Goal: Obtain resource: Download file/media

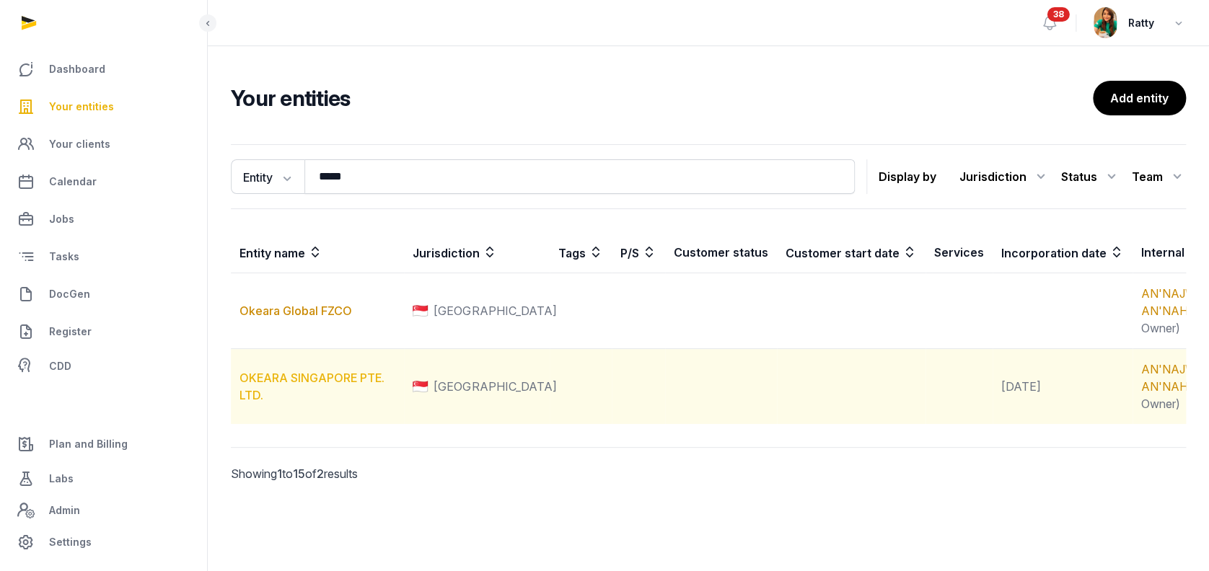
click at [294, 403] on link "OKEARA SINGAPORE PTE. LTD." at bounding box center [312, 387] width 145 height 32
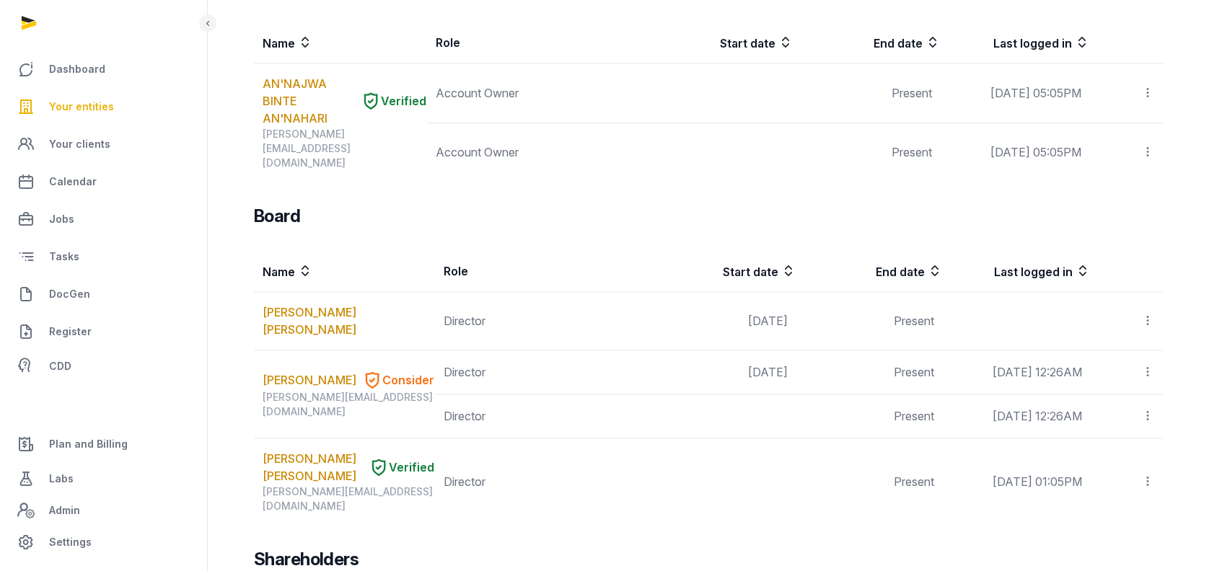
scroll to position [714, 0]
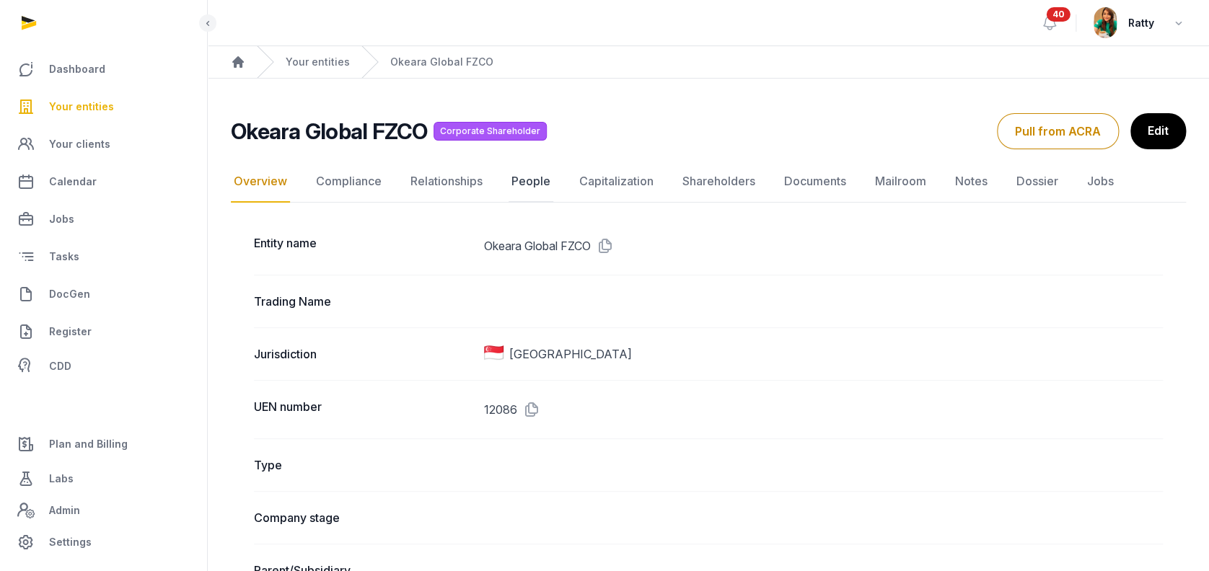
click at [519, 180] on link "People" at bounding box center [531, 182] width 45 height 42
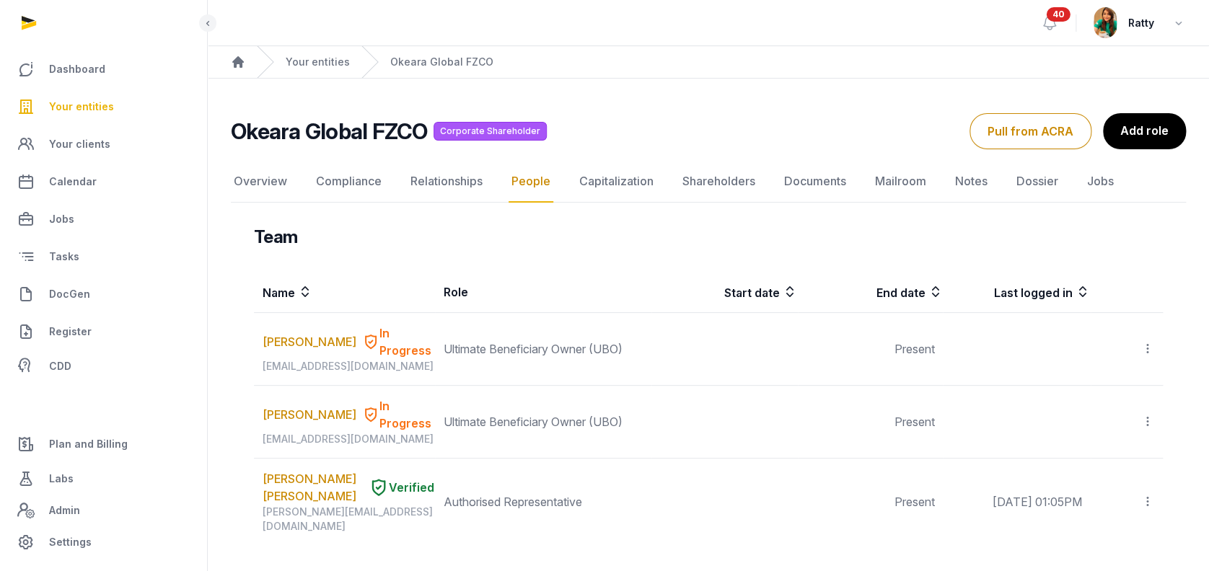
click at [84, 102] on span "Your entities" at bounding box center [81, 106] width 65 height 17
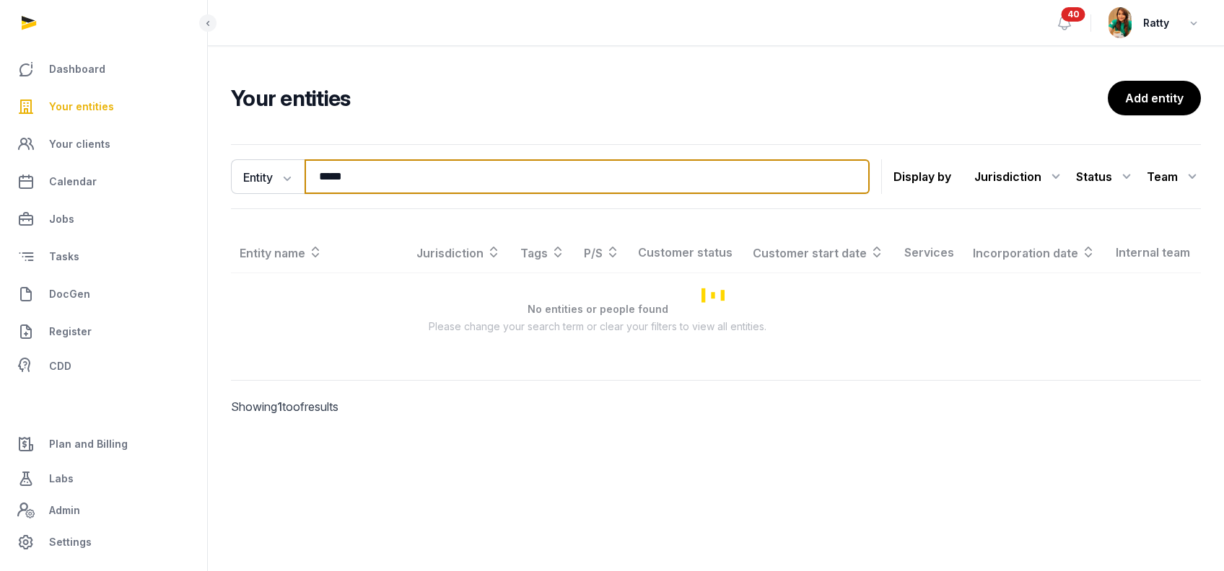
drag, startPoint x: 371, startPoint y: 179, endPoint x: 234, endPoint y: 194, distance: 137.2
click at [234, 194] on div "Entity Entity People Tags Services ***** Search Display by Jurisdiction All jur…" at bounding box center [716, 176] width 970 height 65
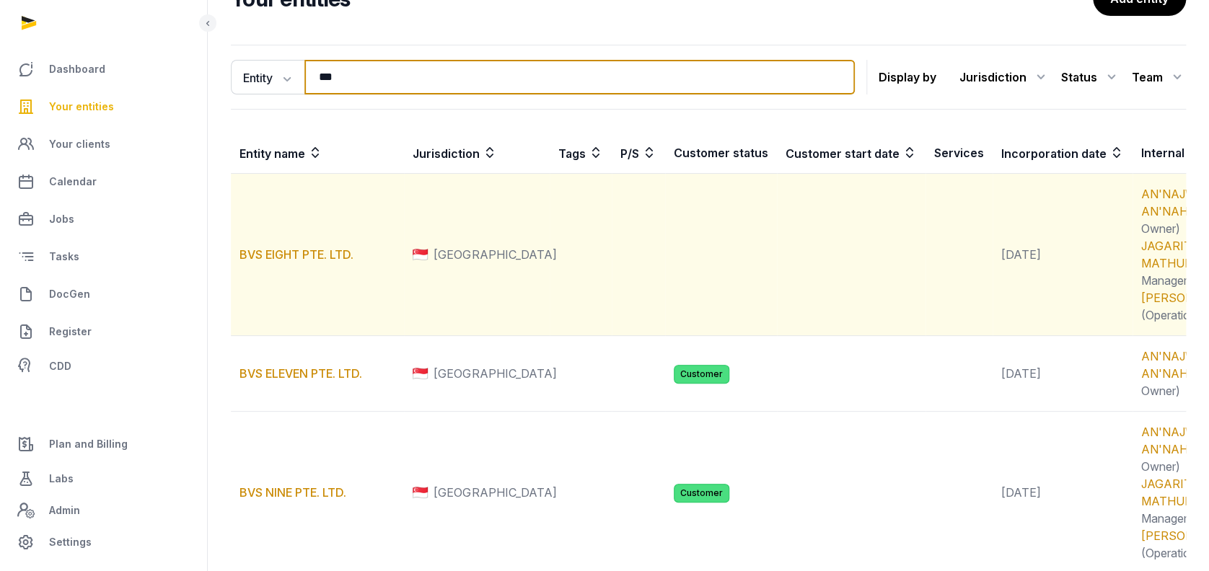
scroll to position [192, 0]
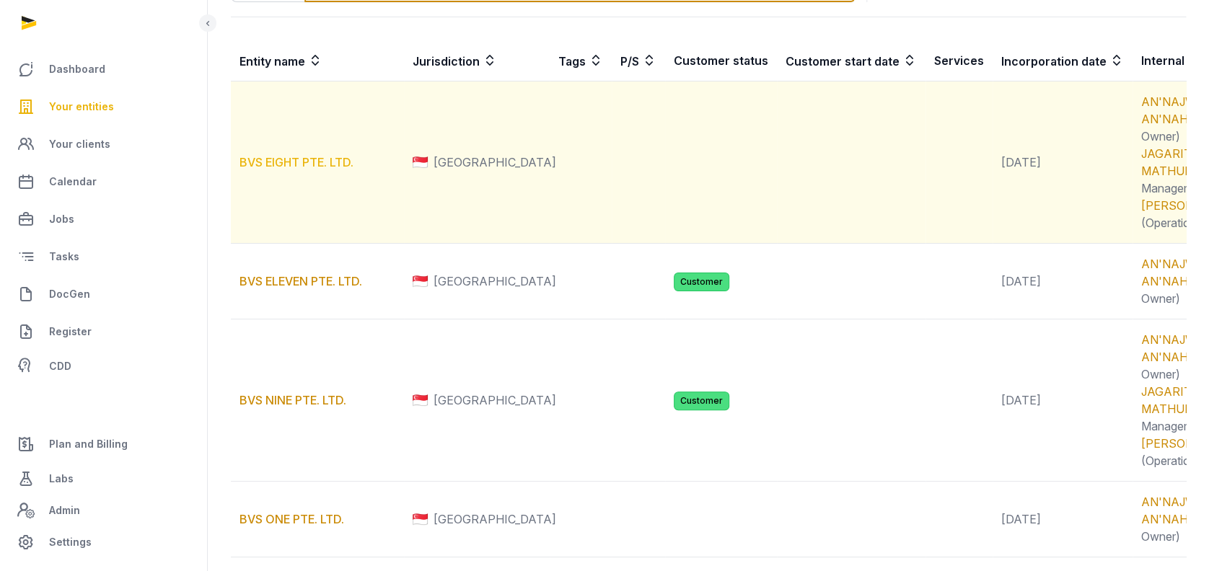
type input "***"
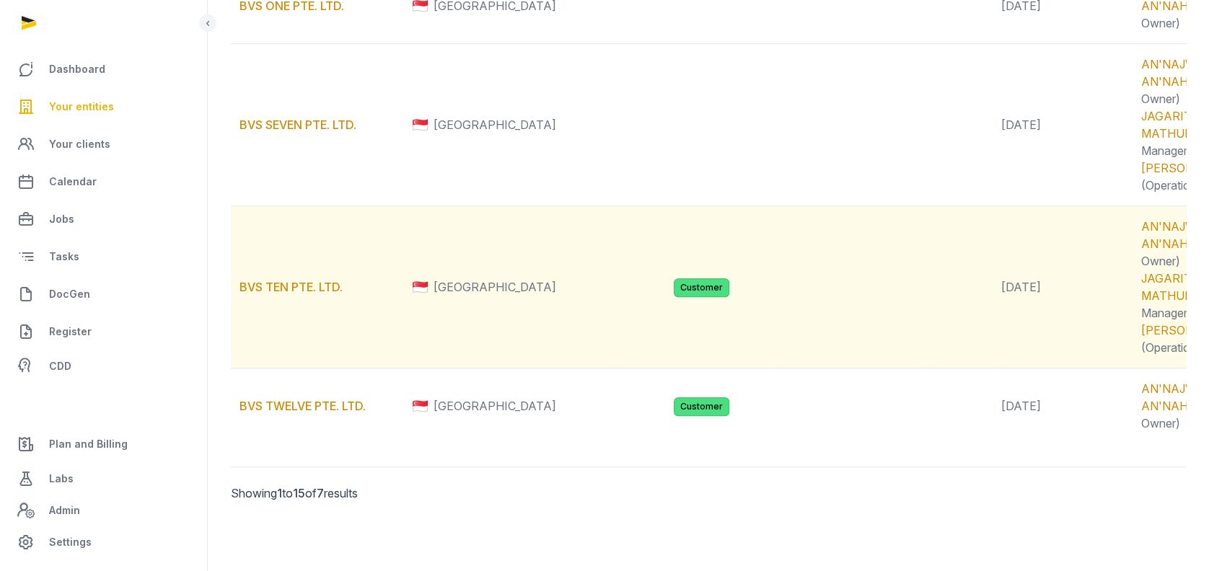
scroll to position [1154, 0]
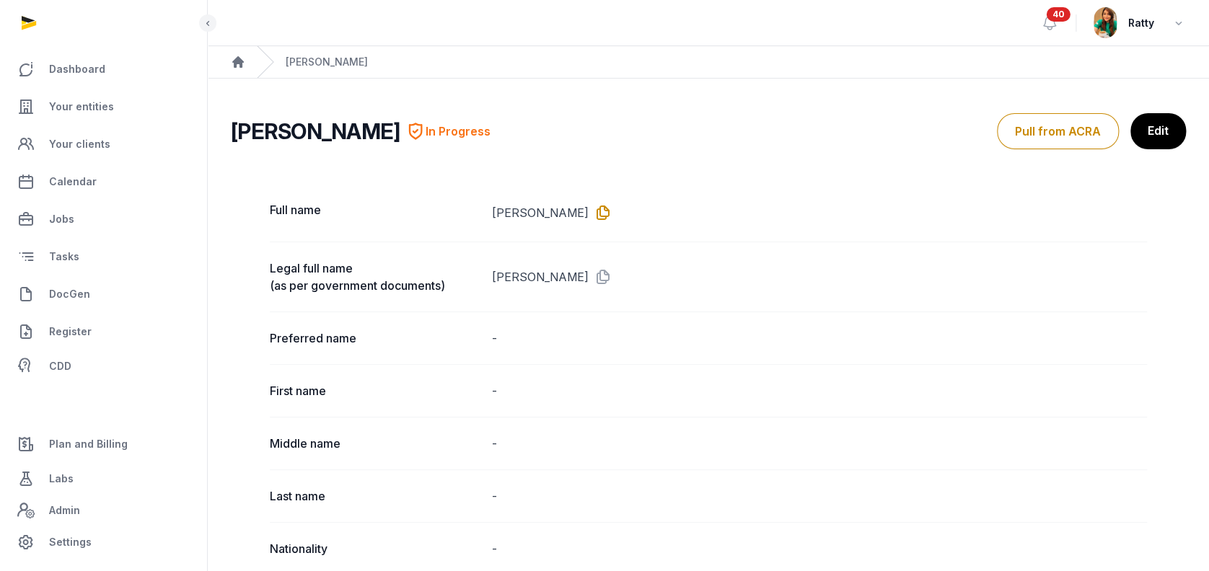
click at [589, 214] on icon at bounding box center [600, 212] width 23 height 23
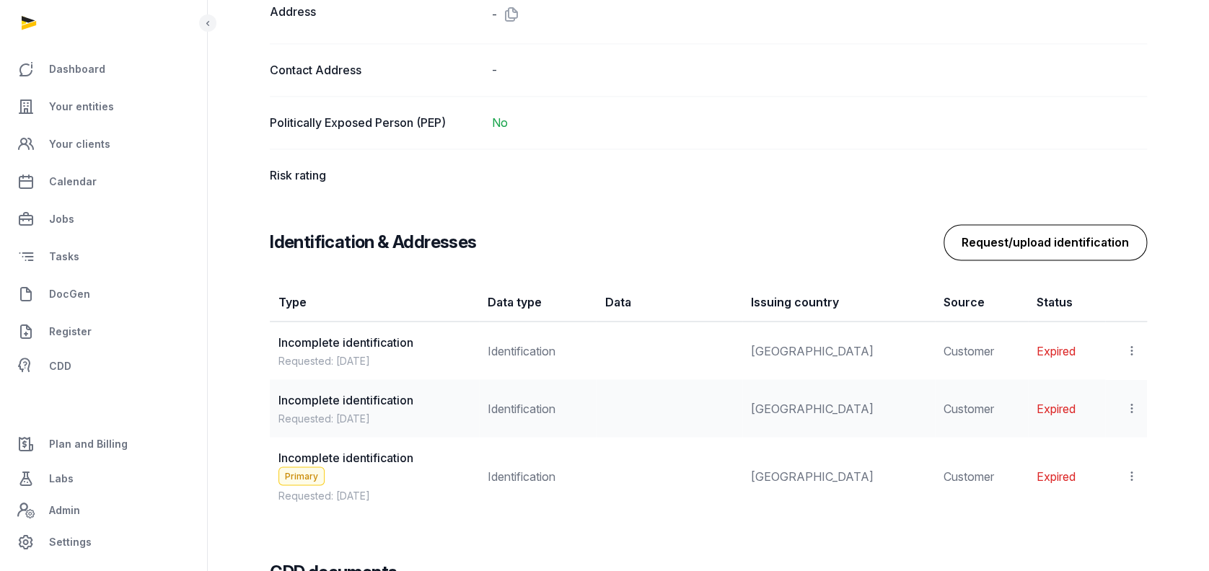
scroll to position [1154, 0]
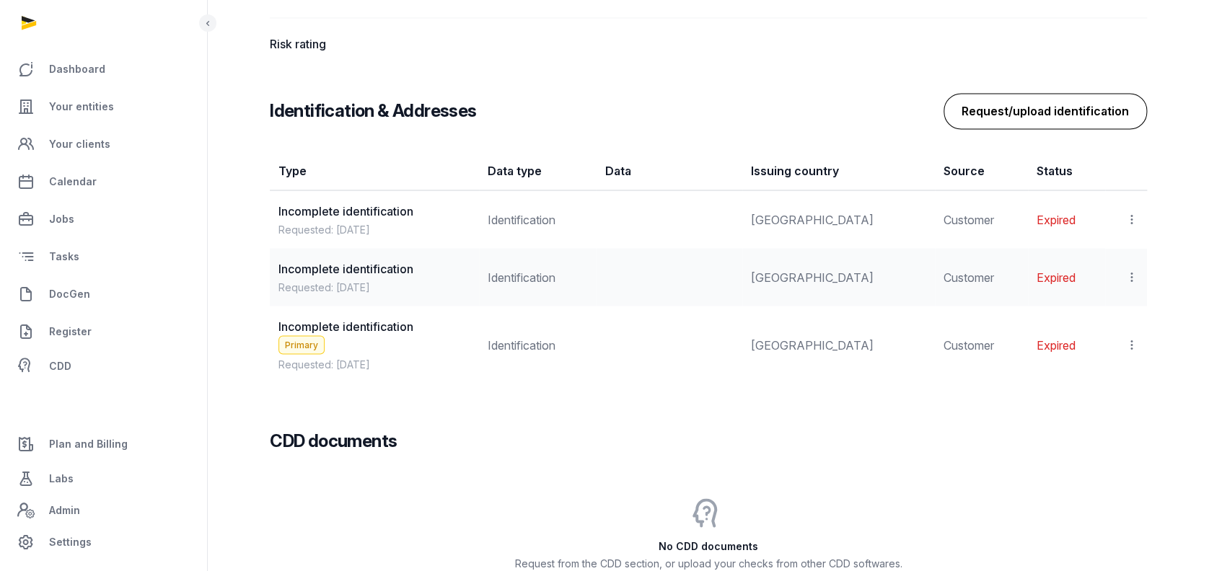
click at [1106, 109] on button "Request/upload identification" at bounding box center [1045, 111] width 203 height 36
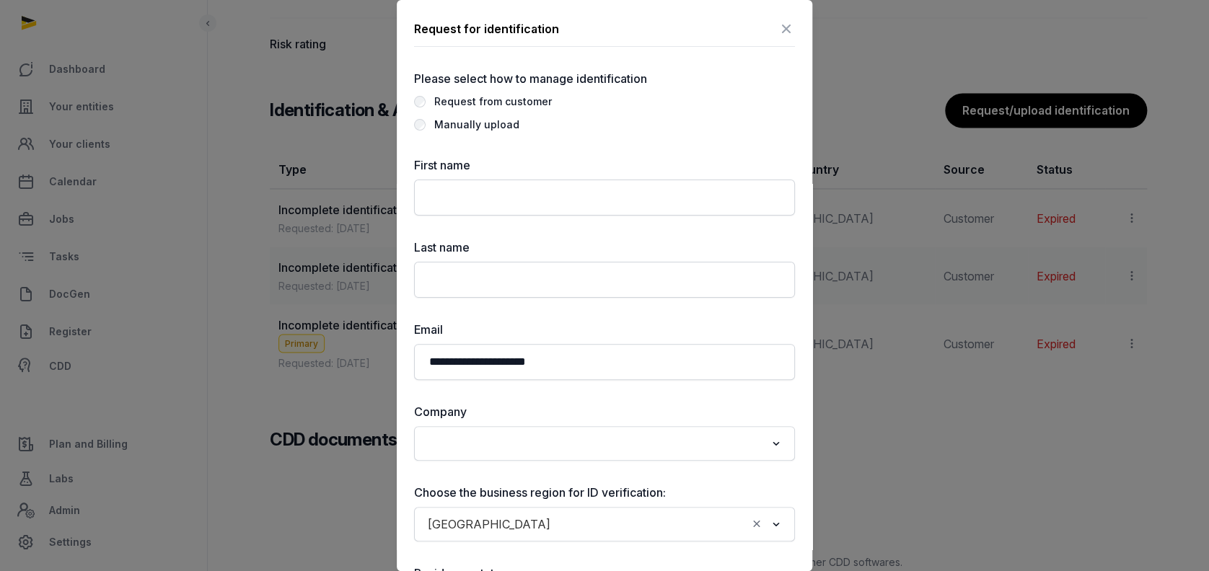
click at [448, 121] on div "Manually upload" at bounding box center [476, 124] width 85 height 17
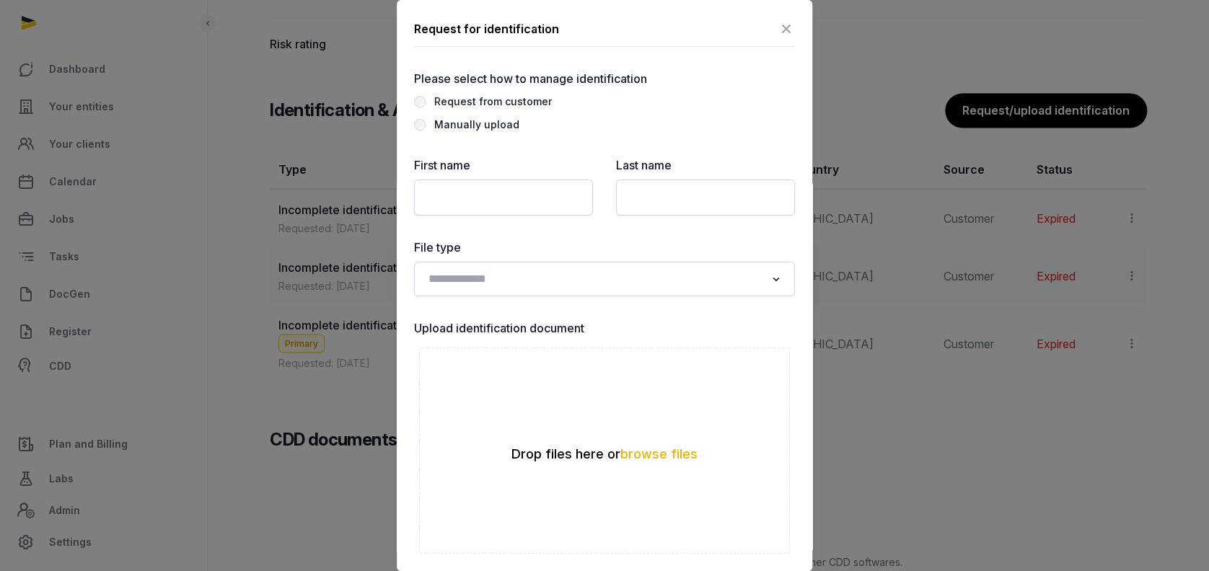
click at [452, 102] on div "Request from customer" at bounding box center [493, 101] width 118 height 17
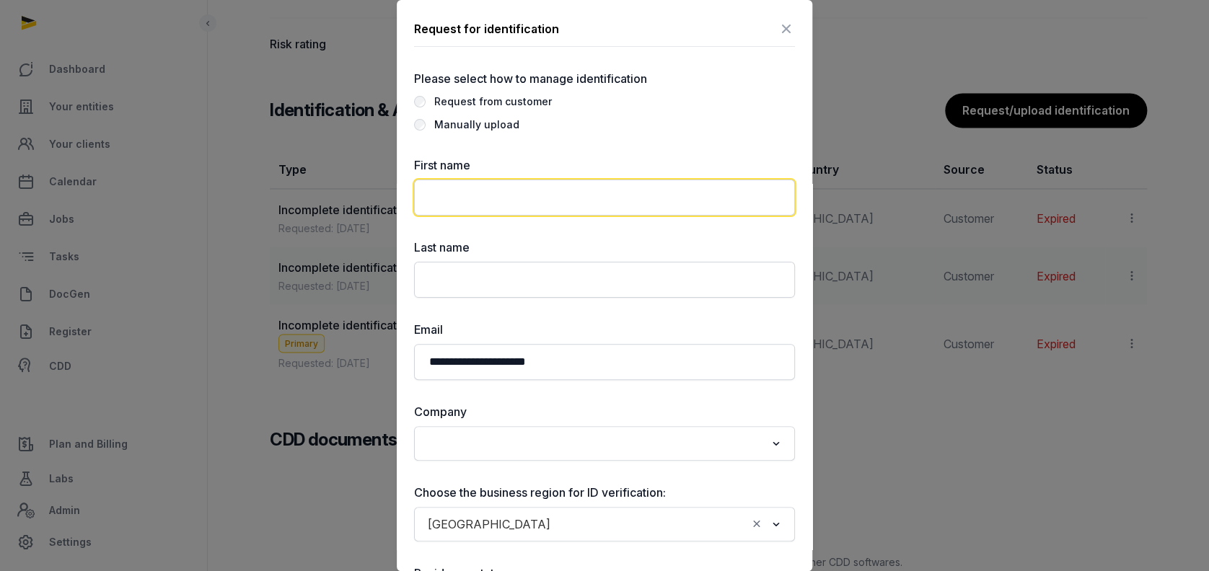
click at [478, 203] on input "text" at bounding box center [604, 198] width 381 height 36
paste input "**********"
type input "**********"
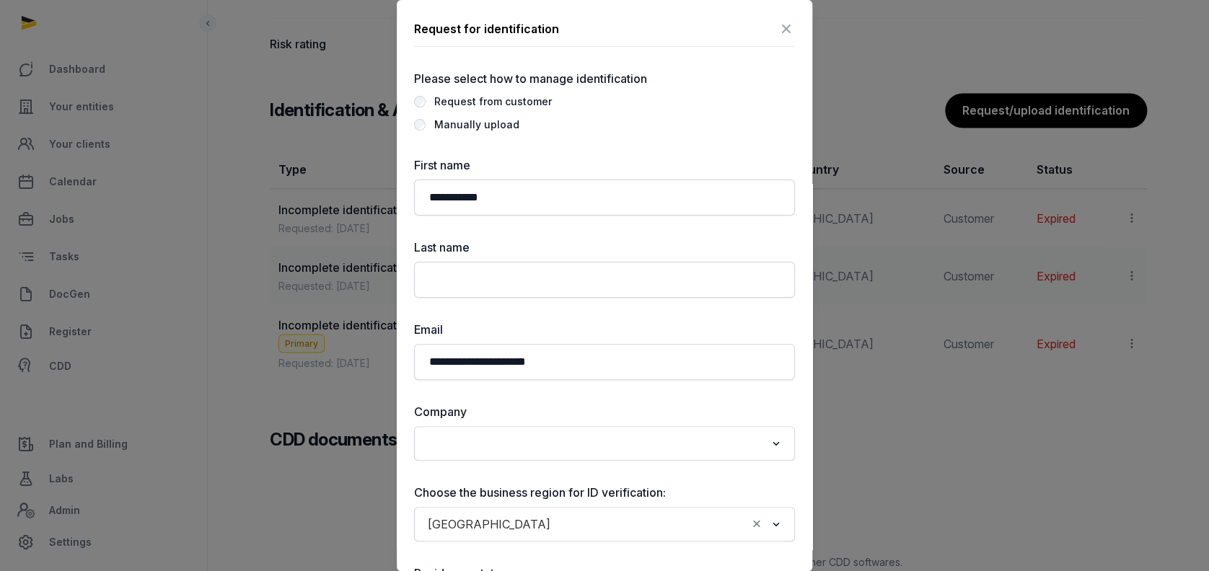
click at [595, 169] on label "First name" at bounding box center [604, 165] width 381 height 17
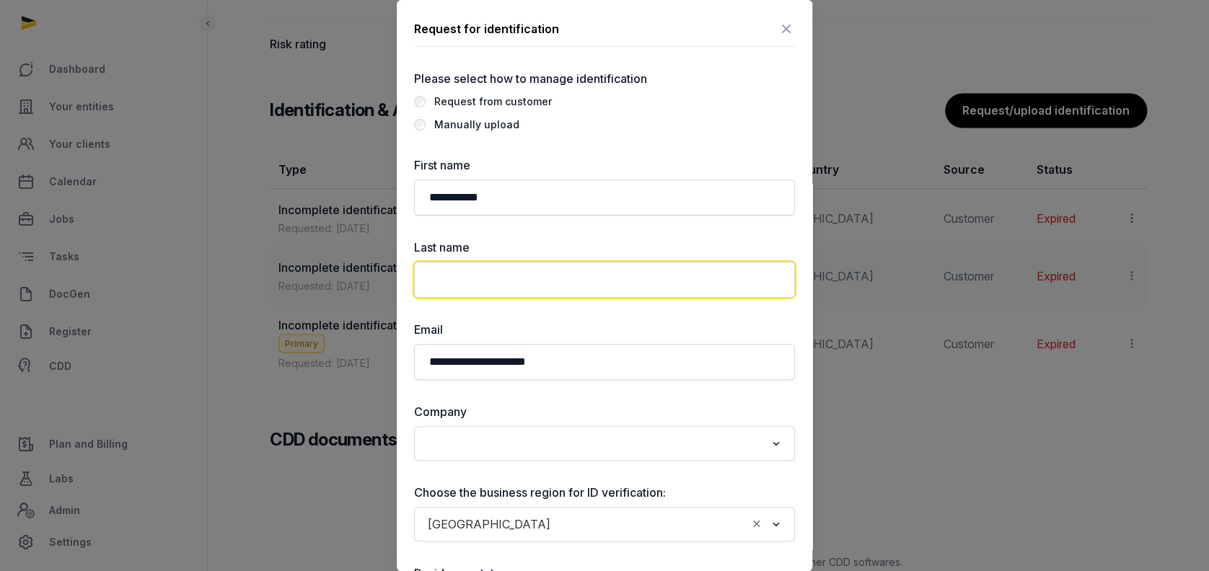
click at [464, 293] on input "text" at bounding box center [604, 280] width 381 height 36
paste input "**********"
drag, startPoint x: 465, startPoint y: 286, endPoint x: 219, endPoint y: 250, distance: 248.6
type input "*****"
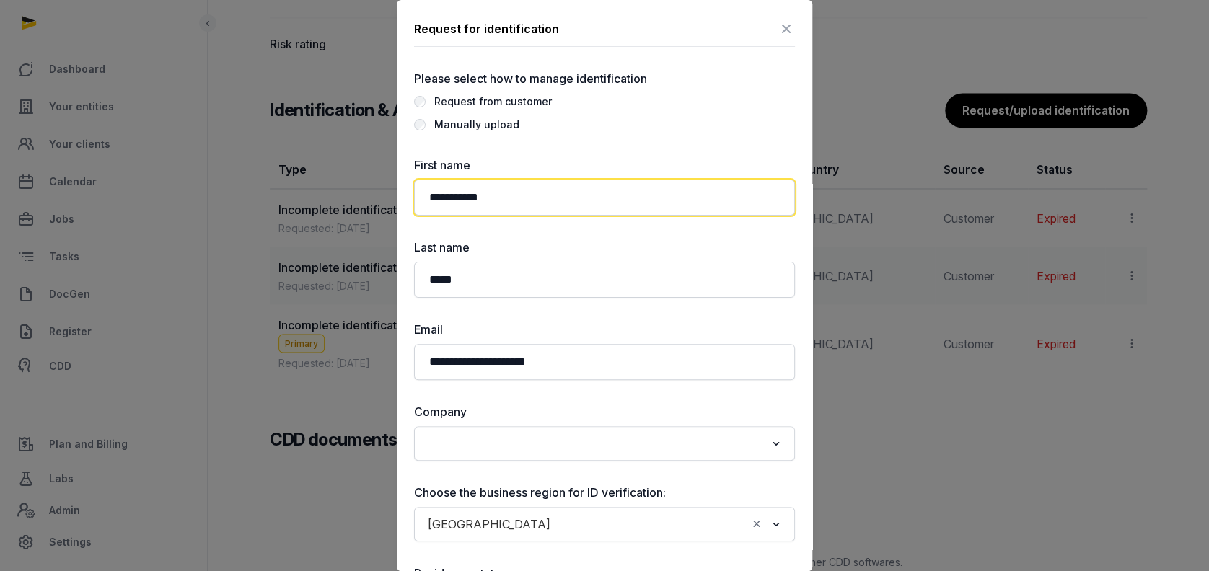
click at [521, 206] on input "**********" at bounding box center [604, 198] width 381 height 36
type input "*****"
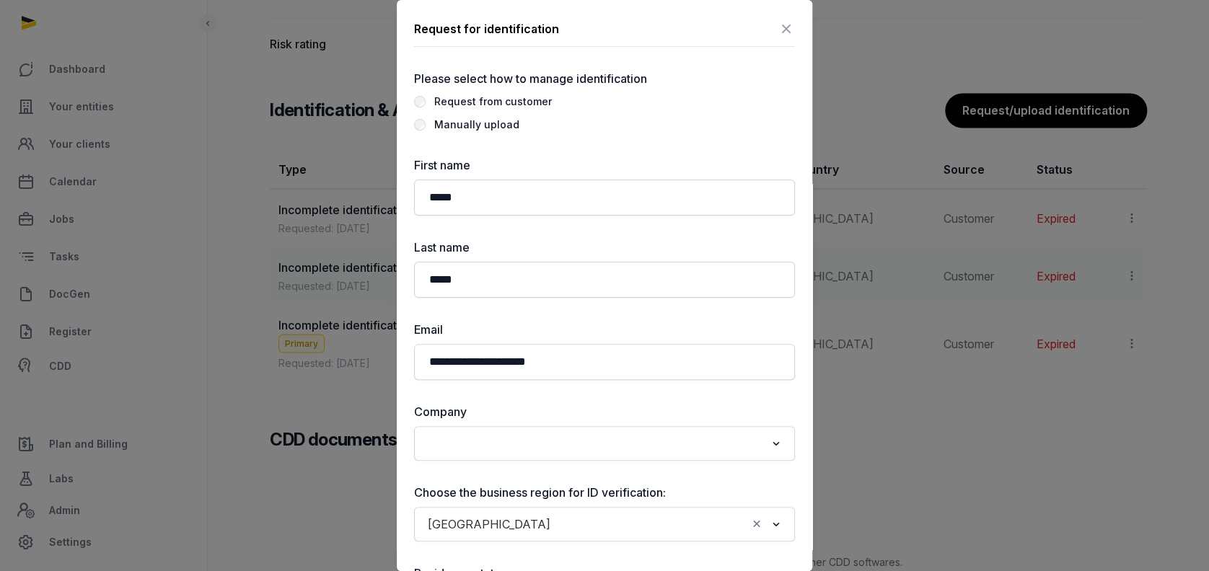
click at [623, 144] on div "**********" at bounding box center [604, 430] width 381 height 720
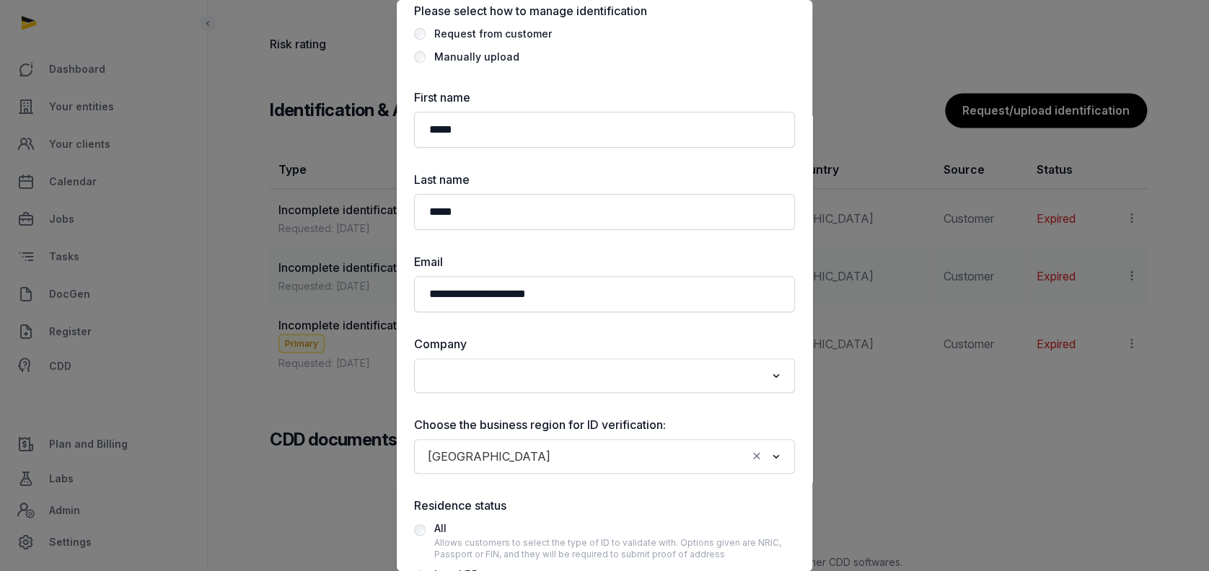
scroll to position [96, 0]
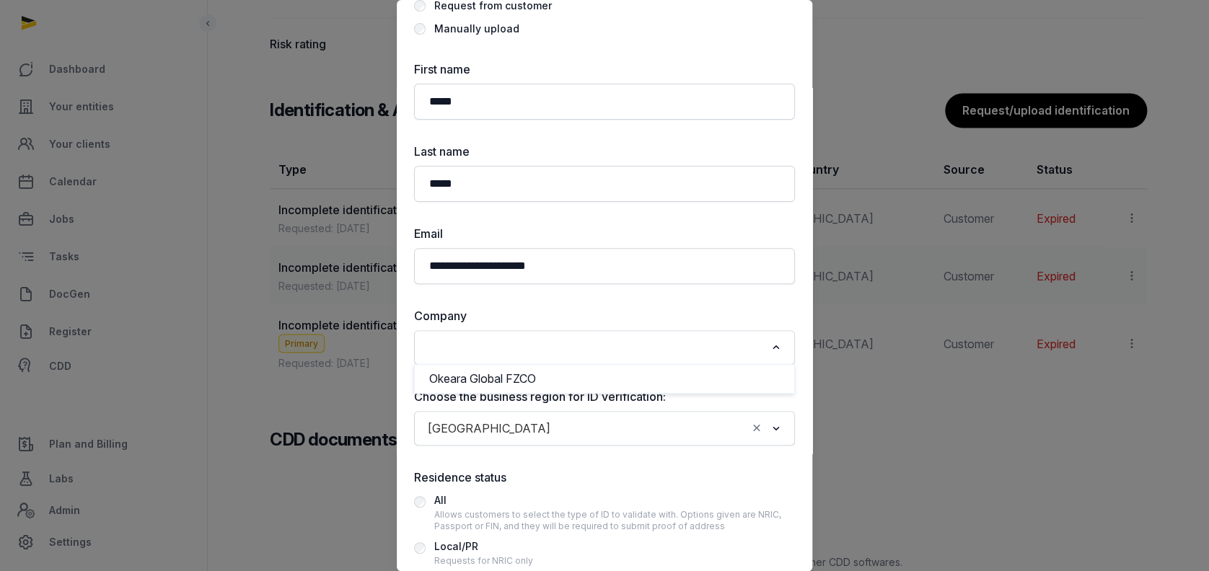
click at [491, 357] on div "Loading..." at bounding box center [604, 348] width 367 height 26
click at [494, 370] on li "Okeara Global FZCO" at bounding box center [605, 379] width 380 height 21
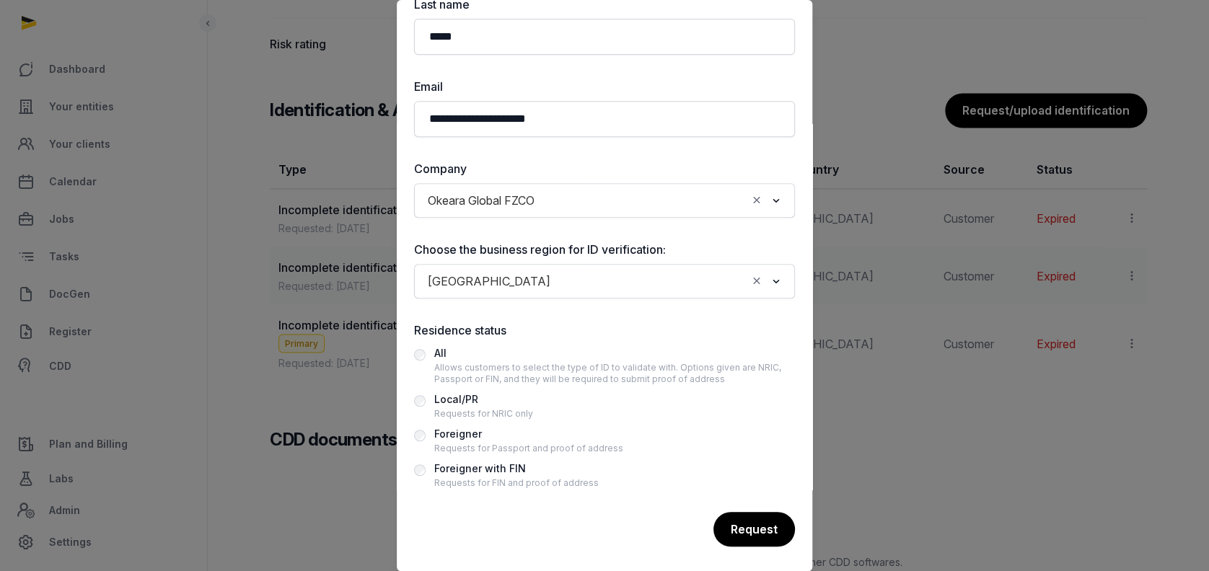
scroll to position [247, 0]
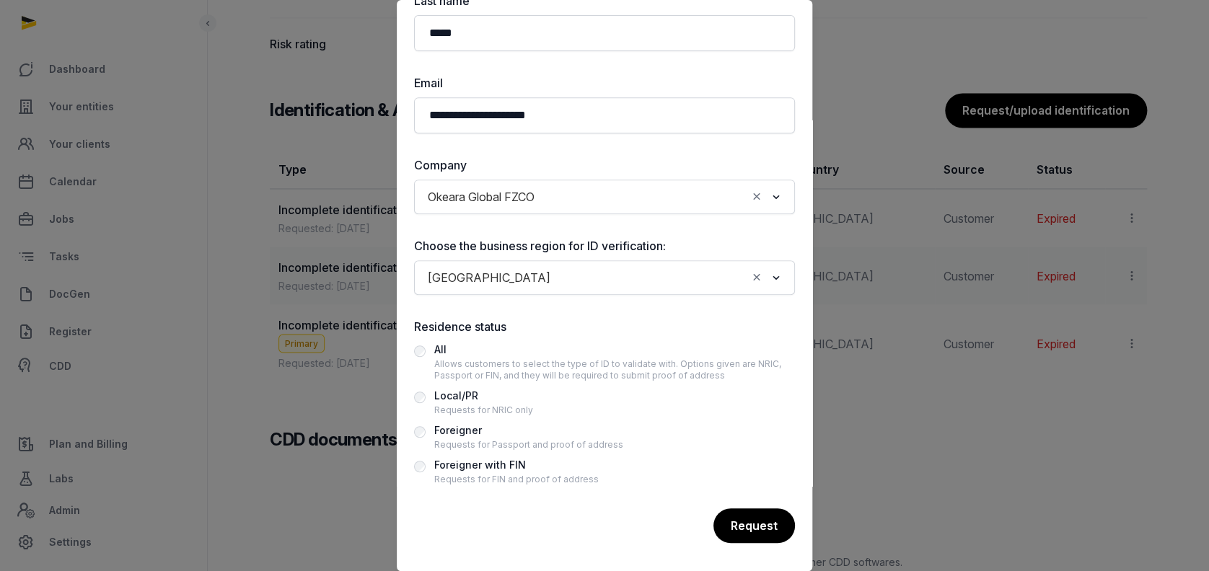
click at [452, 433] on div "Foreigner" at bounding box center [528, 430] width 189 height 17
click at [750, 525] on div "Request" at bounding box center [753, 527] width 83 height 36
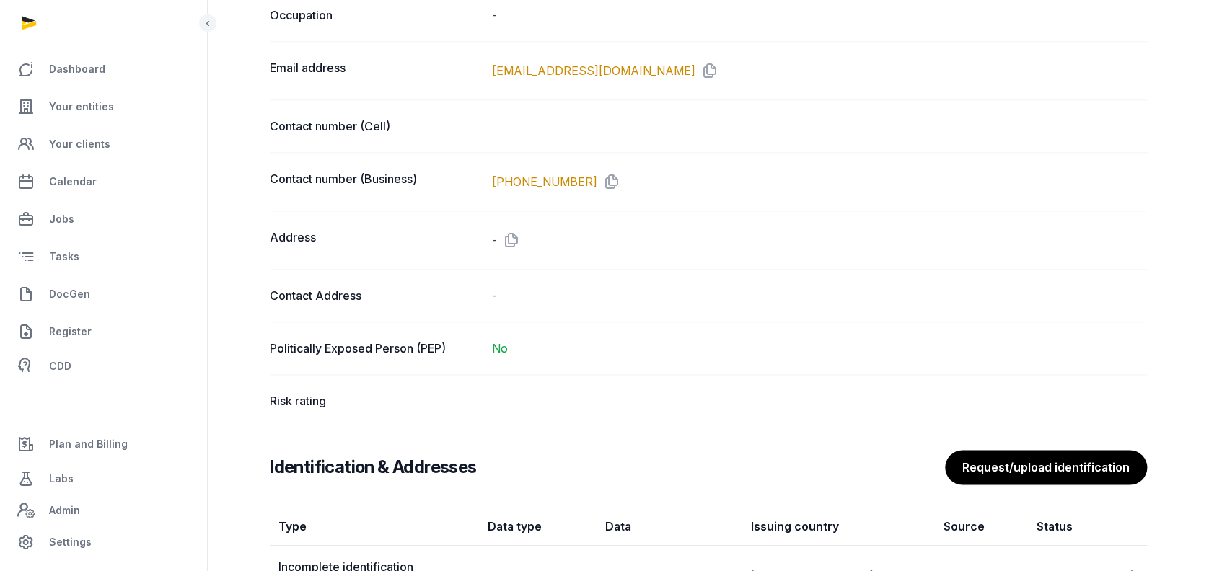
scroll to position [577, 0]
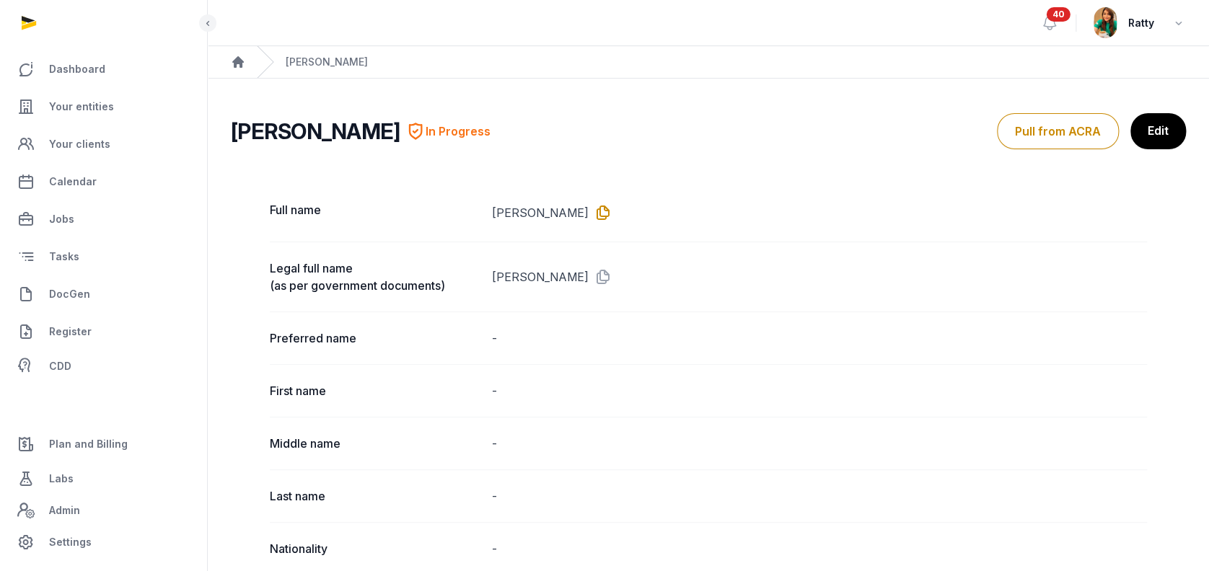
click at [610, 211] on icon at bounding box center [600, 212] width 23 height 23
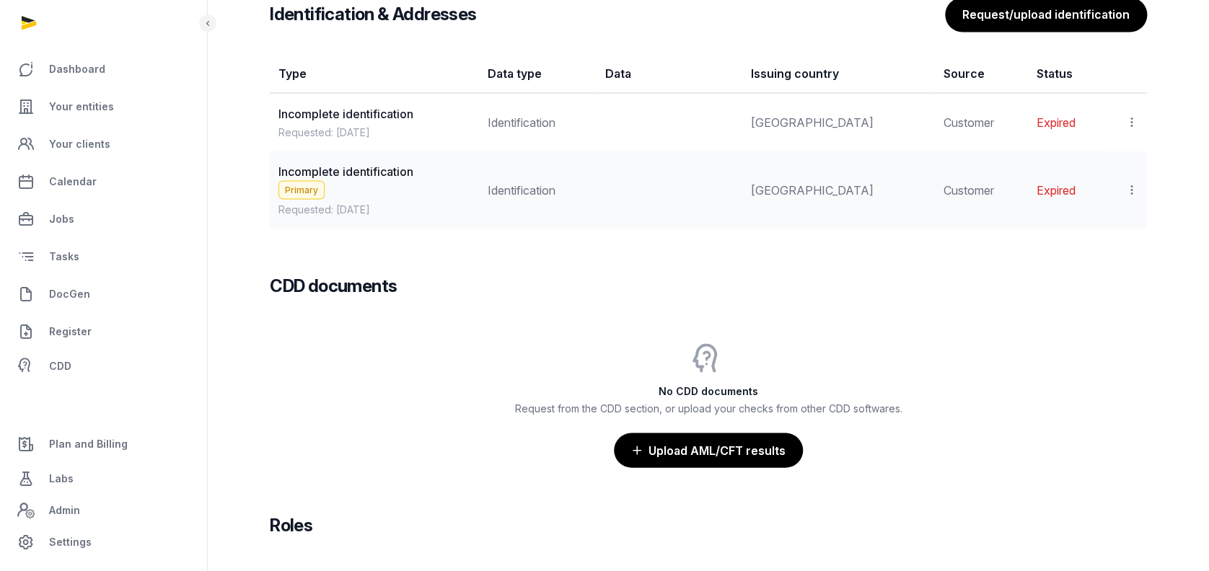
scroll to position [1154, 0]
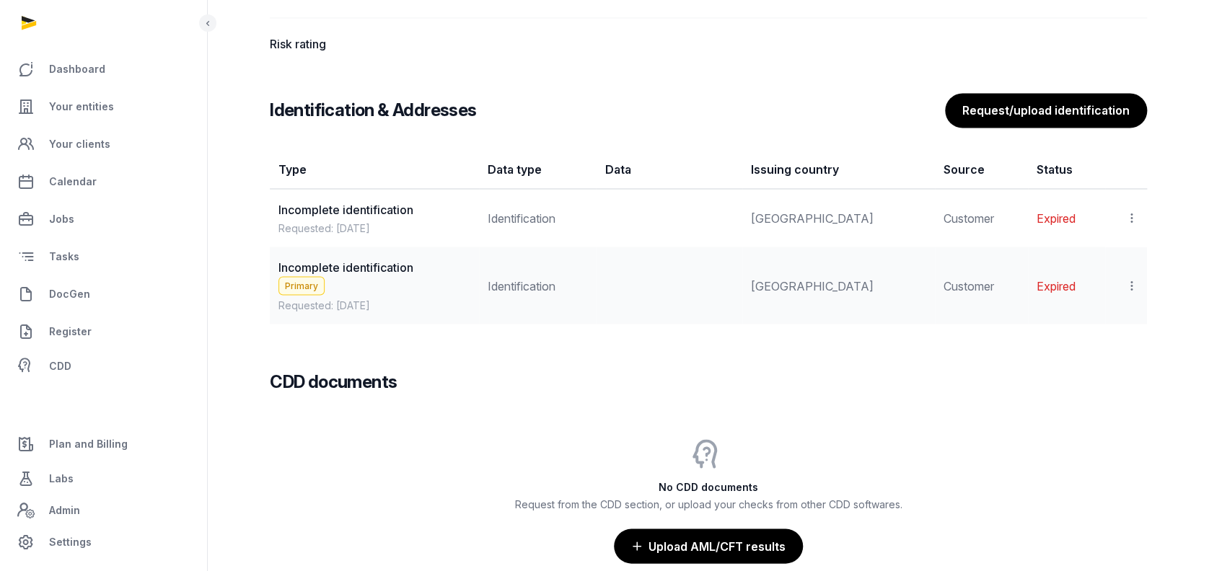
click at [1040, 128] on div "Identification & Addresses Request/upload identification Type Data type Data Is…" at bounding box center [708, 208] width 877 height 231
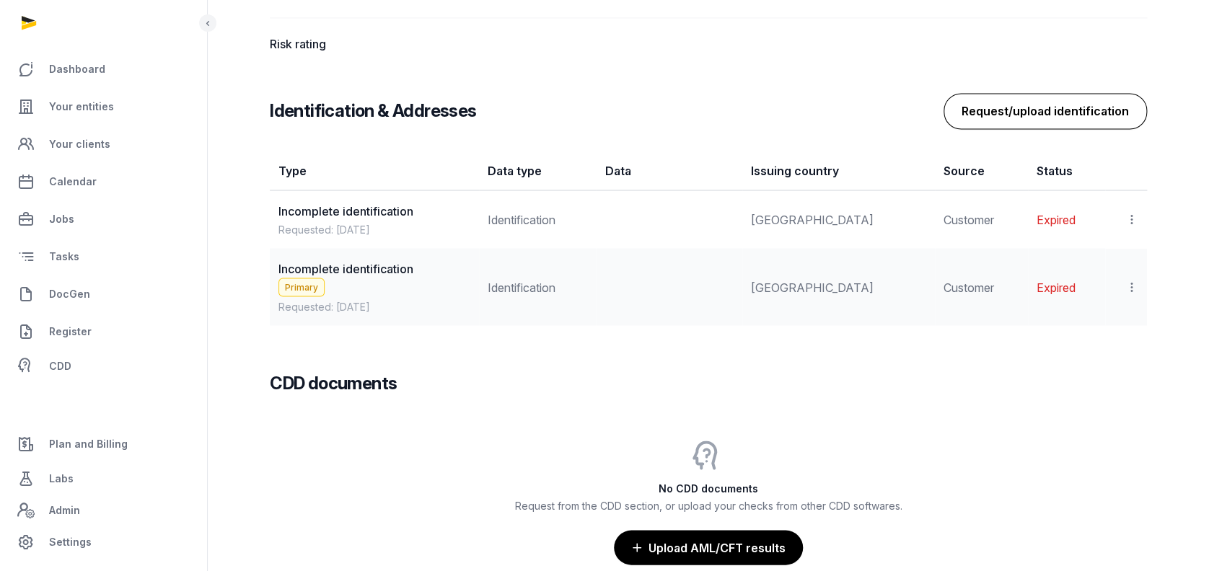
click at [1040, 122] on button "Request/upload identification" at bounding box center [1045, 111] width 203 height 36
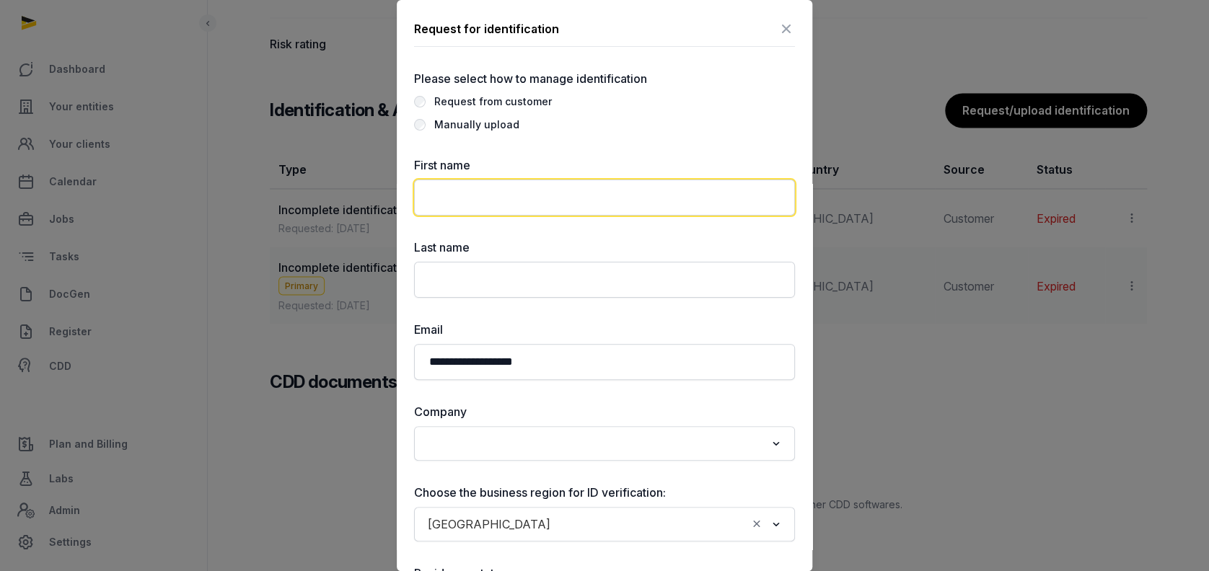
click at [444, 194] on input "text" at bounding box center [604, 198] width 381 height 36
type input "*"
paste input "**********"
type input "**********"
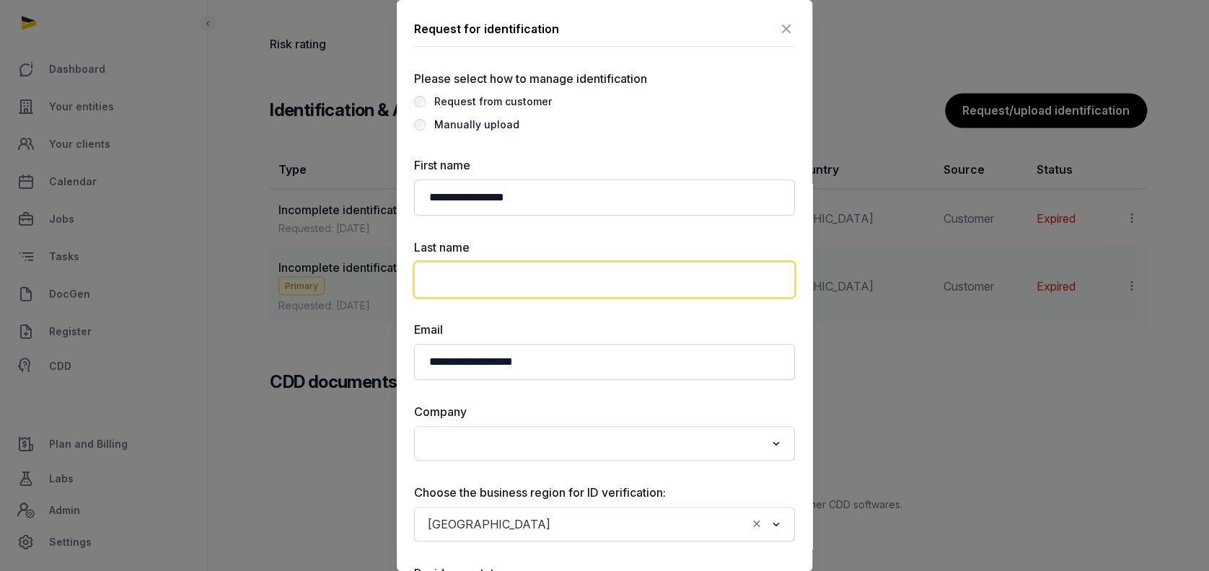
click at [439, 281] on input "text" at bounding box center [604, 280] width 381 height 36
paste input "**********"
drag, startPoint x: 468, startPoint y: 280, endPoint x: 88, endPoint y: 254, distance: 380.4
type input "**********"
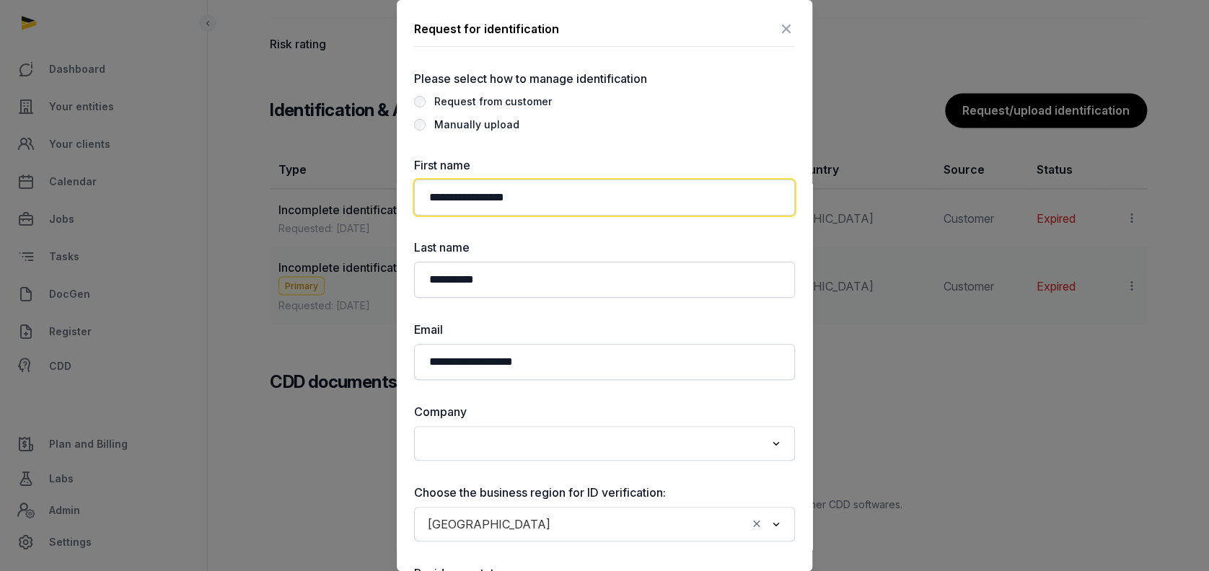
click at [550, 201] on input "**********" at bounding box center [604, 198] width 381 height 36
type input "******"
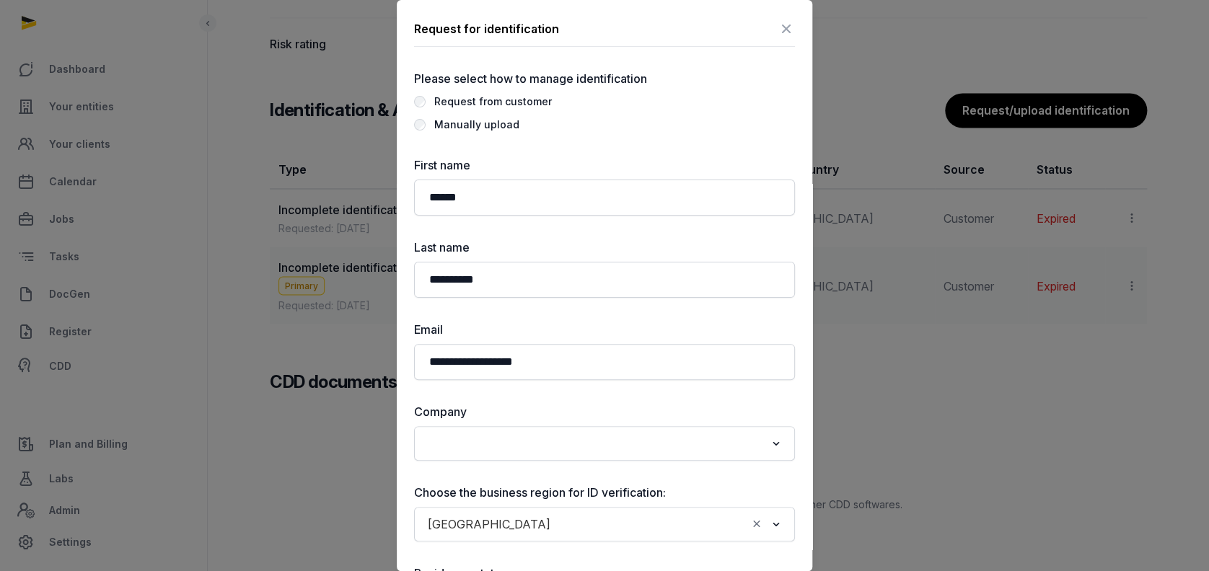
click at [620, 142] on div "**********" at bounding box center [604, 430] width 381 height 720
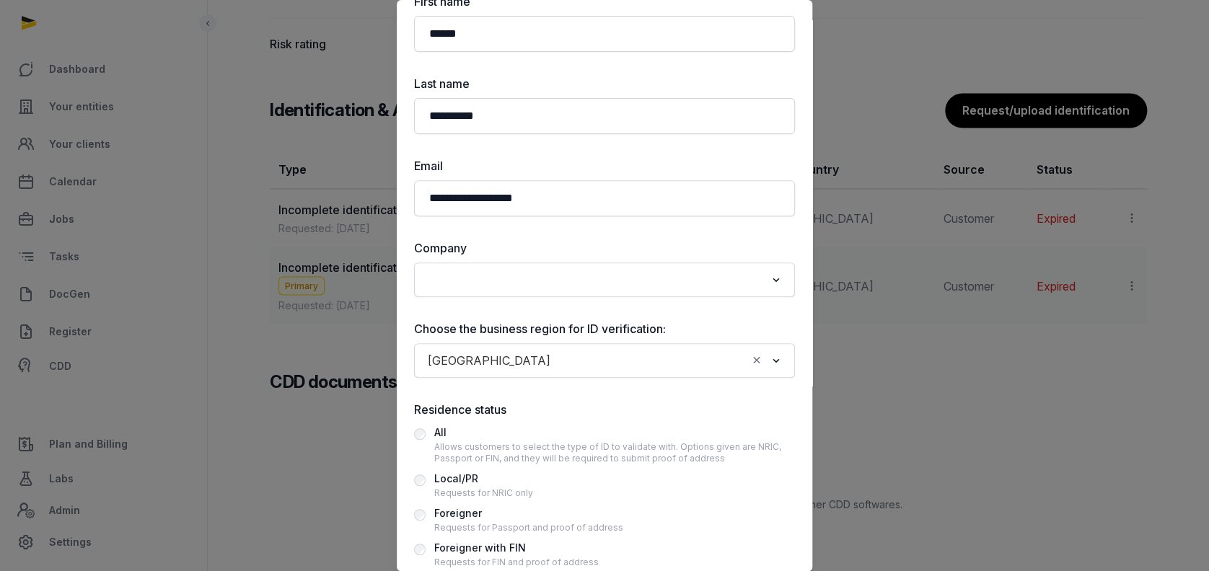
scroll to position [192, 0]
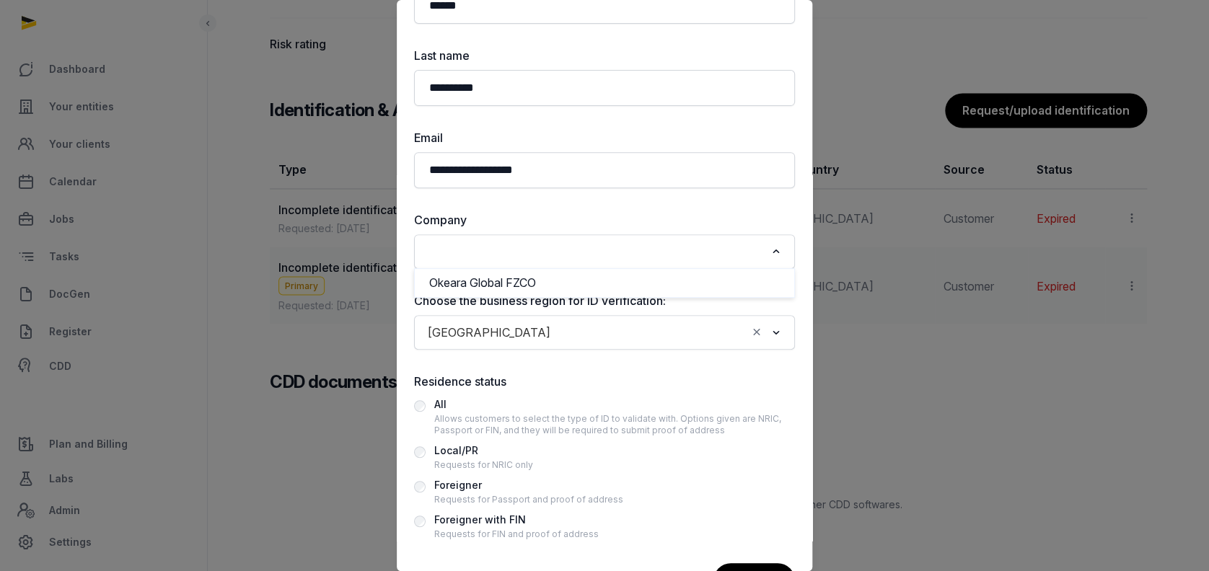
click at [482, 254] on input "Search for option" at bounding box center [594, 252] width 343 height 20
click at [490, 287] on li "Okeara Global FZCO" at bounding box center [605, 283] width 380 height 21
click at [461, 481] on div "Foreigner" at bounding box center [528, 485] width 189 height 17
click at [465, 488] on div "Foreigner" at bounding box center [528, 485] width 189 height 17
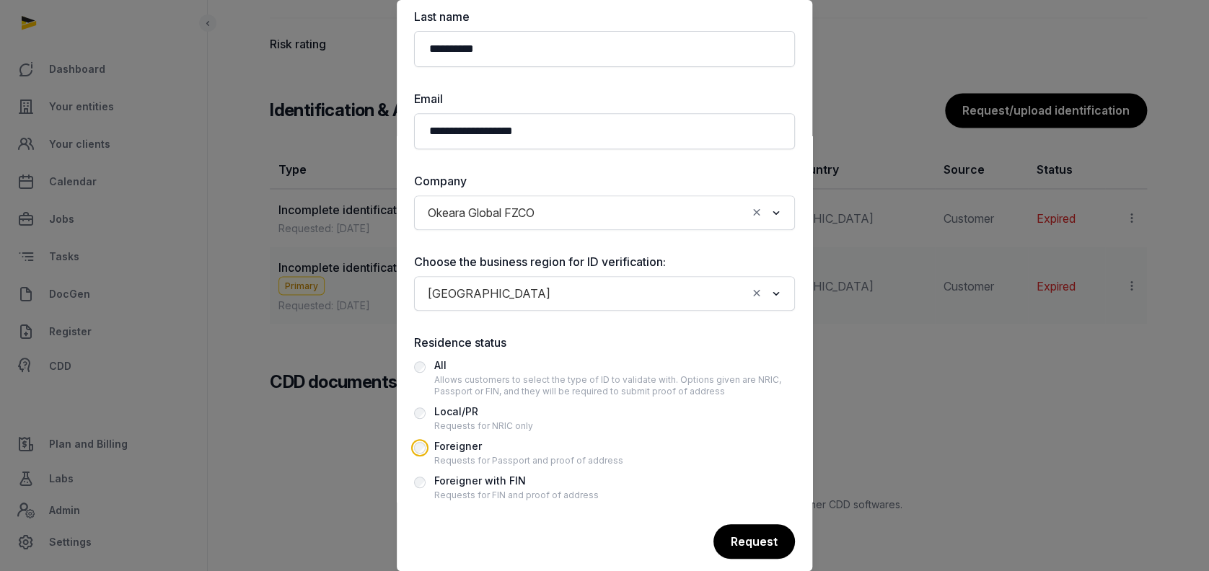
scroll to position [247, 0]
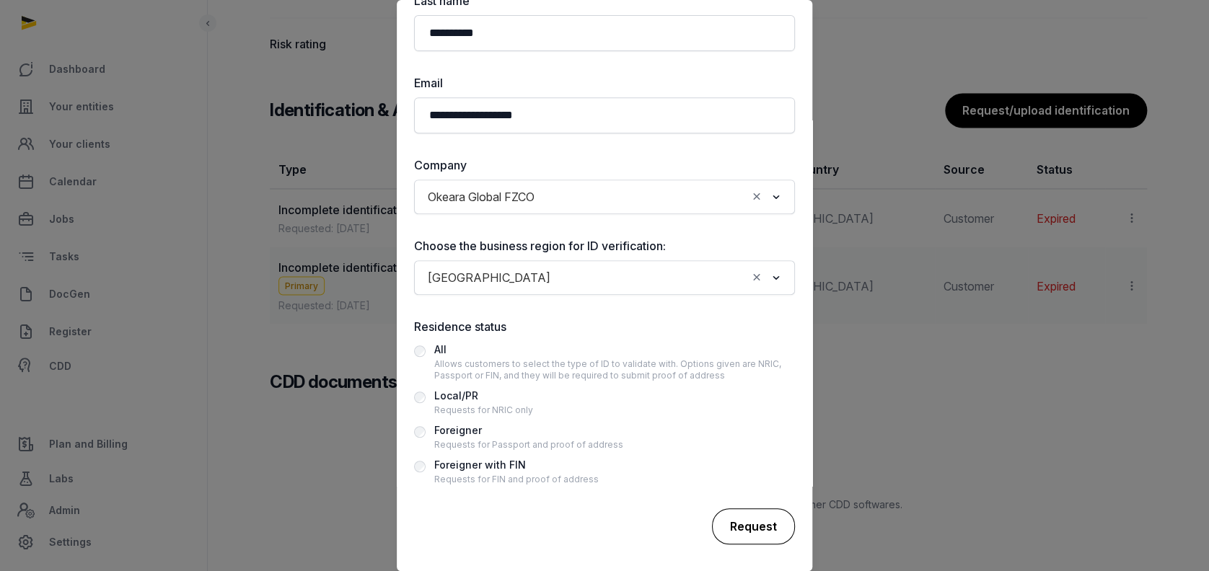
click at [735, 517] on div "Request" at bounding box center [753, 527] width 83 height 36
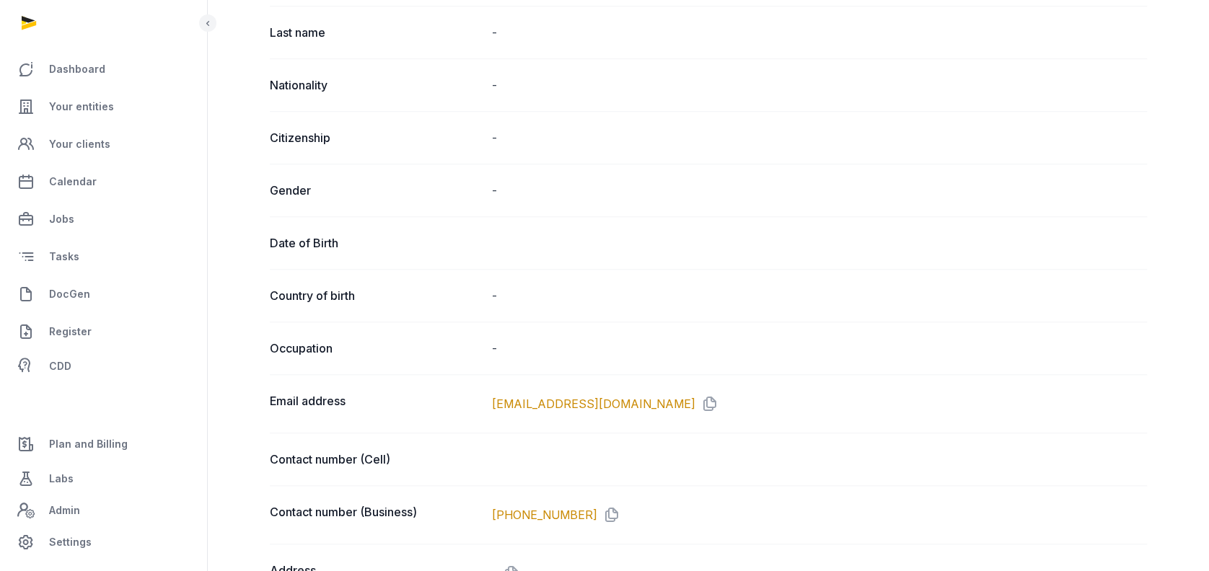
scroll to position [577, 0]
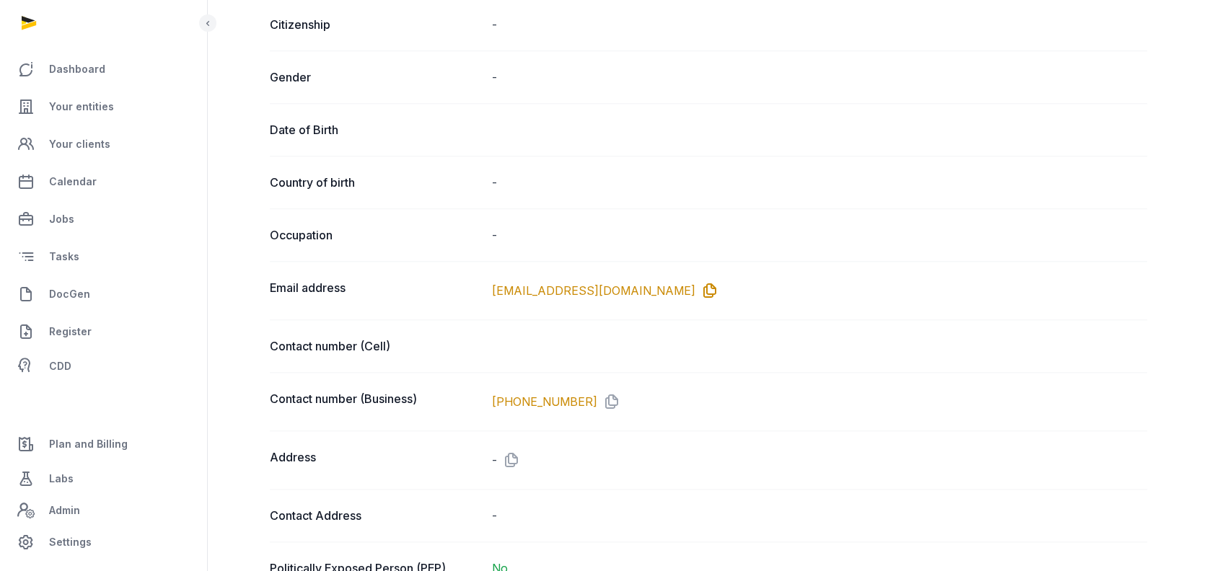
click at [696, 288] on icon at bounding box center [707, 290] width 23 height 23
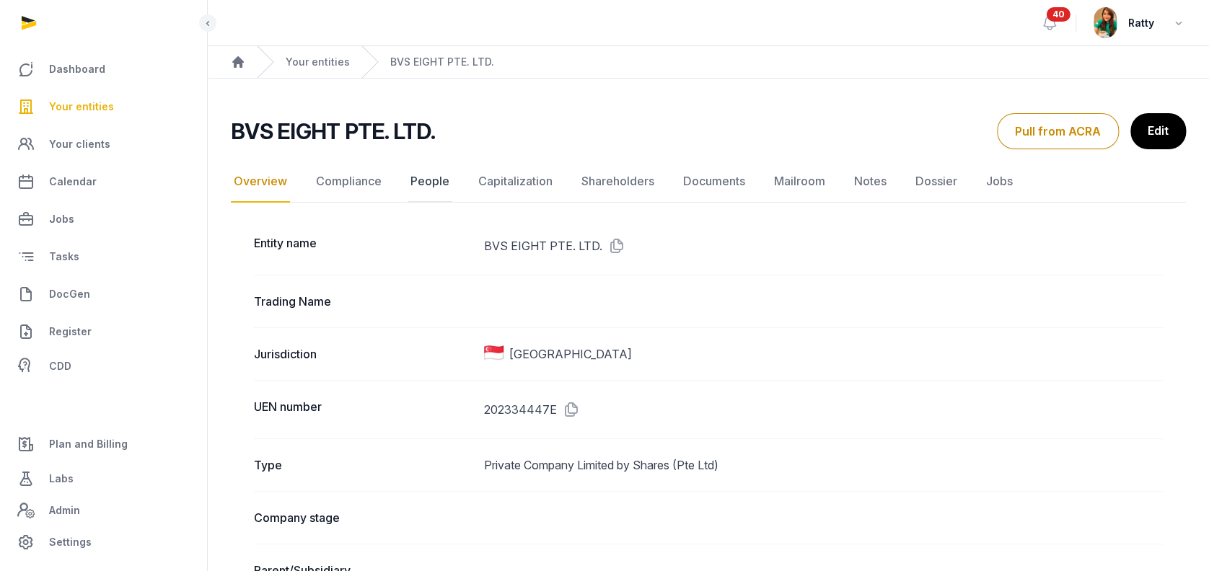
click at [431, 180] on link "People" at bounding box center [430, 182] width 45 height 42
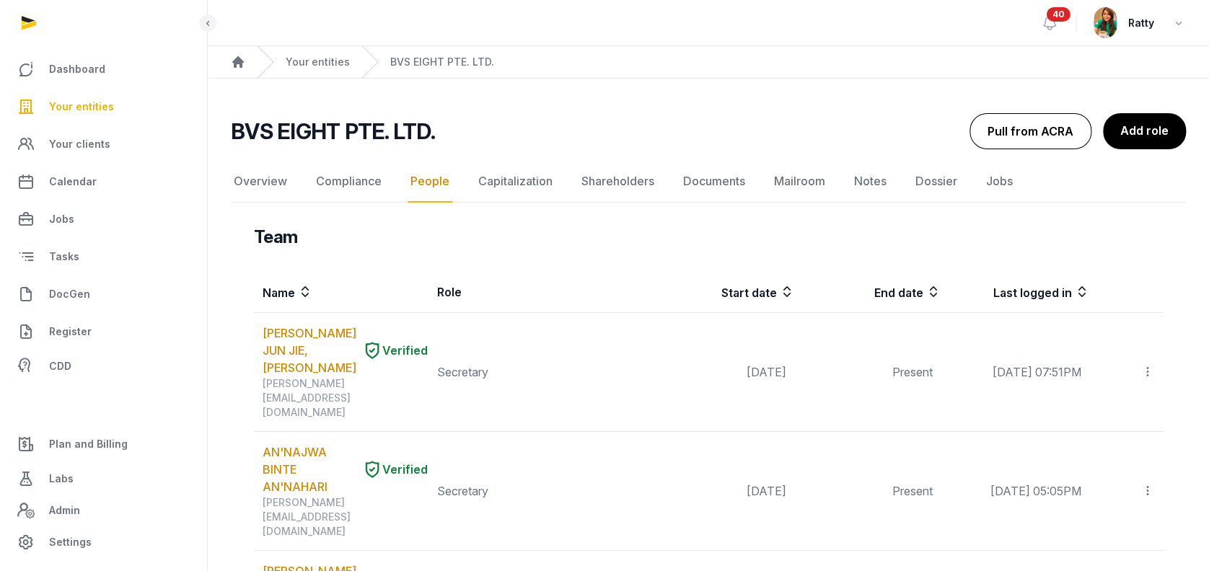
click at [1045, 122] on button "Pull from ACRA" at bounding box center [1031, 131] width 122 height 36
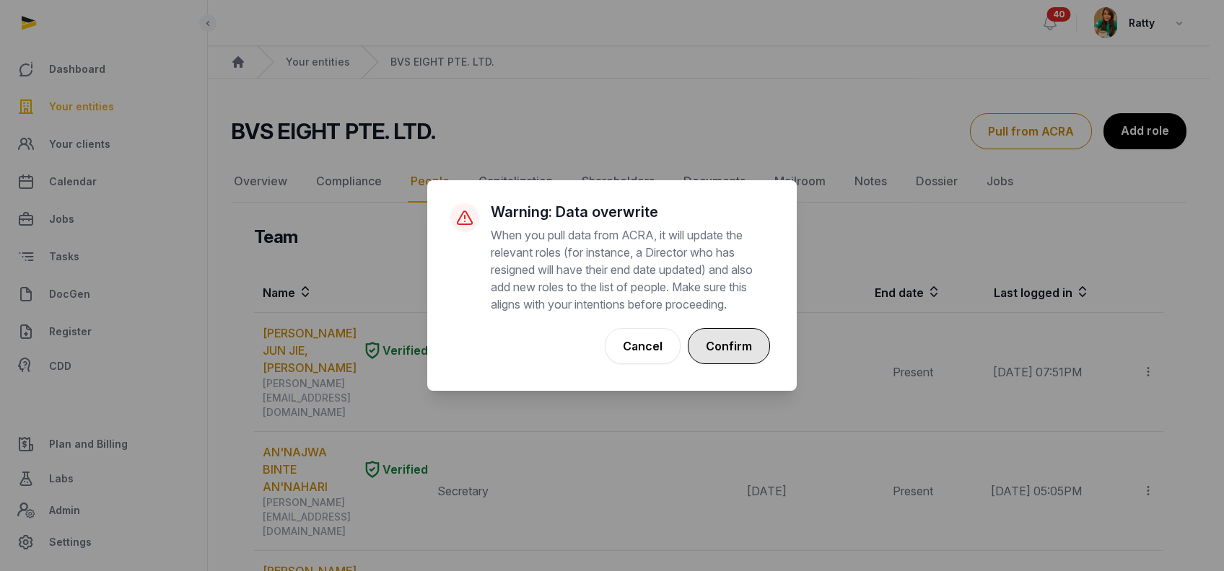
click at [716, 359] on button "Confirm" at bounding box center [729, 346] width 82 height 36
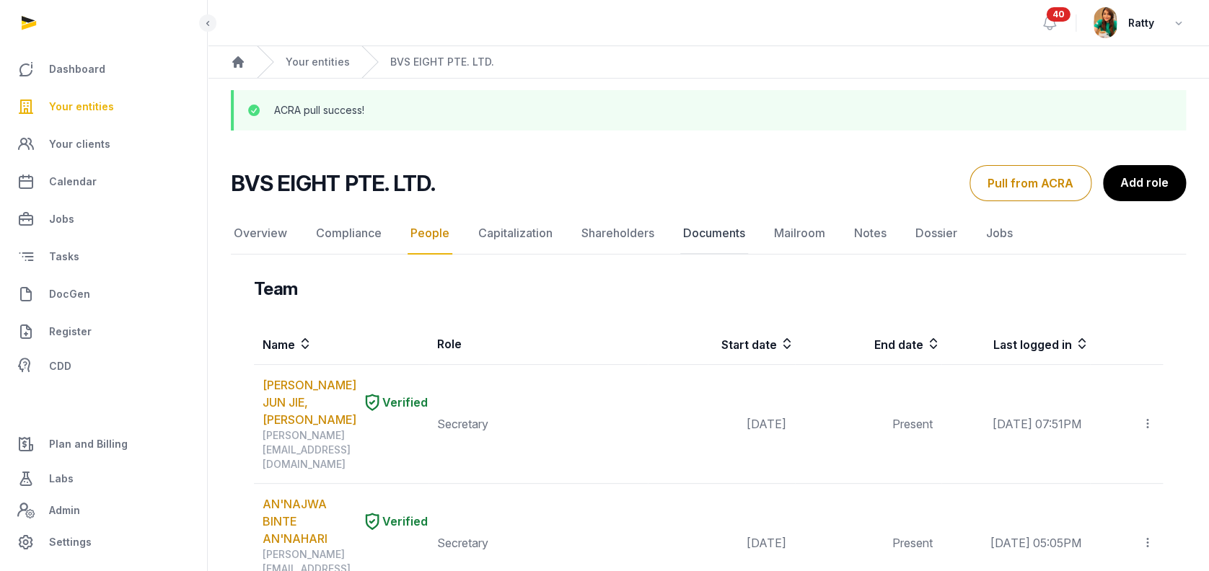
click at [706, 234] on link "Documents" at bounding box center [714, 234] width 68 height 42
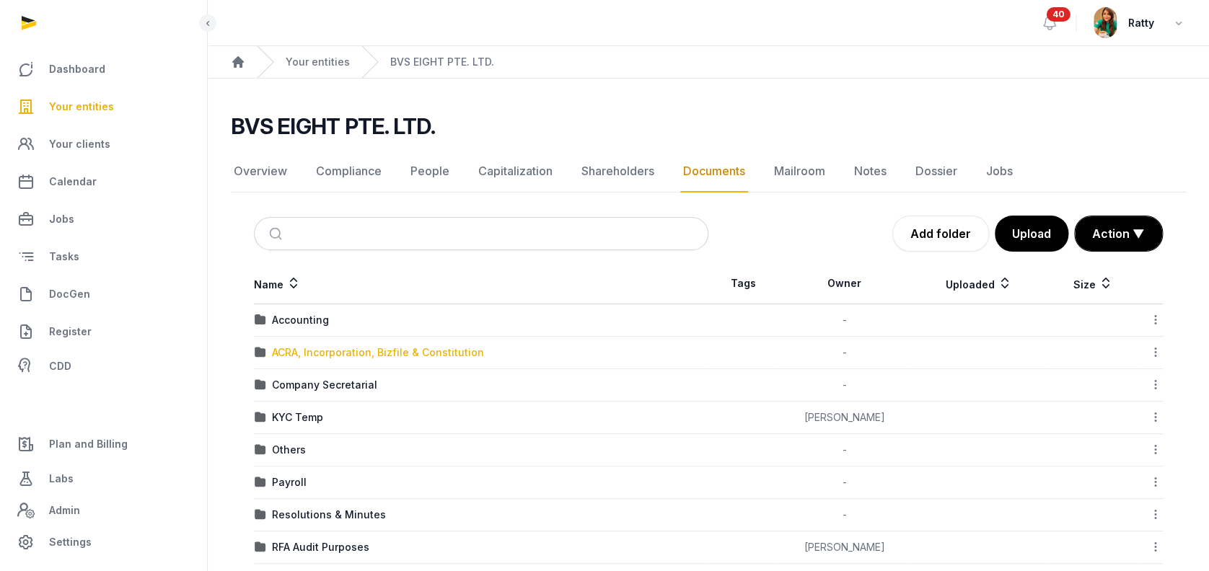
click at [310, 353] on div "ACRA, Incorporation, Bizfile & Constitution" at bounding box center [378, 353] width 212 height 14
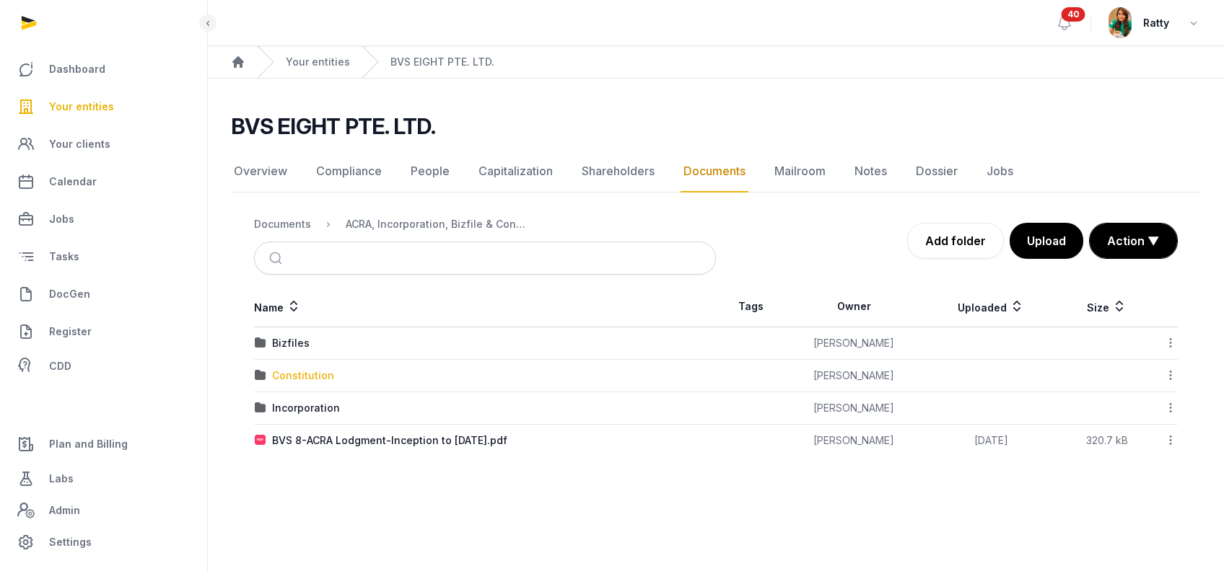
click at [310, 369] on div "Constitution" at bounding box center [303, 376] width 62 height 14
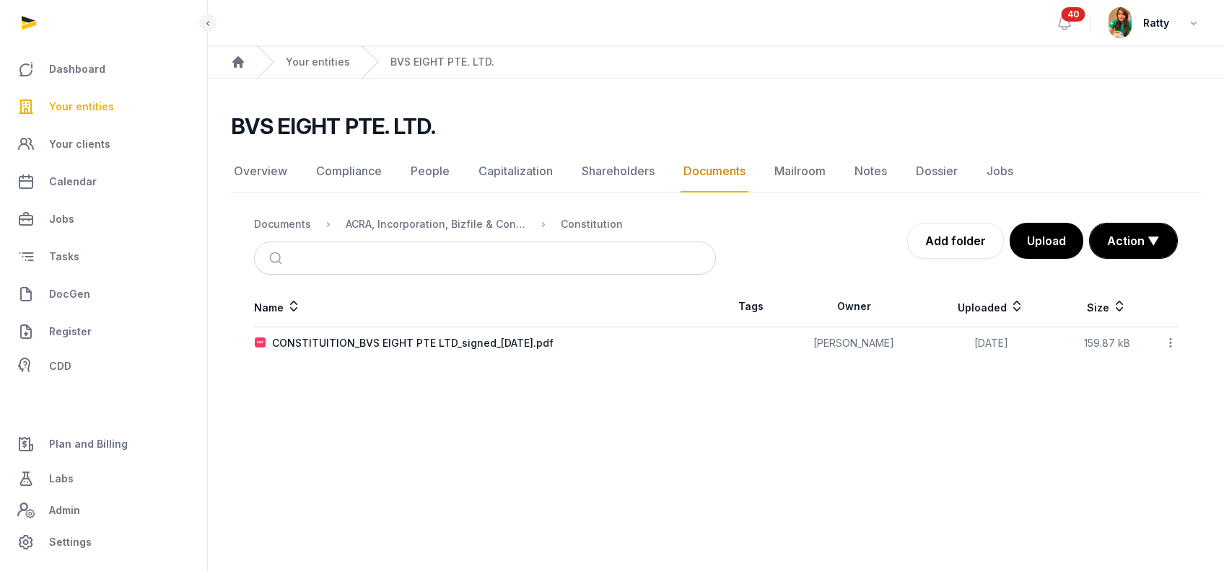
click at [1167, 343] on icon at bounding box center [1170, 342] width 13 height 15
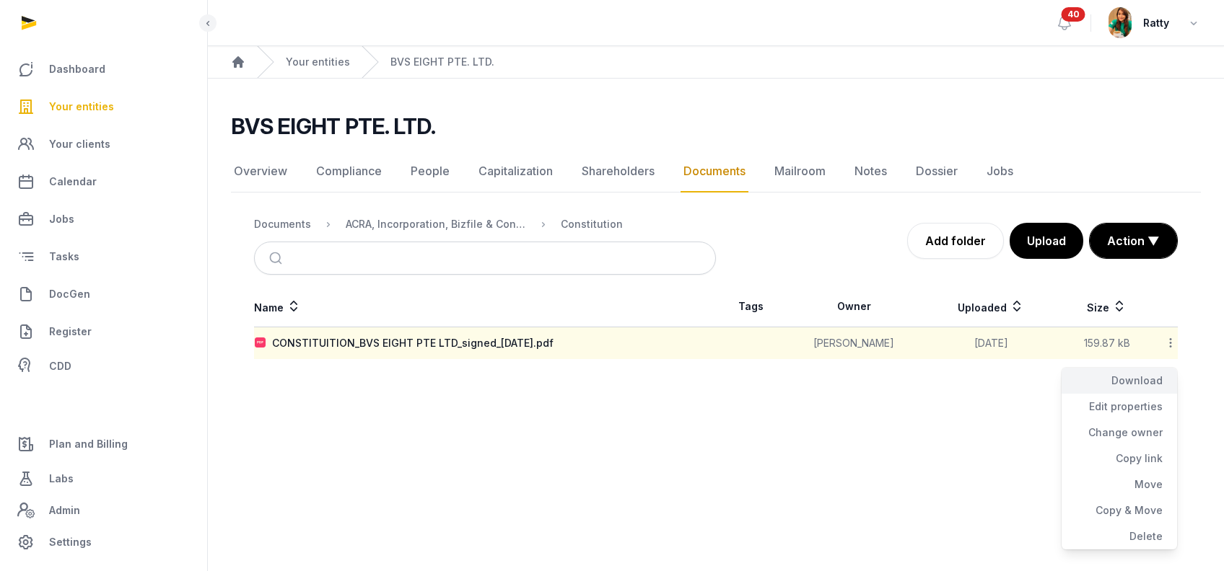
click at [1147, 374] on div "Download" at bounding box center [1118, 381] width 115 height 26
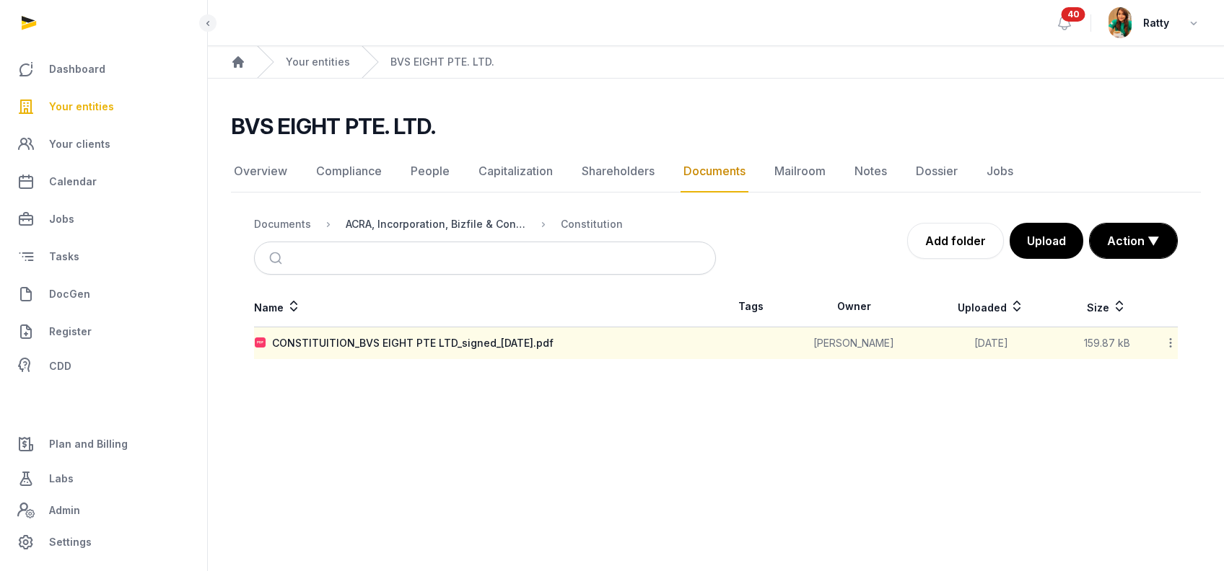
click at [399, 218] on div "ACRA, Incorporation, Bizfile & Constitution" at bounding box center [436, 224] width 180 height 14
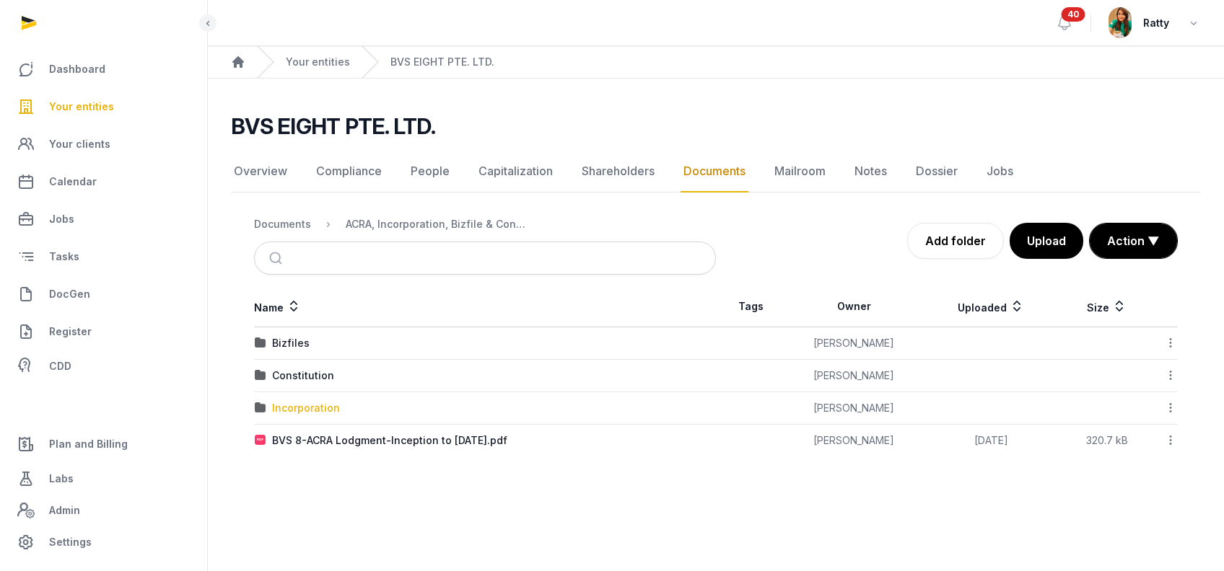
click at [287, 404] on div "Incorporation" at bounding box center [306, 408] width 68 height 14
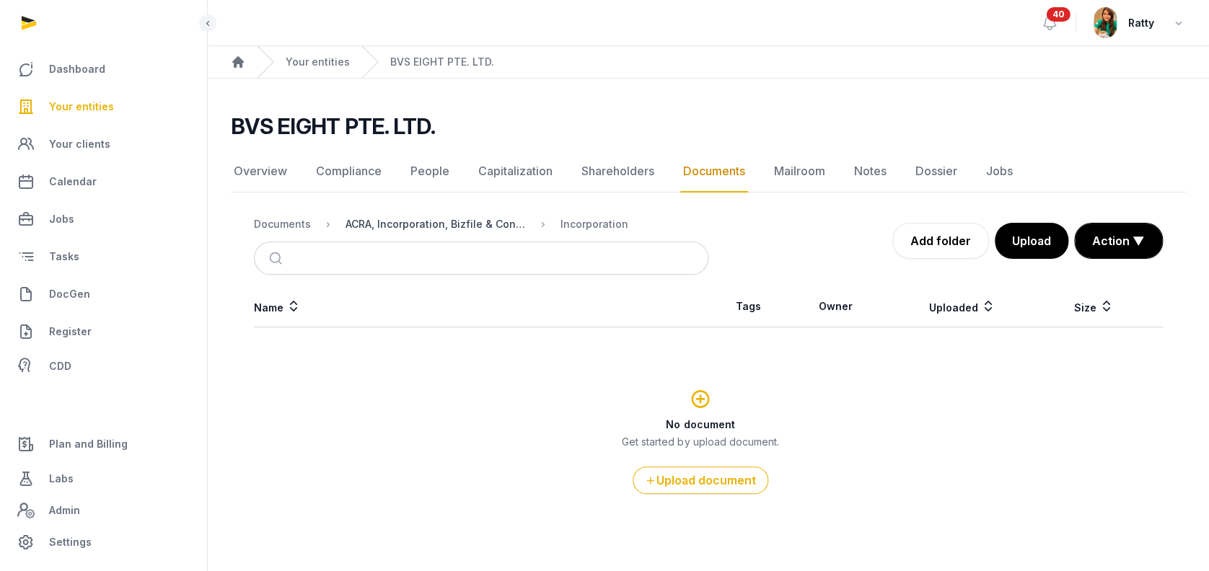
click at [476, 224] on div "ACRA, Incorporation, Bizfile & Constitution" at bounding box center [436, 224] width 180 height 14
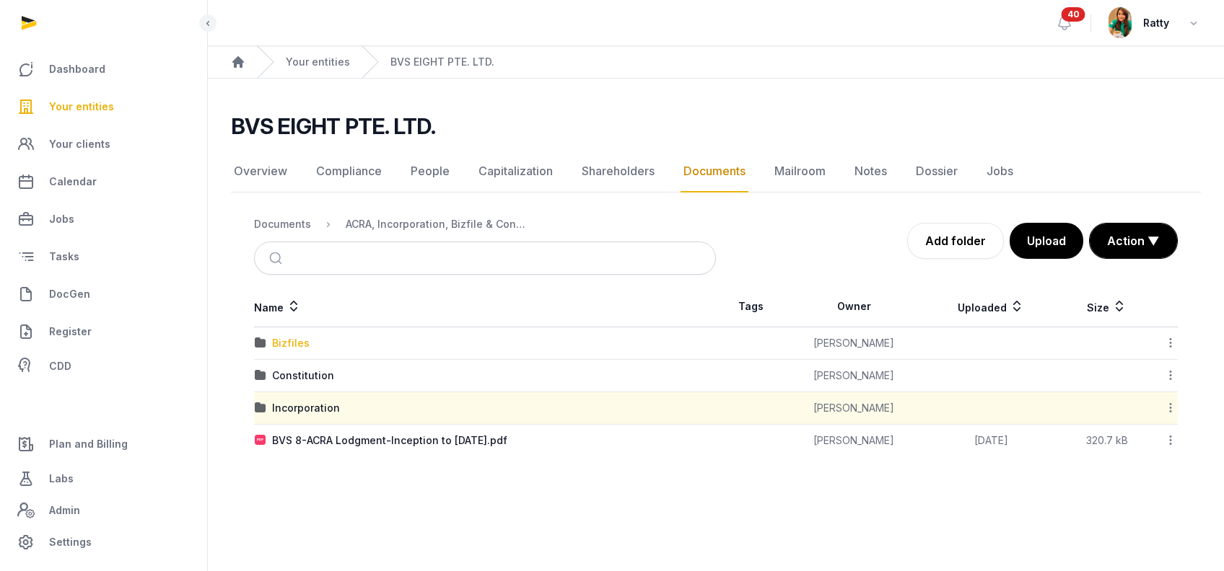
click at [298, 336] on div "Bizfiles" at bounding box center [291, 343] width 38 height 14
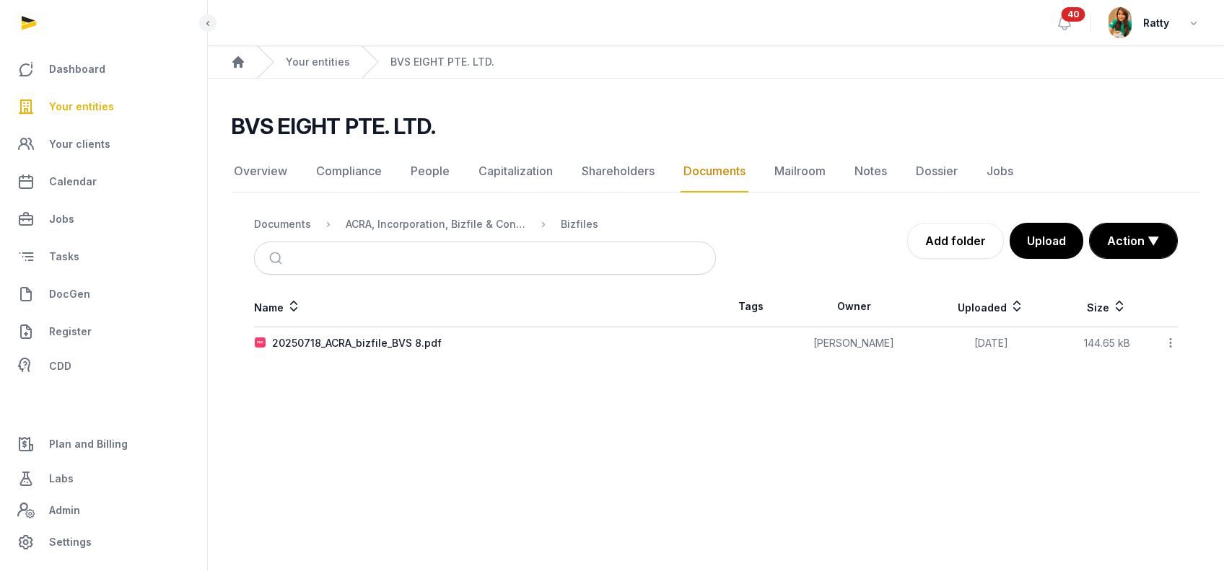
click at [1166, 341] on icon at bounding box center [1170, 342] width 13 height 15
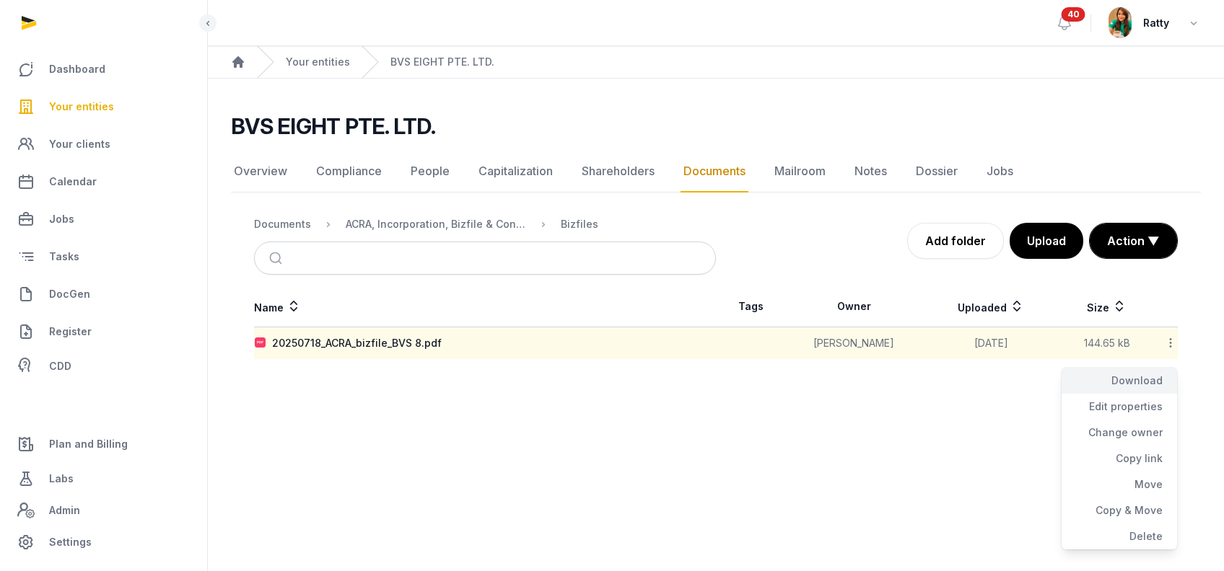
click at [1133, 382] on div "Download" at bounding box center [1118, 381] width 115 height 26
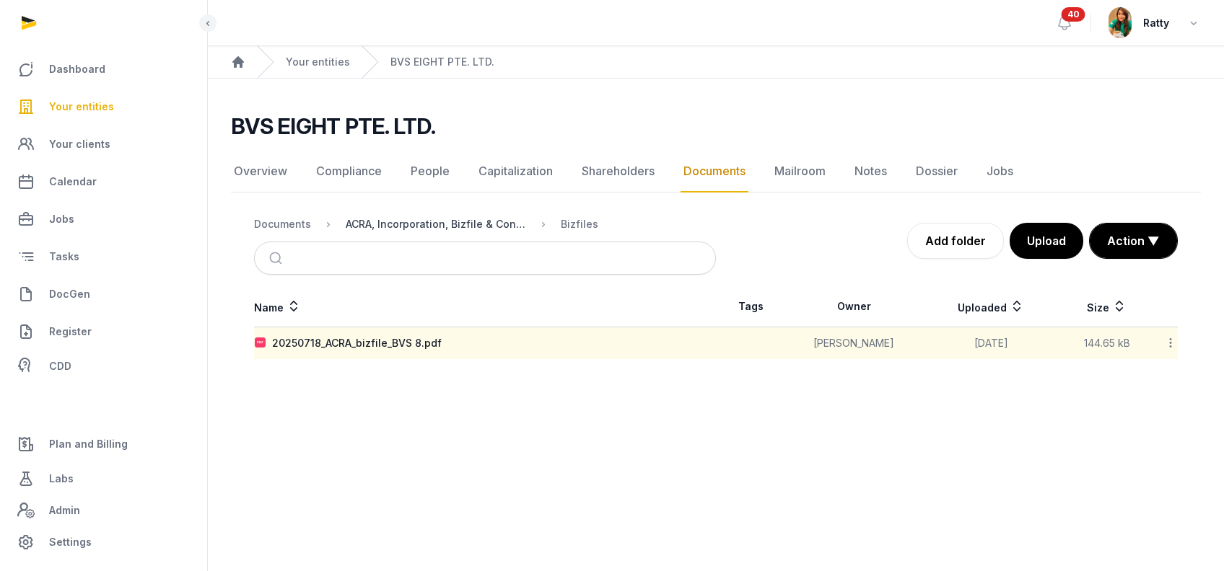
click at [455, 224] on div "ACRA, Incorporation, Bizfile & Constitution" at bounding box center [436, 224] width 180 height 14
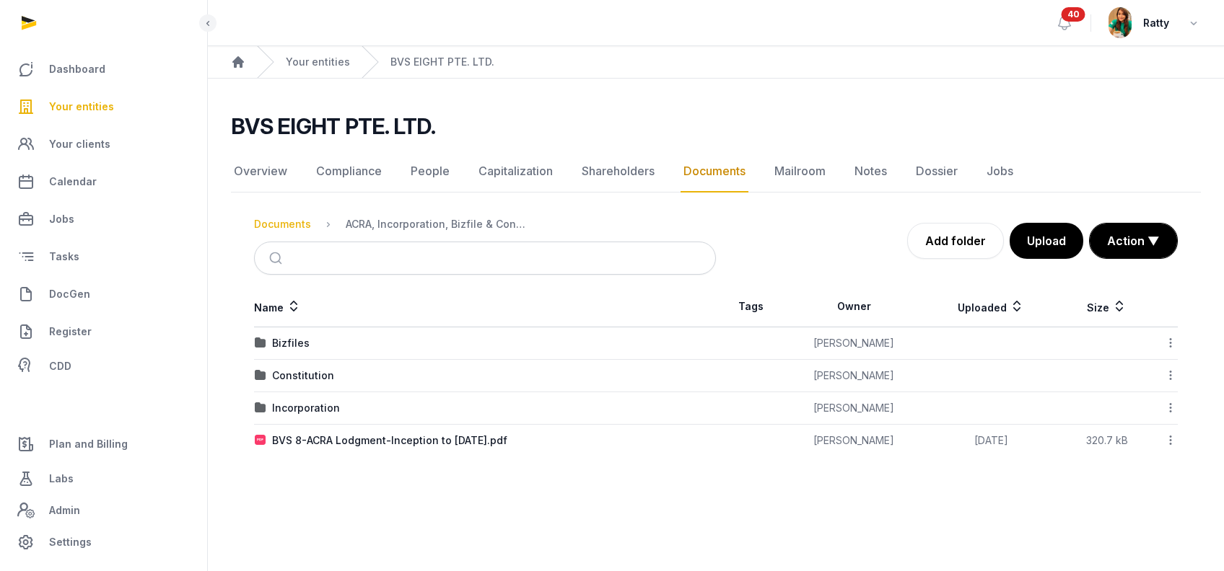
click at [297, 222] on div "Documents" at bounding box center [282, 224] width 57 height 14
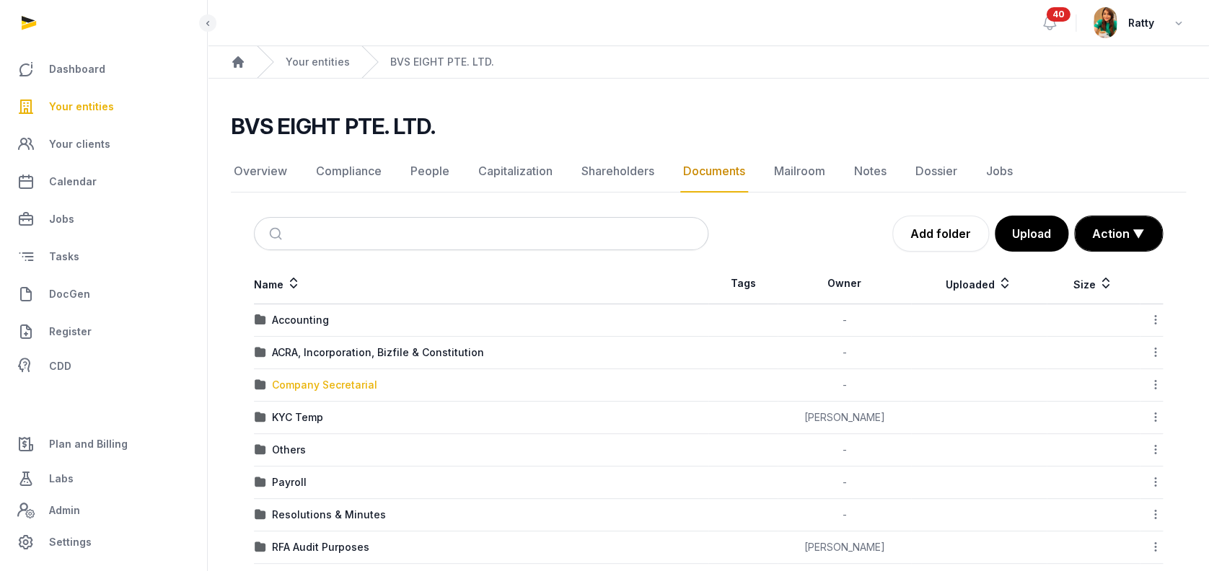
click at [303, 387] on div "Company Secretarial" at bounding box center [324, 385] width 105 height 14
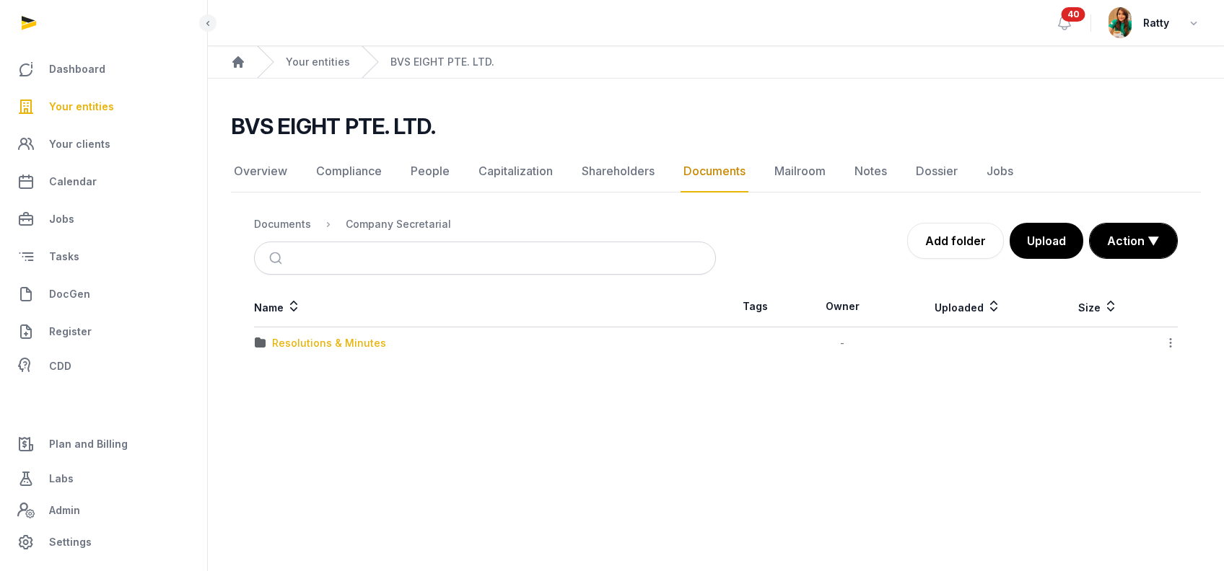
click at [338, 341] on div "Resolutions & Minutes" at bounding box center [329, 343] width 114 height 14
click at [290, 340] on div "2024" at bounding box center [285, 343] width 27 height 14
click at [290, 340] on div "Appointment of CS" at bounding box center [319, 343] width 95 height 14
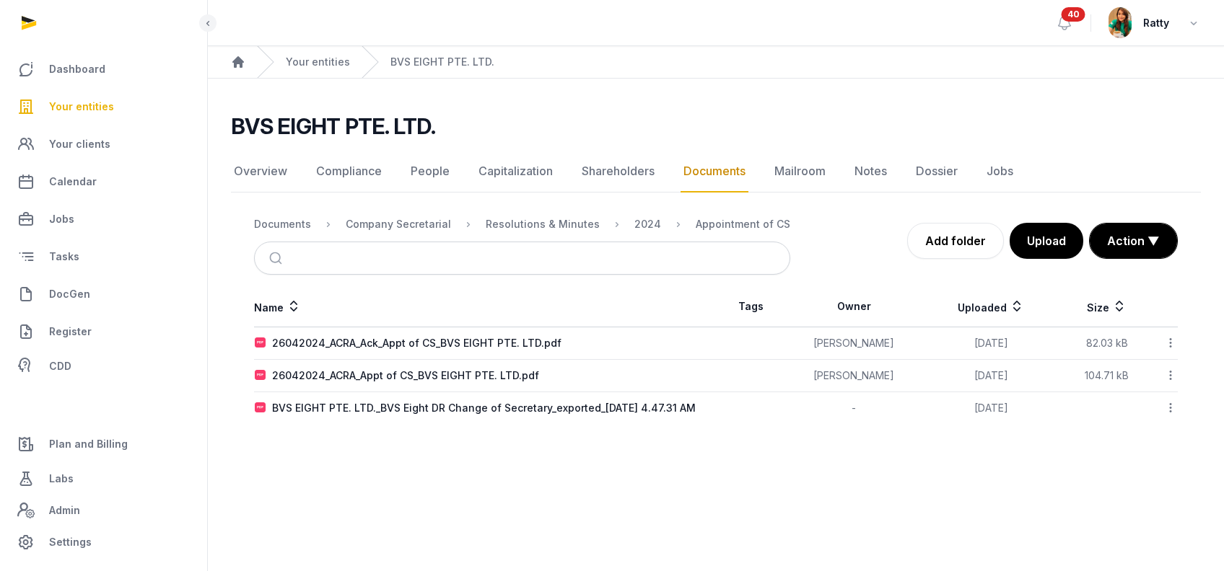
click at [1175, 341] on icon at bounding box center [1170, 342] width 13 height 15
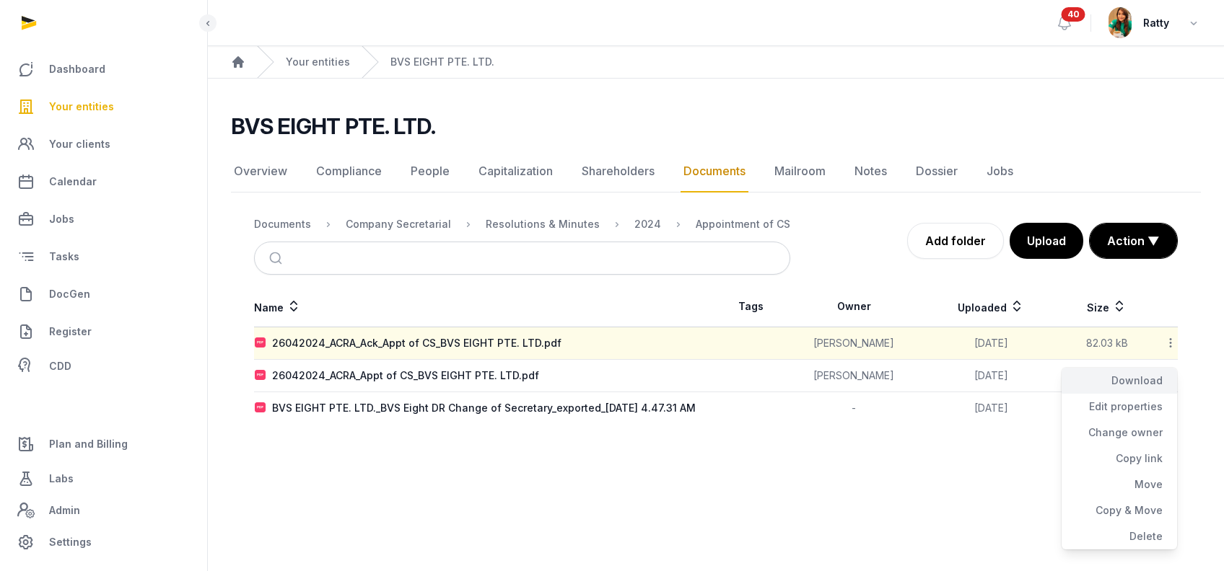
click at [1150, 370] on div "Download" at bounding box center [1118, 381] width 115 height 26
click at [1167, 376] on icon at bounding box center [1170, 375] width 13 height 15
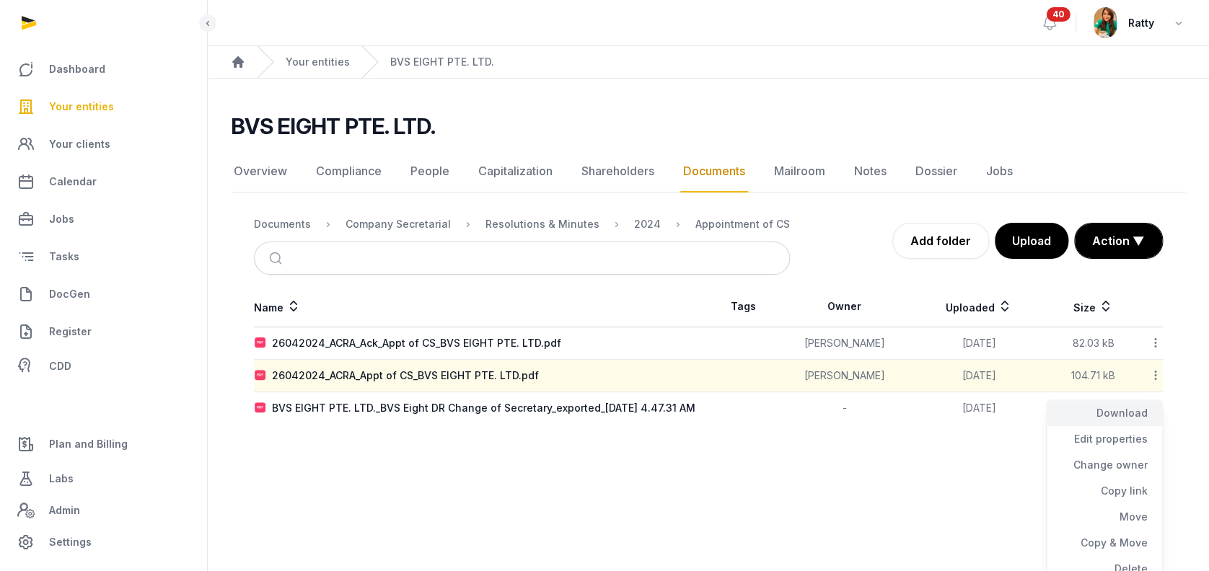
click at [1136, 411] on div "Download" at bounding box center [1104, 413] width 115 height 26
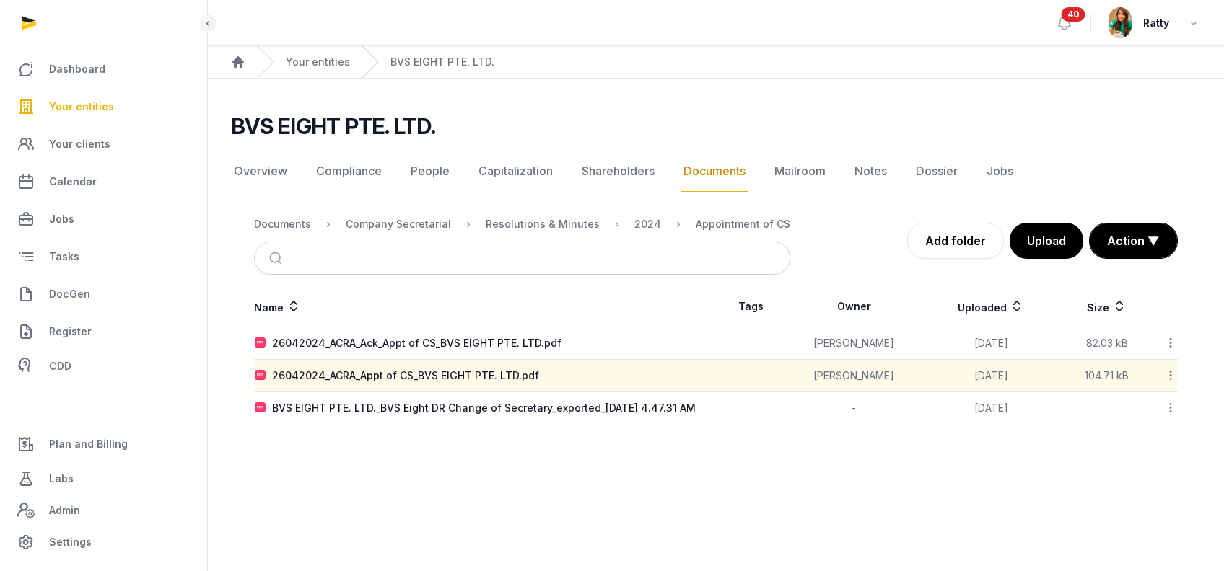
click at [1169, 406] on icon at bounding box center [1170, 407] width 13 height 15
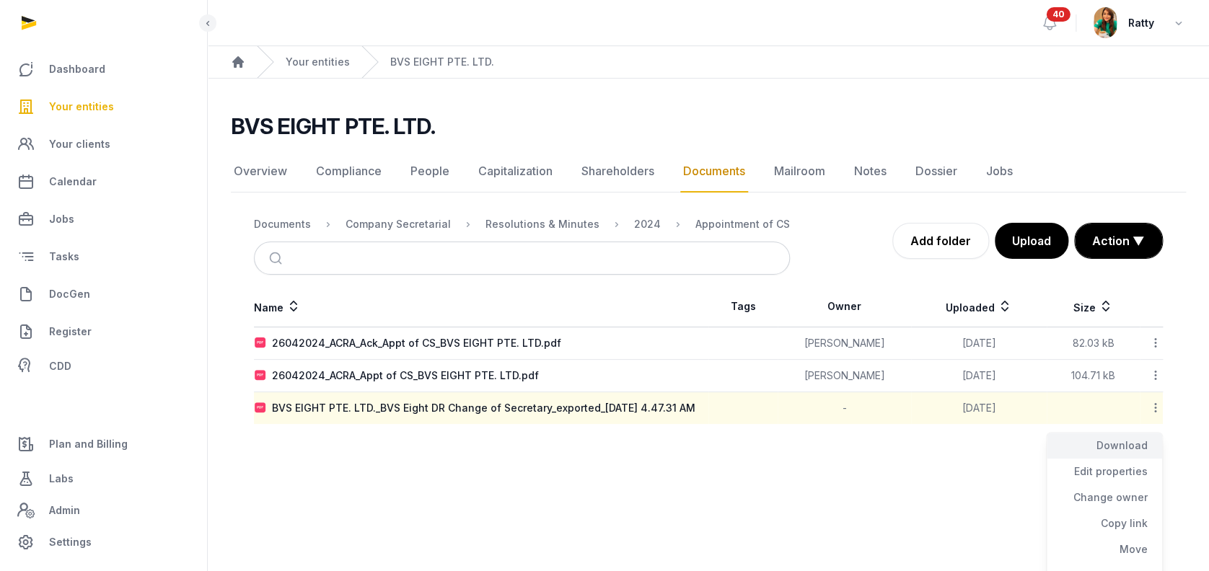
click at [1120, 444] on div "Download" at bounding box center [1104, 446] width 115 height 26
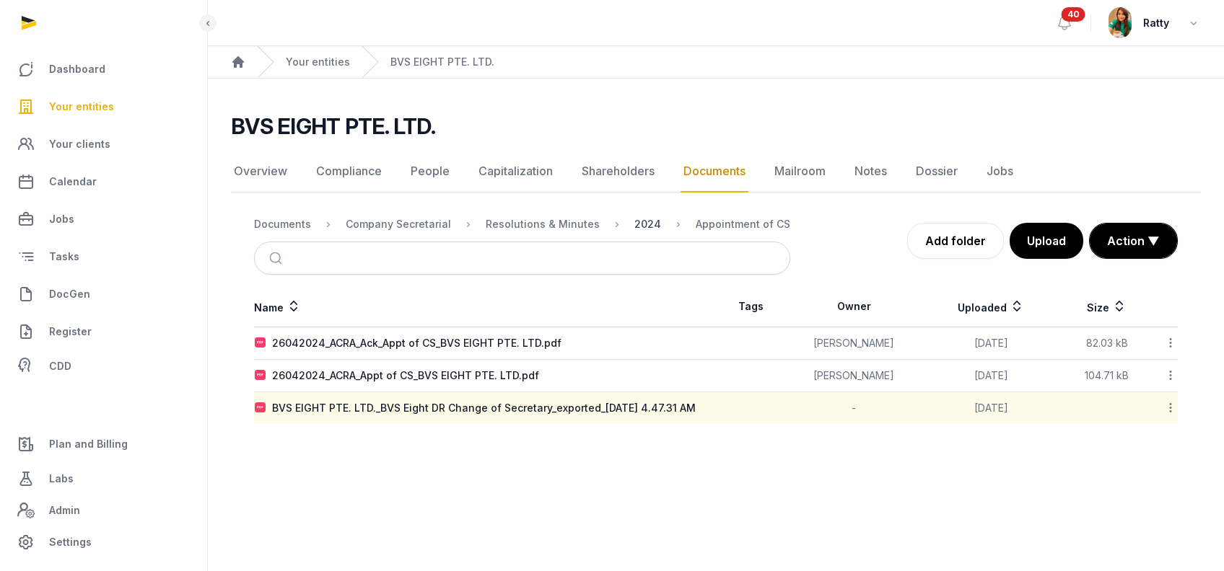
click at [634, 225] on div "2024" at bounding box center [647, 224] width 27 height 14
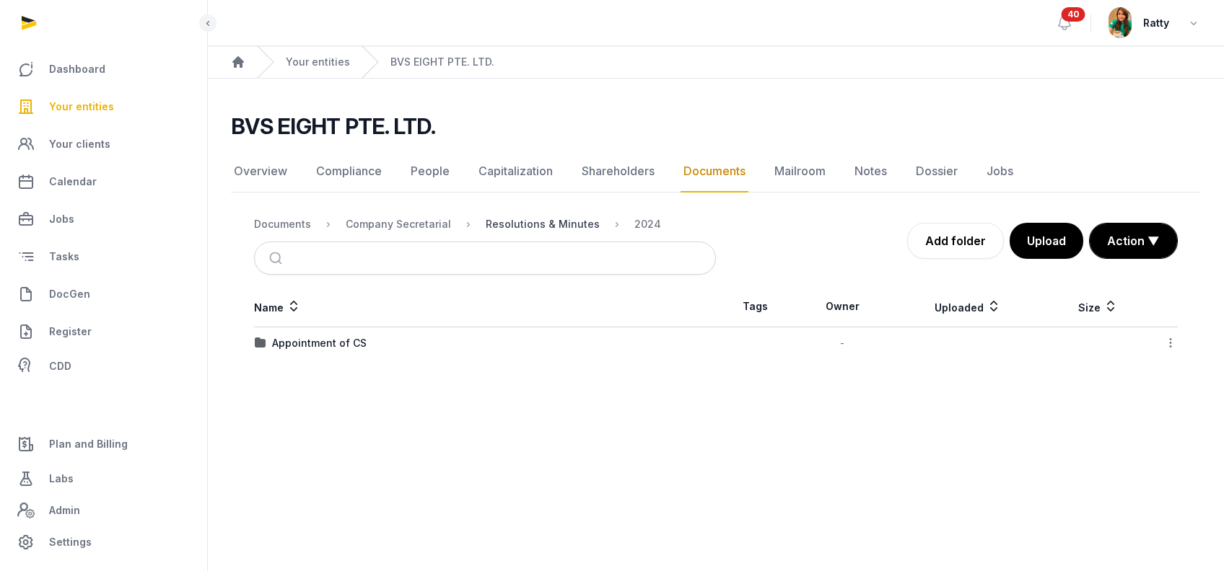
click at [566, 219] on div "Resolutions & Minutes" at bounding box center [543, 224] width 114 height 14
click at [281, 374] on div "2025" at bounding box center [284, 376] width 25 height 14
click at [317, 343] on div "AGM/AR FYE 2024" at bounding box center [317, 343] width 91 height 14
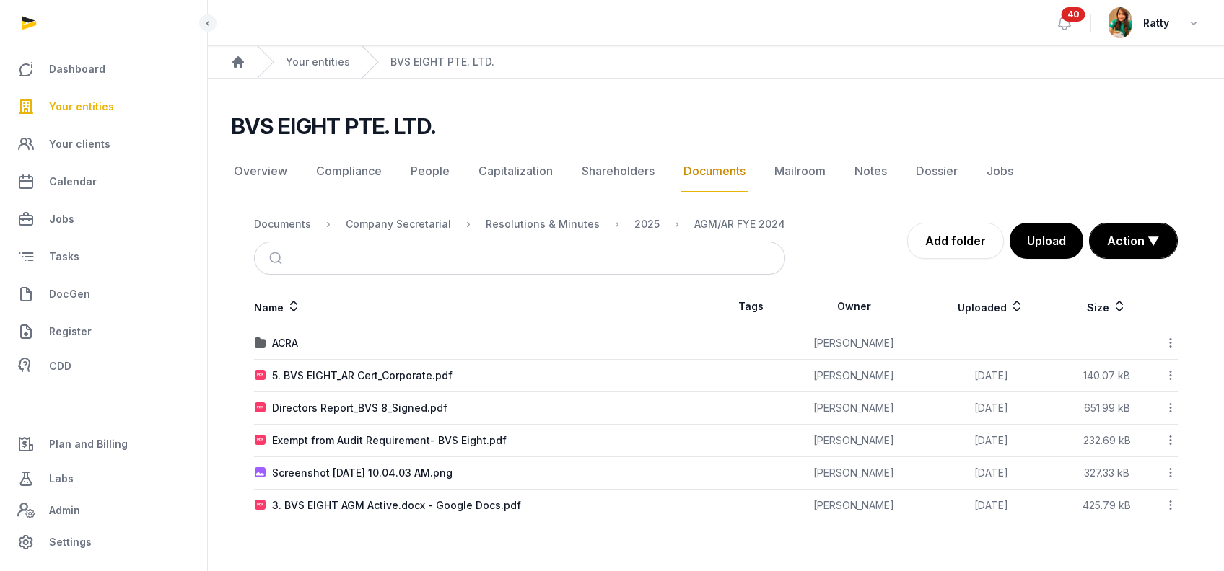
click at [1172, 378] on icon at bounding box center [1170, 375] width 13 height 15
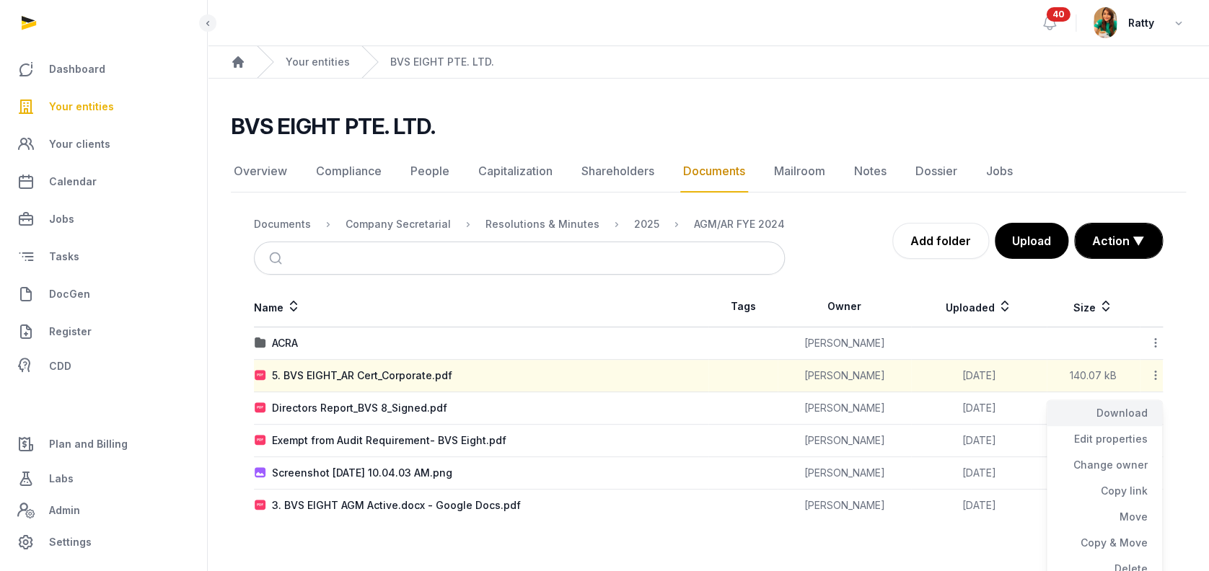
click at [1141, 413] on div "Download" at bounding box center [1104, 413] width 115 height 26
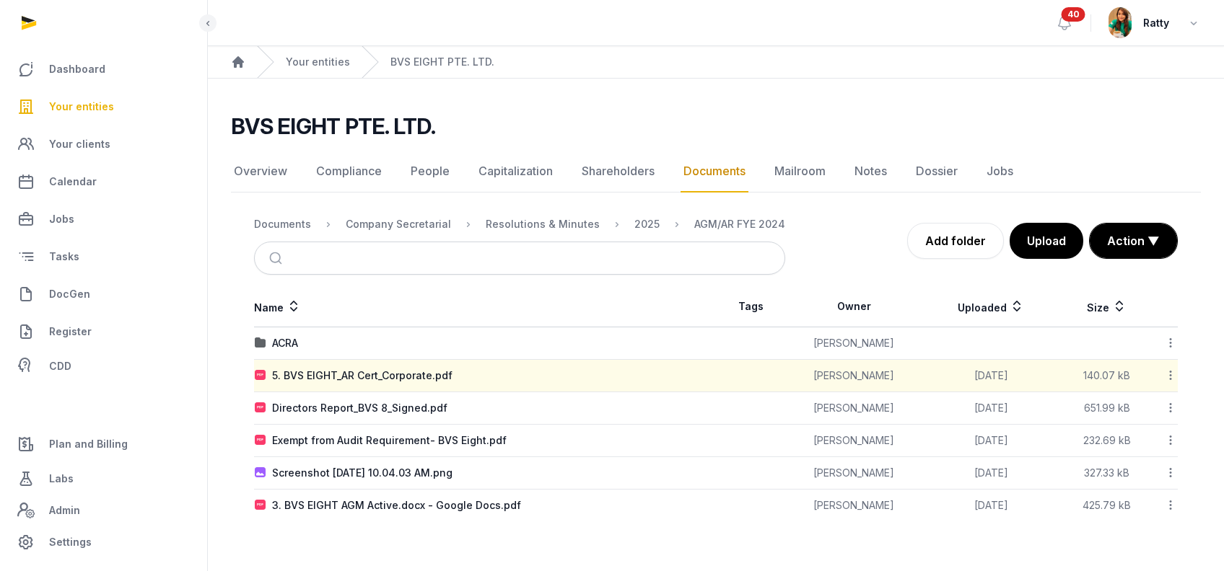
click at [1170, 410] on icon at bounding box center [1170, 407] width 13 height 15
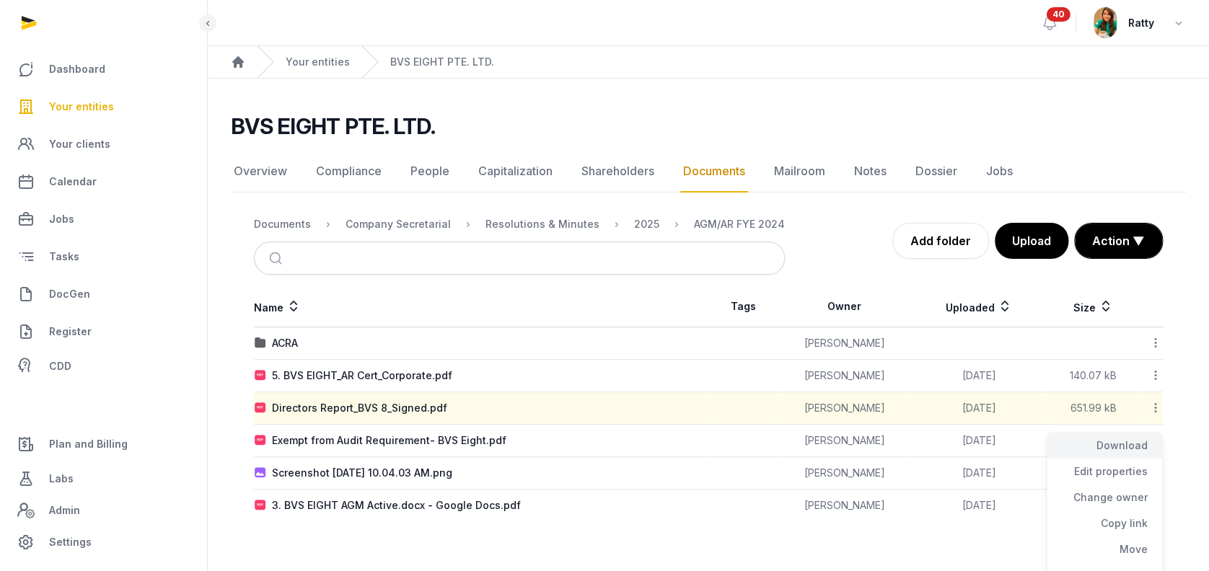
click at [1135, 449] on div "Download" at bounding box center [1104, 446] width 115 height 26
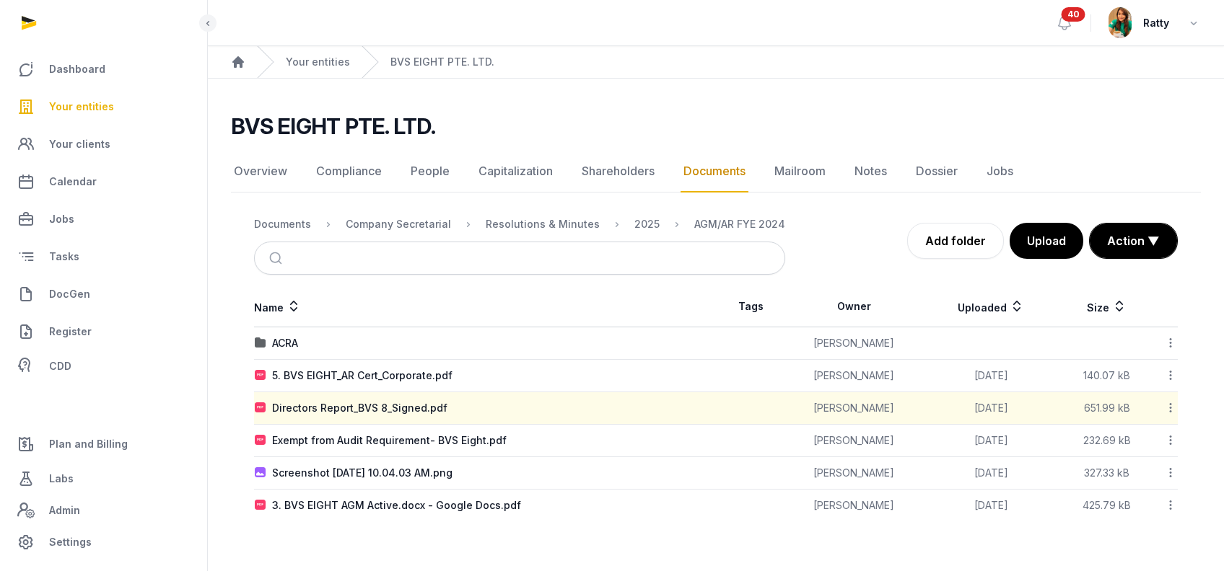
click at [1172, 441] on icon at bounding box center [1170, 440] width 13 height 15
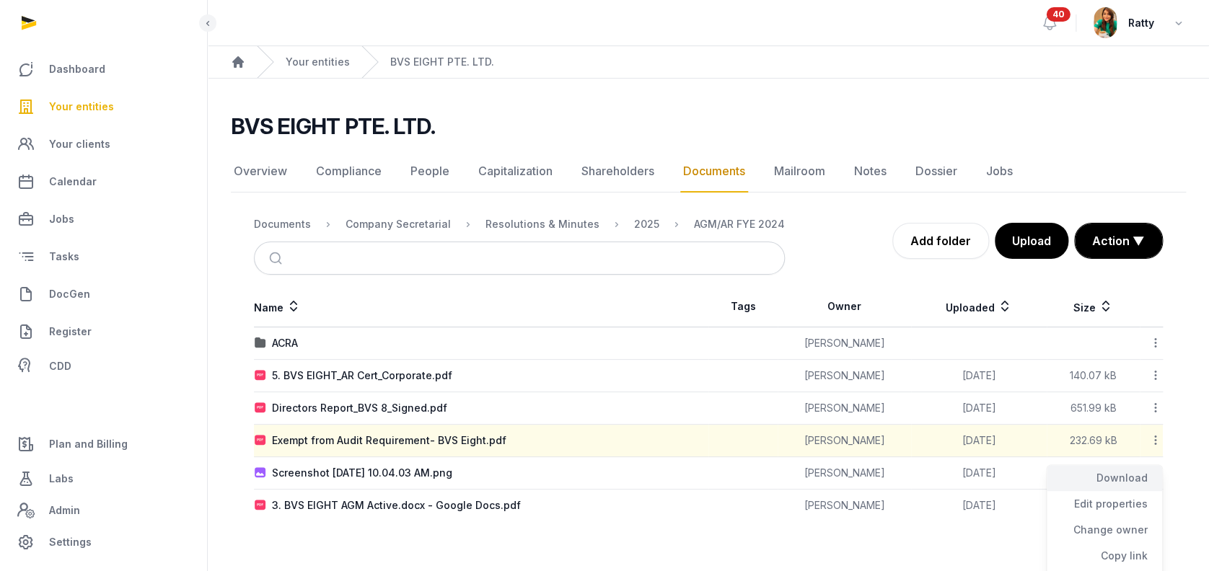
click at [1139, 475] on div "Download" at bounding box center [1104, 478] width 115 height 26
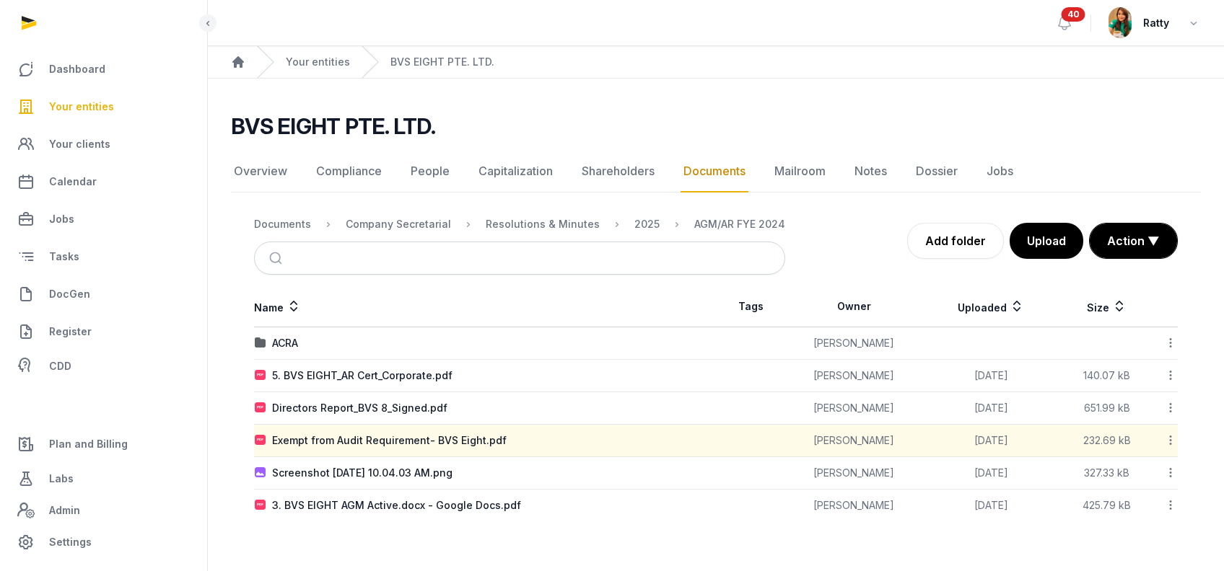
click at [1172, 471] on icon at bounding box center [1170, 472] width 13 height 15
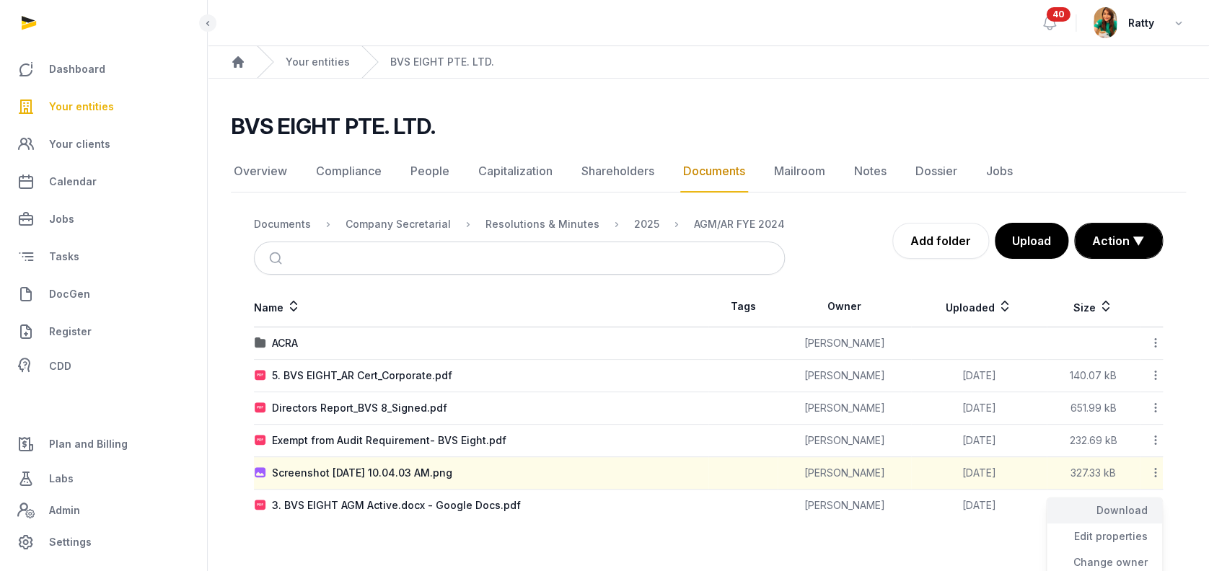
click at [1131, 512] on div "Download" at bounding box center [1104, 511] width 115 height 26
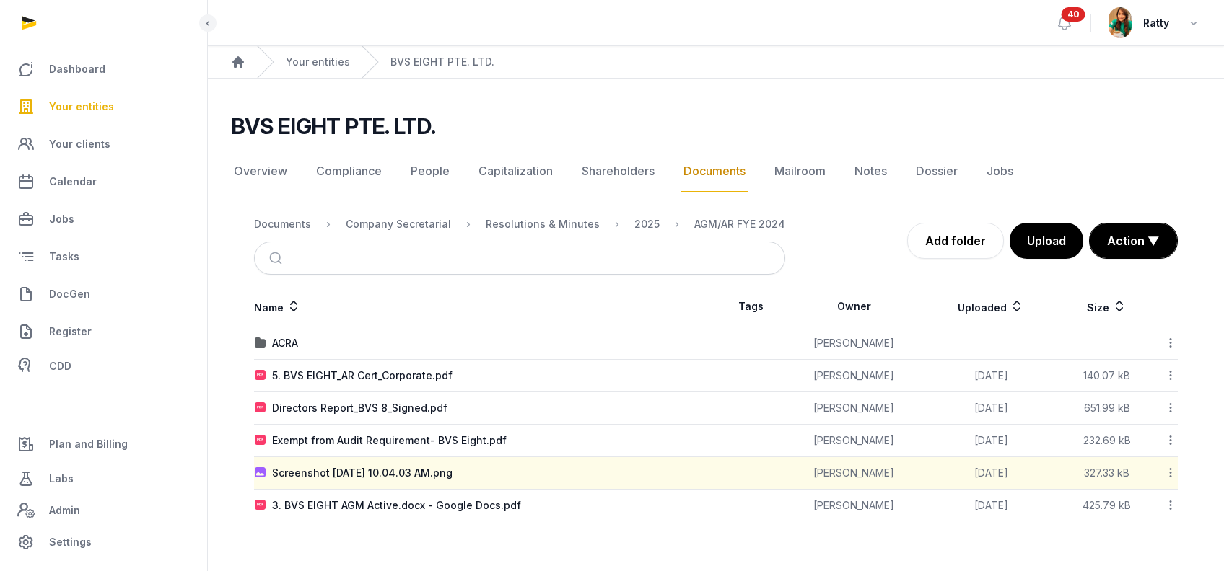
click at [1169, 506] on icon at bounding box center [1170, 505] width 13 height 15
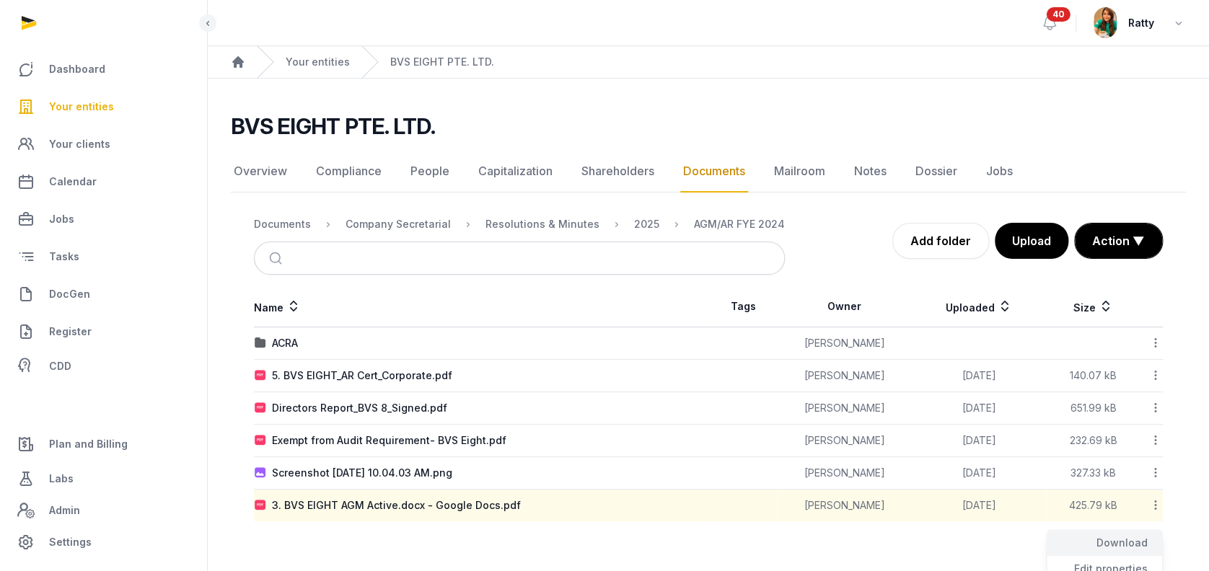
click at [1139, 538] on div "Download" at bounding box center [1104, 543] width 115 height 26
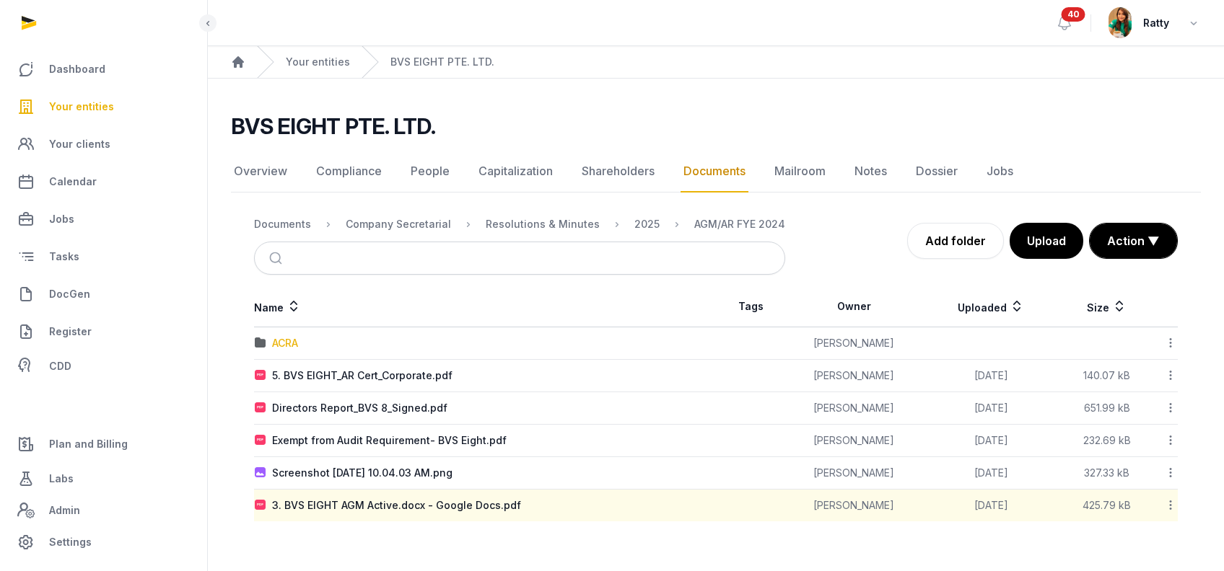
click at [298, 344] on div "ACRA" at bounding box center [285, 343] width 26 height 14
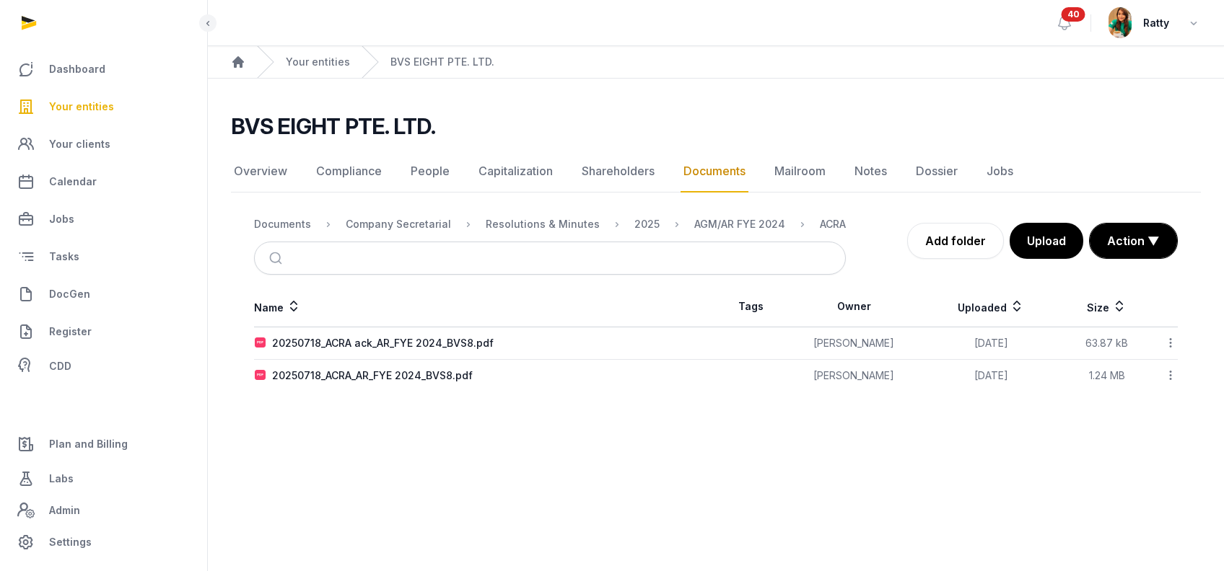
click at [1170, 346] on icon at bounding box center [1170, 342] width 13 height 15
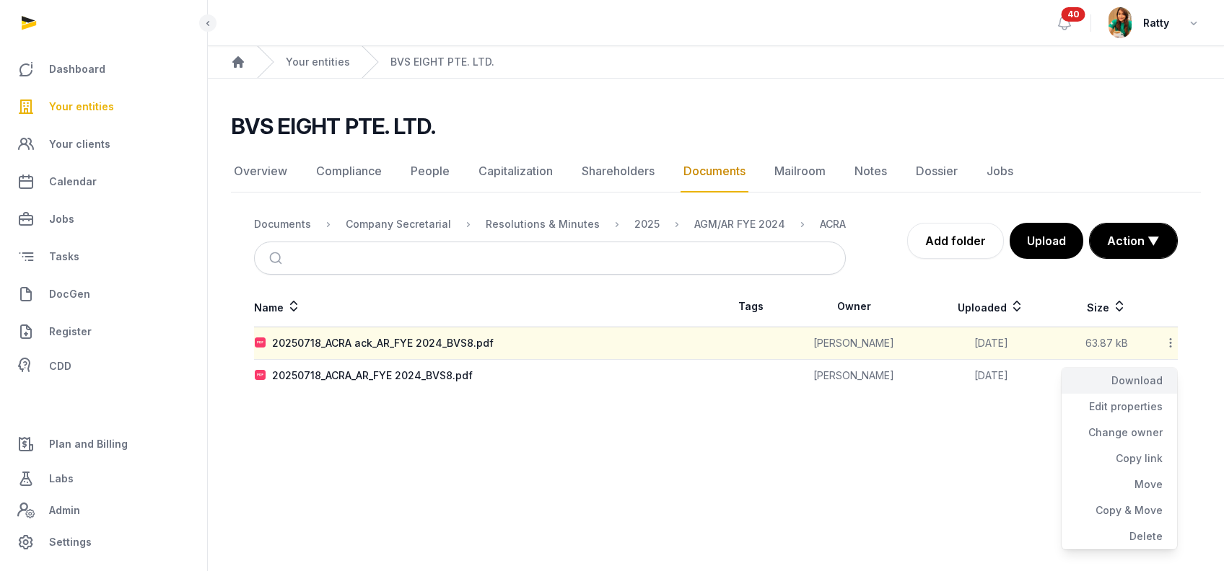
click at [1137, 377] on div "Download" at bounding box center [1118, 381] width 115 height 26
click at [1169, 375] on icon at bounding box center [1170, 375] width 13 height 15
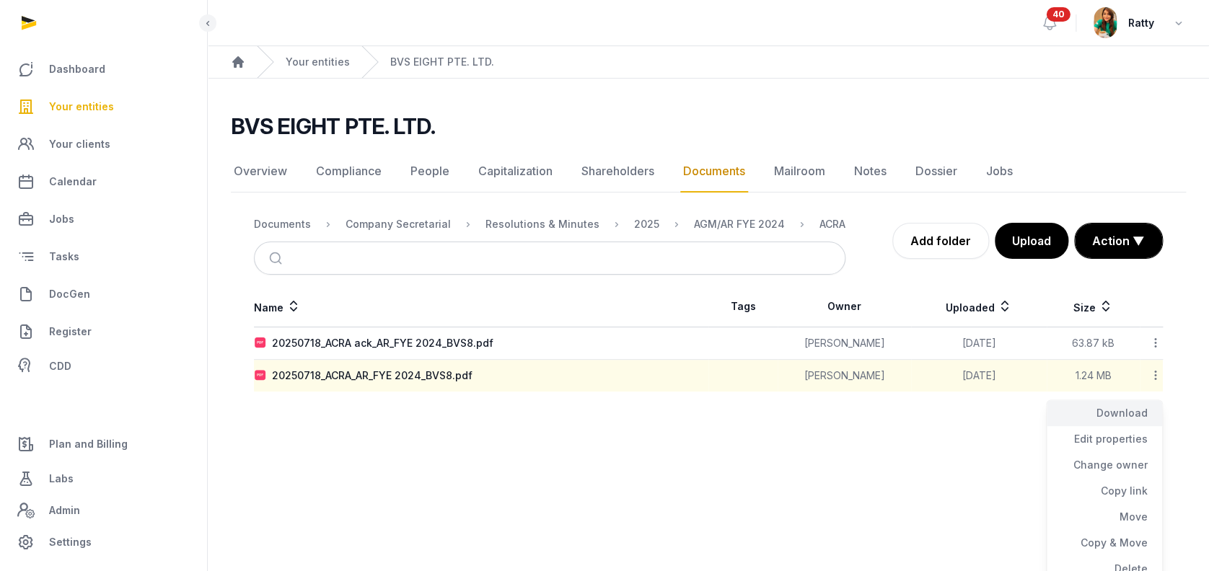
click at [1132, 418] on div "Download" at bounding box center [1104, 413] width 115 height 26
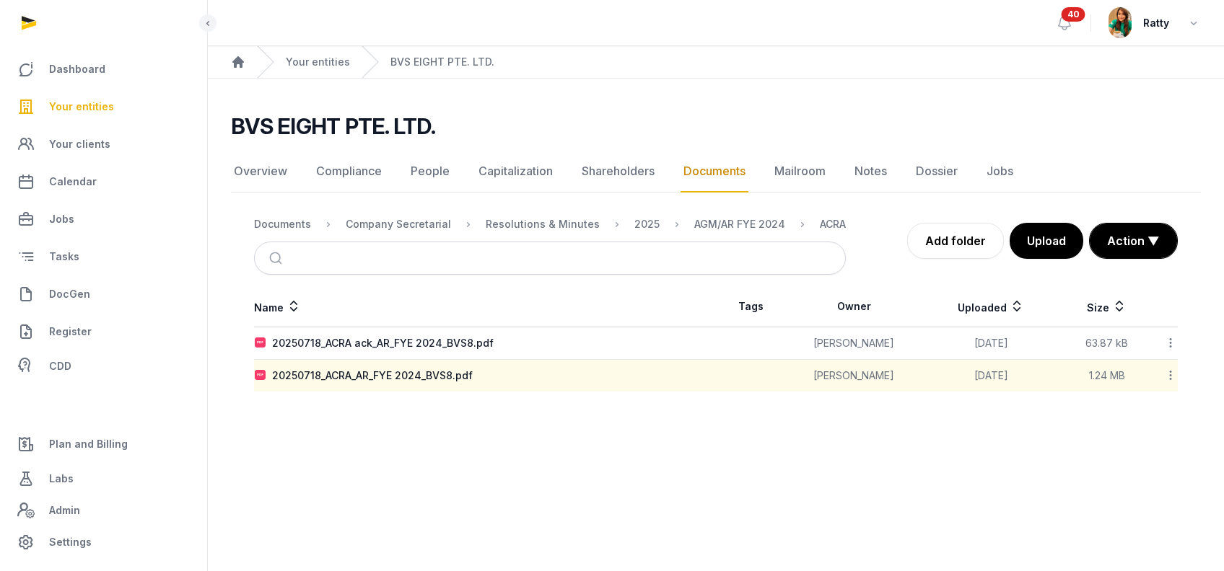
click at [683, 216] on div "AGM/AR FYE 2024" at bounding box center [728, 224] width 114 height 17
click at [634, 221] on div "2025" at bounding box center [646, 224] width 25 height 14
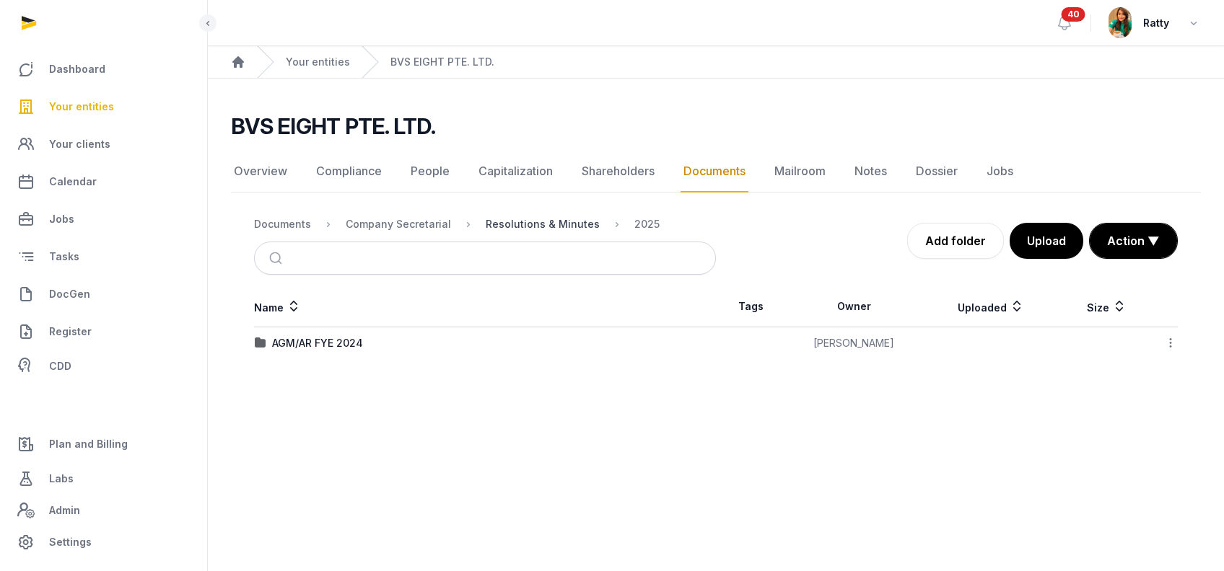
click at [531, 224] on div "Resolutions & Minutes" at bounding box center [543, 224] width 114 height 14
click at [375, 214] on nav "Documents Company Secretarial Resolutions & Minutes" at bounding box center [485, 224] width 462 height 35
click at [364, 218] on div "Company Secretarial" at bounding box center [398, 224] width 105 height 14
click at [289, 221] on div "Documents" at bounding box center [282, 224] width 57 height 14
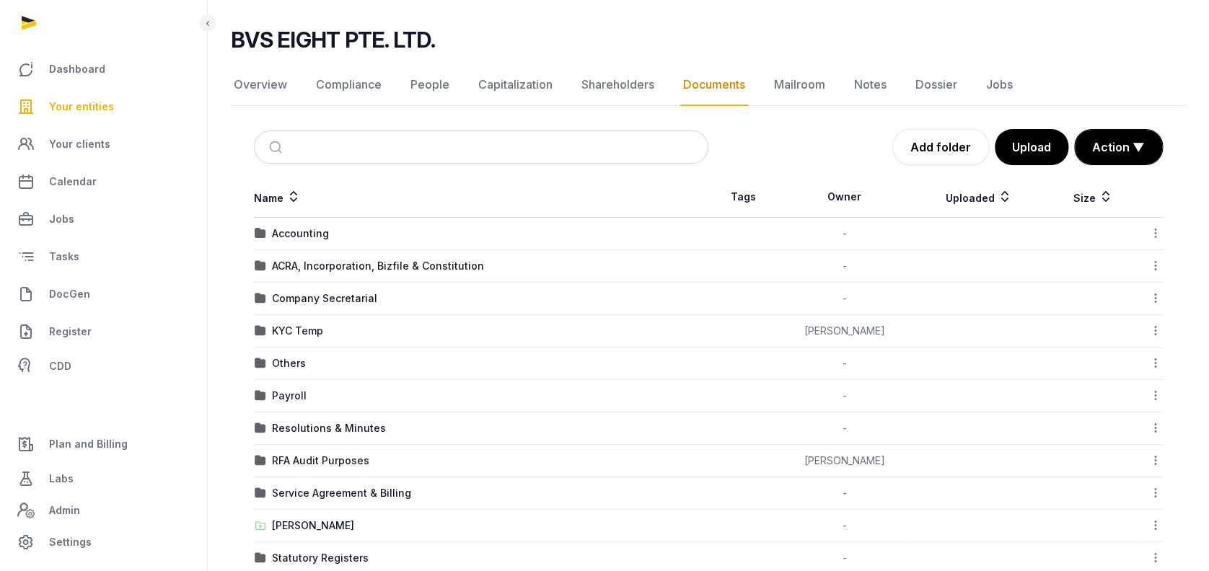
scroll to position [192, 0]
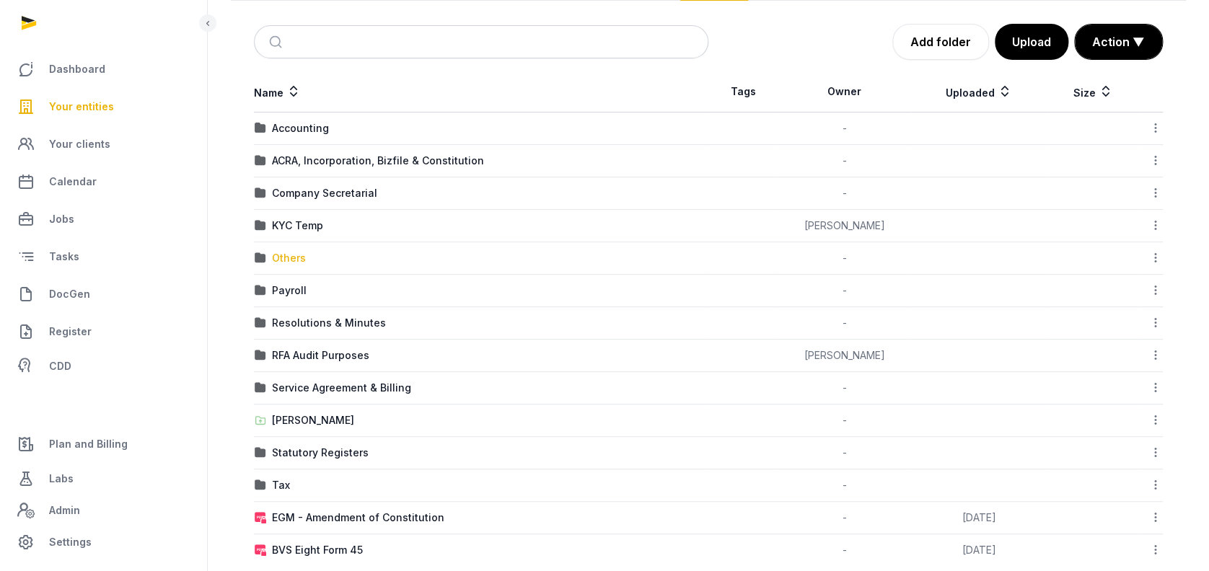
click at [278, 258] on div "Others" at bounding box center [289, 258] width 34 height 14
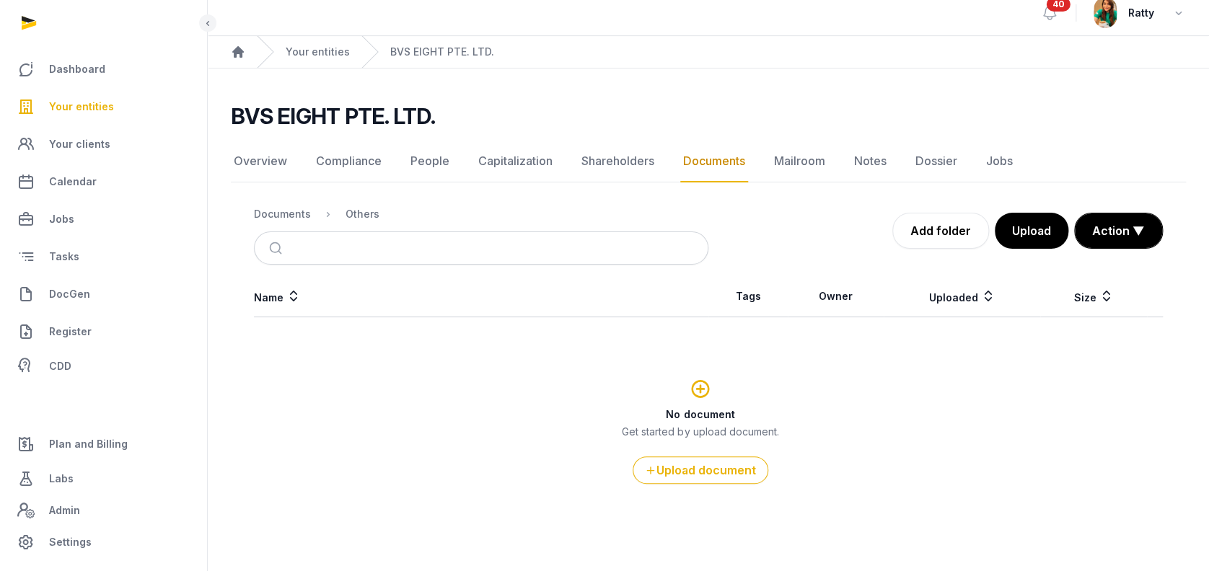
scroll to position [9, 0]
click at [284, 214] on div "Documents" at bounding box center [282, 215] width 57 height 14
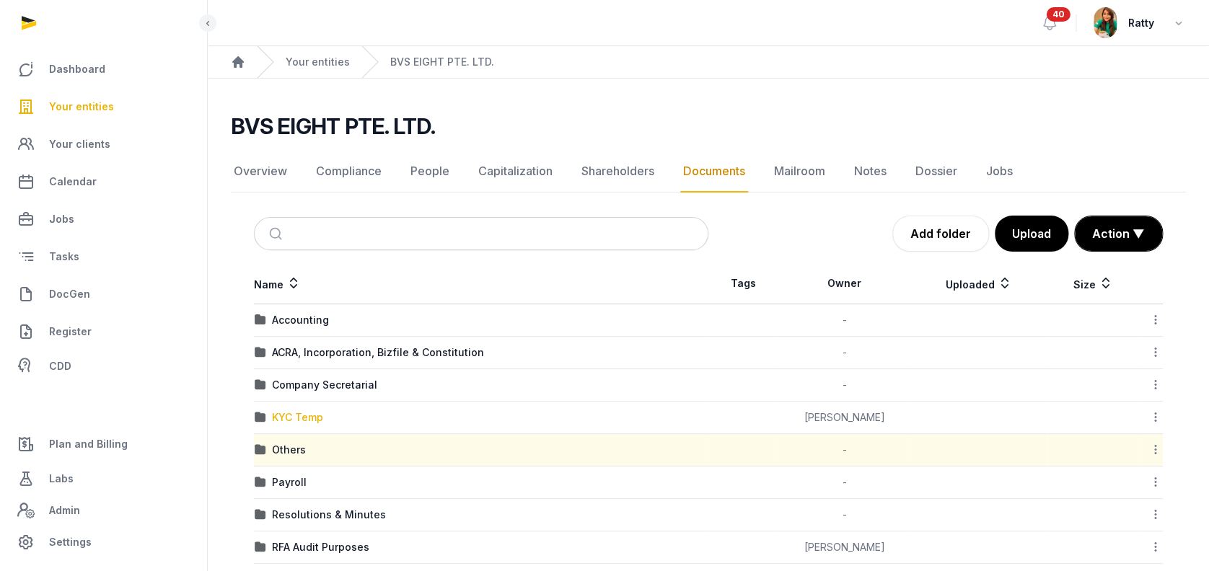
click at [310, 413] on div "KYC Temp" at bounding box center [297, 418] width 51 height 14
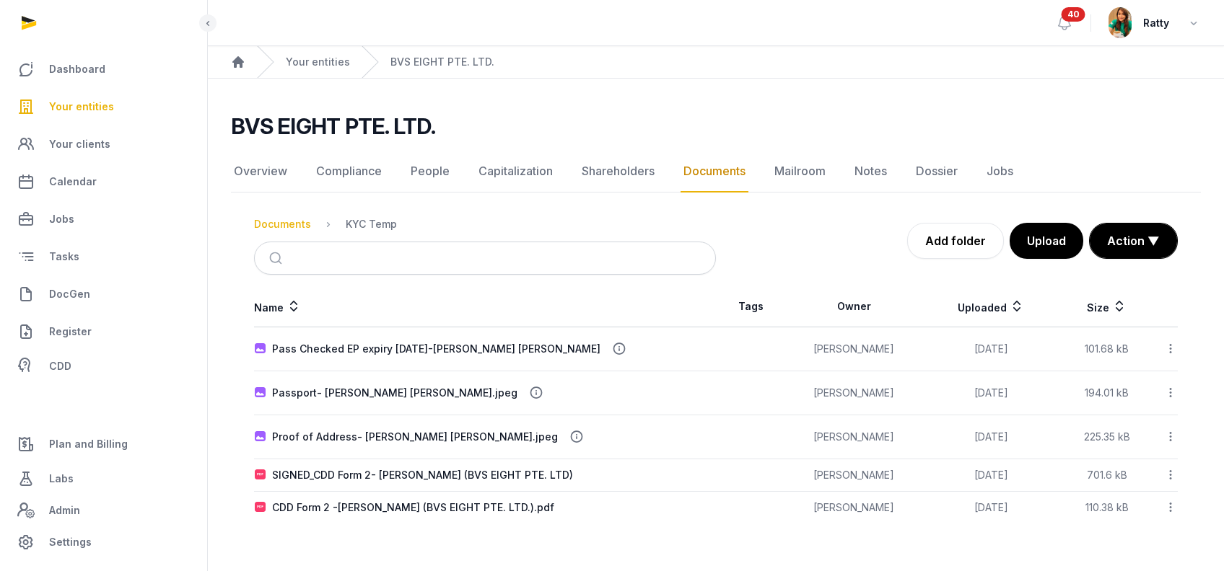
click at [266, 229] on div "Documents" at bounding box center [282, 224] width 57 height 14
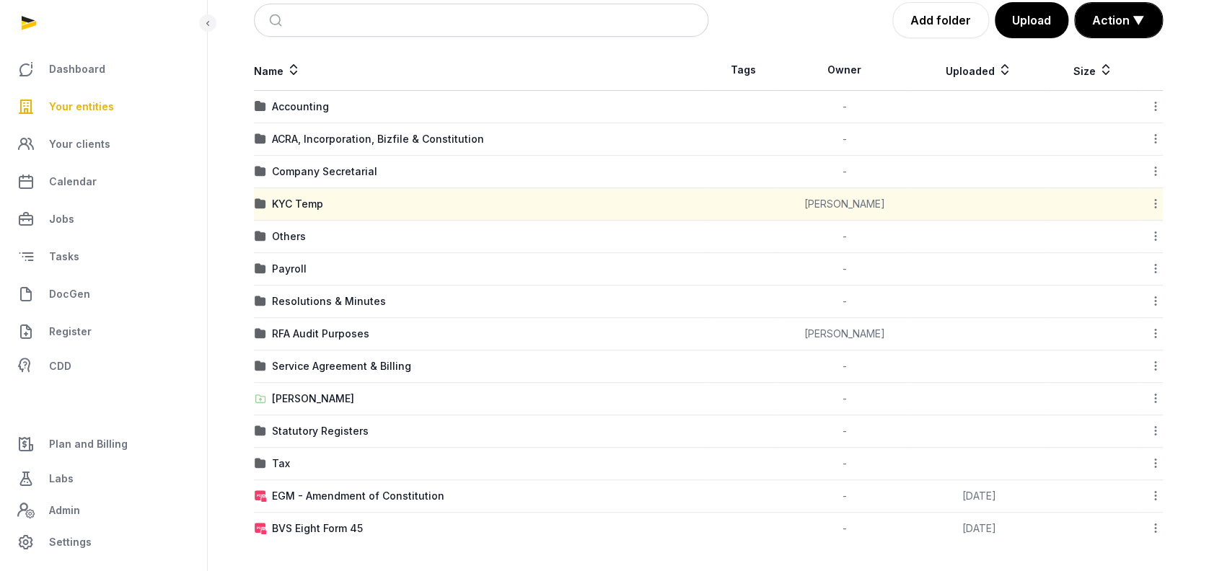
scroll to position [214, 0]
click at [326, 301] on div "Resolutions & Minutes" at bounding box center [329, 301] width 114 height 14
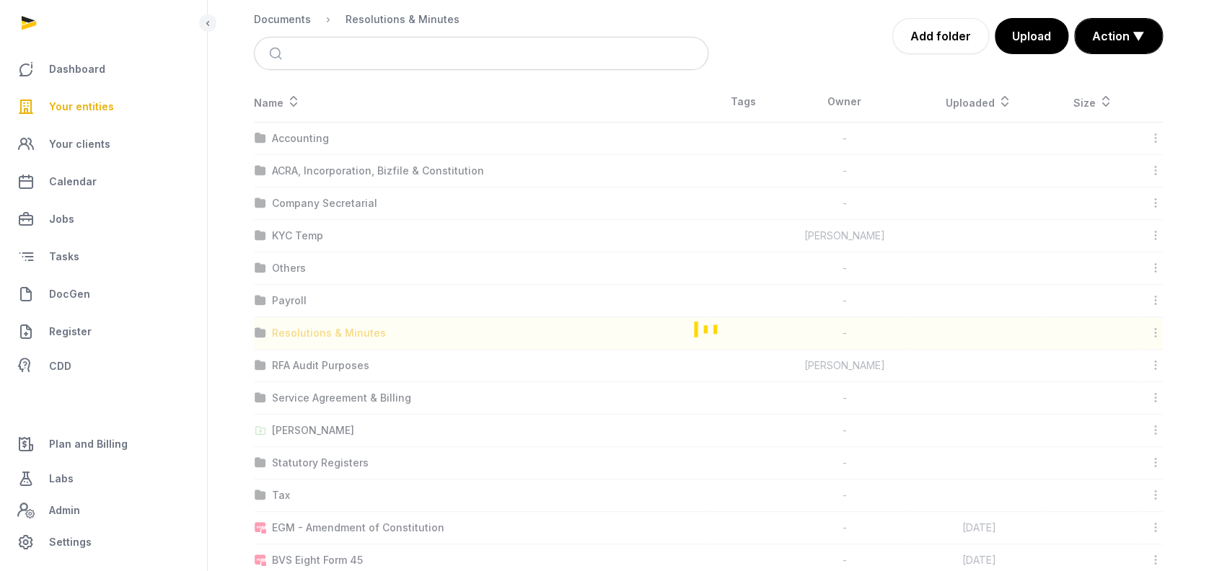
scroll to position [0, 0]
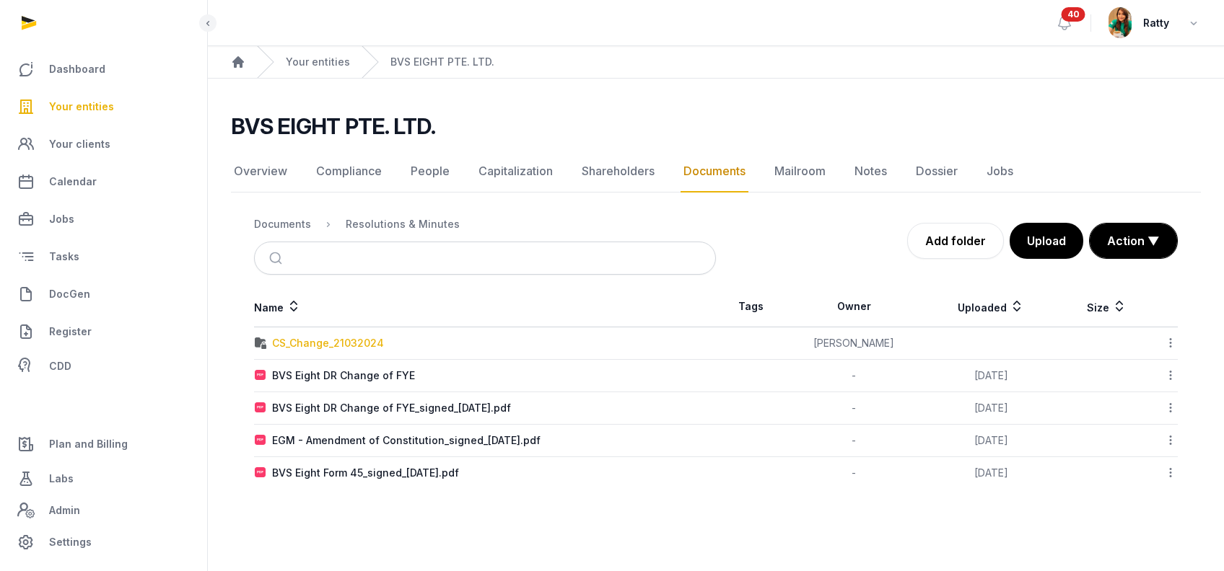
click at [341, 344] on div "CS_Change_21032024" at bounding box center [328, 343] width 112 height 14
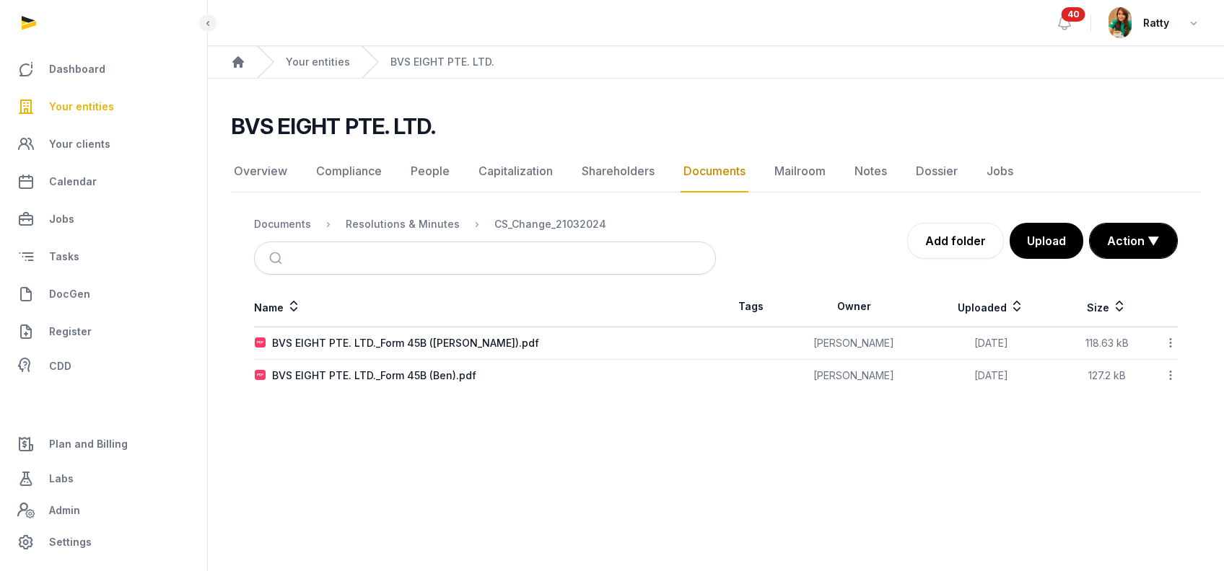
click at [1170, 338] on icon at bounding box center [1170, 342] width 13 height 15
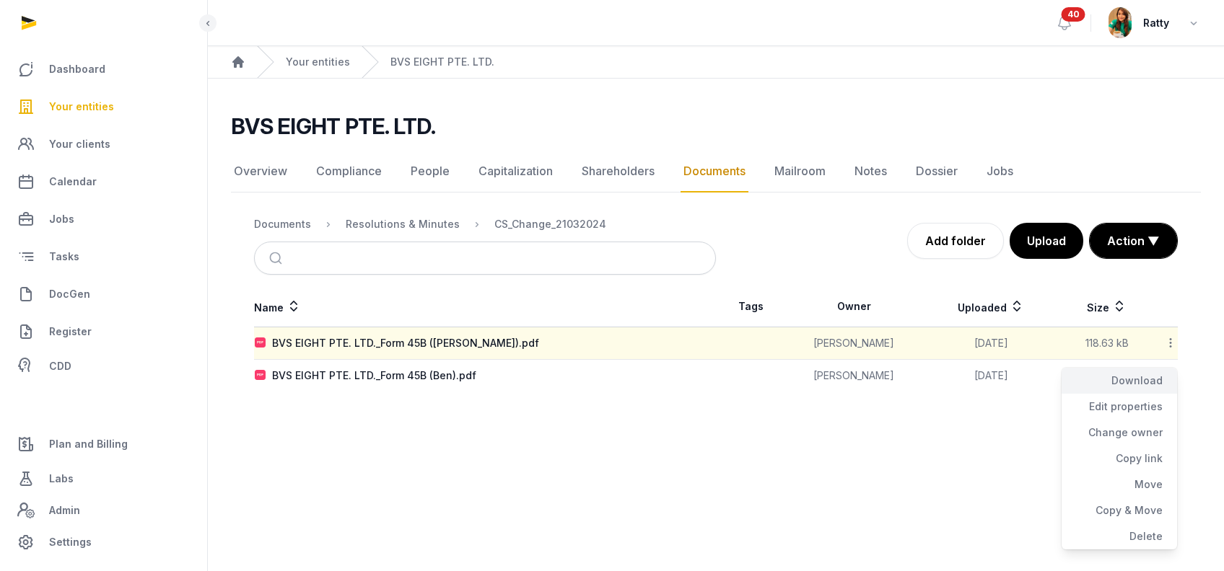
click at [1139, 374] on div "Download" at bounding box center [1118, 381] width 115 height 26
click at [1170, 372] on icon at bounding box center [1170, 375] width 13 height 15
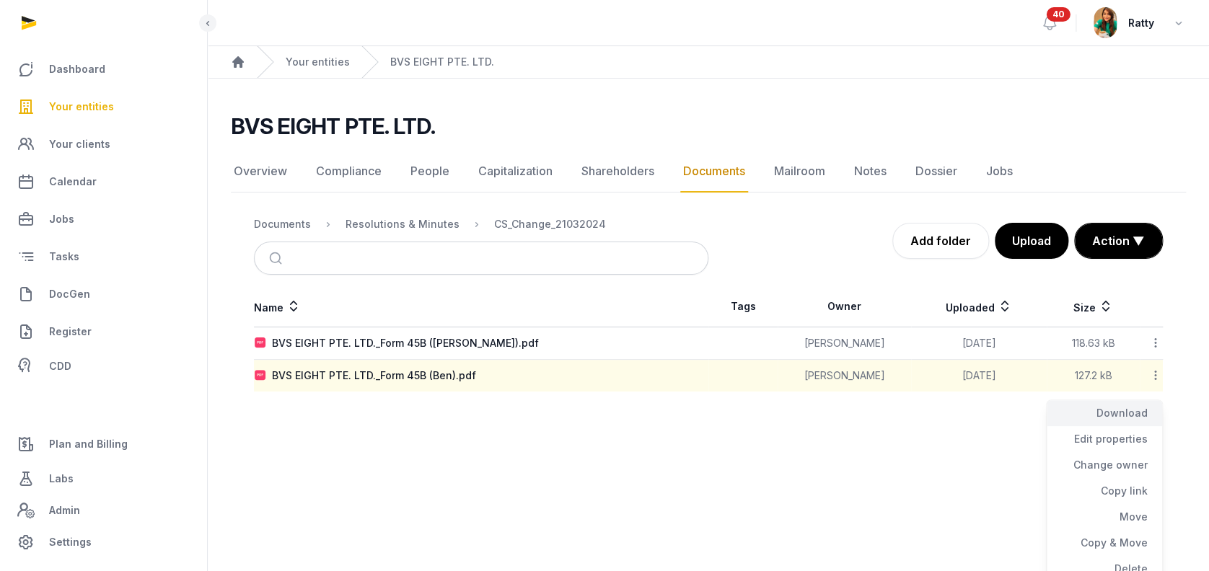
click at [1131, 418] on div "Download" at bounding box center [1104, 413] width 115 height 26
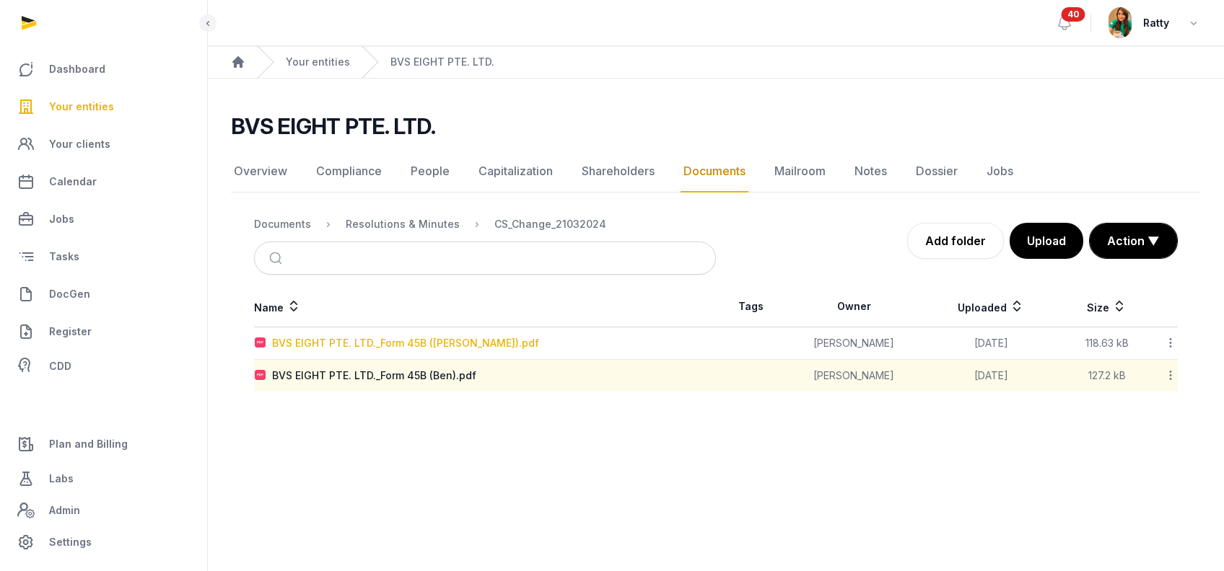
click at [375, 343] on div "BVS EIGHT PTE. LTD._Form 45B (Anna).pdf" at bounding box center [405, 343] width 267 height 14
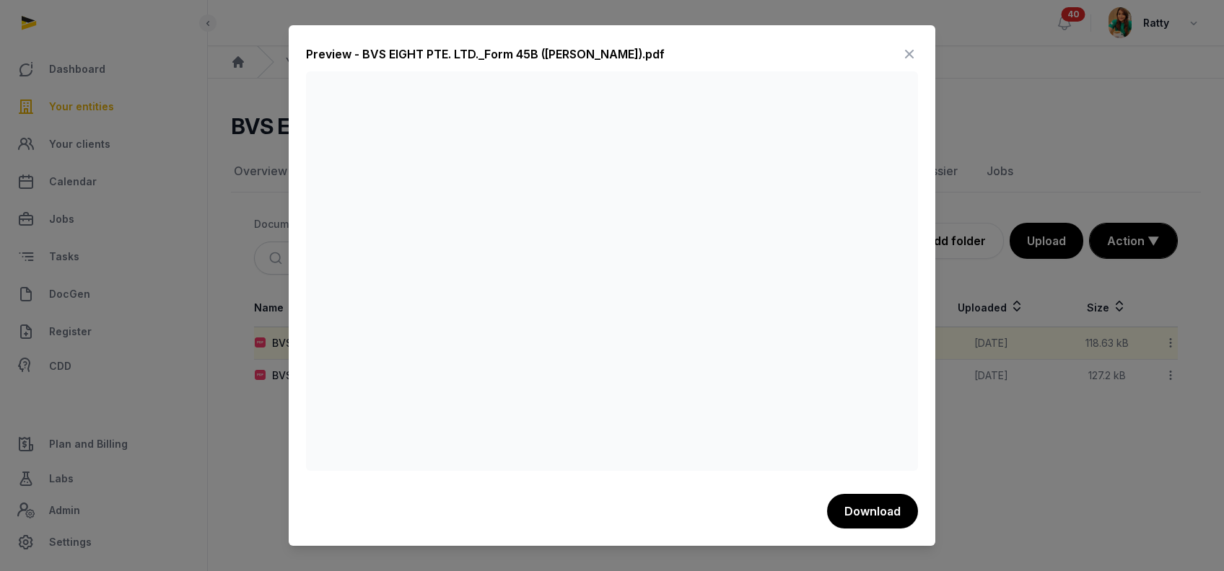
click at [912, 57] on icon at bounding box center [908, 54] width 17 height 23
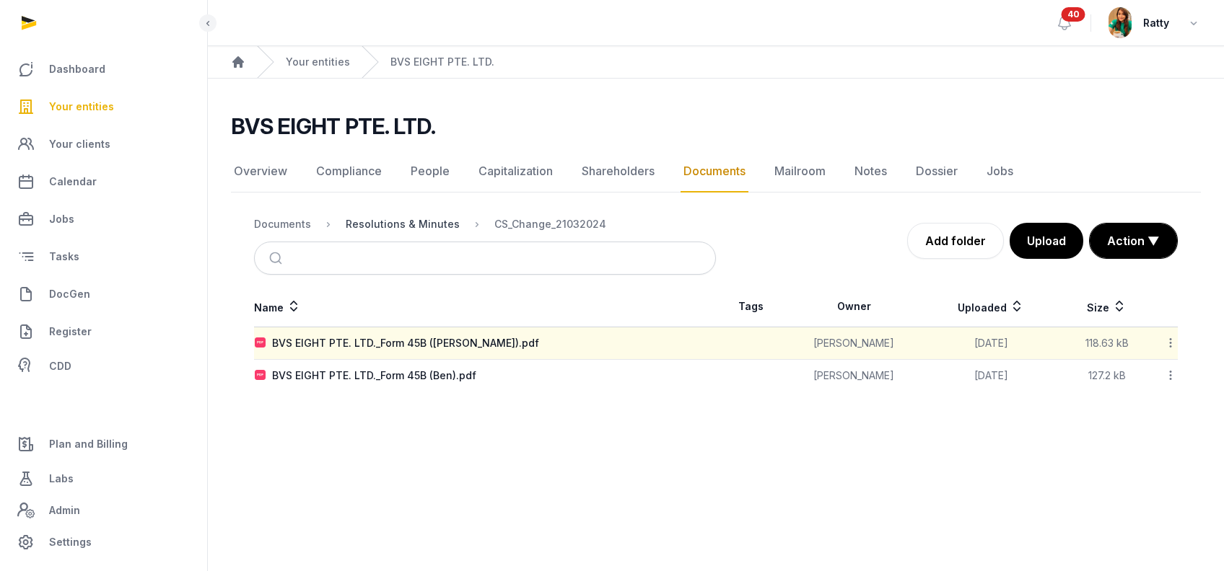
click at [432, 224] on div "Resolutions & Minutes" at bounding box center [403, 224] width 114 height 14
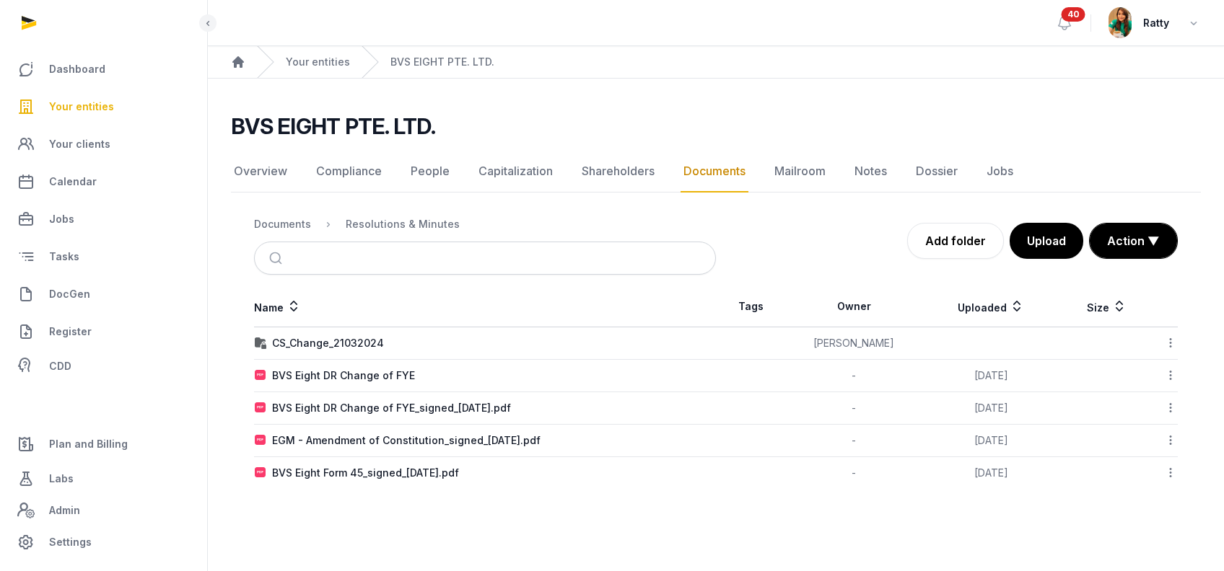
click at [1171, 372] on icon at bounding box center [1170, 375] width 13 height 15
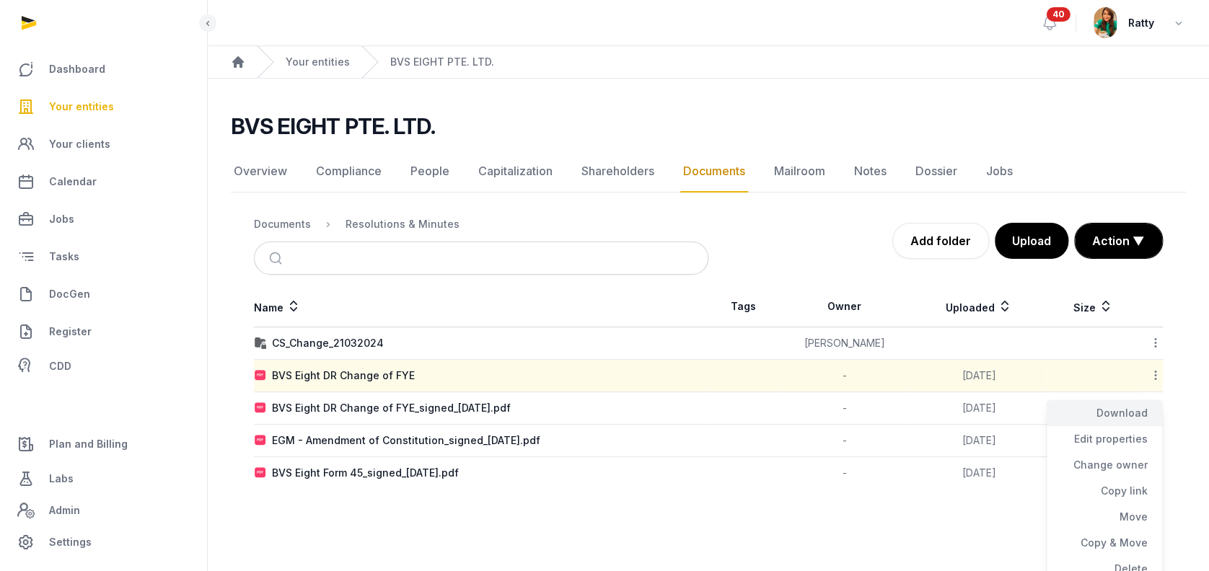
click at [1149, 405] on div "Download" at bounding box center [1104, 413] width 115 height 26
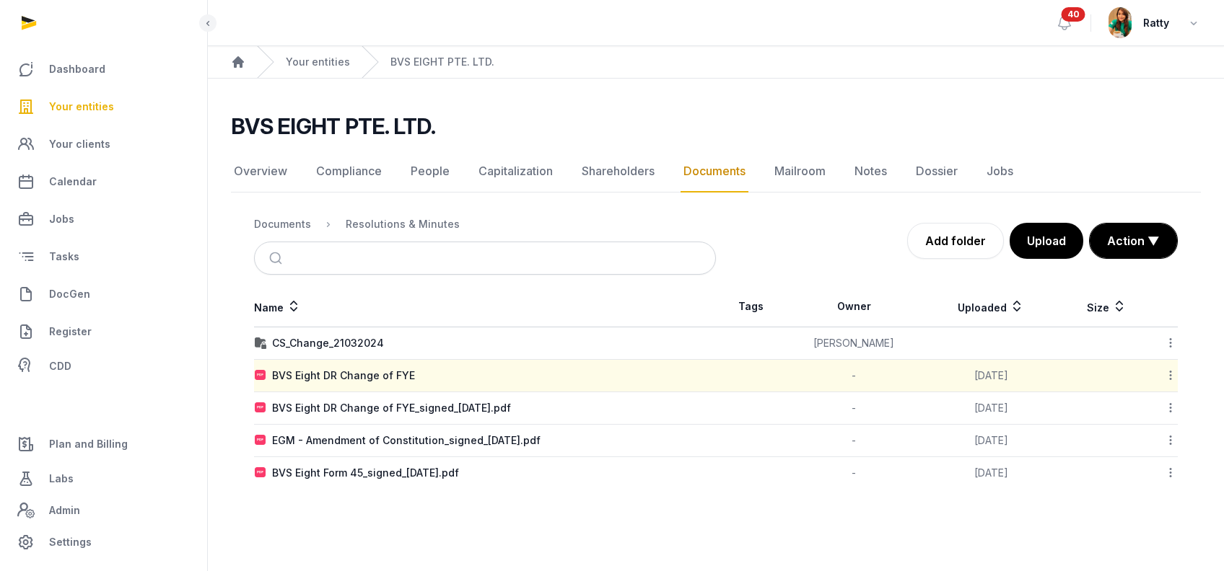
click at [1170, 411] on icon at bounding box center [1170, 407] width 13 height 15
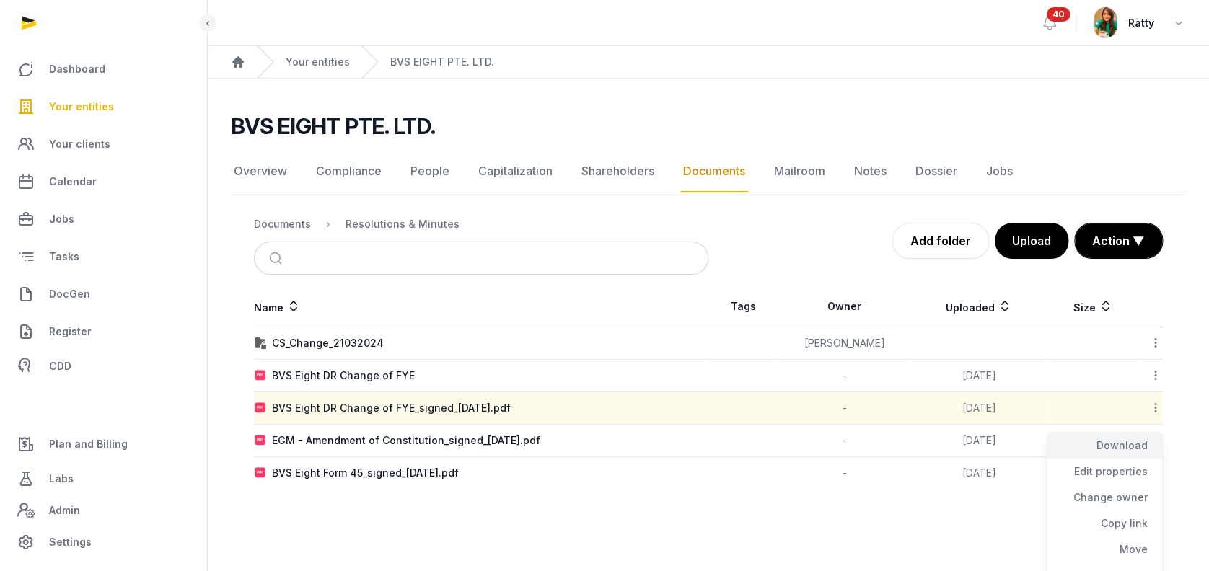
click at [1140, 447] on div "Download" at bounding box center [1104, 446] width 115 height 26
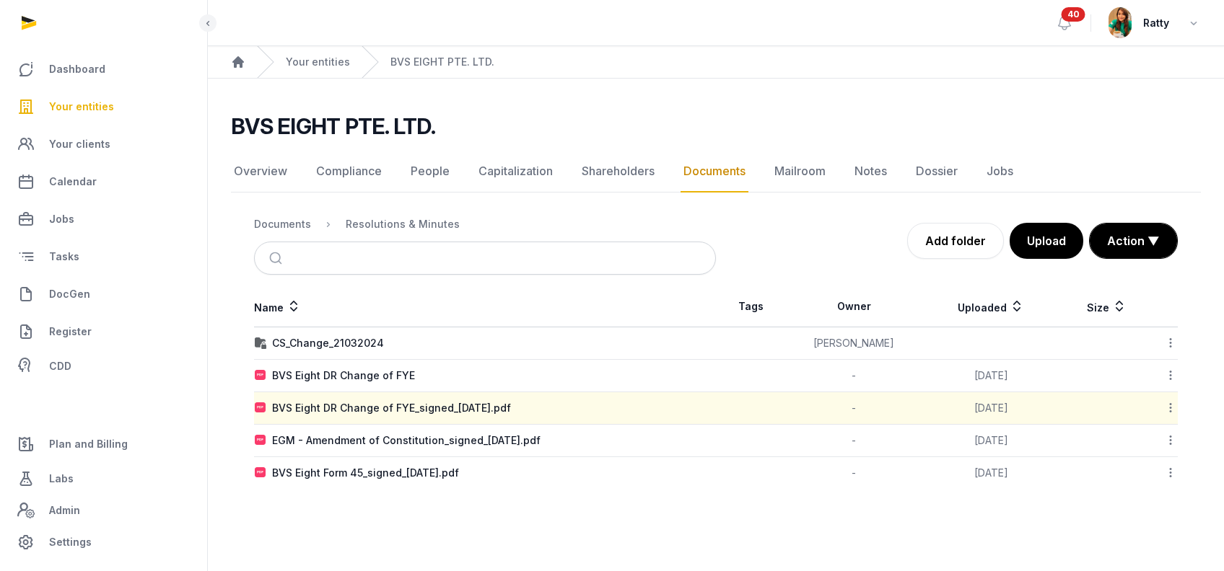
click at [1170, 442] on icon at bounding box center [1170, 440] width 13 height 15
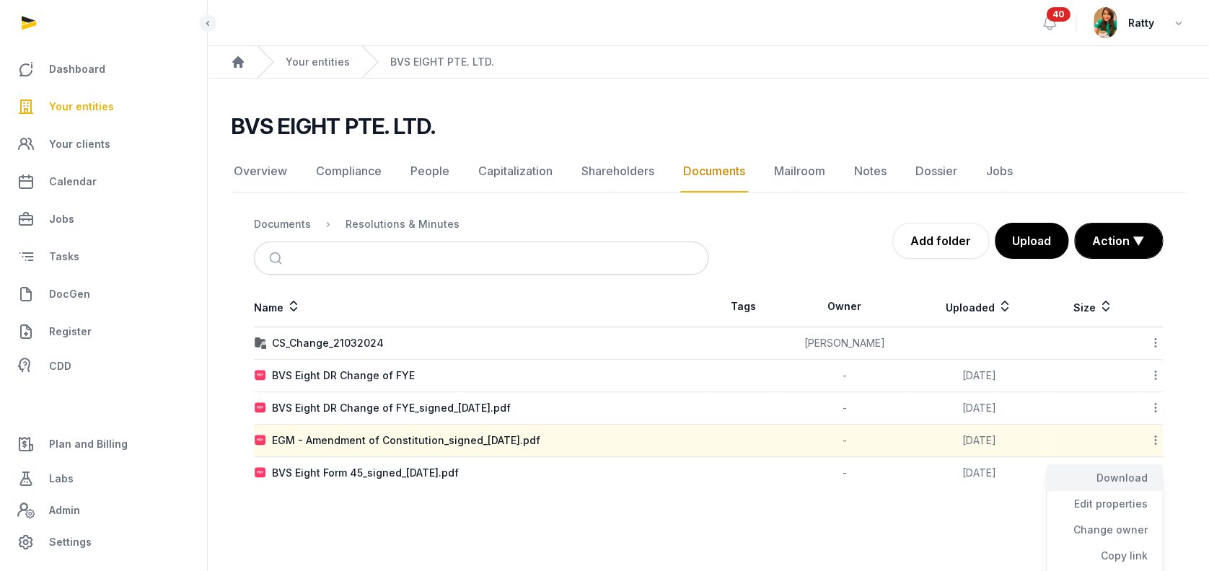
click at [1148, 474] on div "Download" at bounding box center [1104, 478] width 115 height 26
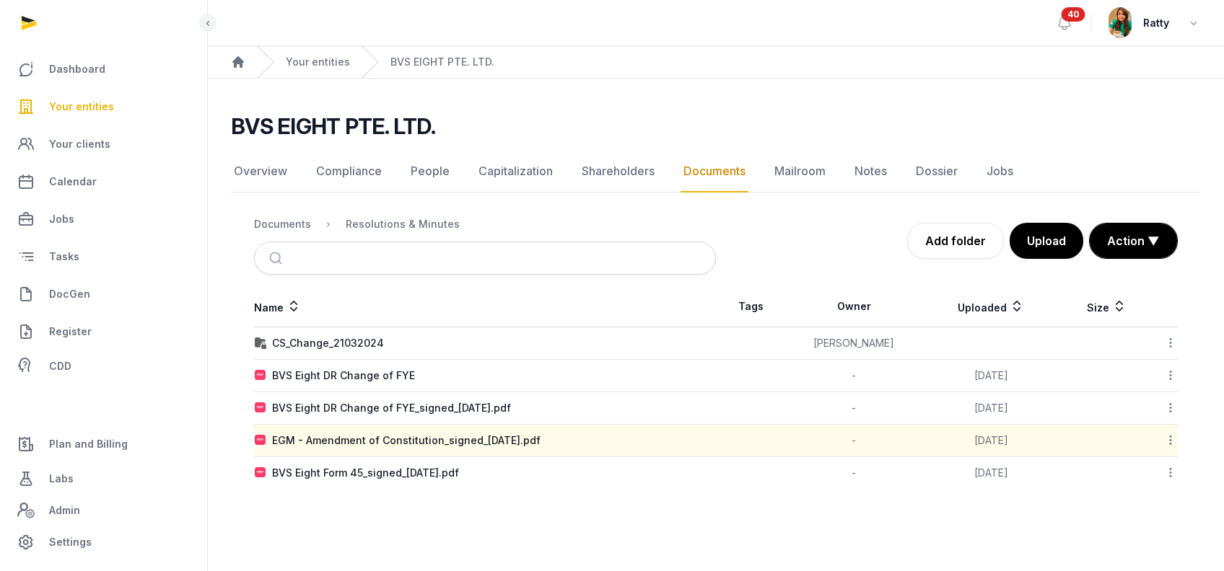
click at [1169, 473] on icon at bounding box center [1170, 472] width 13 height 15
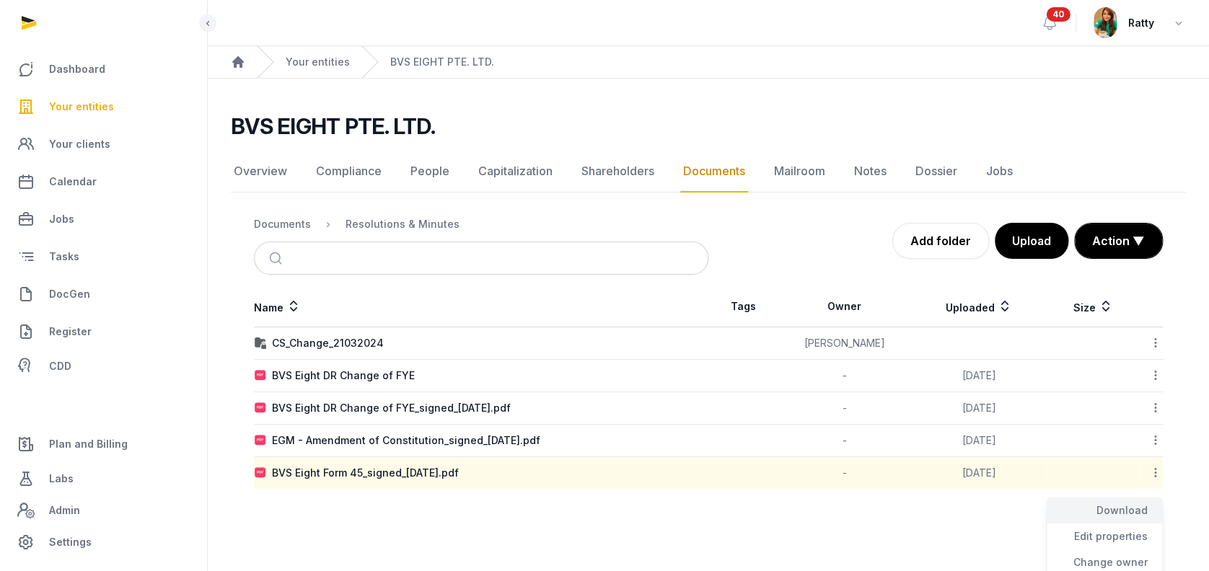
click at [1131, 501] on div "Download" at bounding box center [1104, 511] width 115 height 26
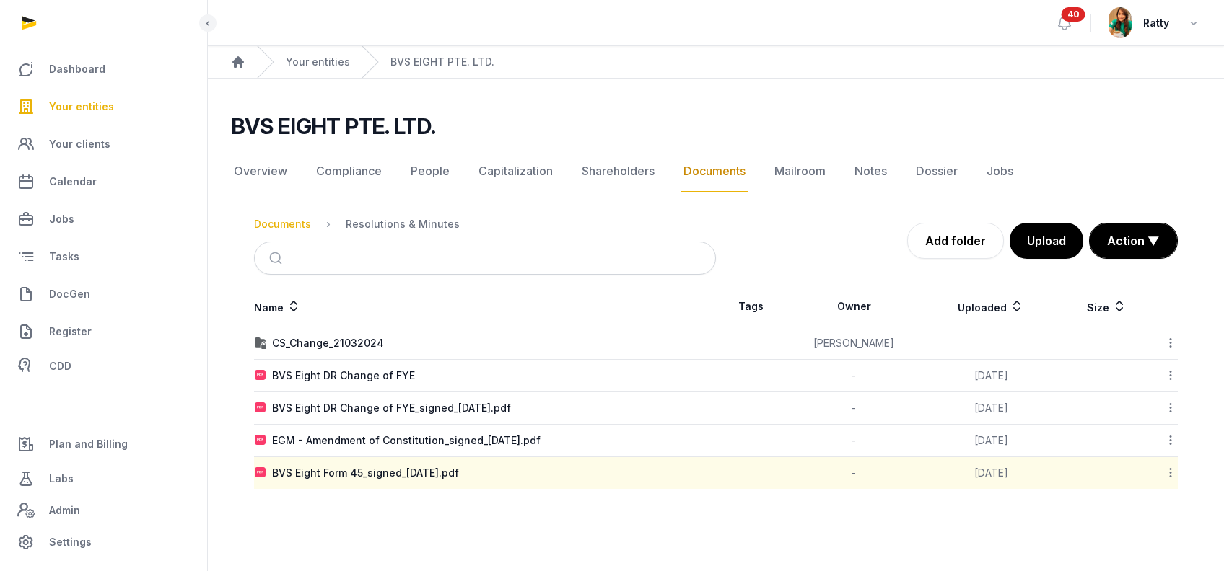
click at [294, 217] on div "Documents" at bounding box center [282, 224] width 57 height 14
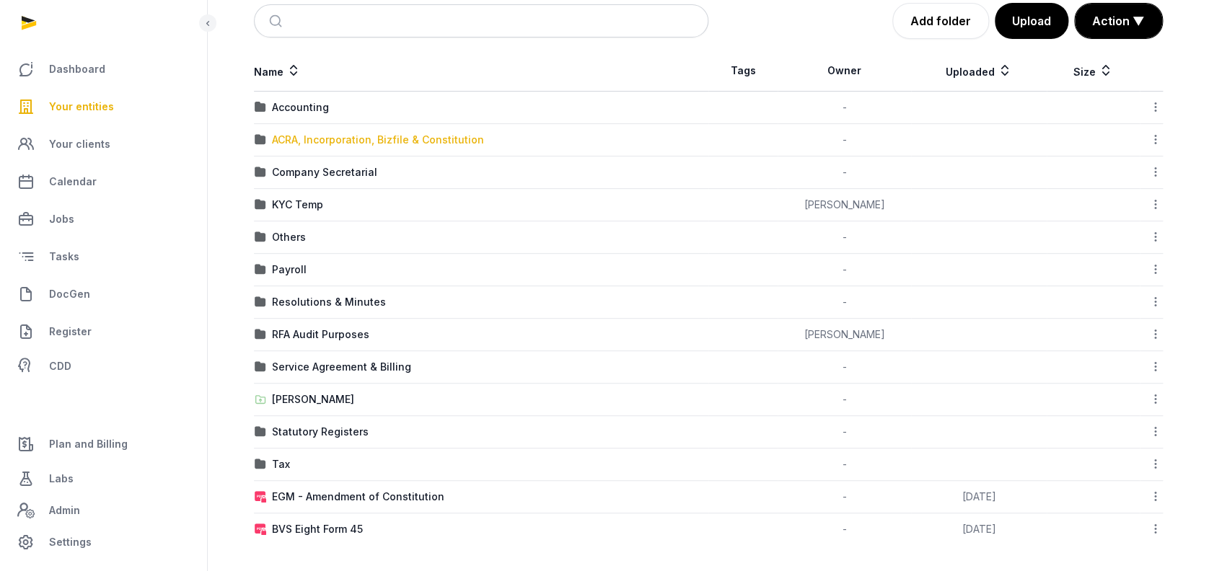
scroll to position [214, 0]
click at [301, 334] on div "RFA Audit Purposes" at bounding box center [320, 334] width 97 height 14
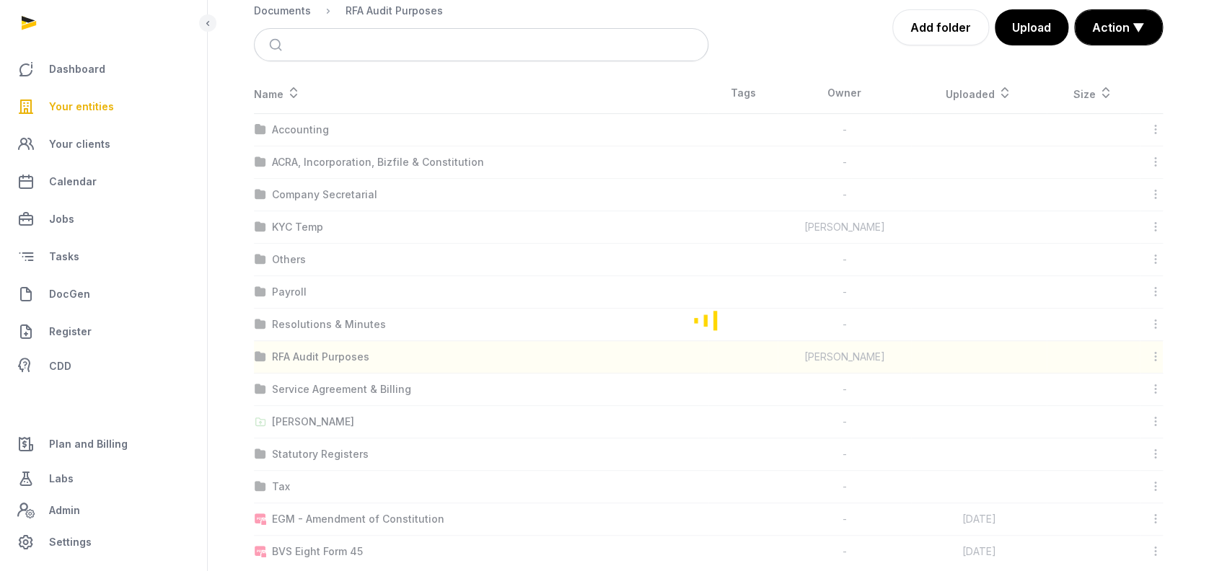
scroll to position [205, 0]
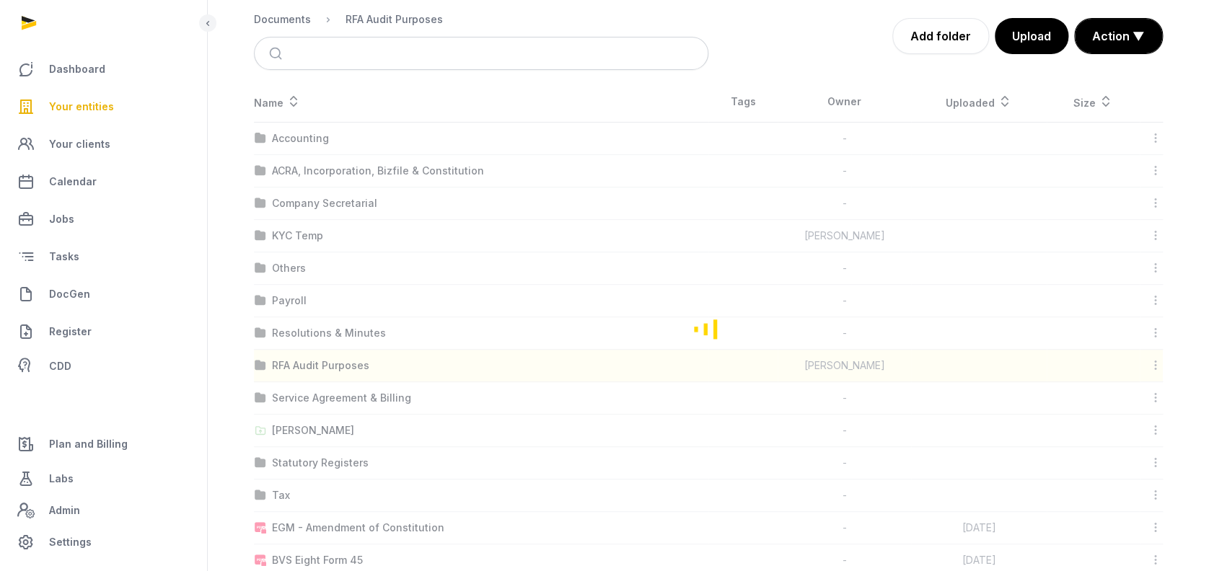
click at [301, 334] on div "Loading" at bounding box center [708, 329] width 955 height 495
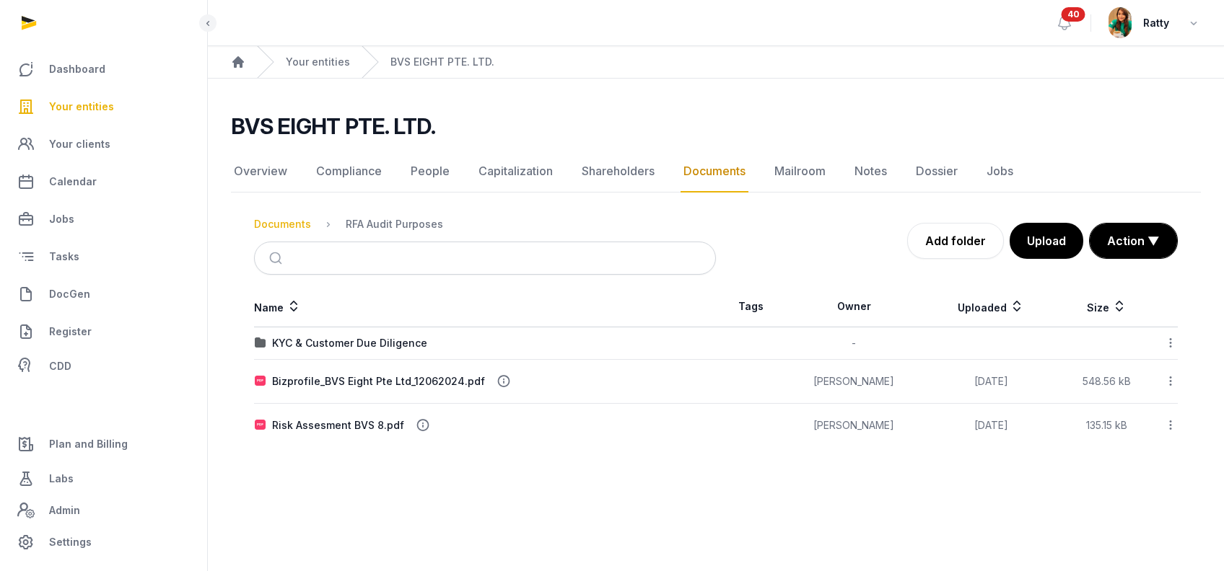
click at [303, 223] on div "Documents" at bounding box center [282, 224] width 57 height 14
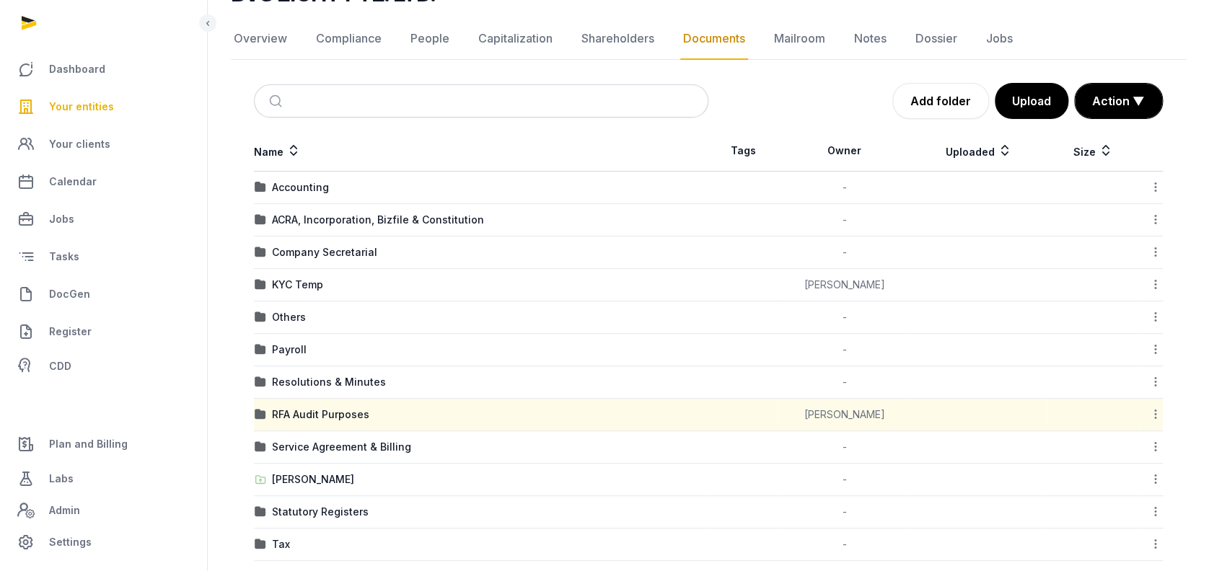
scroll to position [214, 0]
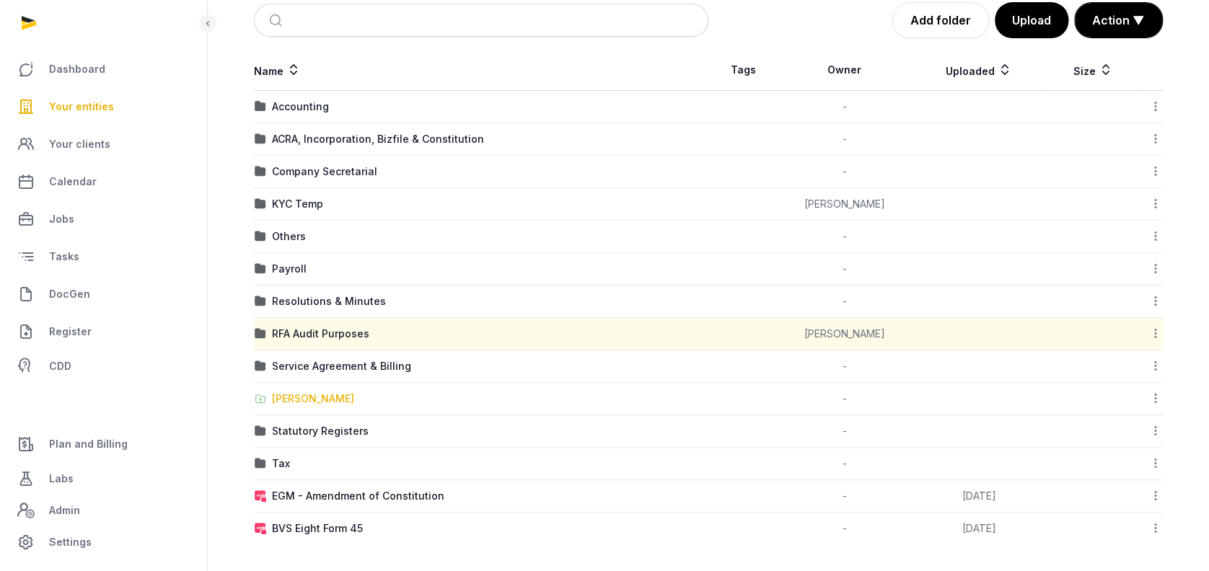
click at [319, 400] on div "Shared Folder" at bounding box center [313, 399] width 82 height 14
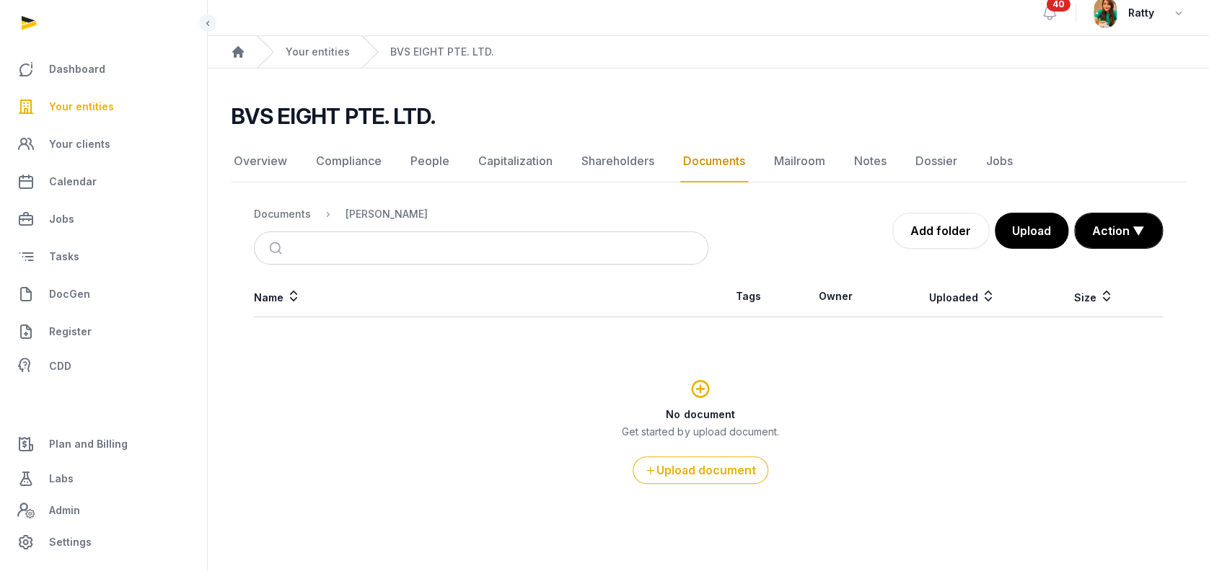
scroll to position [9, 0]
click at [296, 209] on div "Documents" at bounding box center [282, 215] width 57 height 14
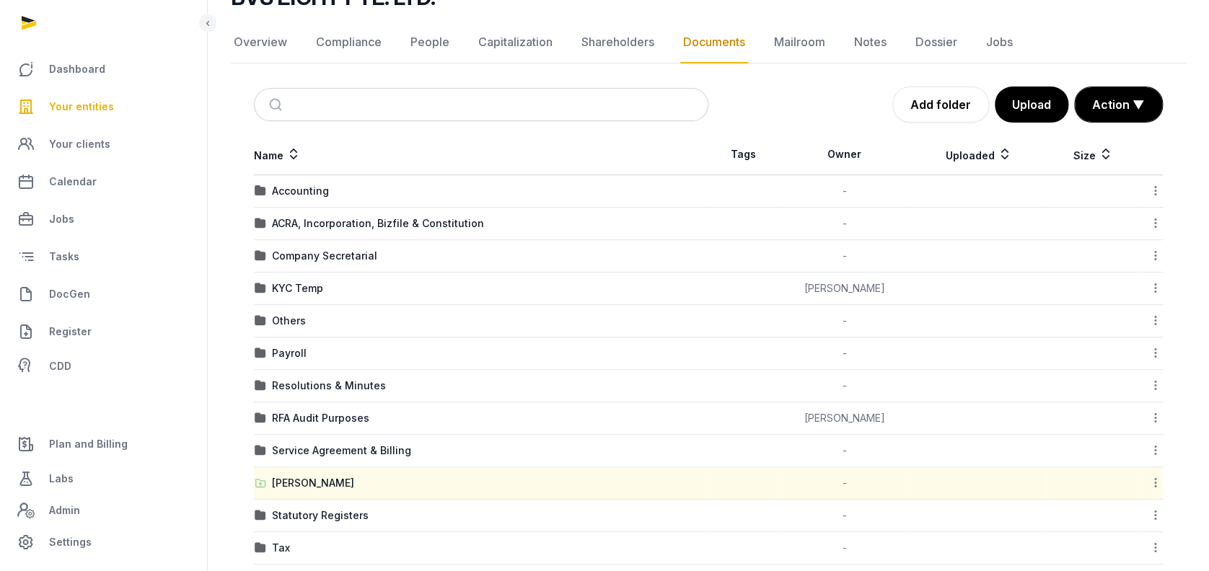
scroll to position [214, 0]
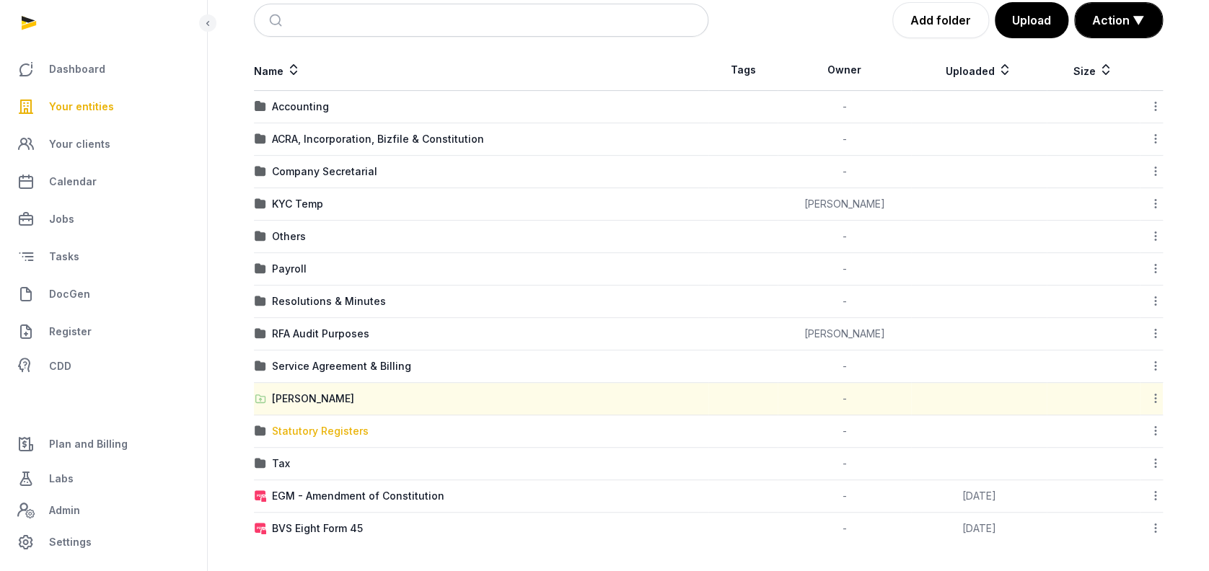
click at [322, 429] on div "Statutory Registers" at bounding box center [320, 431] width 97 height 14
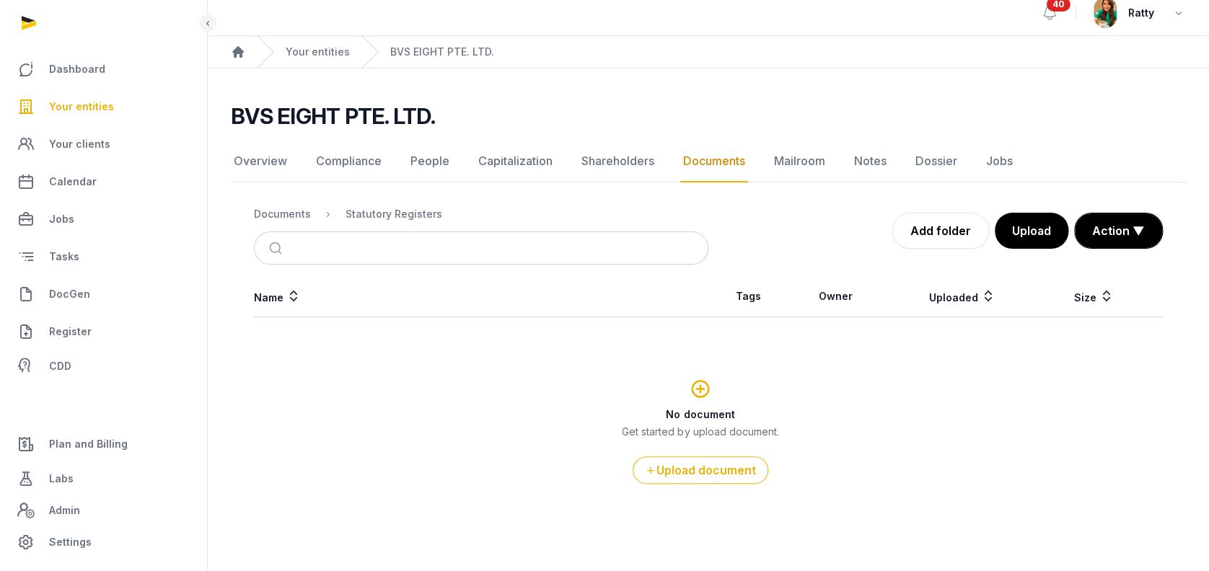
scroll to position [9, 0]
click at [276, 213] on div "Documents" at bounding box center [282, 215] width 57 height 14
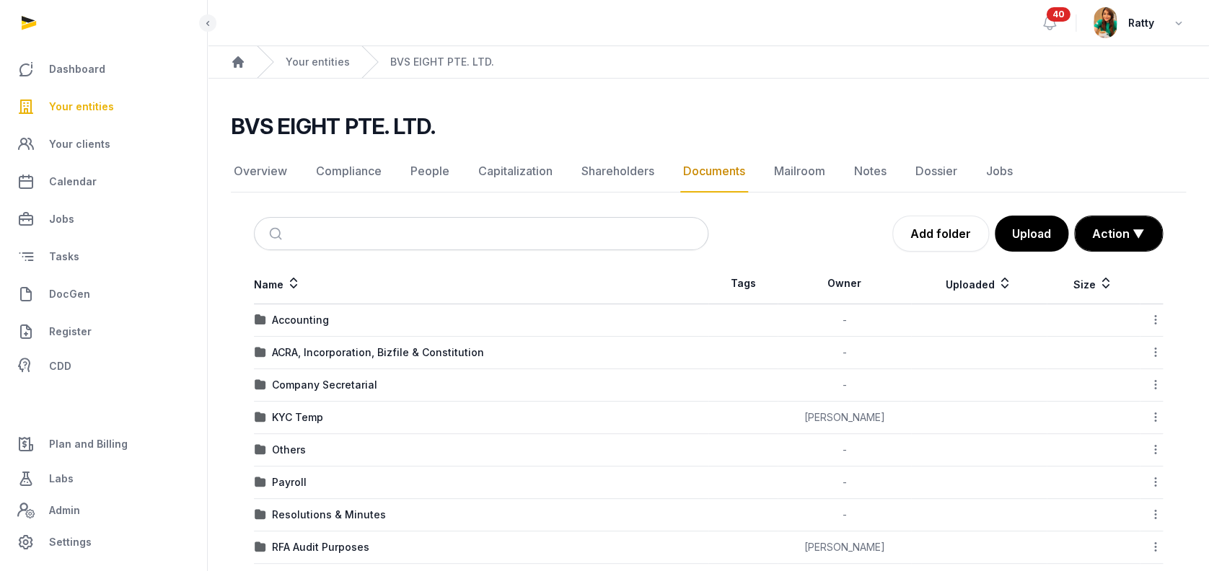
scroll to position [214, 0]
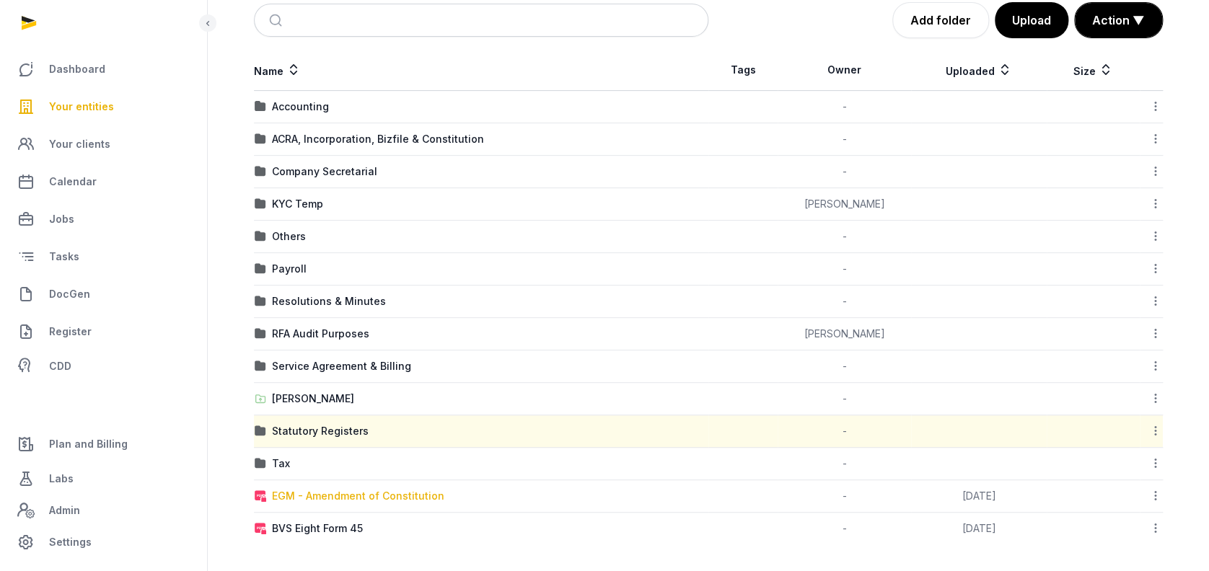
click at [365, 491] on div "EGM - Amendment of Constitution" at bounding box center [358, 496] width 172 height 14
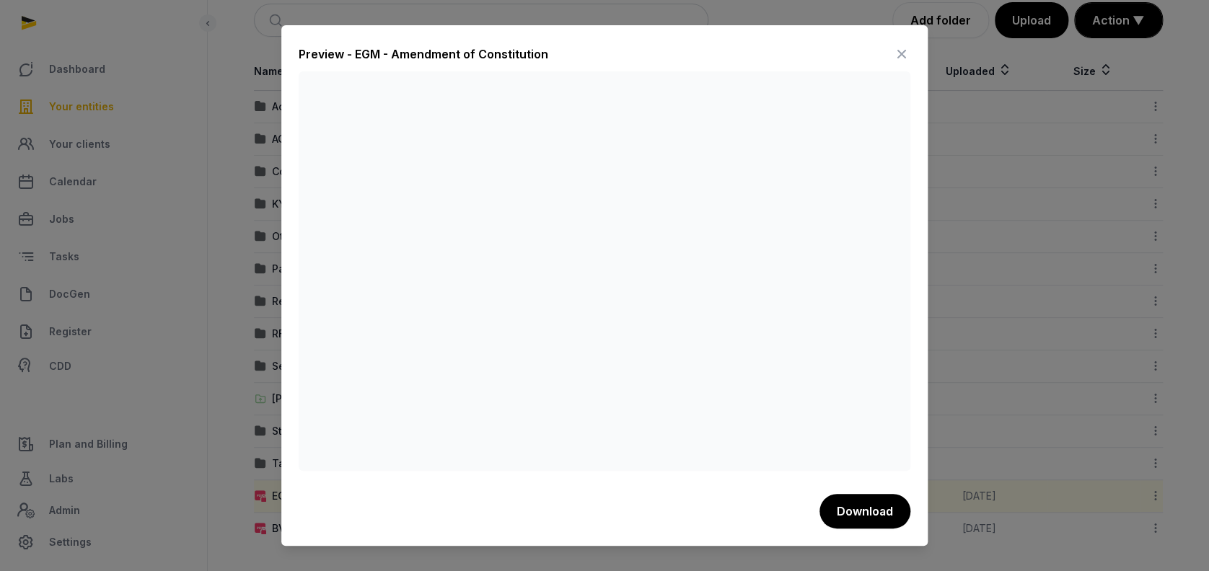
click at [898, 55] on icon at bounding box center [901, 54] width 17 height 23
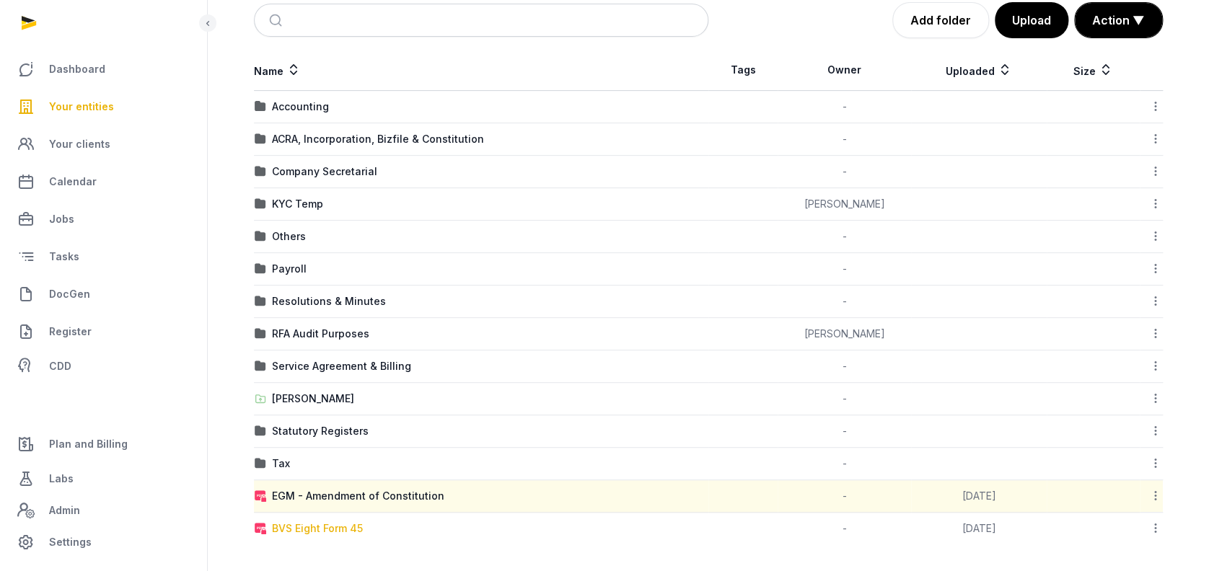
click at [320, 527] on div "BVS Eight Form 45" at bounding box center [317, 529] width 91 height 14
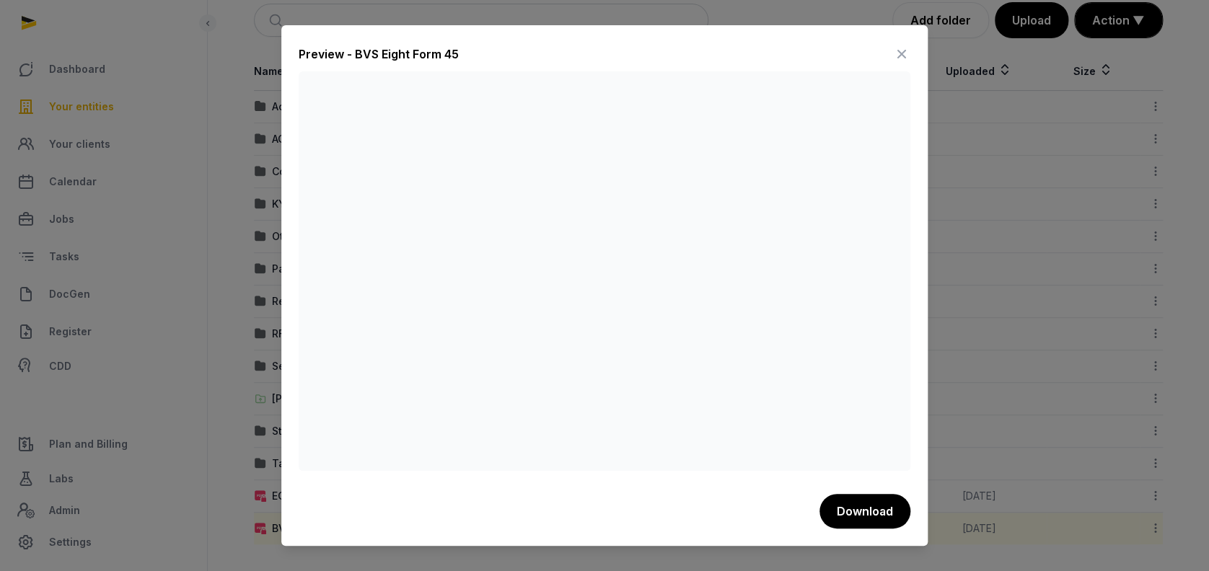
click at [906, 50] on icon at bounding box center [901, 54] width 17 height 23
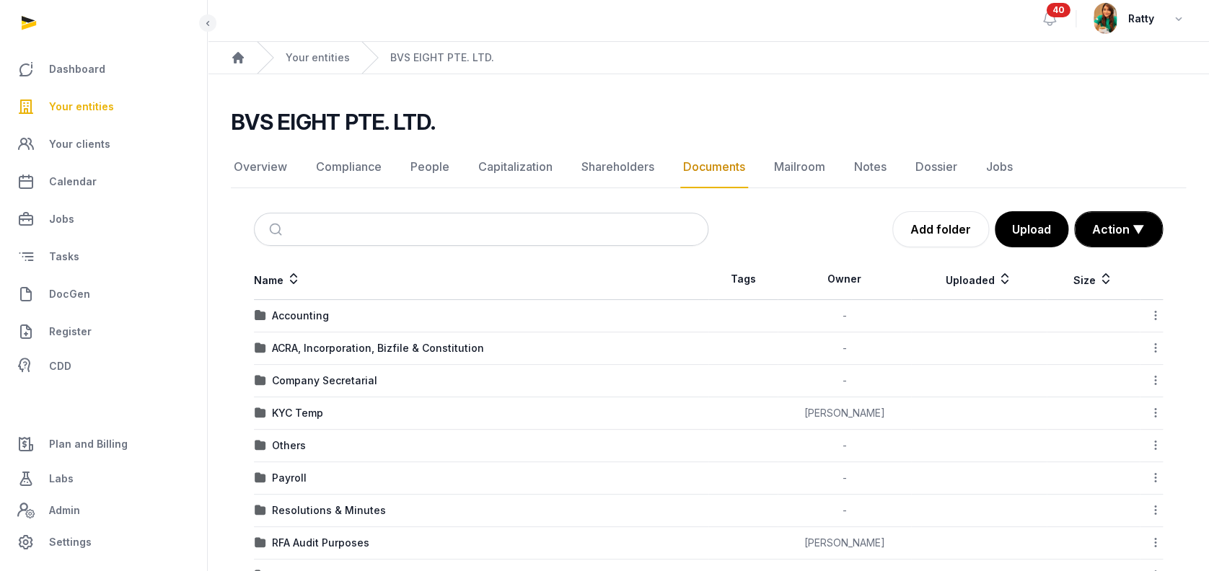
scroll to position [0, 0]
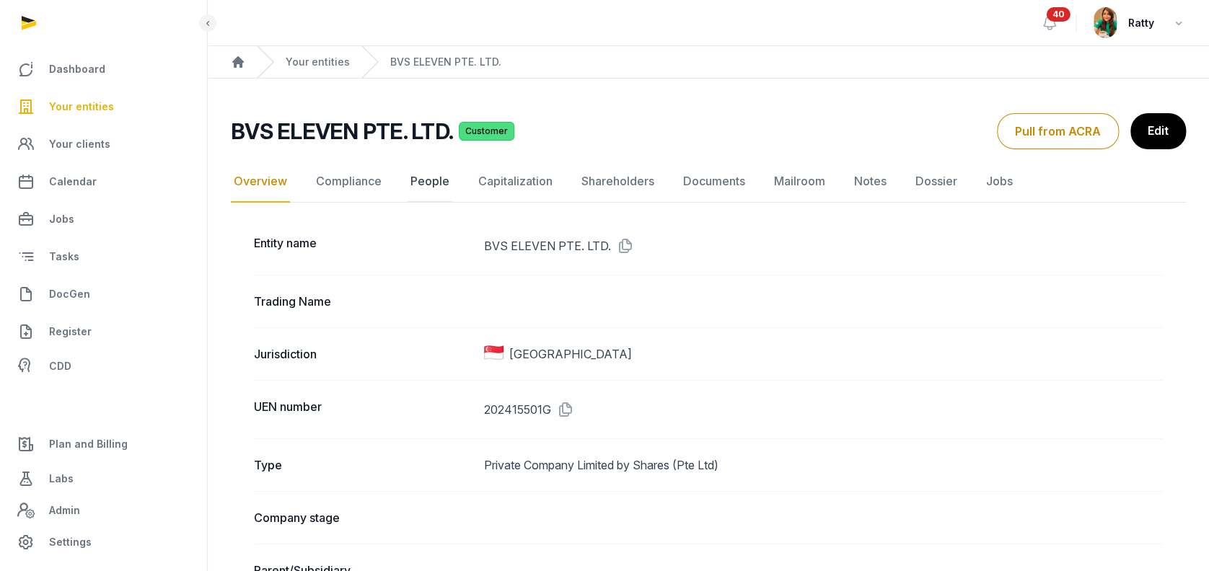
click at [430, 175] on link "People" at bounding box center [430, 182] width 45 height 42
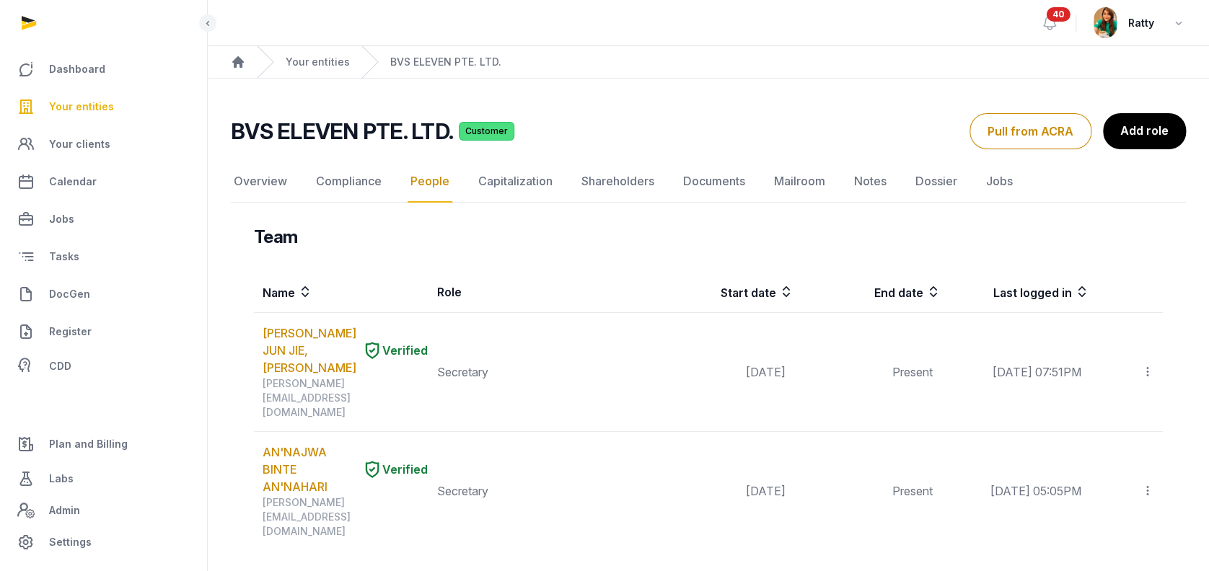
click at [1074, 133] on button "Pull from ACRA" at bounding box center [1031, 131] width 122 height 36
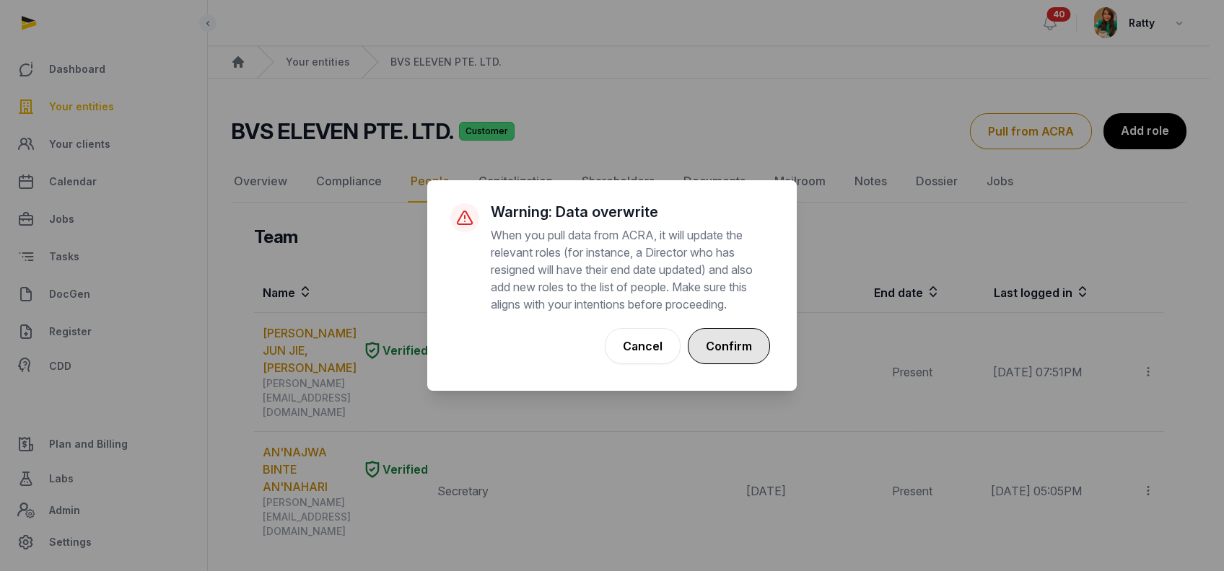
click at [738, 346] on button "Confirm" at bounding box center [729, 346] width 82 height 36
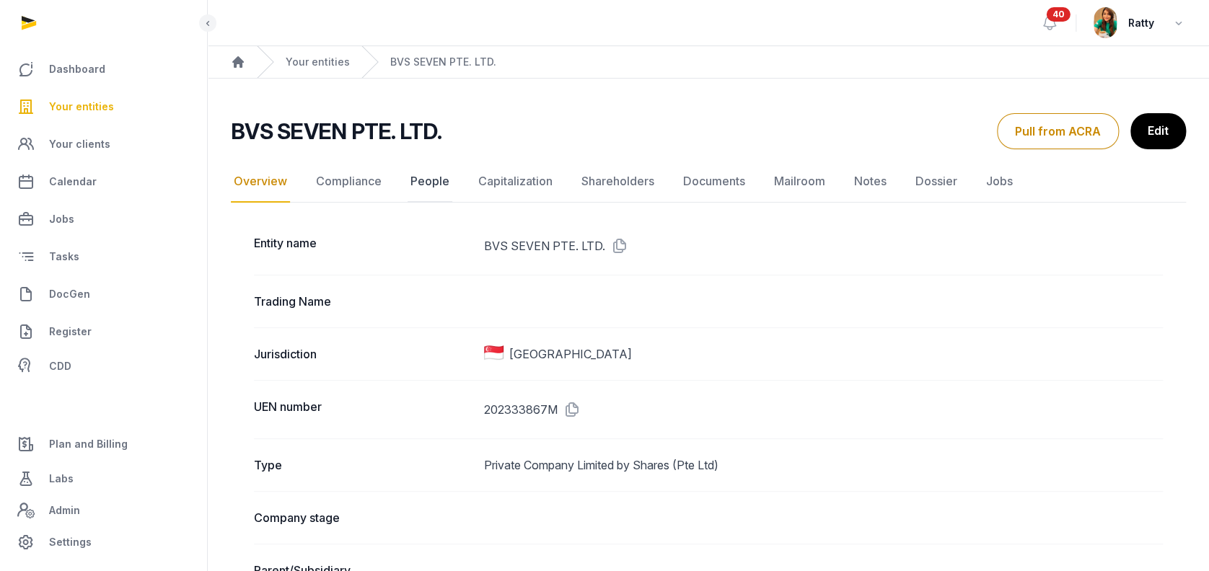
click at [421, 182] on link "People" at bounding box center [430, 182] width 45 height 42
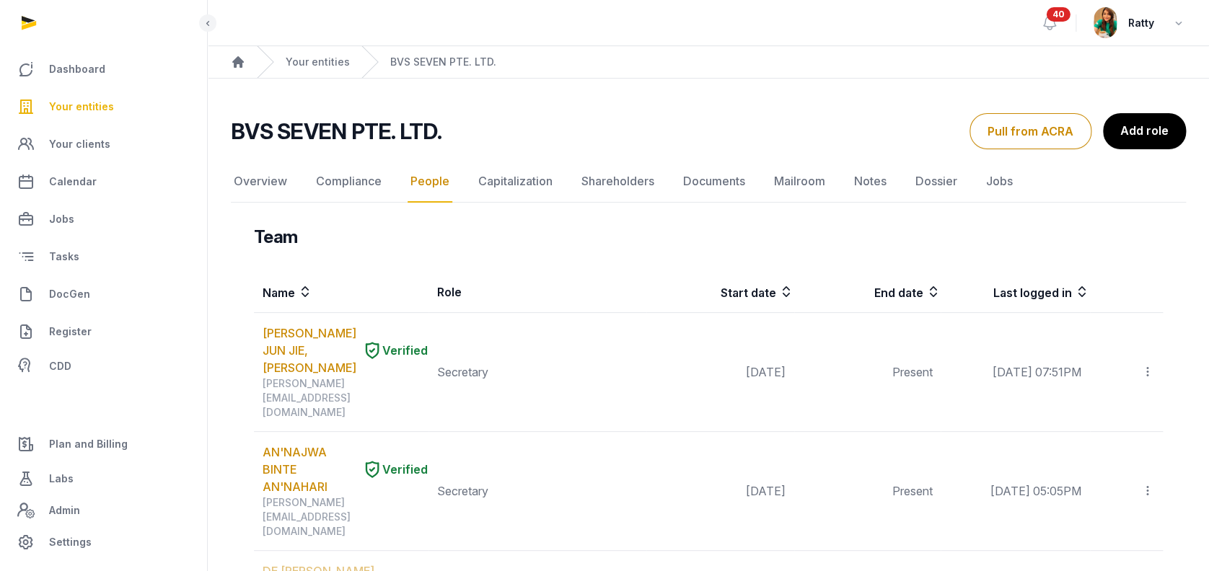
click at [1062, 135] on button "Pull from ACRA" at bounding box center [1031, 131] width 122 height 36
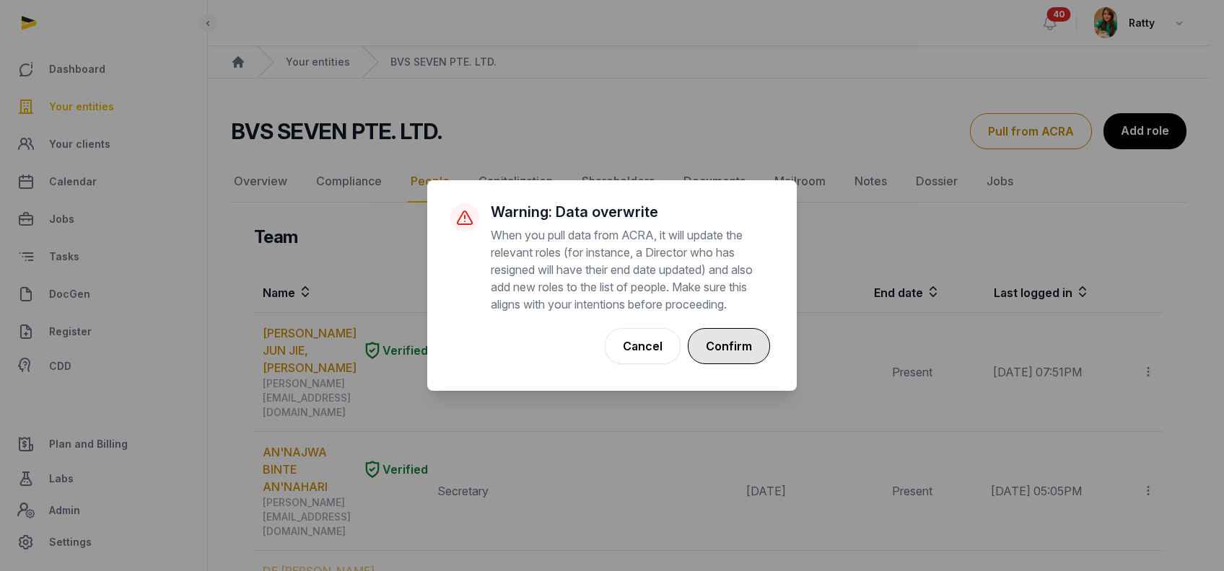
click at [721, 348] on button "Confirm" at bounding box center [729, 346] width 82 height 36
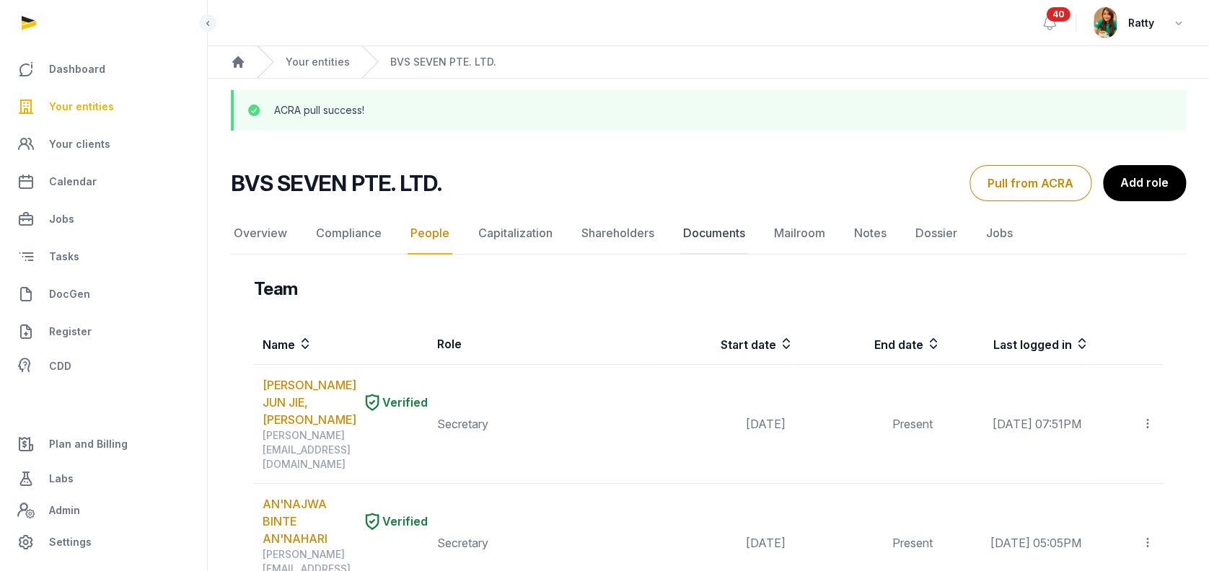
click at [706, 234] on link "Documents" at bounding box center [714, 234] width 68 height 42
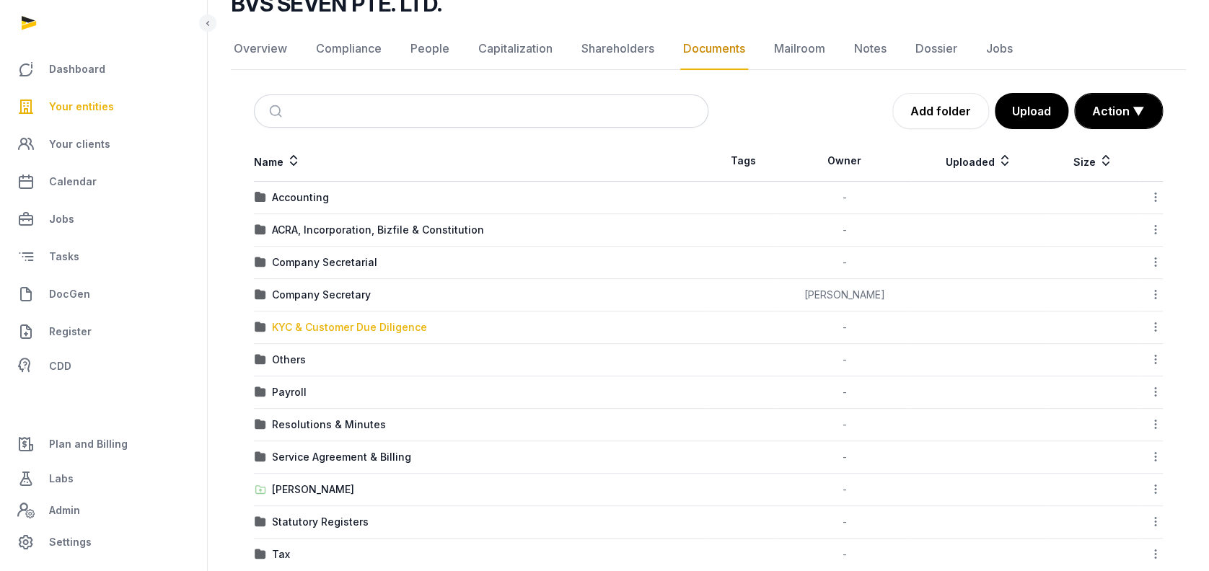
scroll to position [149, 0]
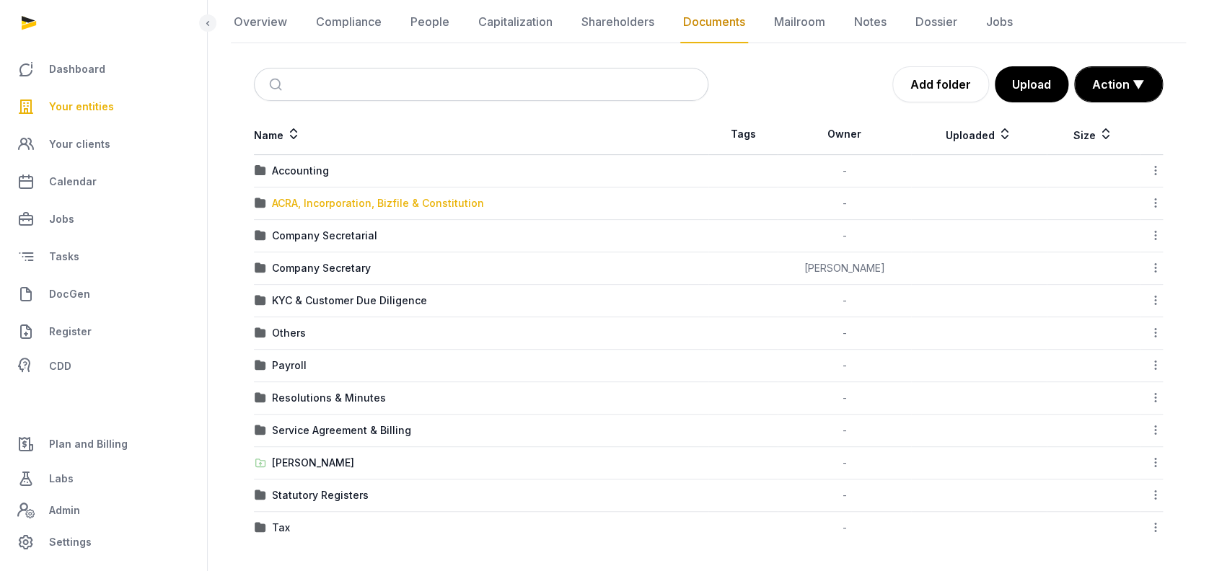
click at [306, 201] on div "ACRA, Incorporation, Bizfile & Constitution" at bounding box center [378, 203] width 212 height 14
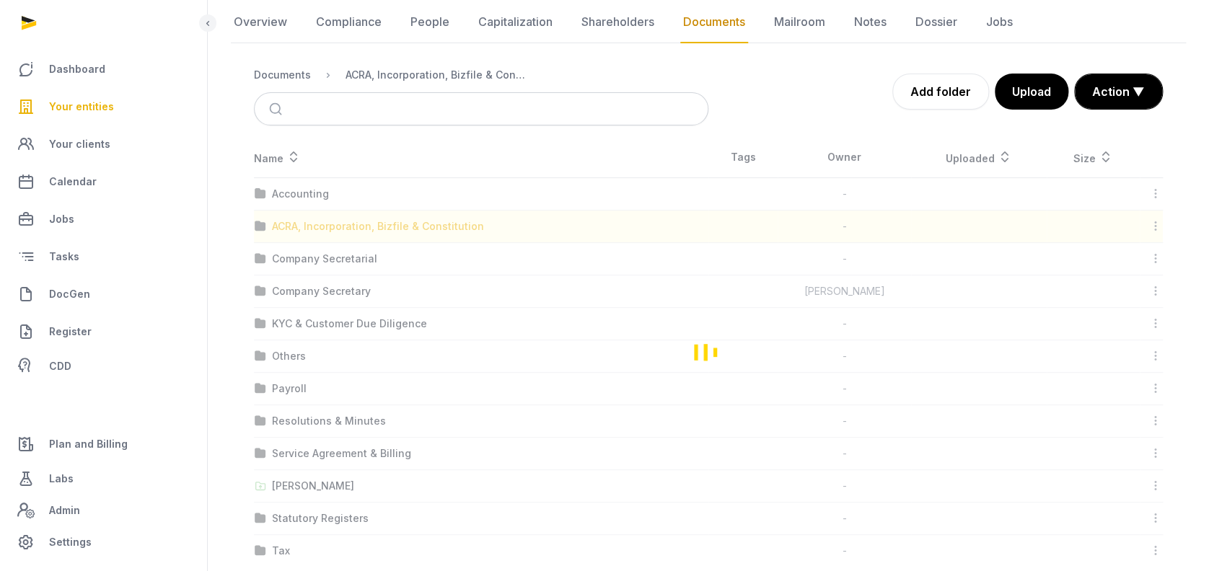
scroll to position [0, 0]
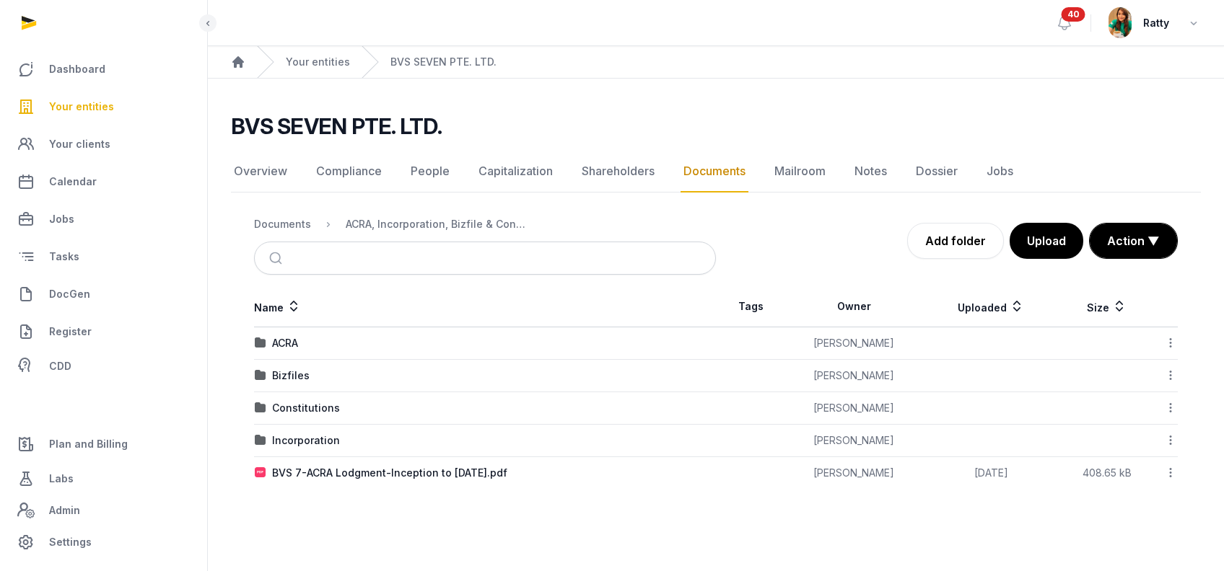
click at [284, 330] on td "ACRA" at bounding box center [485, 344] width 462 height 32
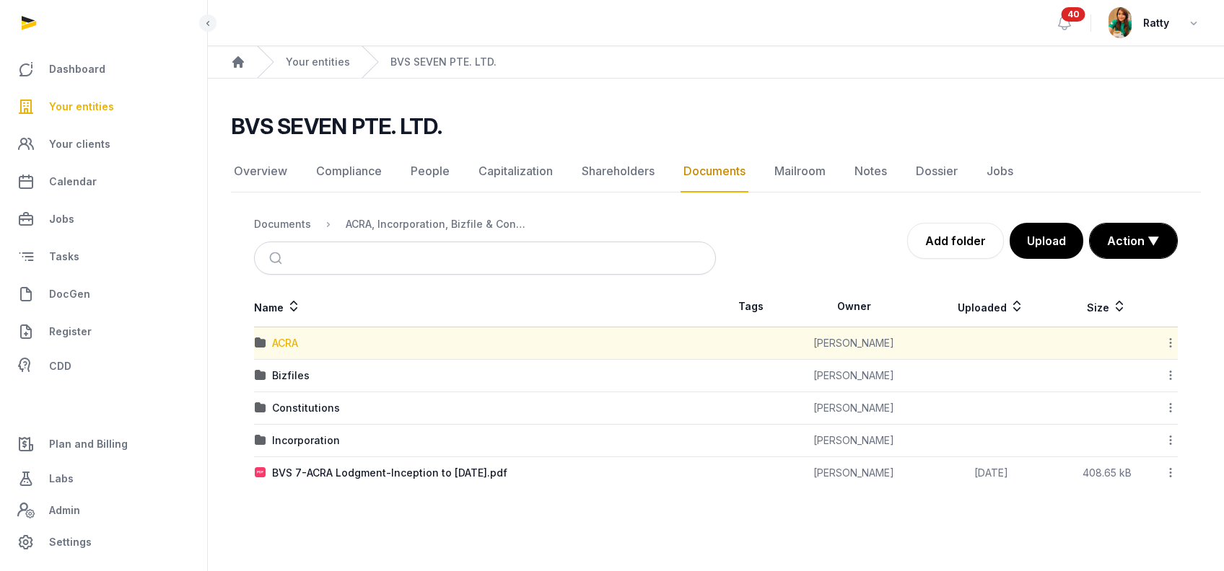
click at [283, 337] on div "ACRA" at bounding box center [285, 343] width 26 height 14
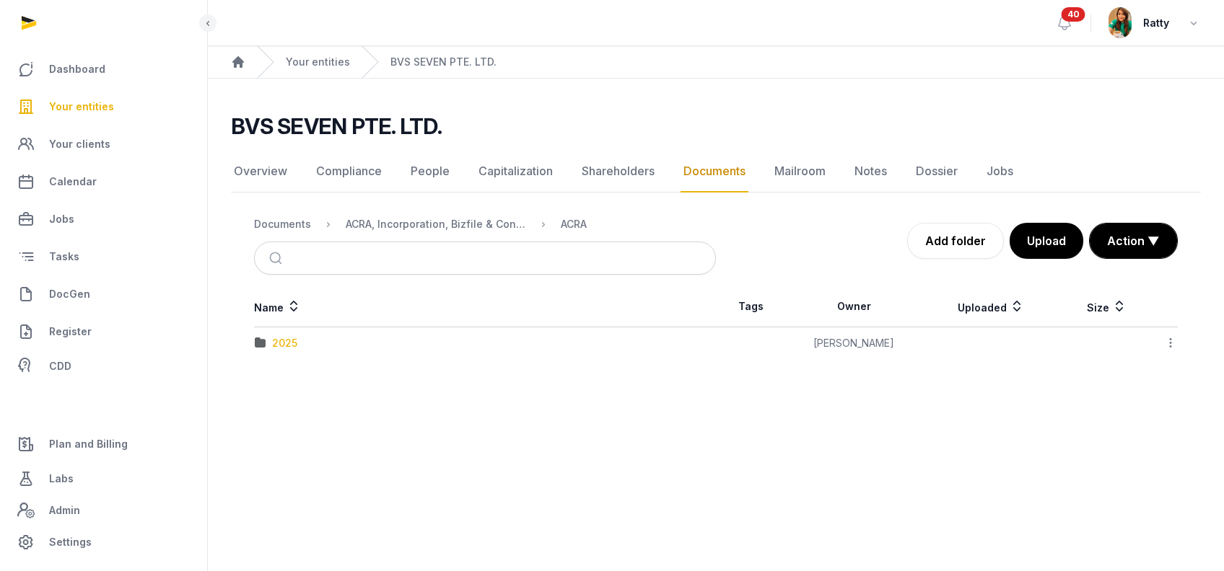
click at [283, 337] on div "2025" at bounding box center [284, 343] width 25 height 14
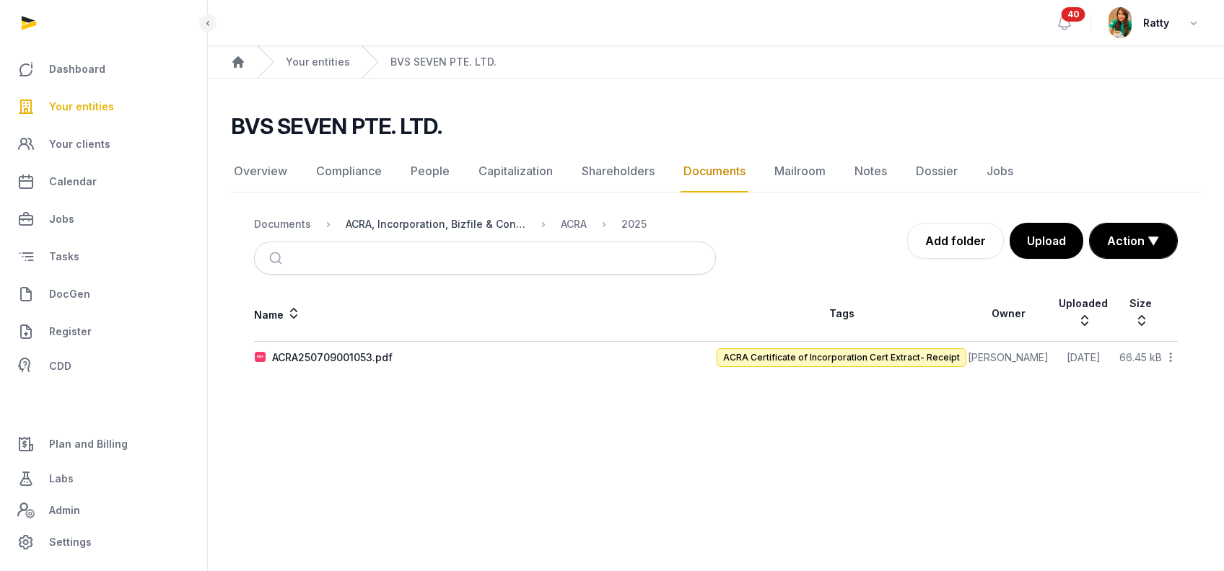
click at [396, 224] on div "ACRA, Incorporation, Bizfile & Constitution" at bounding box center [436, 224] width 180 height 14
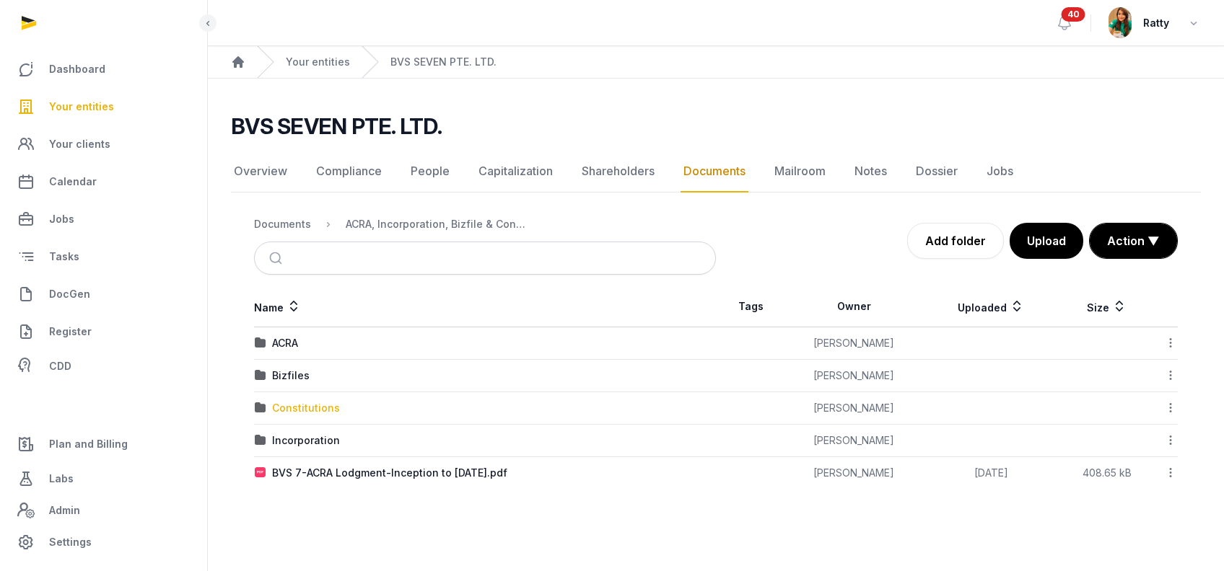
click at [297, 405] on div "Constitutions" at bounding box center [306, 408] width 68 height 14
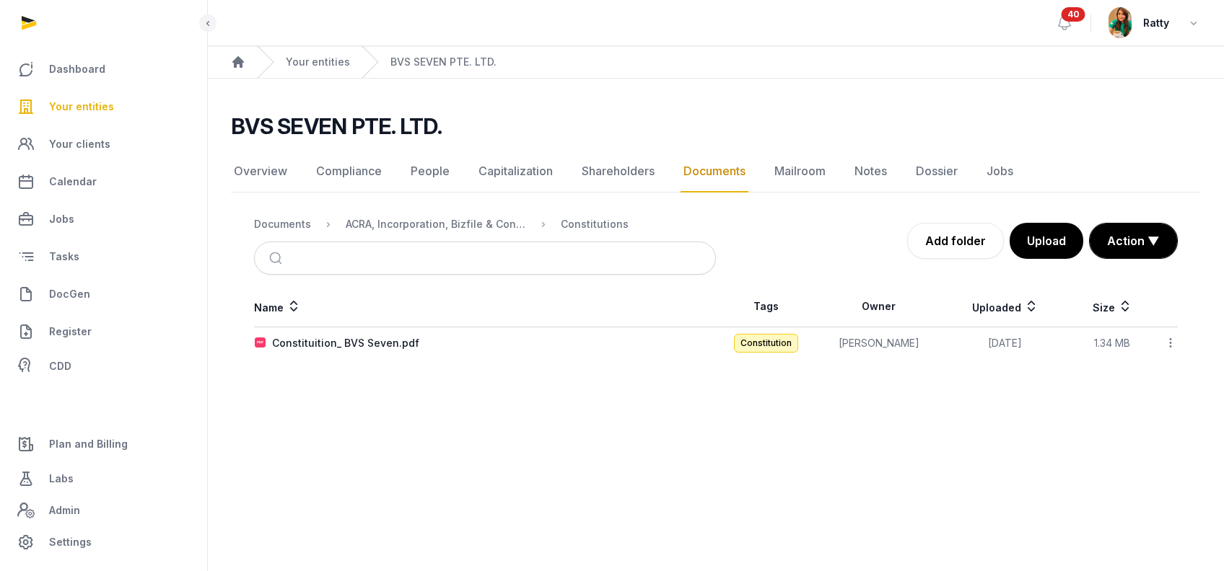
click at [1170, 344] on icon at bounding box center [1170, 342] width 13 height 15
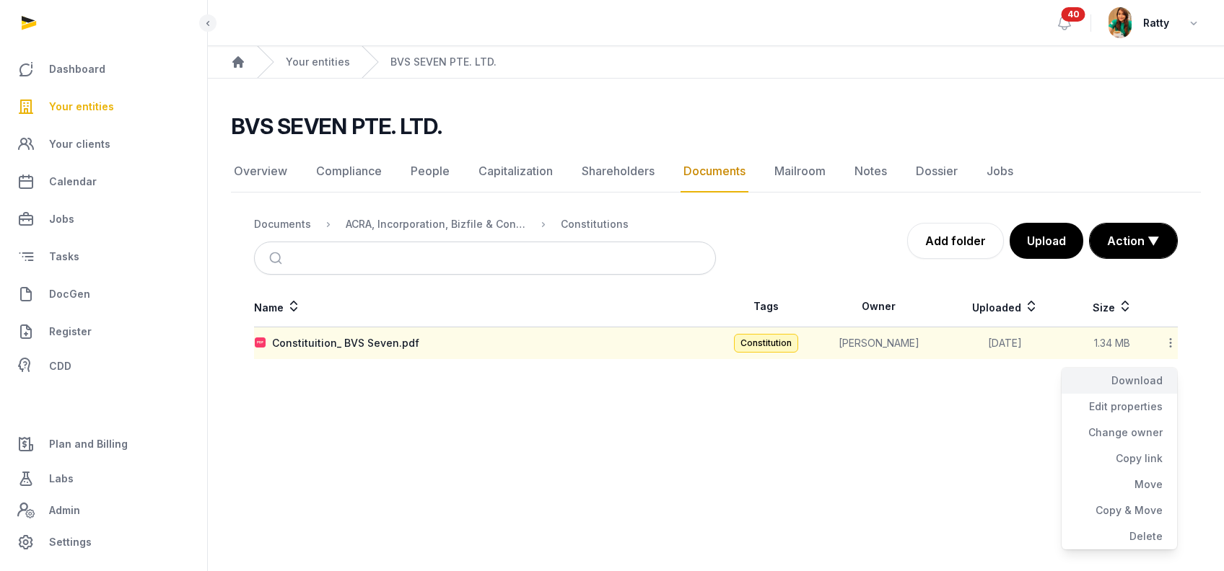
click at [1134, 372] on div "Download" at bounding box center [1118, 381] width 115 height 26
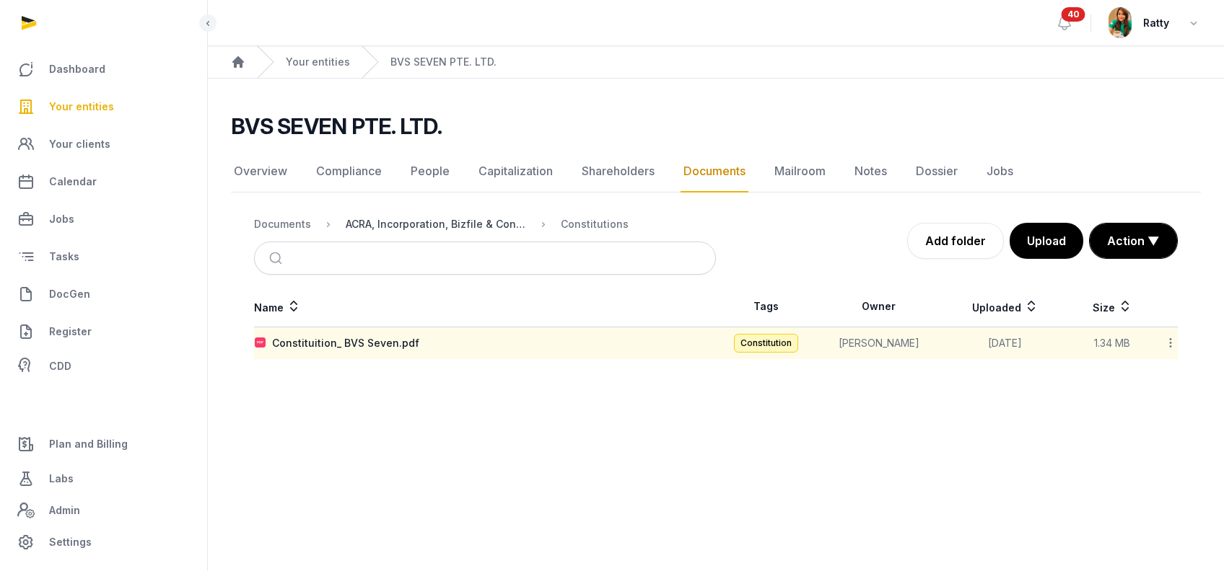
click at [460, 227] on div "ACRA, Incorporation, Bizfile & Constitution" at bounding box center [436, 224] width 180 height 14
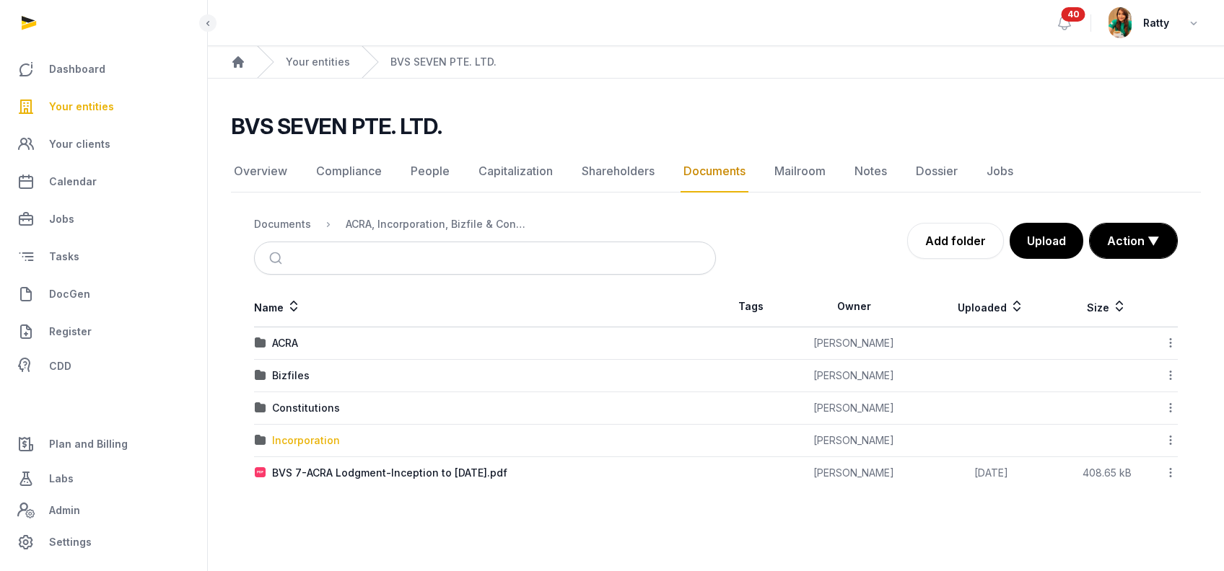
click at [314, 435] on div "Incorporation" at bounding box center [306, 441] width 68 height 14
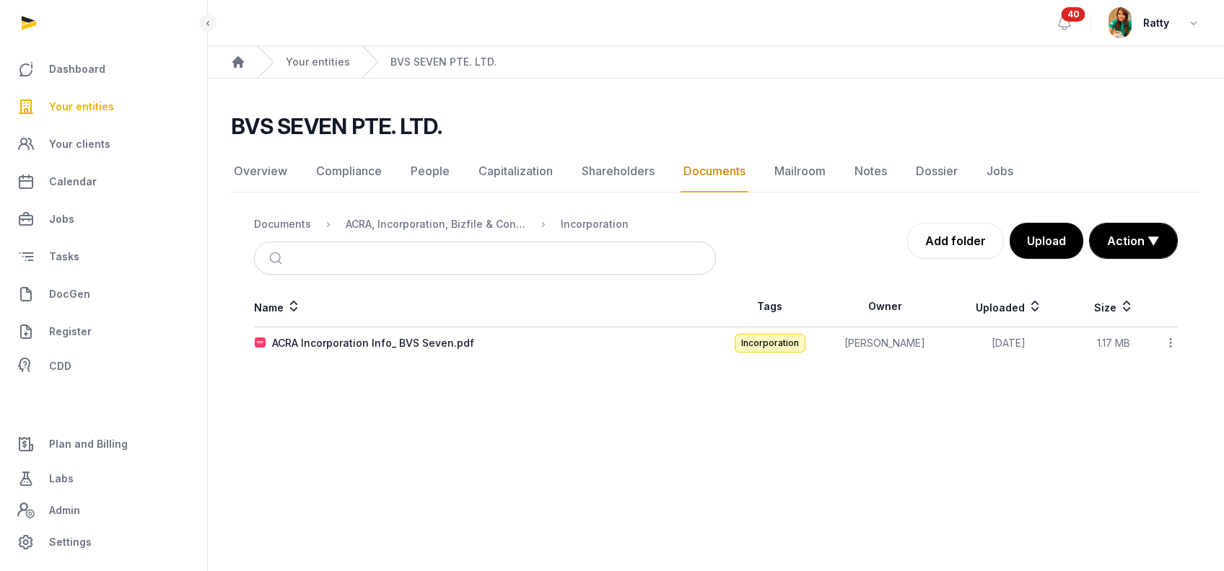
drag, startPoint x: 376, startPoint y: 421, endPoint x: 383, endPoint y: 372, distance: 49.6
click at [376, 421] on main "Open sidebar 40 Ratty Home Your entities BVS SEVEN PTE. LTD. BVS SEVEN PTE. LTD…" at bounding box center [612, 285] width 1224 height 571
click at [380, 340] on div "ACRA Incorporation Info_ BVS Seven.pdf" at bounding box center [373, 343] width 202 height 14
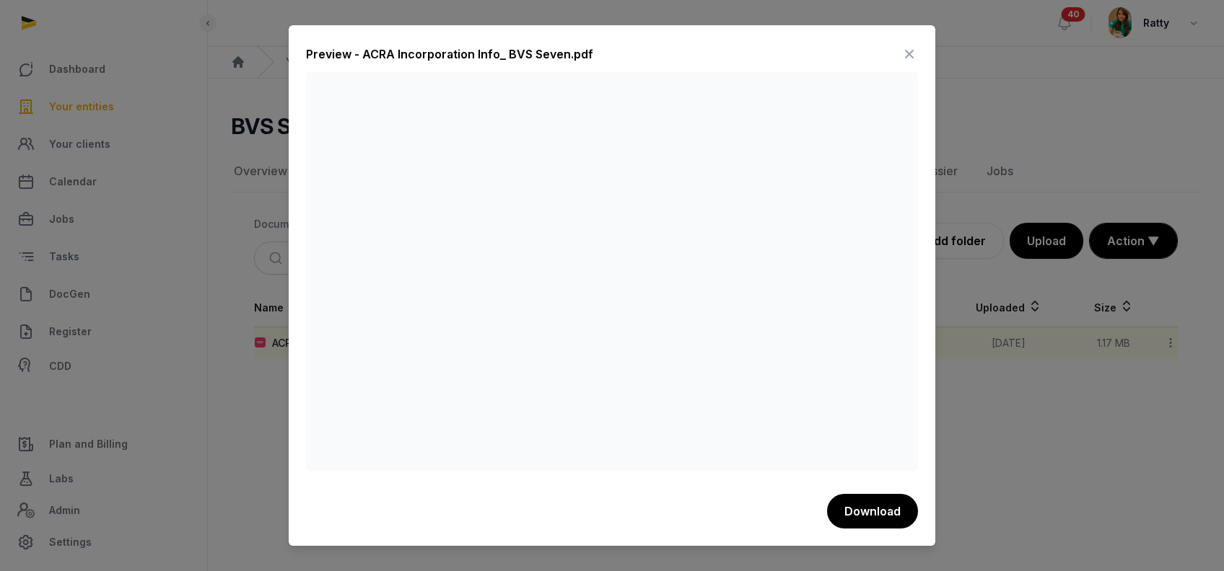
click at [909, 50] on icon at bounding box center [908, 54] width 17 height 23
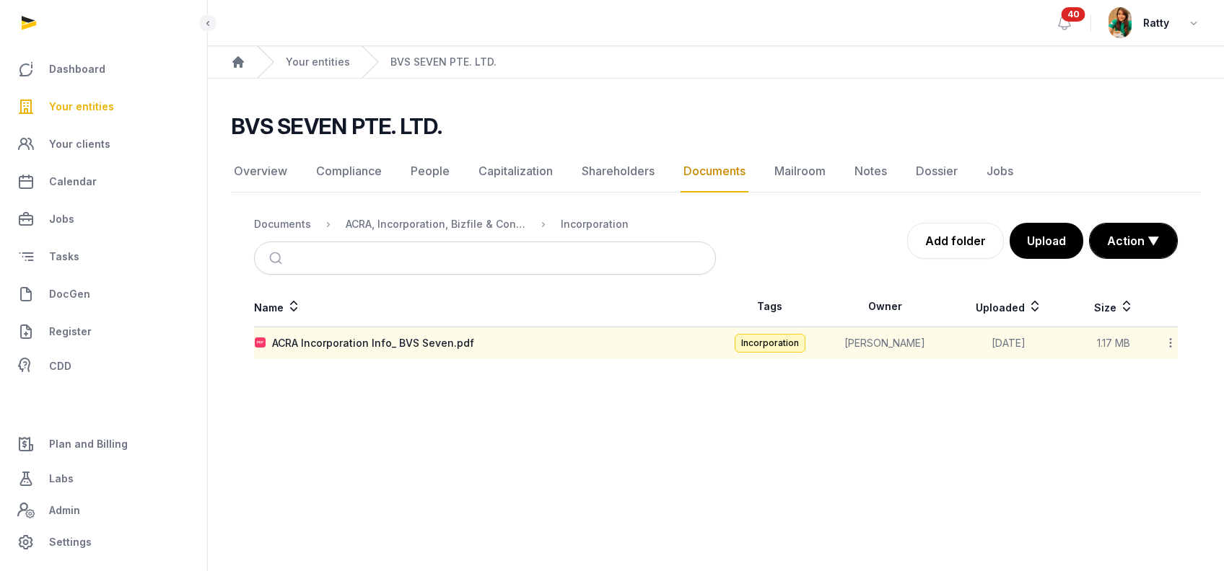
click at [1172, 335] on icon at bounding box center [1170, 342] width 13 height 15
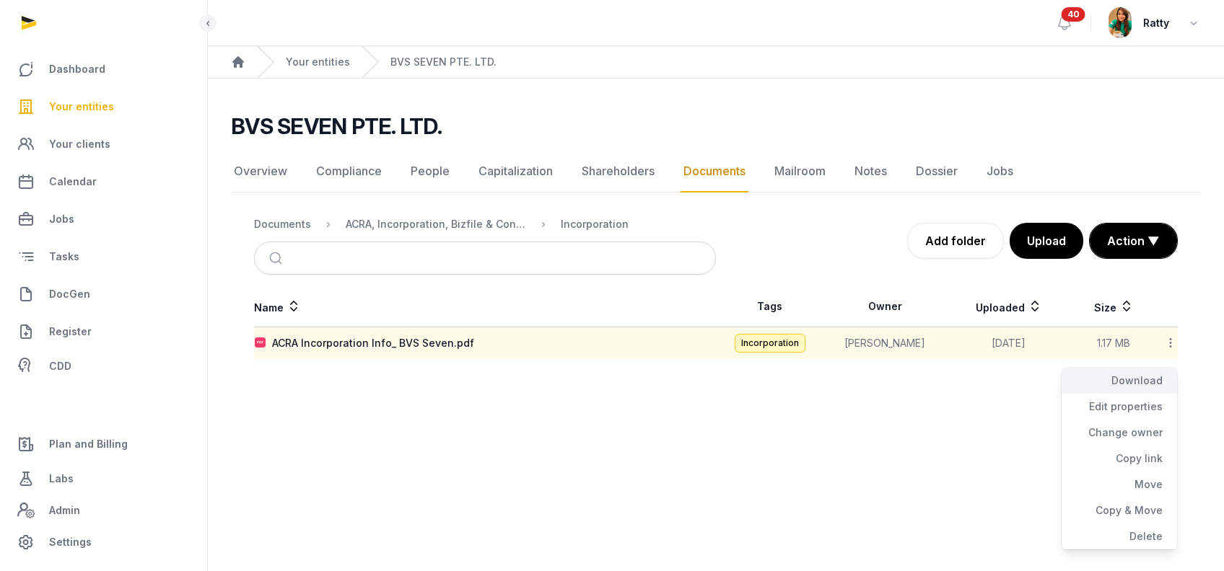
click at [1144, 374] on div "Download" at bounding box center [1118, 381] width 115 height 26
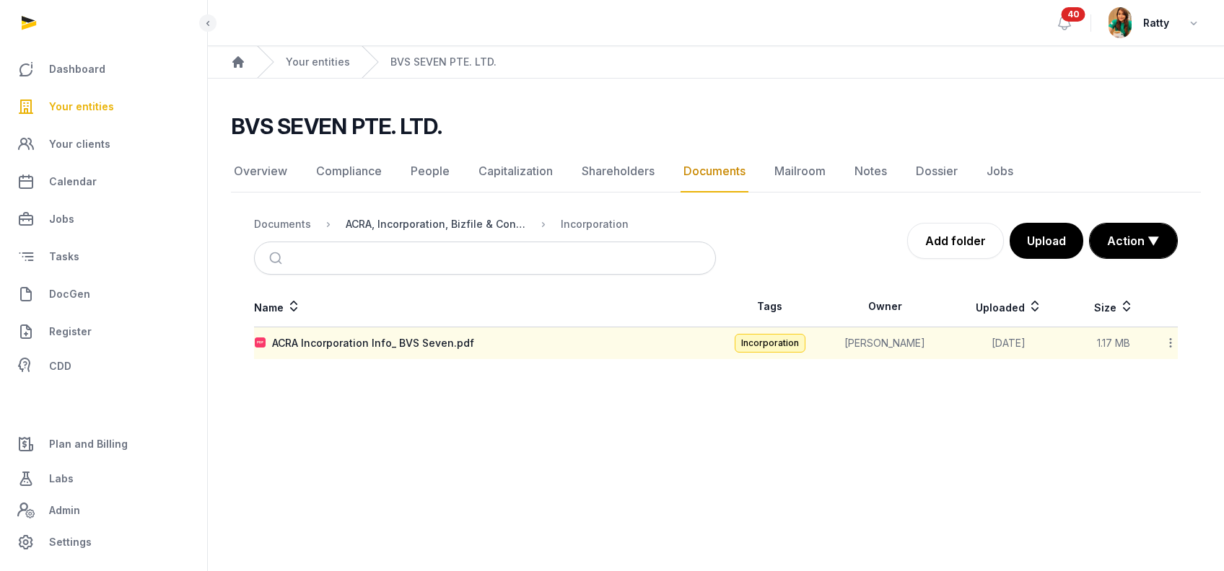
click at [455, 222] on div "ACRA, Incorporation, Bizfile & Constitution" at bounding box center [436, 224] width 180 height 14
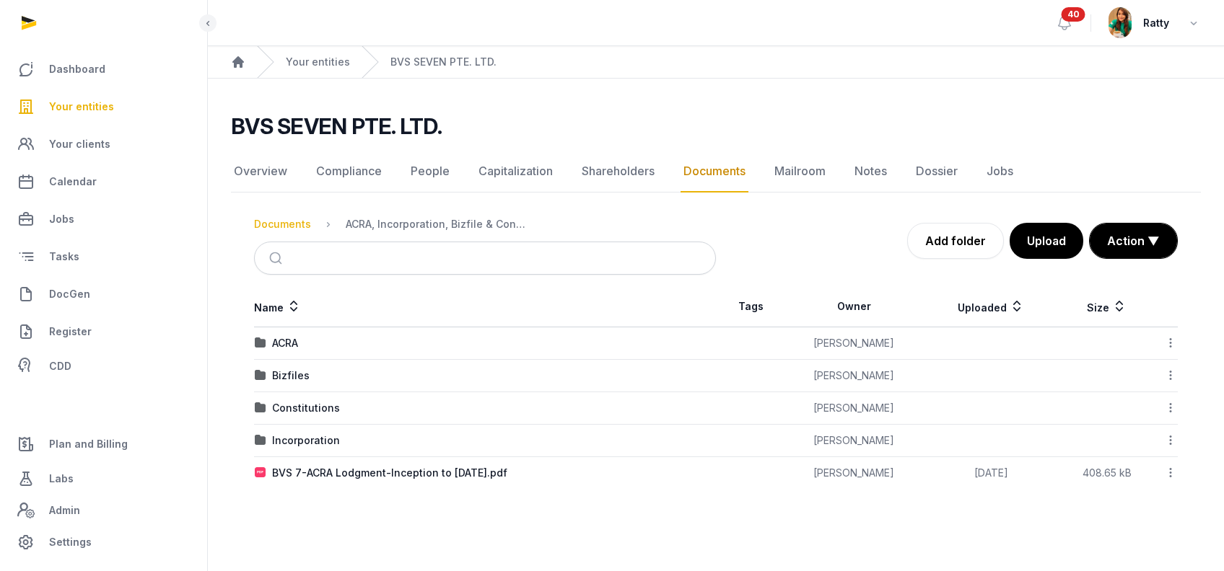
click at [294, 220] on div "Documents" at bounding box center [282, 224] width 57 height 14
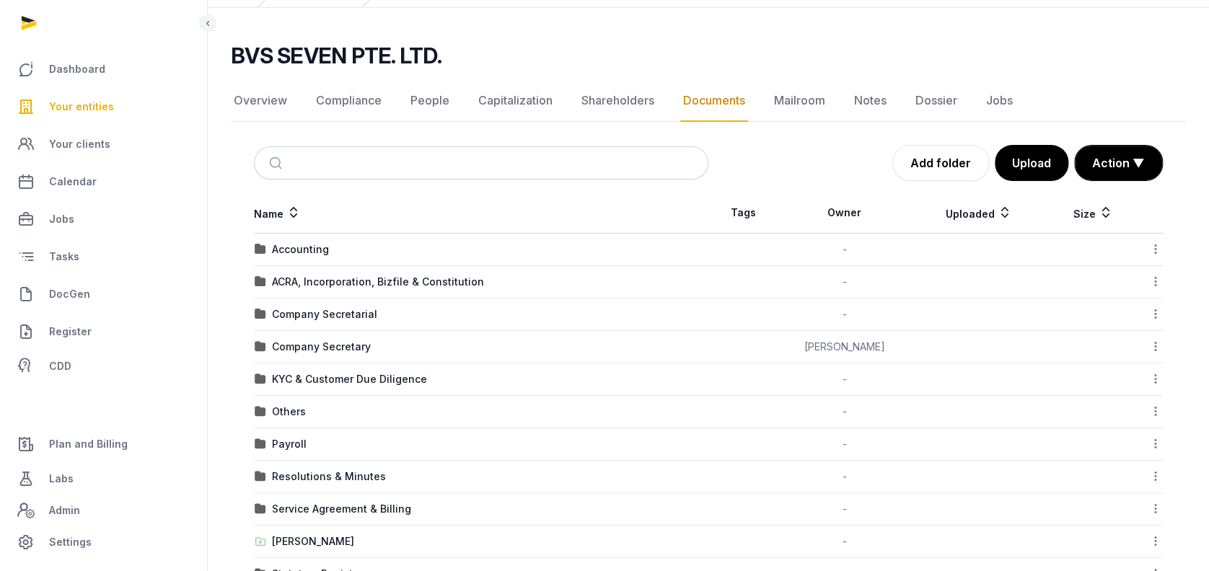
scroll to position [149, 0]
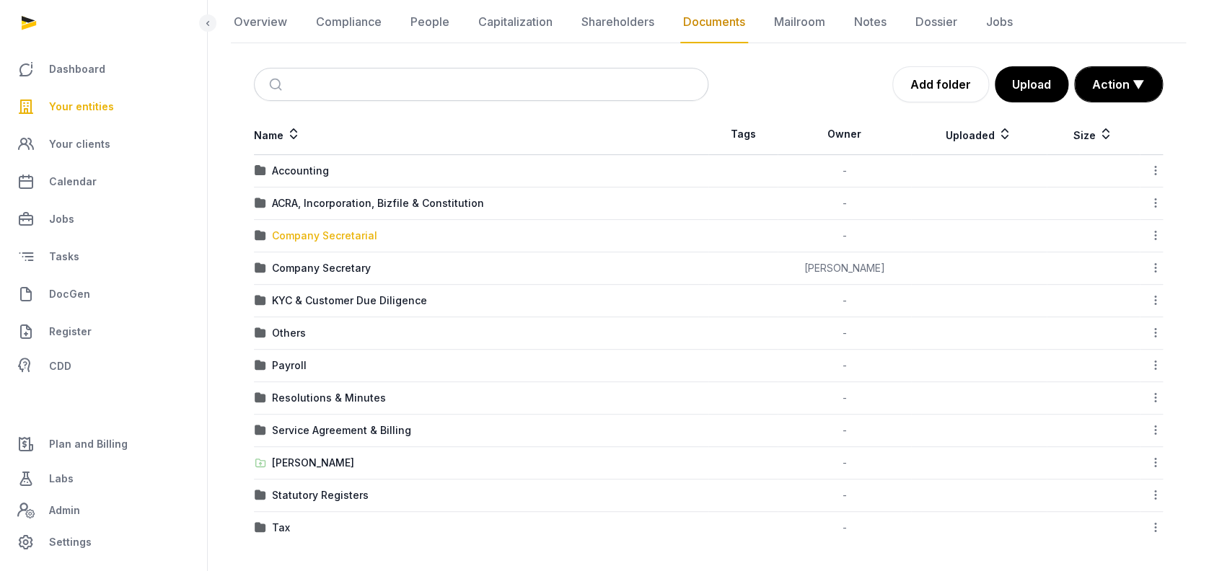
click at [320, 231] on div "Company Secretarial" at bounding box center [324, 236] width 105 height 14
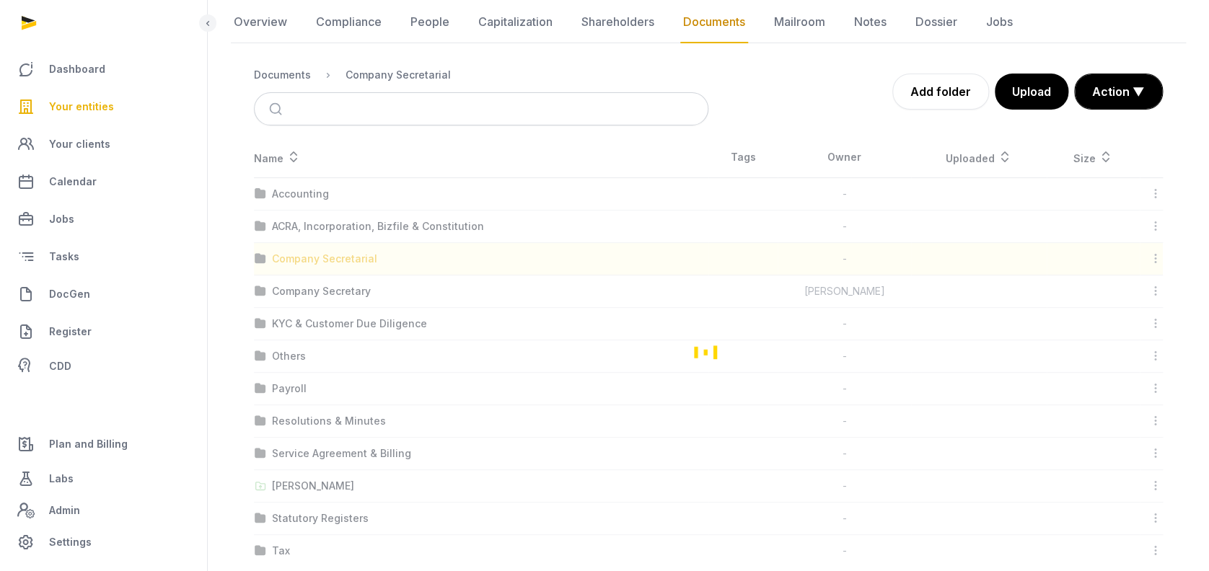
scroll to position [0, 0]
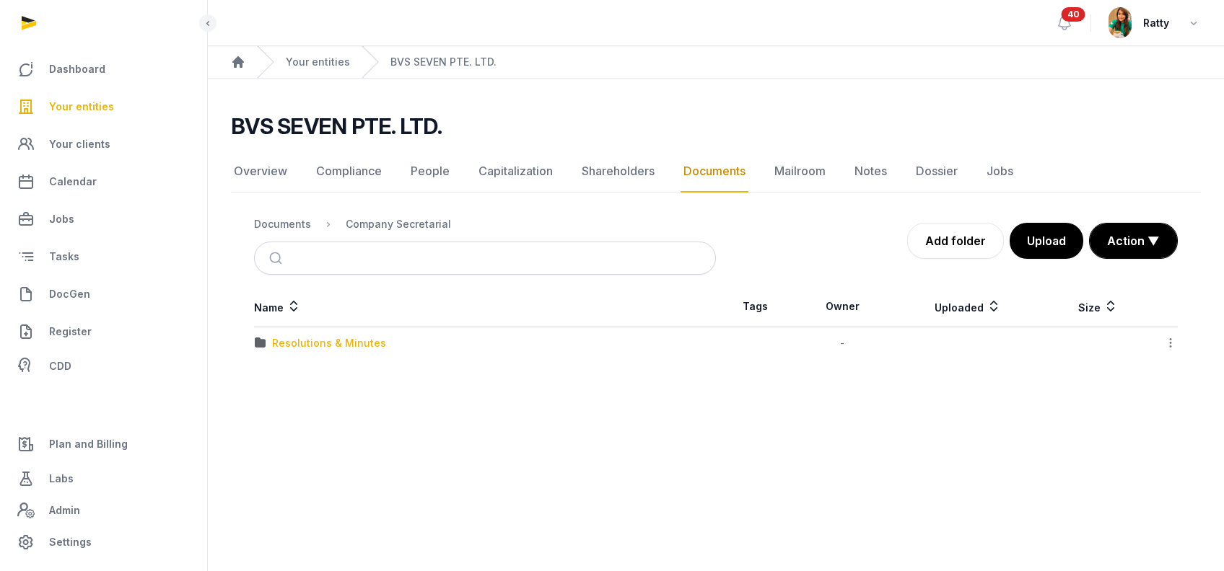
click at [319, 337] on div "Resolutions & Minutes" at bounding box center [329, 343] width 114 height 14
click at [284, 346] on div "2025" at bounding box center [284, 343] width 25 height 14
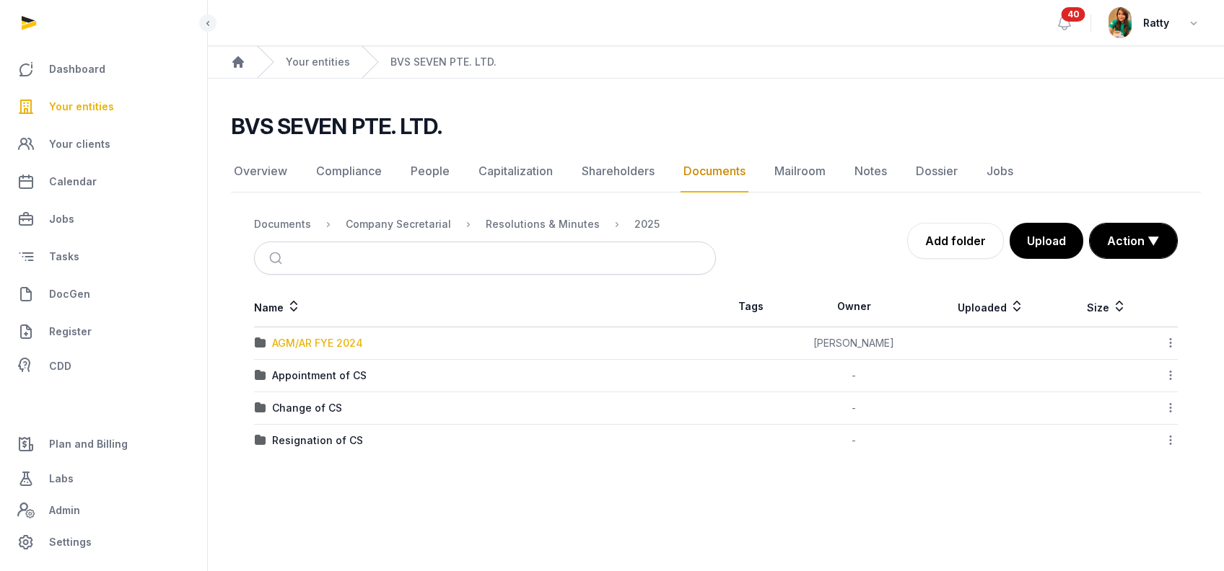
click at [317, 344] on div "AGM/AR FYE 2024" at bounding box center [317, 343] width 91 height 14
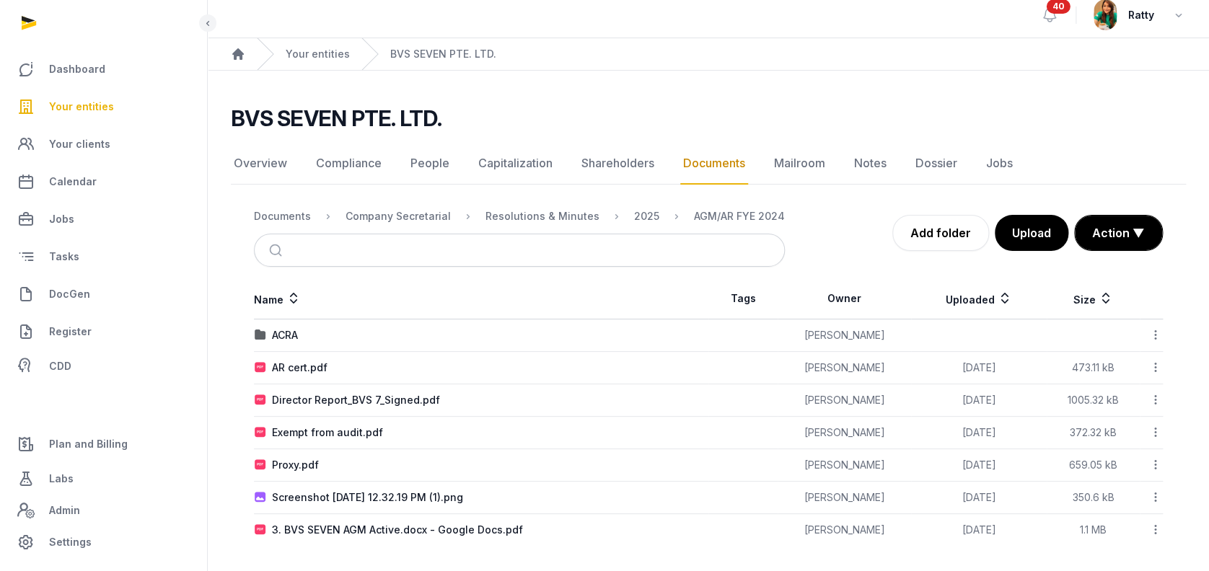
scroll to position [10, 0]
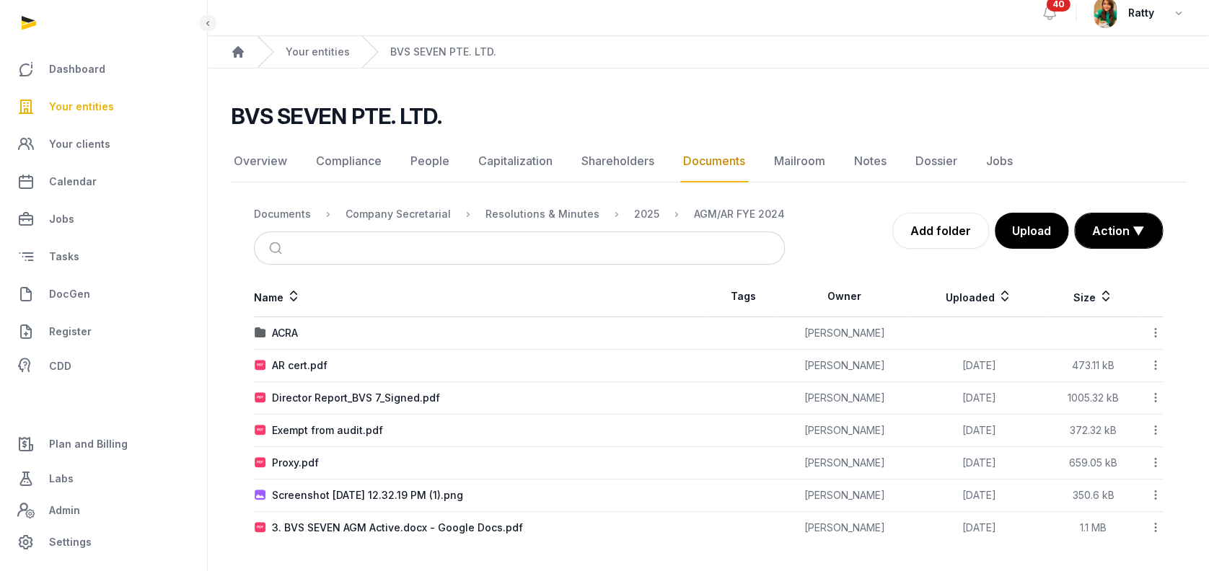
click at [1159, 364] on icon at bounding box center [1155, 365] width 13 height 15
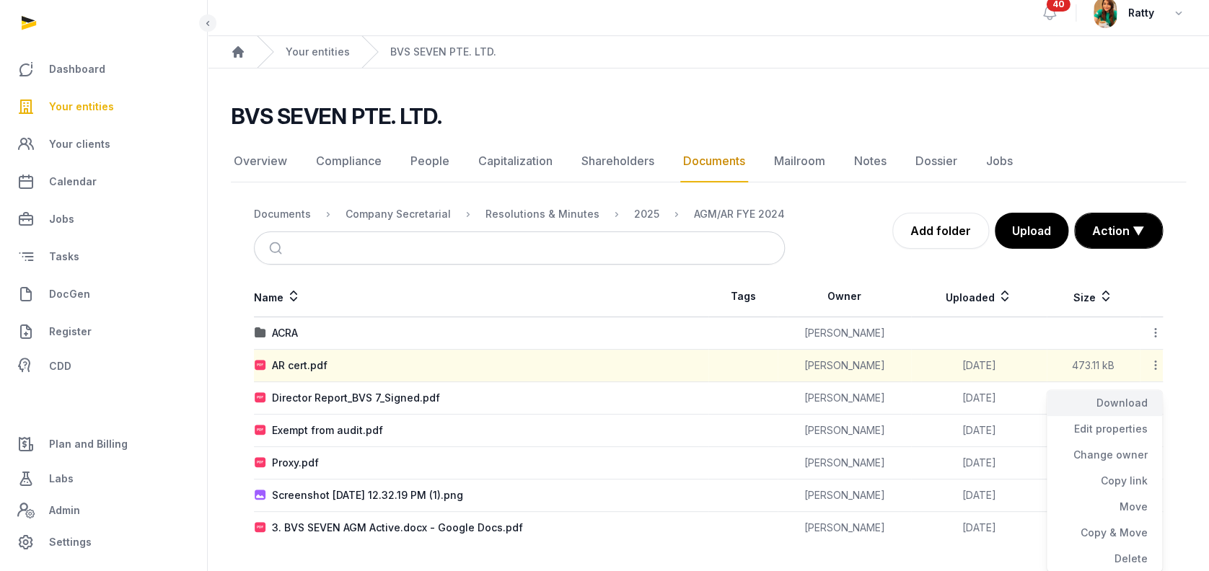
click at [1131, 401] on div "Download" at bounding box center [1104, 403] width 115 height 26
click at [1154, 398] on icon at bounding box center [1155, 397] width 13 height 15
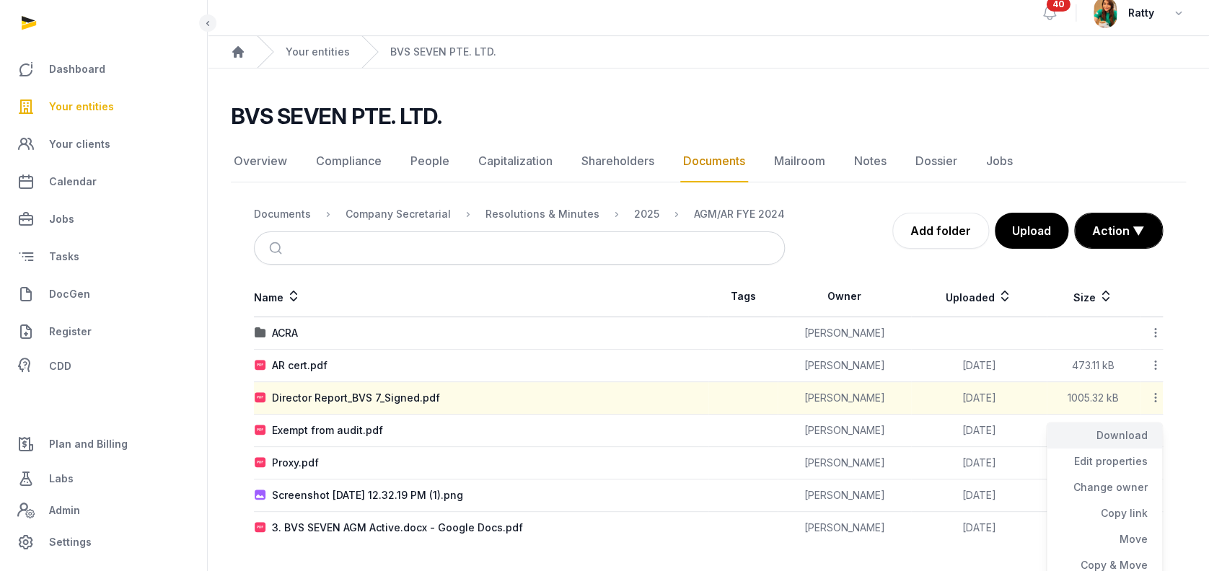
click at [1131, 431] on div "Download" at bounding box center [1104, 436] width 115 height 26
click at [1155, 429] on icon at bounding box center [1155, 430] width 13 height 15
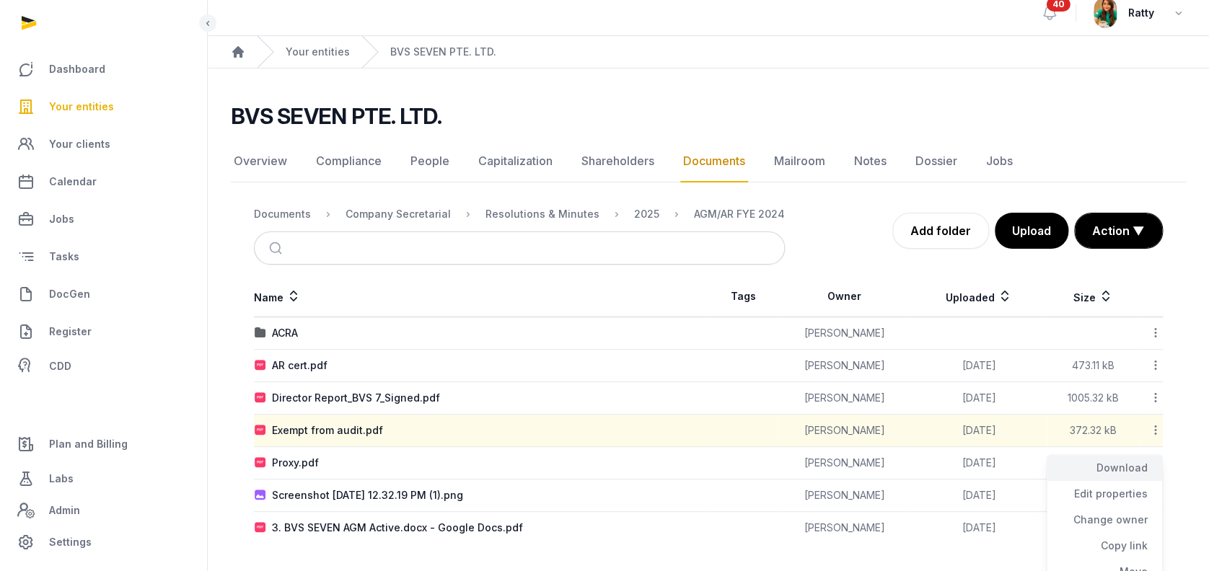
click at [1118, 470] on div "Download" at bounding box center [1104, 468] width 115 height 26
click at [1154, 463] on icon at bounding box center [1155, 462] width 13 height 15
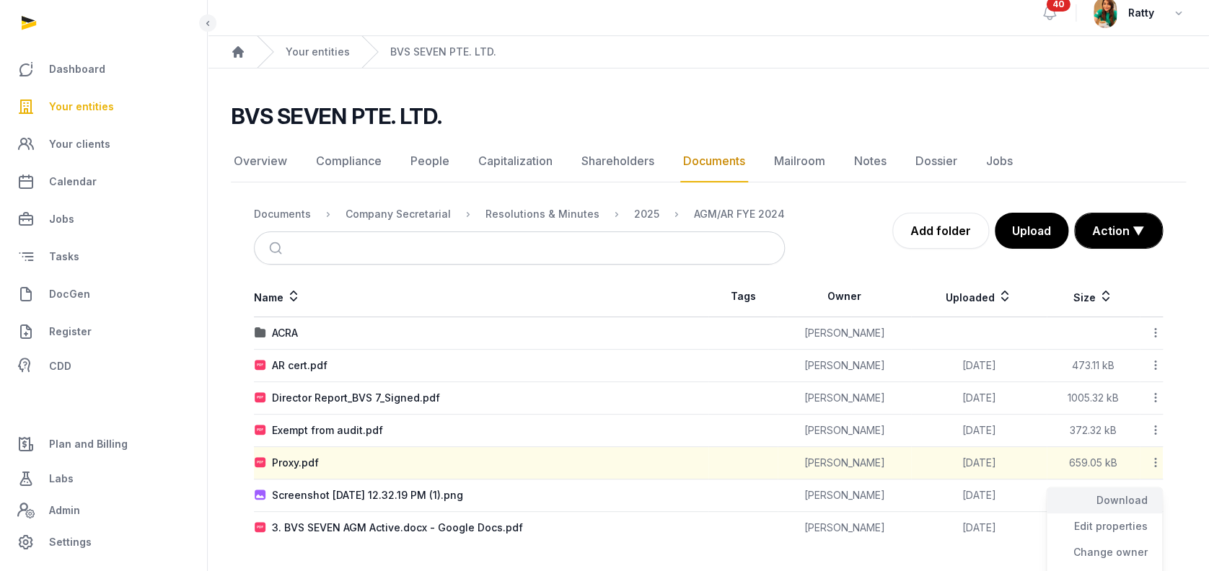
click at [1135, 494] on div "Download" at bounding box center [1104, 501] width 115 height 26
click at [1157, 495] on icon at bounding box center [1155, 495] width 13 height 15
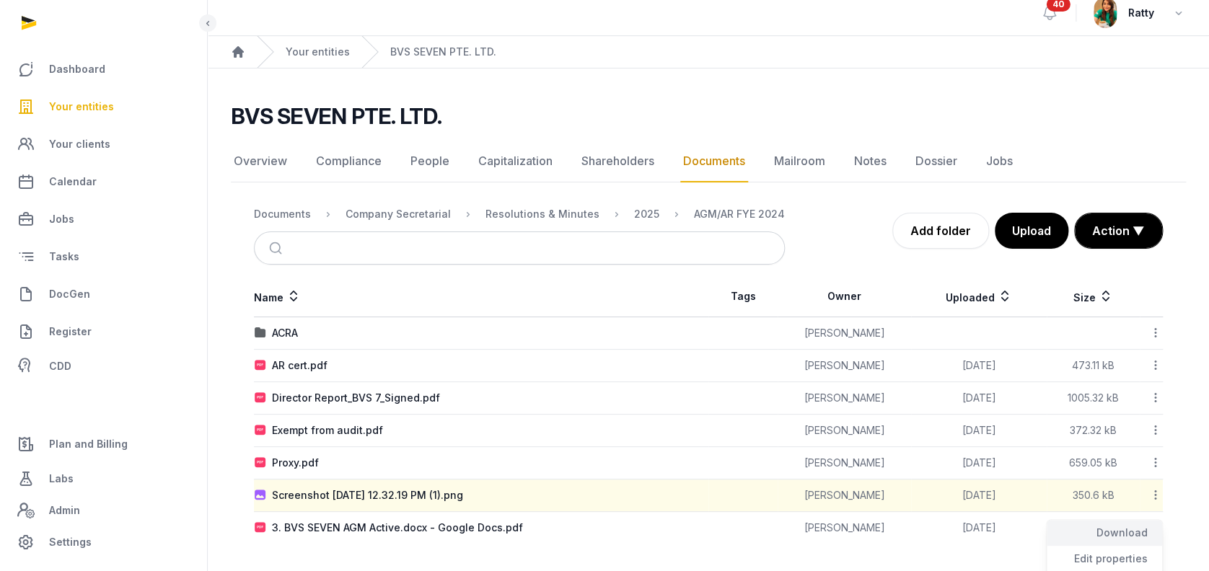
click at [1141, 532] on div "Download" at bounding box center [1104, 533] width 115 height 26
click at [1154, 527] on icon at bounding box center [1155, 527] width 13 height 15
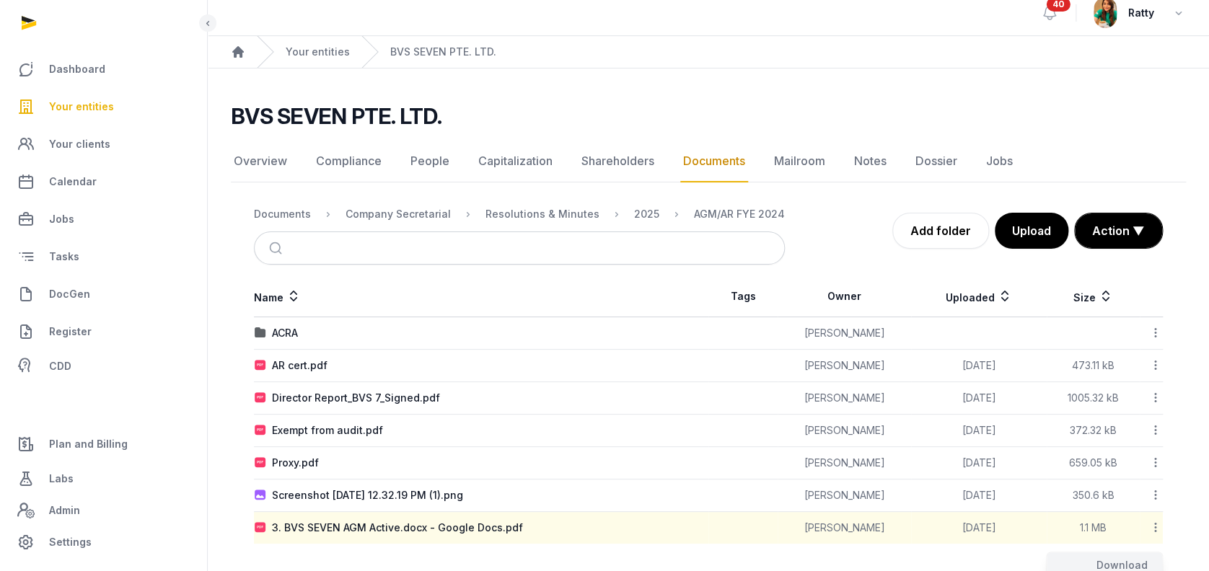
click at [1126, 564] on div "Download" at bounding box center [1104, 566] width 115 height 26
click at [294, 335] on div "ACRA" at bounding box center [285, 333] width 26 height 14
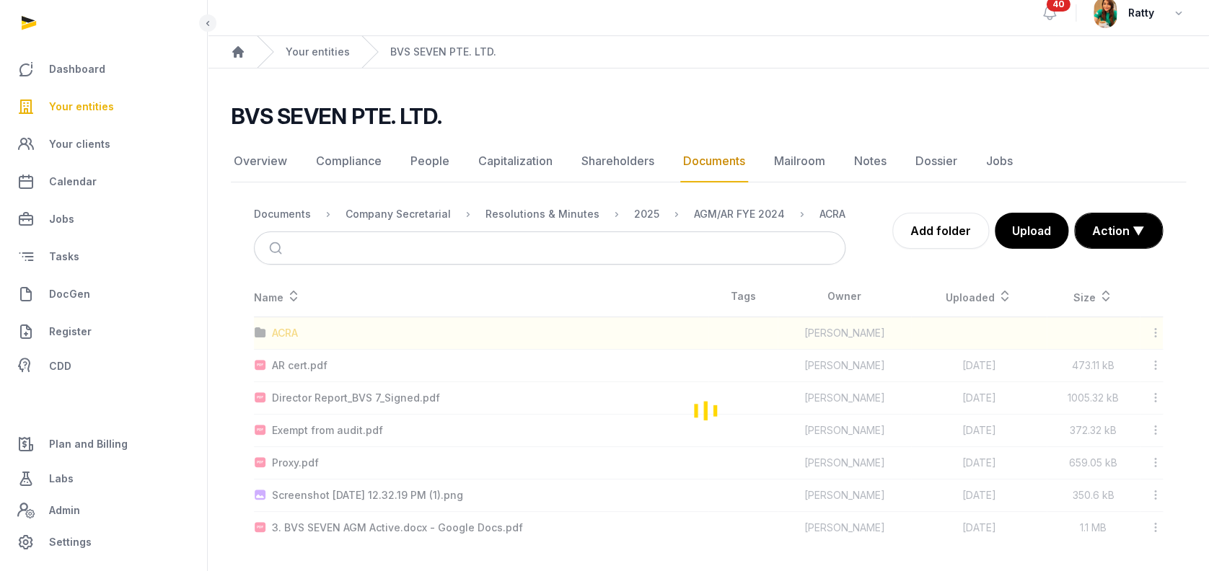
scroll to position [0, 0]
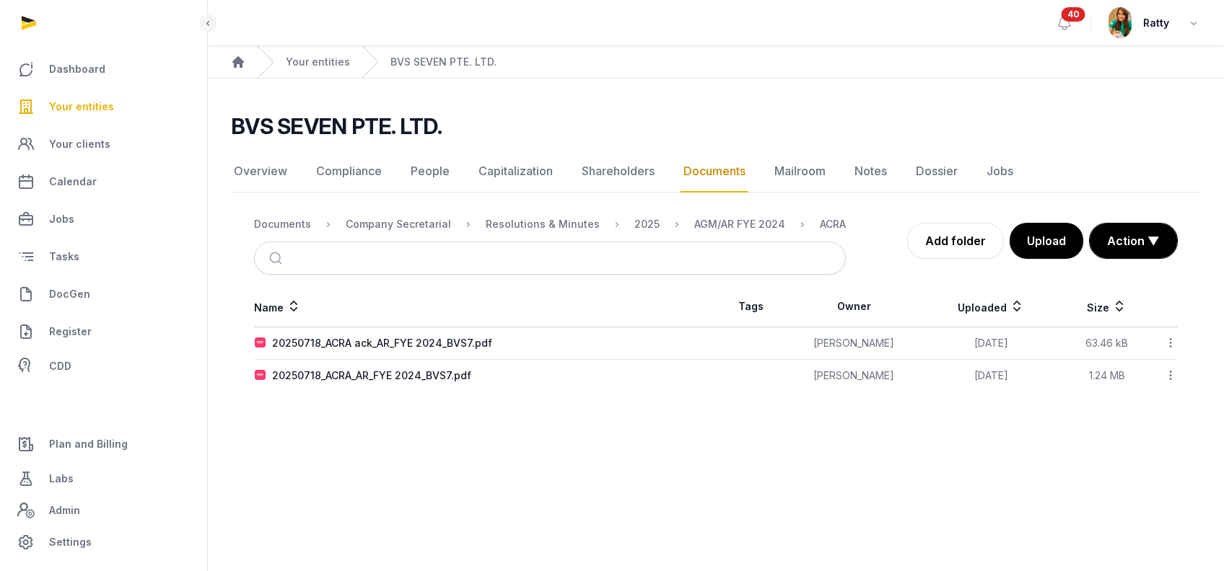
click at [1169, 341] on icon at bounding box center [1170, 342] width 13 height 15
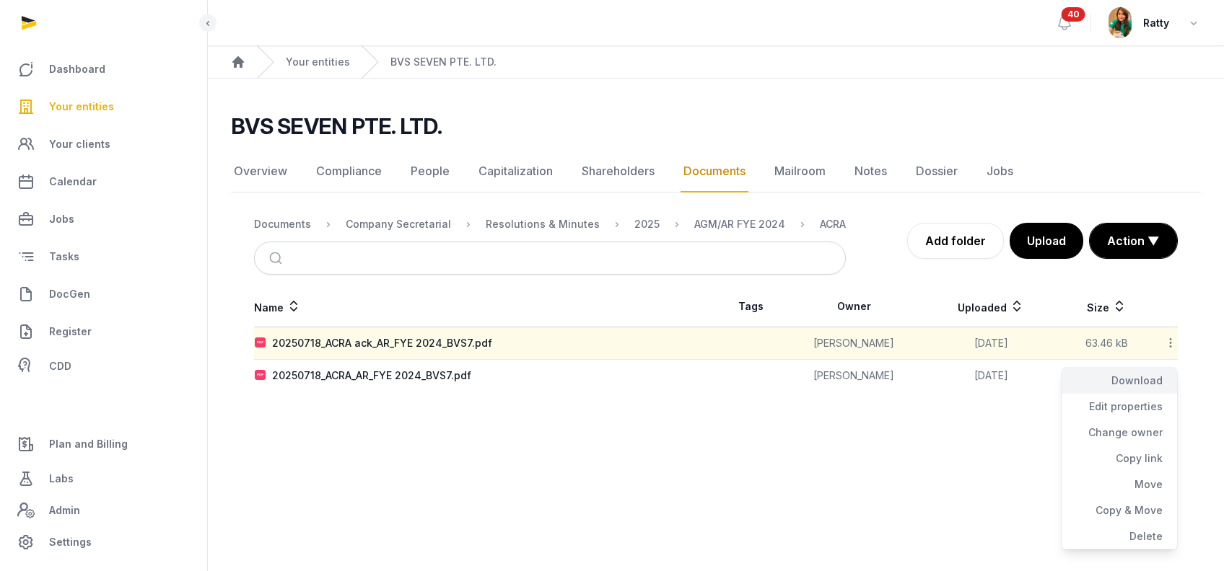
click at [1142, 380] on div "Download" at bounding box center [1118, 381] width 115 height 26
click at [1169, 376] on icon at bounding box center [1170, 375] width 13 height 15
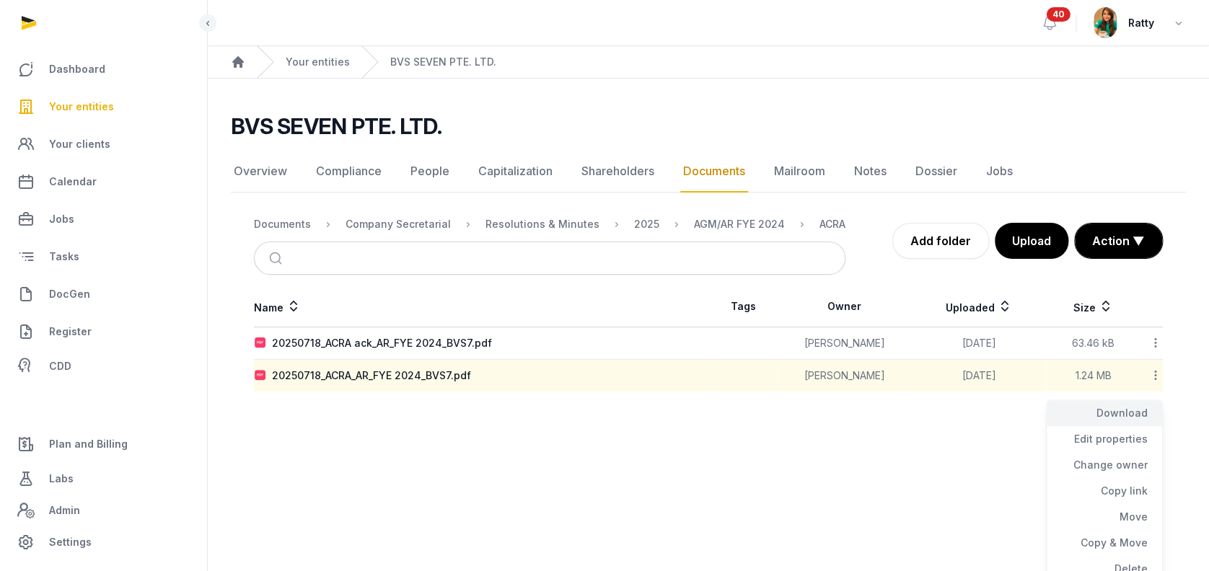
click at [1139, 406] on div "Download" at bounding box center [1104, 413] width 115 height 26
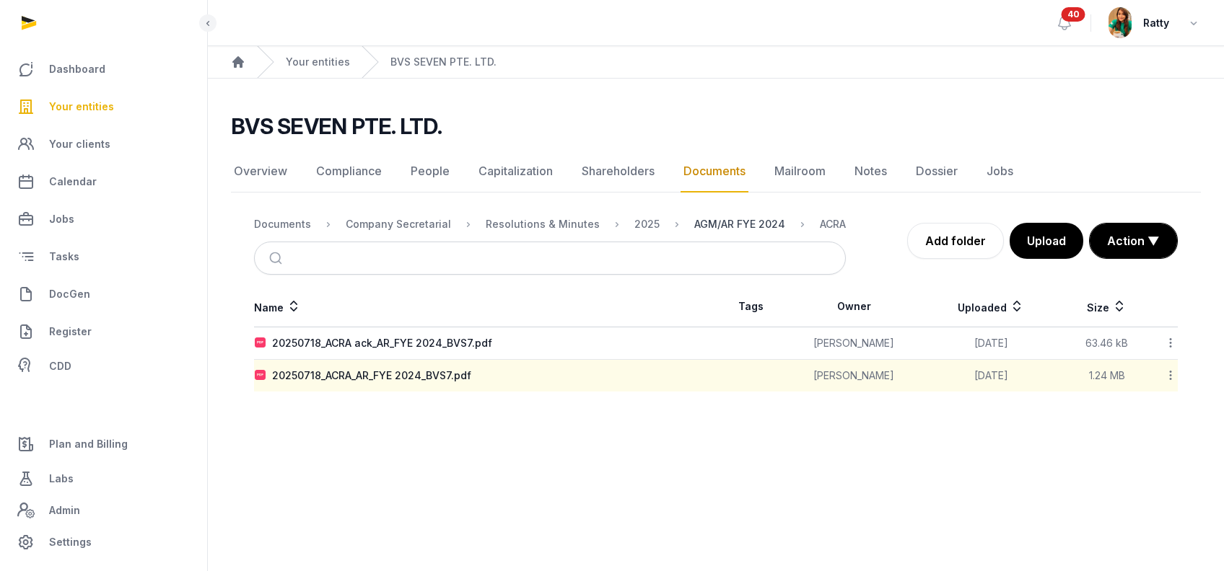
click at [715, 225] on div "AGM/AR FYE 2024" at bounding box center [739, 224] width 91 height 14
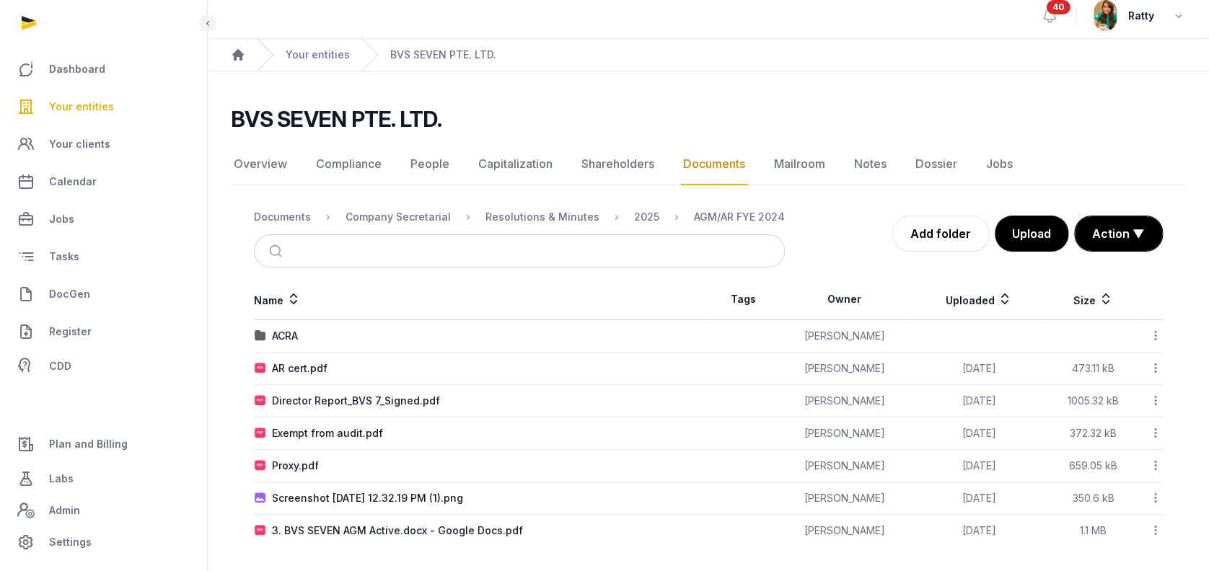
scroll to position [10, 0]
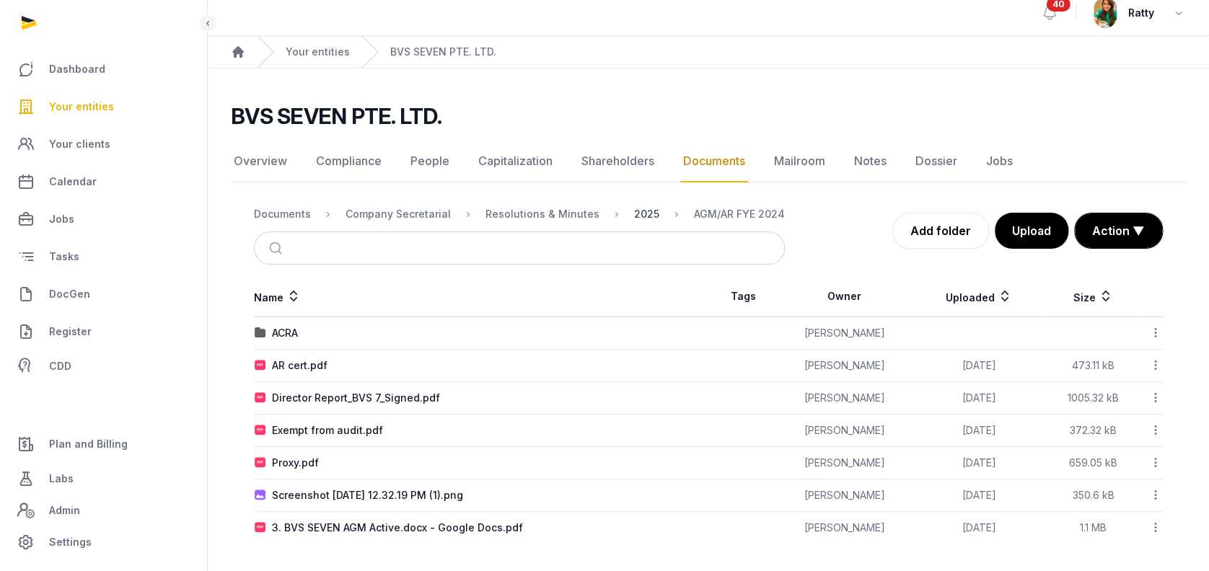
click at [634, 211] on div "2025" at bounding box center [646, 214] width 25 height 14
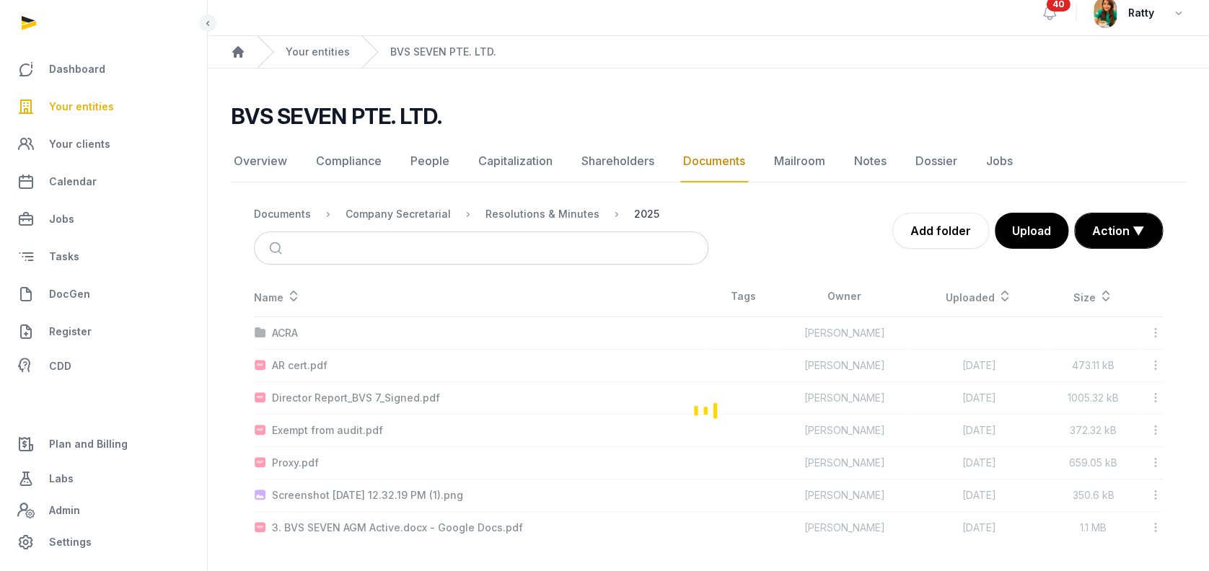
scroll to position [0, 0]
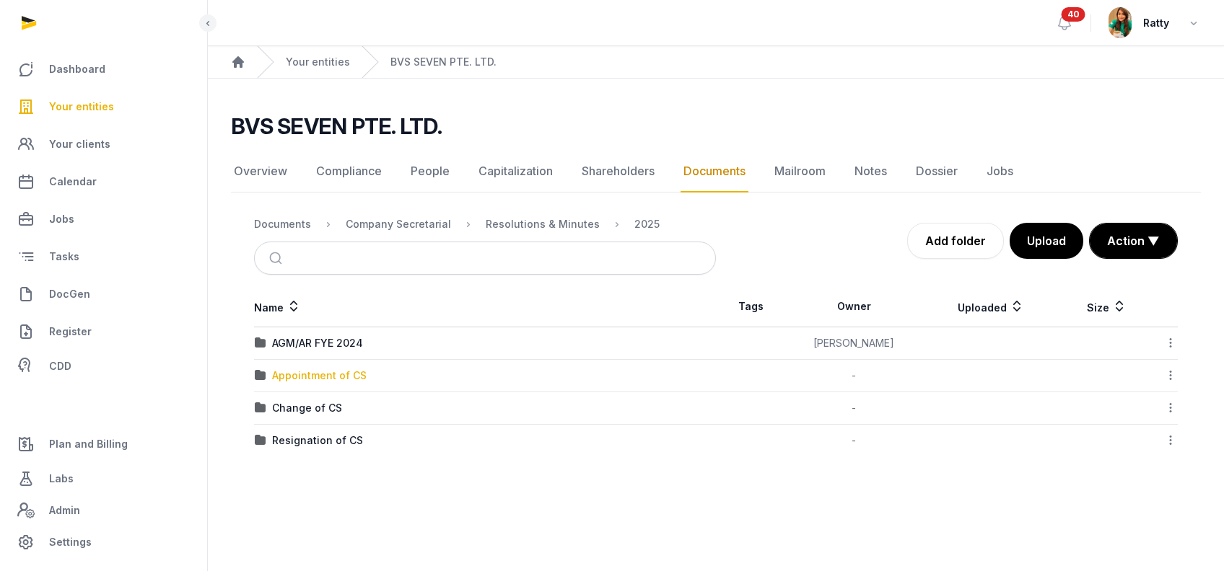
click at [302, 371] on div "Appointment of CS" at bounding box center [319, 376] width 95 height 14
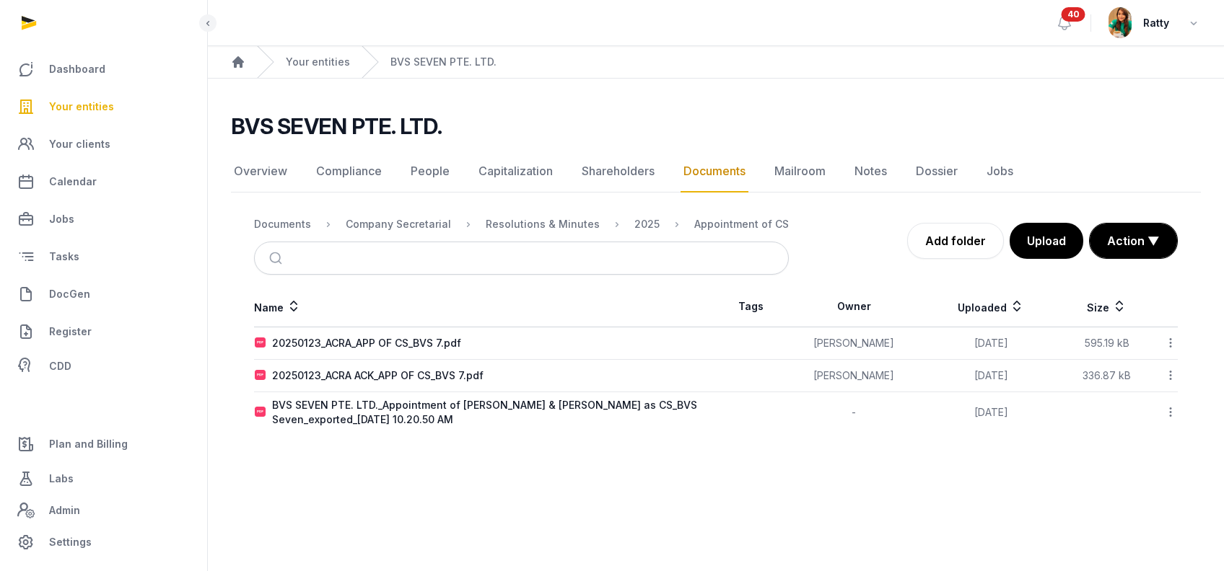
click at [1171, 340] on icon at bounding box center [1170, 342] width 13 height 15
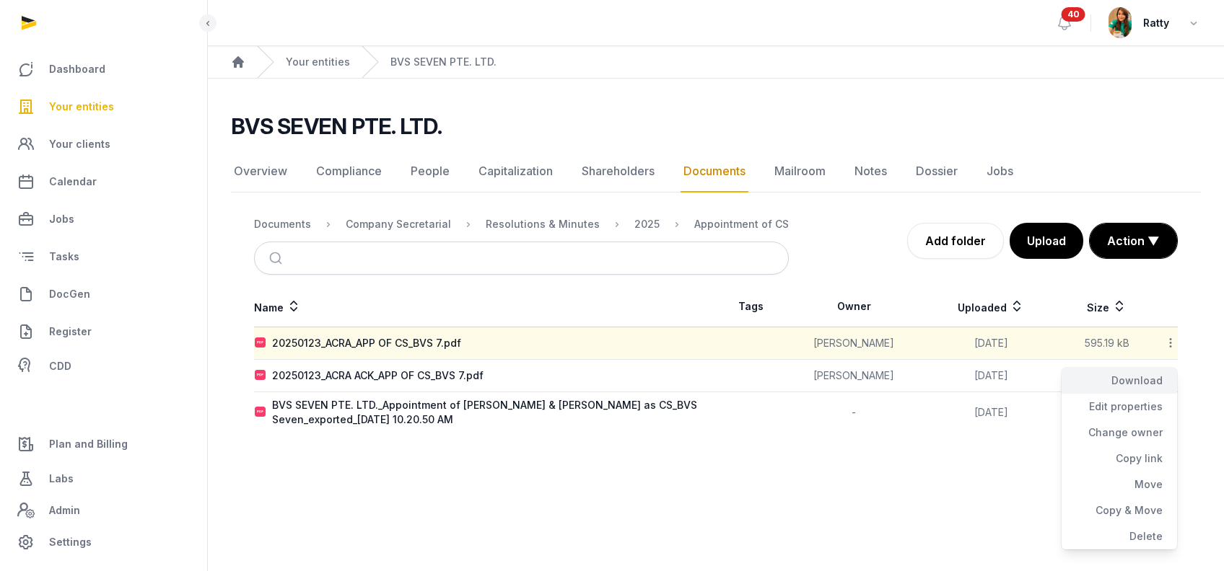
click at [1162, 369] on div "Download" at bounding box center [1118, 381] width 115 height 26
click at [1172, 377] on icon at bounding box center [1170, 375] width 13 height 15
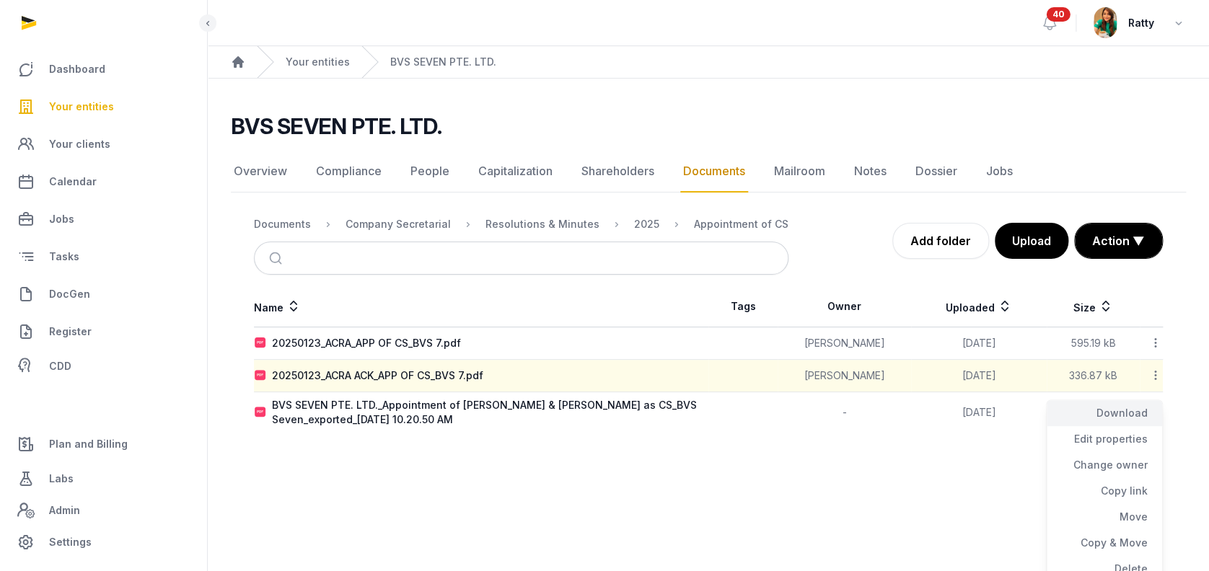
click at [1146, 410] on div "Download" at bounding box center [1104, 413] width 115 height 26
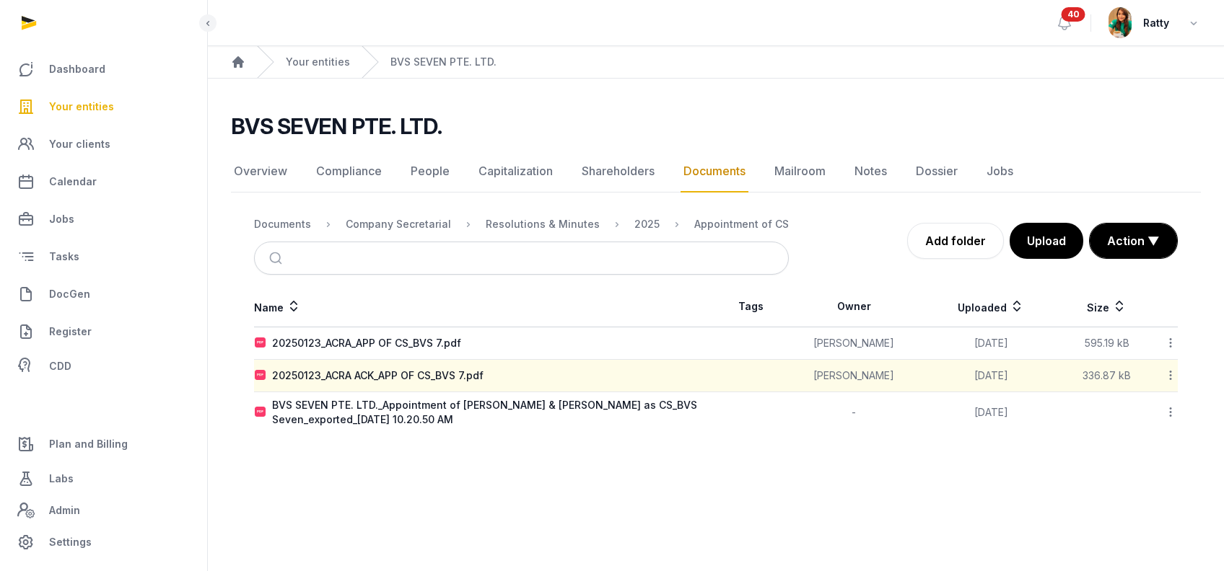
click at [1172, 413] on icon at bounding box center [1170, 412] width 13 height 15
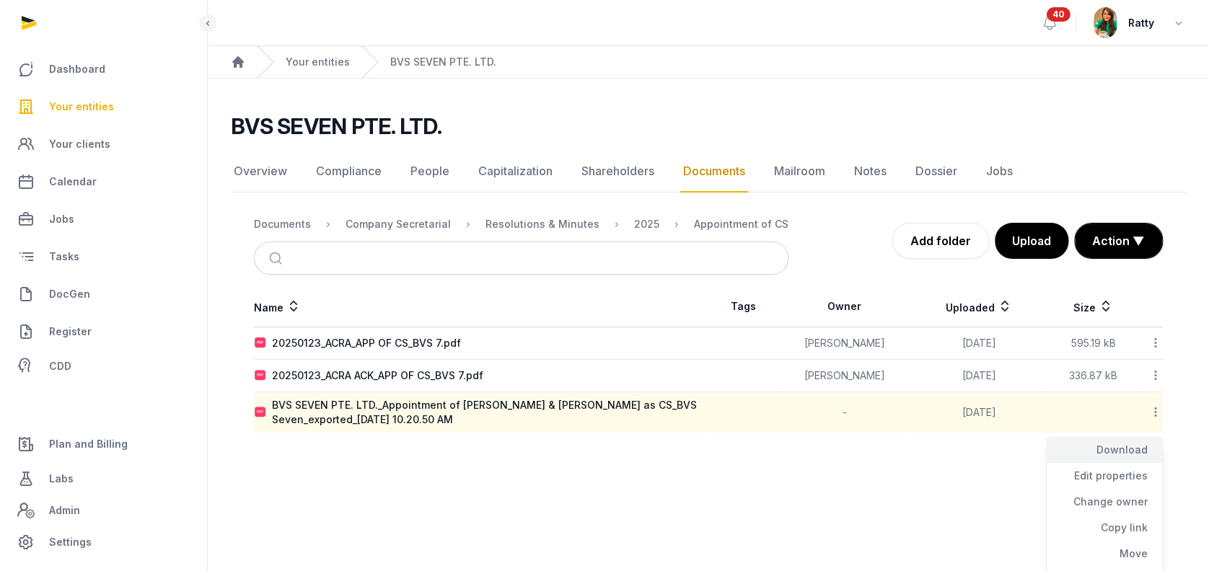
click at [1139, 454] on div "Download" at bounding box center [1104, 450] width 115 height 26
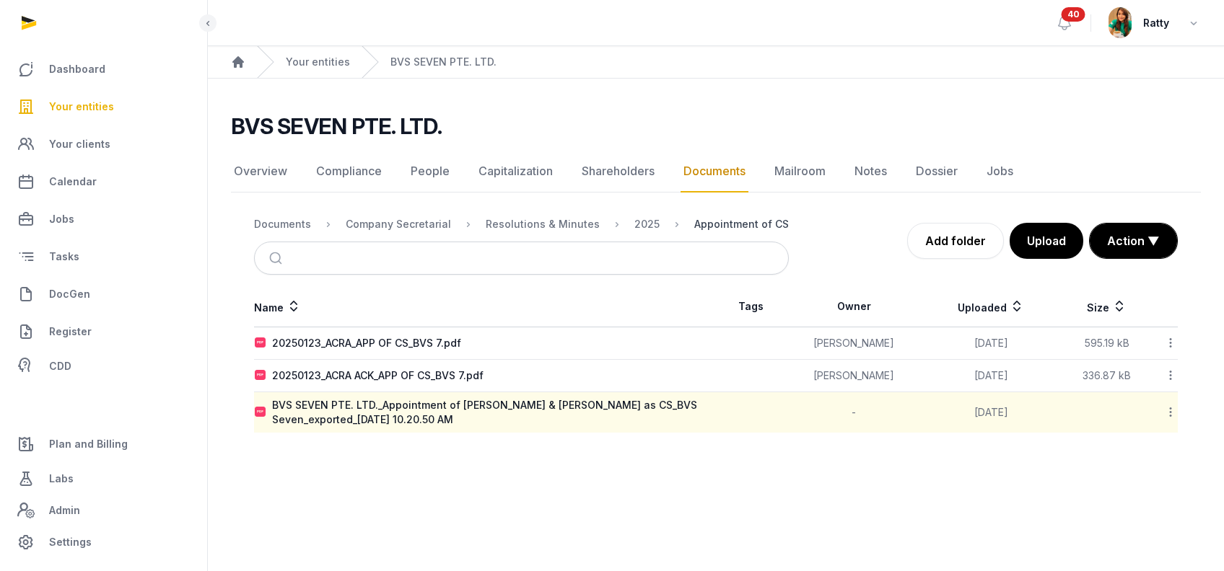
click at [709, 227] on div "Appointment of CS" at bounding box center [741, 224] width 95 height 14
click at [634, 224] on div "2025" at bounding box center [646, 224] width 25 height 14
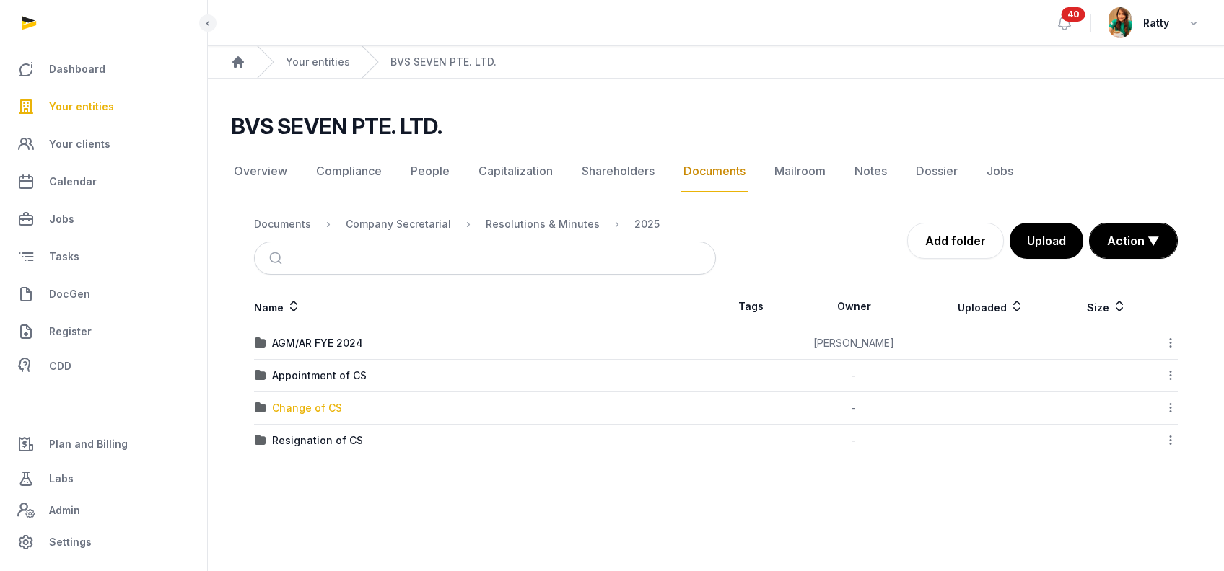
click at [297, 411] on div "Change of CS" at bounding box center [307, 408] width 70 height 14
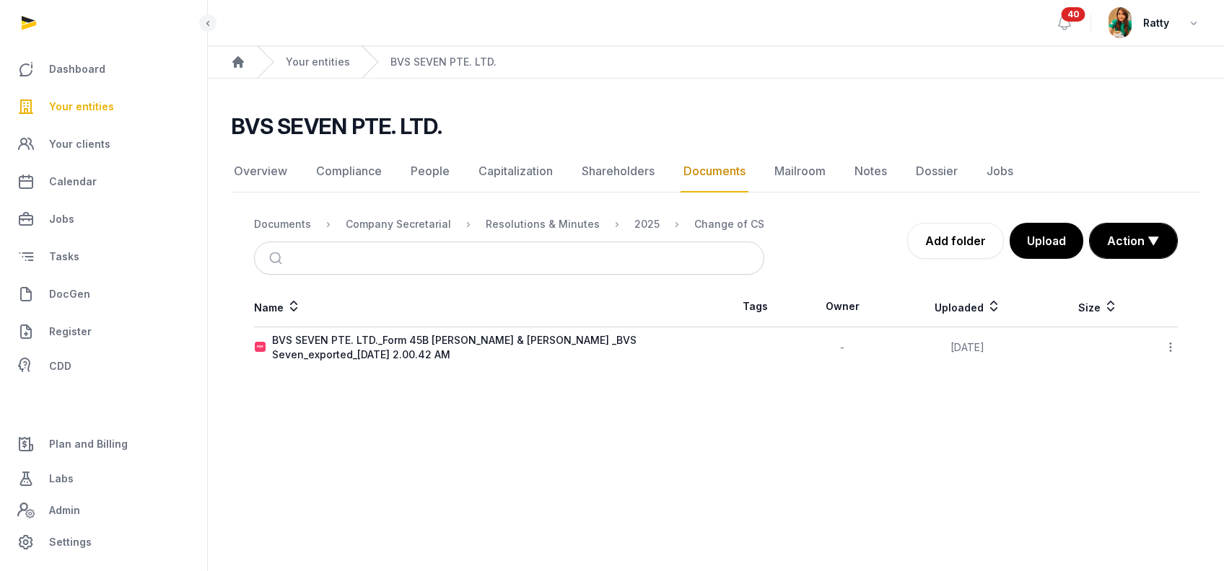
click at [1171, 346] on icon at bounding box center [1170, 347] width 13 height 15
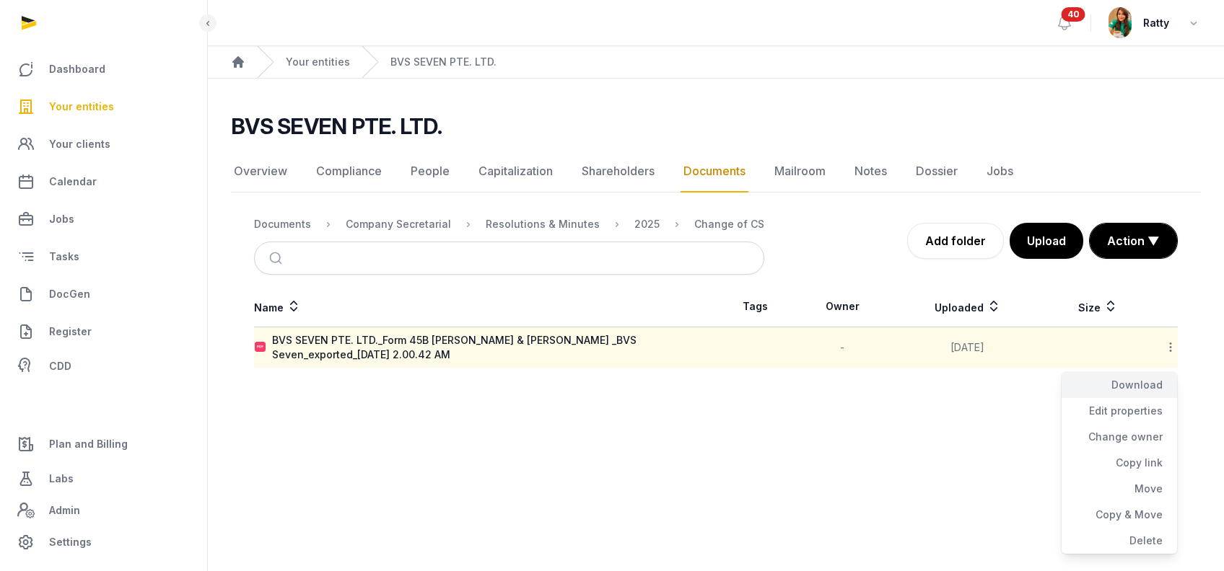
click at [1149, 380] on div "Download" at bounding box center [1118, 385] width 115 height 26
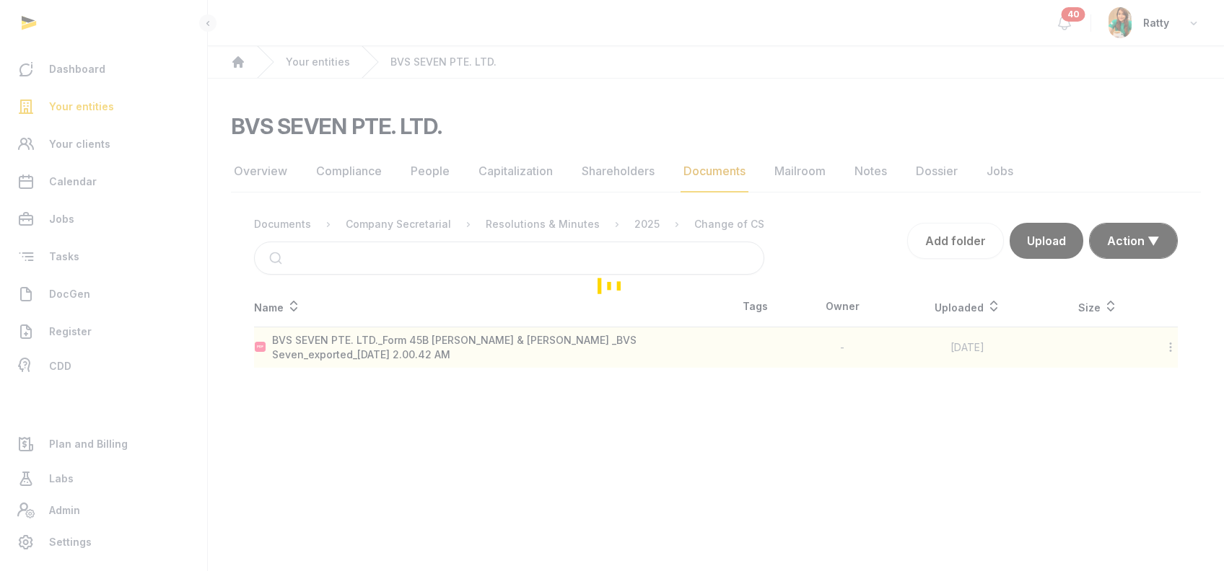
click at [633, 223] on div "Loading" at bounding box center [612, 285] width 1224 height 571
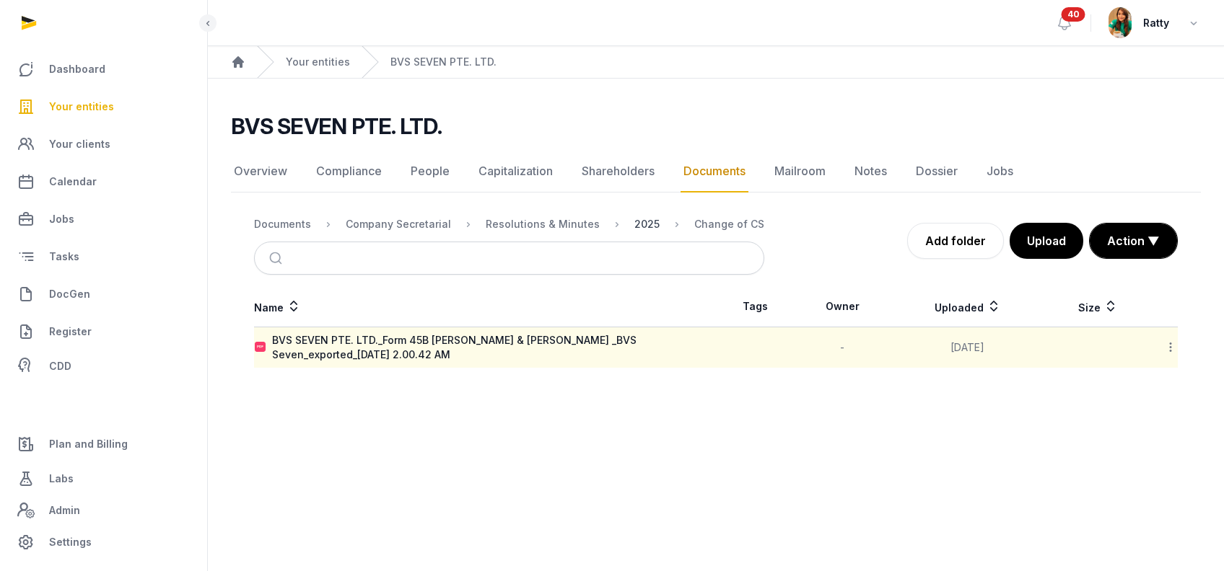
click at [634, 222] on div "2025" at bounding box center [646, 224] width 25 height 14
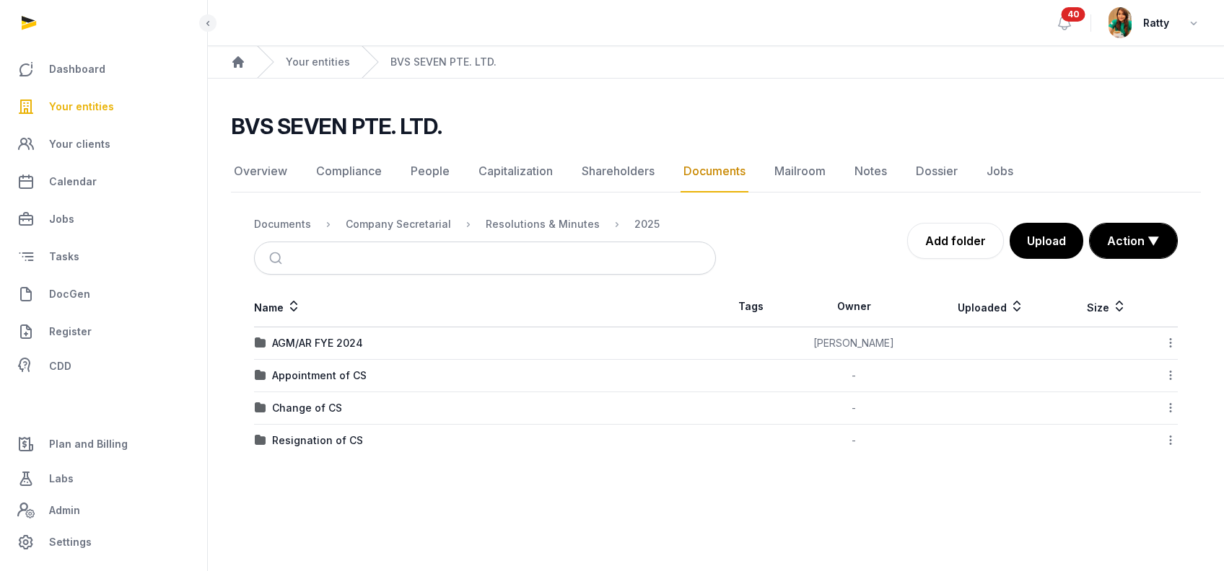
click at [1172, 409] on icon at bounding box center [1170, 407] width 13 height 15
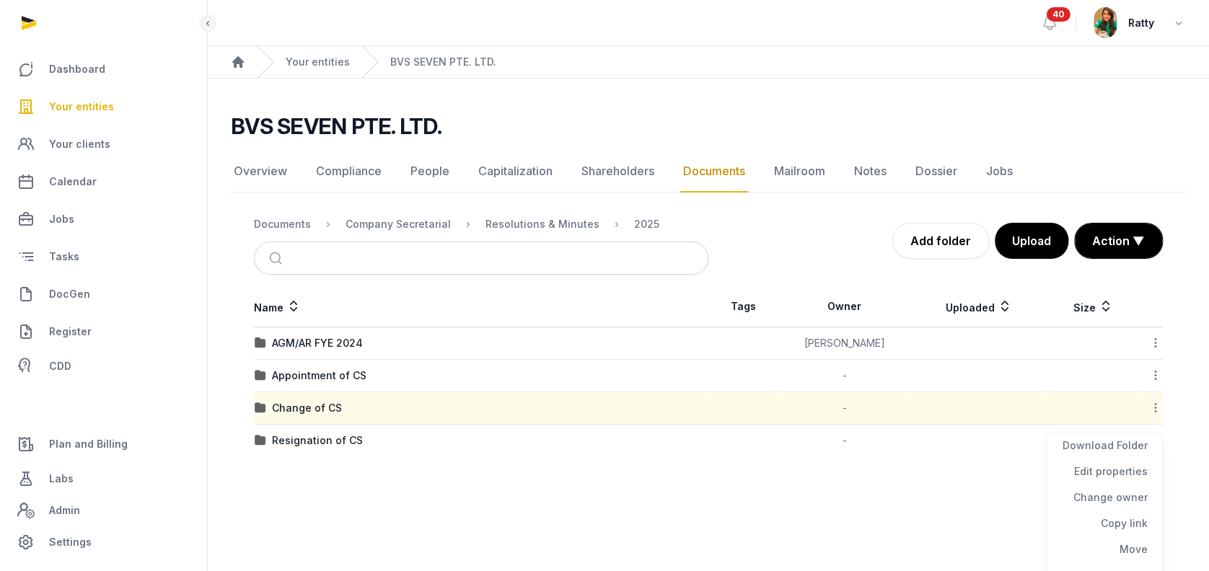
click at [784, 554] on main "Open sidebar 40 Ratty Home Your entities BVS SEVEN PTE. LTD. BVS SEVEN PTE. LTD…" at bounding box center [604, 285] width 1209 height 571
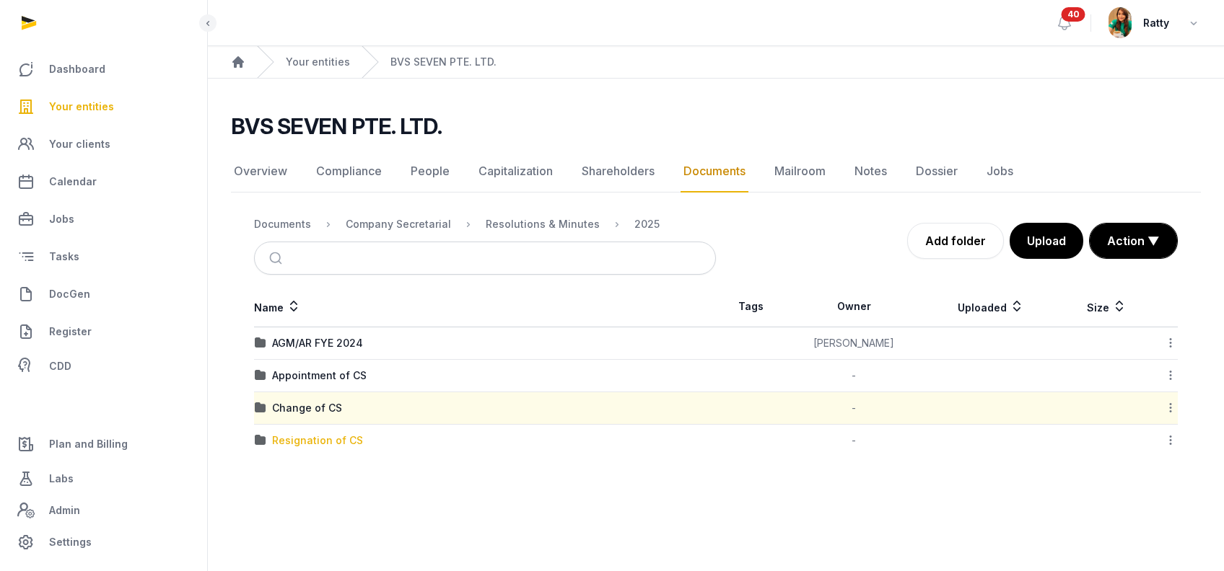
click at [322, 437] on div "Resignation of CS" at bounding box center [317, 441] width 91 height 14
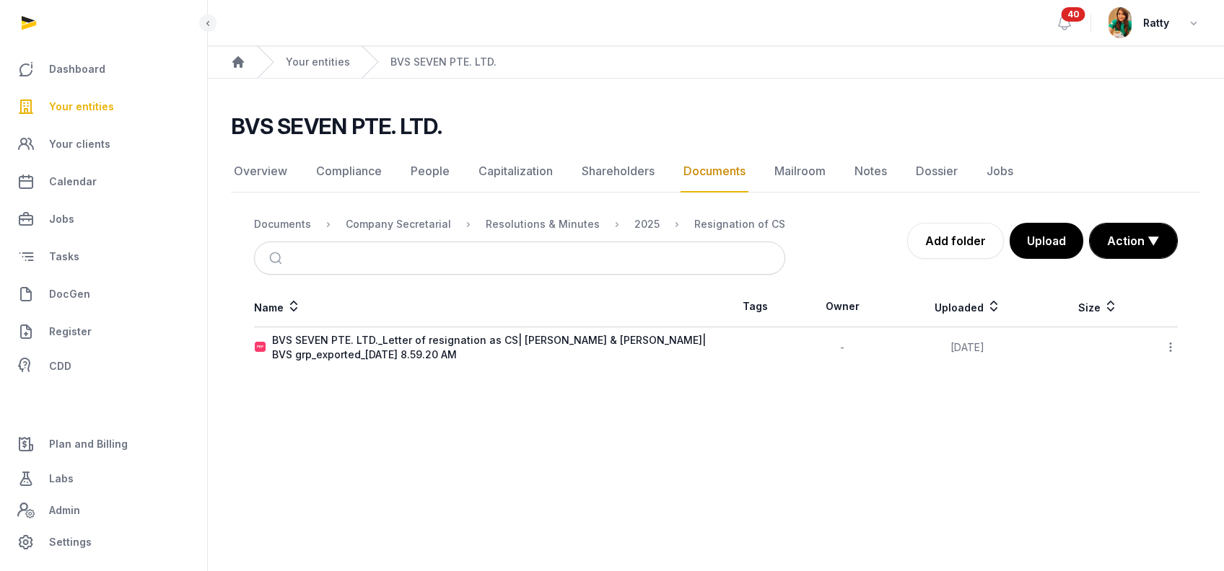
click at [1175, 351] on icon at bounding box center [1170, 347] width 13 height 15
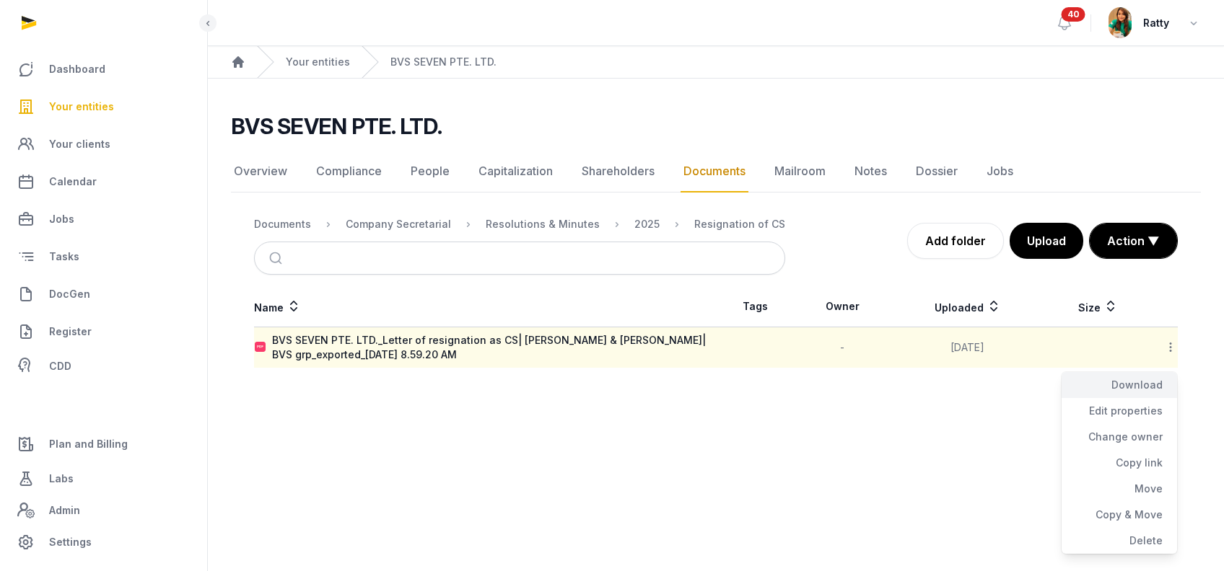
click at [1137, 384] on div "Download" at bounding box center [1118, 385] width 115 height 26
click at [597, 385] on main "BVS SEVEN PTE. LTD. Documents Overview Compliance People Capitalization Shareho…" at bounding box center [716, 238] width 1016 height 318
click at [618, 218] on div "2025" at bounding box center [635, 224] width 48 height 17
click at [643, 214] on nav "Documents Company Secretarial Resolutions & Minutes 2025 Resignation of CS" at bounding box center [519, 224] width 531 height 35
click at [635, 227] on div "2025" at bounding box center [646, 224] width 25 height 14
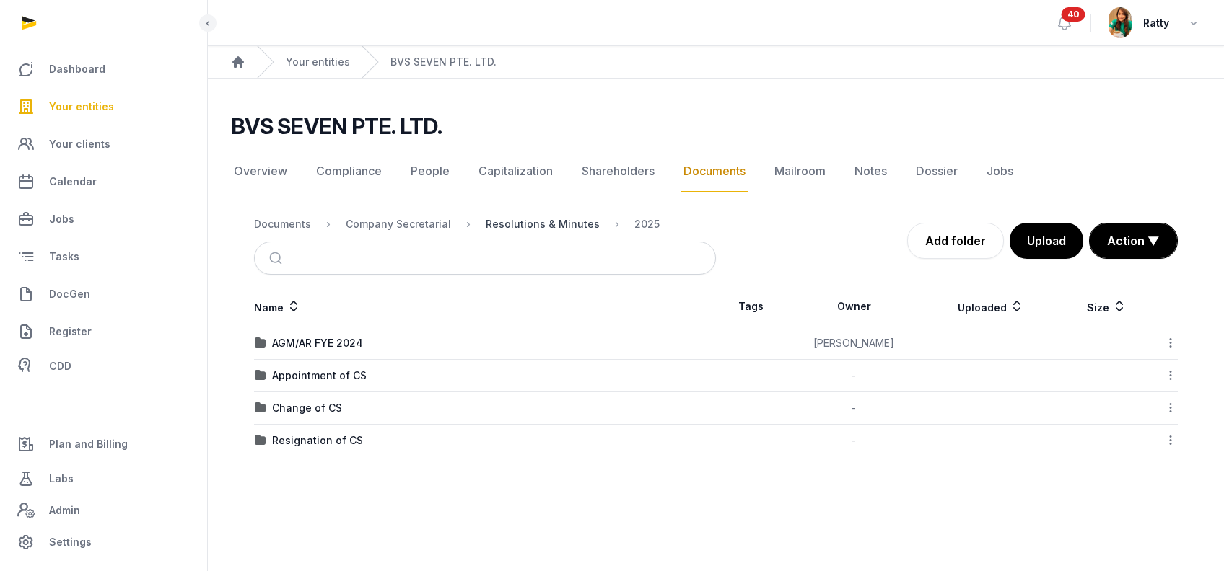
click at [514, 225] on div "Resolutions & Minutes" at bounding box center [543, 224] width 114 height 14
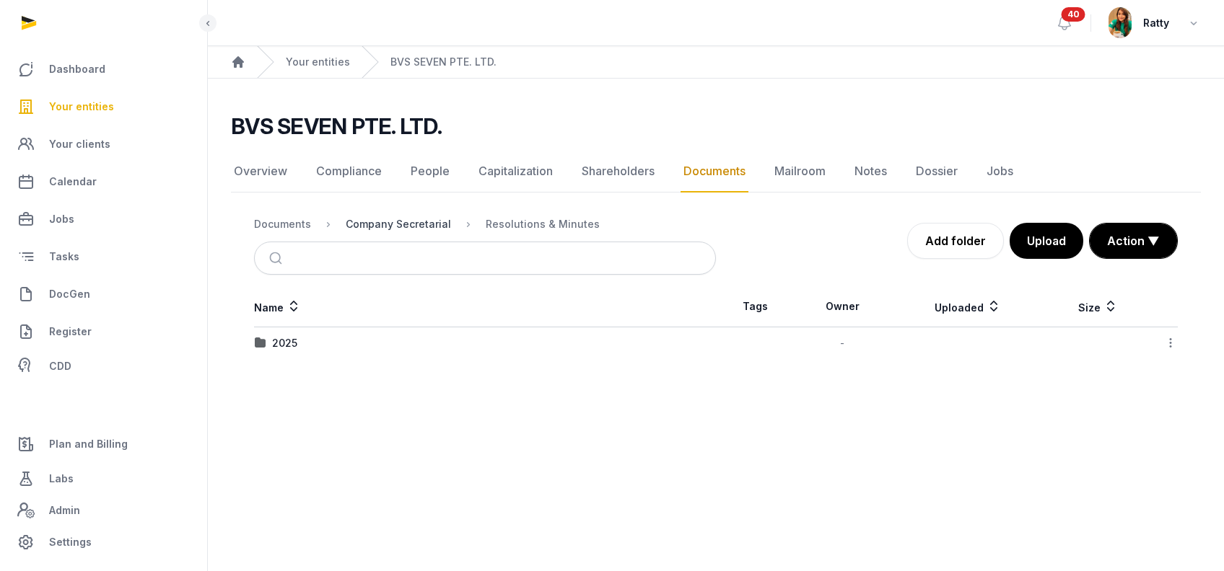
click at [400, 217] on div "Company Secretarial" at bounding box center [398, 224] width 105 height 14
click at [299, 228] on div "Documents" at bounding box center [282, 224] width 57 height 14
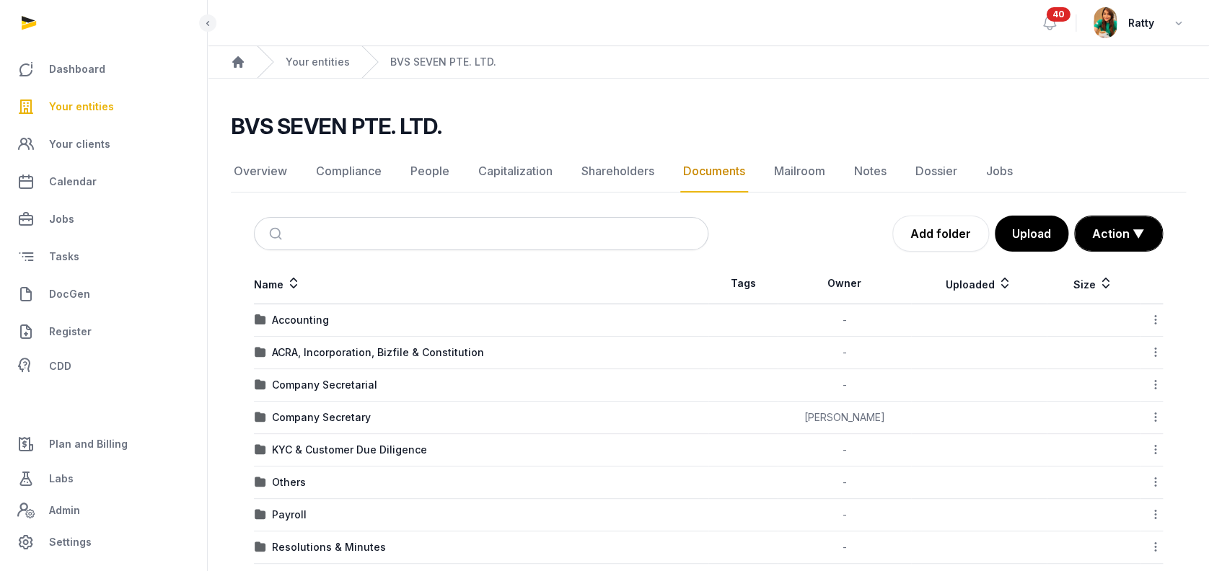
scroll to position [96, 0]
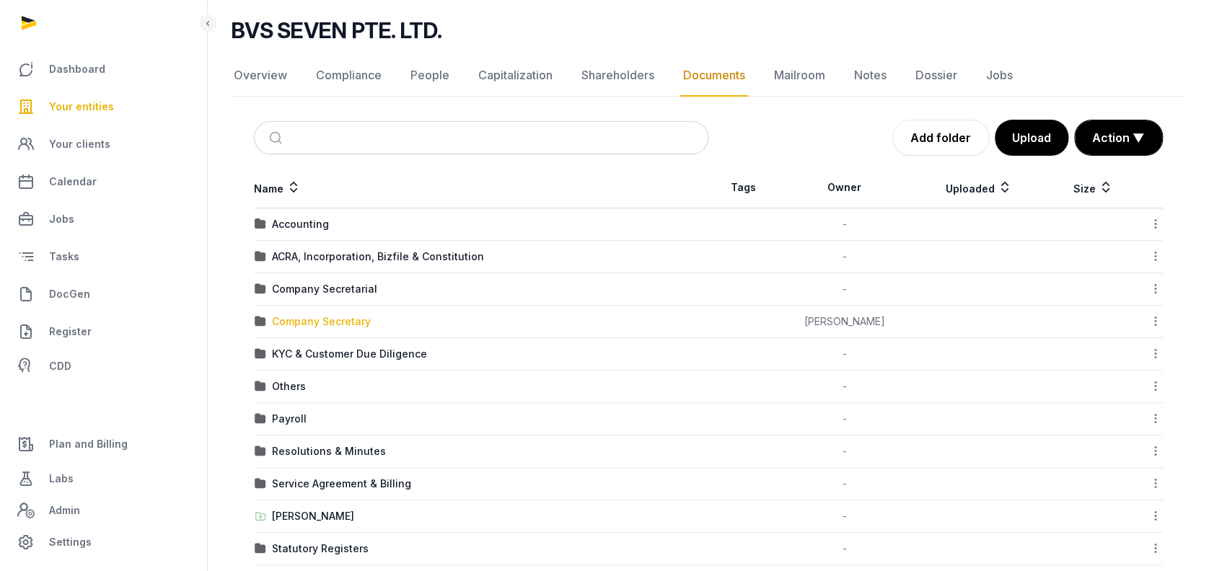
click at [319, 320] on div "Company Secretary" at bounding box center [321, 322] width 99 height 14
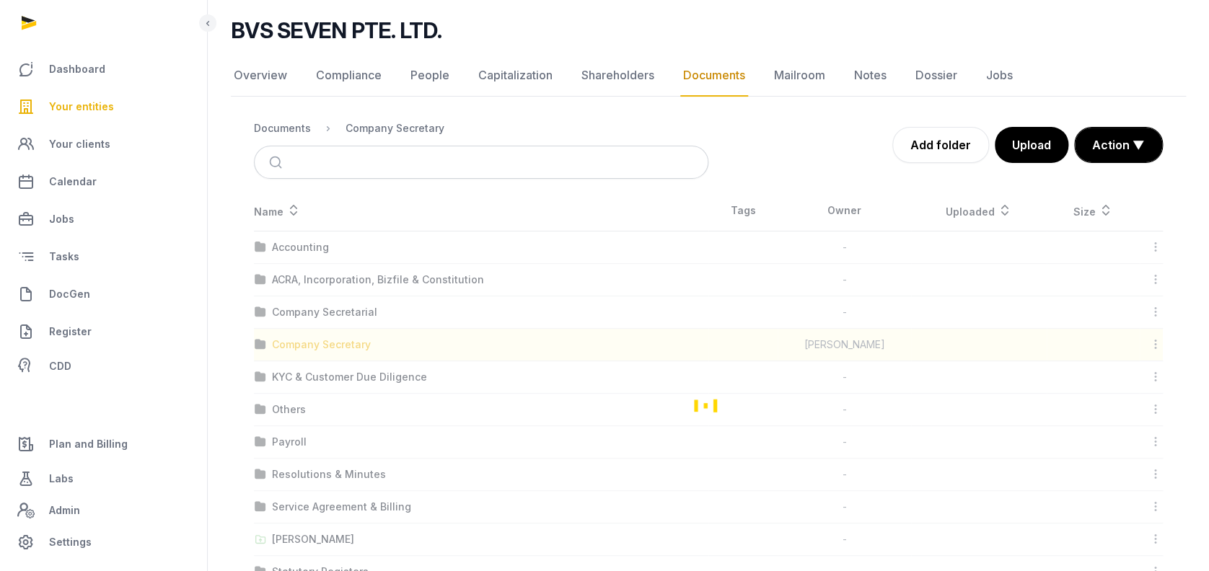
scroll to position [9, 0]
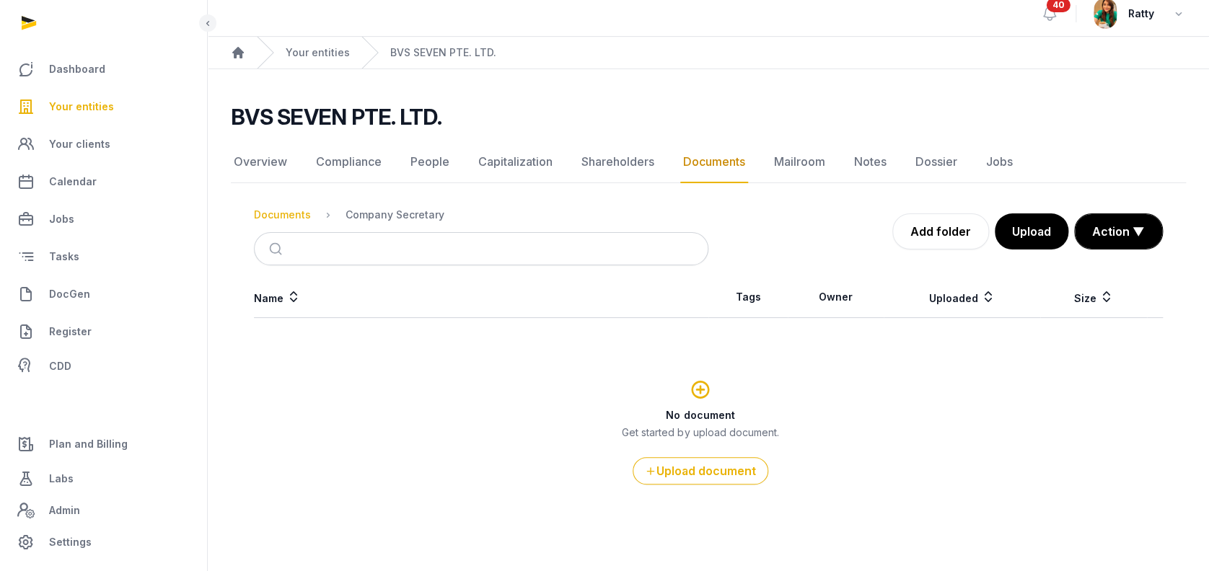
click at [274, 211] on div "Documents" at bounding box center [282, 215] width 57 height 14
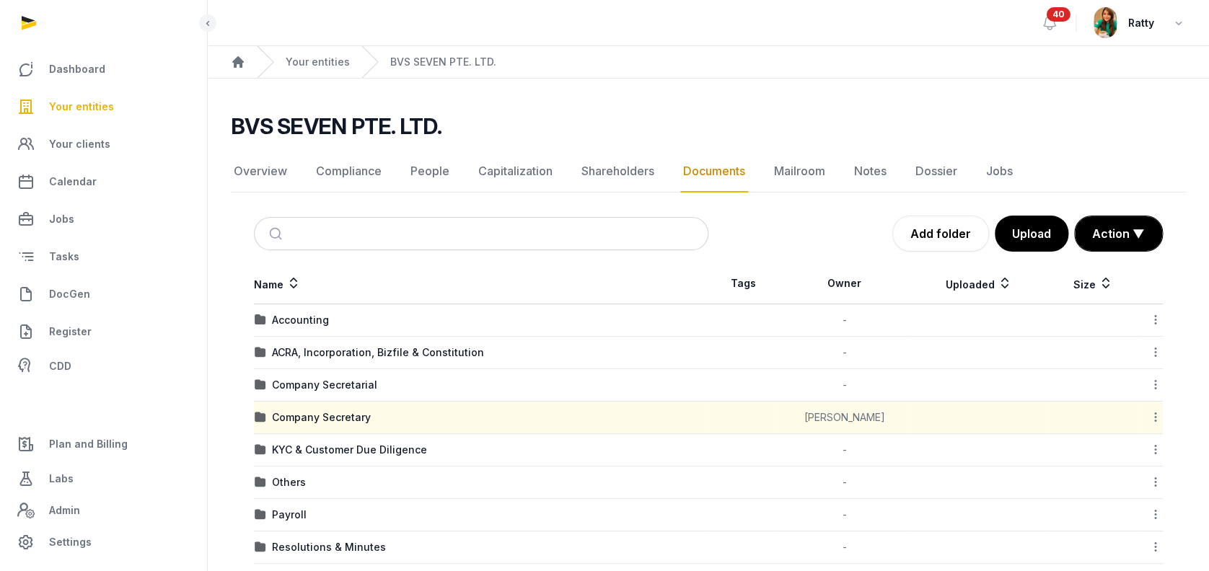
click at [1152, 419] on icon at bounding box center [1155, 417] width 13 height 15
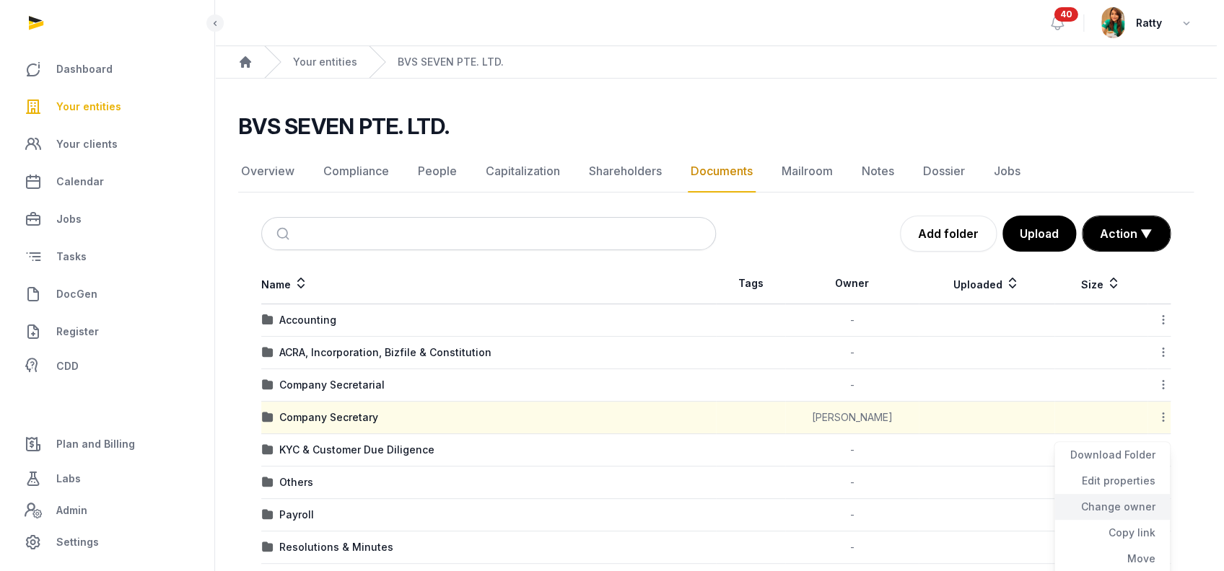
scroll to position [149, 0]
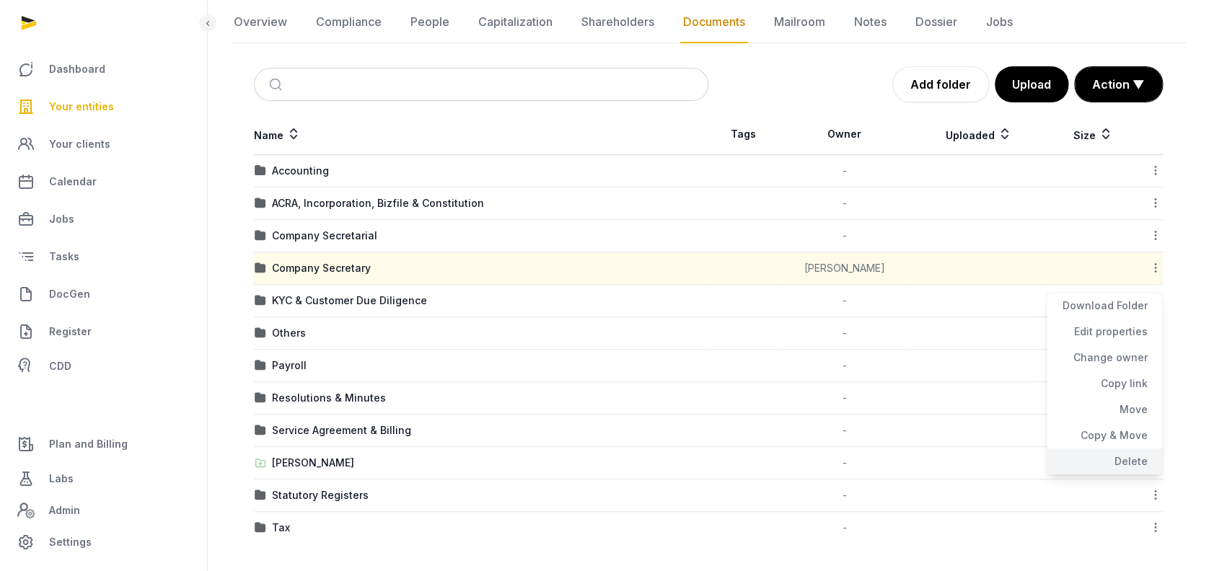
click at [1126, 463] on div "Delete" at bounding box center [1104, 462] width 115 height 26
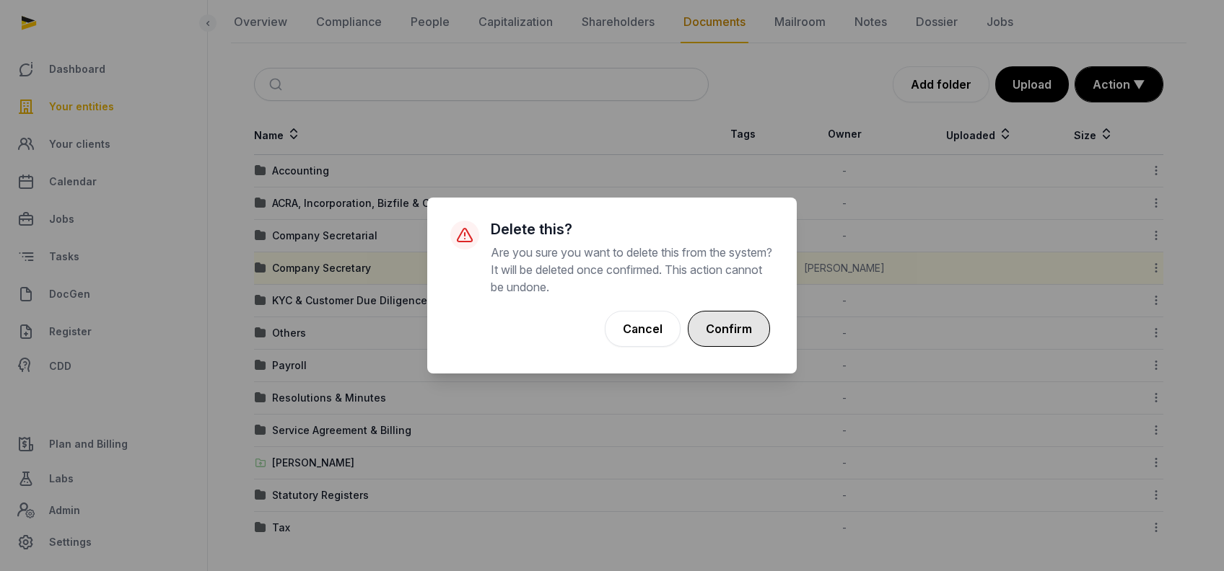
click at [735, 335] on button "Confirm" at bounding box center [729, 329] width 82 height 36
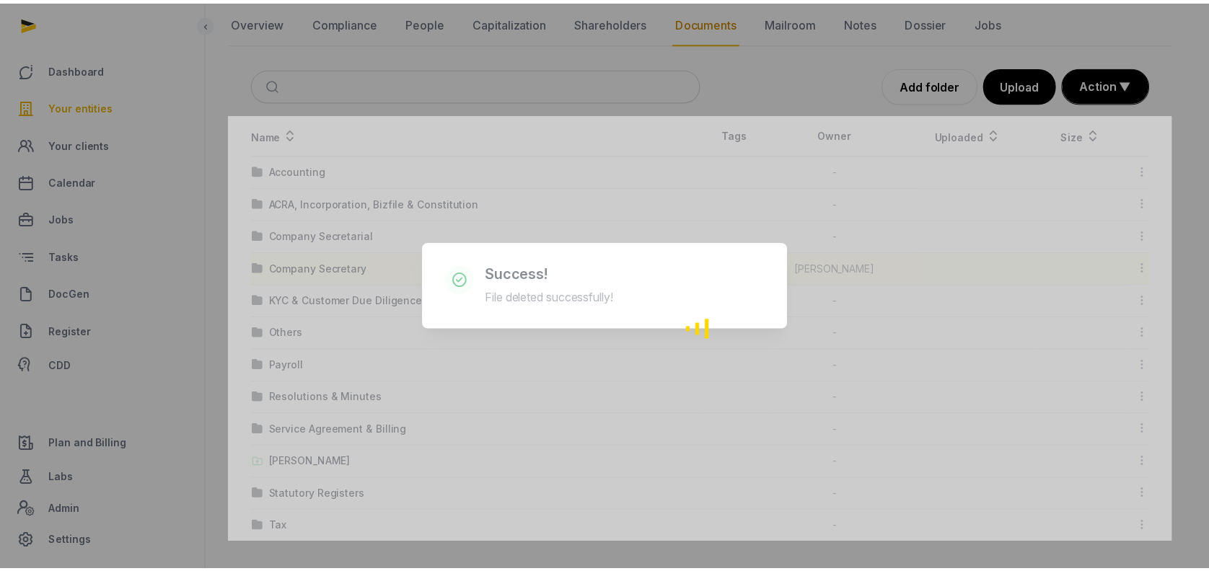
scroll to position [116, 0]
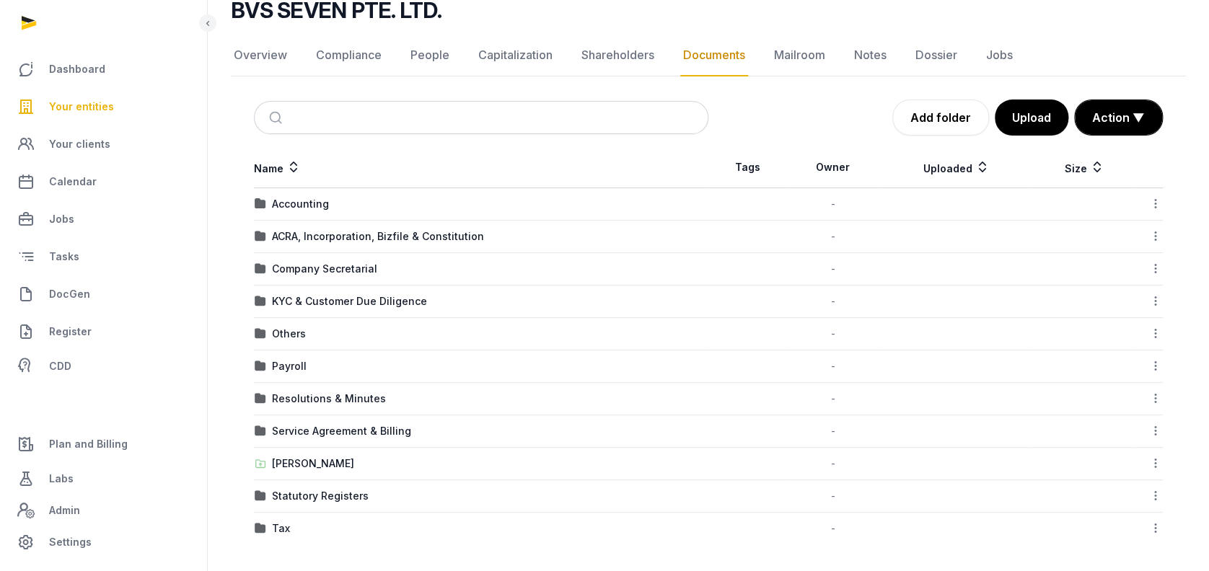
click at [290, 333] on div "Others" at bounding box center [289, 334] width 34 height 14
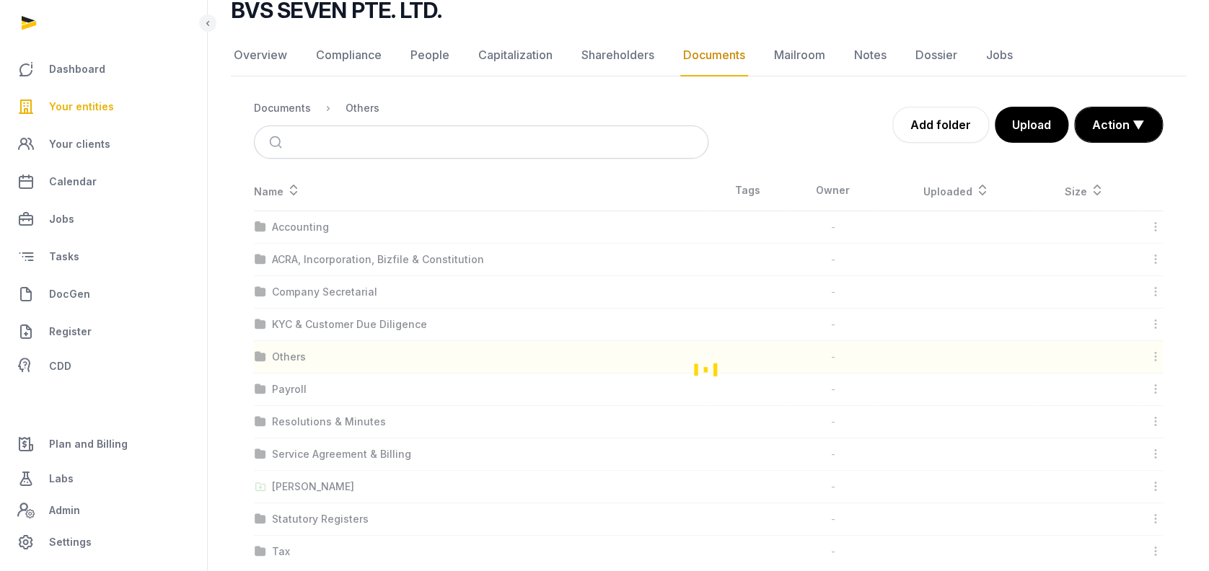
scroll to position [9, 0]
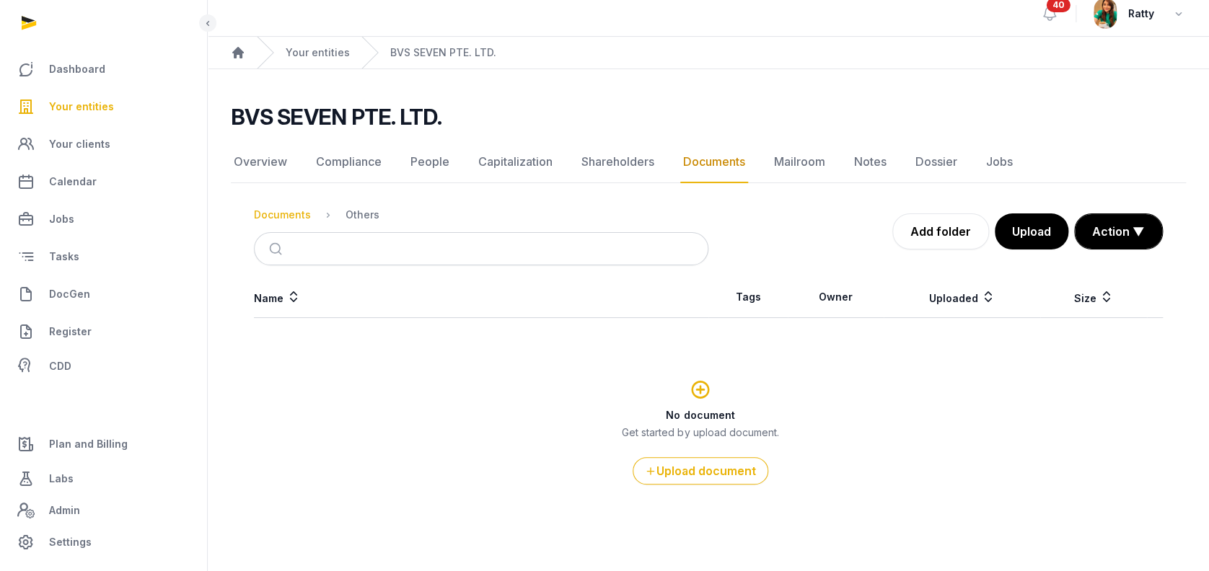
click at [291, 212] on div "Documents" at bounding box center [282, 215] width 57 height 14
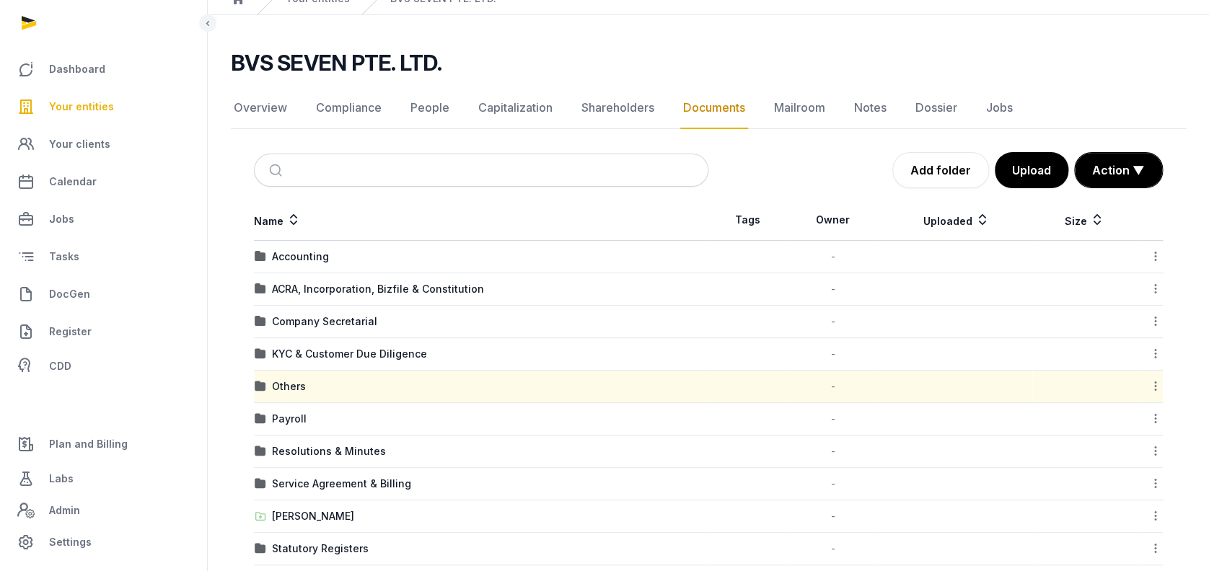
scroll to position [116, 0]
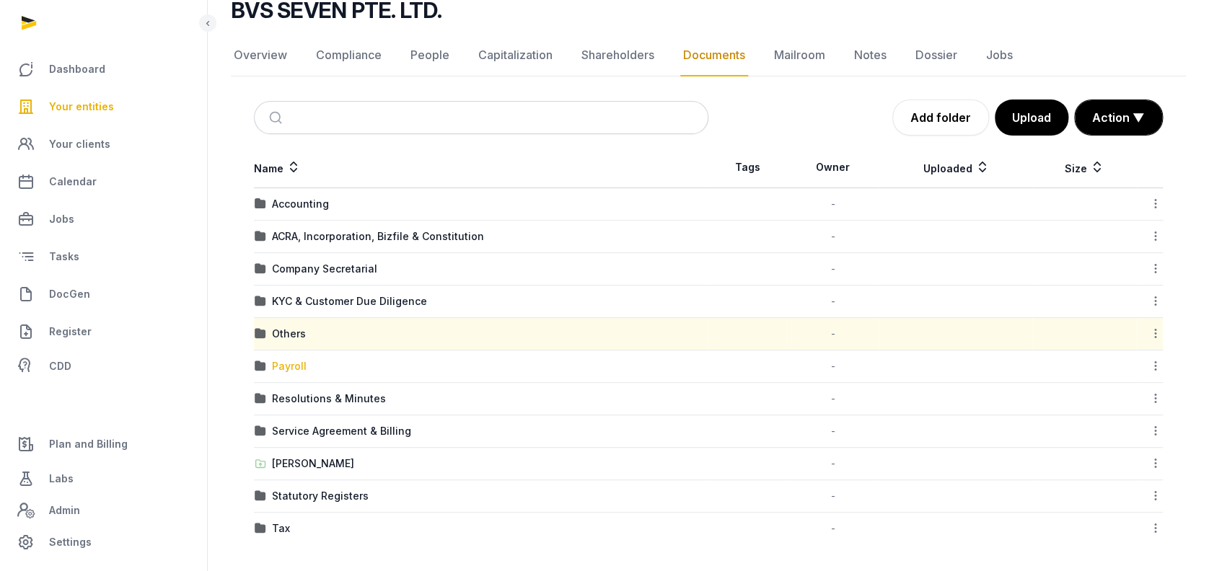
click at [289, 361] on div "Payroll" at bounding box center [289, 366] width 35 height 14
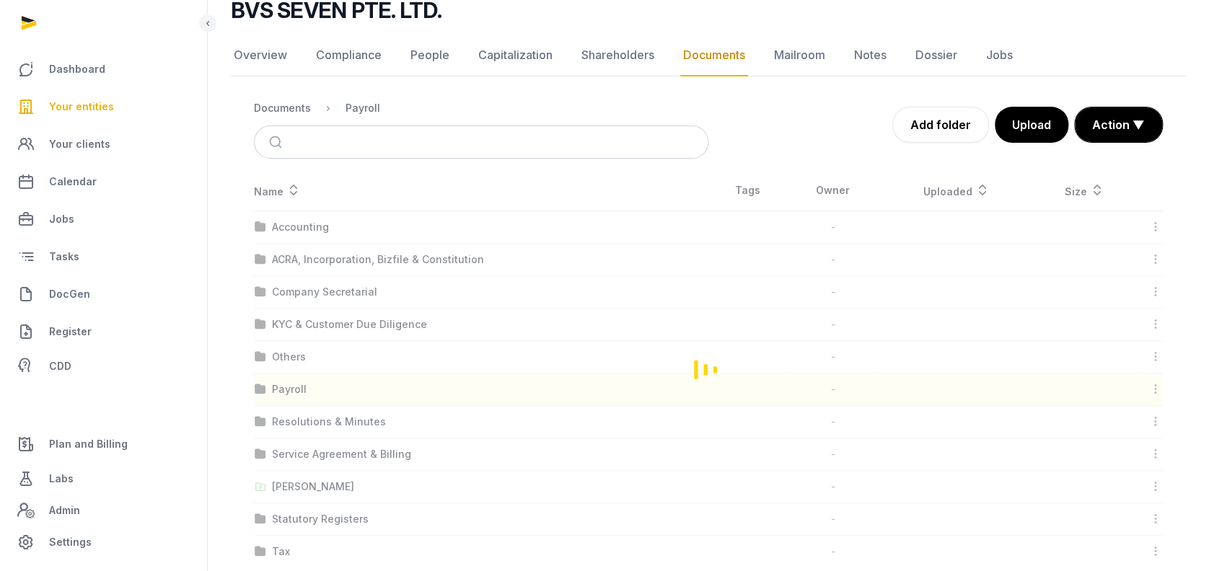
scroll to position [9, 0]
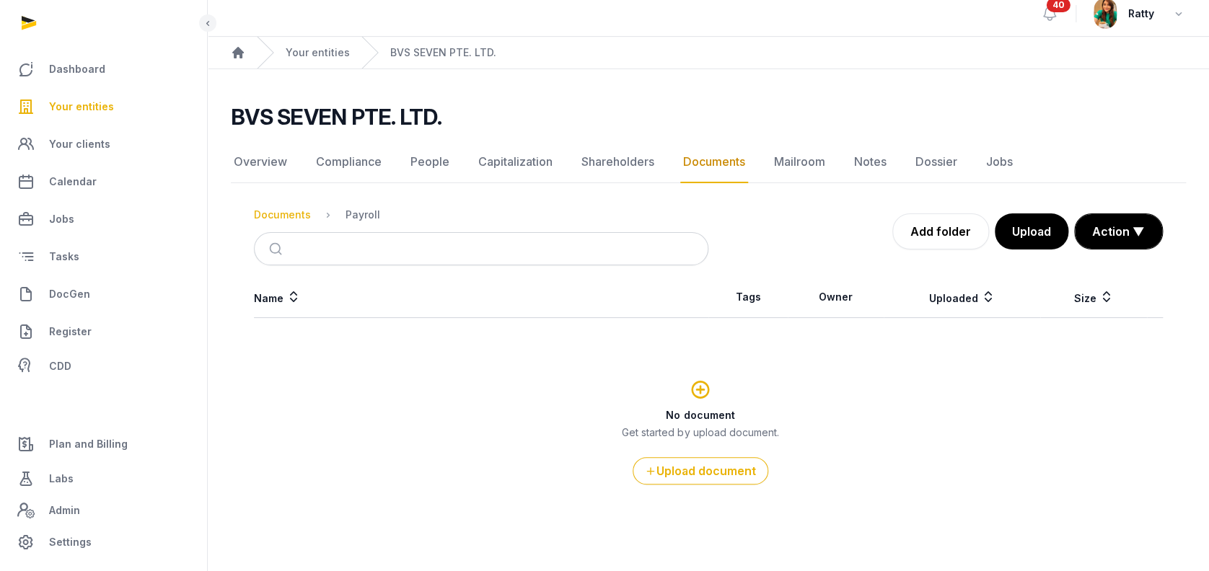
click at [288, 214] on div "Documents" at bounding box center [282, 215] width 57 height 14
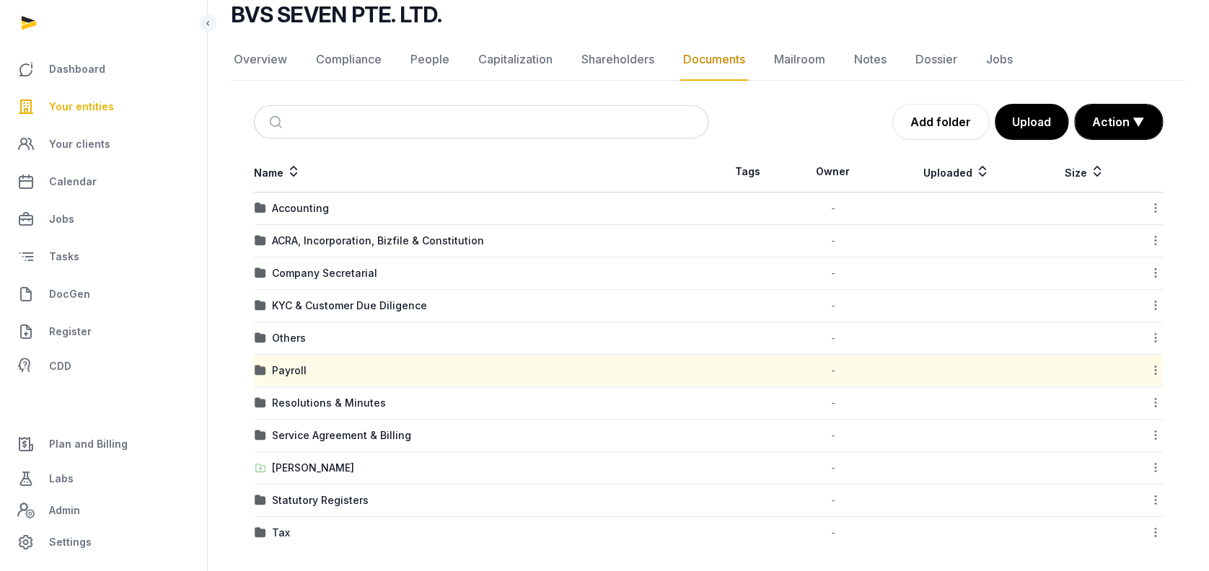
scroll to position [116, 0]
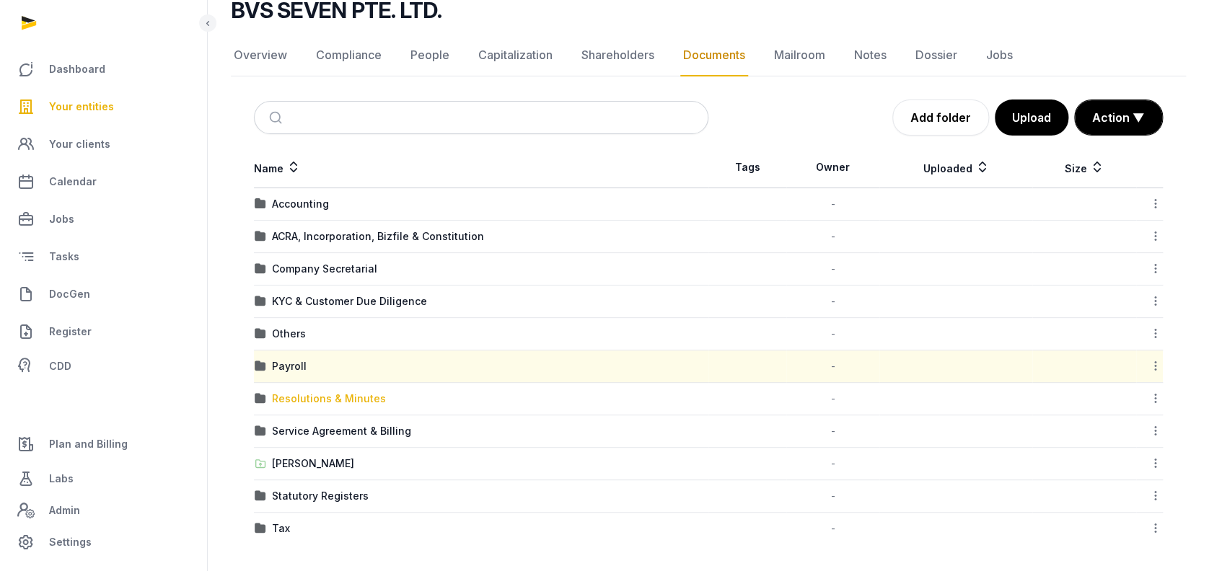
click at [330, 403] on div "Resolutions & Minutes" at bounding box center [329, 399] width 114 height 14
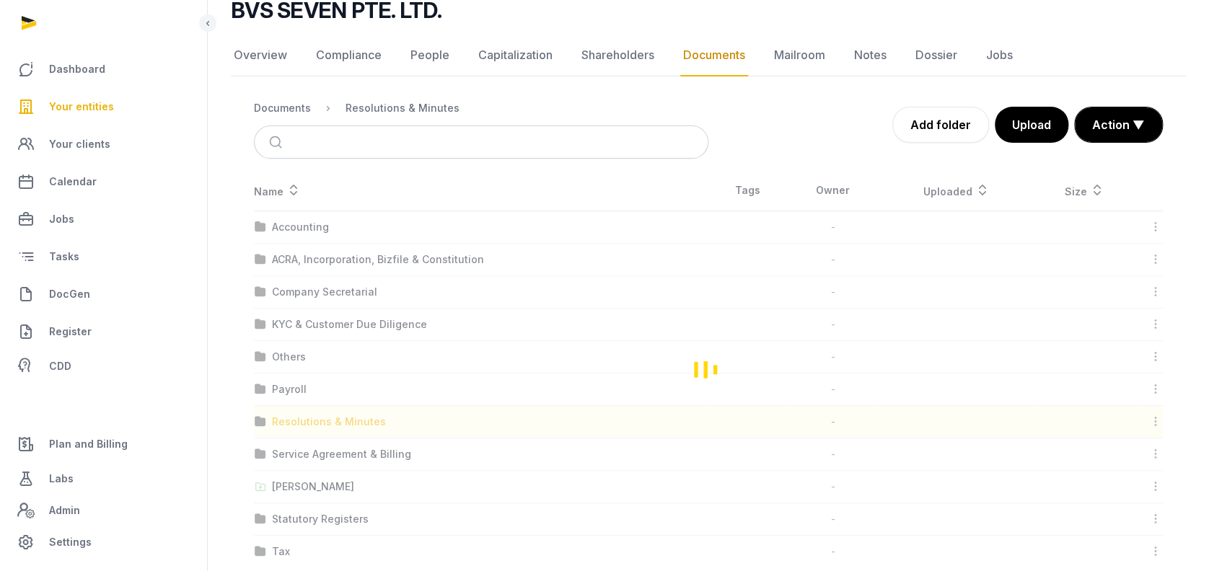
scroll to position [43, 0]
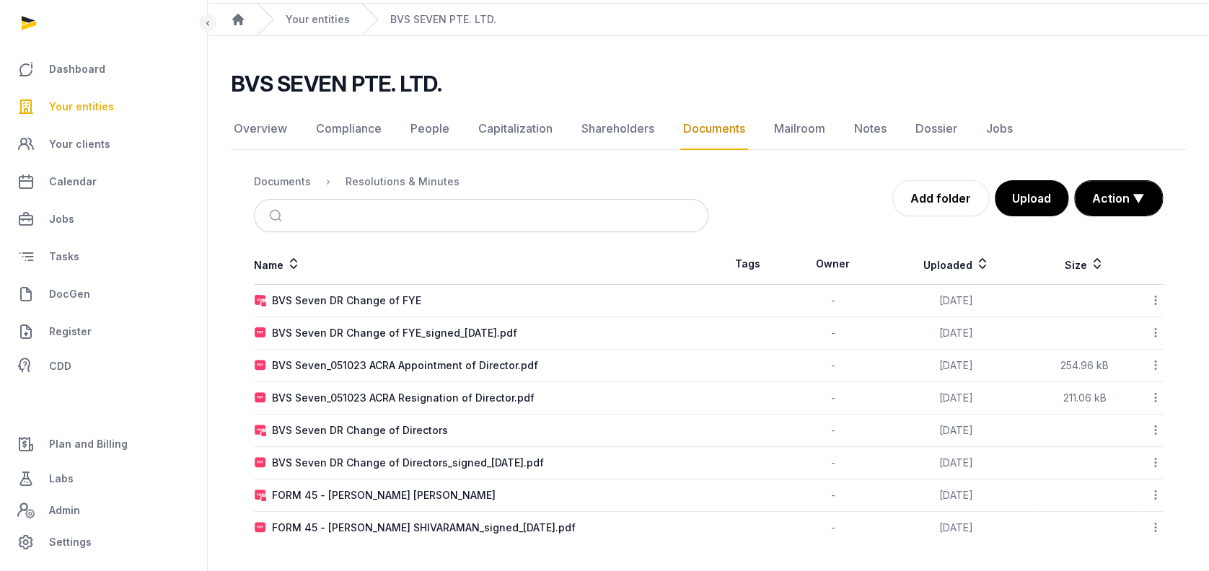
click at [1159, 299] on icon at bounding box center [1155, 300] width 13 height 15
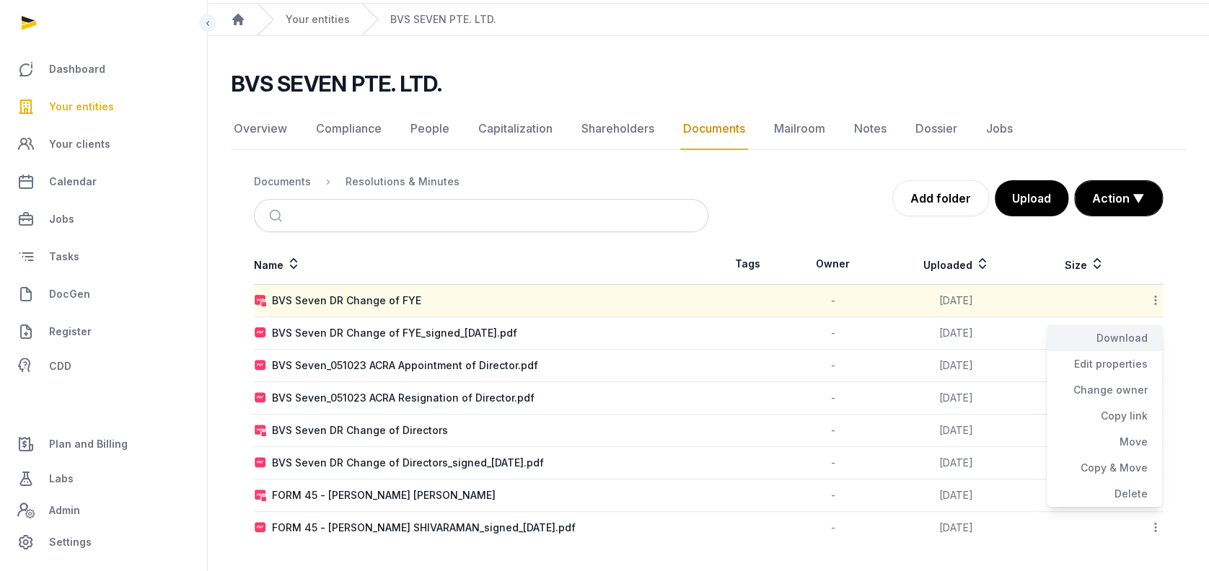
click at [1138, 328] on div "Download" at bounding box center [1104, 338] width 115 height 26
click at [1154, 329] on icon at bounding box center [1155, 332] width 13 height 15
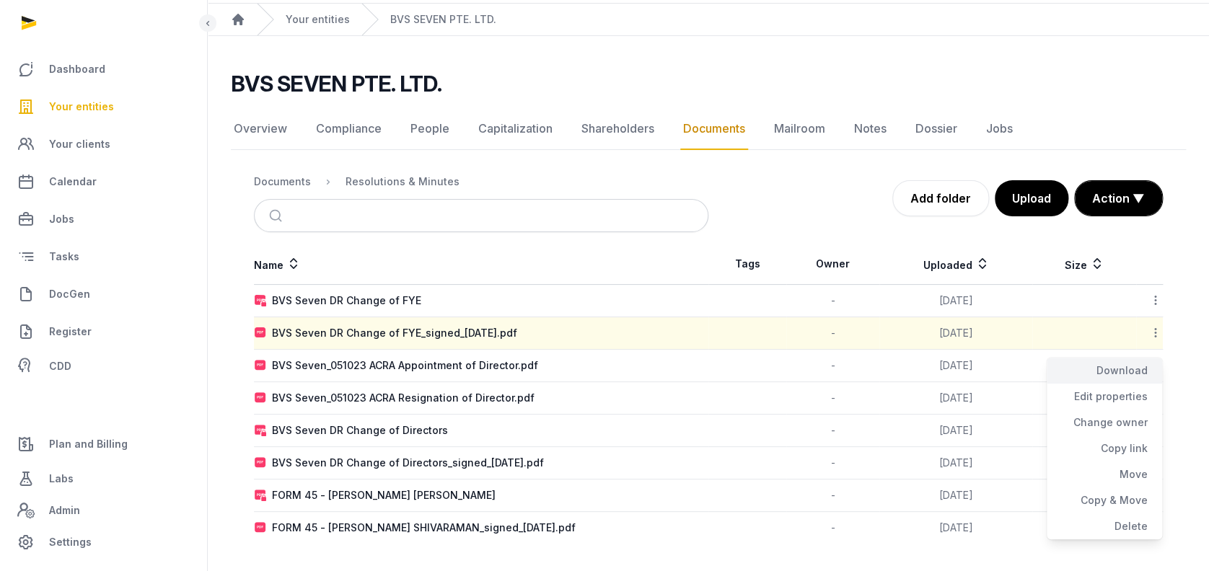
click at [1143, 367] on div "Download" at bounding box center [1104, 371] width 115 height 26
click at [1156, 364] on icon at bounding box center [1155, 365] width 13 height 15
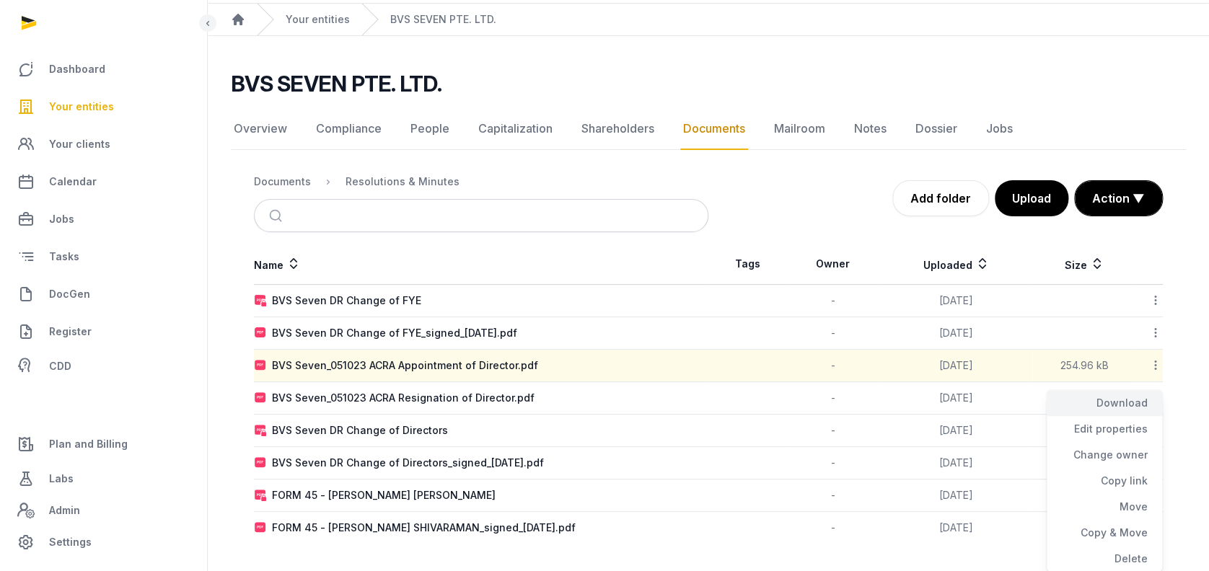
click at [1131, 403] on div "Download" at bounding box center [1104, 403] width 115 height 26
click at [1155, 397] on icon at bounding box center [1155, 397] width 13 height 15
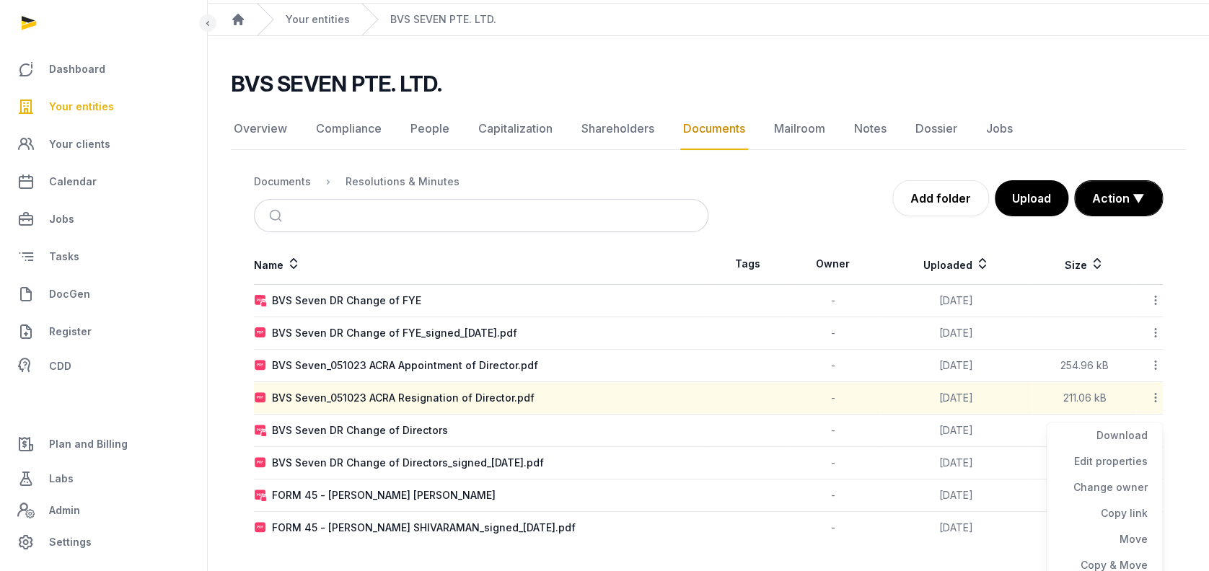
scroll to position [75, 0]
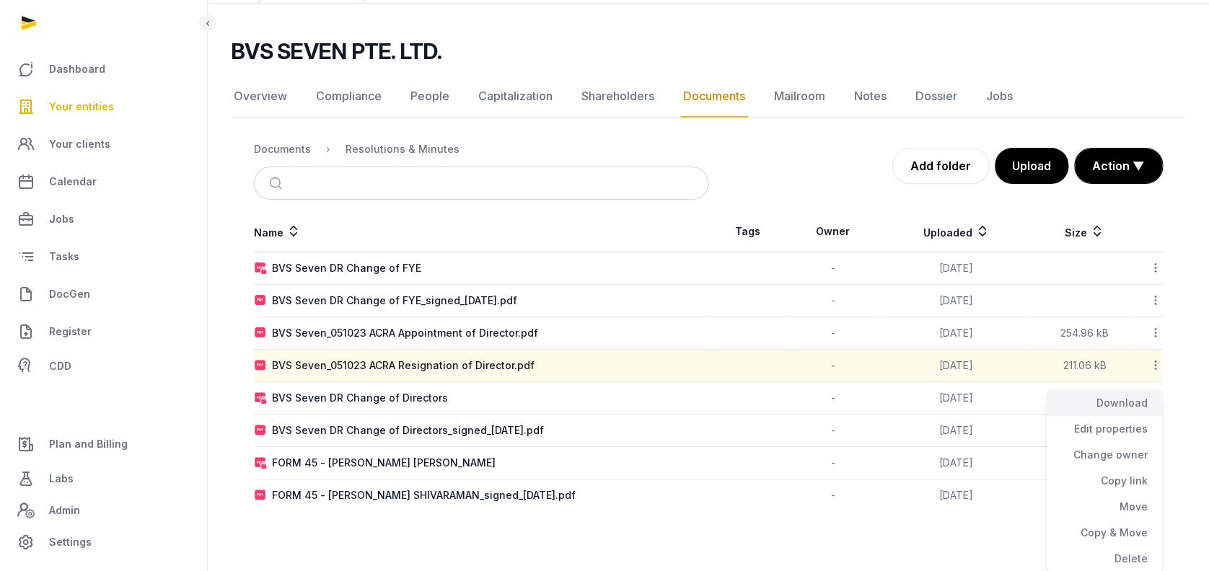
click at [1140, 400] on div "Download" at bounding box center [1104, 403] width 115 height 26
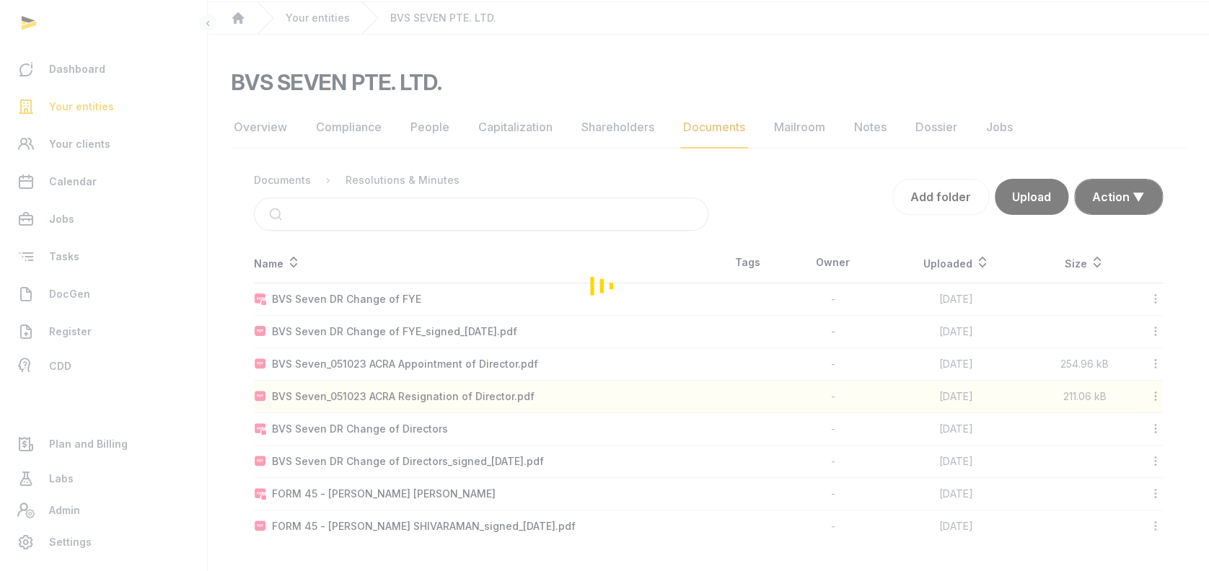
scroll to position [43, 0]
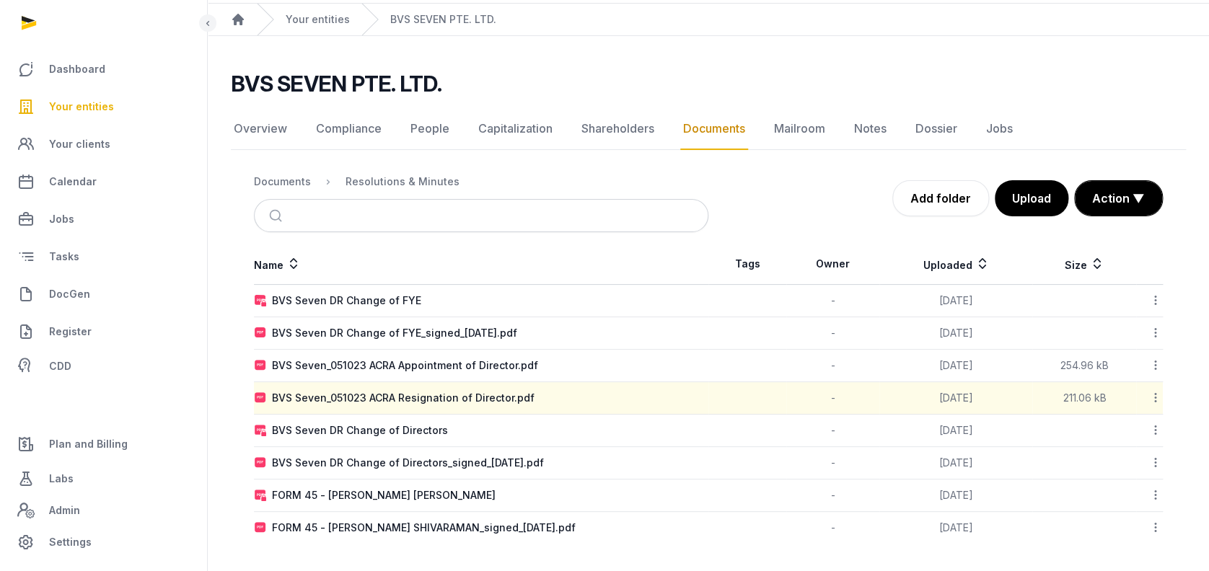
click at [1154, 431] on icon at bounding box center [1155, 430] width 13 height 15
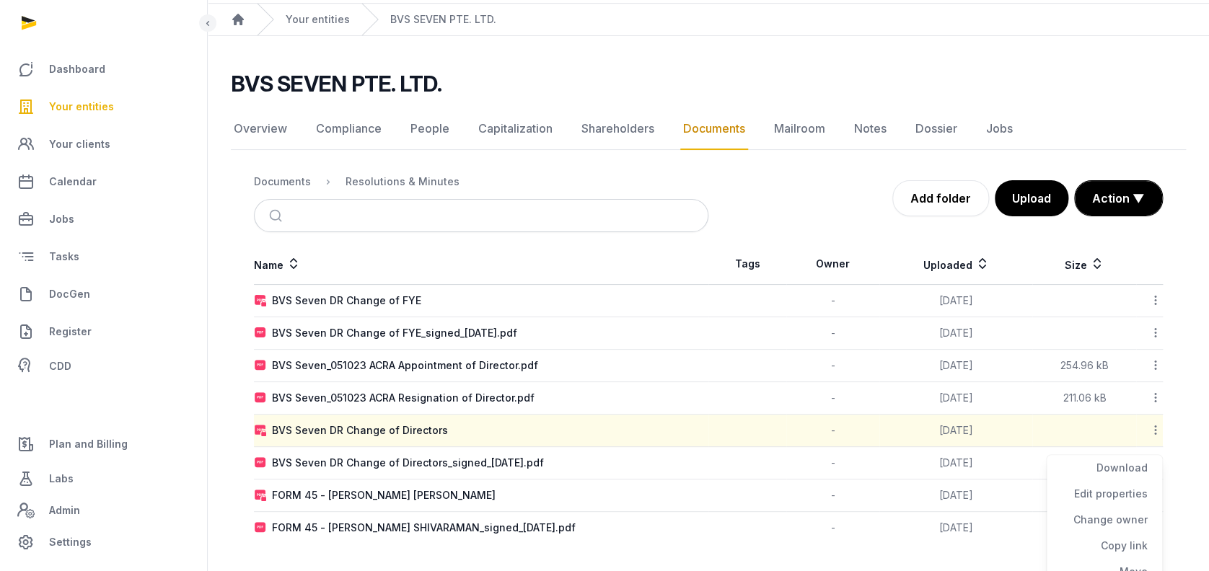
scroll to position [107, 0]
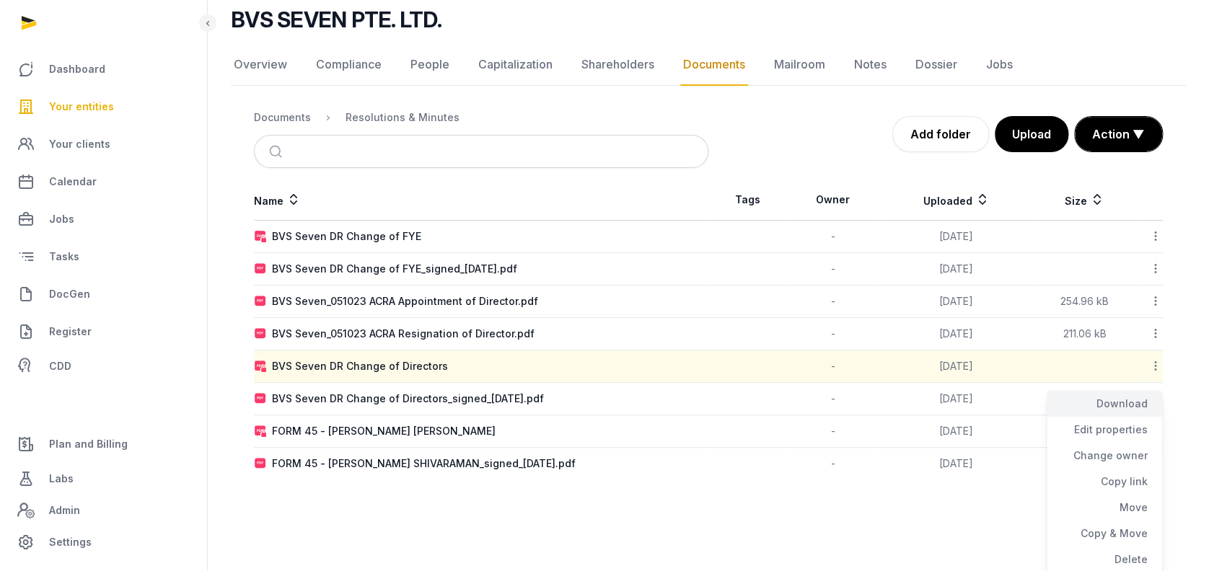
click at [1135, 397] on div "Download" at bounding box center [1104, 404] width 115 height 26
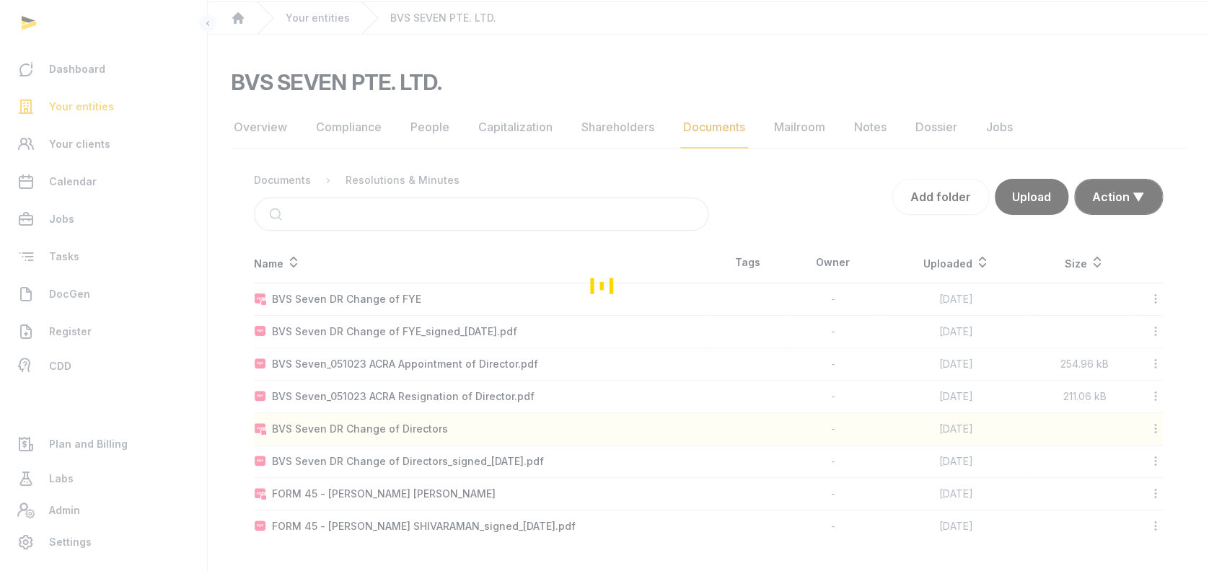
scroll to position [43, 0]
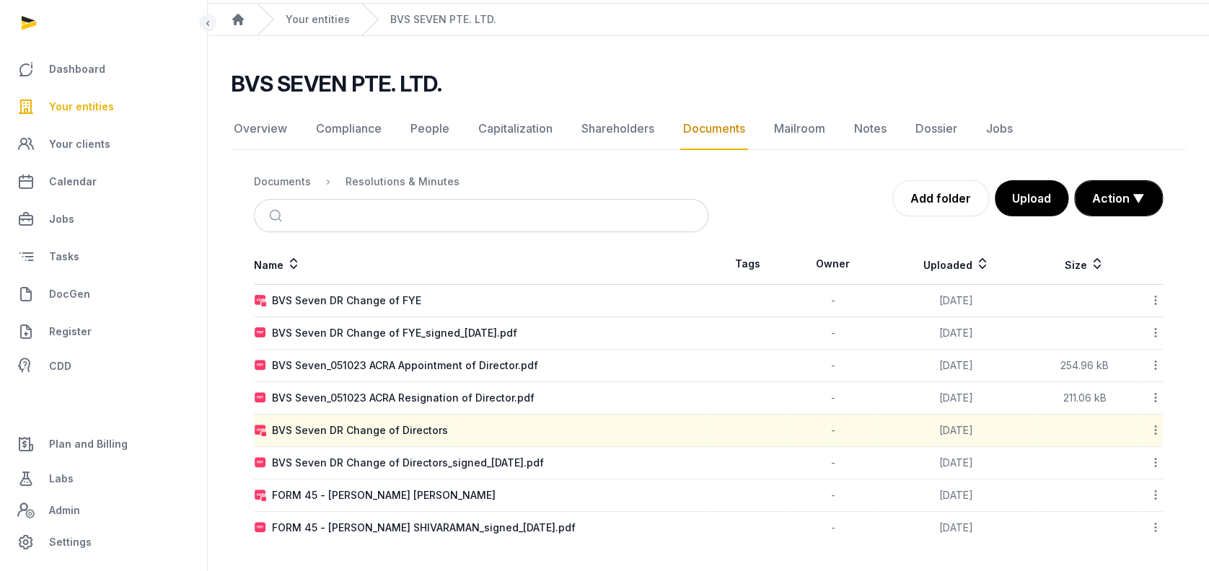
click at [1159, 462] on icon at bounding box center [1155, 462] width 13 height 15
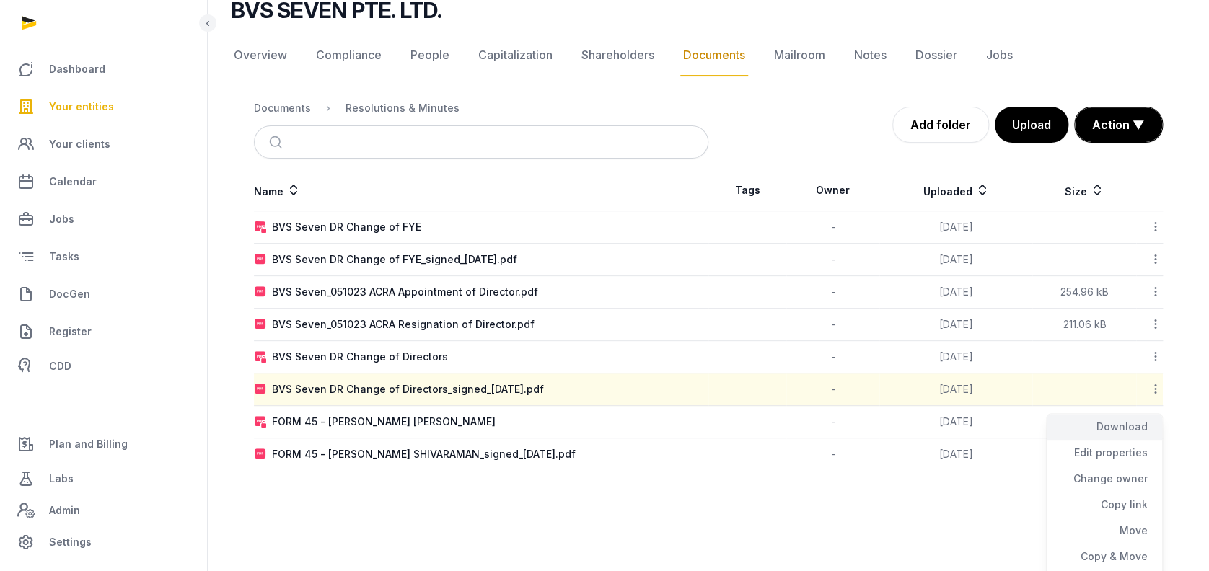
click at [1128, 427] on div "Download" at bounding box center [1104, 427] width 115 height 26
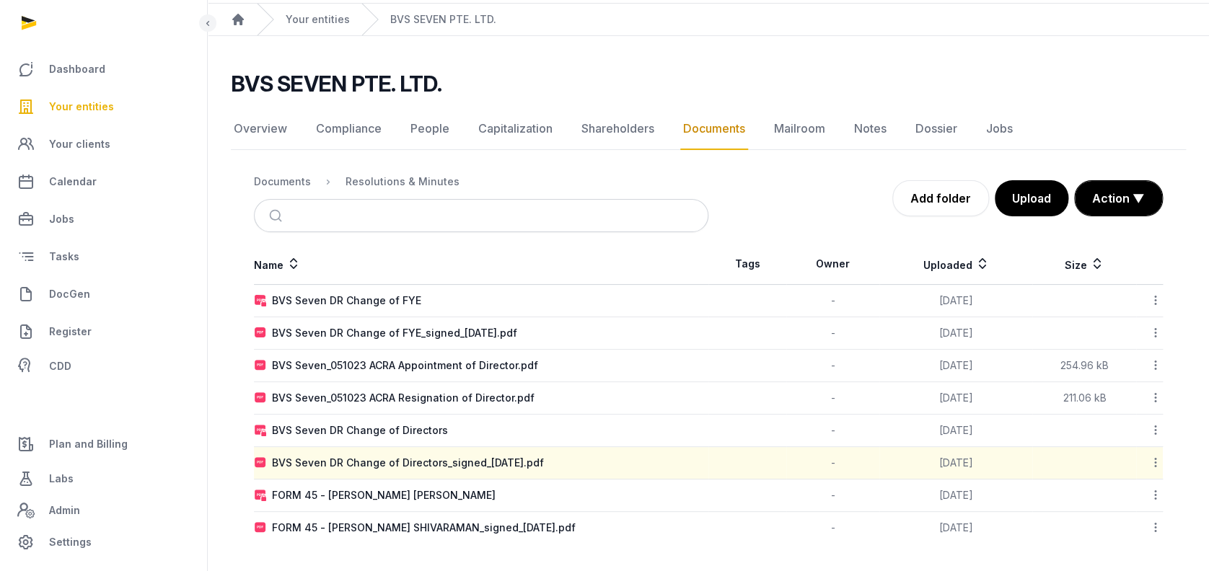
click at [1158, 494] on icon at bounding box center [1155, 495] width 13 height 15
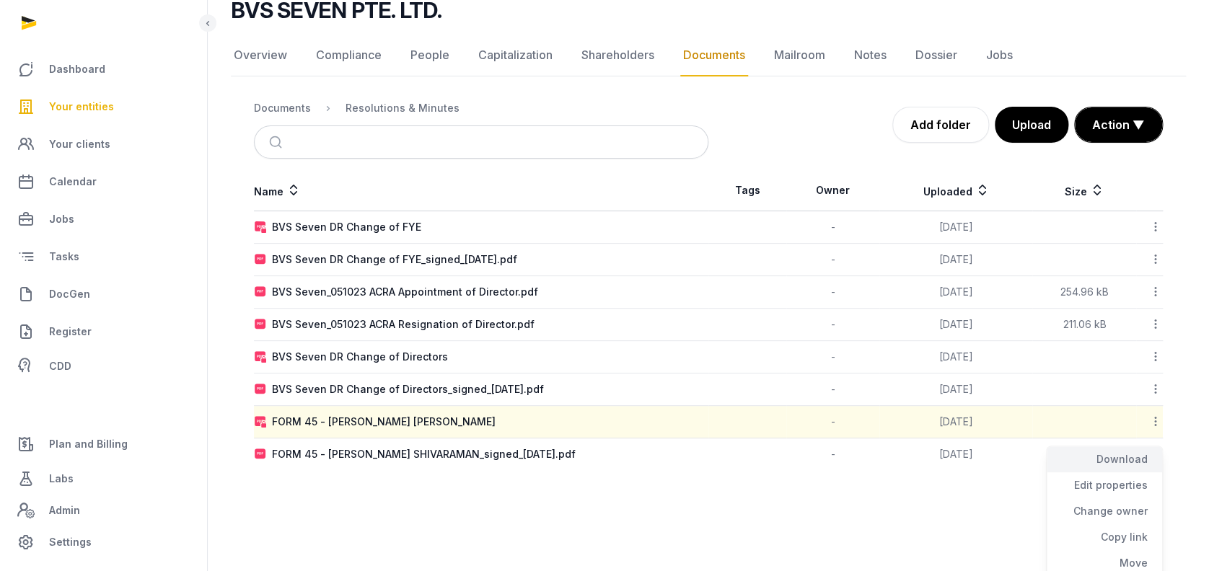
click at [1141, 463] on div "Download" at bounding box center [1104, 460] width 115 height 26
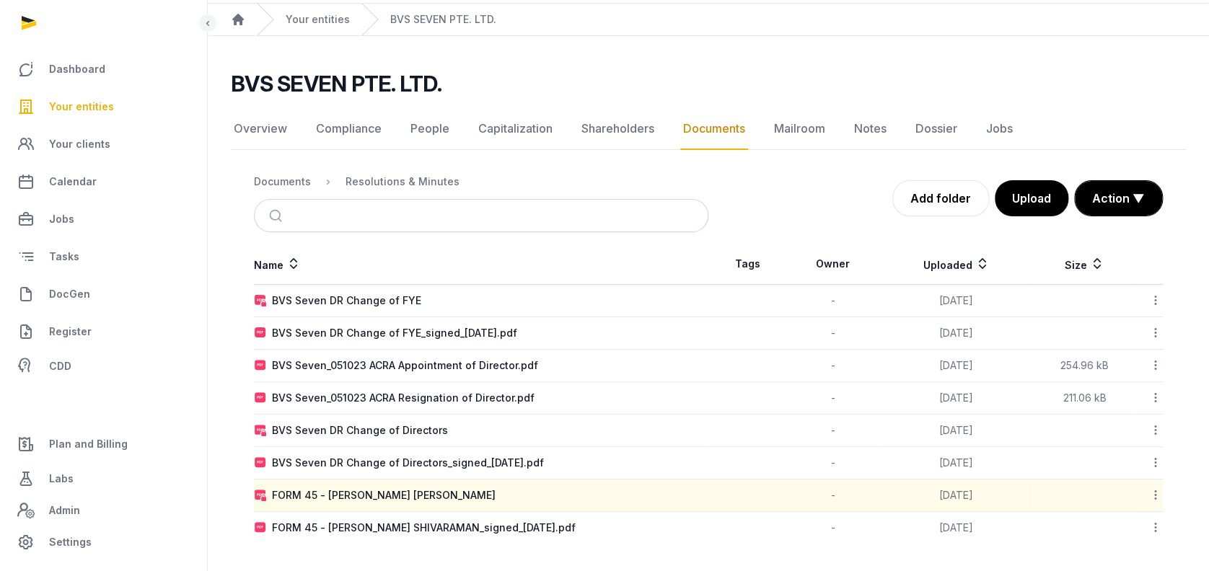
click at [1154, 526] on icon at bounding box center [1155, 527] width 13 height 15
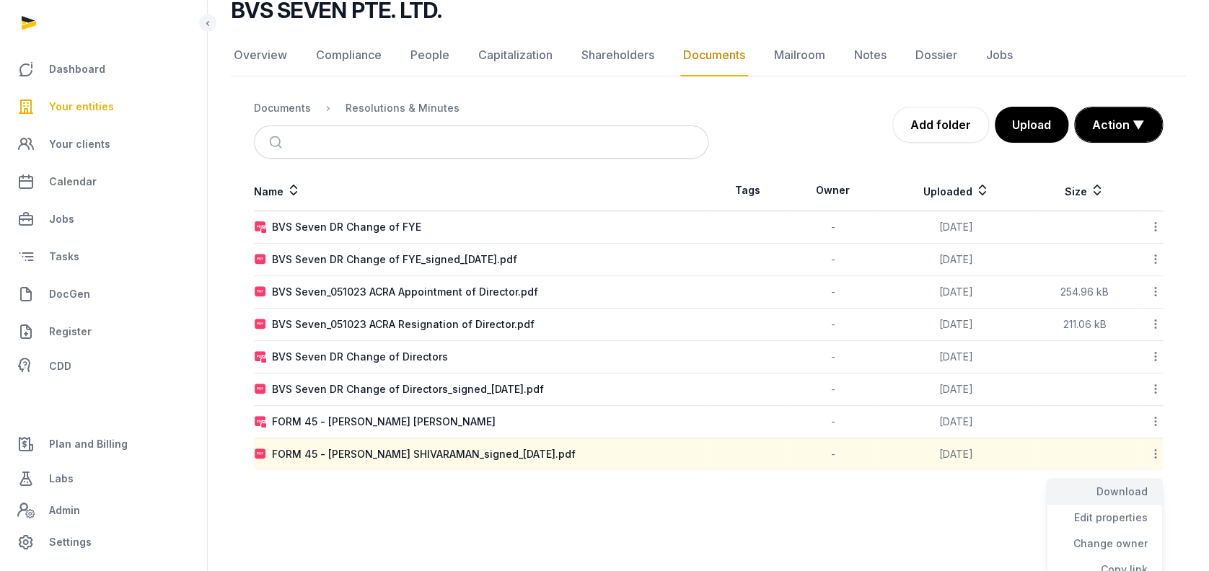
click at [1132, 488] on div "Download" at bounding box center [1104, 492] width 115 height 26
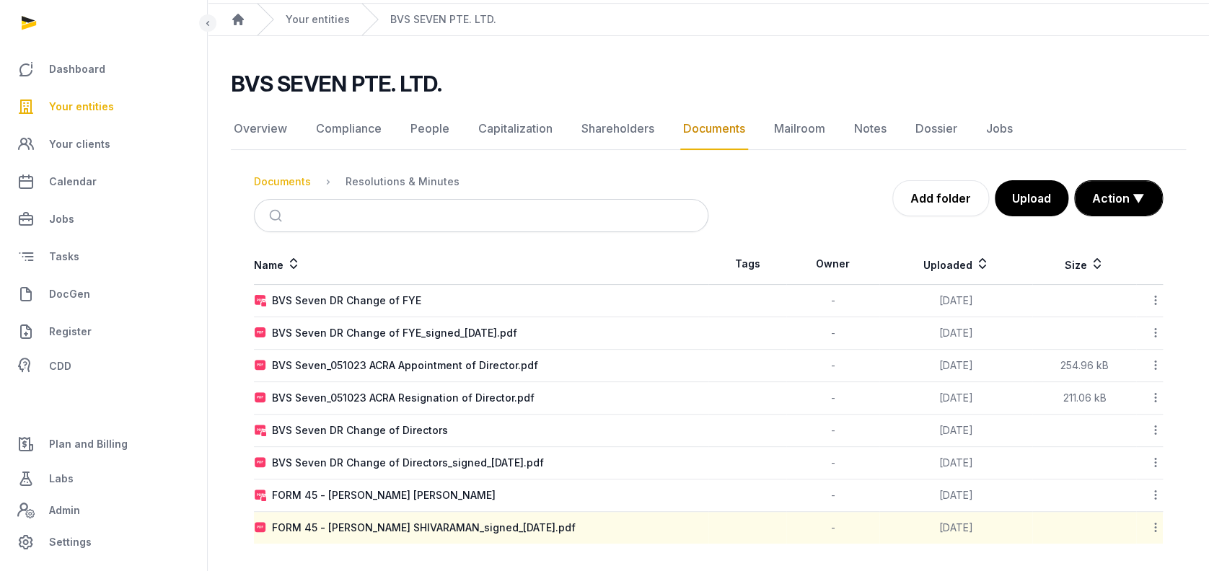
click at [288, 183] on div "Documents" at bounding box center [282, 182] width 57 height 14
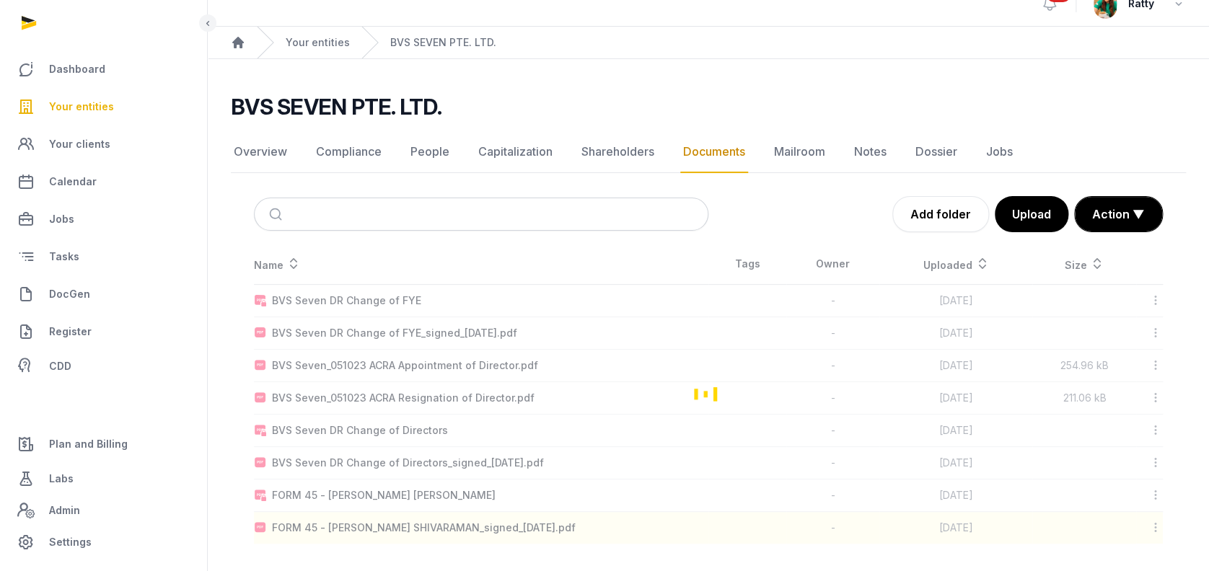
scroll to position [116, 0]
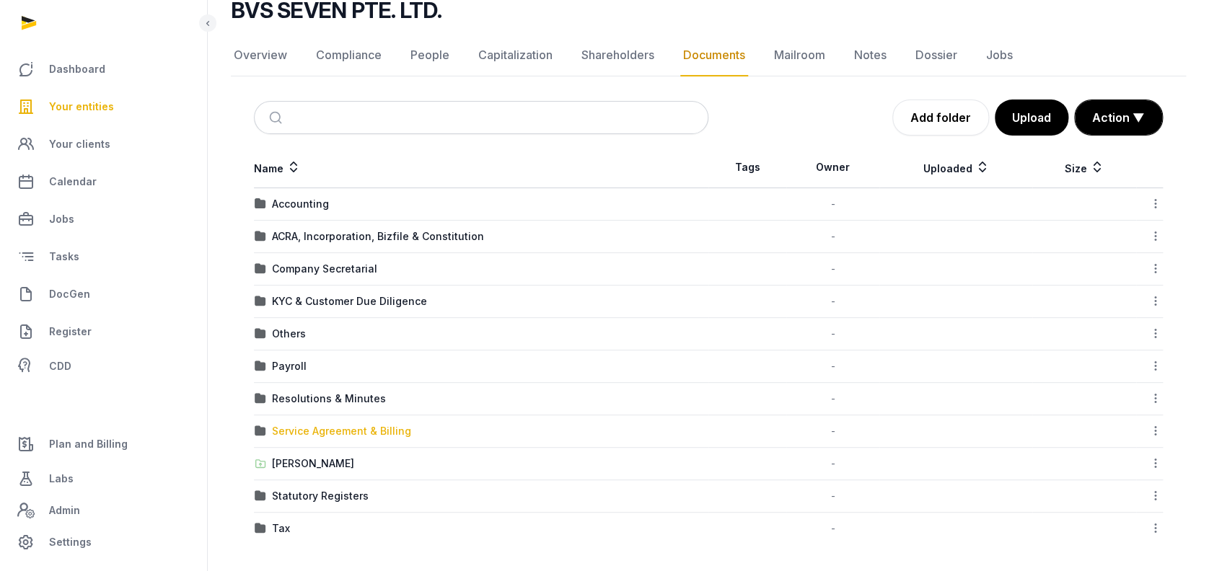
click at [349, 428] on div "Service Agreement & Billing" at bounding box center [341, 431] width 139 height 14
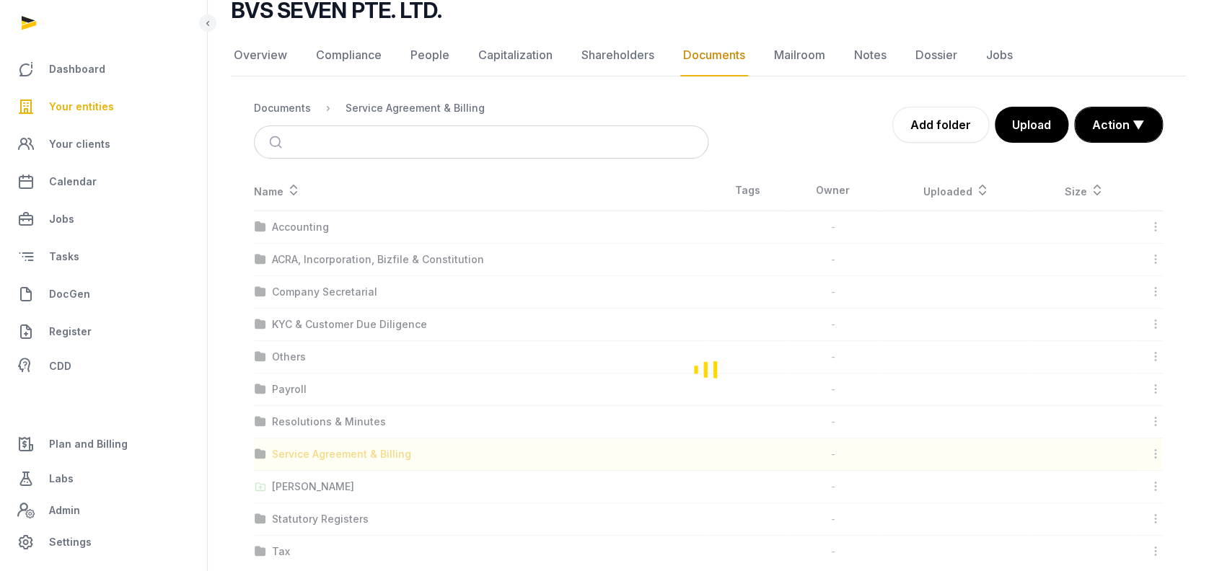
scroll to position [9, 0]
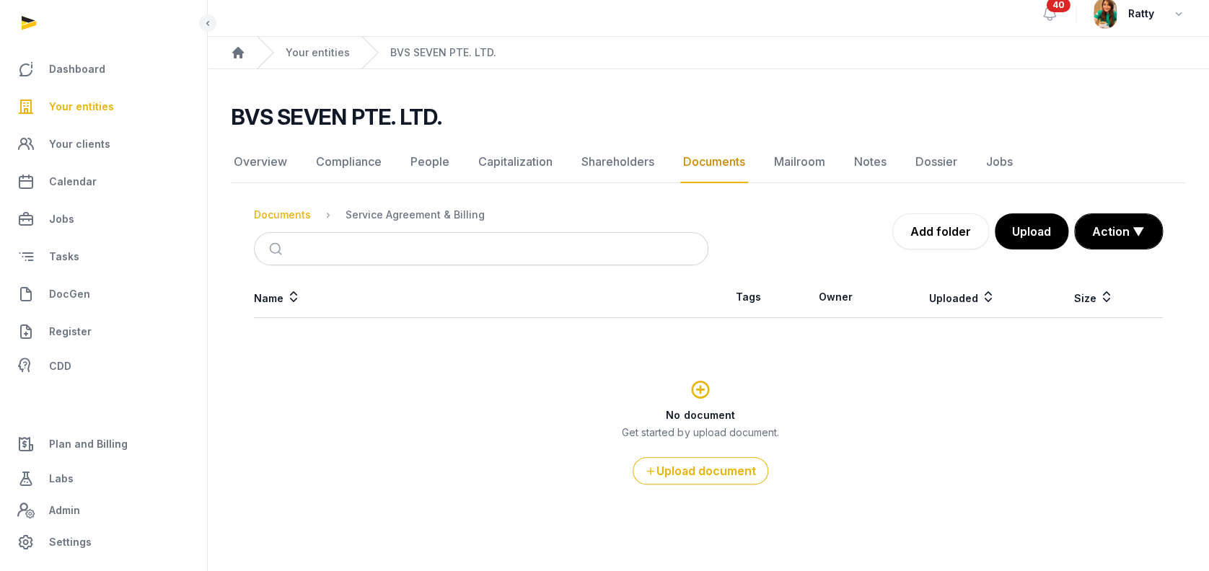
click at [279, 214] on div "Documents" at bounding box center [282, 215] width 57 height 14
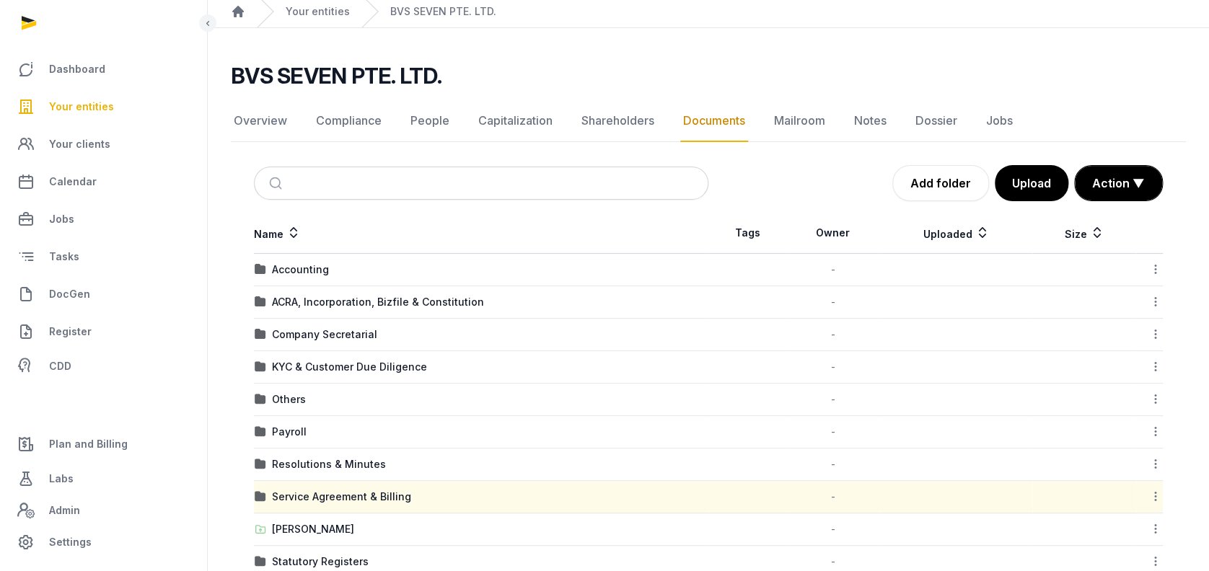
scroll to position [116, 0]
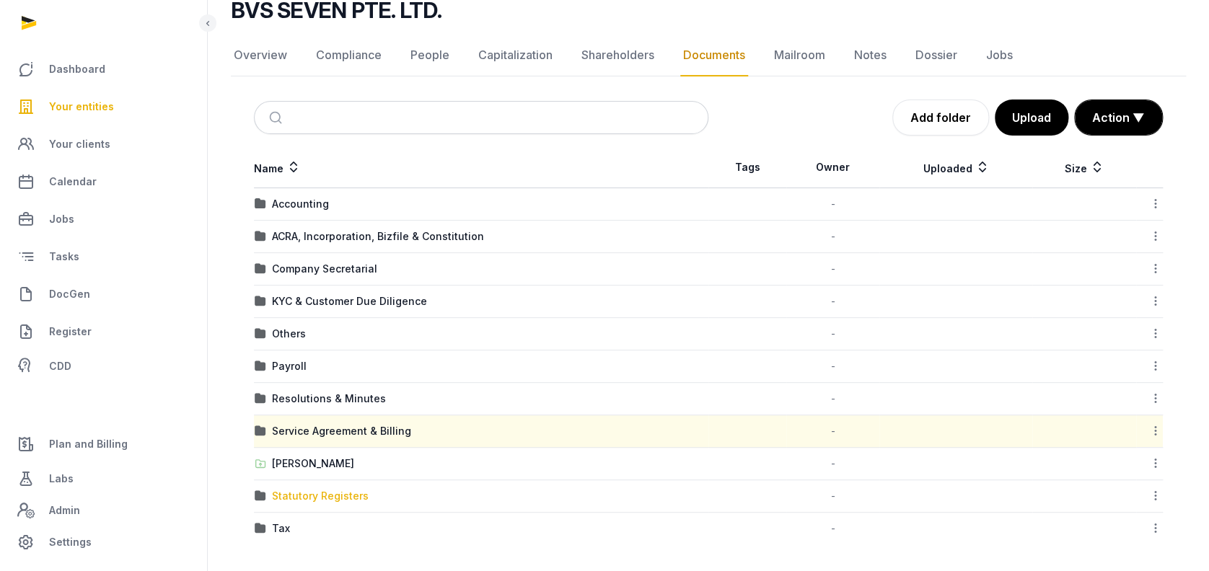
click at [304, 491] on div "Statutory Registers" at bounding box center [320, 496] width 97 height 14
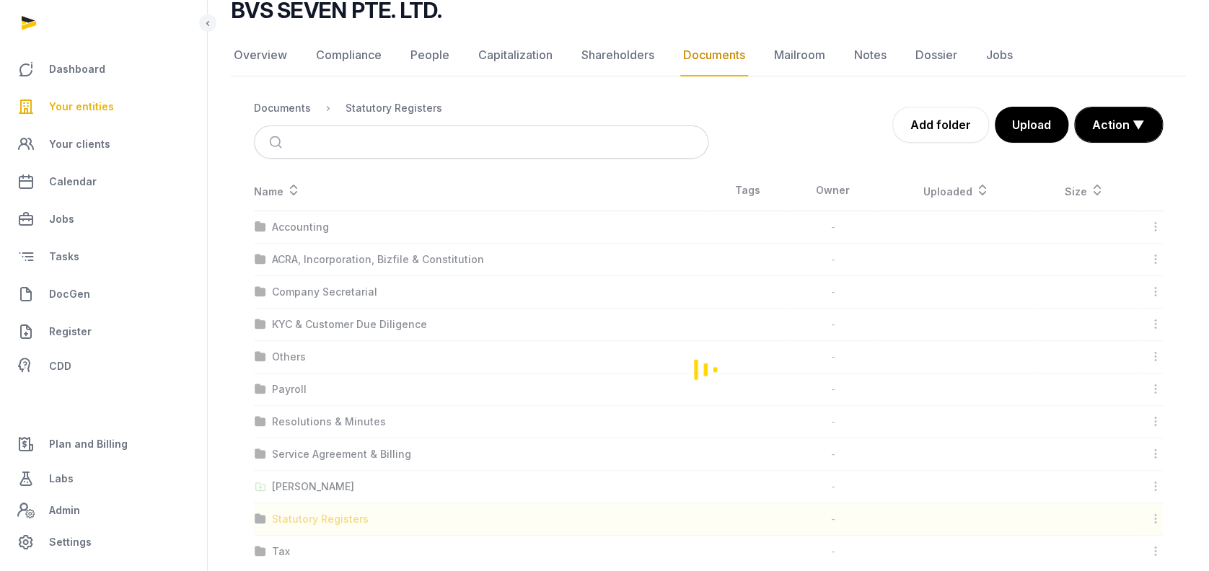
scroll to position [9, 0]
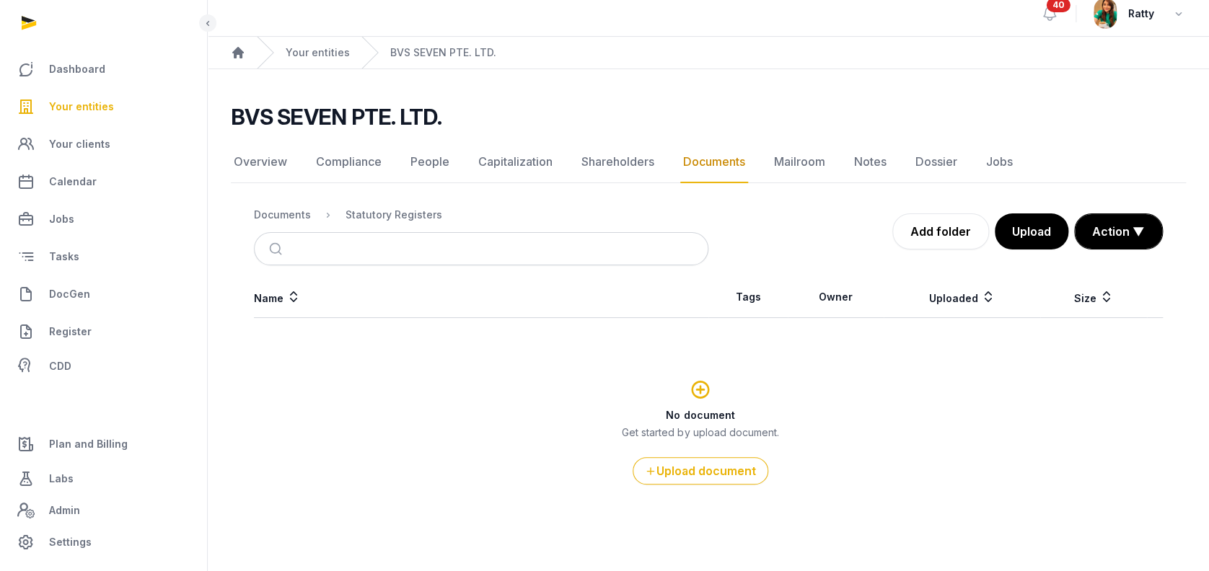
click at [296, 224] on nav "Documents Statutory Registers" at bounding box center [481, 215] width 455 height 35
click at [296, 211] on div "Documents" at bounding box center [282, 215] width 57 height 14
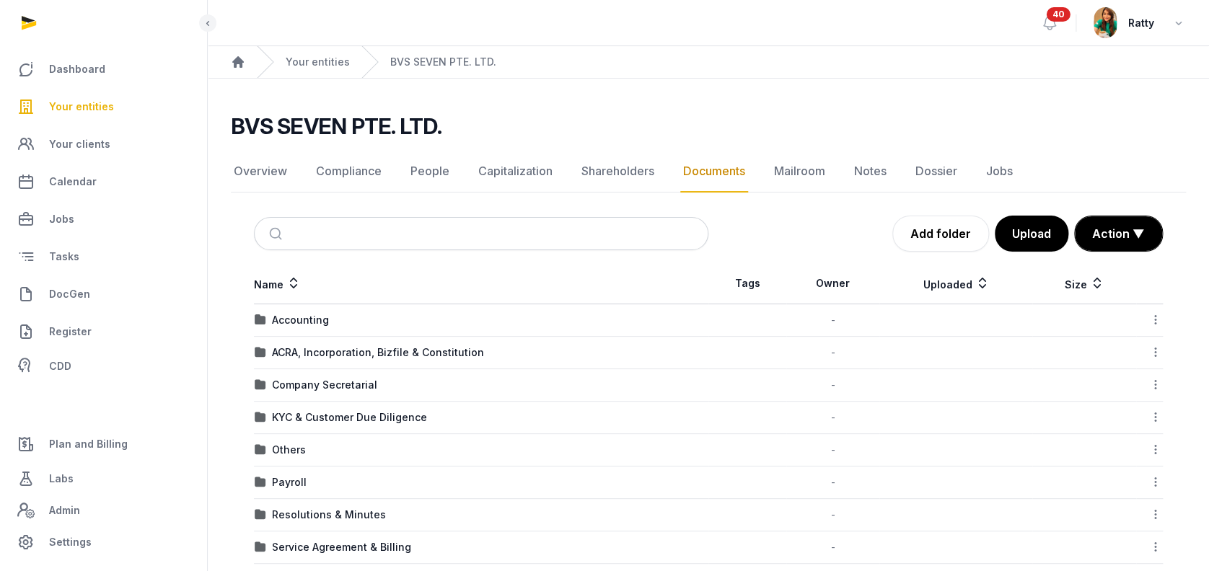
scroll to position [116, 0]
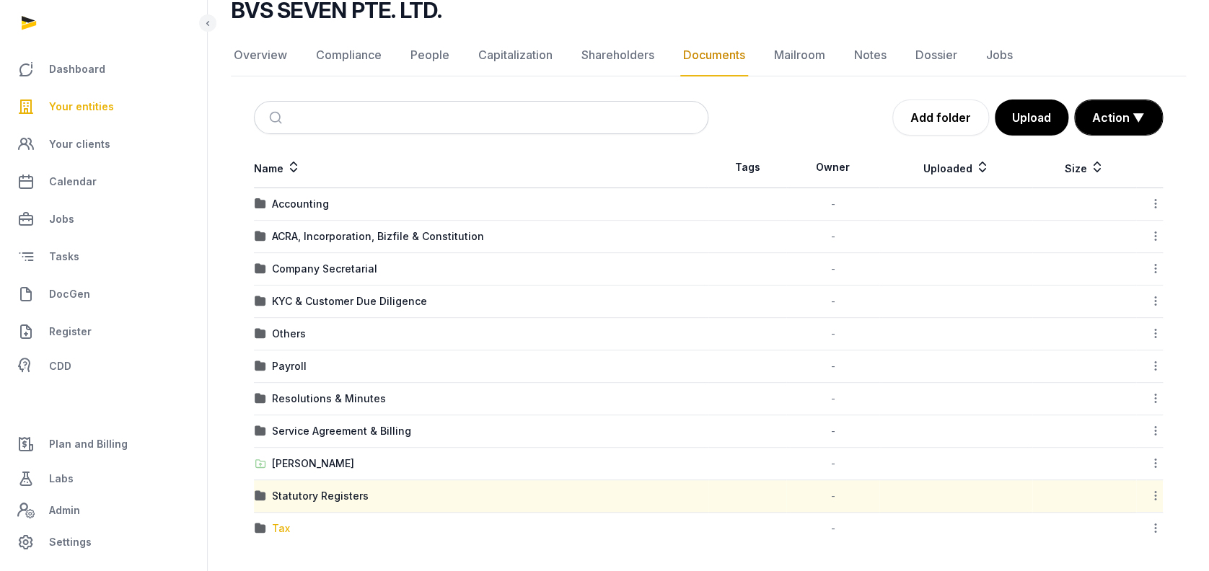
click at [274, 525] on div "Tax" at bounding box center [281, 529] width 18 height 14
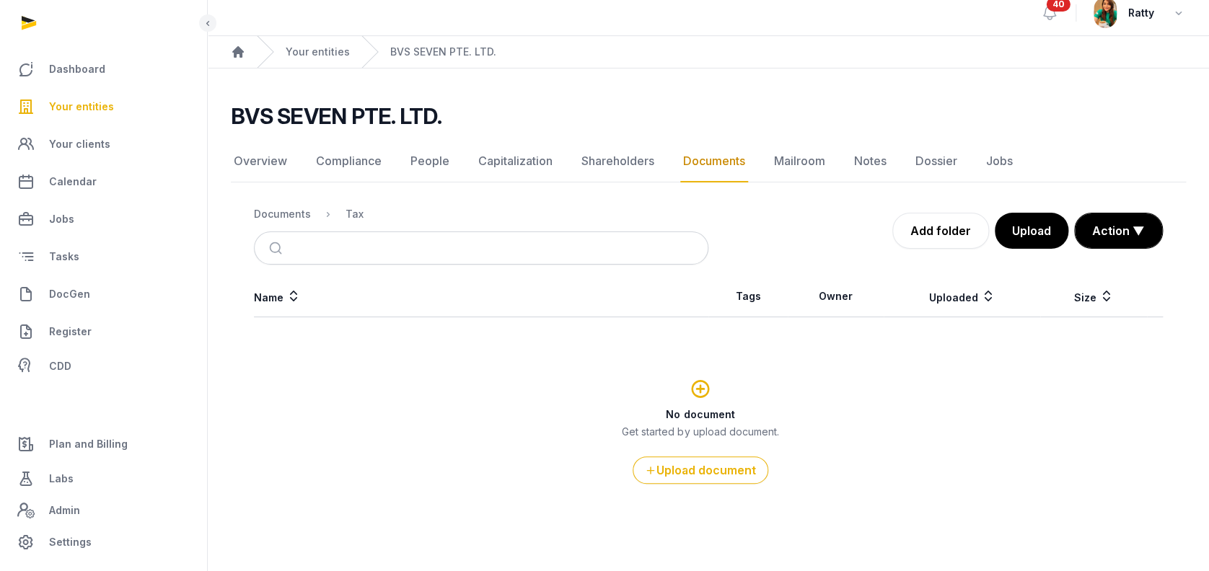
scroll to position [9, 0]
click at [302, 212] on div "Documents" at bounding box center [282, 215] width 57 height 14
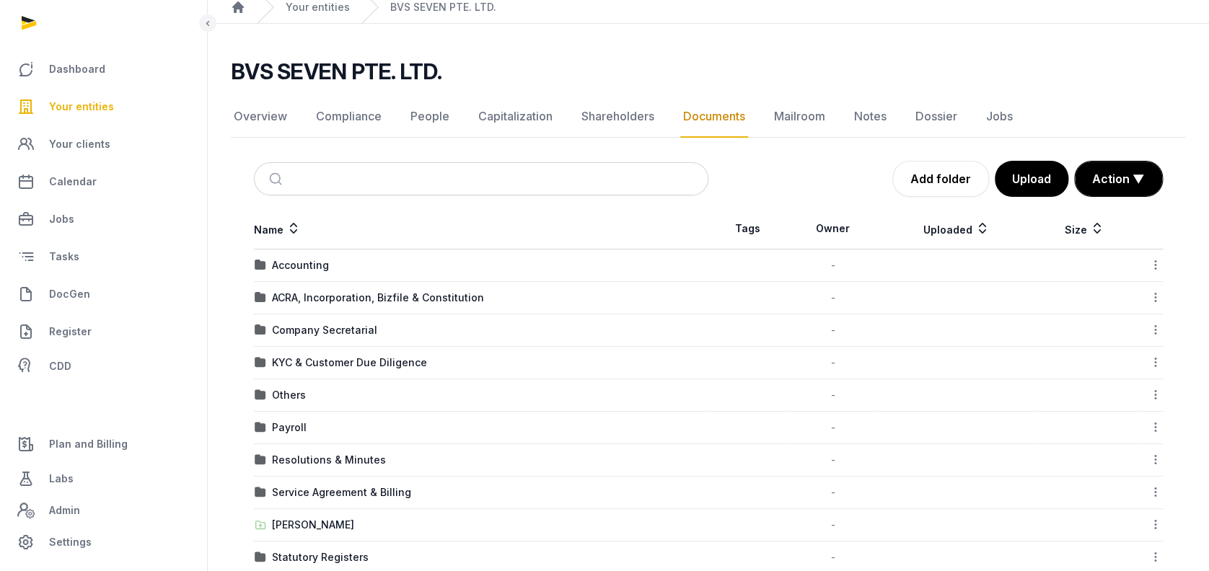
scroll to position [0, 0]
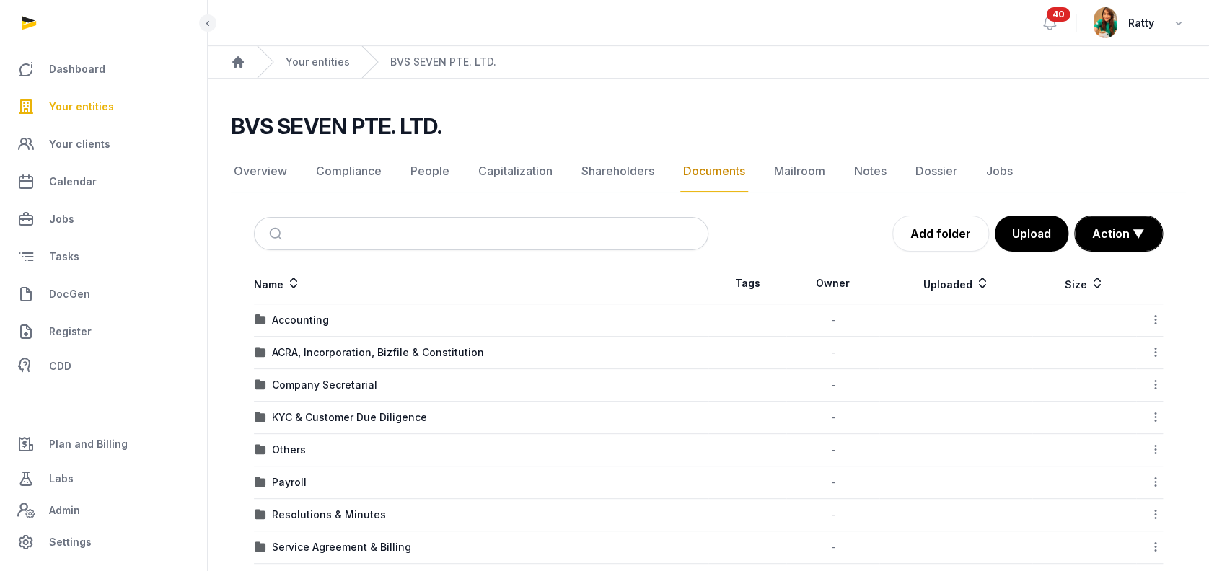
click at [344, 352] on div "ACRA, Incorporation, Bizfile & Constitution" at bounding box center [378, 353] width 212 height 14
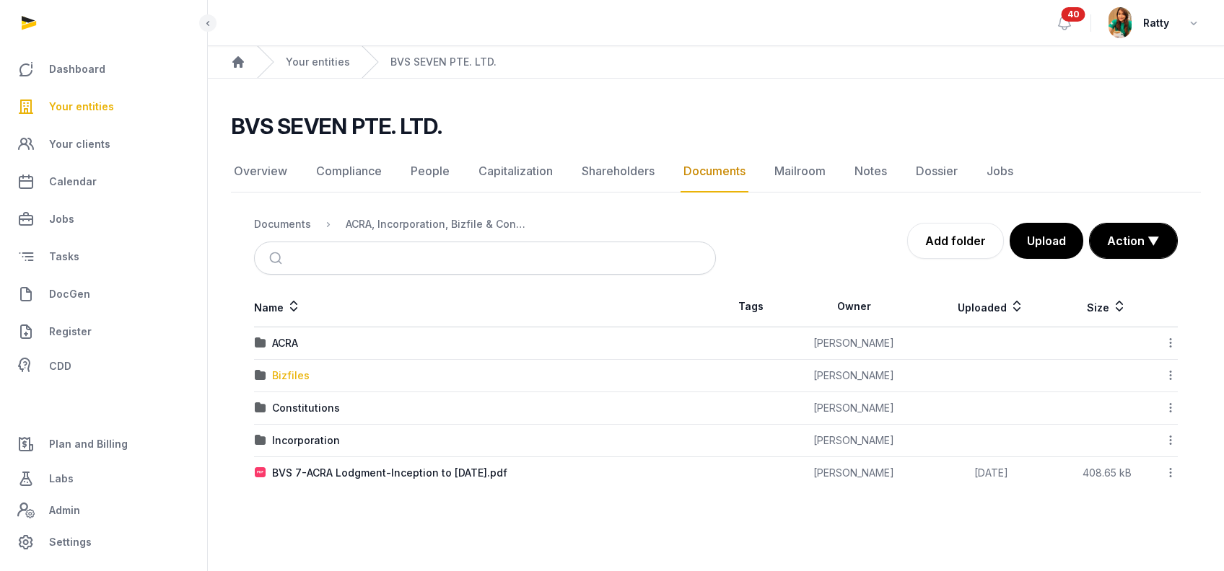
click at [285, 372] on div "Bizfiles" at bounding box center [291, 376] width 38 height 14
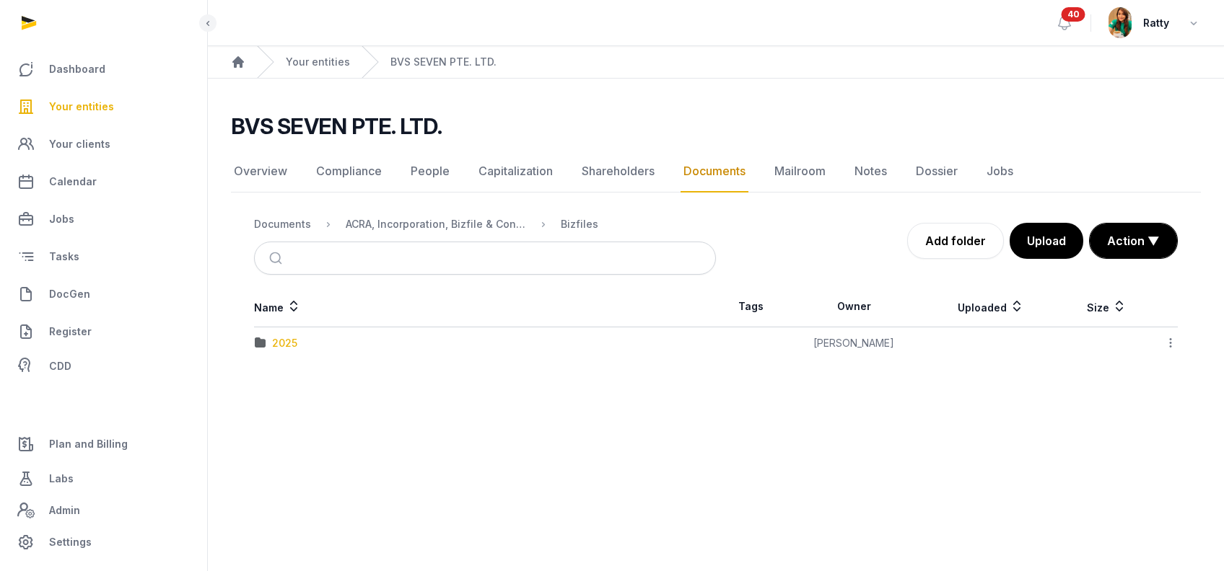
click at [284, 346] on div "2025" at bounding box center [284, 343] width 25 height 14
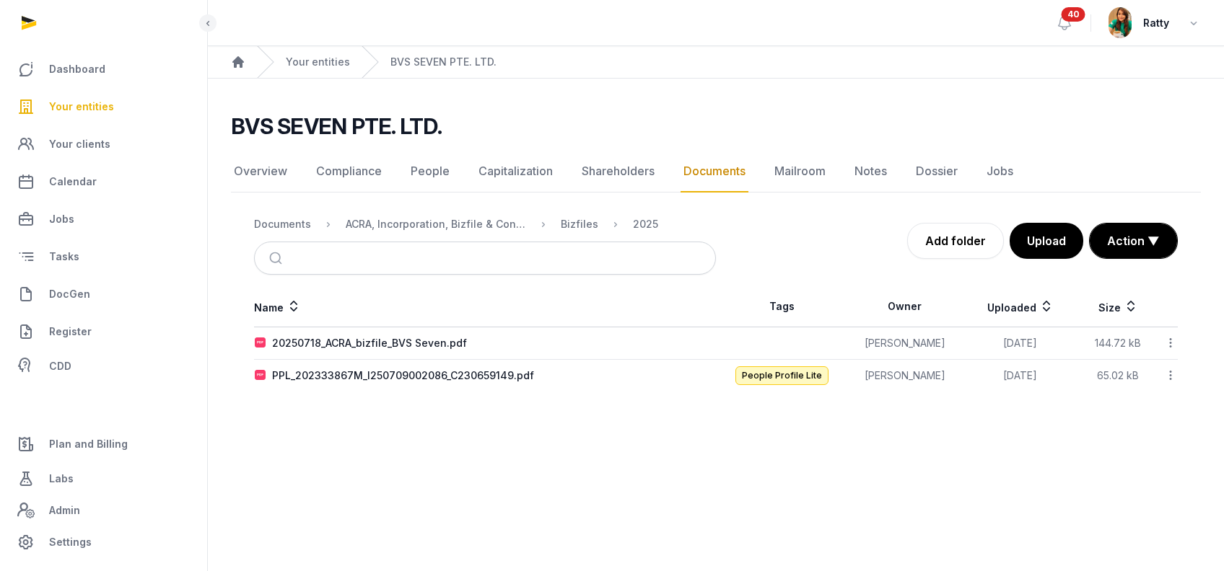
click at [1167, 342] on icon at bounding box center [1170, 342] width 13 height 15
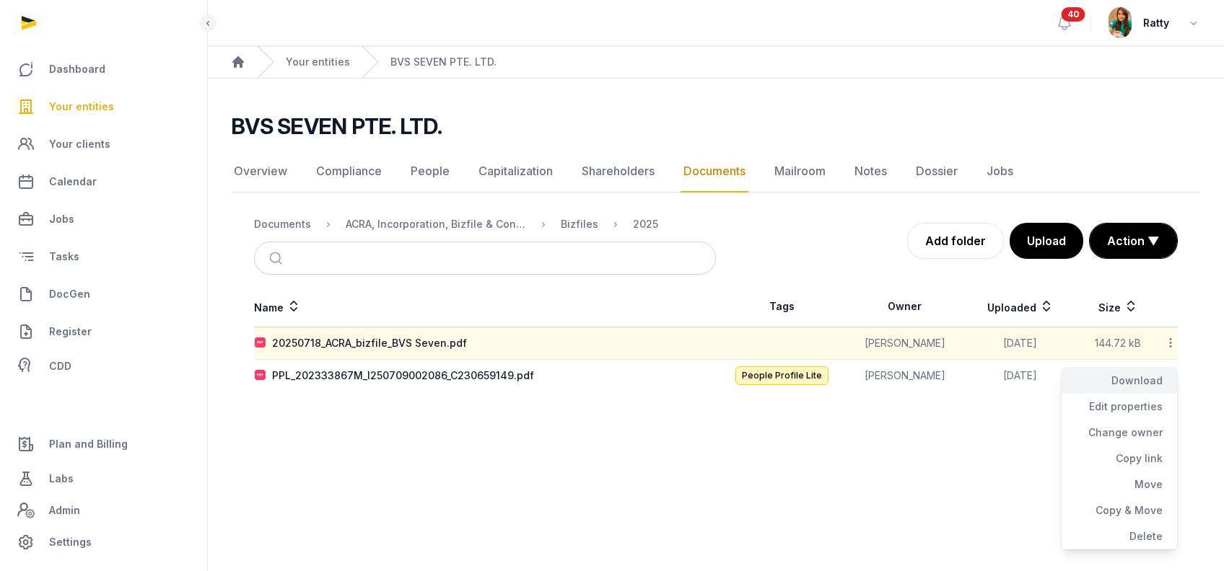
click at [1126, 380] on div "Download" at bounding box center [1118, 381] width 115 height 26
click at [1170, 373] on icon at bounding box center [1170, 375] width 13 height 15
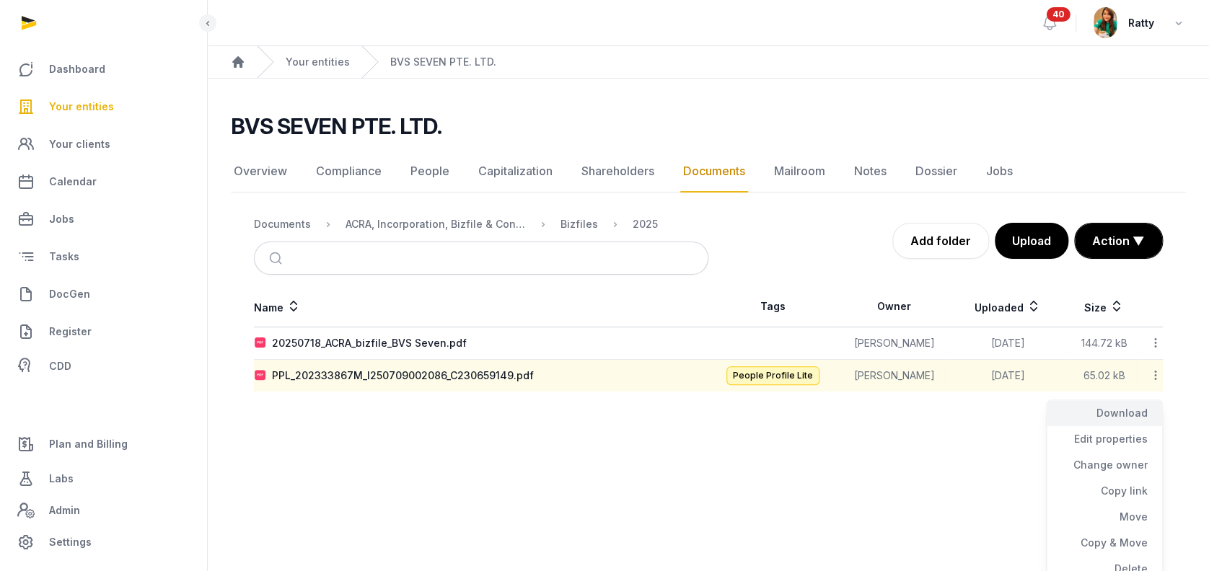
click at [1123, 406] on div "Download" at bounding box center [1104, 413] width 115 height 26
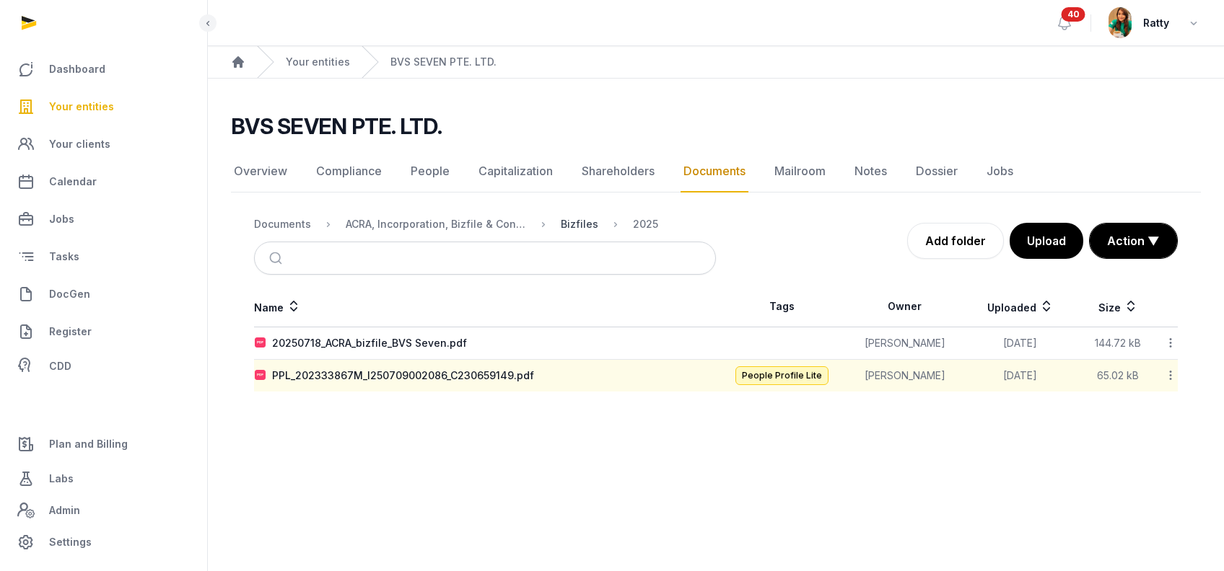
click at [569, 221] on div "Bizfiles" at bounding box center [580, 224] width 38 height 14
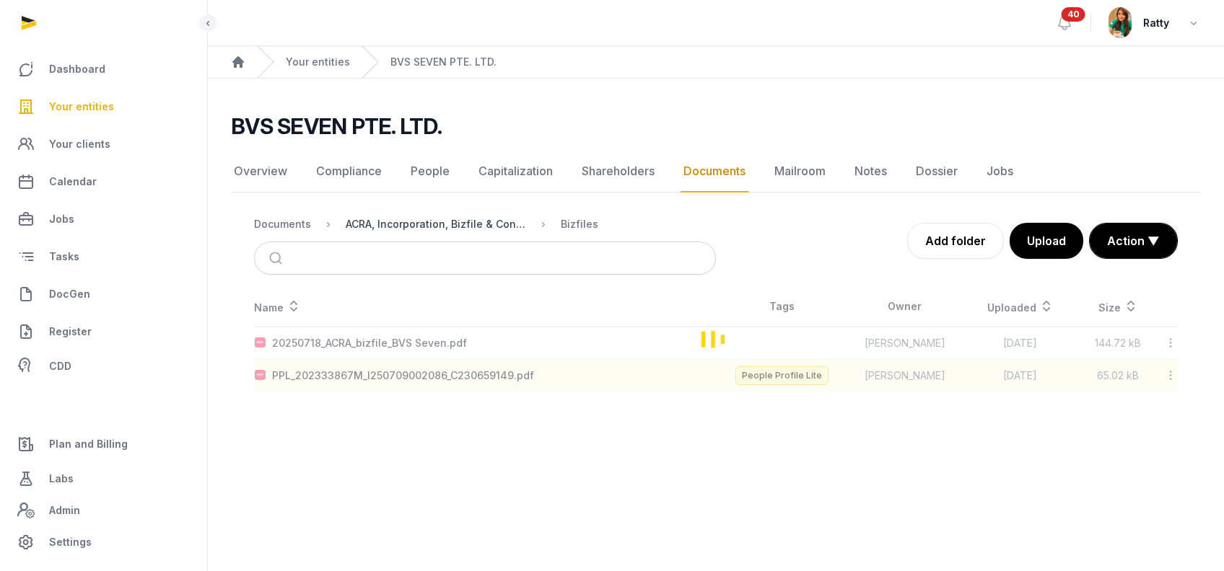
click at [478, 223] on div "ACRA, Incorporation, Bizfile & Constitution" at bounding box center [436, 224] width 180 height 14
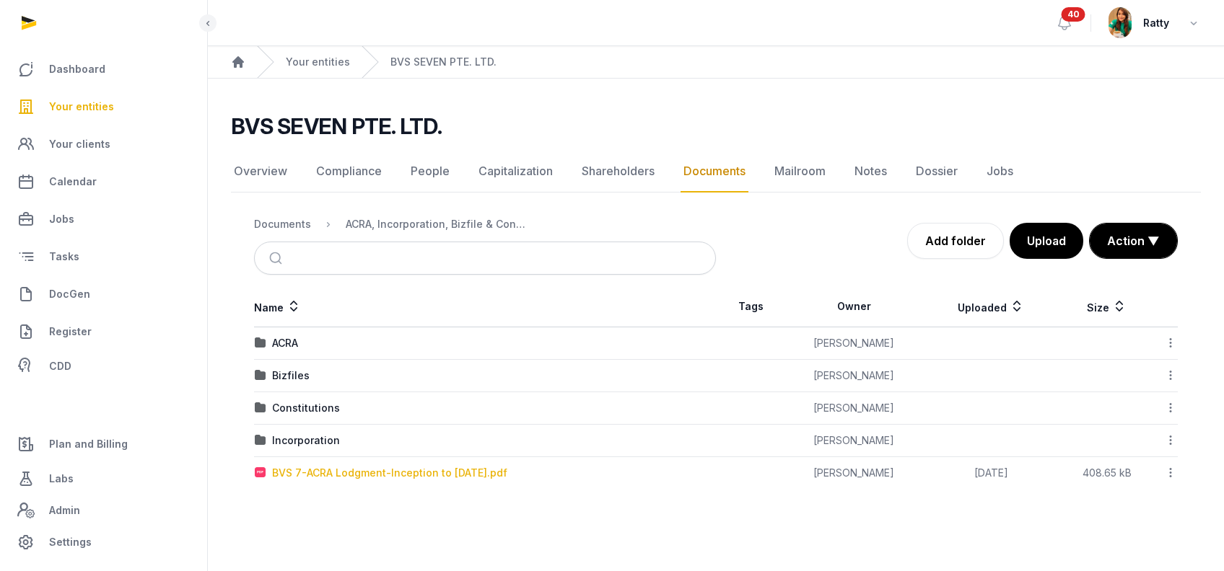
click at [438, 473] on div "BVS 7-ACRA Lodgment-Inception to 19 Aug 2025.pdf" at bounding box center [389, 473] width 235 height 14
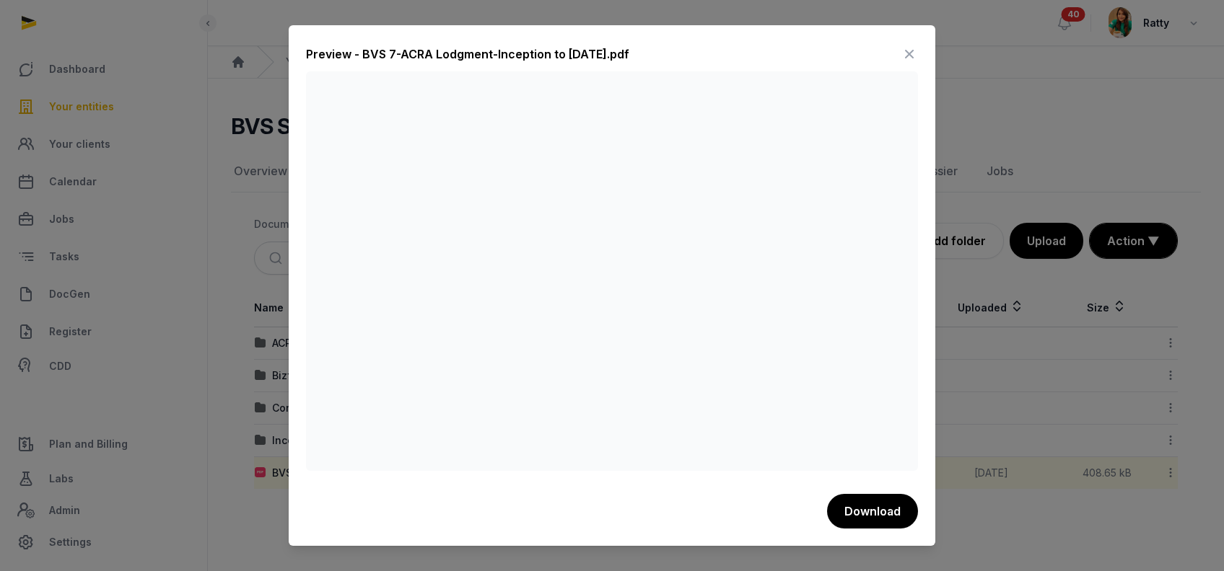
click at [908, 51] on icon at bounding box center [908, 54] width 17 height 23
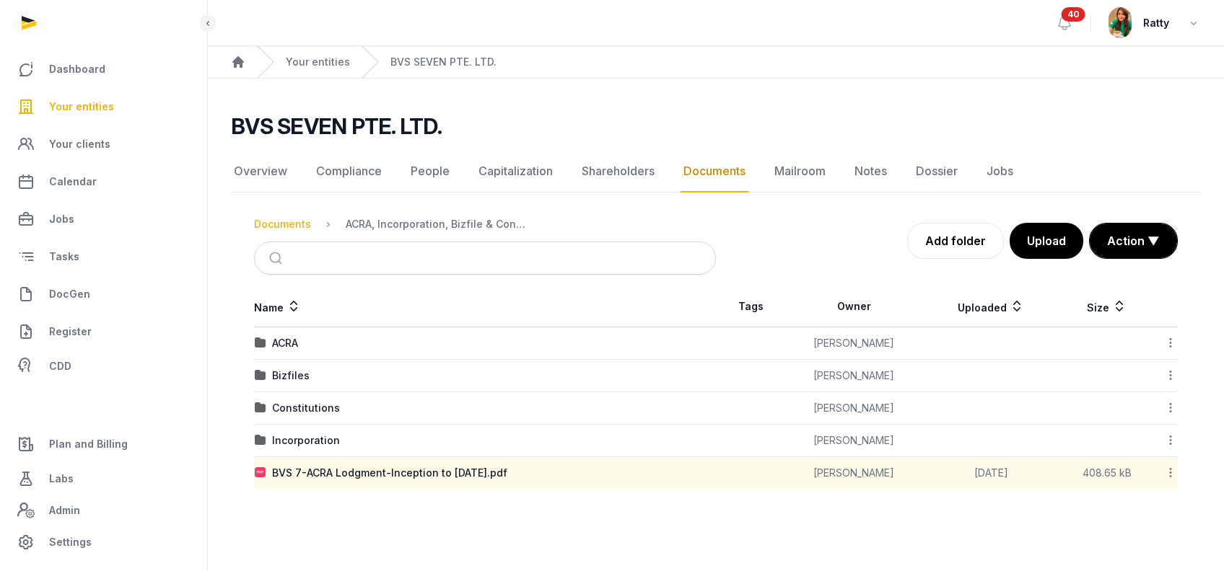
click at [300, 222] on div "Documents" at bounding box center [282, 224] width 57 height 14
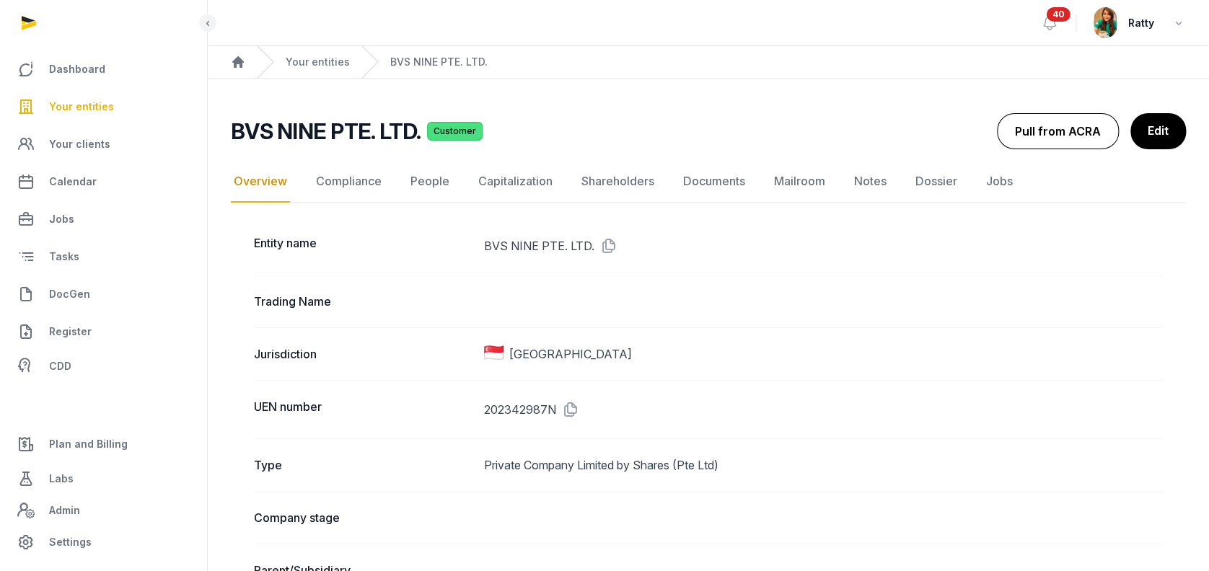
click at [1040, 126] on button "Pull from ACRA" at bounding box center [1058, 131] width 122 height 36
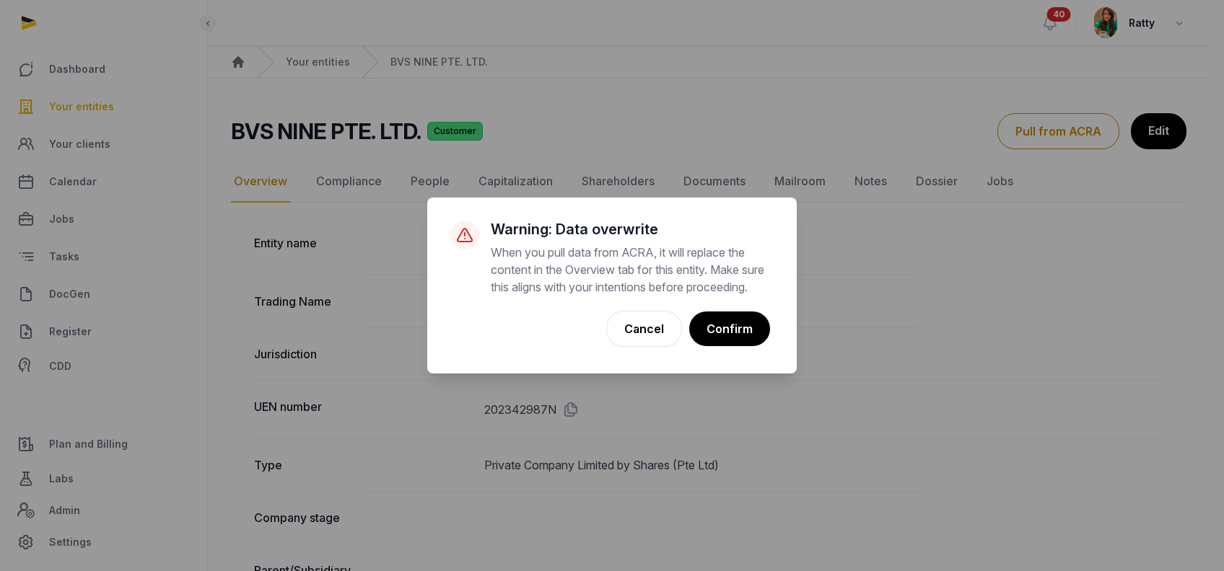
drag, startPoint x: 734, startPoint y: 344, endPoint x: 405, endPoint y: 293, distance: 333.0
click at [539, 374] on div "× Warning: Data overwrite When you pull data from ACRA, it will replace the con…" at bounding box center [611, 286] width 369 height 176
click at [421, 169] on div "× Warning: Data overwrite When you pull data from ACRA, it will replace the con…" at bounding box center [612, 285] width 1224 height 571
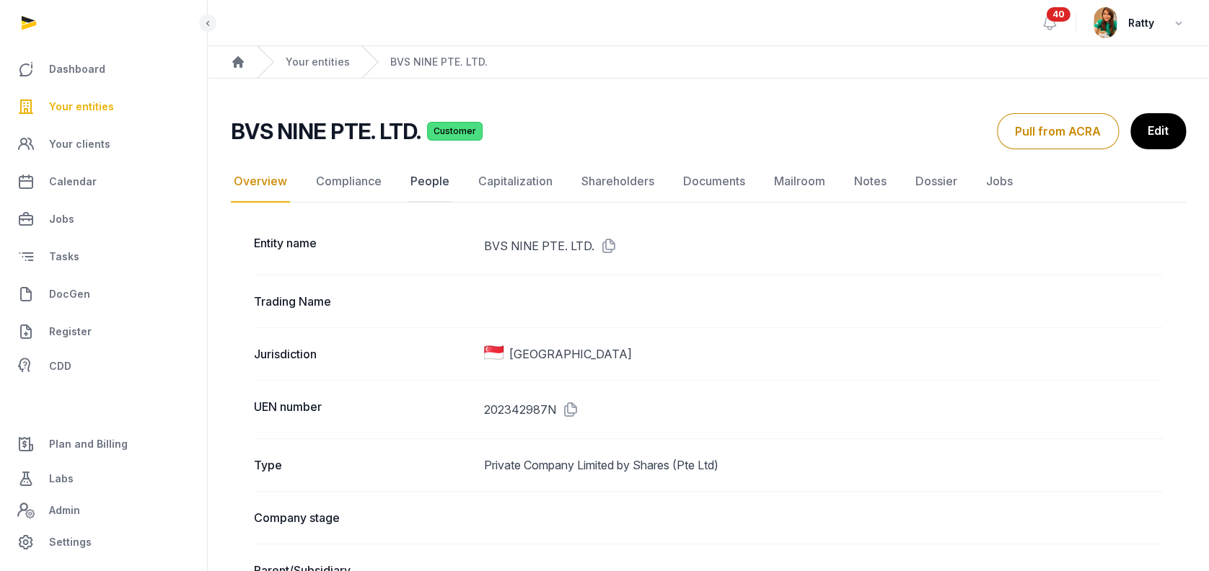
click at [419, 179] on link "People" at bounding box center [430, 182] width 45 height 42
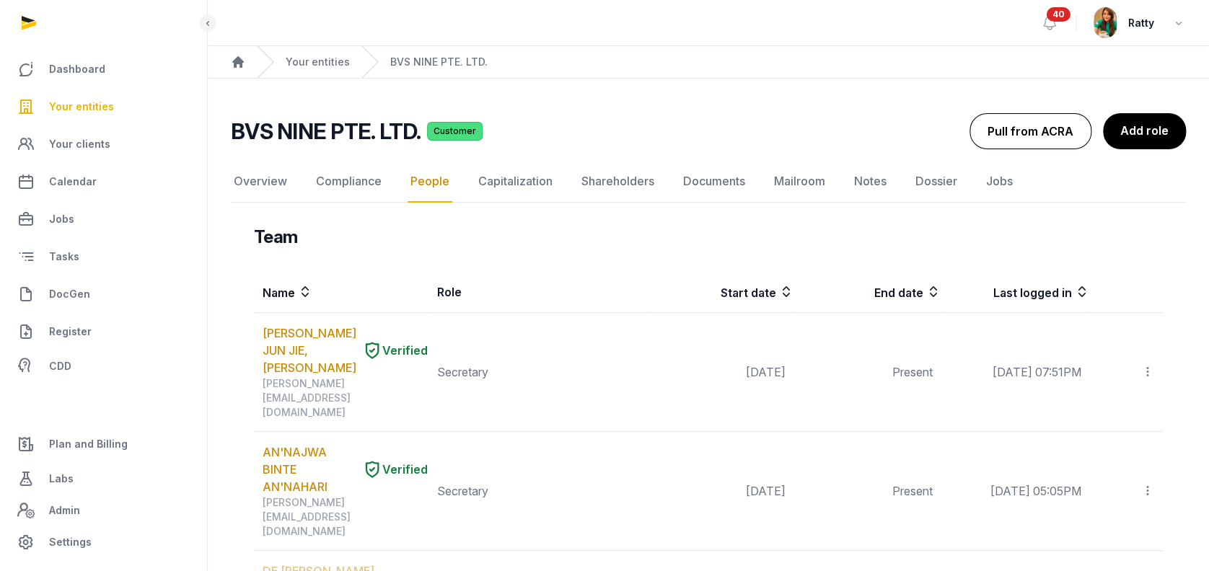
click at [1034, 133] on button "Pull from ACRA" at bounding box center [1031, 131] width 122 height 36
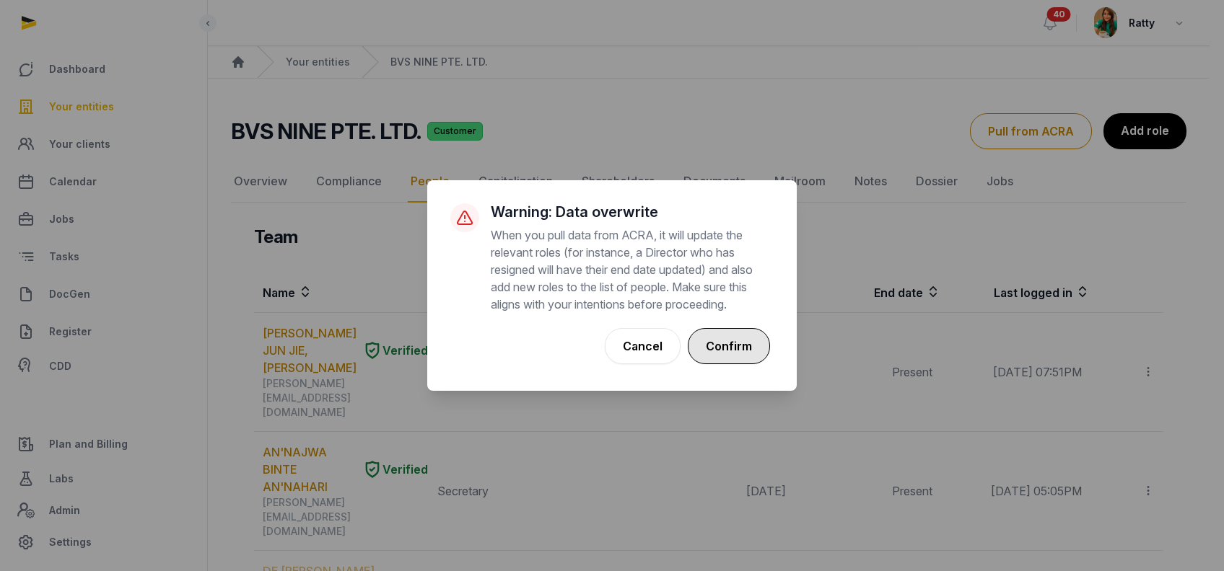
click at [733, 335] on button "Confirm" at bounding box center [729, 346] width 82 height 36
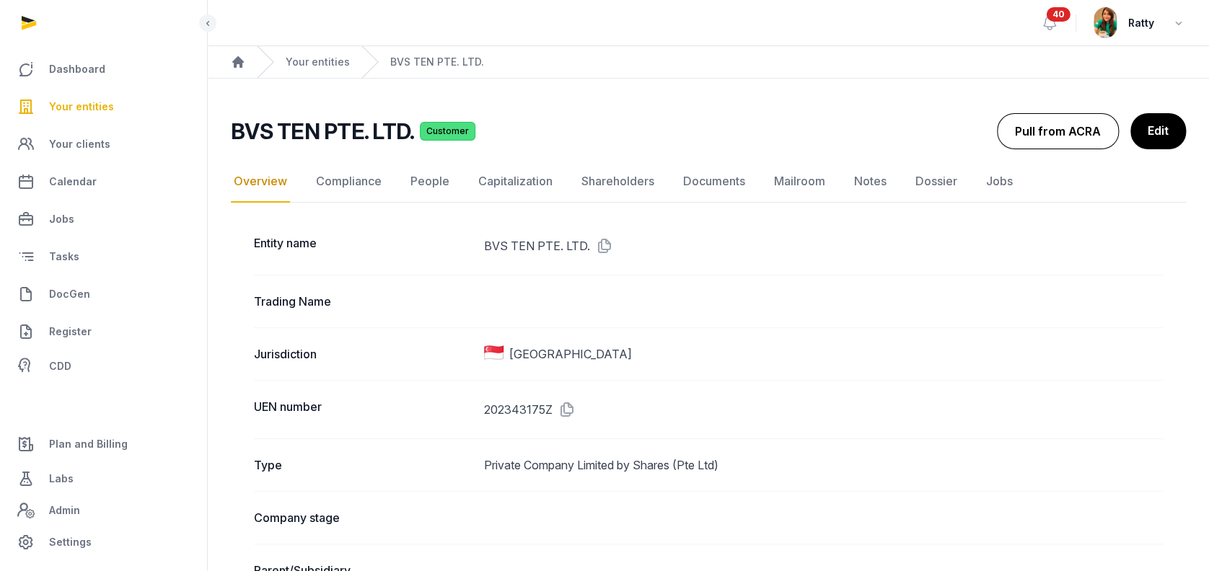
click at [1062, 141] on button "Pull from ACRA" at bounding box center [1058, 131] width 122 height 36
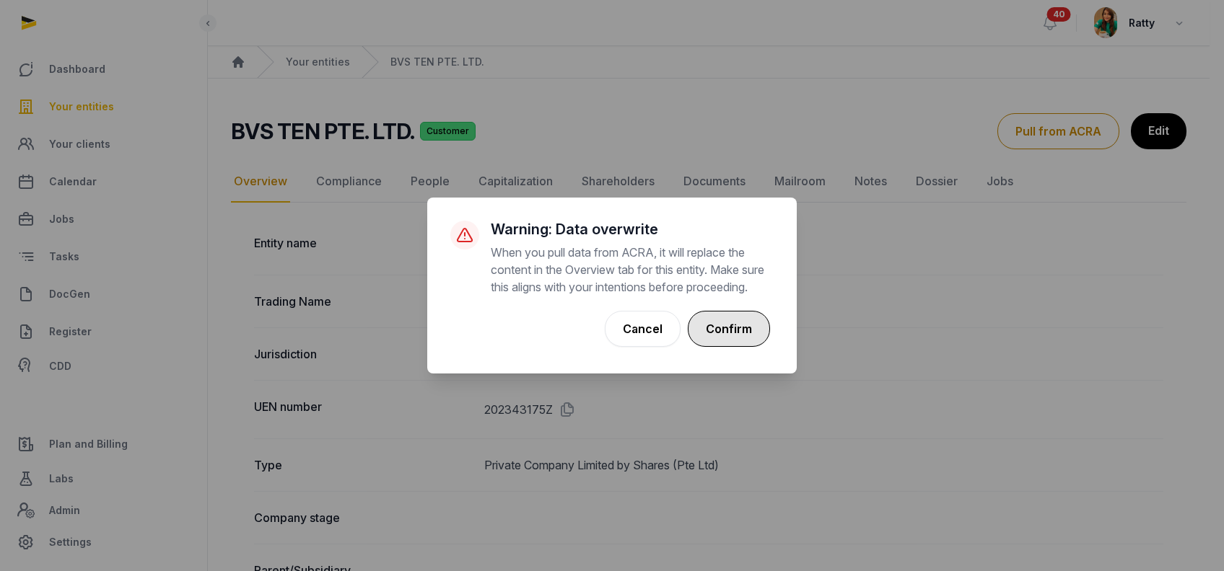
click at [726, 333] on button "Confirm" at bounding box center [729, 329] width 82 height 36
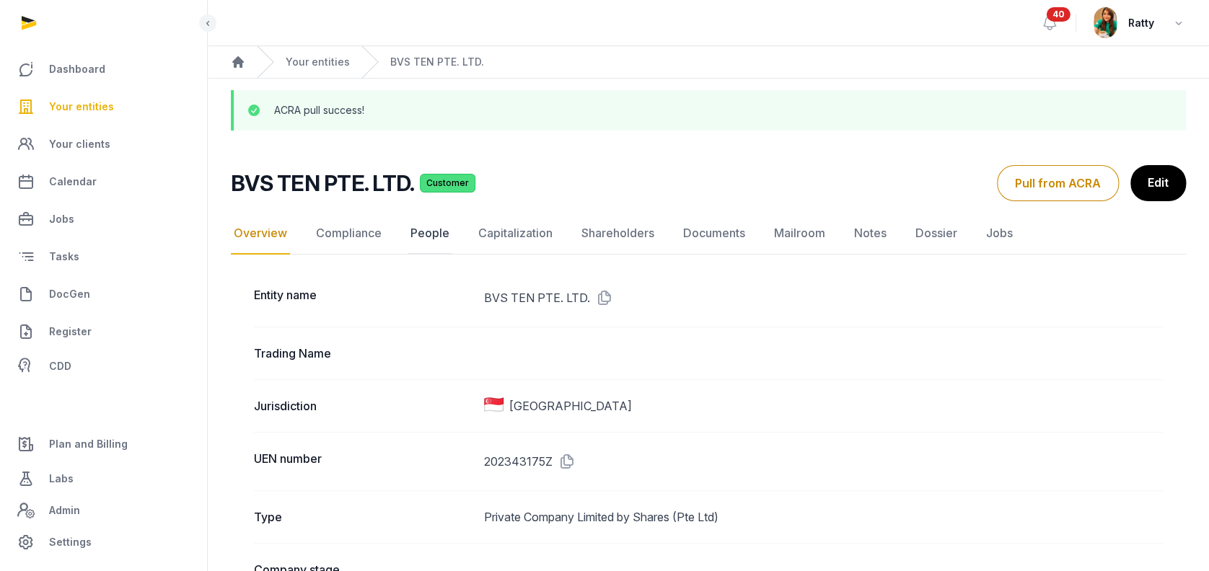
click at [416, 221] on link "People" at bounding box center [430, 234] width 45 height 42
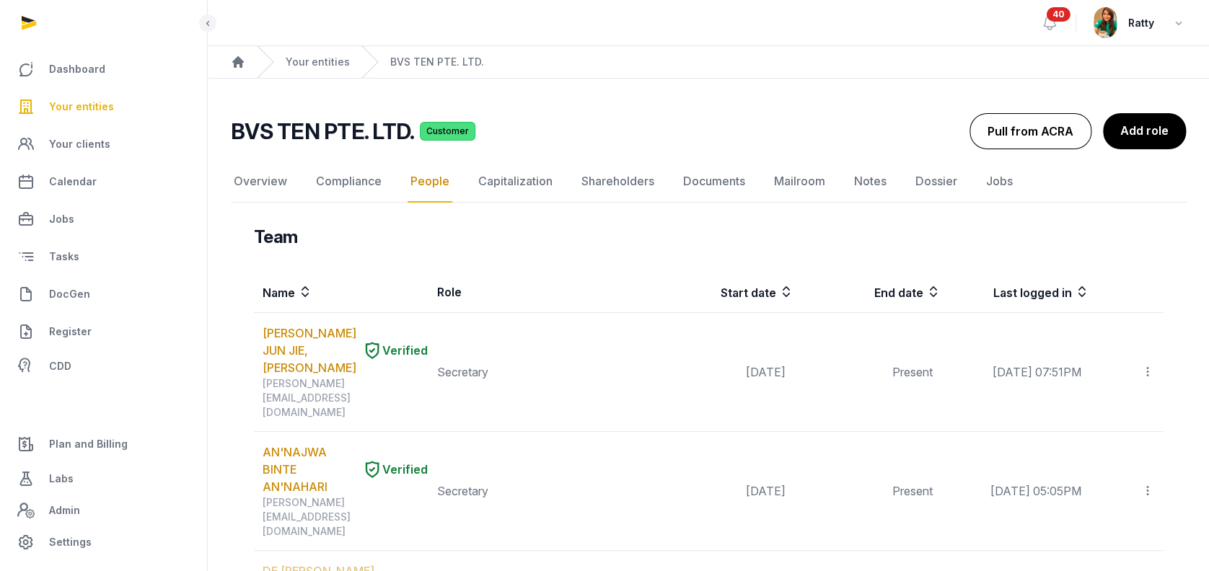
click at [1038, 123] on button "Pull from ACRA" at bounding box center [1031, 131] width 122 height 36
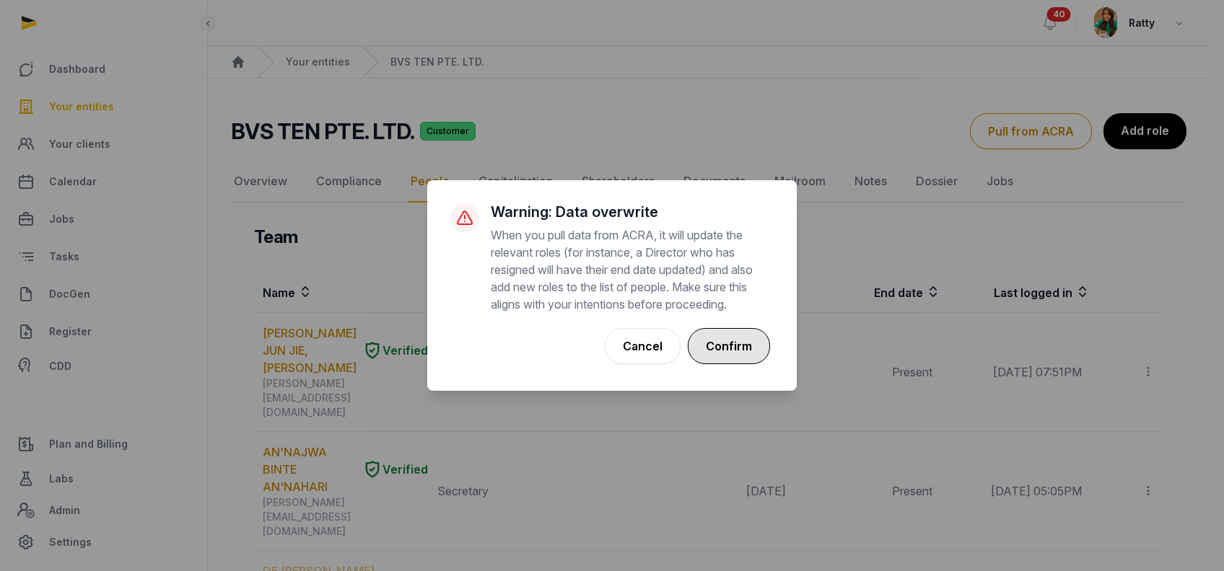
click at [721, 354] on button "Confirm" at bounding box center [729, 346] width 82 height 36
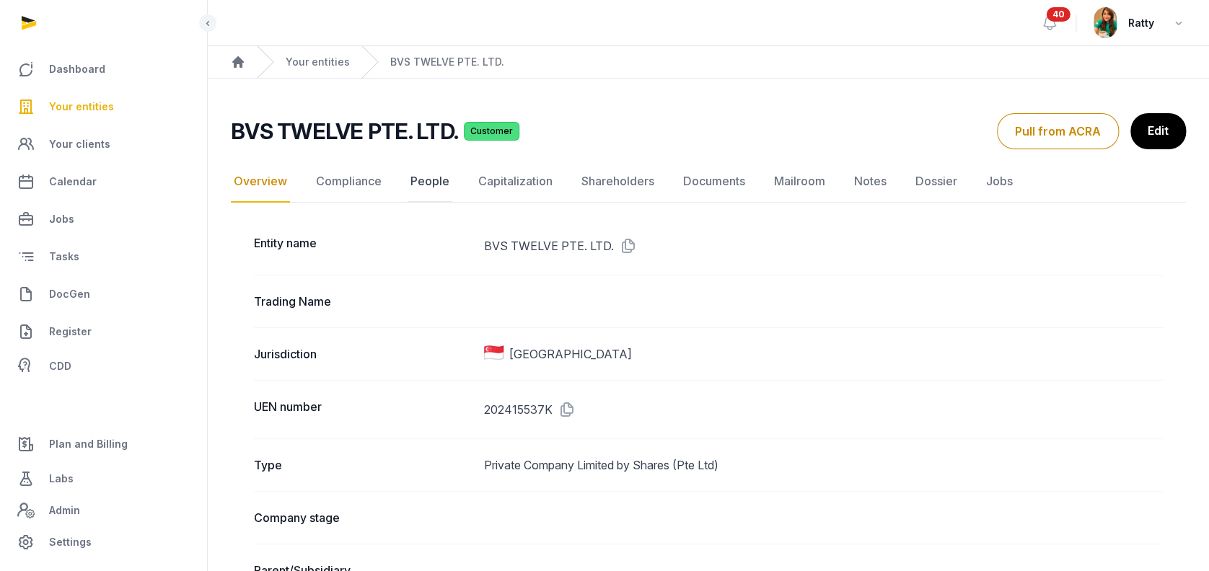
click at [433, 180] on link "People" at bounding box center [430, 182] width 45 height 42
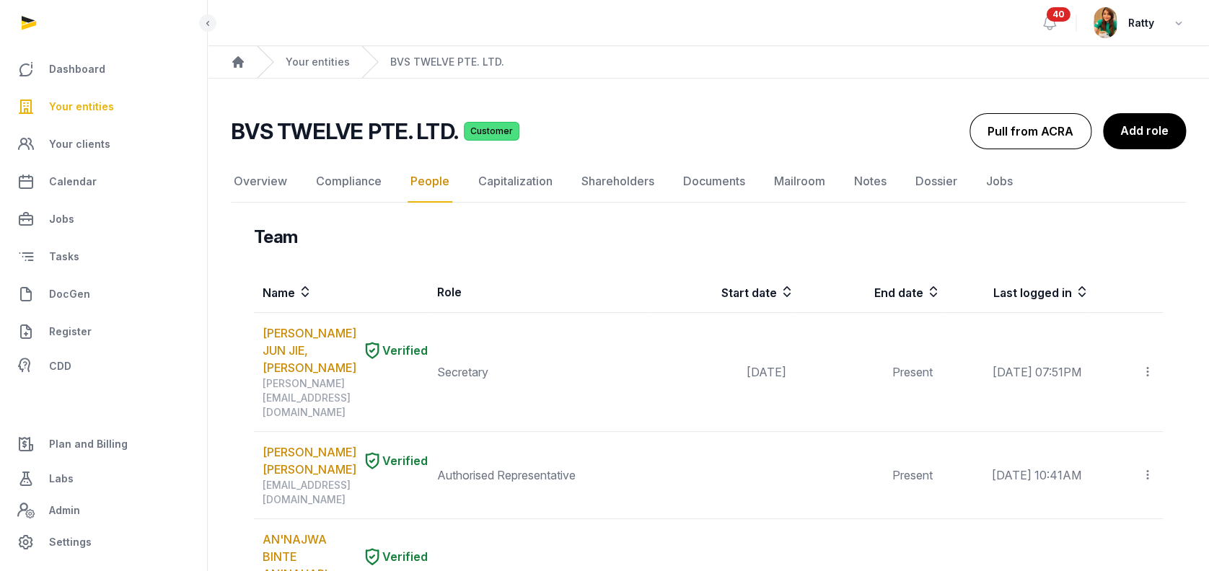
click at [1013, 126] on button "Pull from ACRA" at bounding box center [1031, 131] width 122 height 36
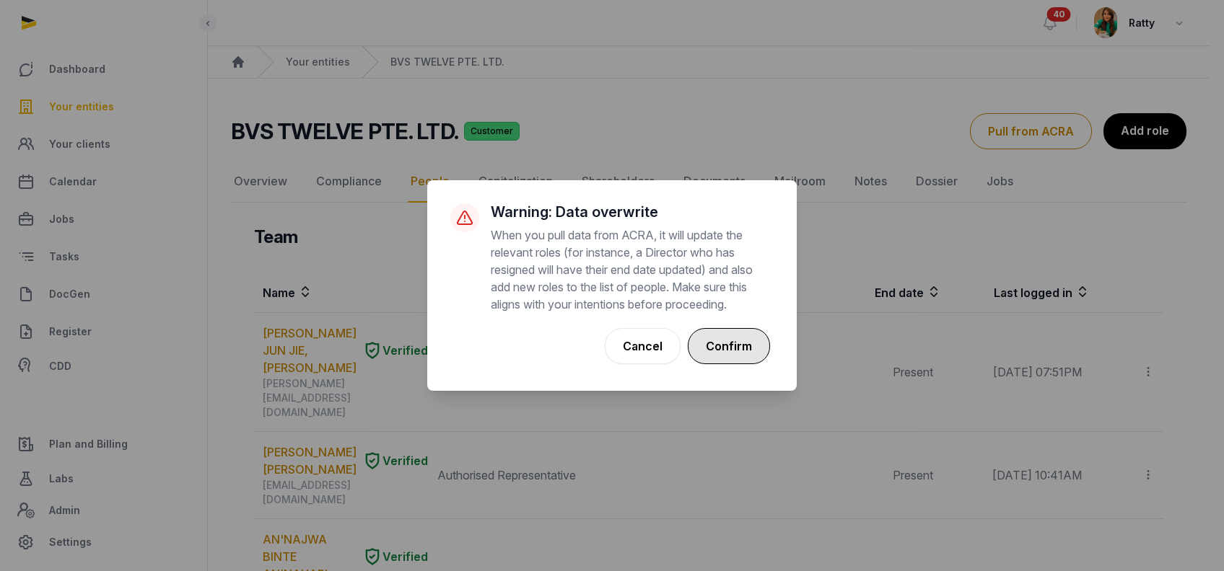
click at [739, 345] on button "Confirm" at bounding box center [729, 346] width 82 height 36
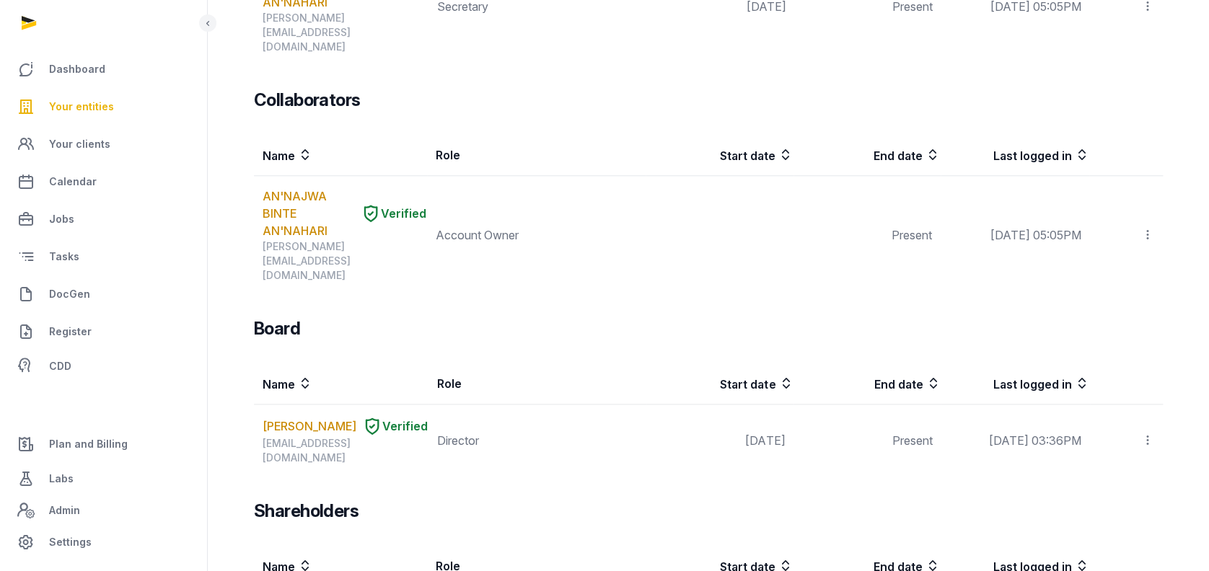
scroll to position [335, 0]
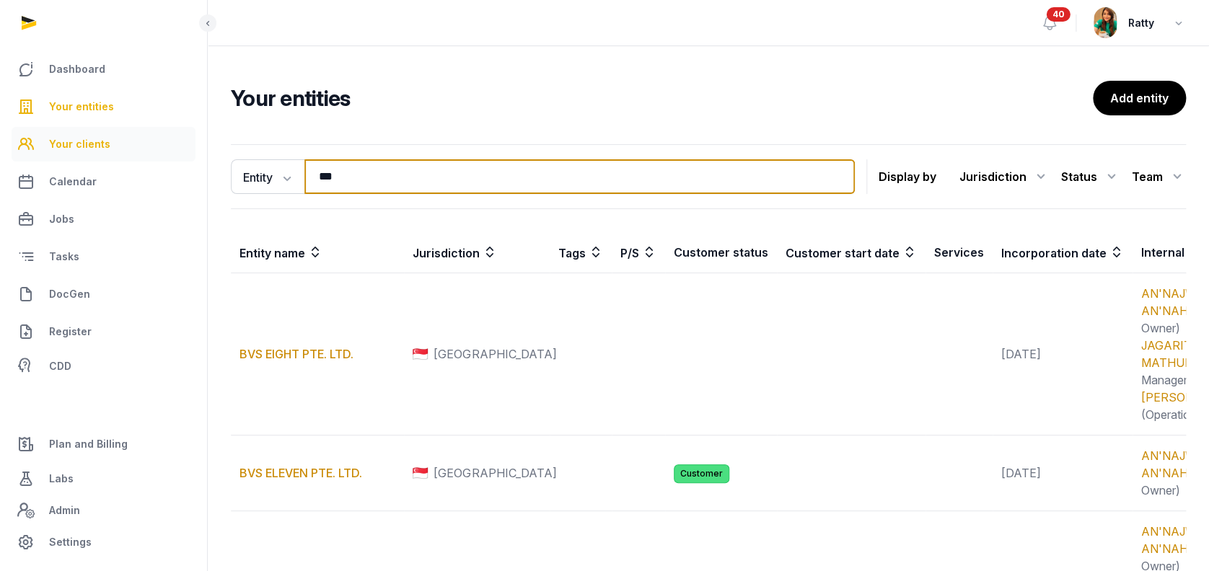
drag, startPoint x: 357, startPoint y: 173, endPoint x: 136, endPoint y: 149, distance: 222.1
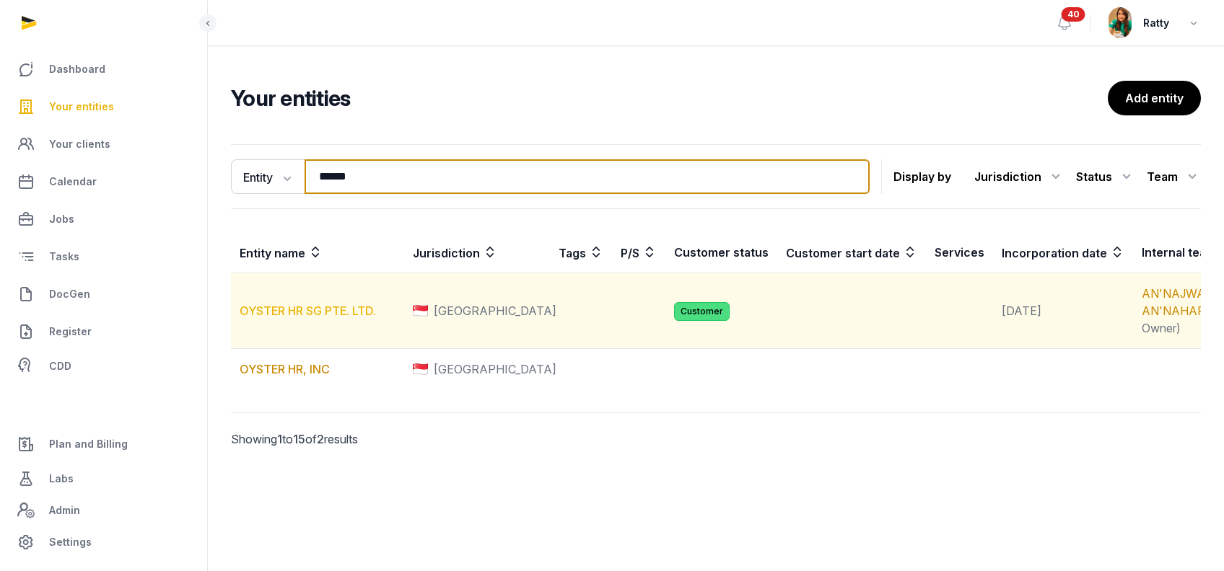
type input "******"
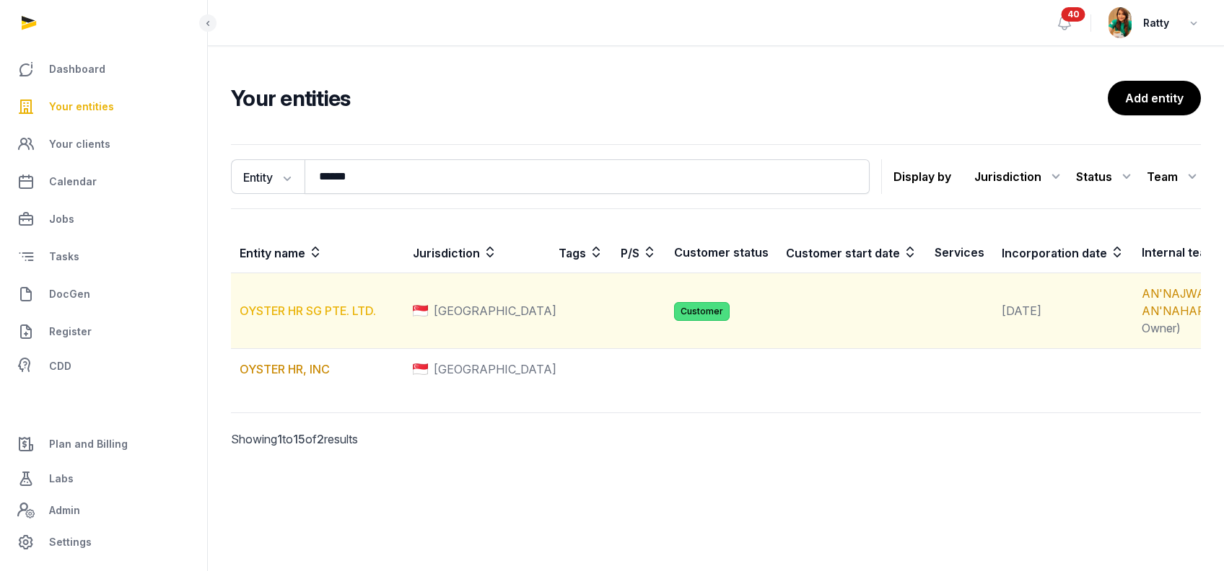
click at [297, 318] on link "OYSTER HR SG PTE. LTD." at bounding box center [308, 311] width 136 height 14
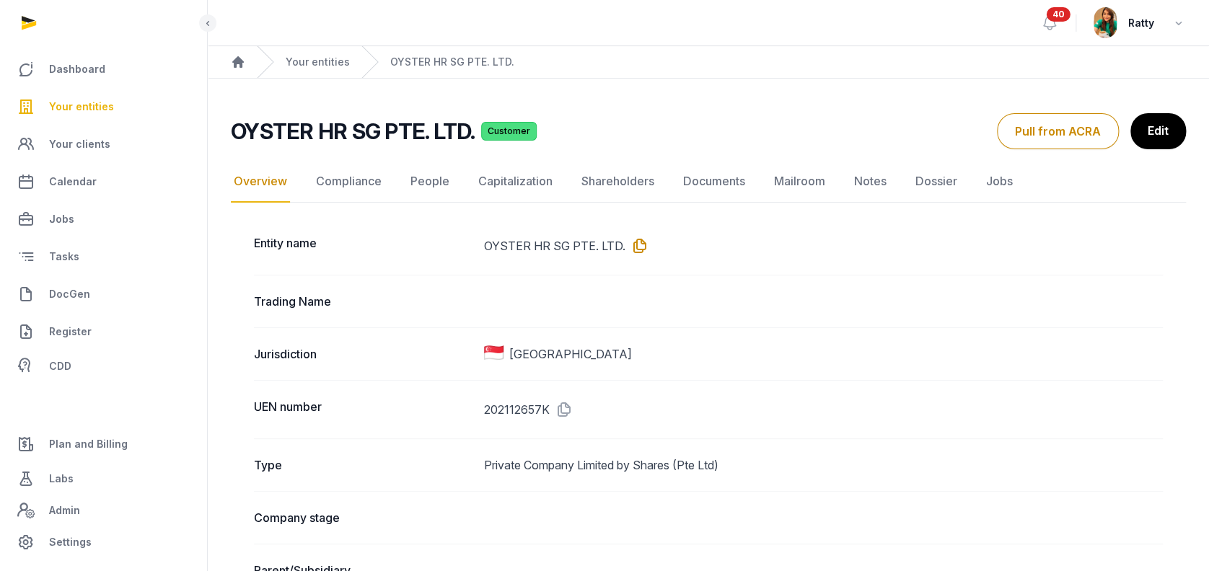
click at [638, 240] on icon at bounding box center [637, 245] width 23 height 23
click at [561, 412] on icon at bounding box center [561, 409] width 23 height 23
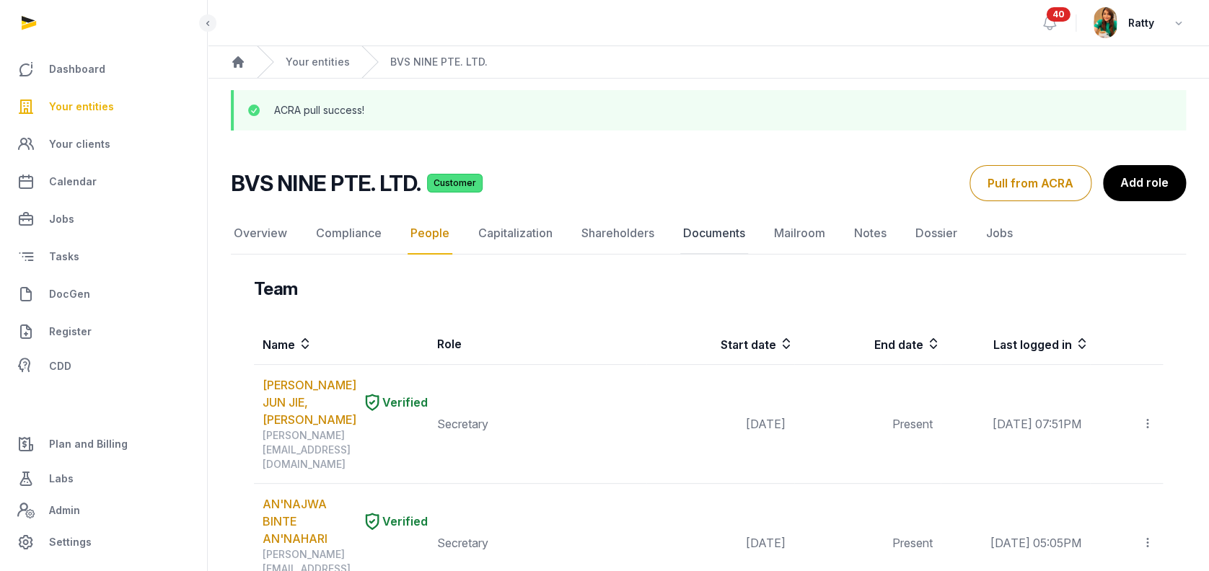
click at [737, 235] on link "Documents" at bounding box center [714, 234] width 68 height 42
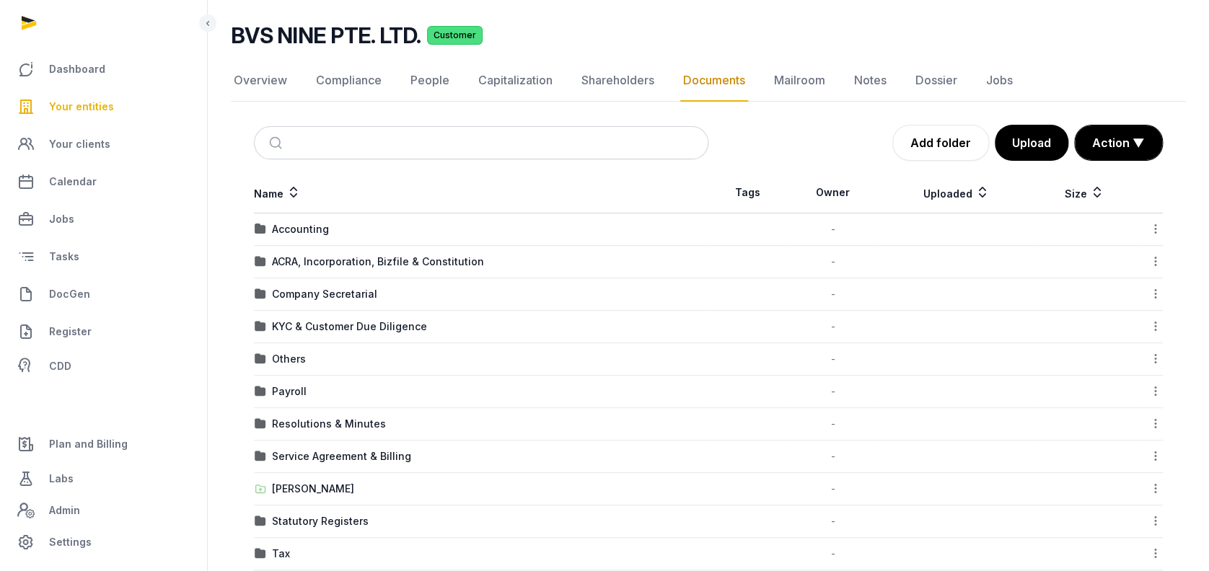
scroll to position [149, 0]
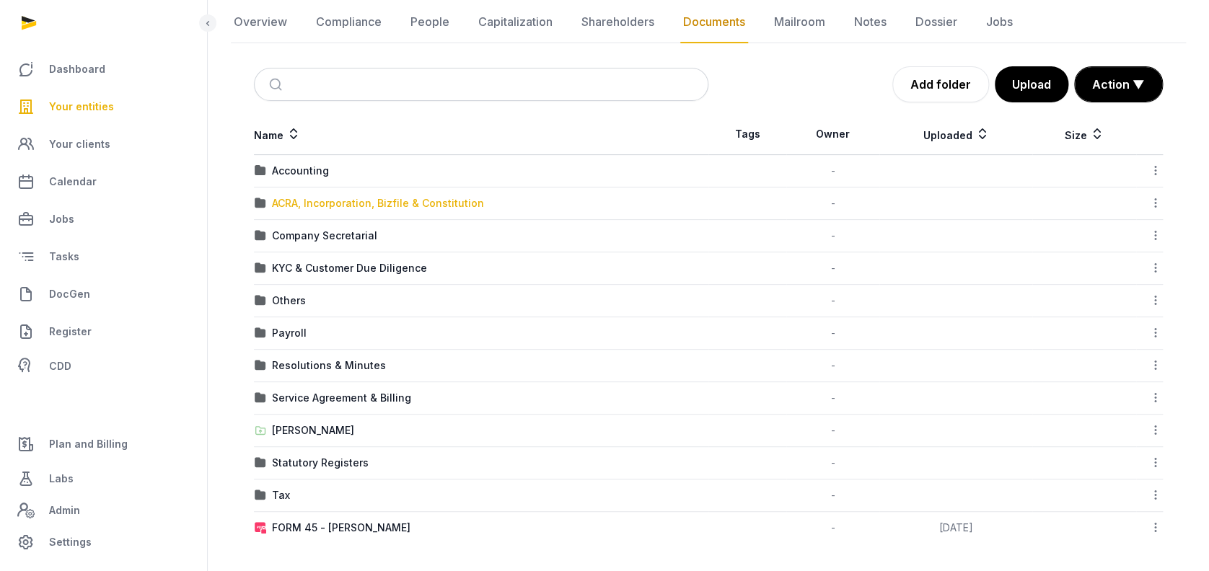
click at [312, 203] on div "ACRA, Incorporation, Bizfile & Constitution" at bounding box center [378, 203] width 212 height 14
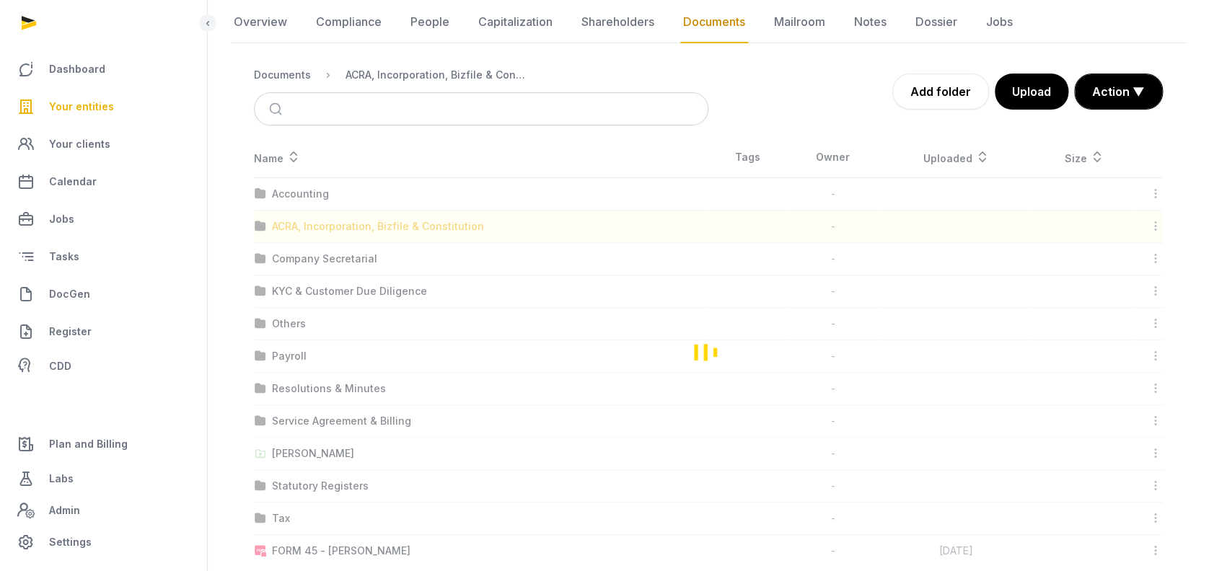
scroll to position [0, 0]
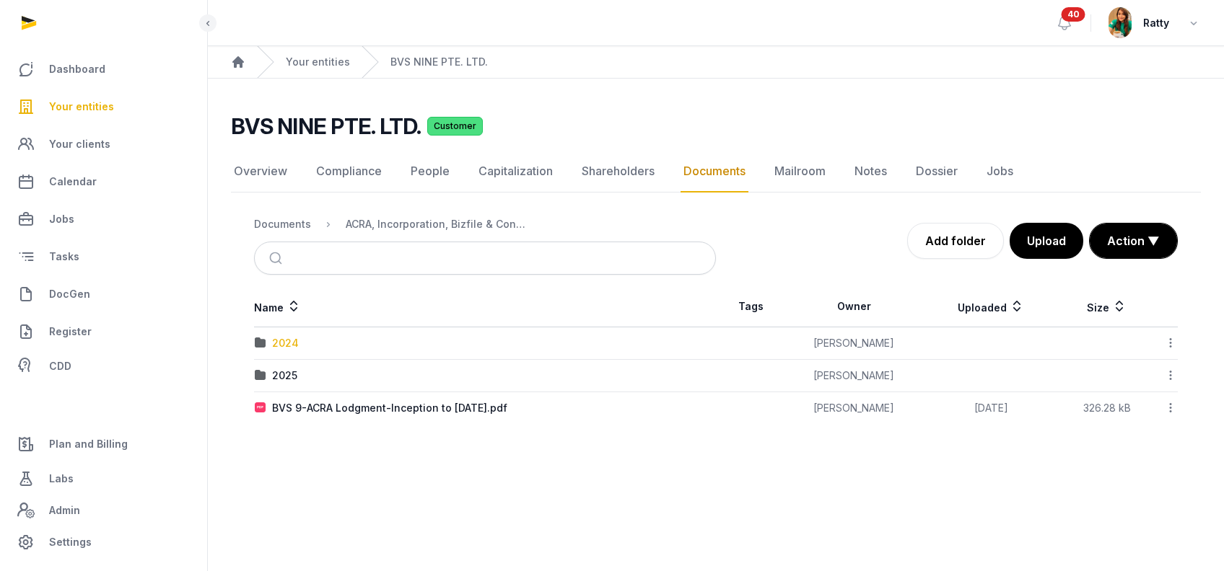
click at [277, 346] on div "2024" at bounding box center [285, 343] width 27 height 14
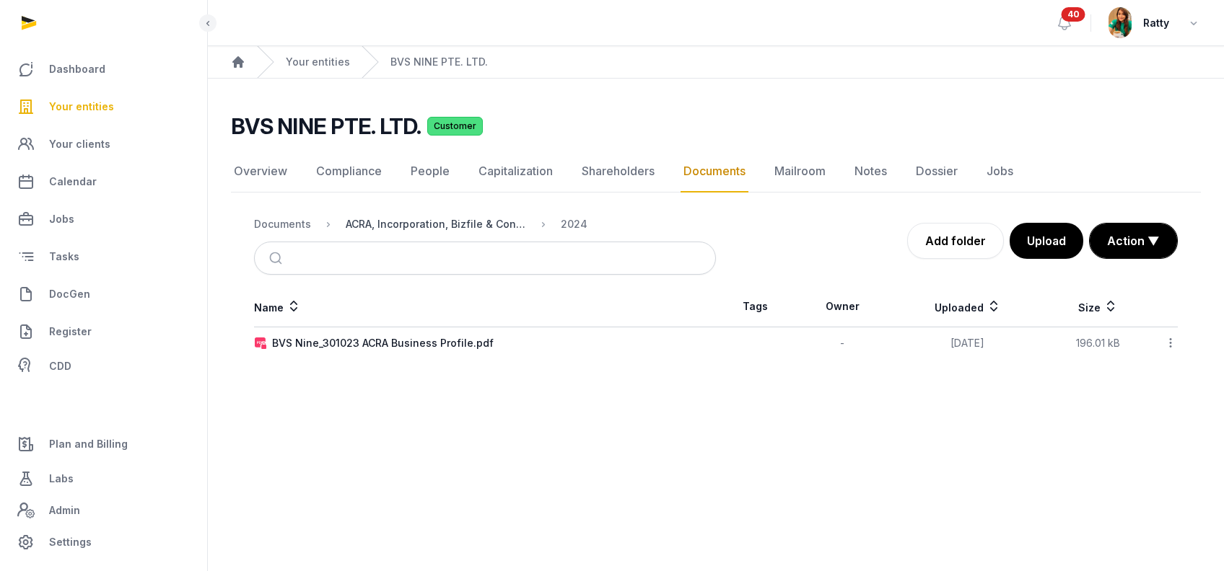
click at [425, 217] on div "ACRA, Incorporation, Bizfile & Constitution" at bounding box center [436, 224] width 180 height 14
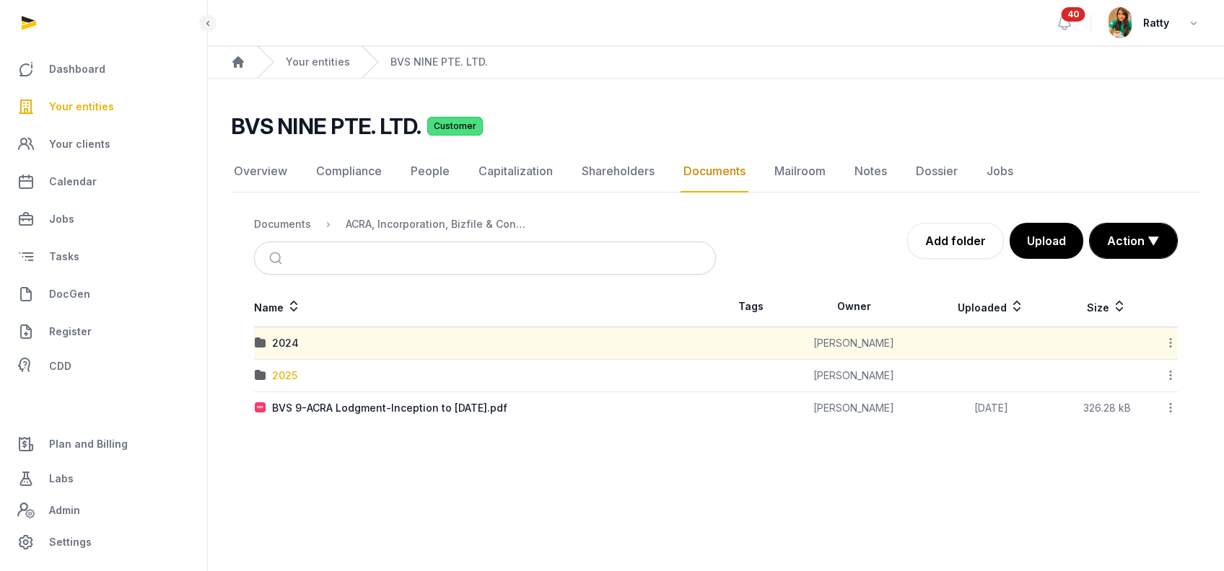
click at [284, 377] on div "2025" at bounding box center [284, 376] width 25 height 14
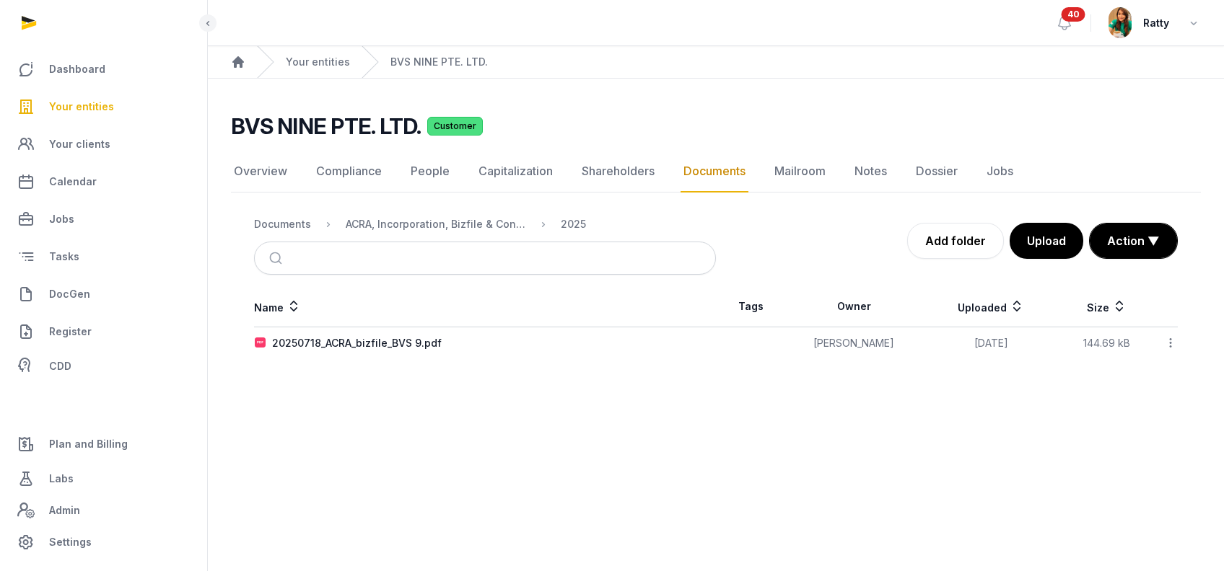
click at [1170, 349] on icon at bounding box center [1170, 342] width 13 height 15
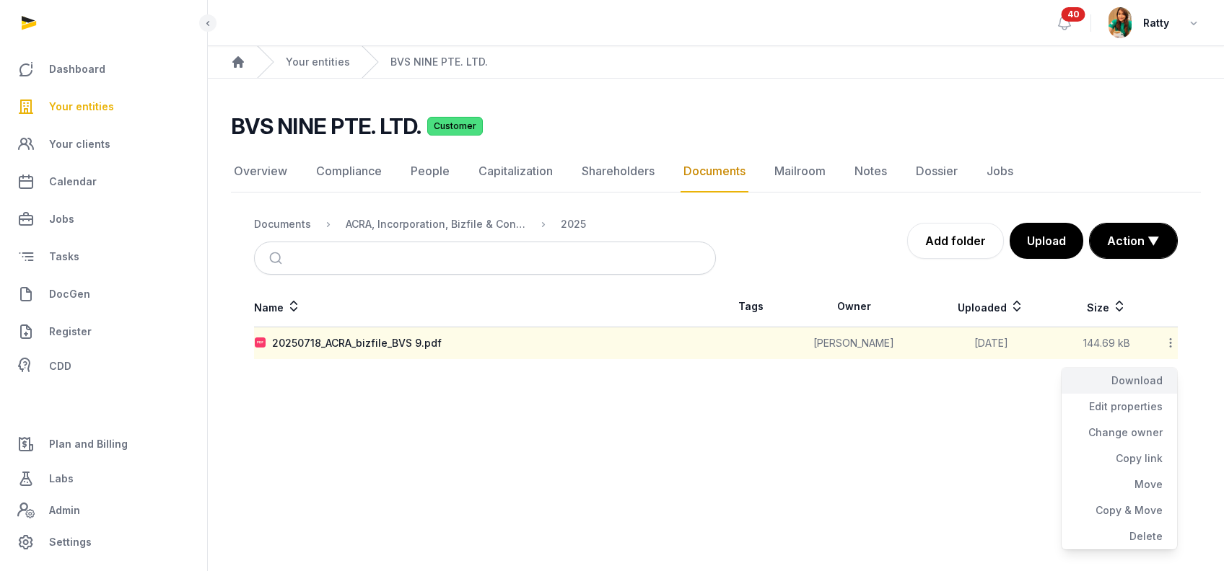
click at [1156, 380] on div "Download" at bounding box center [1118, 381] width 115 height 26
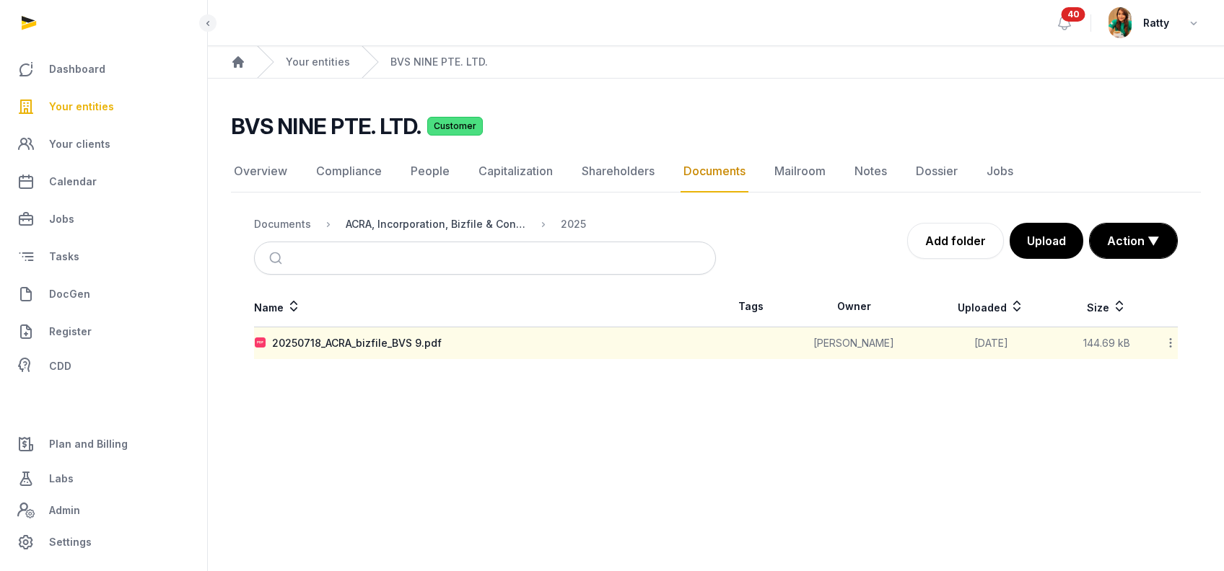
click at [478, 218] on div "ACRA, Incorporation, Bizfile & Constitution" at bounding box center [436, 224] width 180 height 14
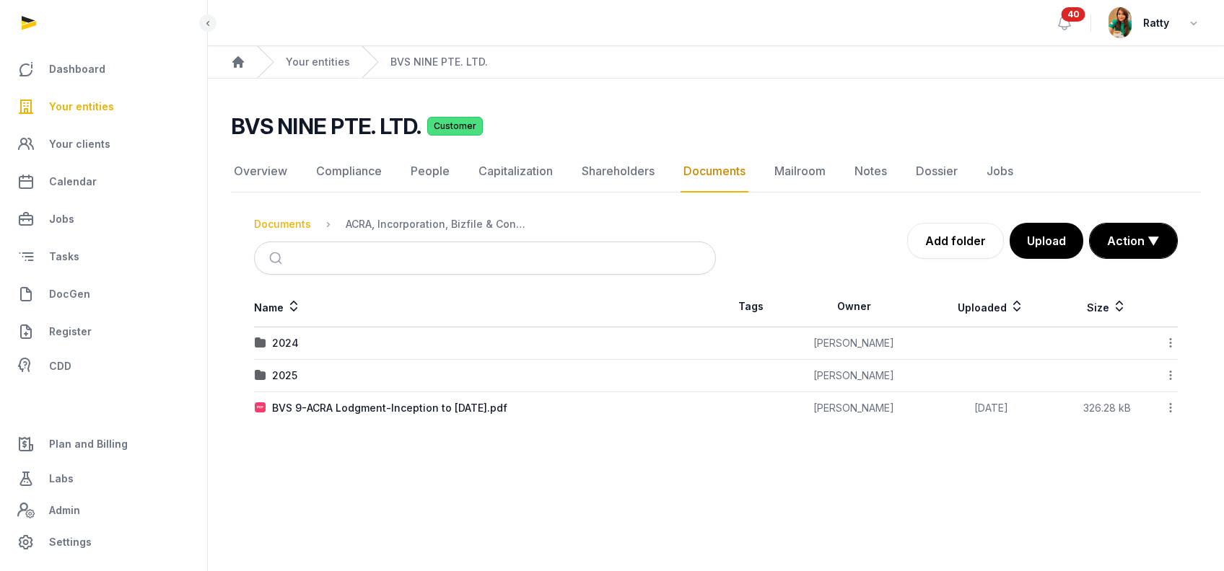
click at [303, 224] on div "Documents" at bounding box center [282, 224] width 57 height 14
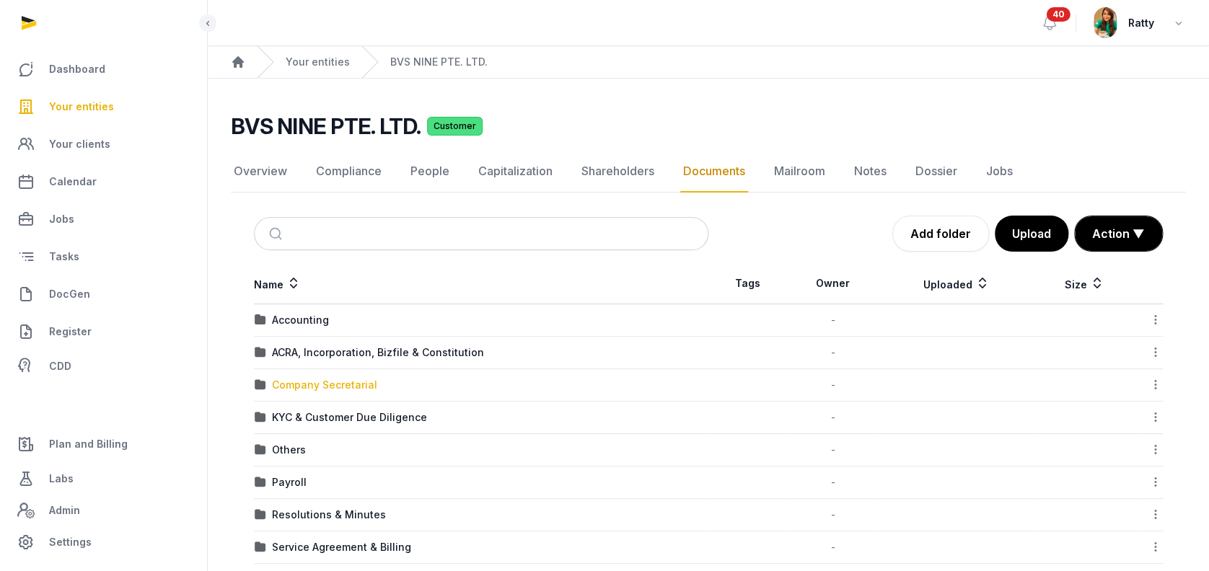
click at [344, 381] on div "Company Secretarial" at bounding box center [324, 385] width 105 height 14
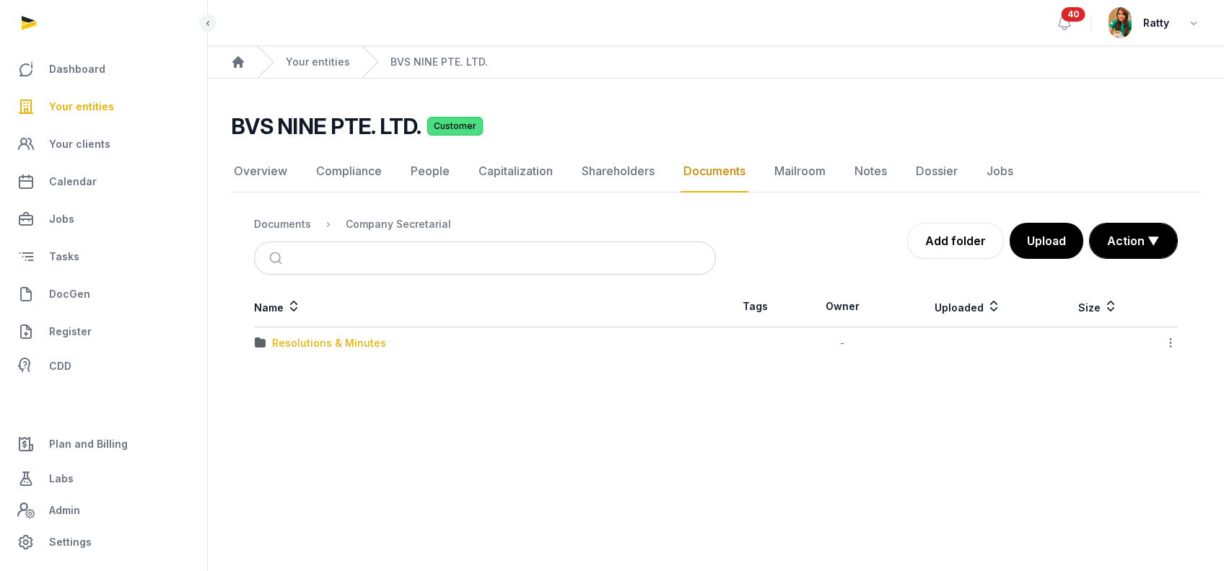
click at [332, 341] on div "Resolutions & Minutes" at bounding box center [329, 343] width 114 height 14
click at [295, 341] on div "2025" at bounding box center [284, 343] width 25 height 14
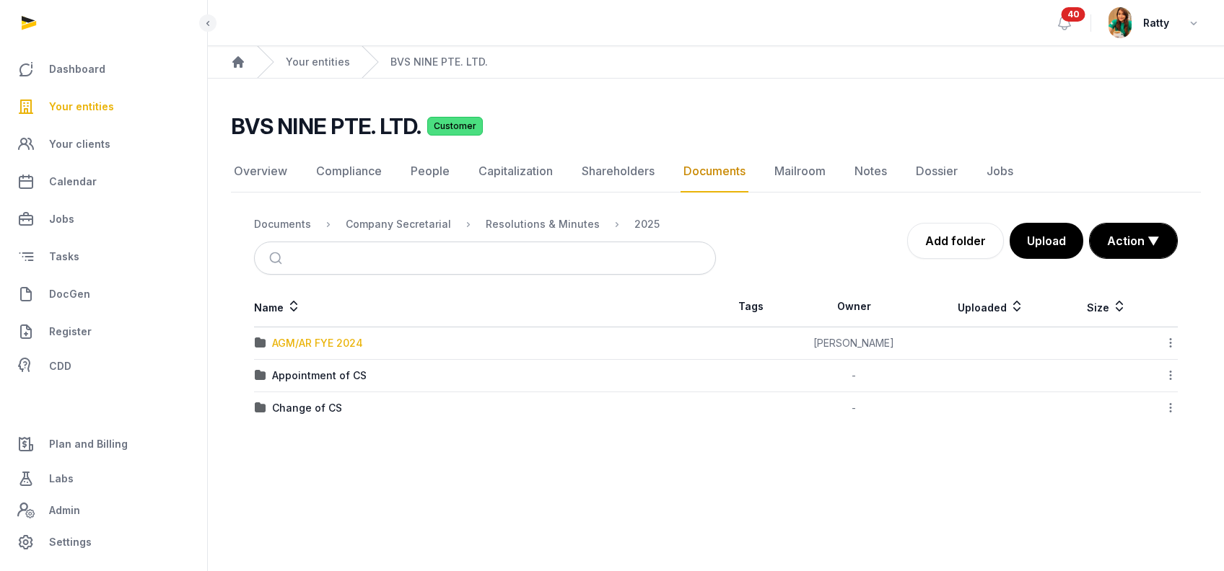
click at [325, 346] on div "AGM/AR FYE 2024" at bounding box center [317, 343] width 91 height 14
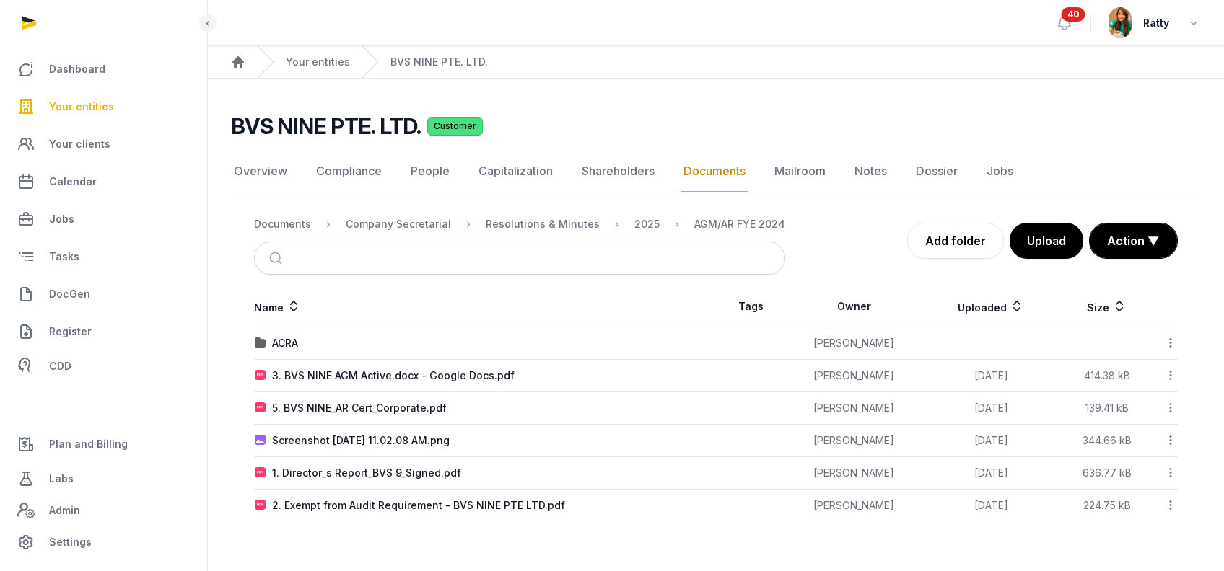
click at [1170, 373] on icon at bounding box center [1170, 375] width 13 height 15
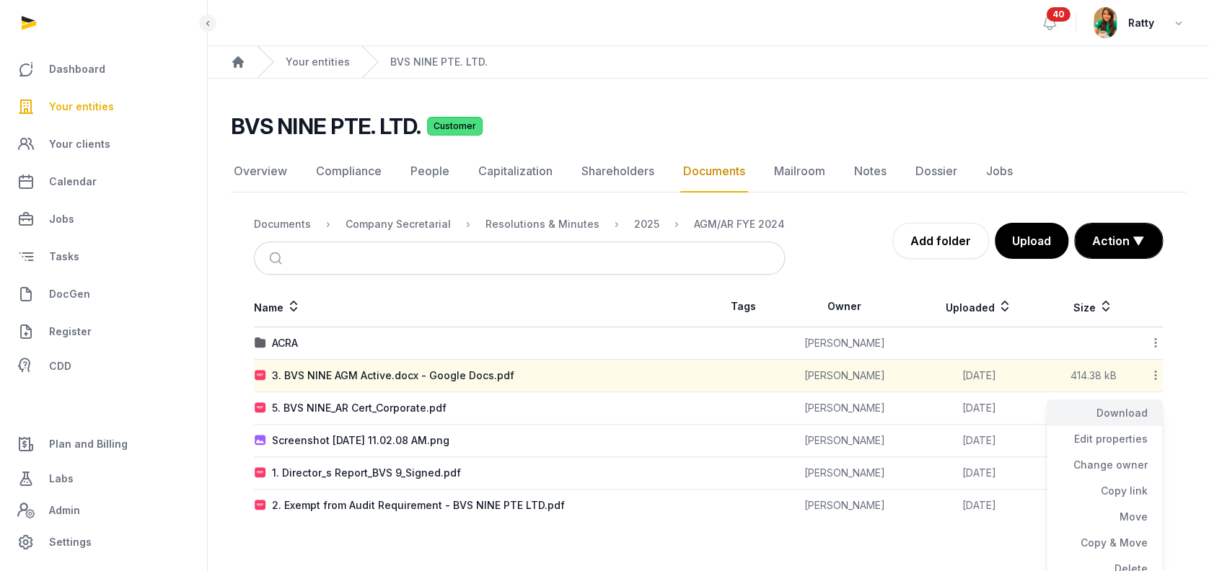
click at [1137, 416] on div "Download" at bounding box center [1104, 413] width 115 height 26
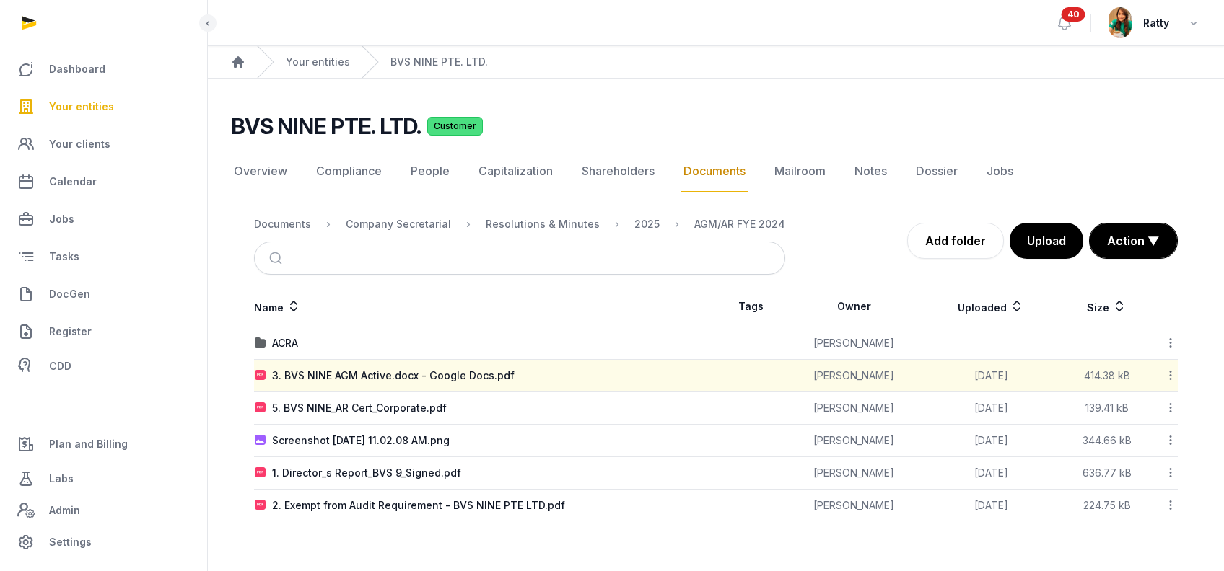
click at [1170, 407] on icon at bounding box center [1170, 407] width 13 height 15
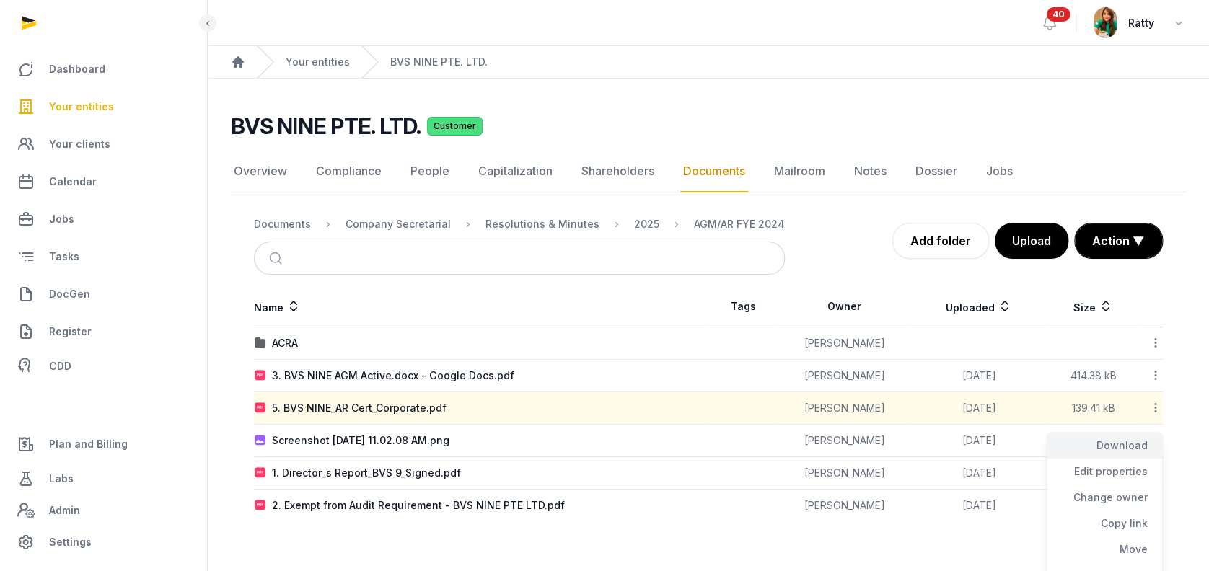
click at [1120, 445] on div "Download" at bounding box center [1104, 446] width 115 height 26
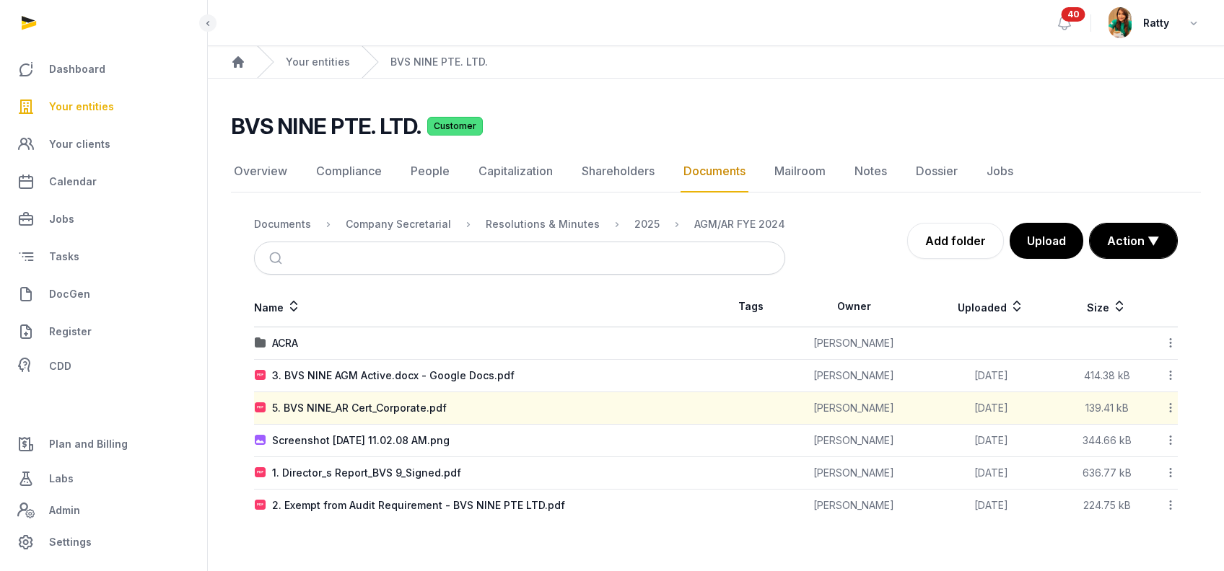
click at [1166, 444] on icon at bounding box center [1170, 440] width 13 height 15
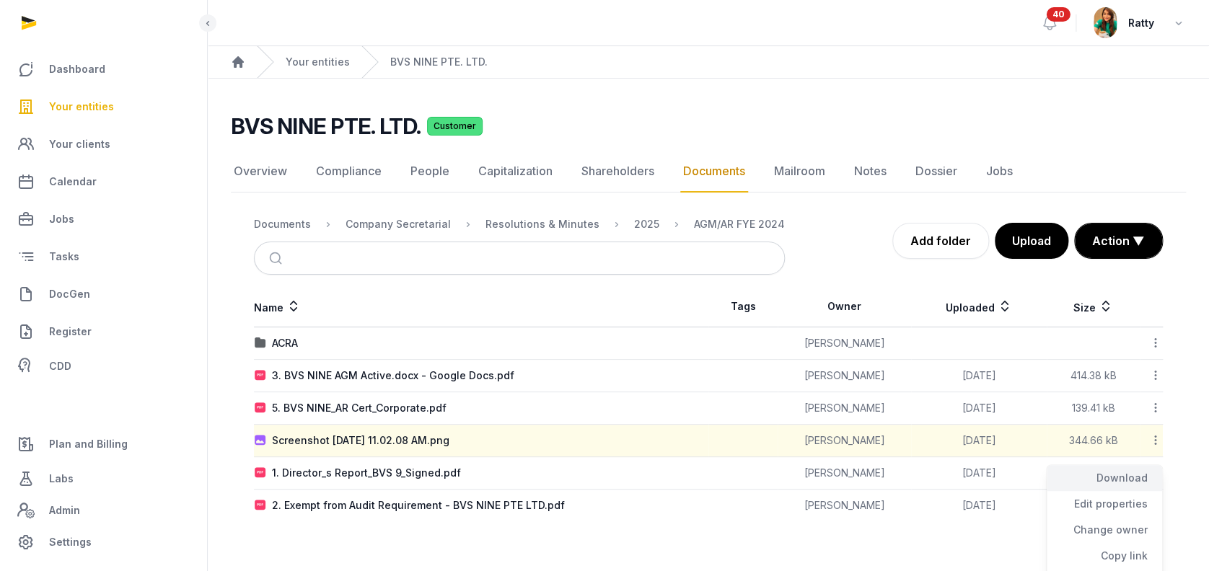
click at [1119, 479] on div "Download" at bounding box center [1104, 478] width 115 height 26
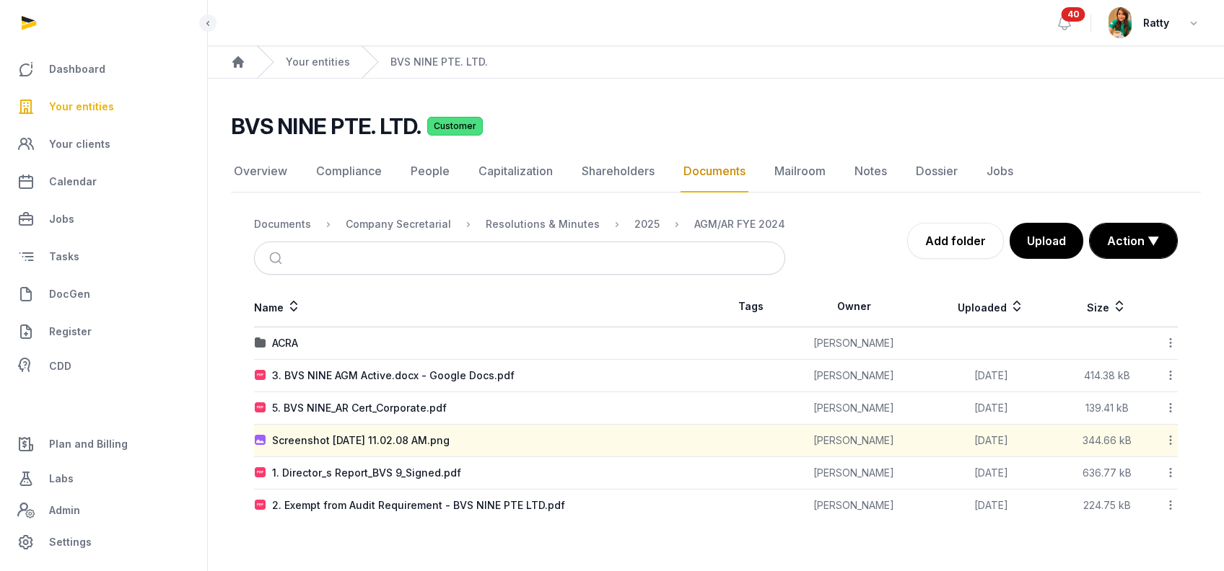
click at [1167, 473] on icon at bounding box center [1170, 472] width 13 height 15
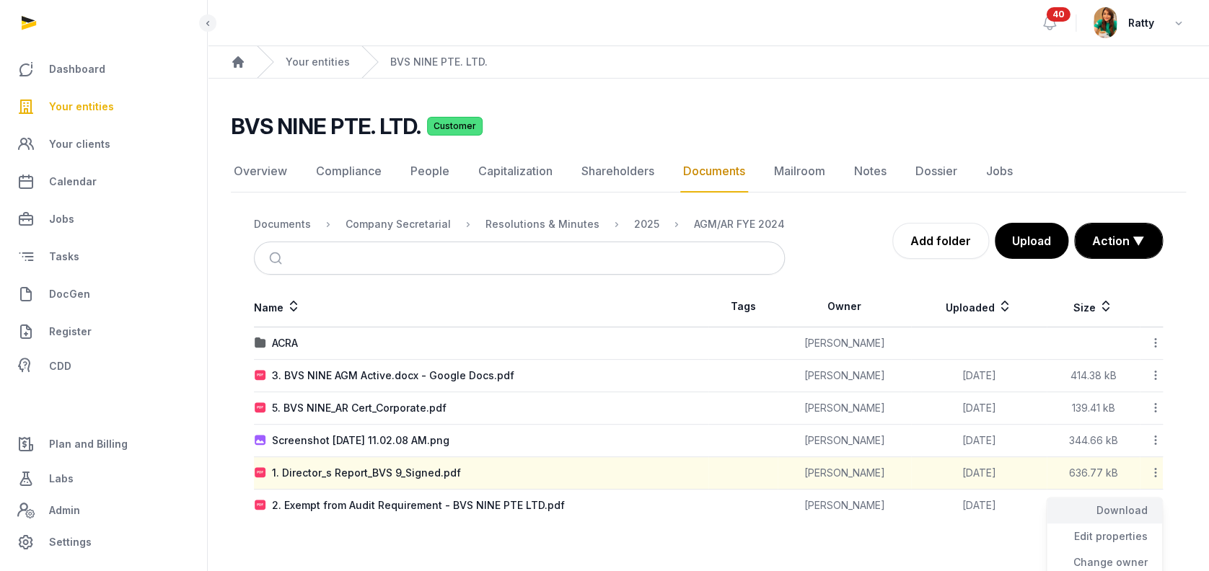
click at [1126, 512] on div "Download" at bounding box center [1104, 511] width 115 height 26
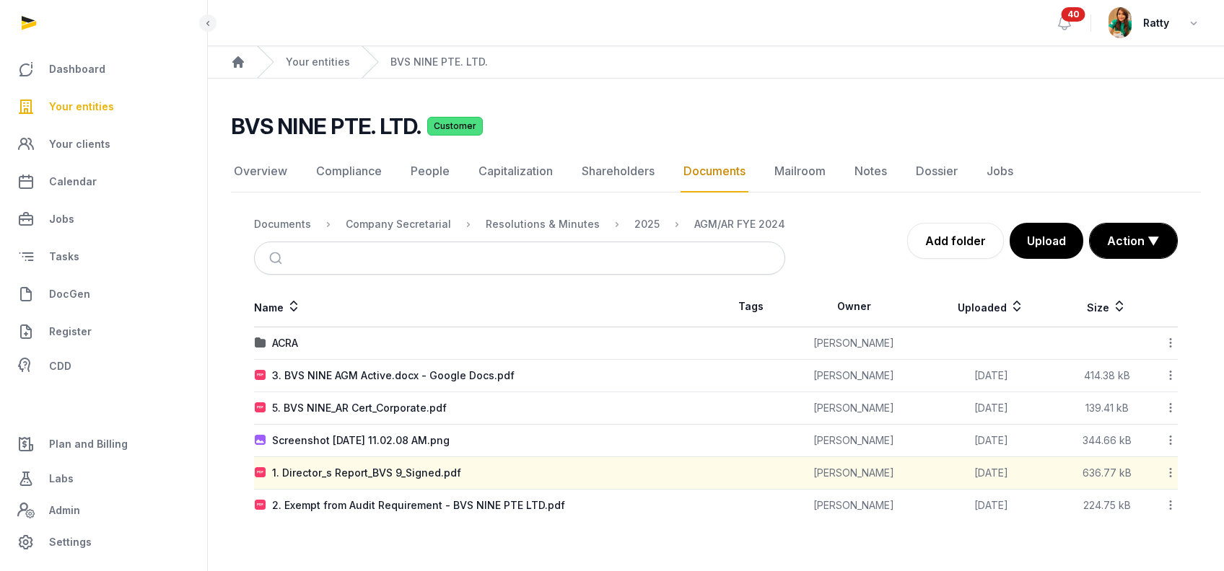
click at [1170, 504] on icon at bounding box center [1170, 505] width 13 height 15
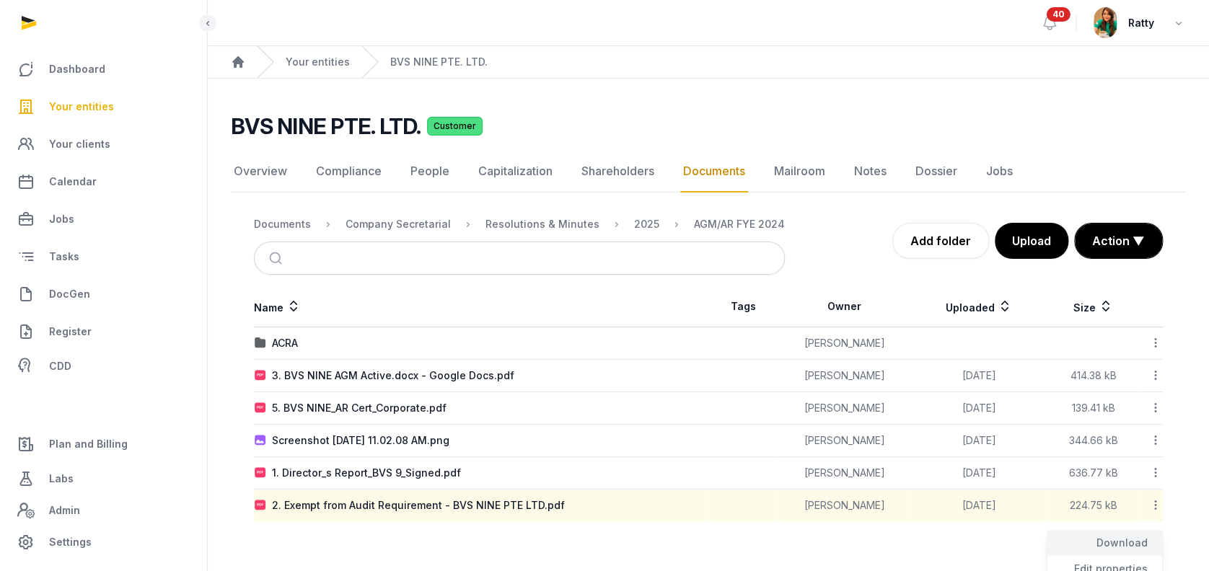
click at [1116, 543] on div "Download" at bounding box center [1104, 543] width 115 height 26
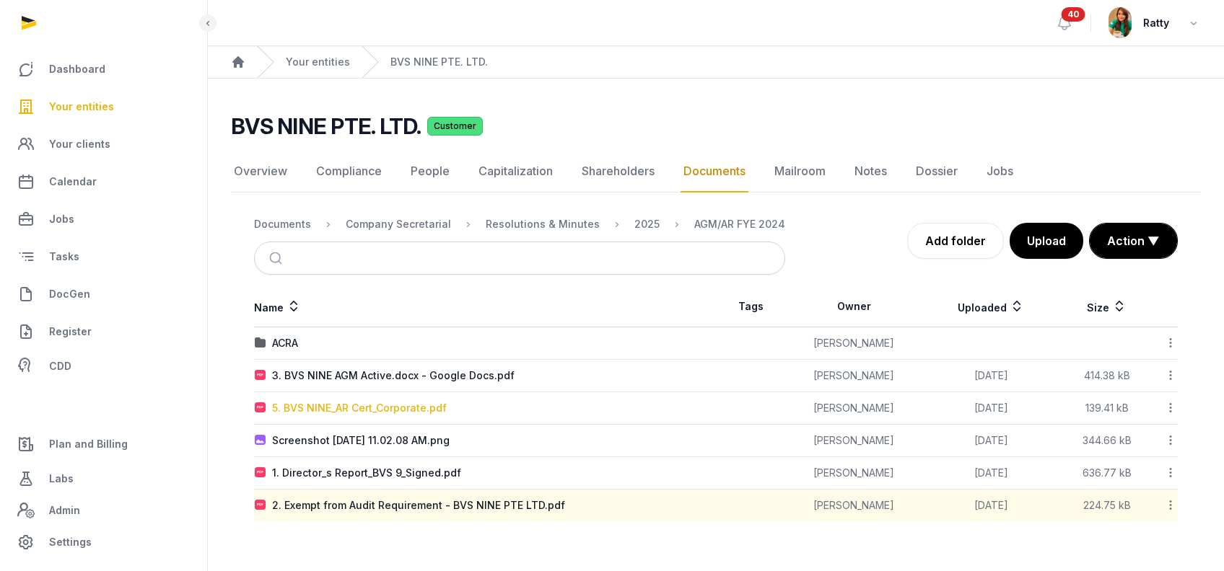
click at [364, 410] on div "5. BVS NINE_AR Cert_Corporate.pdf" at bounding box center [359, 408] width 175 height 14
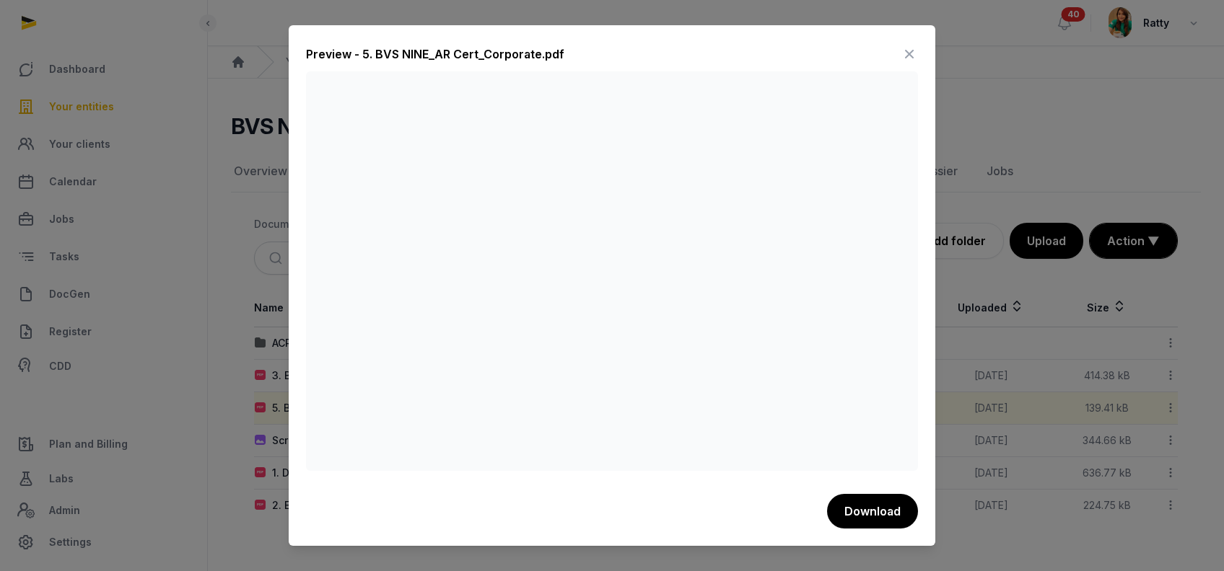
click at [915, 50] on icon at bounding box center [908, 54] width 17 height 23
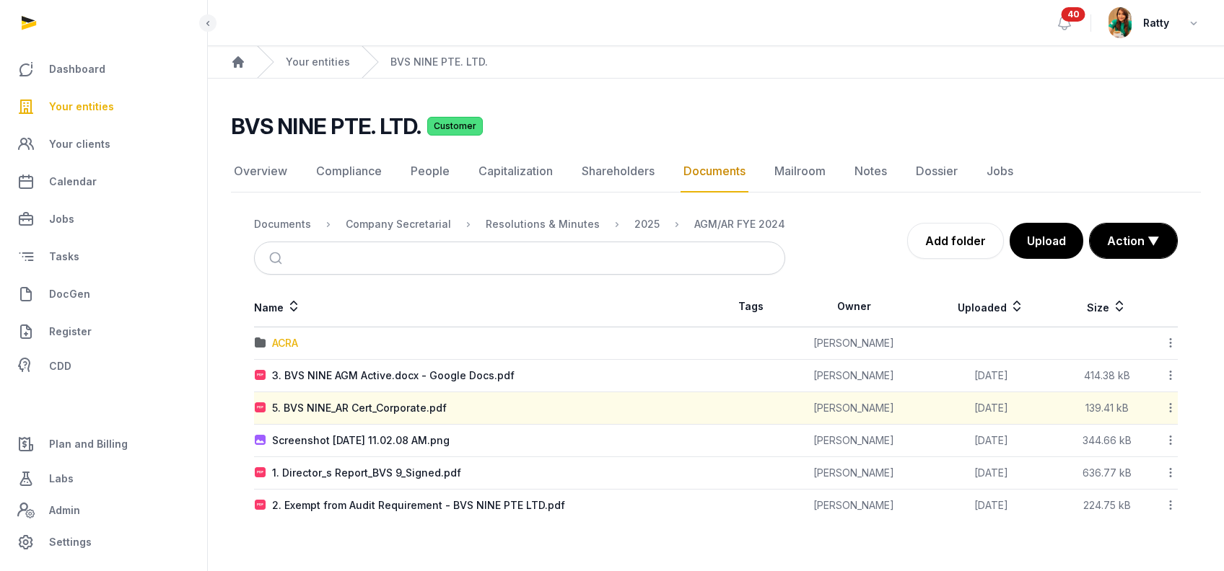
click at [289, 339] on div "ACRA" at bounding box center [285, 343] width 26 height 14
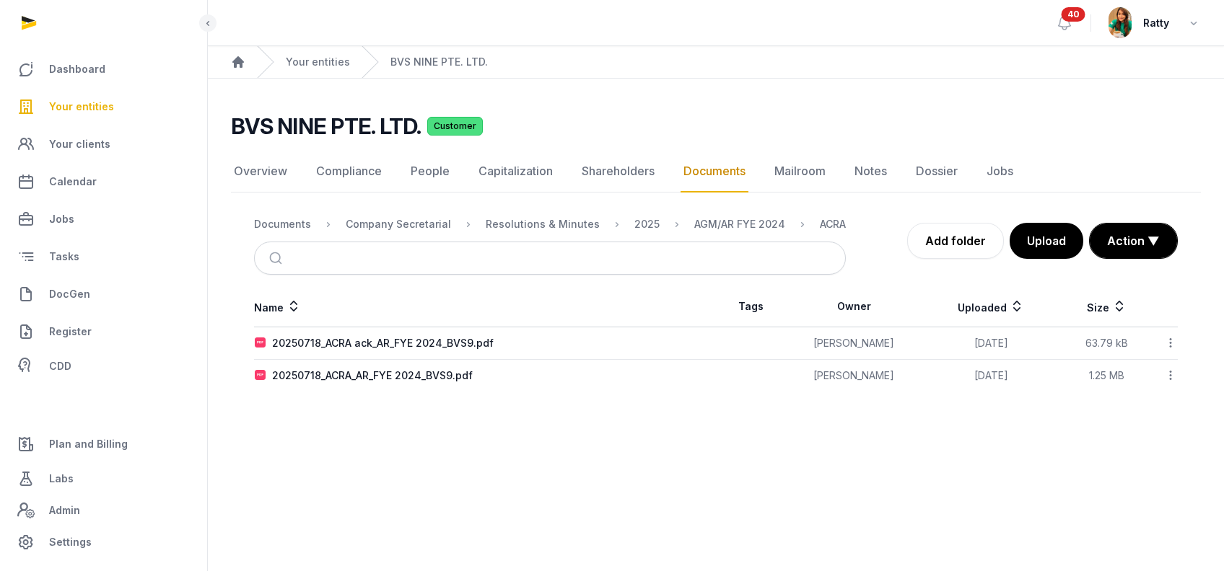
click at [1171, 349] on icon at bounding box center [1170, 342] width 13 height 15
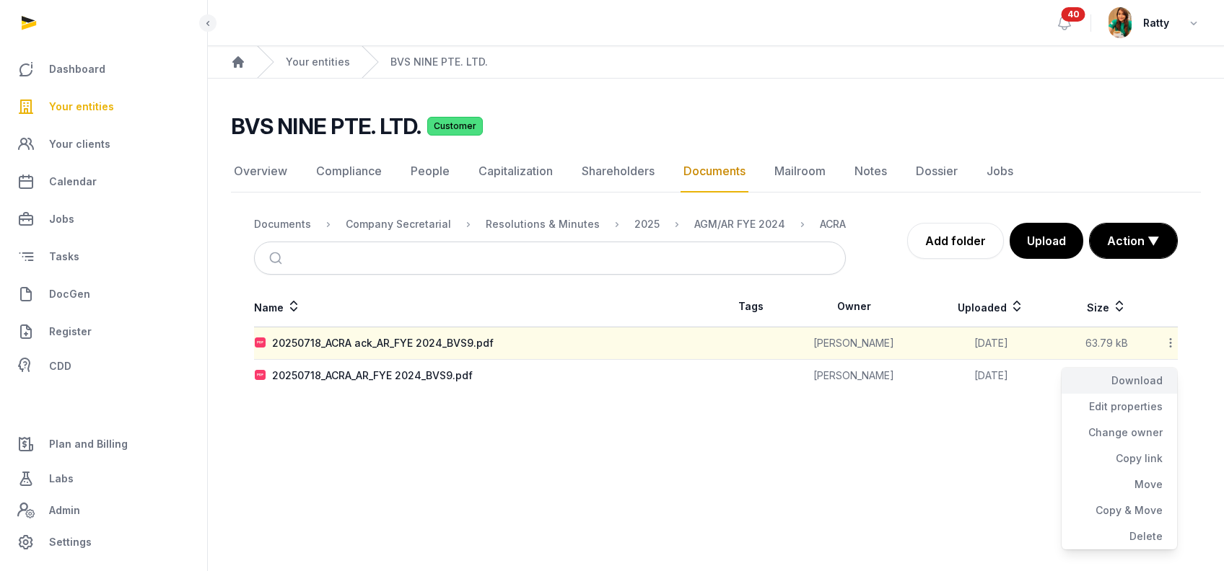
click at [1143, 374] on div "Download" at bounding box center [1118, 381] width 115 height 26
click at [1167, 377] on icon at bounding box center [1170, 375] width 13 height 15
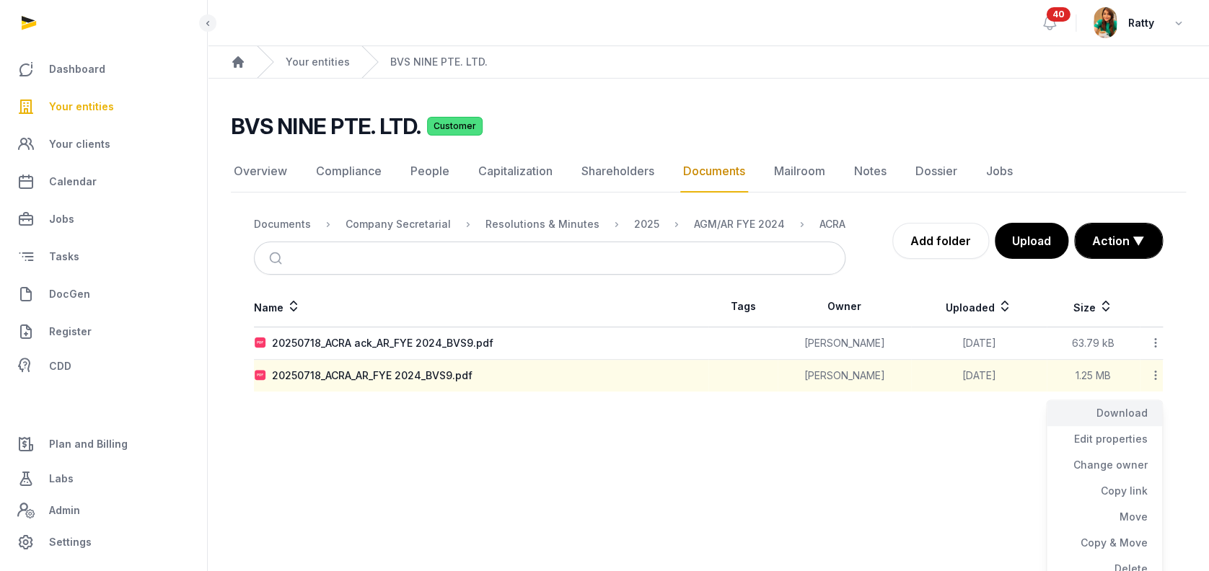
click at [1115, 414] on div "Download" at bounding box center [1104, 413] width 115 height 26
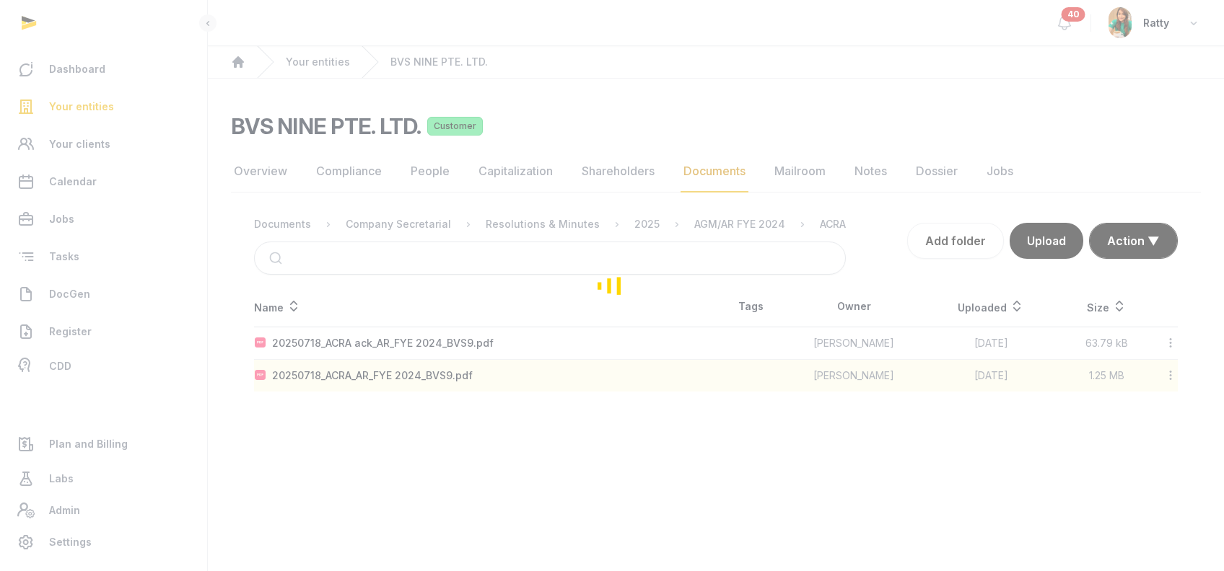
click at [730, 227] on div "Loading" at bounding box center [612, 285] width 1224 height 571
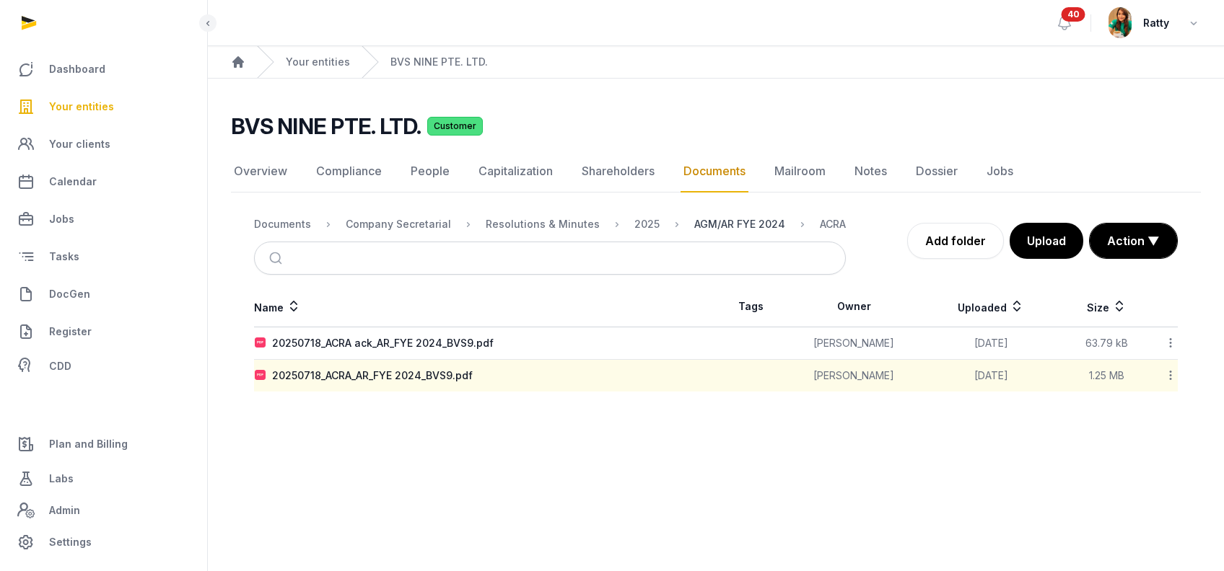
drag, startPoint x: 738, startPoint y: 217, endPoint x: 727, endPoint y: 219, distance: 11.7
click at [738, 217] on div "AGM/AR FYE 2024" at bounding box center [739, 224] width 91 height 14
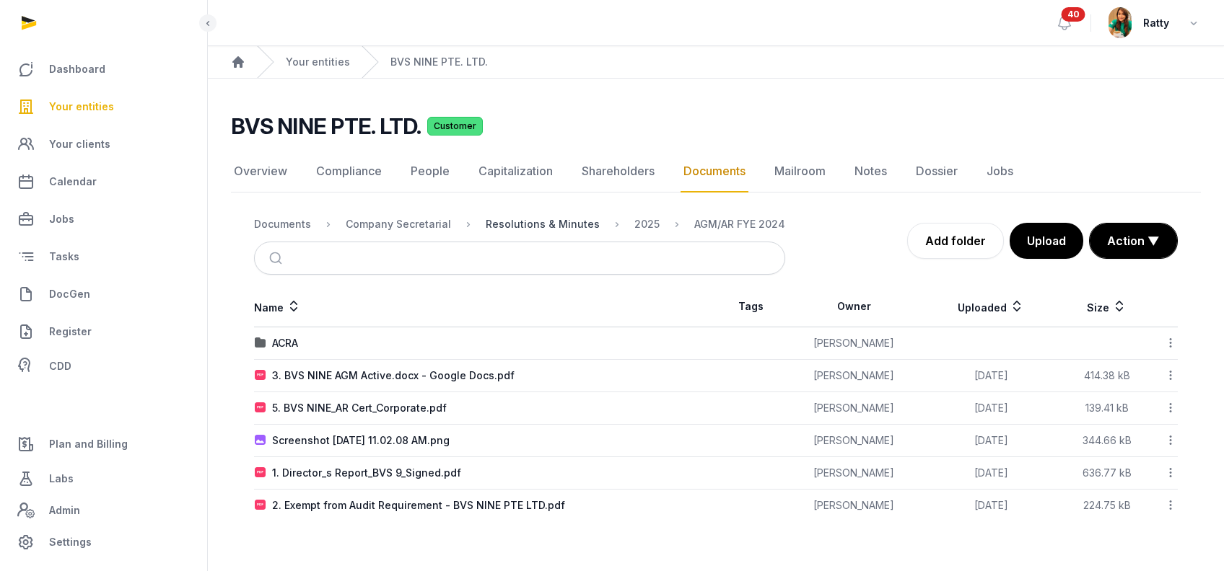
click at [554, 220] on div "Resolutions & Minutes" at bounding box center [543, 224] width 114 height 14
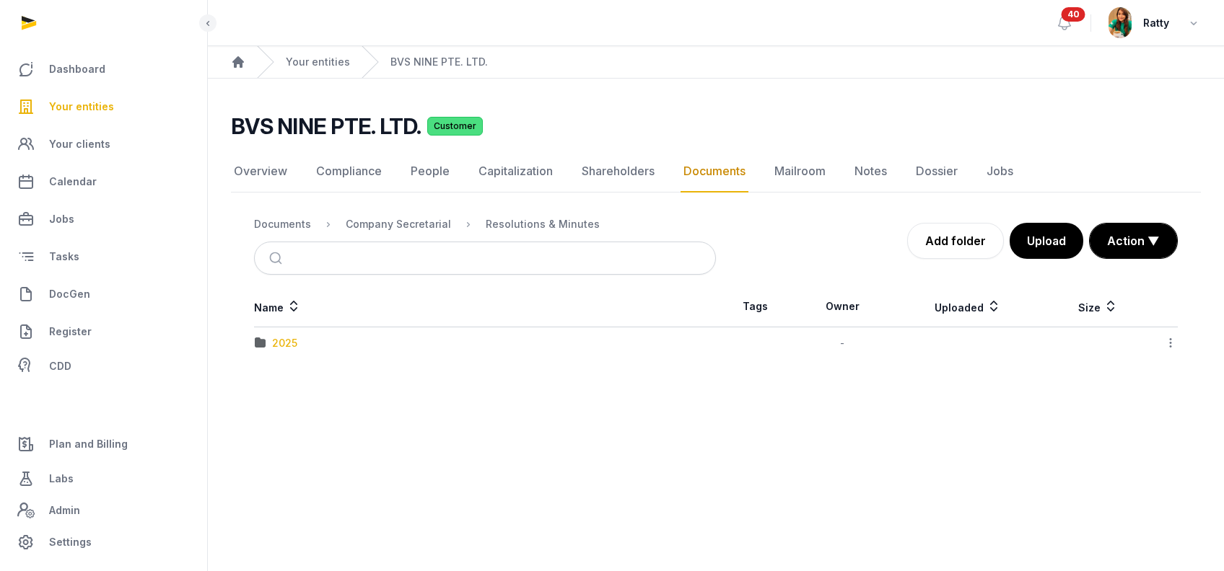
click at [288, 338] on div "2025" at bounding box center [284, 343] width 25 height 14
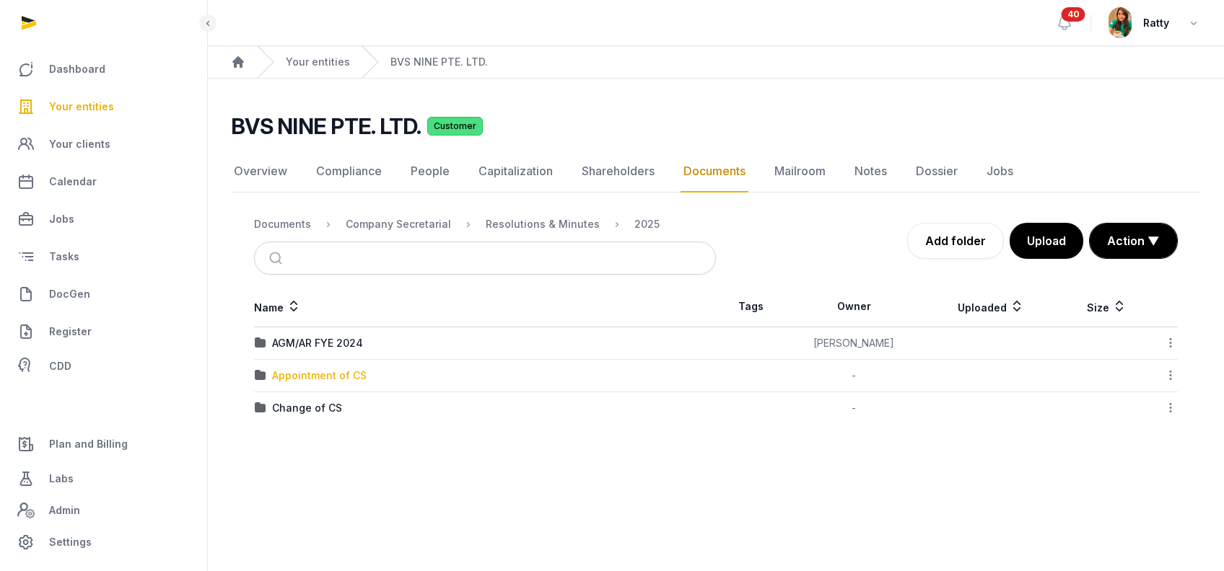
click at [304, 380] on div "Appointment of CS" at bounding box center [319, 376] width 95 height 14
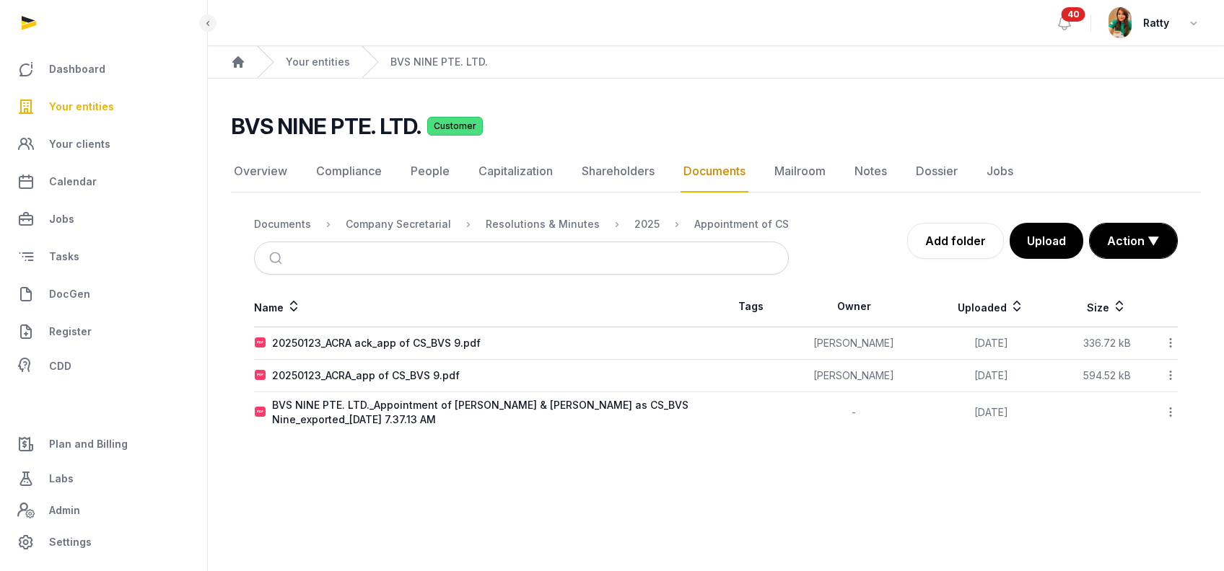
click at [1170, 342] on icon at bounding box center [1170, 342] width 13 height 15
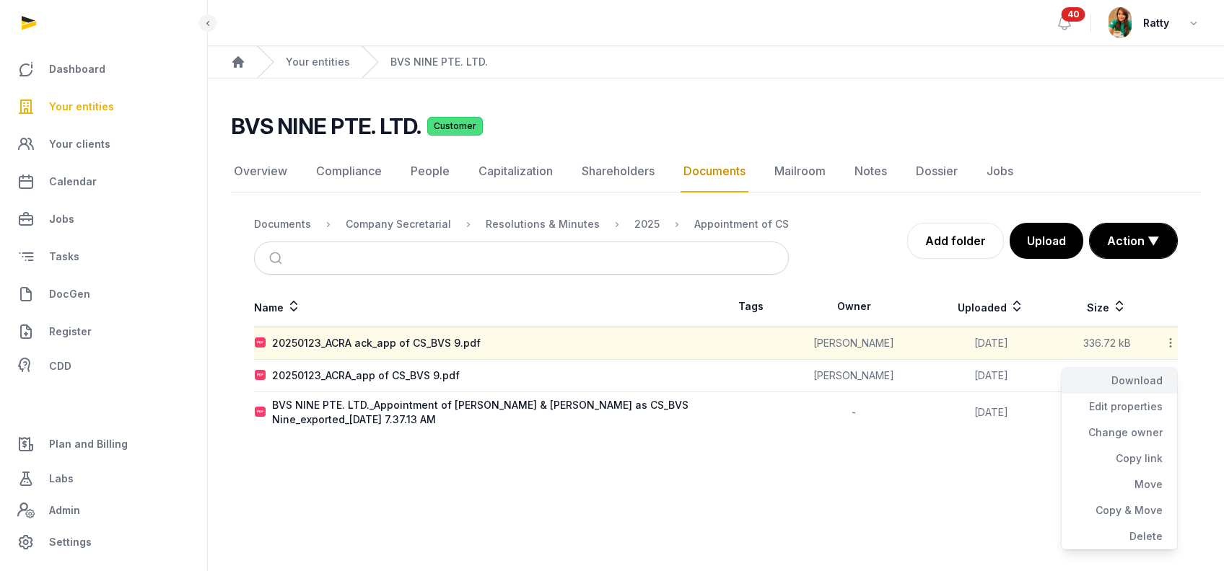
click at [1142, 381] on div "Download" at bounding box center [1118, 381] width 115 height 26
click at [1169, 374] on icon at bounding box center [1170, 375] width 13 height 15
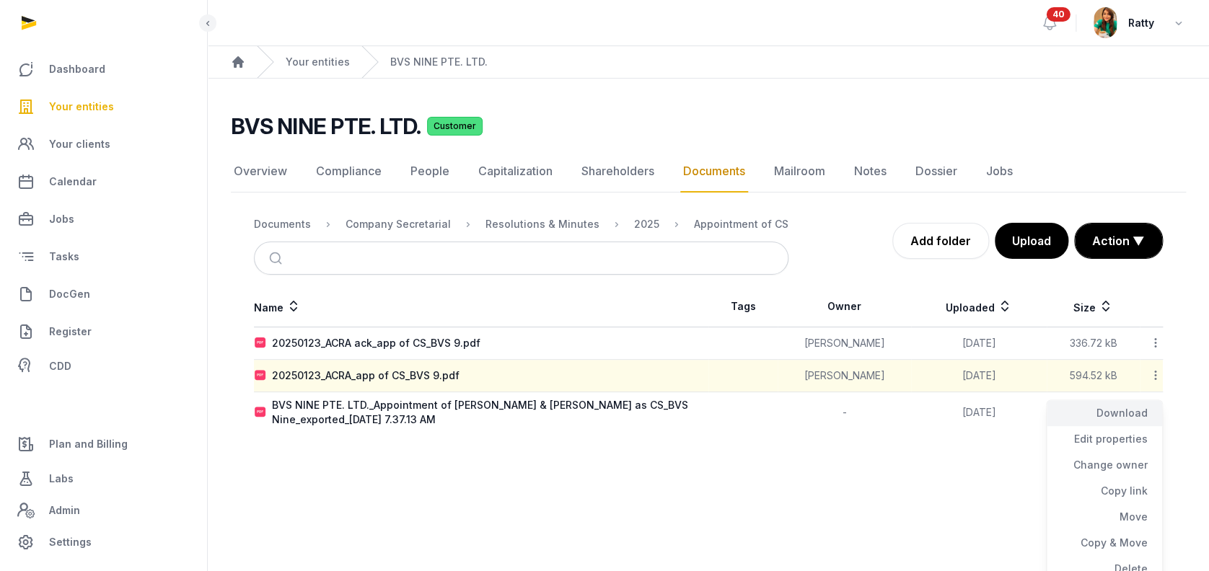
click at [1144, 410] on div "Download" at bounding box center [1104, 413] width 115 height 26
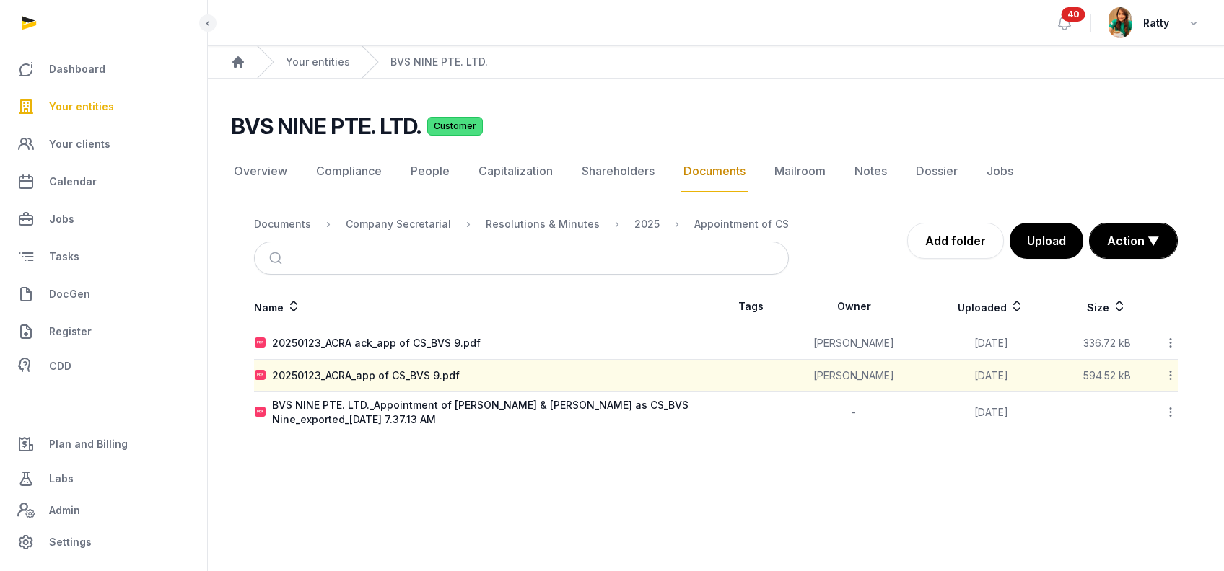
click at [1169, 412] on icon at bounding box center [1170, 412] width 13 height 15
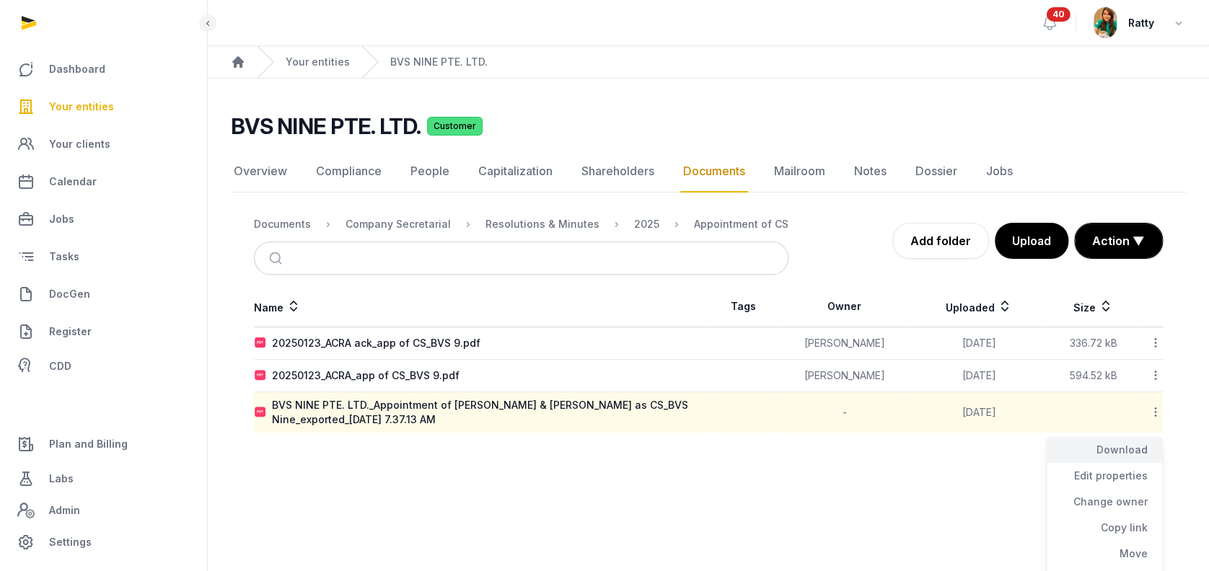
click at [1144, 447] on div "Download" at bounding box center [1104, 450] width 115 height 26
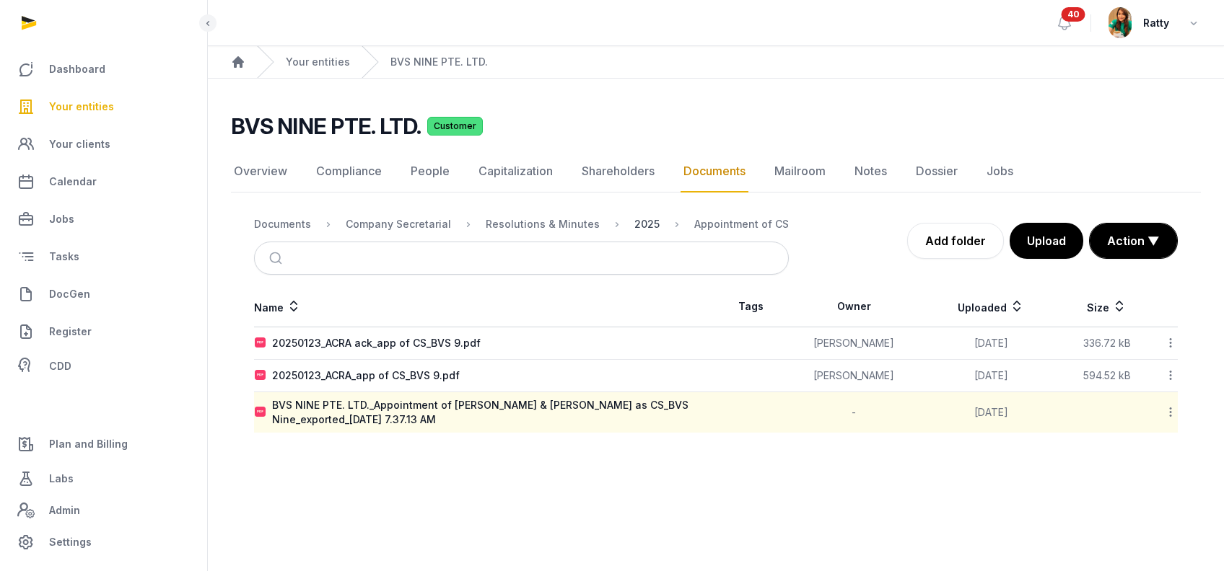
click at [634, 218] on div "2025" at bounding box center [646, 224] width 25 height 14
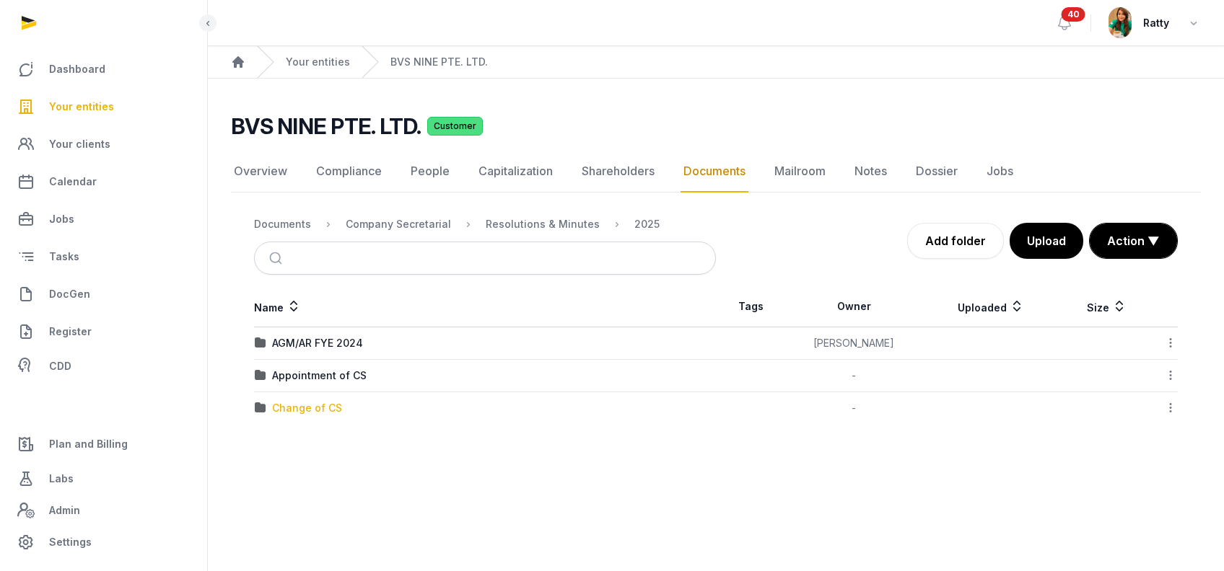
click at [286, 404] on div "Change of CS" at bounding box center [307, 408] width 70 height 14
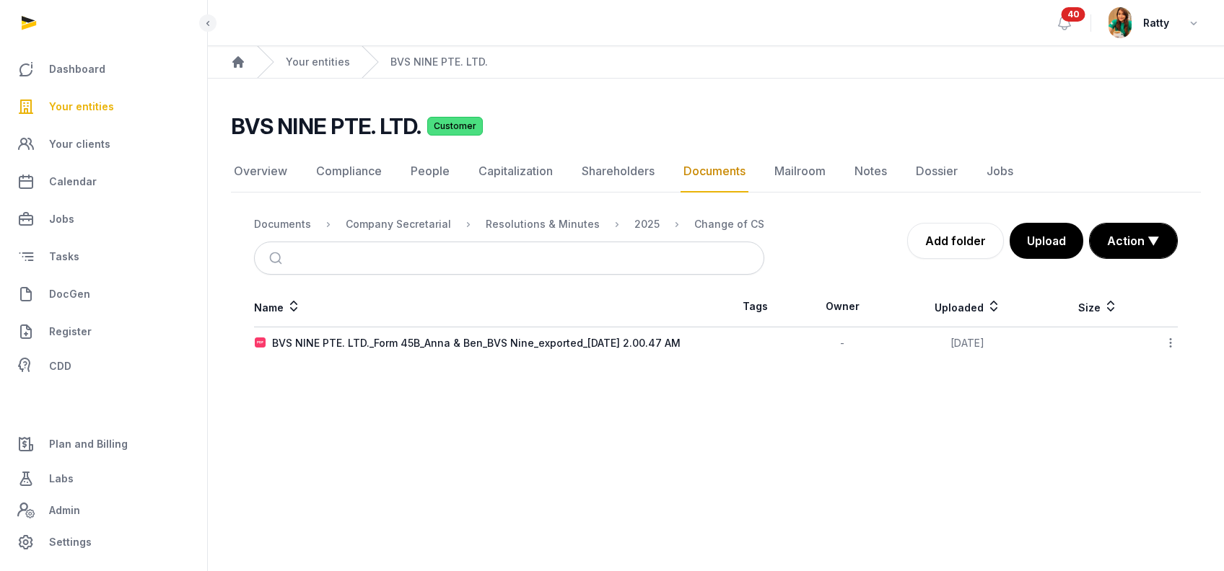
click at [1172, 338] on icon at bounding box center [1170, 342] width 13 height 15
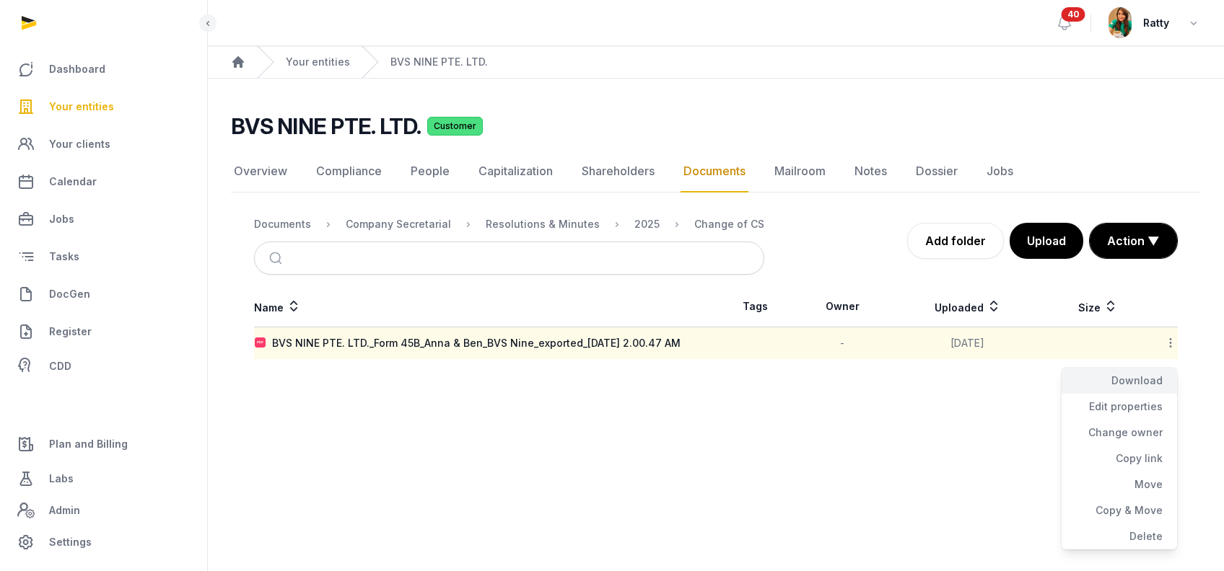
click at [1131, 381] on div "Download" at bounding box center [1118, 381] width 115 height 26
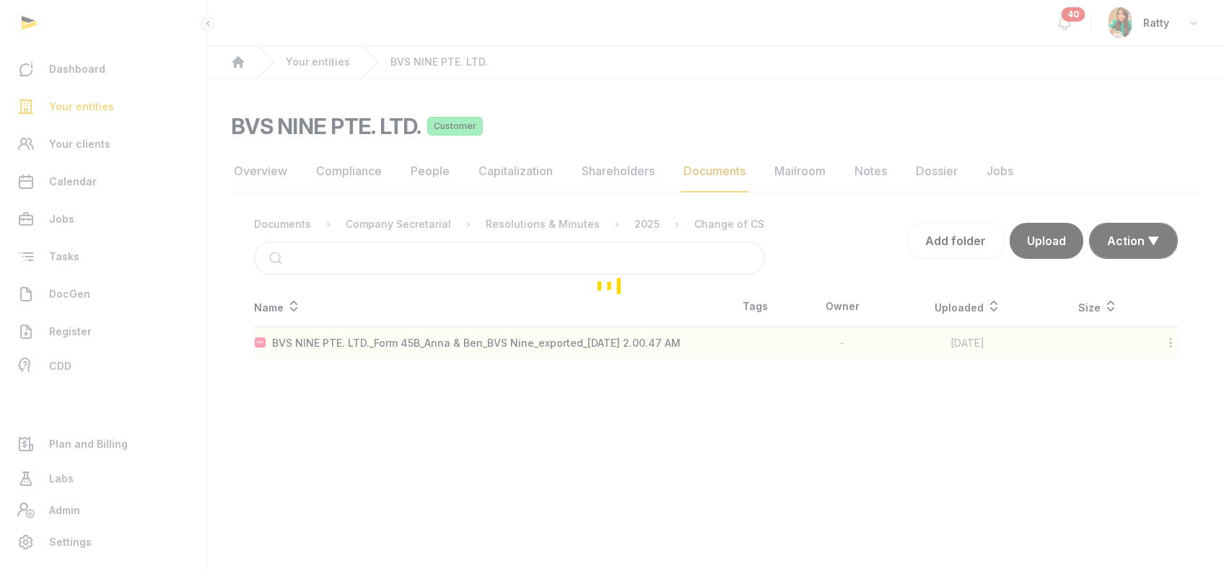
click at [620, 220] on div "Loading" at bounding box center [612, 285] width 1224 height 571
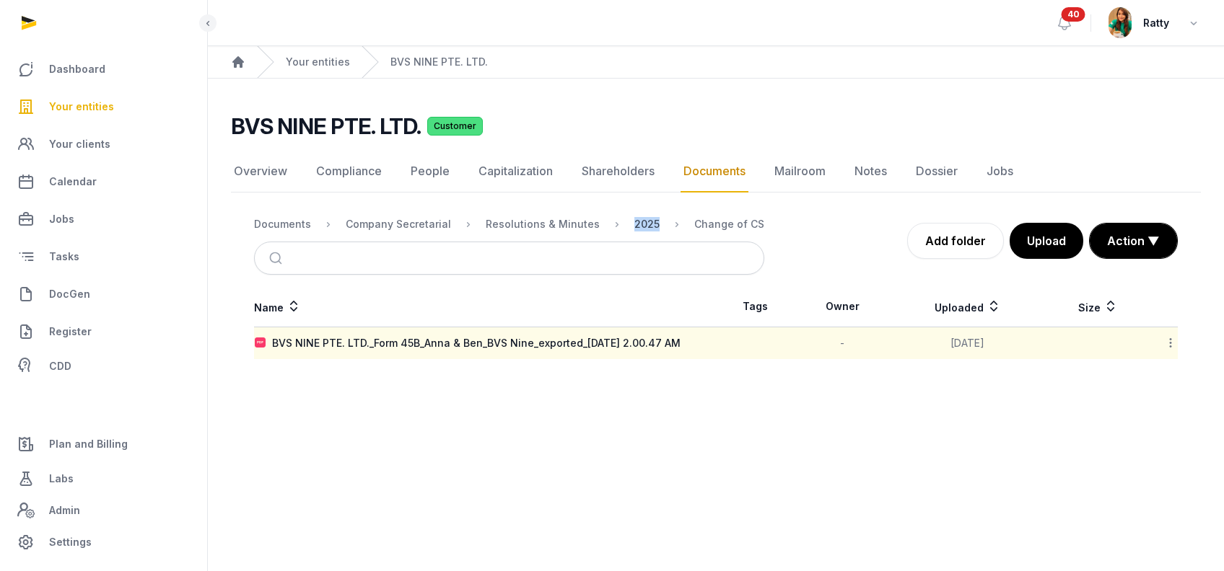
click at [634, 219] on div "2025" at bounding box center [646, 224] width 25 height 14
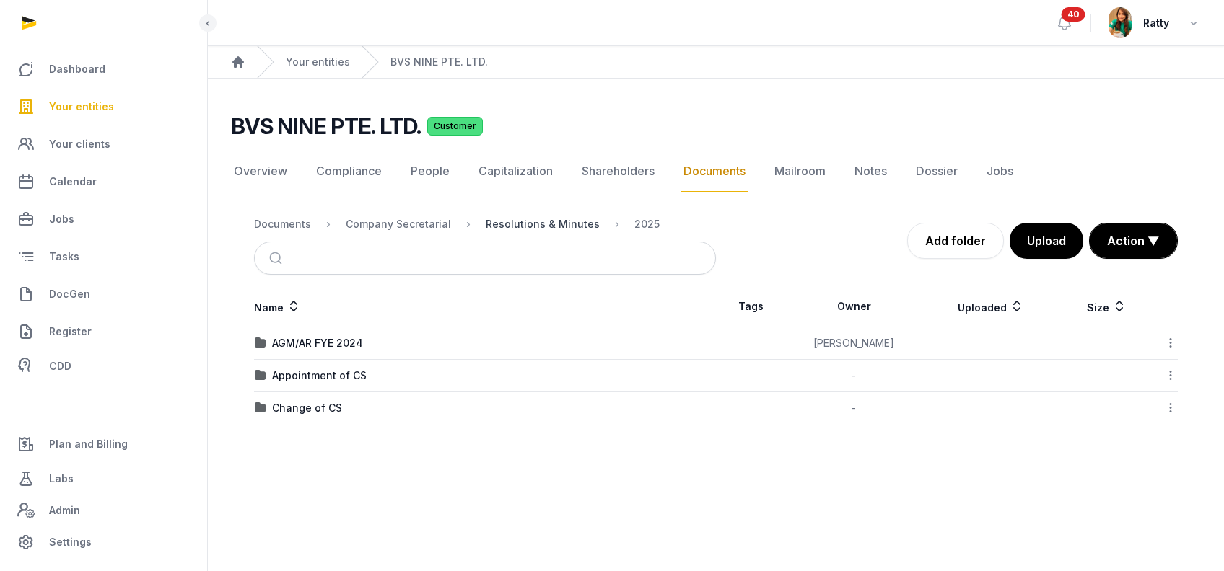
click at [530, 223] on div "Resolutions & Minutes" at bounding box center [543, 224] width 114 height 14
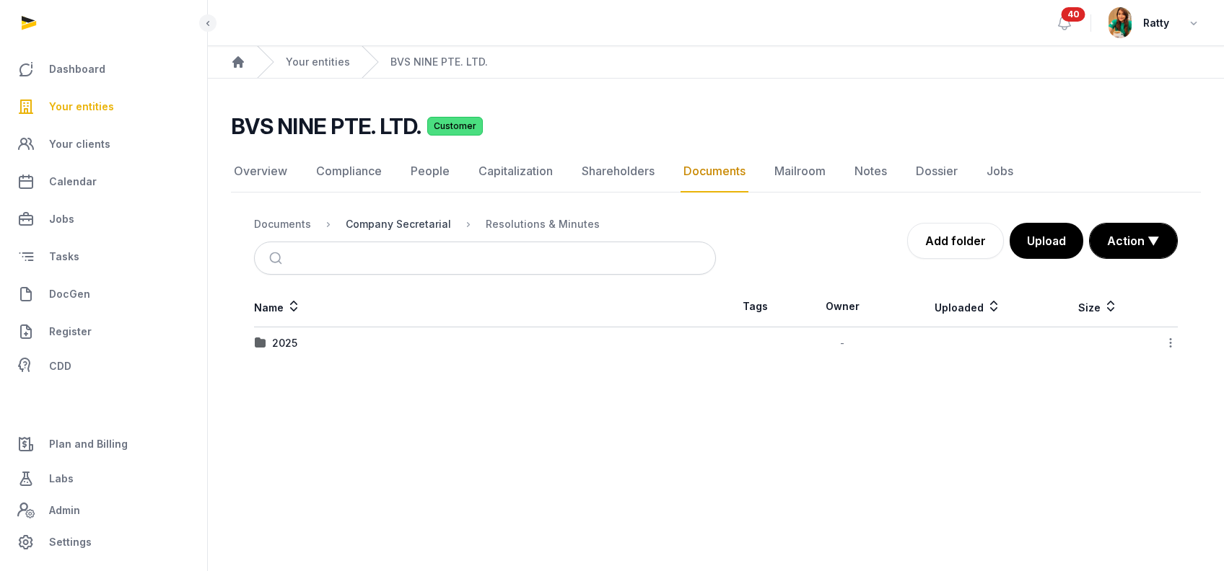
click at [407, 222] on div "Company Secretarial" at bounding box center [398, 224] width 105 height 14
click at [333, 343] on div "Resolutions & Minutes" at bounding box center [329, 343] width 114 height 14
click at [285, 343] on div "2025" at bounding box center [284, 343] width 25 height 14
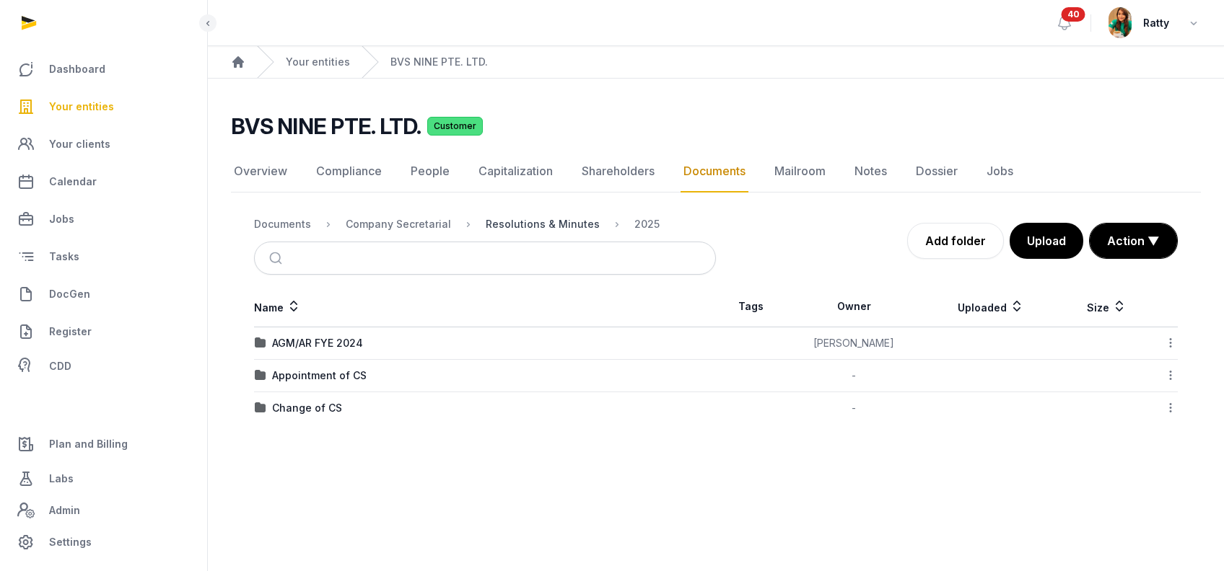
click at [537, 223] on div "Resolutions & Minutes" at bounding box center [543, 224] width 114 height 14
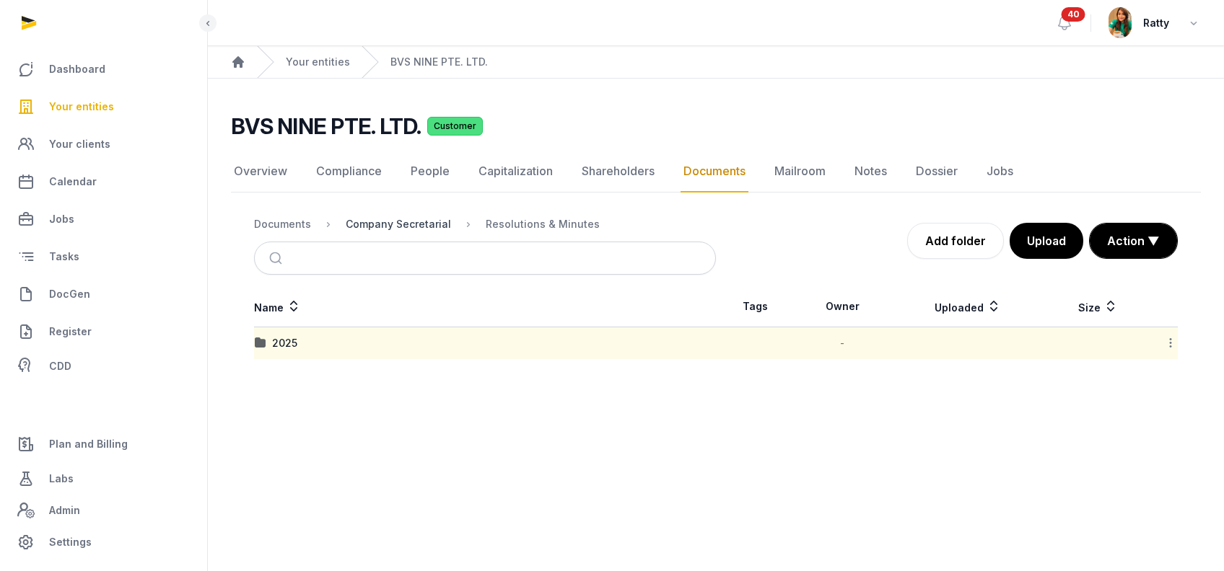
click at [404, 224] on div "Company Secretarial" at bounding box center [398, 224] width 105 height 14
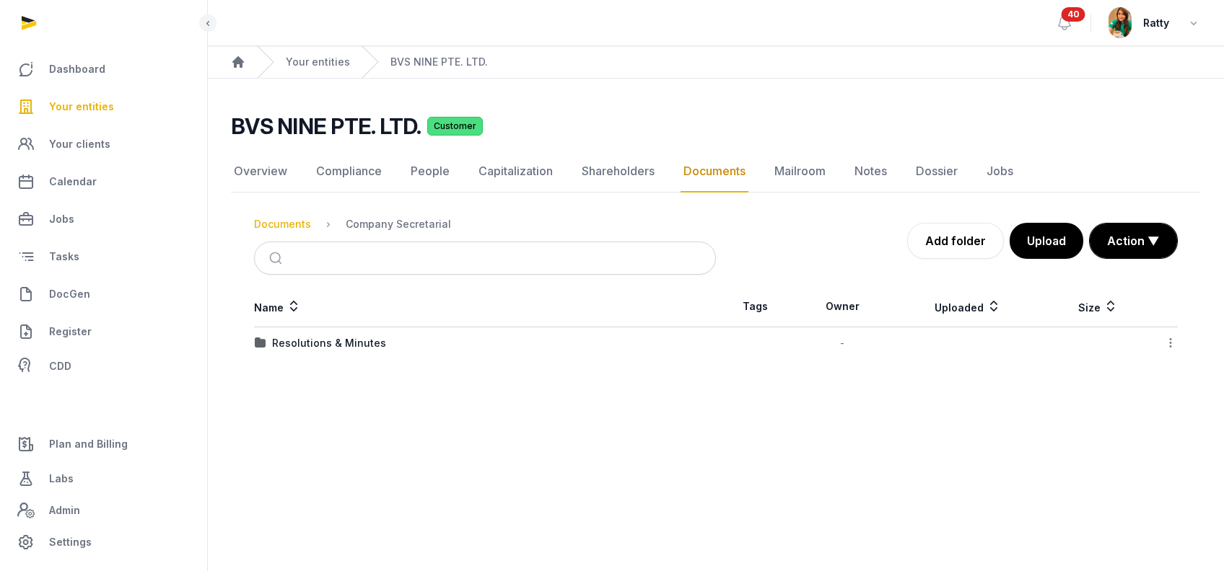
click at [286, 225] on div "Documents" at bounding box center [282, 224] width 57 height 14
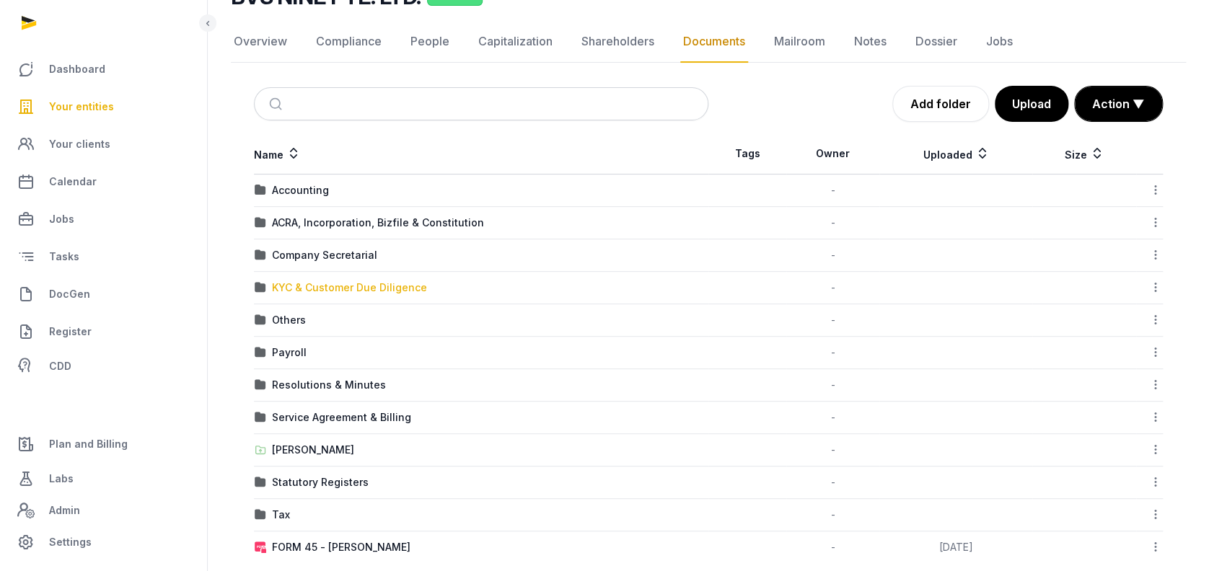
scroll to position [149, 0]
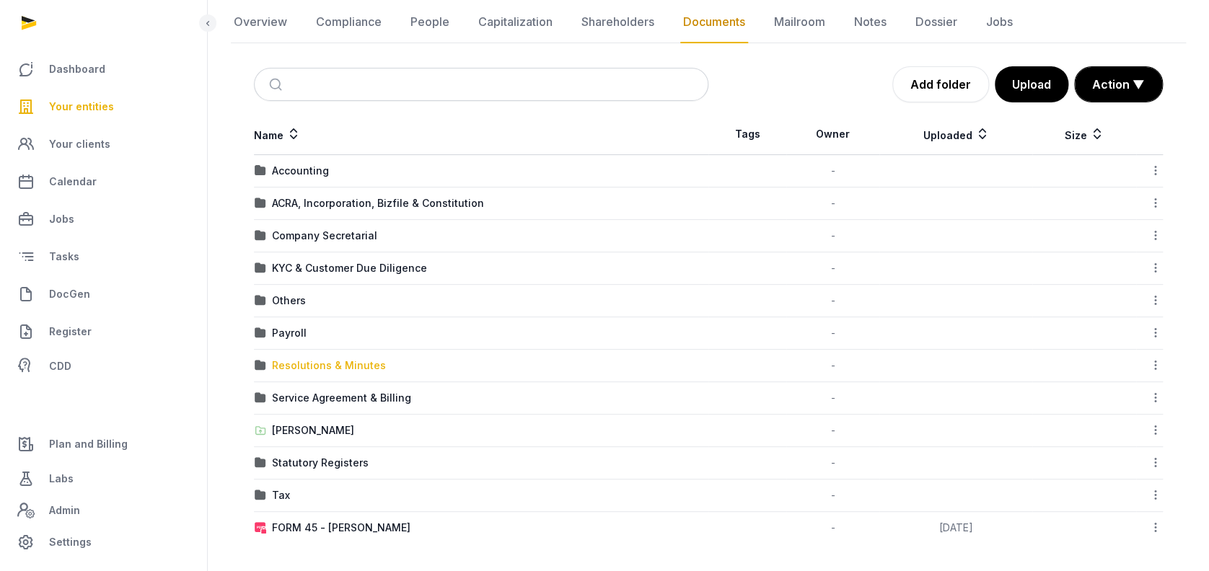
click at [330, 359] on div "Resolutions & Minutes" at bounding box center [329, 366] width 114 height 14
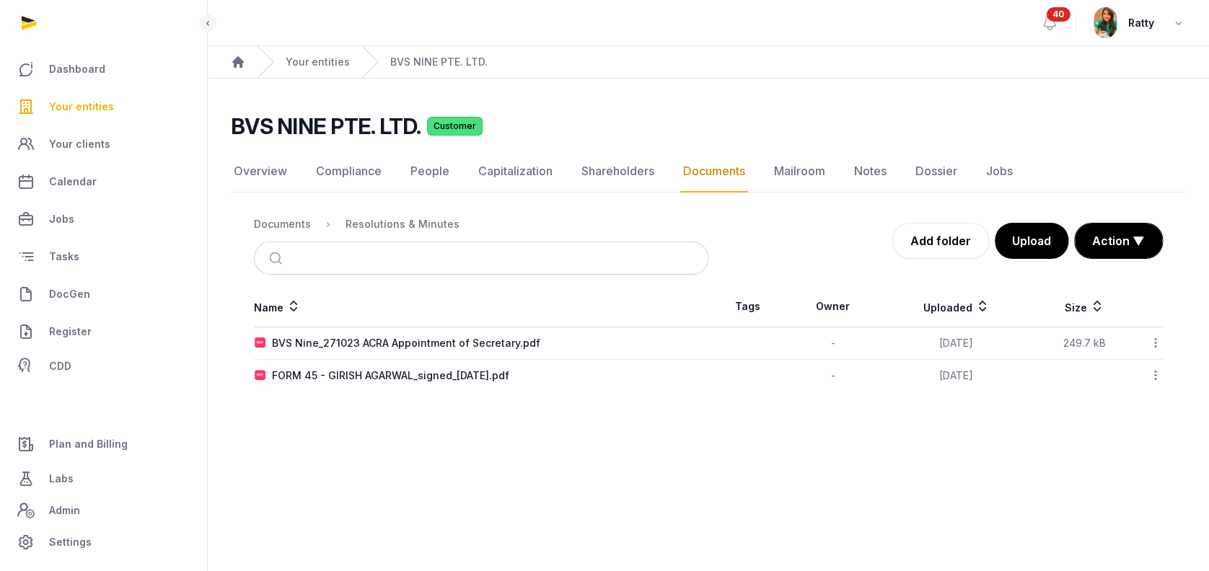
scroll to position [0, 0]
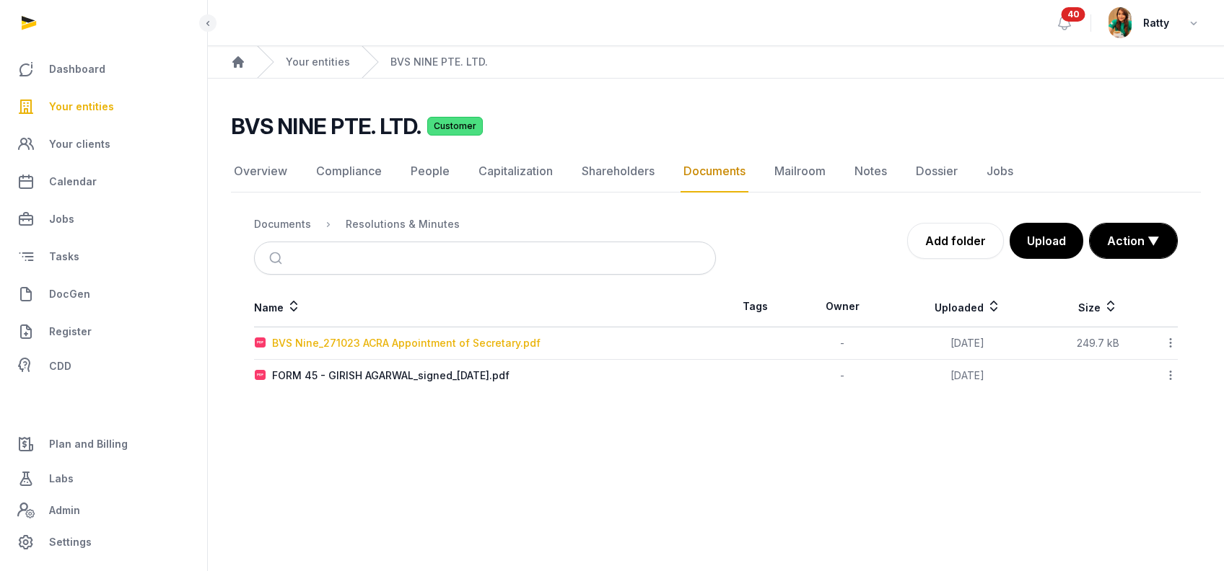
click at [360, 337] on div "BVS Nine_271023 ACRA Appointment of Secretary.pdf" at bounding box center [406, 343] width 268 height 14
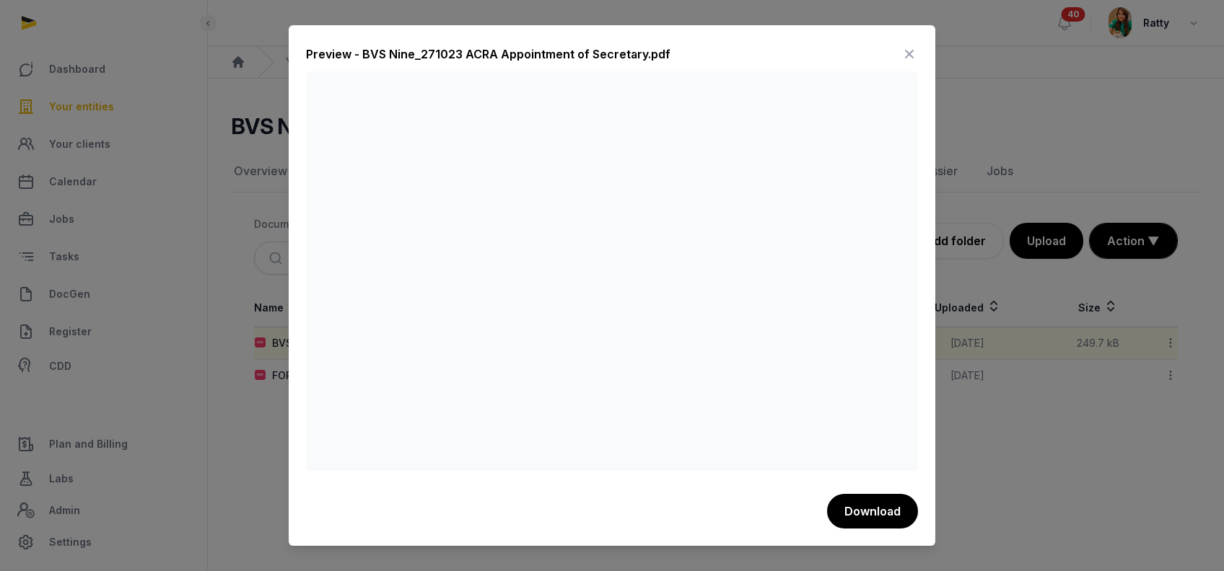
click at [908, 45] on icon at bounding box center [908, 54] width 17 height 23
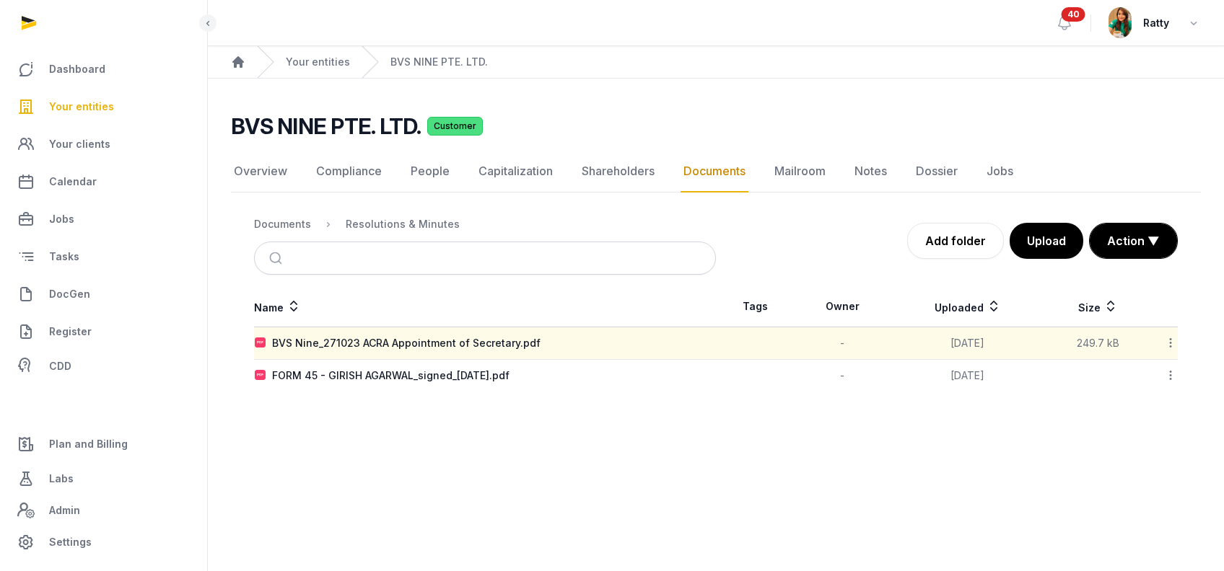
click at [1167, 341] on icon at bounding box center [1170, 342] width 13 height 15
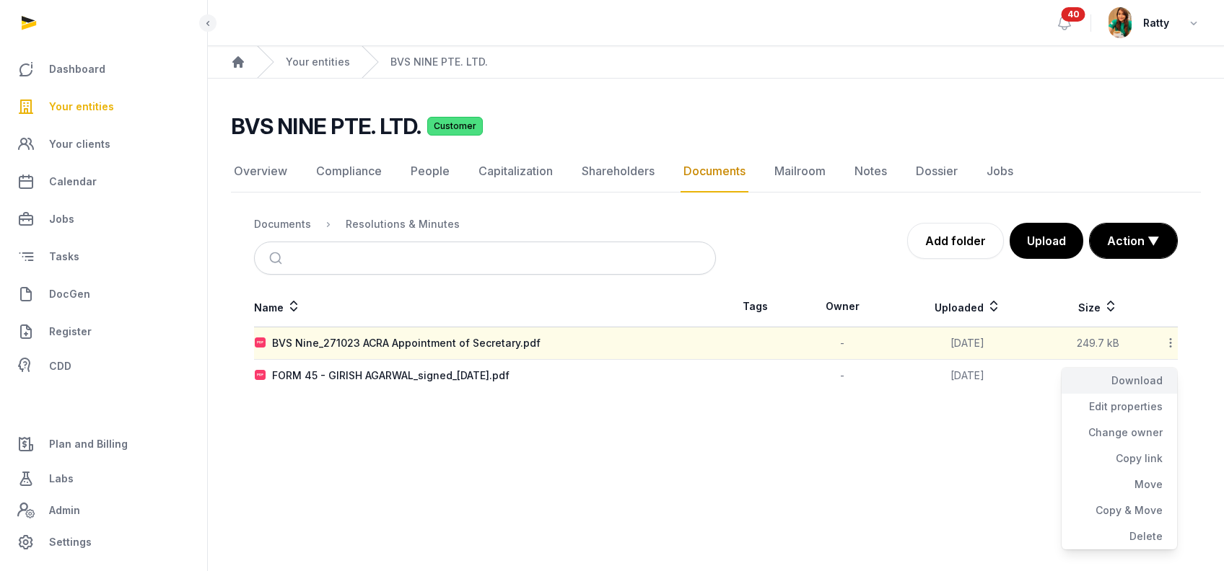
click at [1153, 378] on div "Download" at bounding box center [1118, 381] width 115 height 26
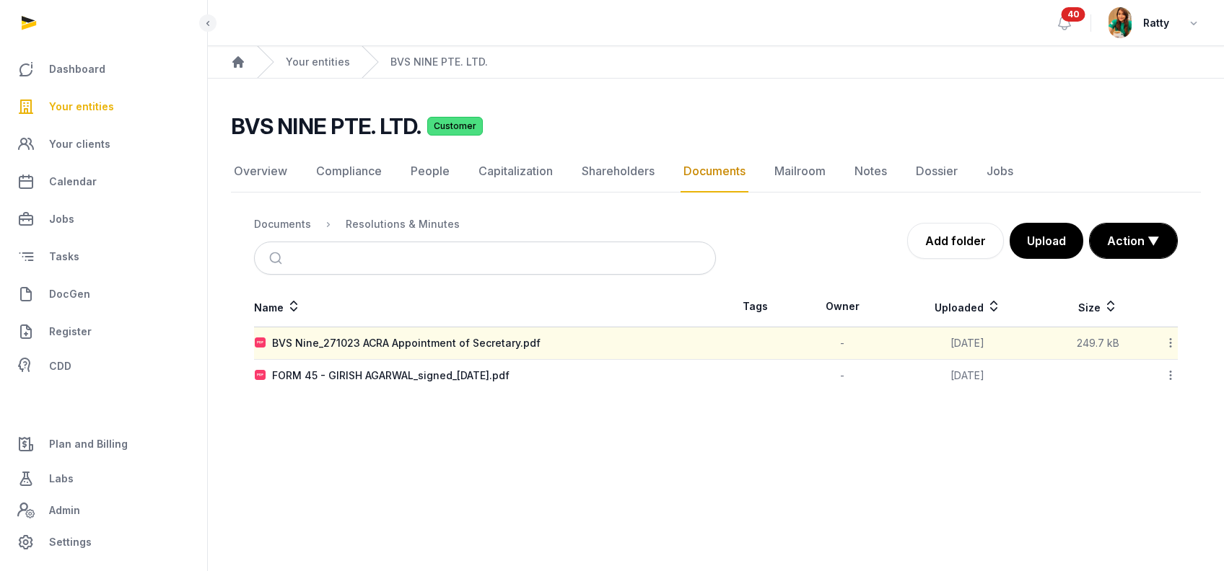
click at [1170, 371] on icon at bounding box center [1170, 375] width 13 height 15
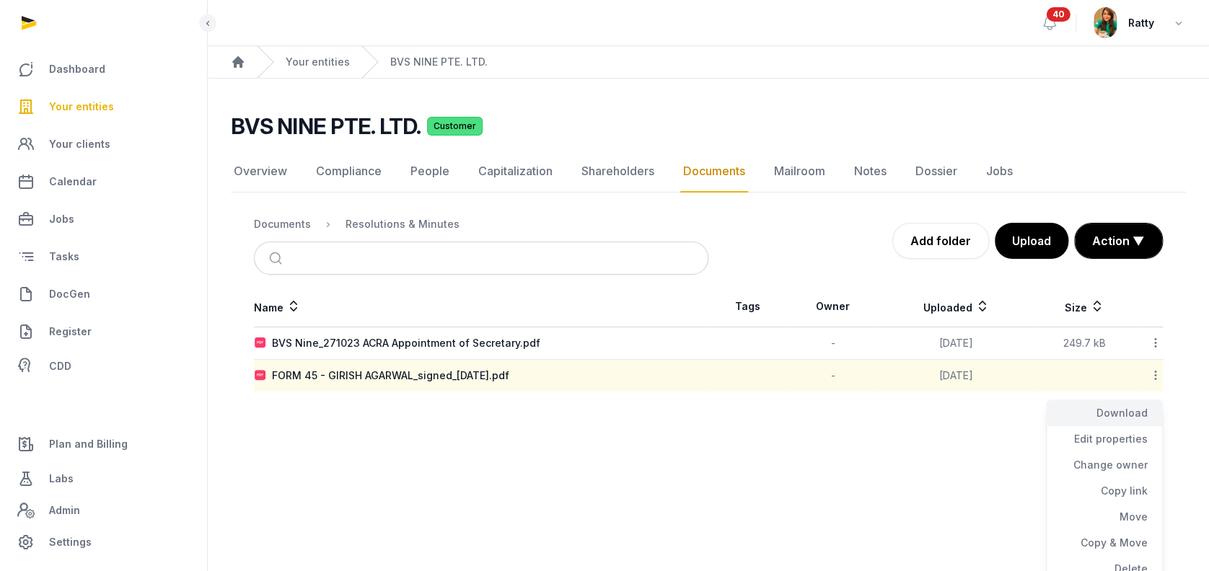
click at [1121, 406] on div "Download" at bounding box center [1104, 413] width 115 height 26
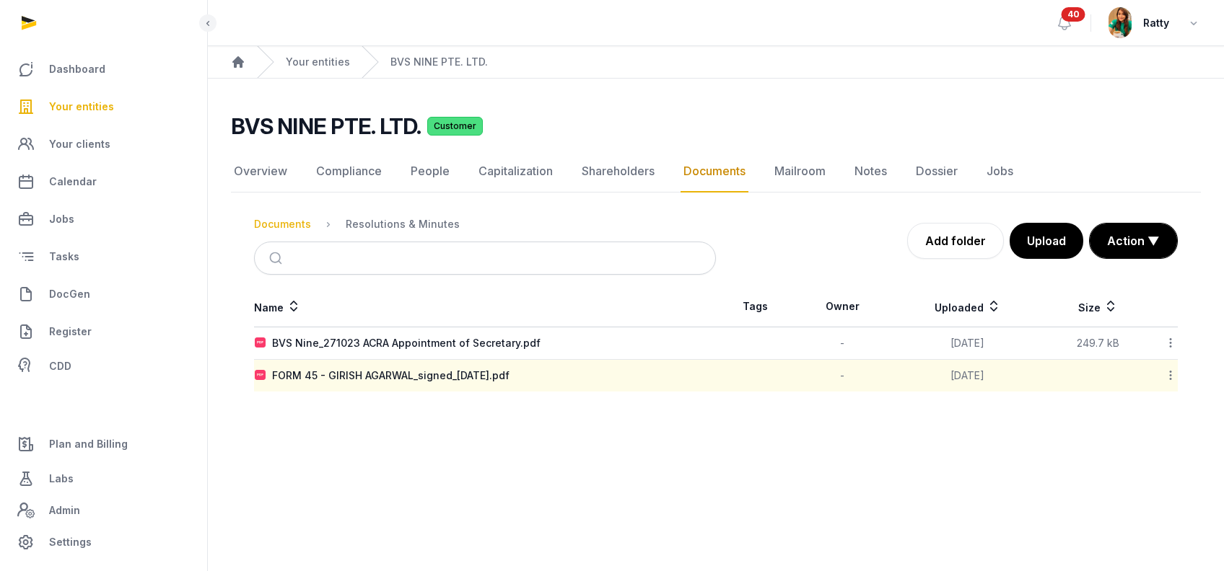
click at [286, 221] on div "Documents" at bounding box center [282, 224] width 57 height 14
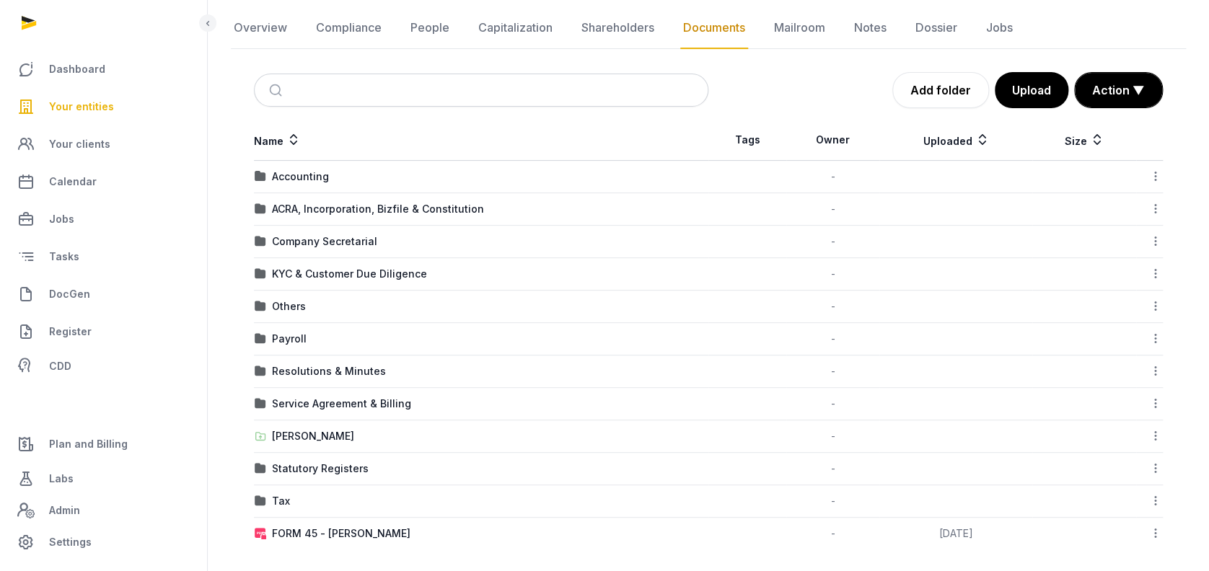
scroll to position [149, 0]
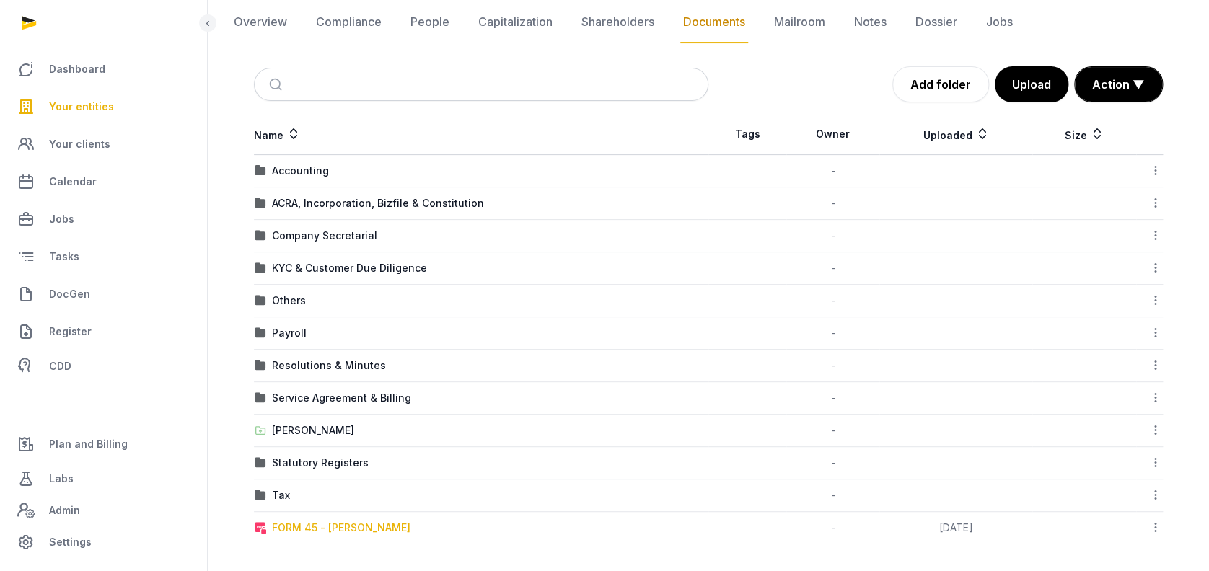
click at [365, 525] on div "FORM 45 - GIRISH AGARWAL" at bounding box center [341, 528] width 139 height 14
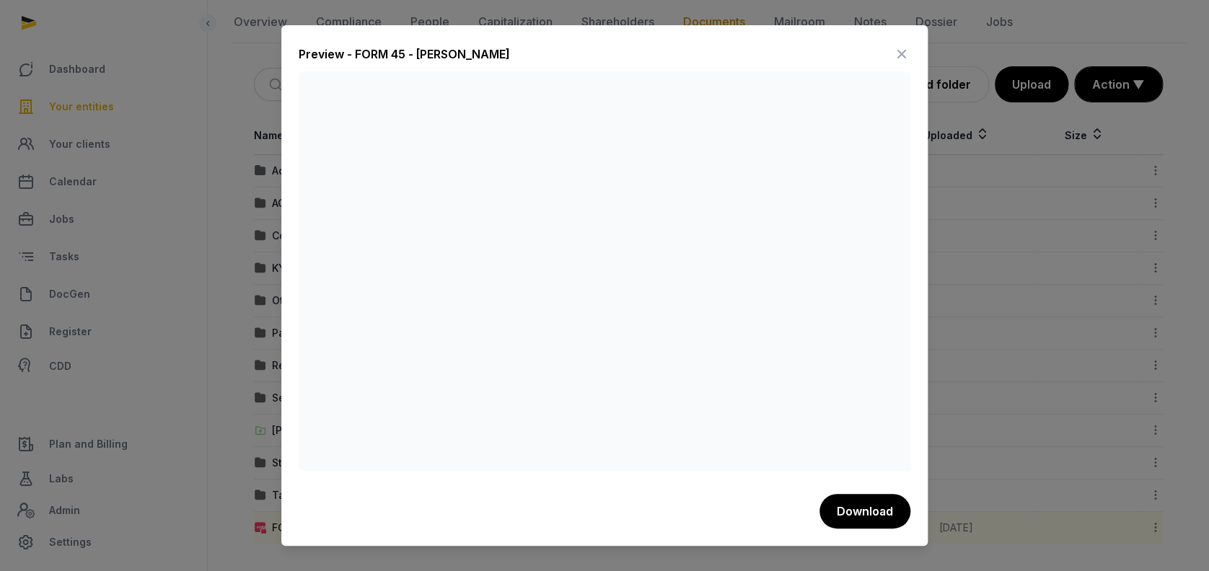
click at [903, 45] on icon at bounding box center [901, 54] width 17 height 23
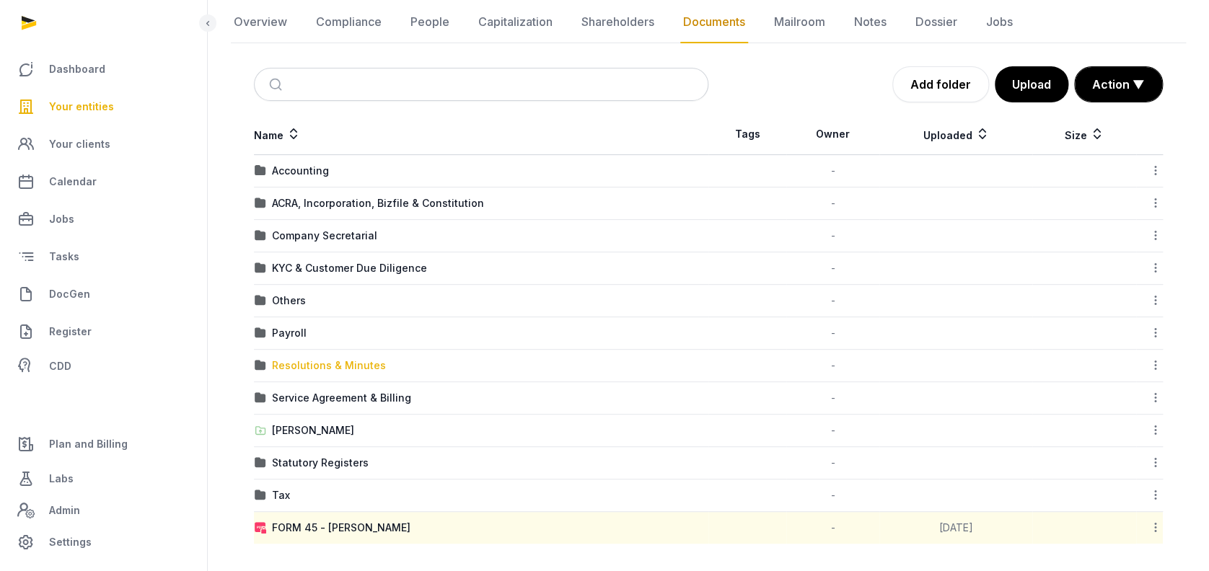
click at [302, 359] on div "Resolutions & Minutes" at bounding box center [329, 366] width 114 height 14
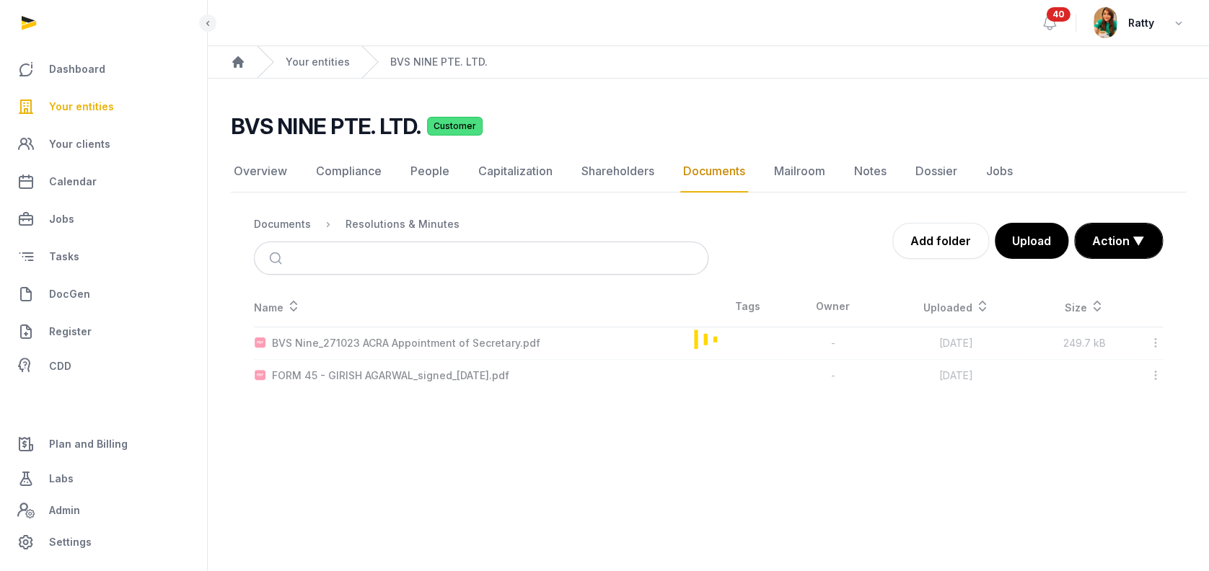
scroll to position [0, 0]
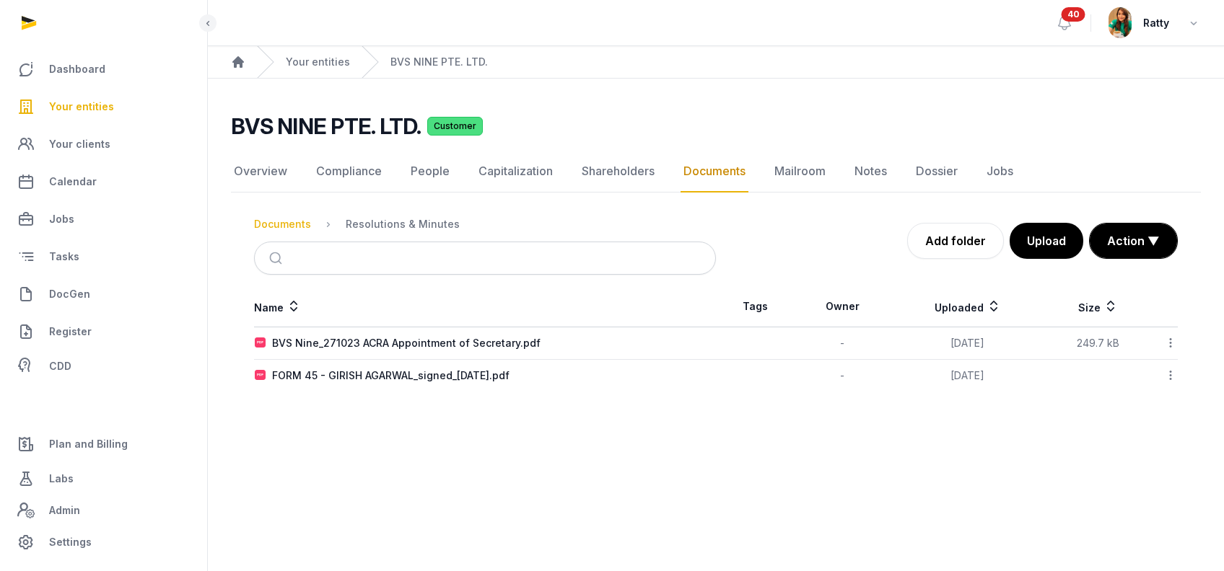
click at [286, 219] on div "Documents" at bounding box center [282, 224] width 57 height 14
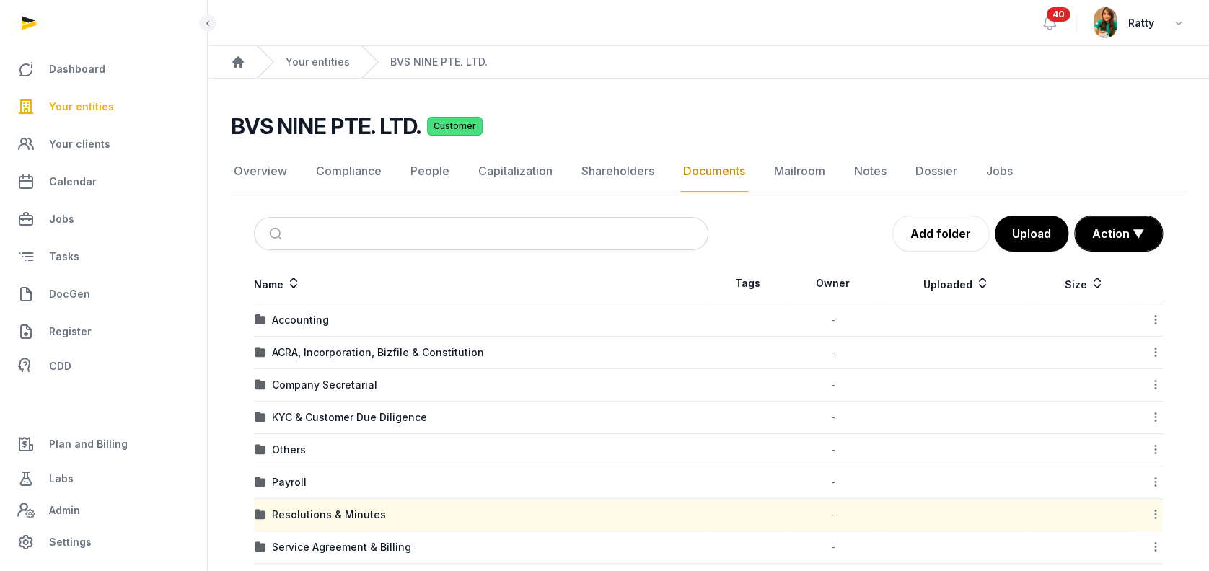
scroll to position [149, 0]
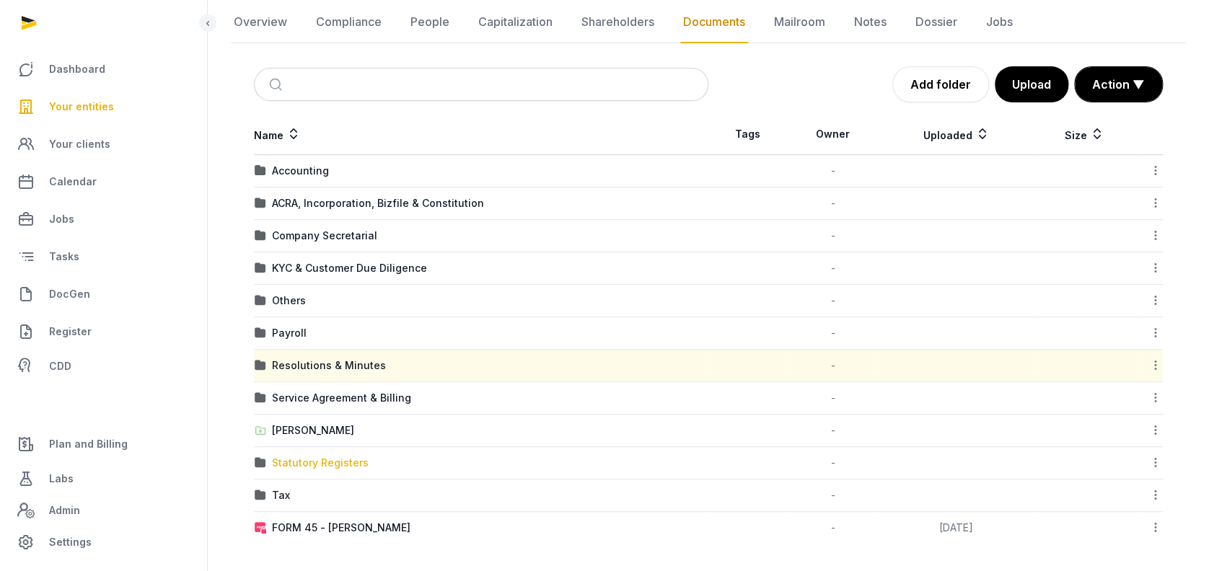
click at [298, 458] on div "Statutory Registers" at bounding box center [320, 463] width 97 height 14
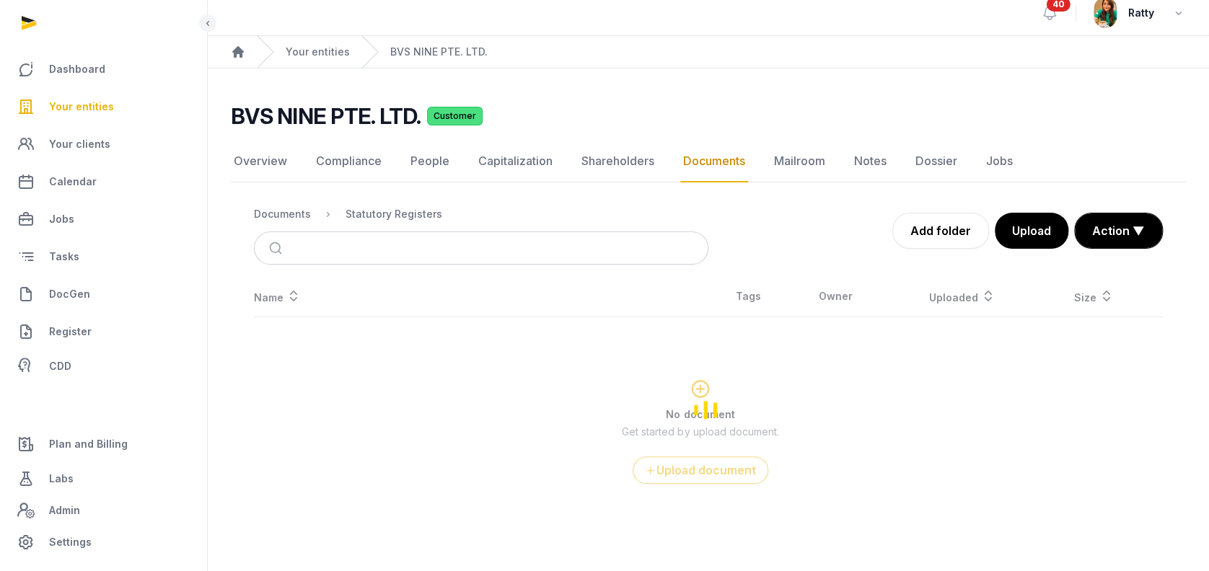
scroll to position [9, 0]
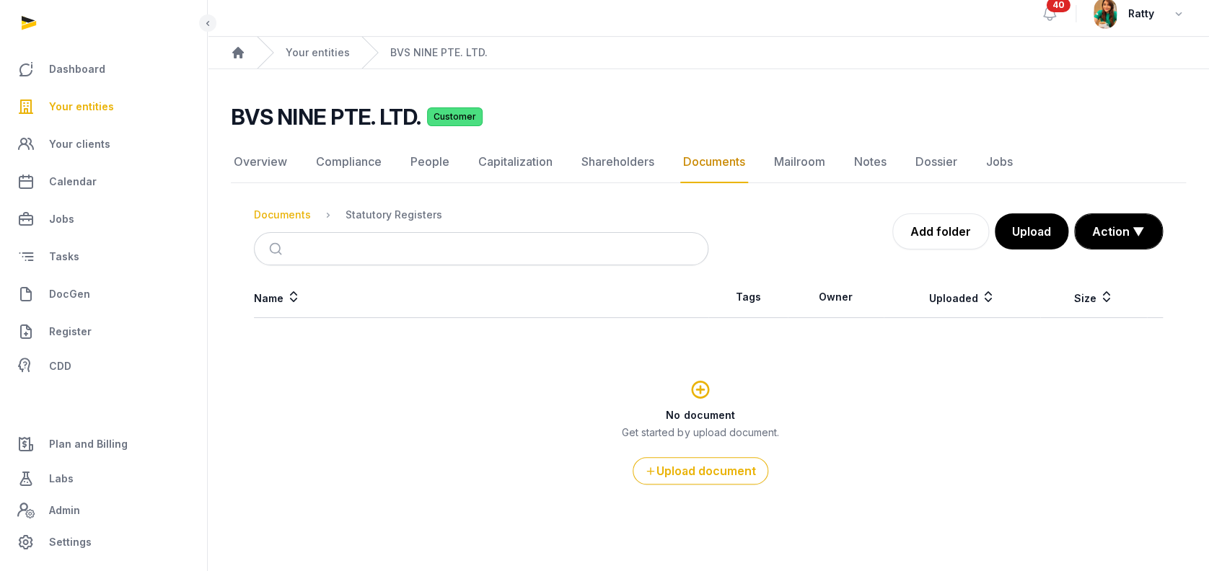
click at [295, 220] on div "Documents" at bounding box center [282, 215] width 57 height 14
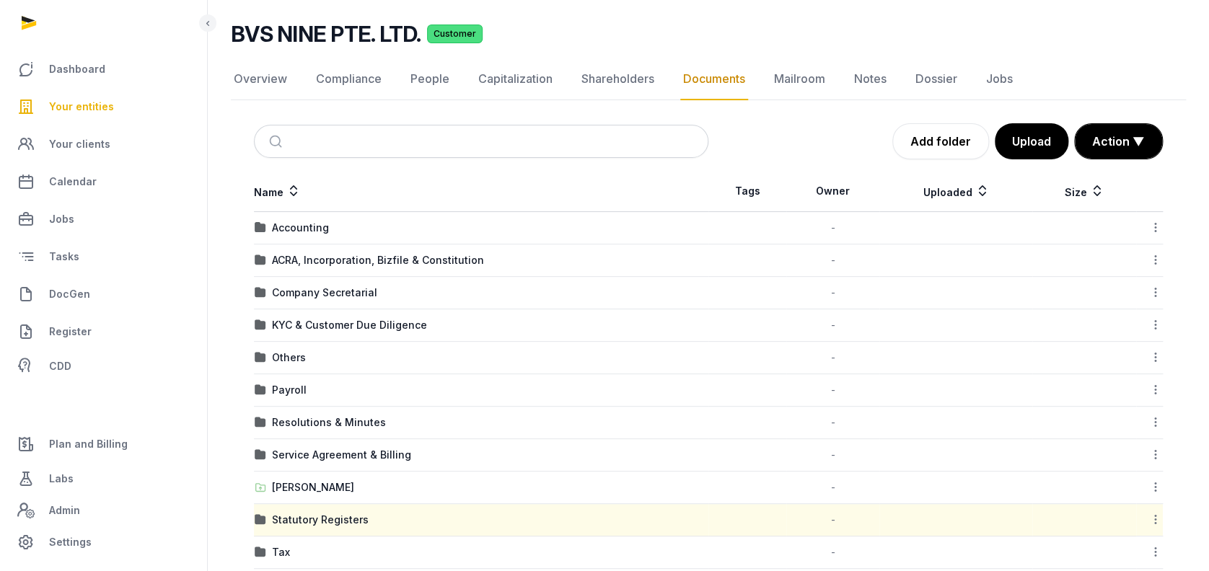
scroll to position [149, 0]
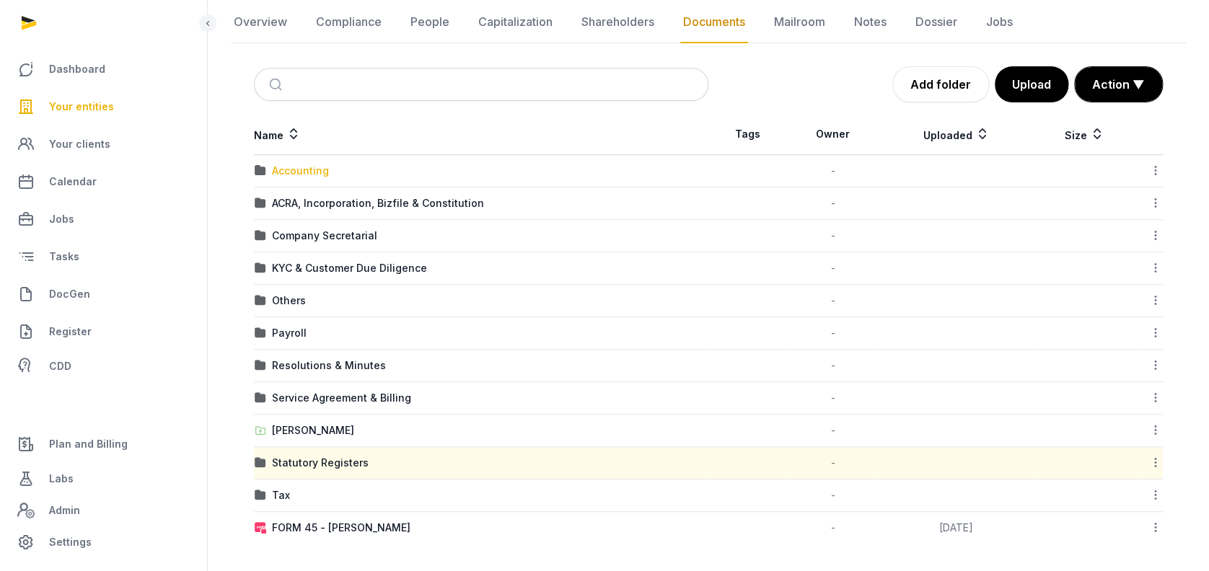
click at [325, 176] on div "Accounting" at bounding box center [300, 171] width 57 height 14
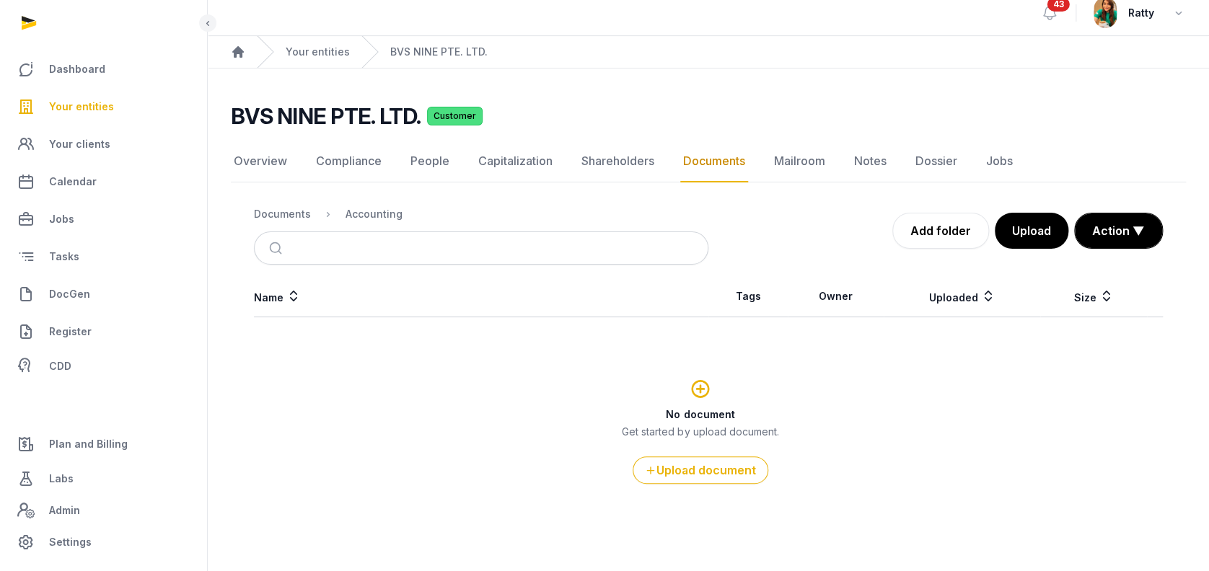
scroll to position [9, 0]
click at [283, 210] on div "Documents" at bounding box center [282, 215] width 57 height 14
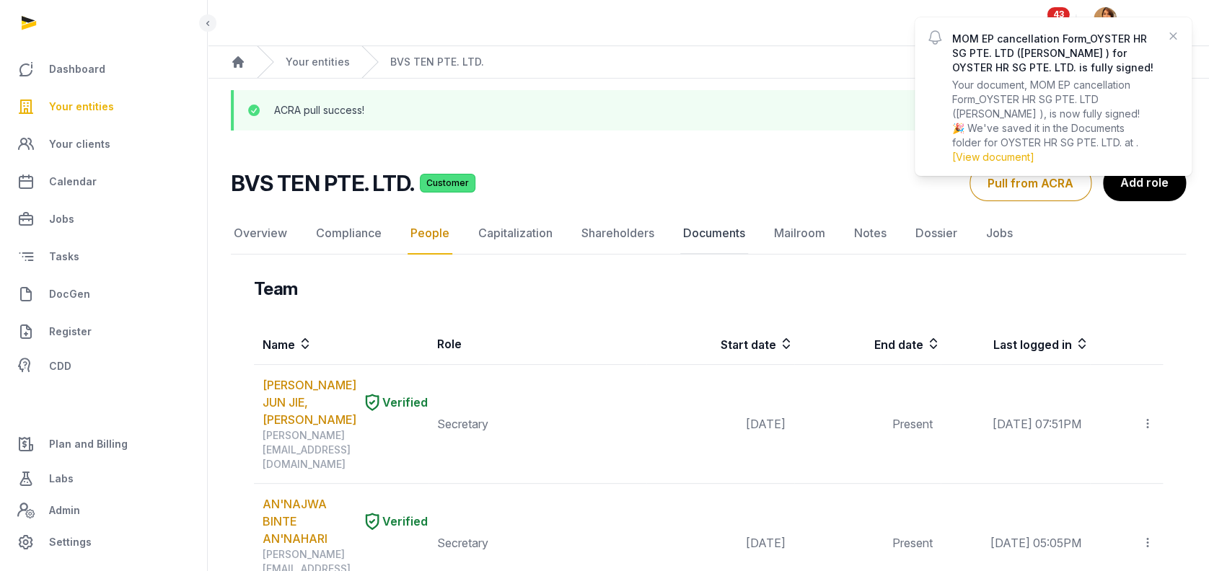
click at [703, 227] on link "Documents" at bounding box center [714, 234] width 68 height 42
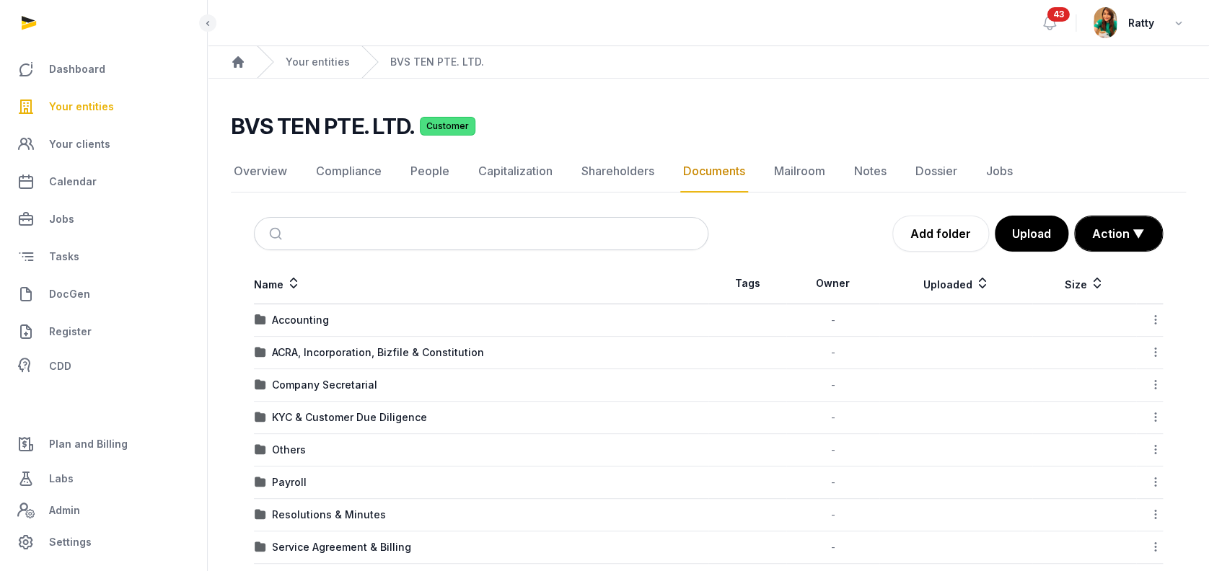
click at [1058, 20] on span "43" at bounding box center [1059, 14] width 22 height 14
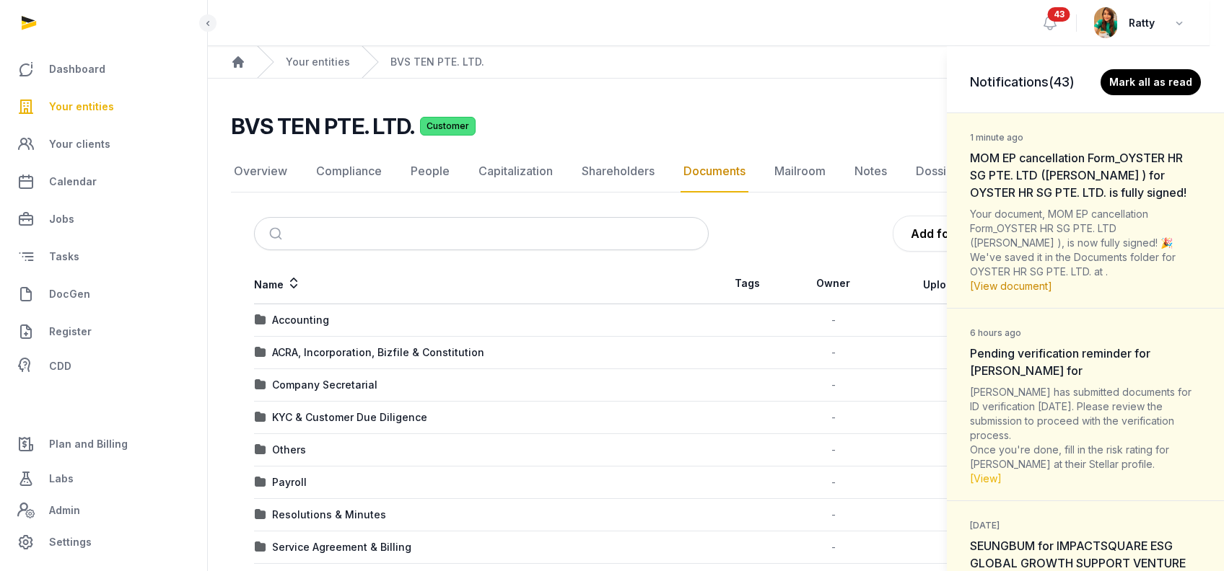
click at [1007, 292] on link "[View document]" at bounding box center [1011, 286] width 82 height 12
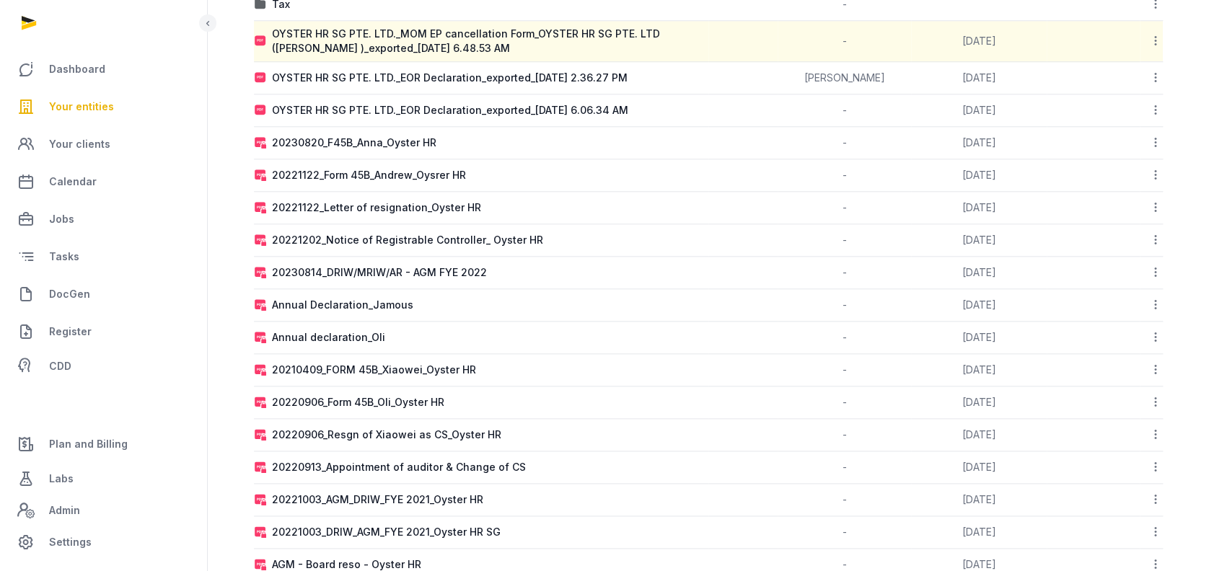
scroll to position [481, 0]
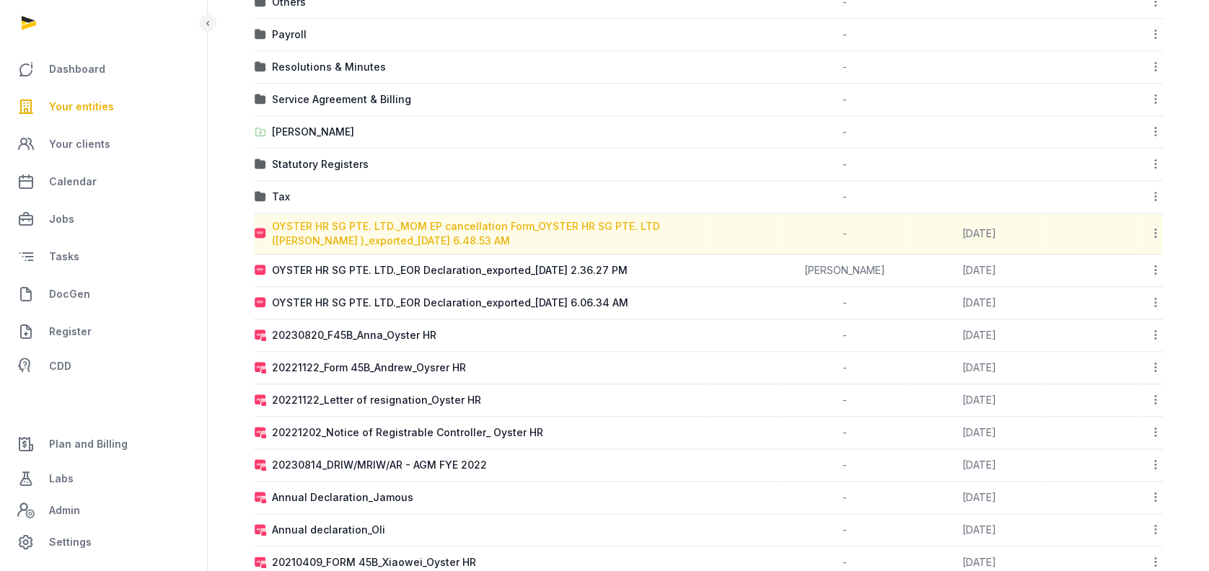
click at [385, 226] on div "OYSTER HR SG PTE. LTD._MOM EP cancellation Form_OYSTER HR SG PTE. LTD ([PERSON_…" at bounding box center [490, 233] width 436 height 29
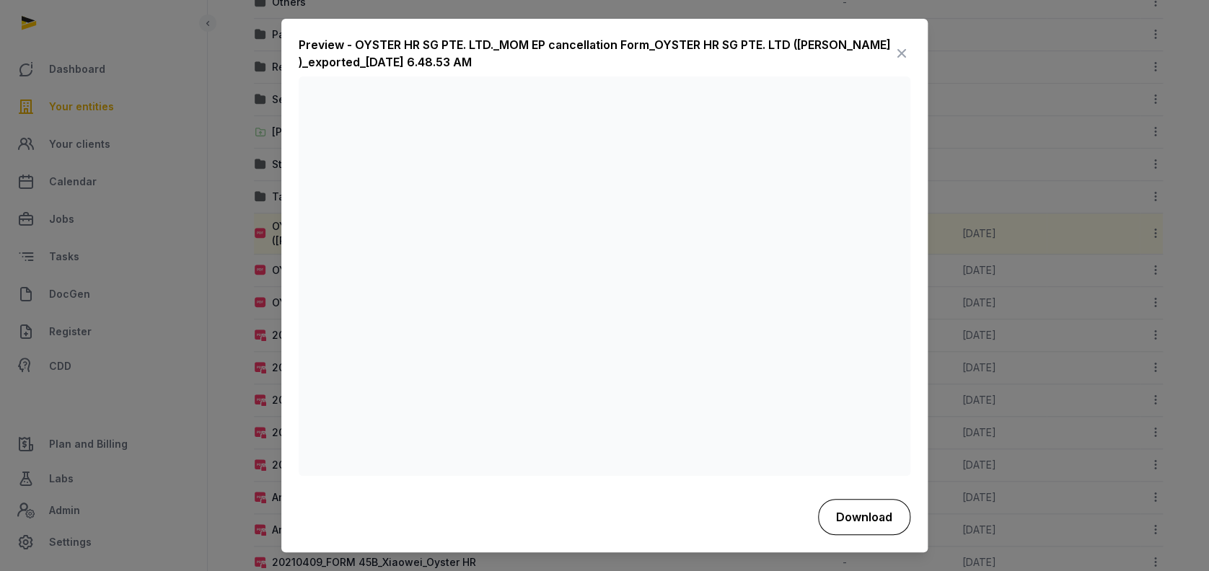
click at [868, 514] on button "Download" at bounding box center [864, 517] width 92 height 36
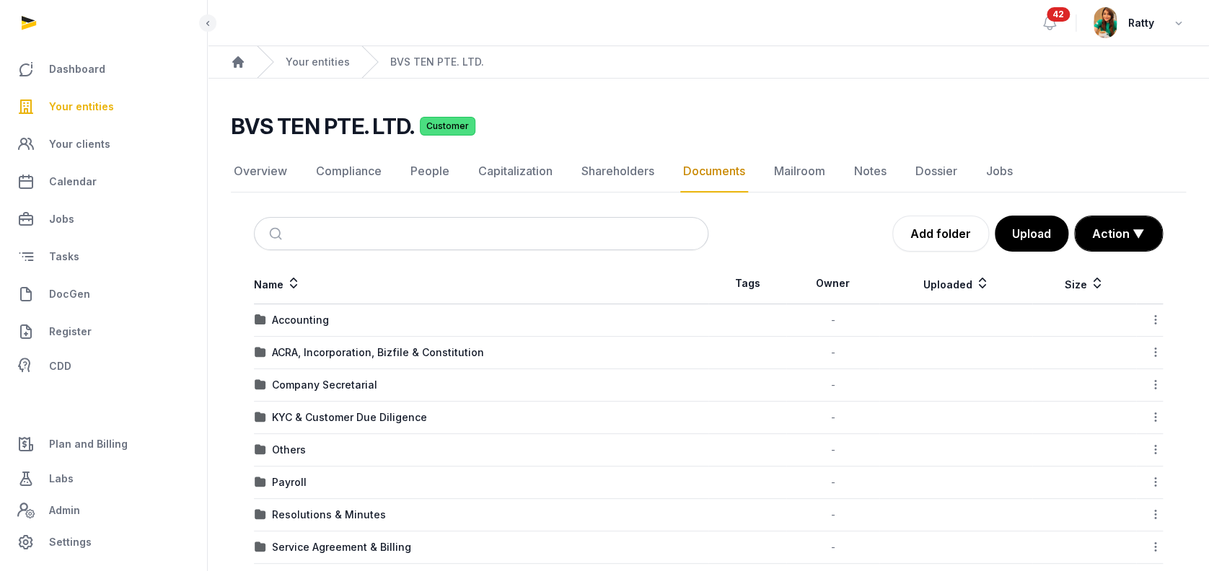
scroll to position [96, 0]
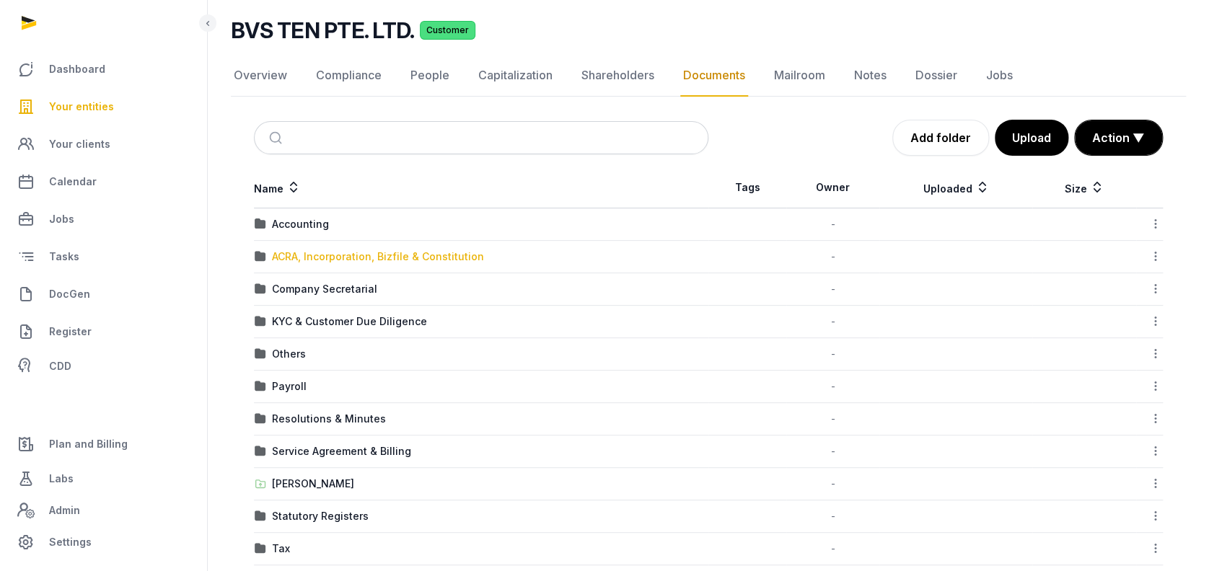
click at [311, 255] on div "ACRA, Incorporation, Bizfile & Constitution" at bounding box center [378, 257] width 212 height 14
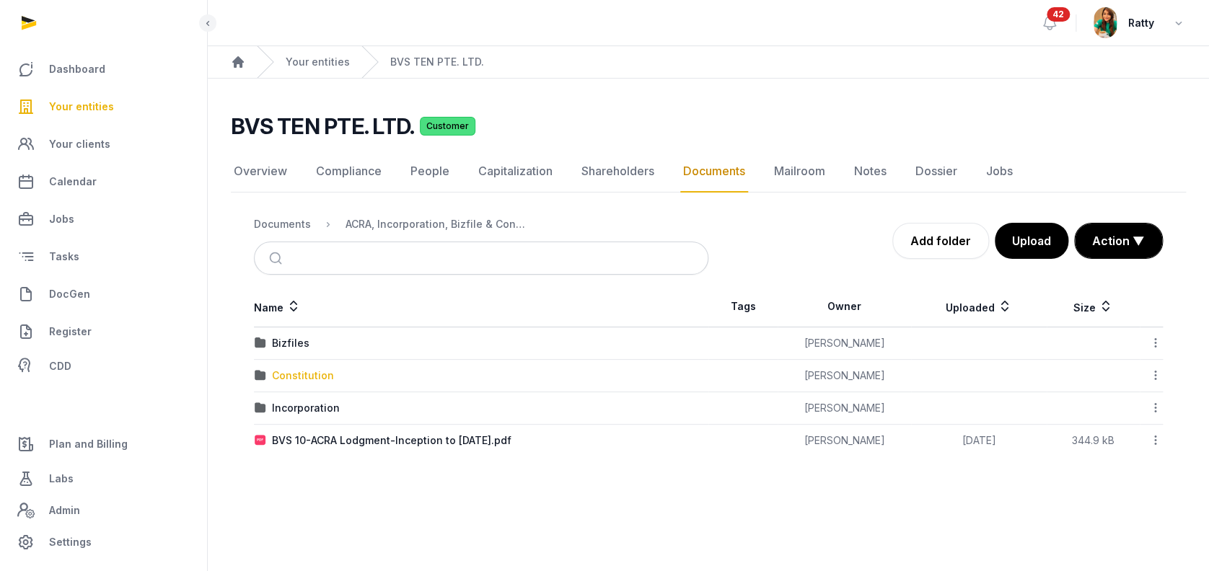
scroll to position [0, 0]
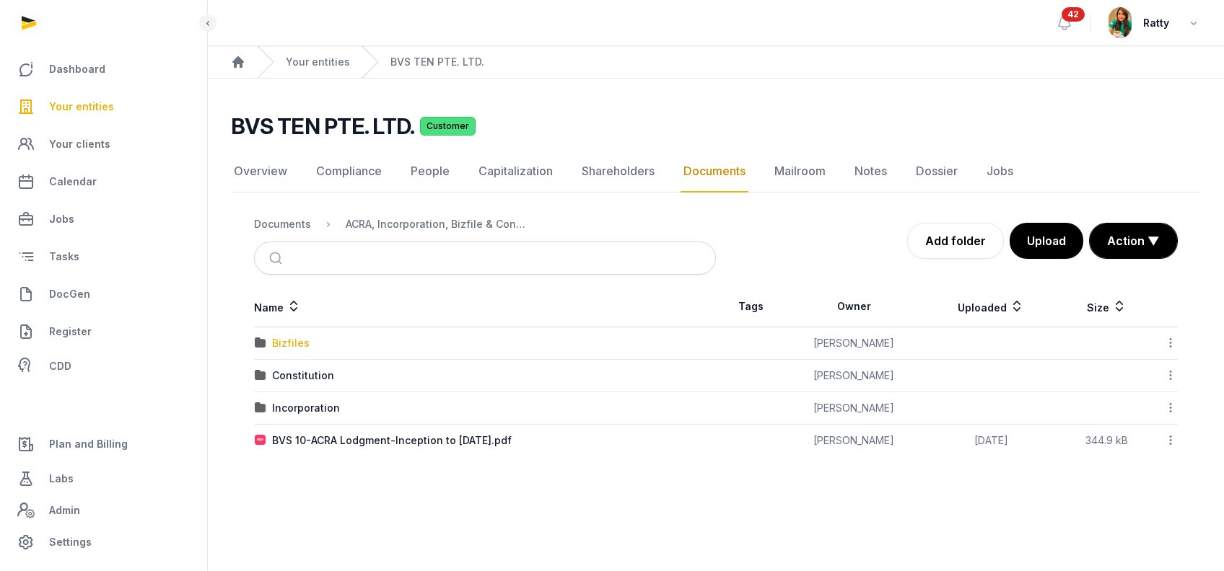
click at [281, 337] on div "Bizfiles" at bounding box center [291, 343] width 38 height 14
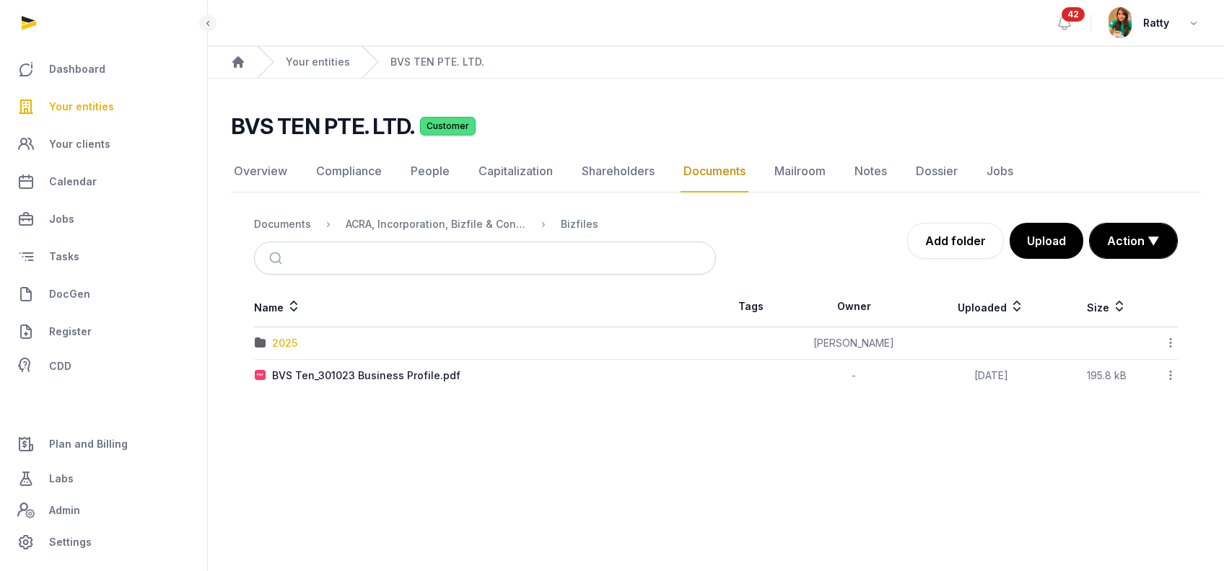
click at [287, 336] on div "2025" at bounding box center [284, 343] width 25 height 14
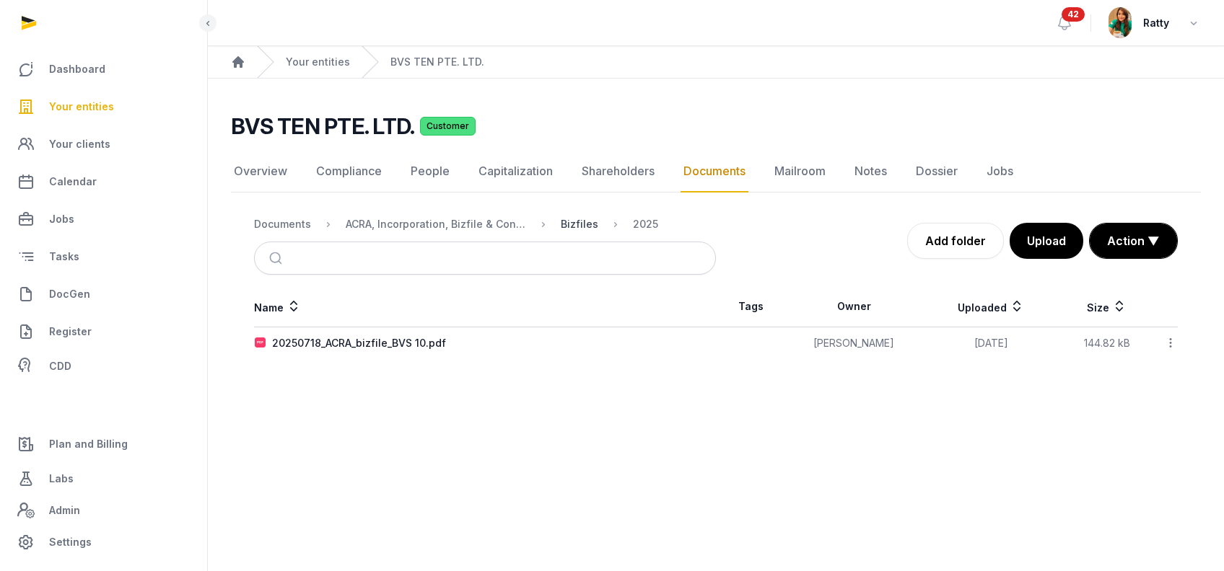
click at [568, 219] on div "Bizfiles" at bounding box center [580, 224] width 38 height 14
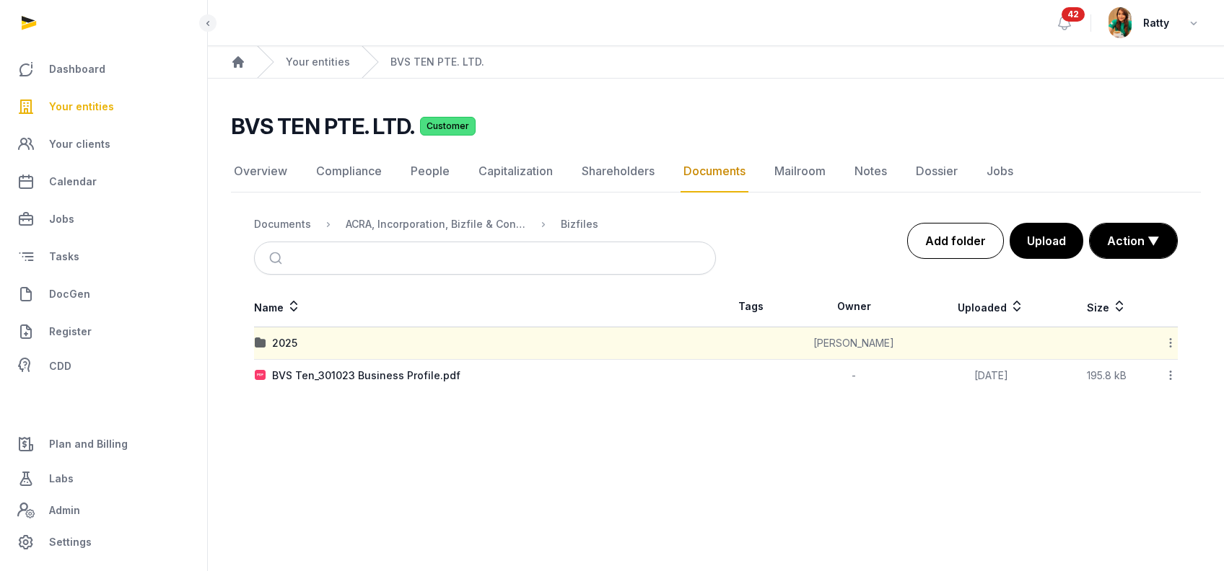
click at [948, 231] on link "Add folder" at bounding box center [955, 241] width 97 height 36
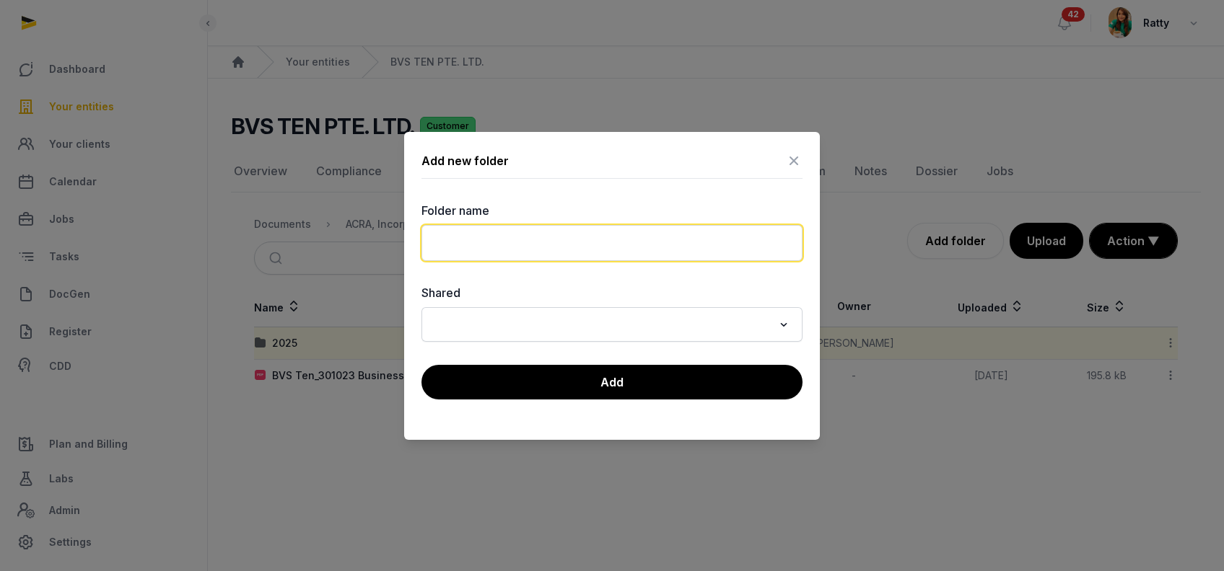
click at [659, 242] on input "text" at bounding box center [611, 243] width 381 height 36
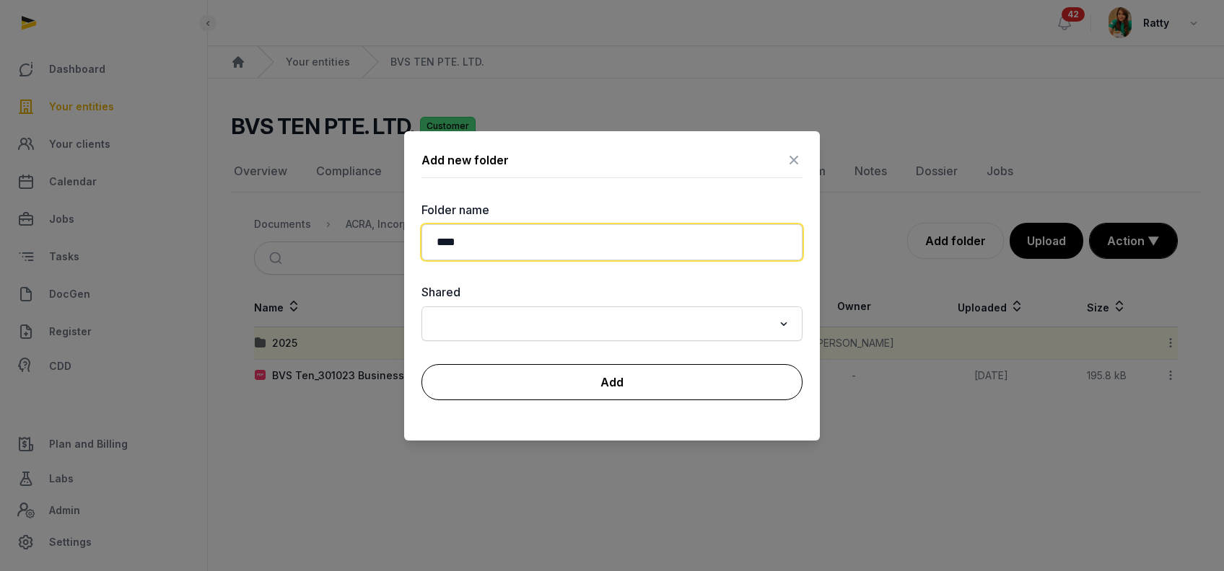
type input "****"
click at [606, 375] on button "Add" at bounding box center [611, 382] width 381 height 36
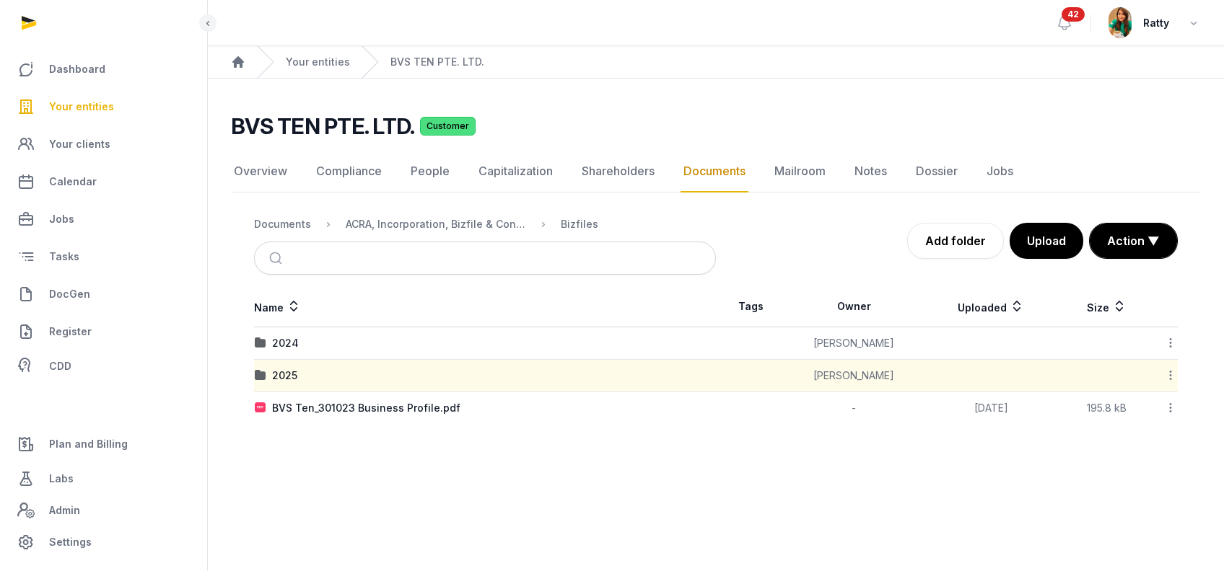
click at [1172, 408] on icon at bounding box center [1170, 407] width 13 height 15
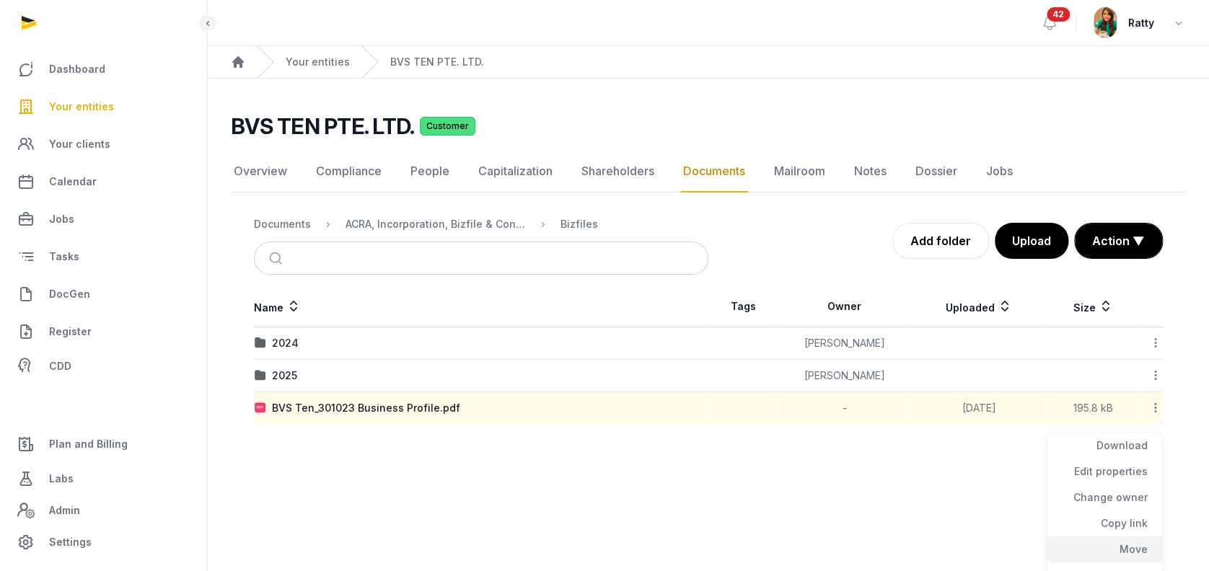
click at [1133, 547] on div "Move" at bounding box center [1104, 550] width 115 height 26
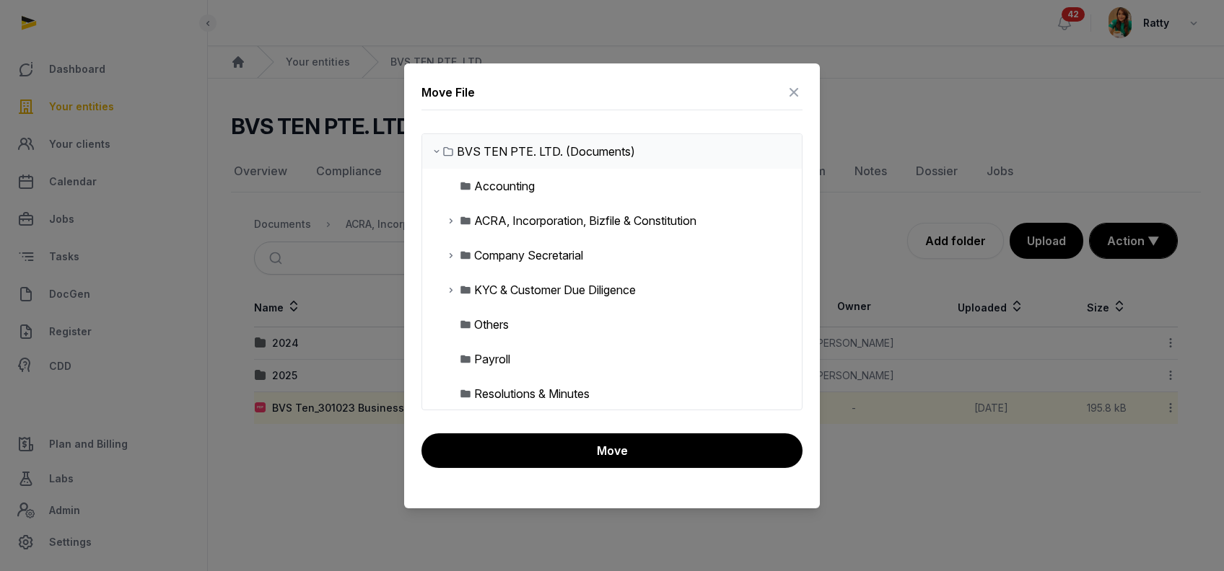
click at [447, 216] on icon at bounding box center [451, 220] width 12 height 17
click at [462, 255] on icon at bounding box center [463, 255] width 12 height 17
click at [501, 294] on div "2024" at bounding box center [511, 289] width 28 height 17
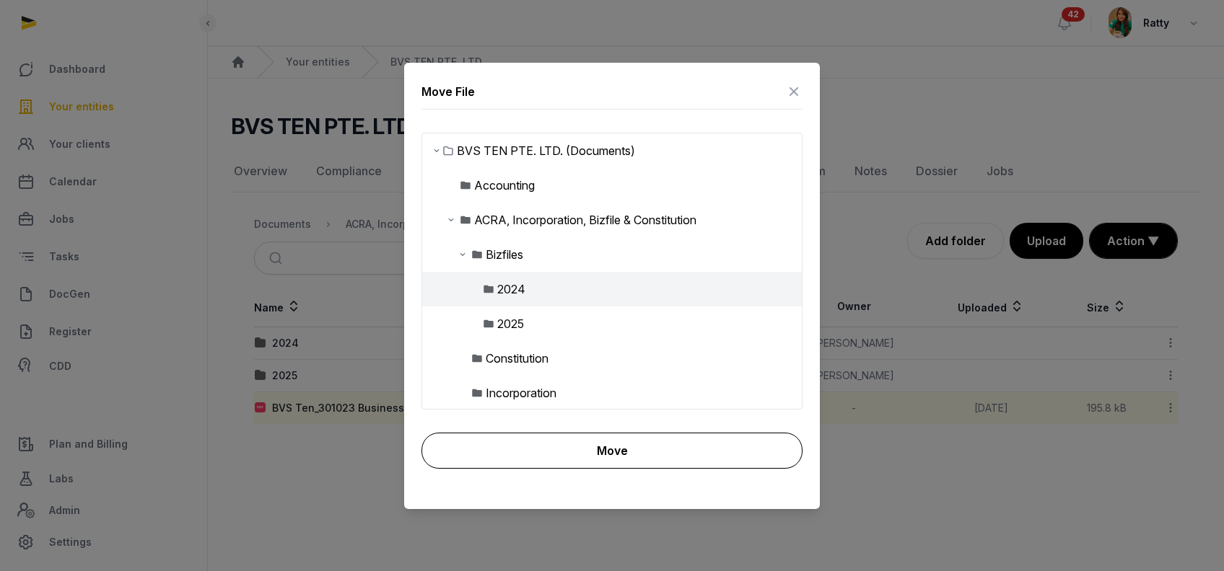
click at [633, 442] on button "Move" at bounding box center [611, 451] width 381 height 36
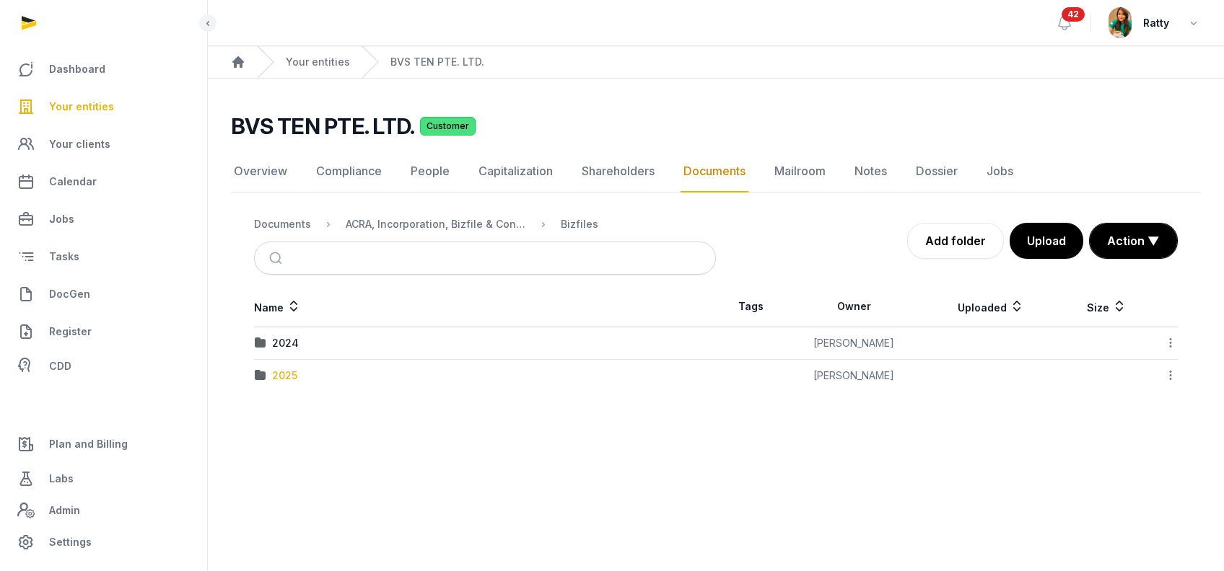
click at [293, 372] on div "2025" at bounding box center [284, 376] width 25 height 14
click at [1169, 335] on icon at bounding box center [1170, 342] width 13 height 15
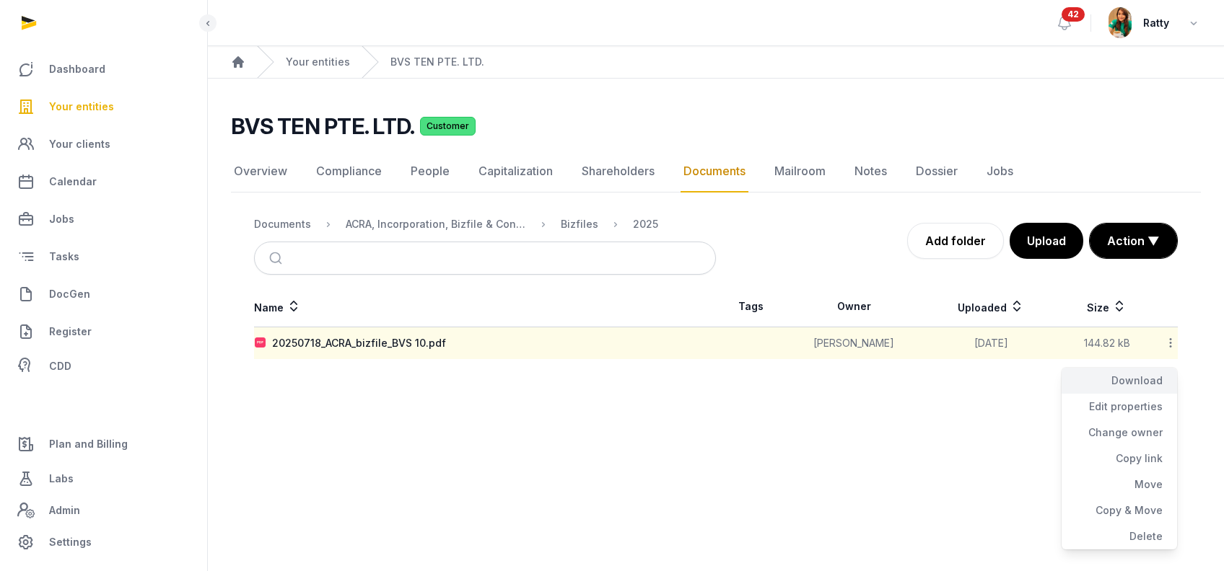
click at [1121, 385] on div "Download" at bounding box center [1118, 381] width 115 height 26
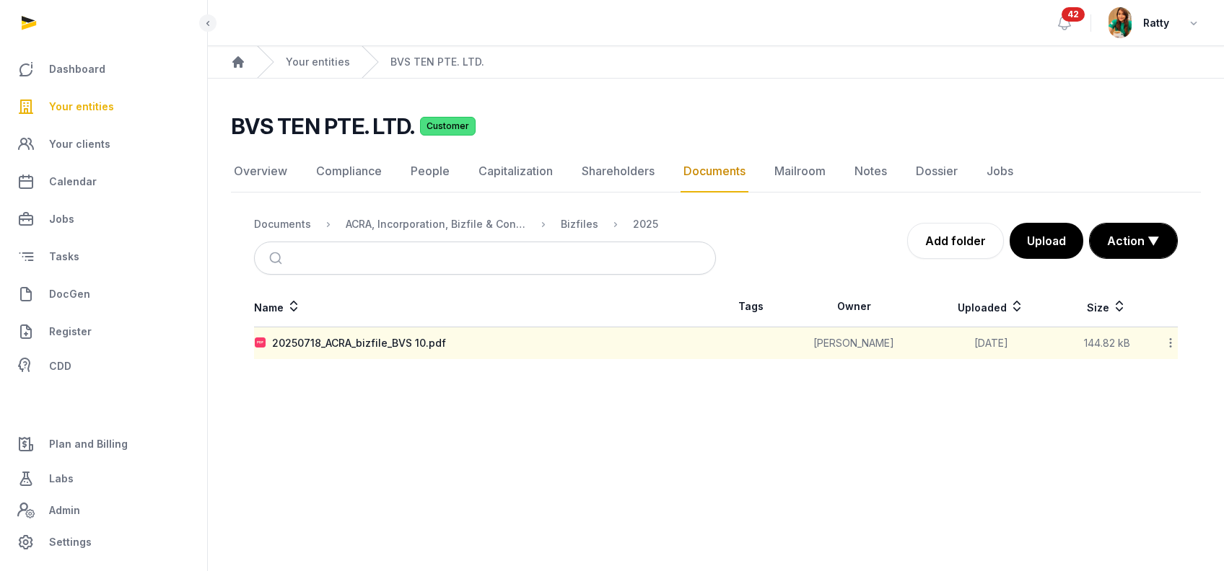
drag, startPoint x: 449, startPoint y: 409, endPoint x: 527, endPoint y: 303, distance: 131.6
click at [449, 409] on main "Open sidebar 42 Ratty Home Your entities BVS TEN PTE. LTD. BVS TEN PTE. LTD. Cu…" at bounding box center [612, 285] width 1224 height 571
click at [580, 225] on div "Bizfiles" at bounding box center [580, 224] width 38 height 14
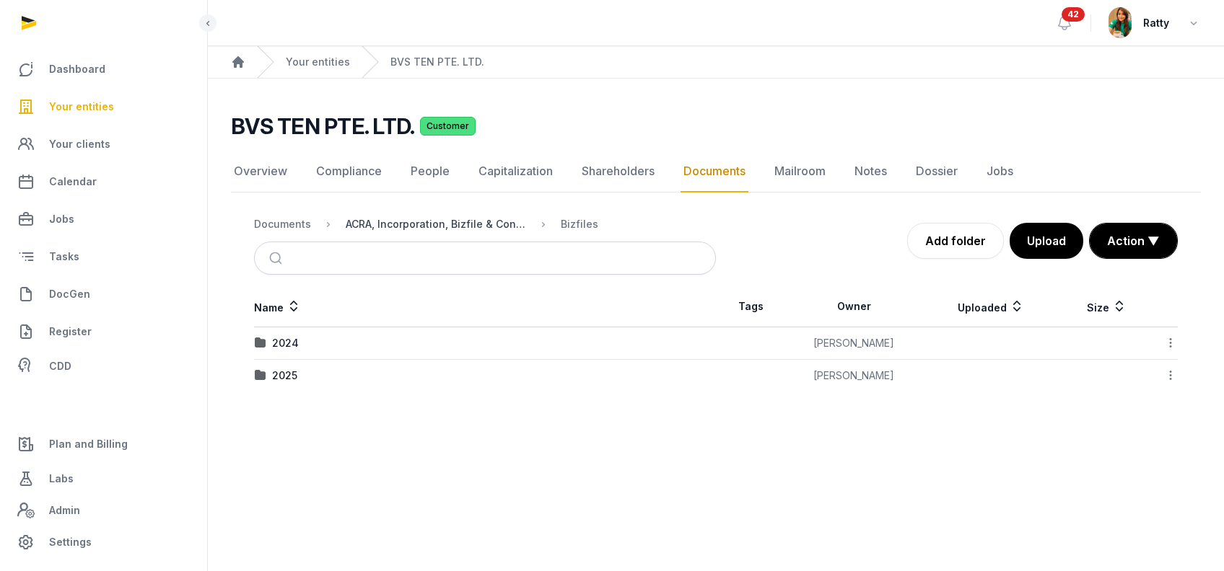
click at [459, 225] on div "ACRA, Incorporation, Bizfile & Constitution" at bounding box center [436, 224] width 180 height 14
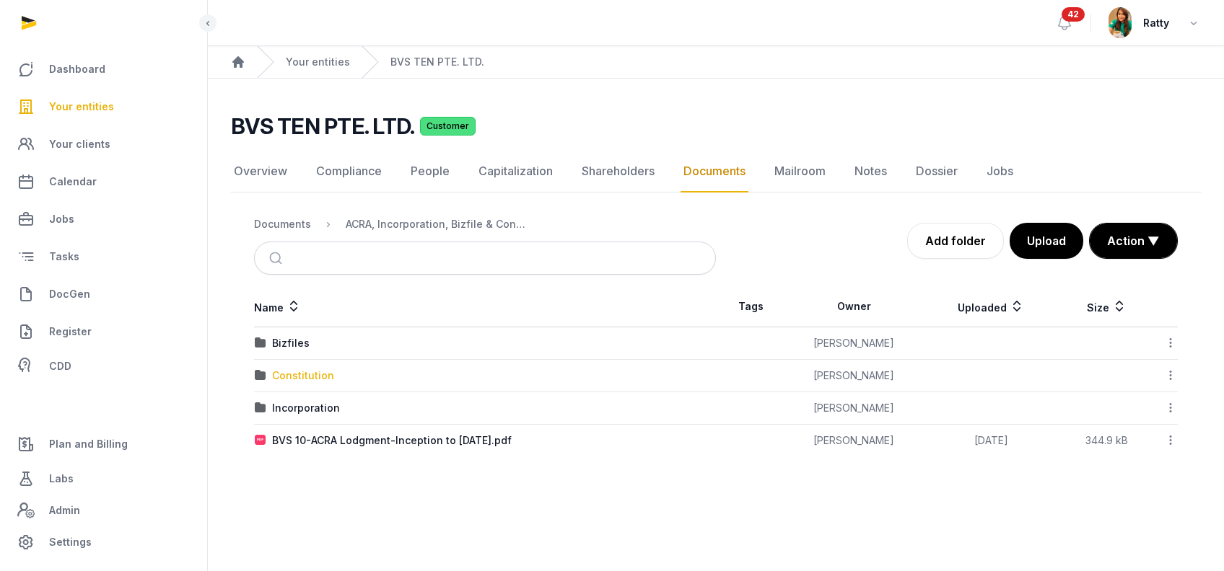
click at [303, 374] on div "Constitution" at bounding box center [303, 376] width 62 height 14
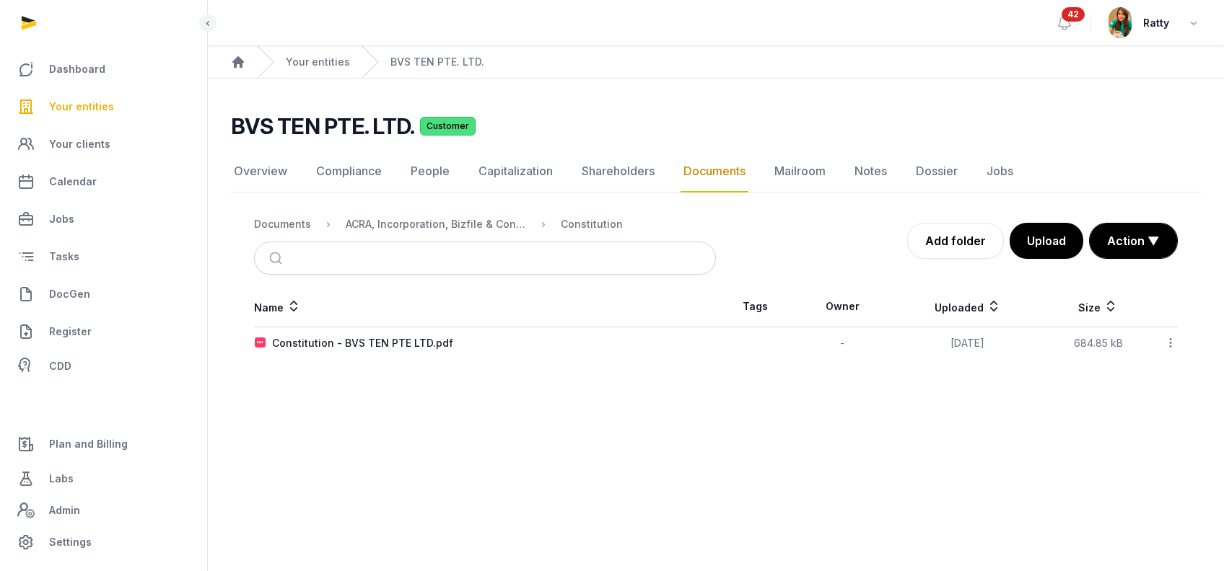
click at [1170, 343] on icon at bounding box center [1170, 342] width 13 height 15
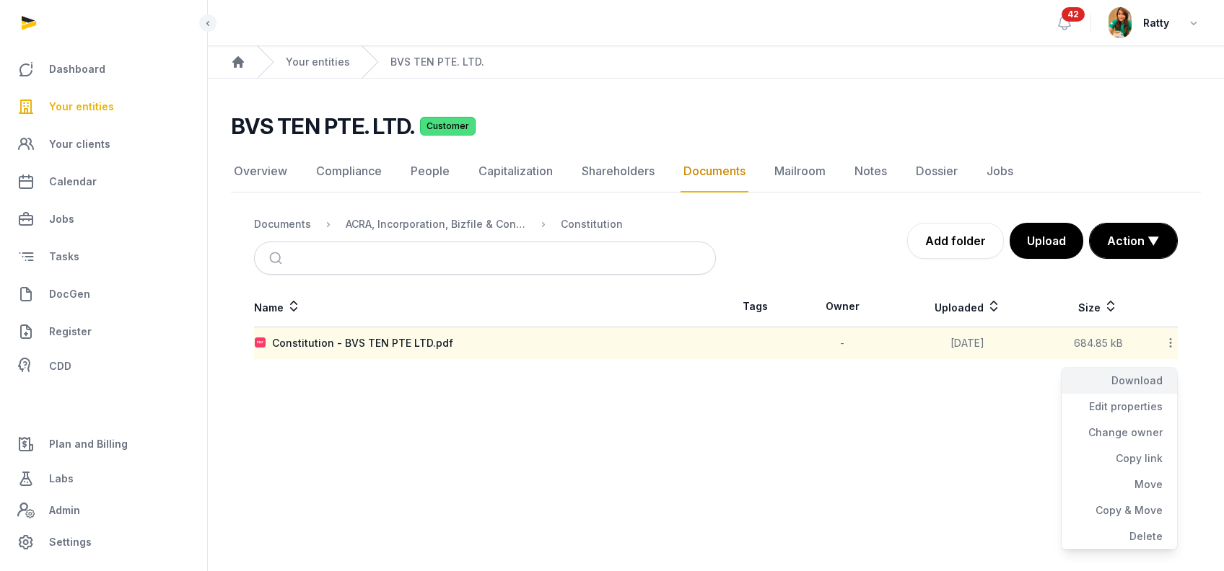
click at [1142, 376] on div "Download" at bounding box center [1118, 381] width 115 height 26
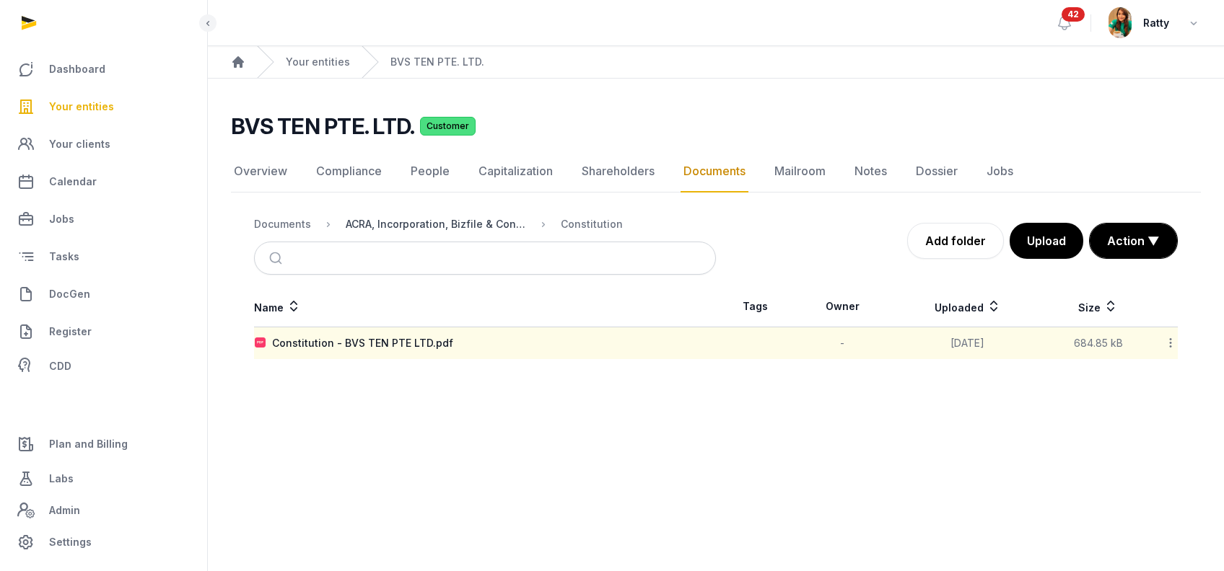
click at [493, 225] on div "ACRA, Incorporation, Bizfile & Constitution" at bounding box center [436, 224] width 180 height 14
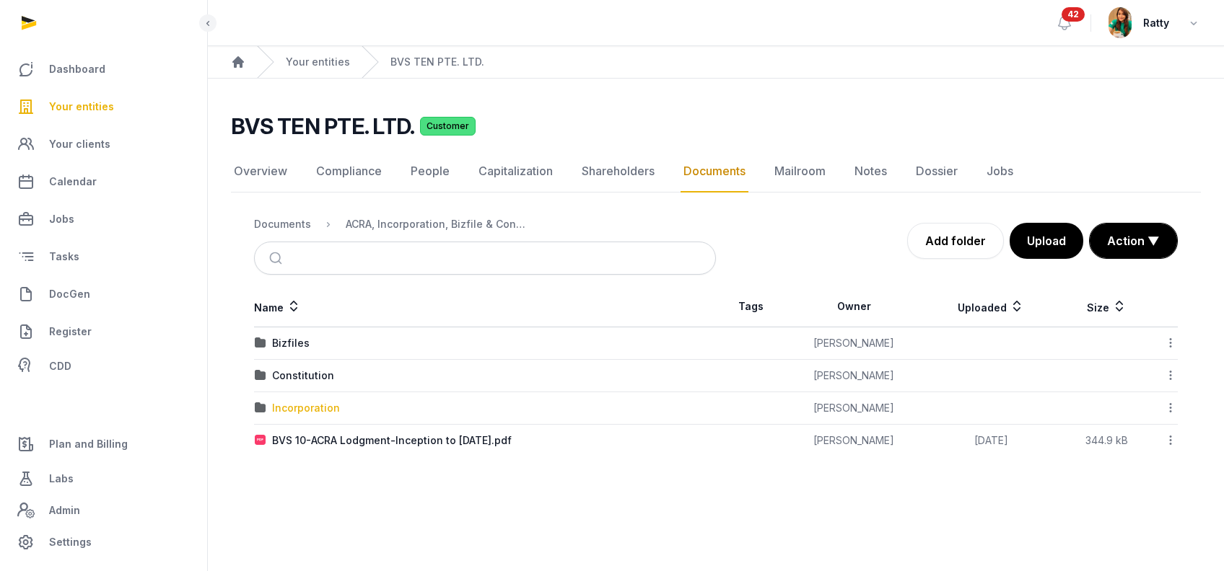
click at [307, 401] on div "Incorporation" at bounding box center [306, 408] width 68 height 14
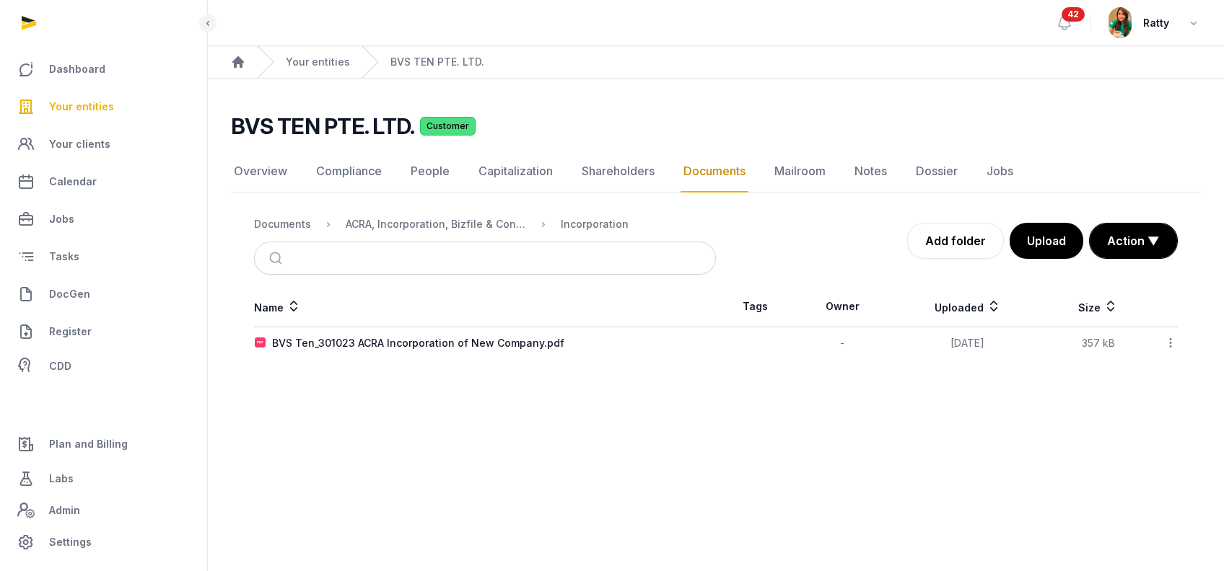
click at [1177, 341] on td "Download Edit properties Change owner Copy link Move Copy & Move Delete" at bounding box center [1164, 344] width 27 height 32
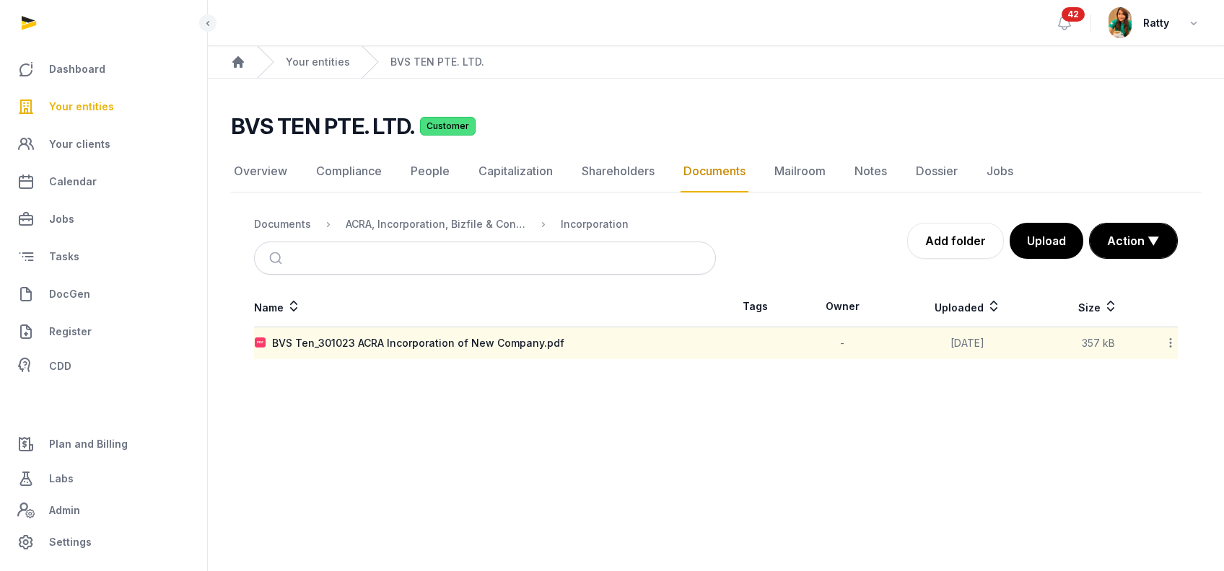
click at [1164, 344] on icon at bounding box center [1170, 342] width 13 height 15
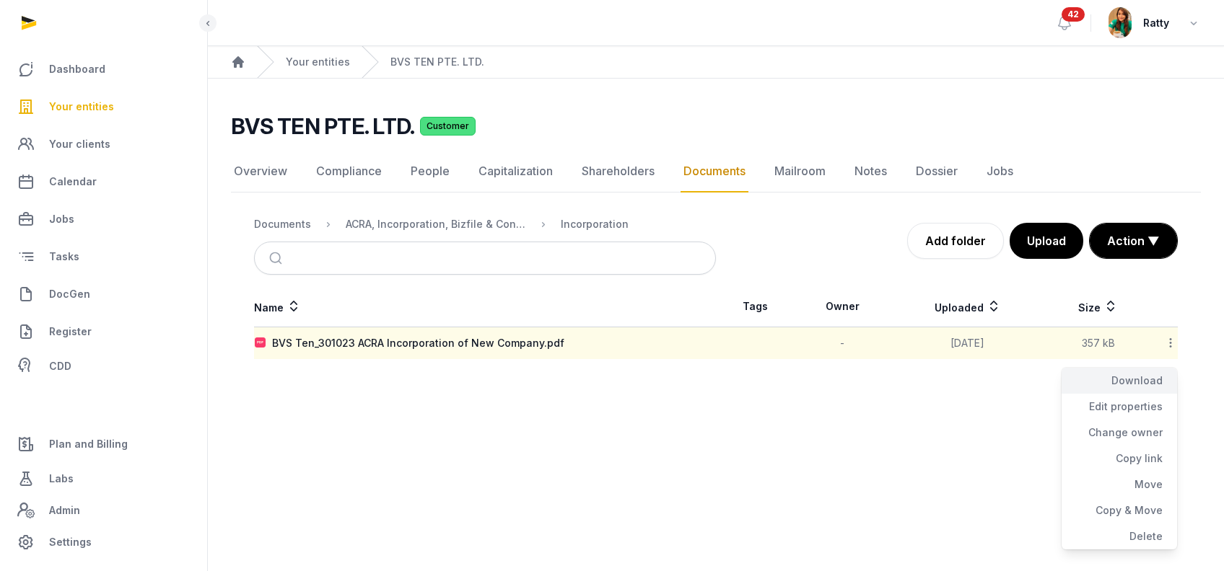
click at [1143, 379] on div "Download" at bounding box center [1118, 381] width 115 height 26
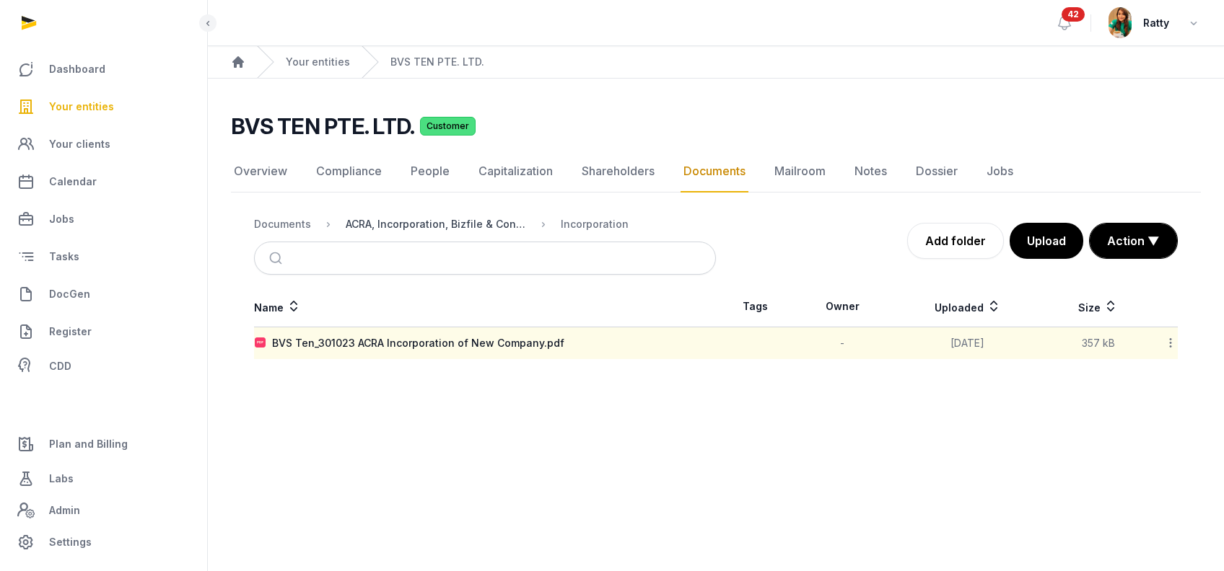
click at [447, 227] on div "ACRA, Incorporation, Bizfile & Constitution" at bounding box center [436, 224] width 180 height 14
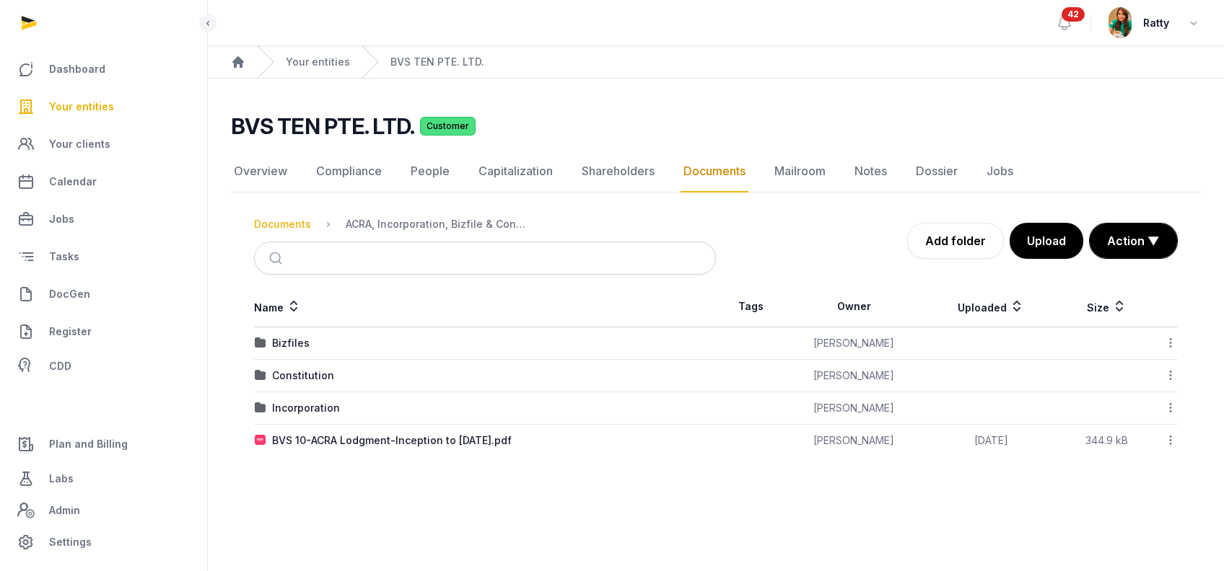
click at [298, 222] on div "Documents" at bounding box center [282, 224] width 57 height 14
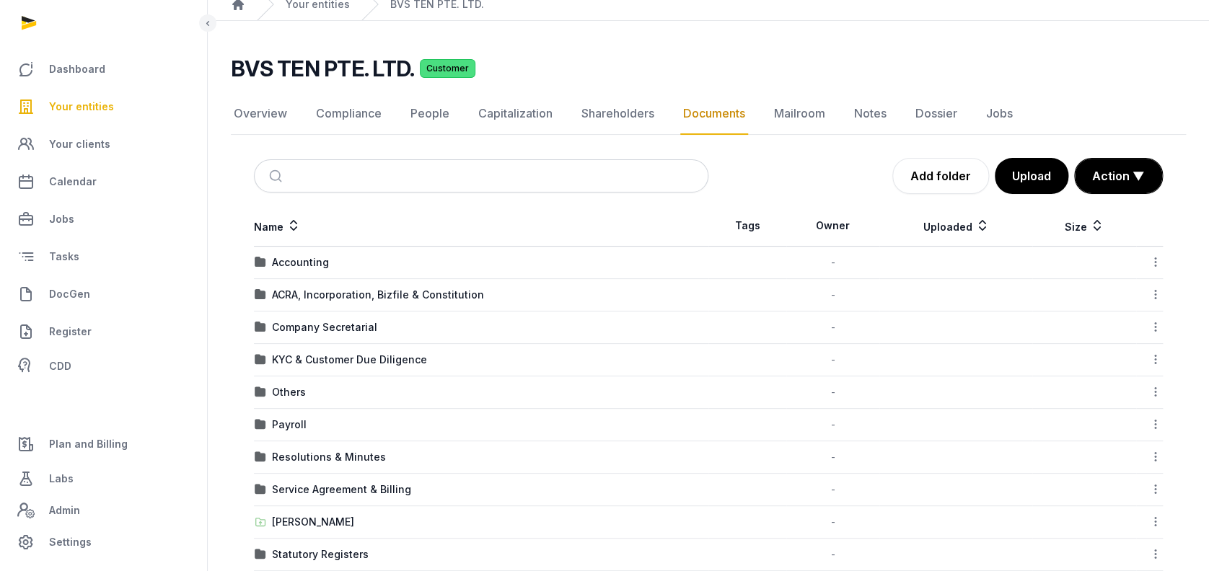
scroll to position [96, 0]
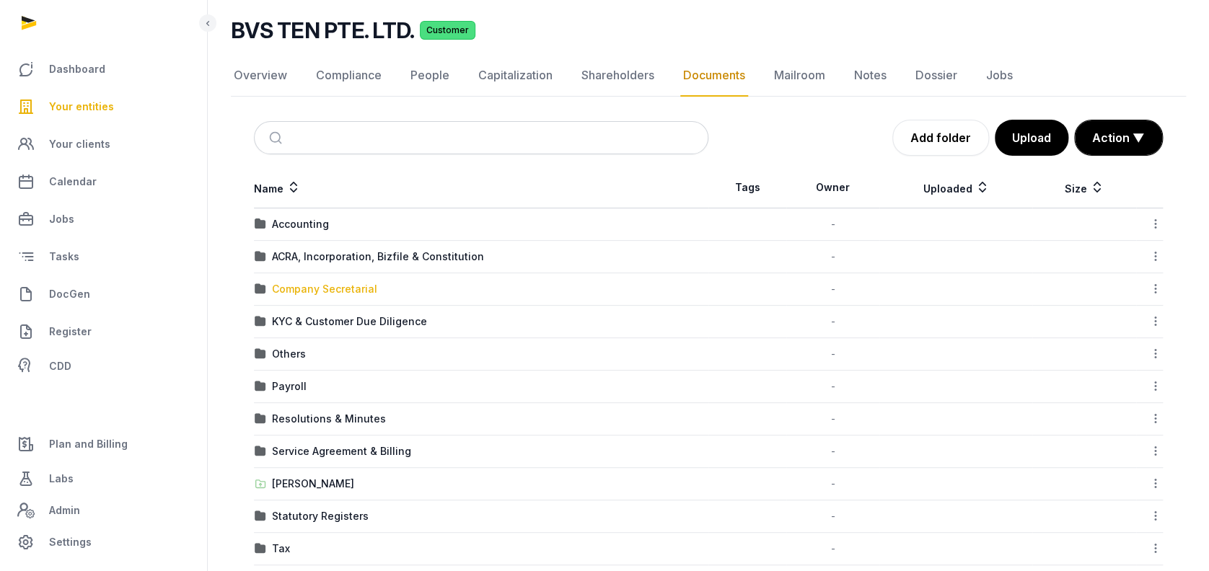
click at [332, 286] on div "Company Secretarial" at bounding box center [324, 289] width 105 height 14
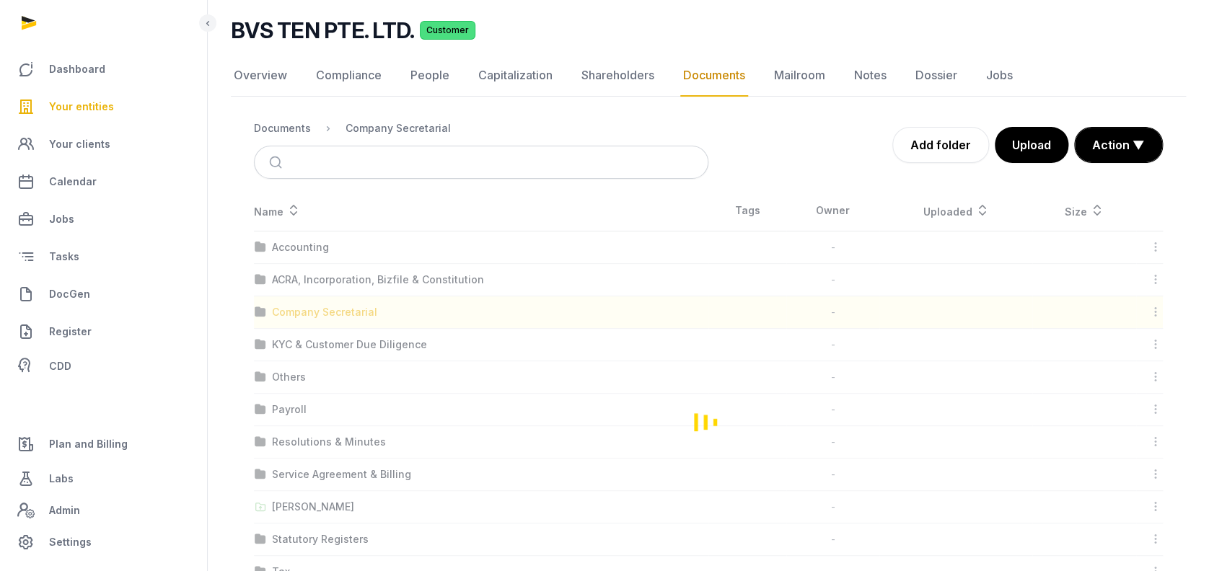
scroll to position [0, 0]
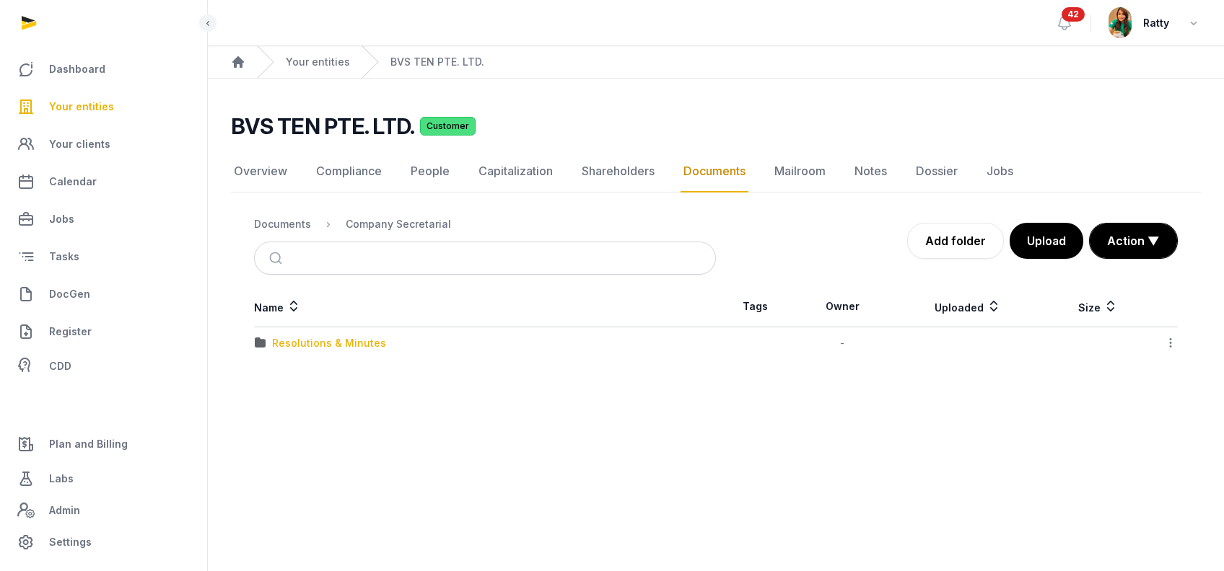
click at [328, 341] on div "Resolutions & Minutes" at bounding box center [329, 343] width 114 height 14
click at [277, 339] on div "2025" at bounding box center [284, 343] width 25 height 14
click at [0, 0] on div "Loading" at bounding box center [0, 0] width 0 height 0
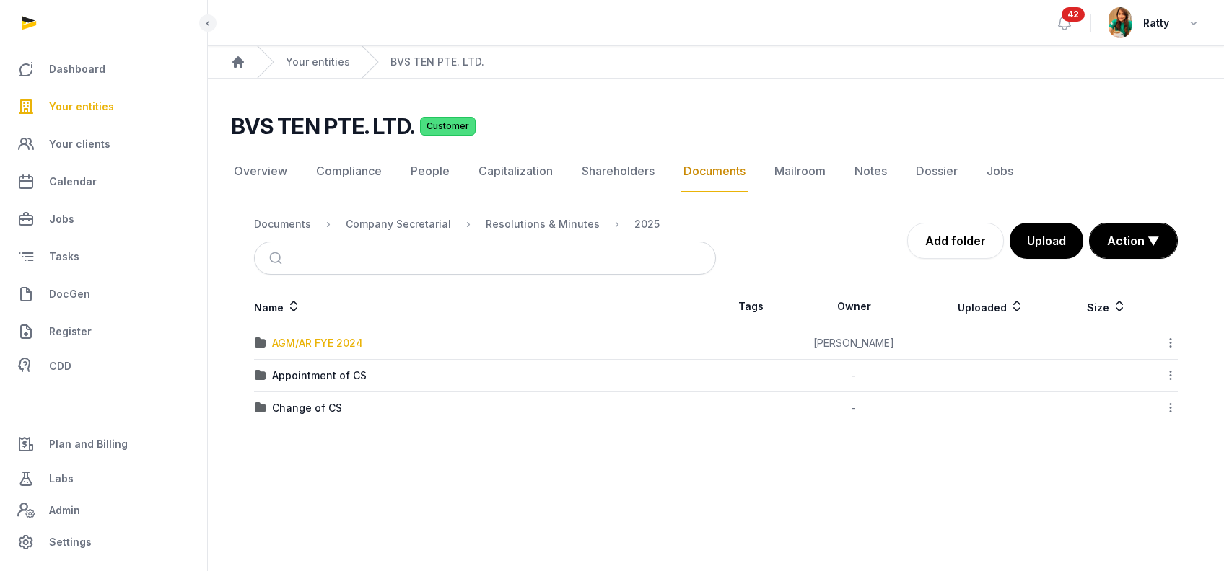
click at [338, 346] on div "AGM/AR FYE 2024" at bounding box center [317, 343] width 91 height 14
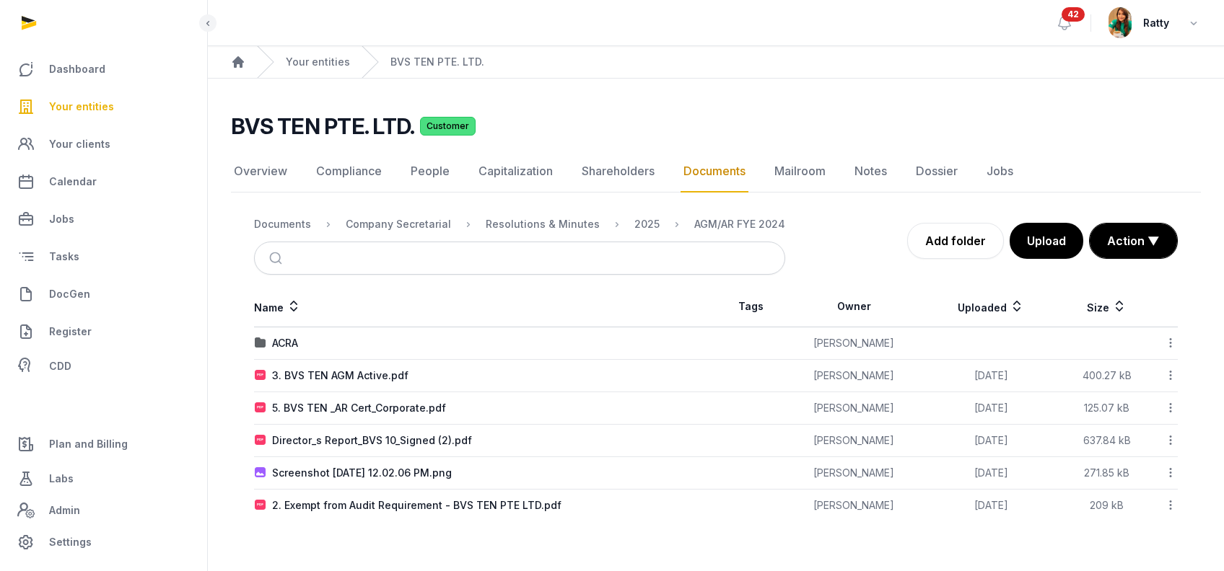
click at [1172, 377] on icon at bounding box center [1170, 375] width 13 height 15
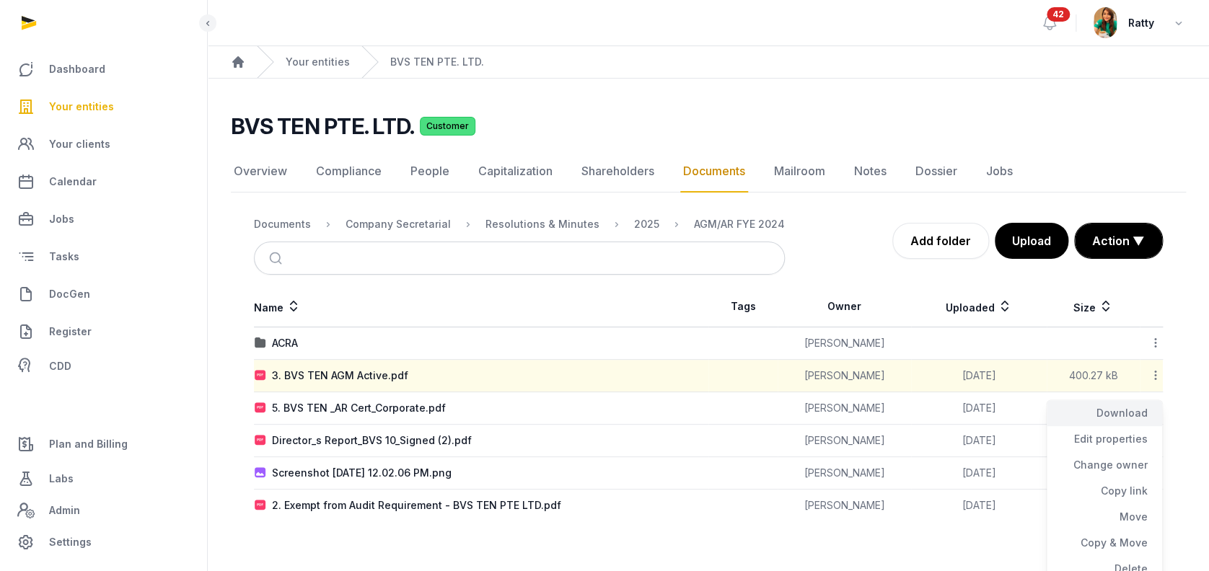
click at [1144, 412] on div "Download" at bounding box center [1104, 413] width 115 height 26
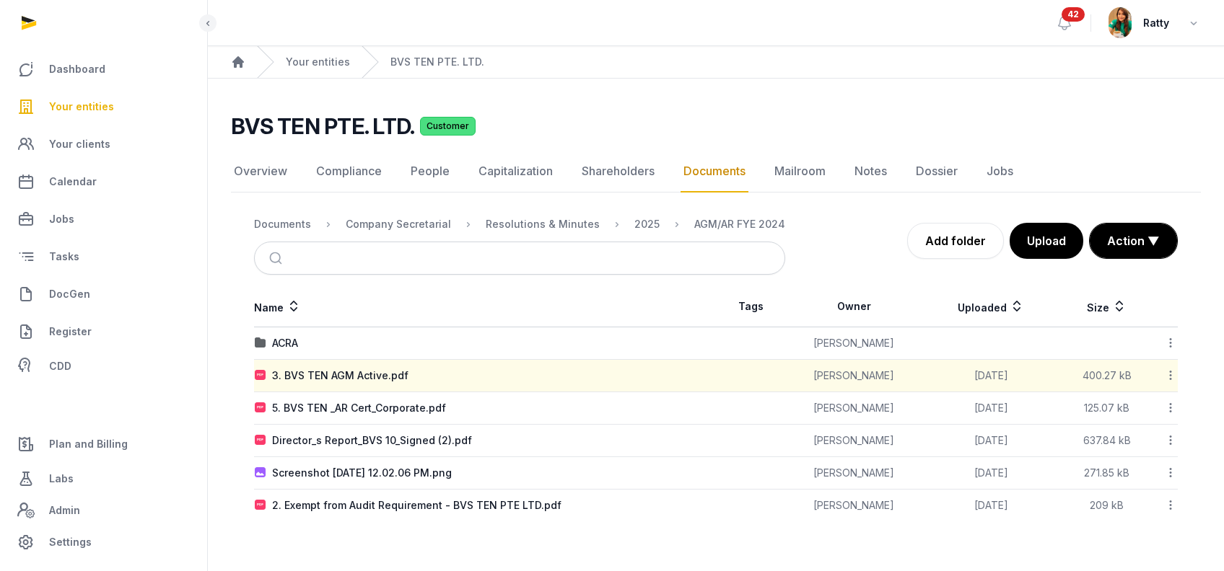
click at [1169, 408] on icon at bounding box center [1170, 407] width 13 height 15
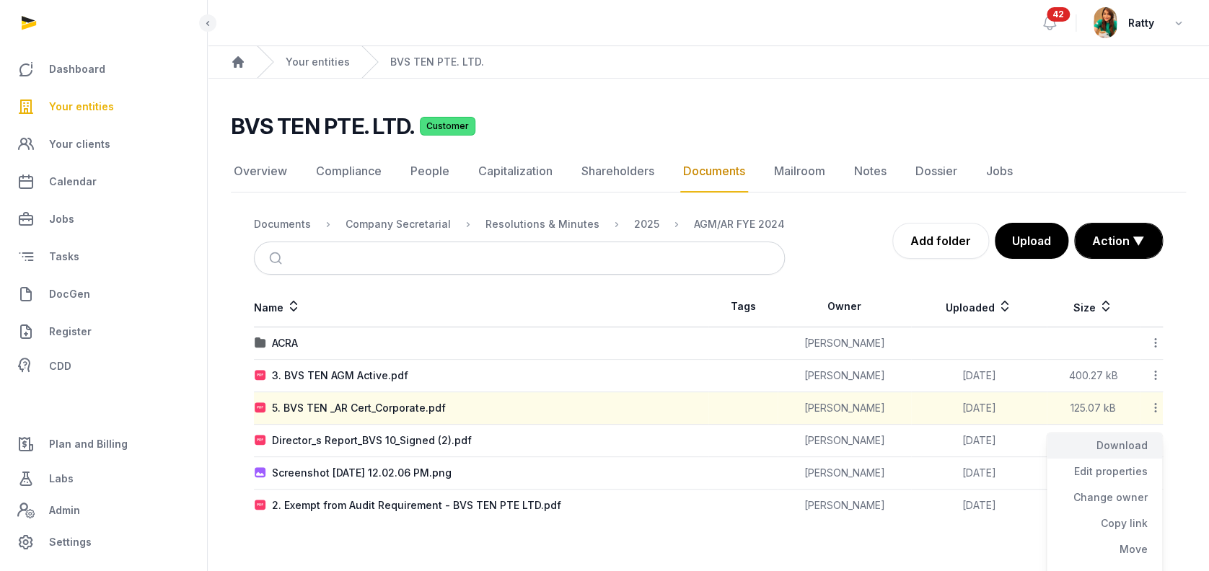
click at [1124, 442] on div "Download" at bounding box center [1104, 446] width 115 height 26
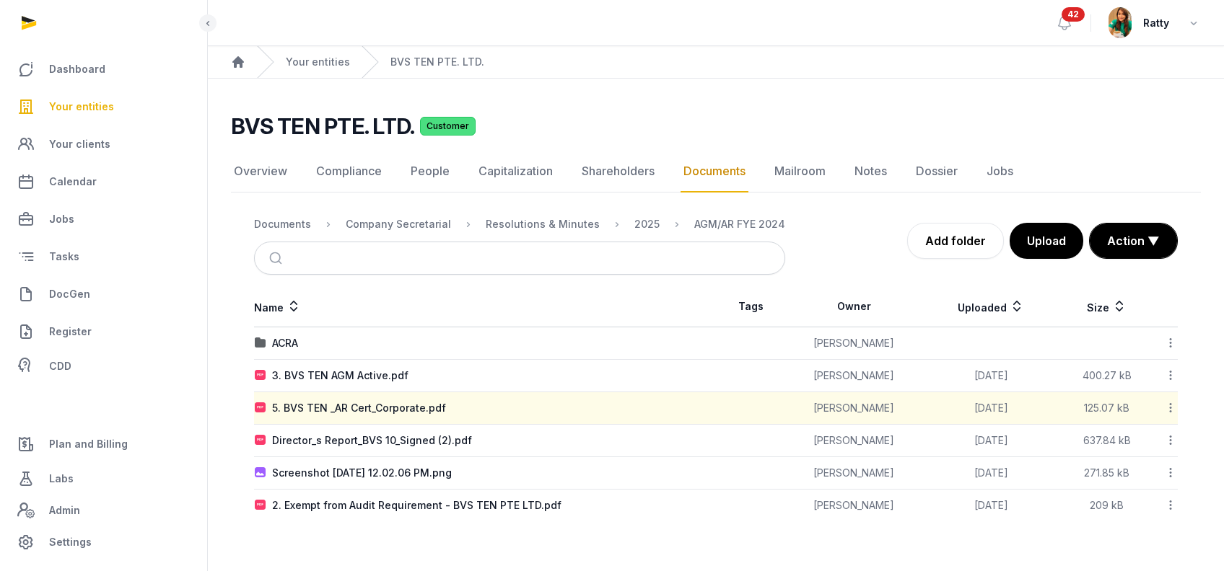
click at [1172, 441] on icon at bounding box center [1170, 440] width 13 height 15
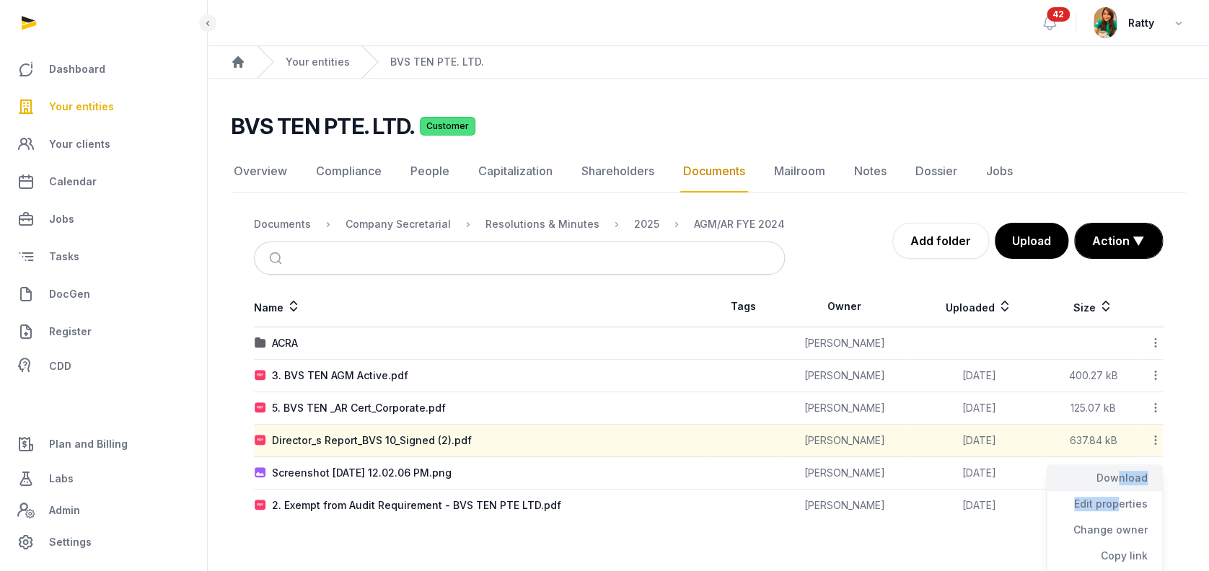
click at [1114, 489] on div "Download Edit properties Change owner Copy link Move Copy & Move Delete" at bounding box center [1104, 556] width 115 height 182
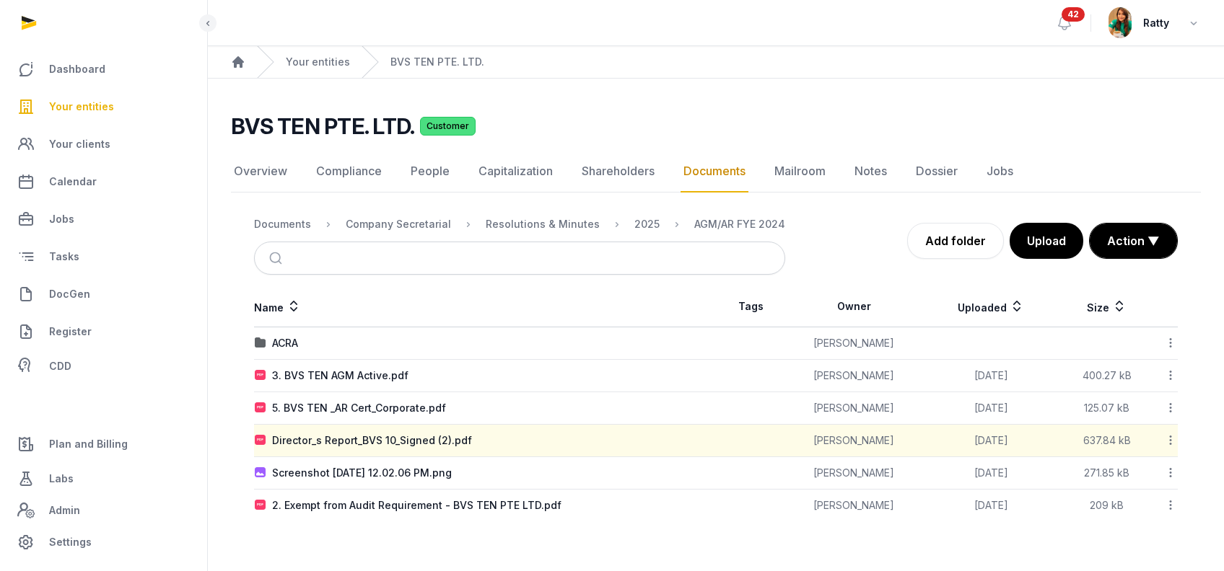
click at [1164, 442] on icon at bounding box center [1170, 440] width 13 height 15
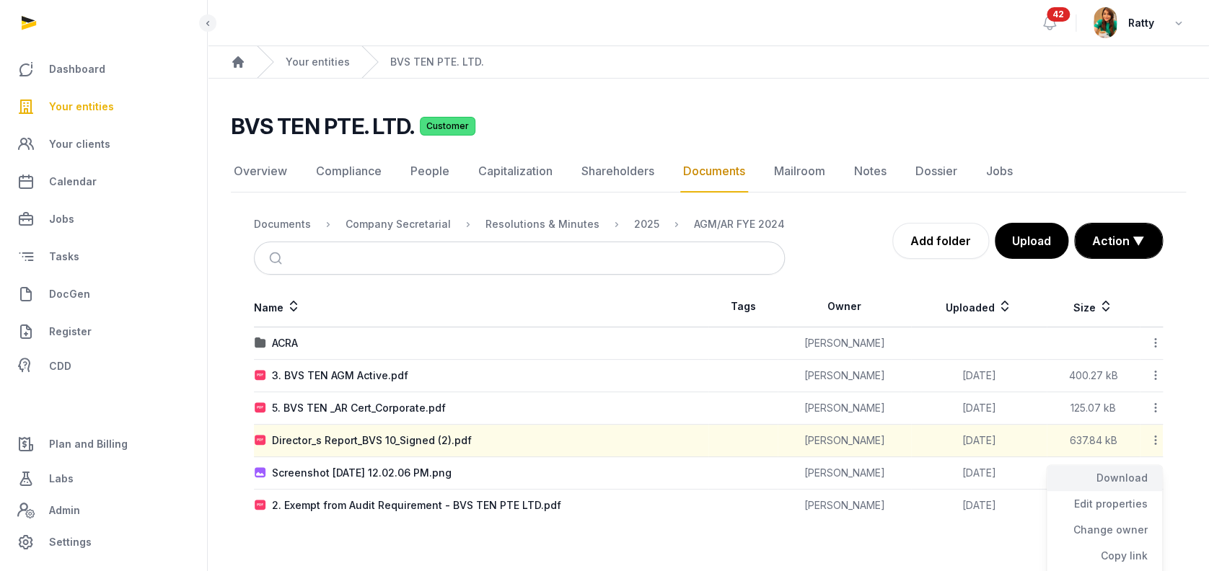
click at [1120, 477] on div "Download" at bounding box center [1104, 478] width 115 height 26
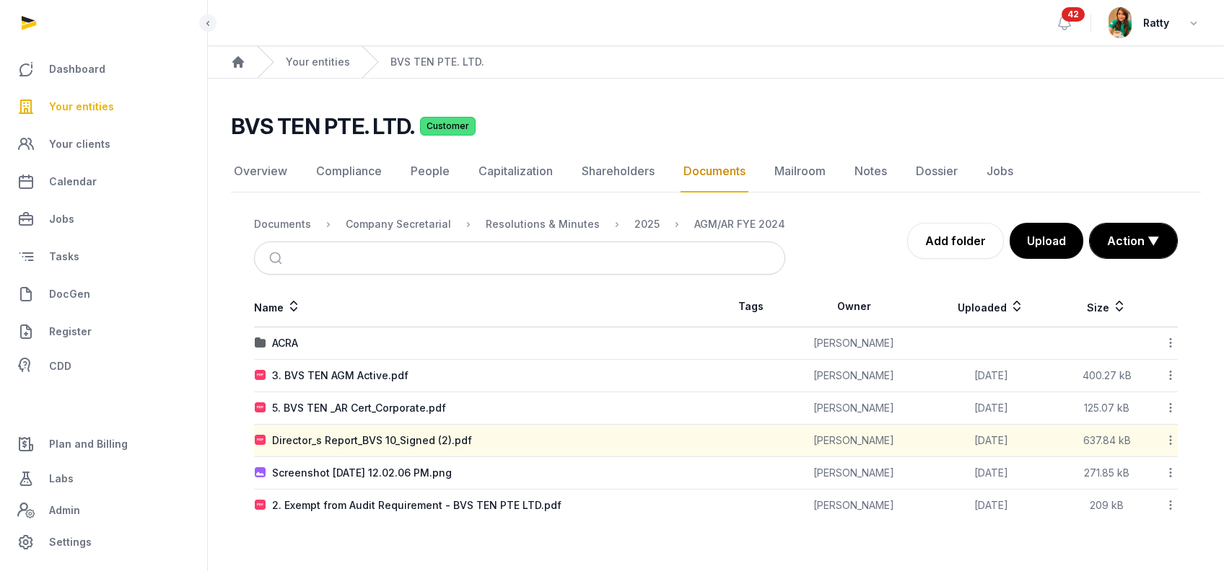
click at [1172, 471] on icon at bounding box center [1170, 472] width 13 height 15
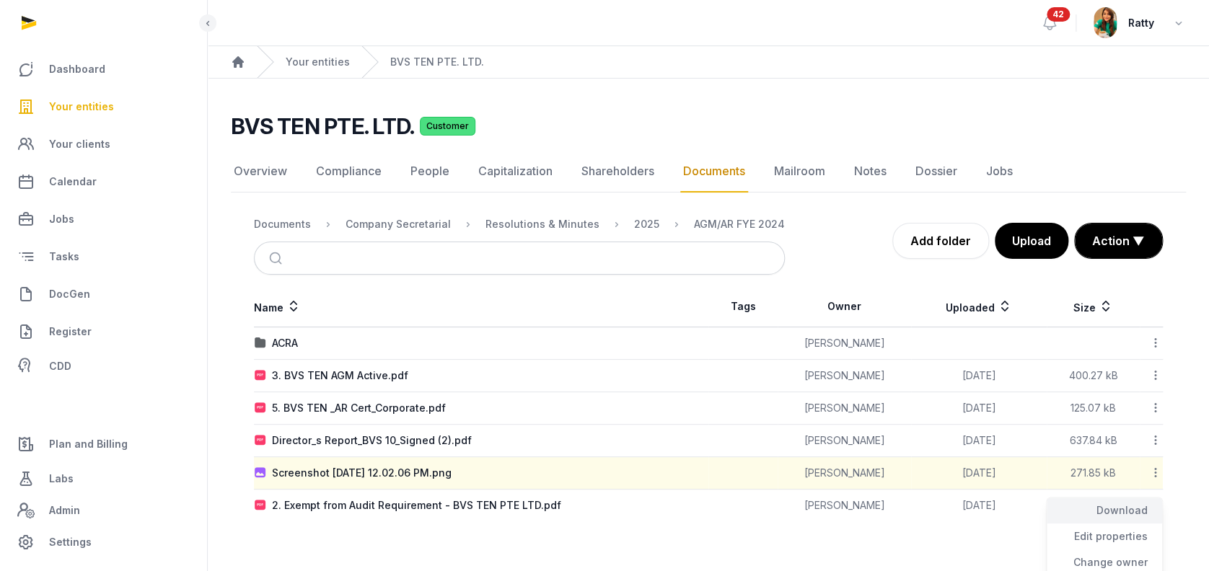
click at [1134, 506] on div "Download" at bounding box center [1104, 511] width 115 height 26
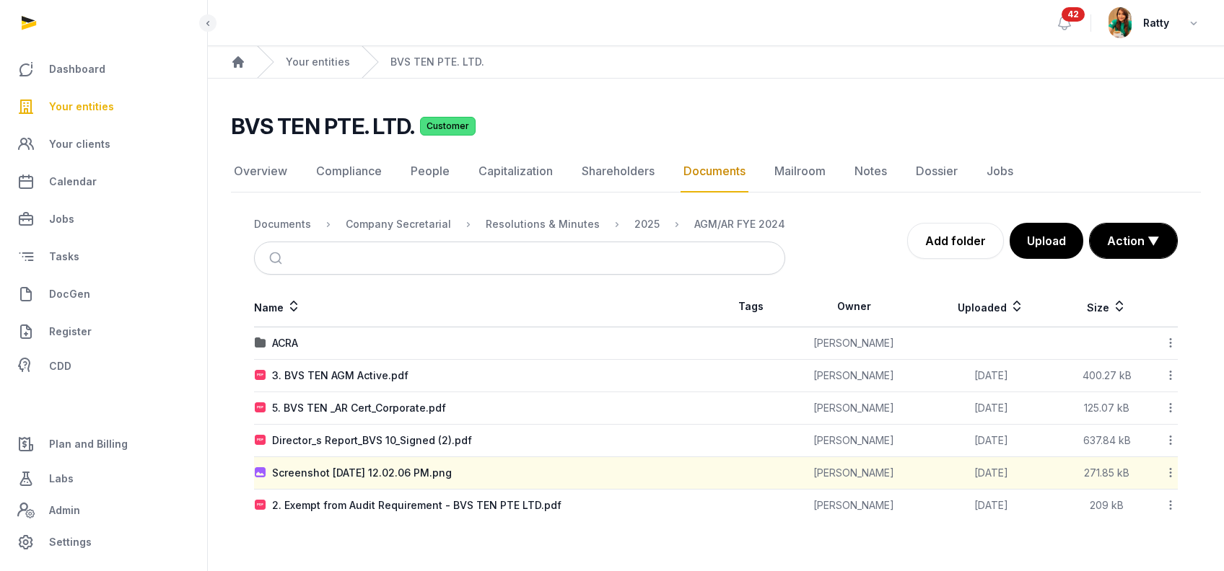
click at [1170, 504] on icon at bounding box center [1170, 505] width 13 height 15
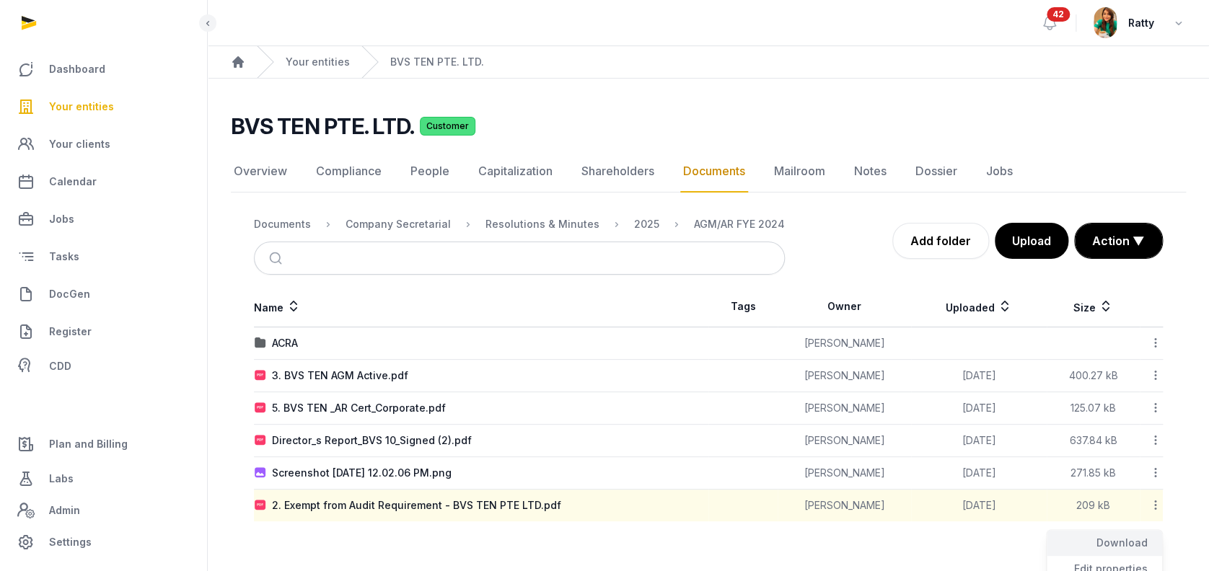
click at [1139, 535] on div "Download" at bounding box center [1104, 543] width 115 height 26
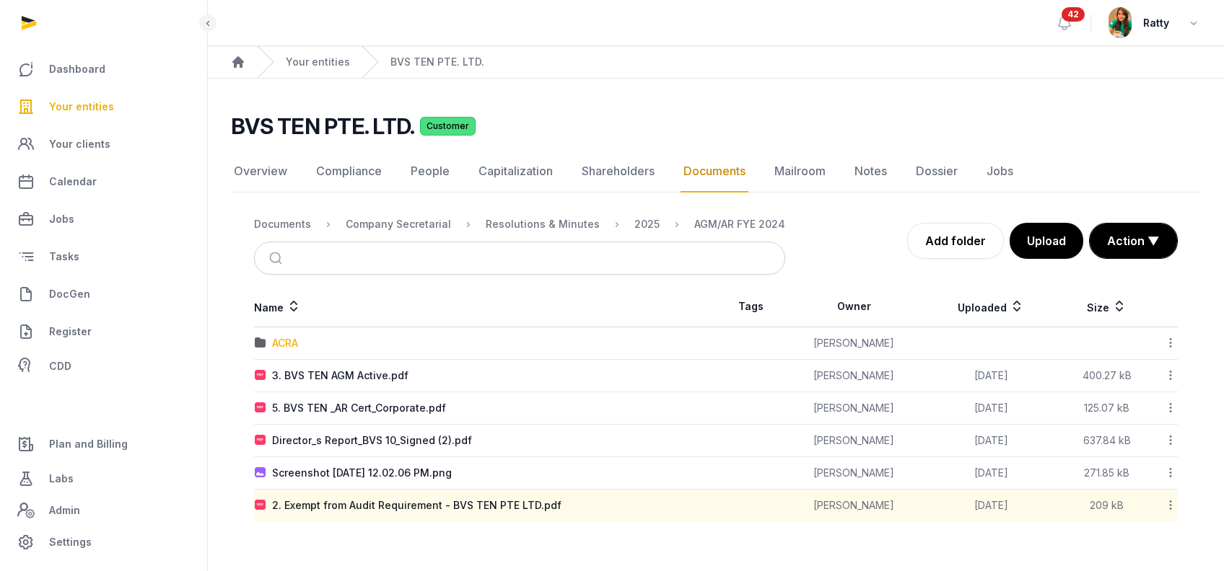
click at [291, 341] on div "ACRA" at bounding box center [285, 343] width 26 height 14
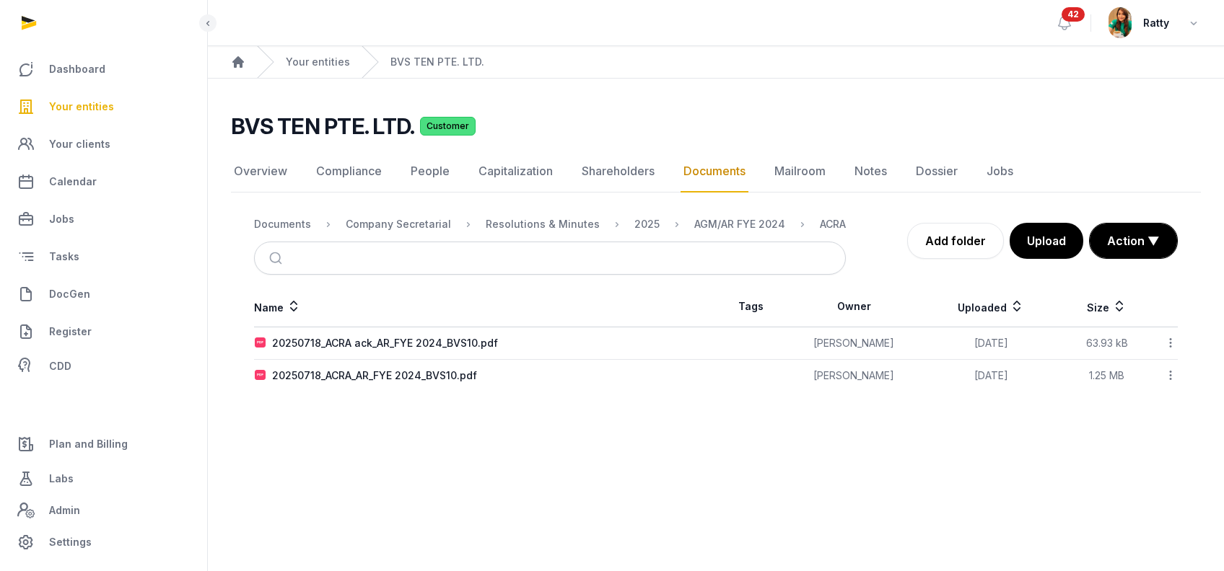
click at [1173, 337] on icon at bounding box center [1170, 342] width 13 height 15
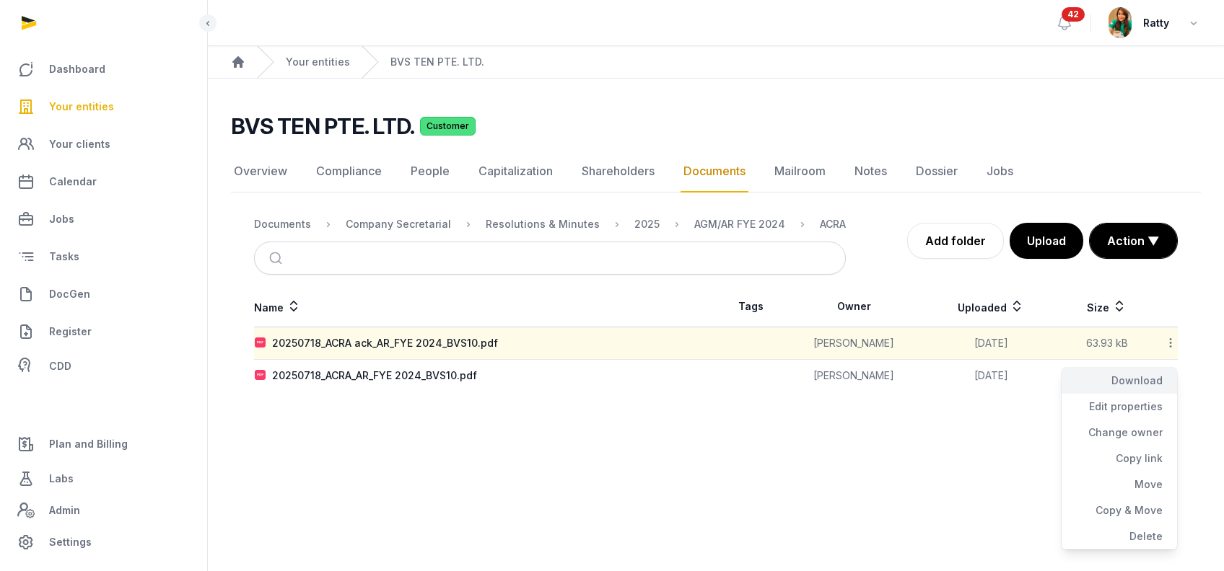
click at [1160, 373] on div "Download" at bounding box center [1118, 381] width 115 height 26
click at [1167, 376] on icon at bounding box center [1170, 375] width 13 height 15
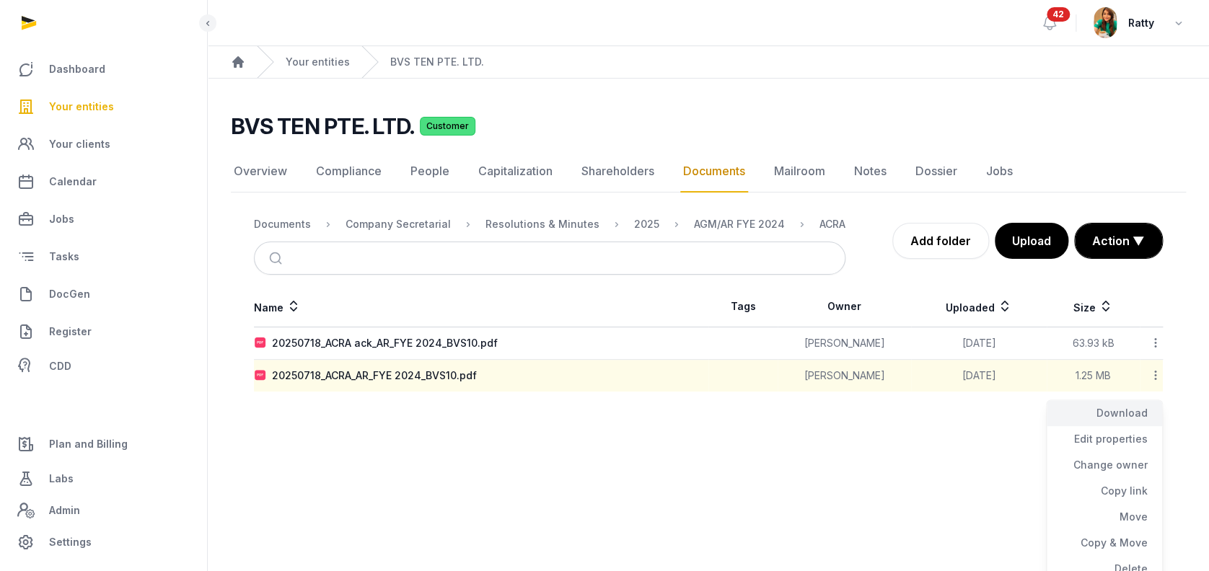
click at [1135, 402] on div "Download" at bounding box center [1104, 413] width 115 height 26
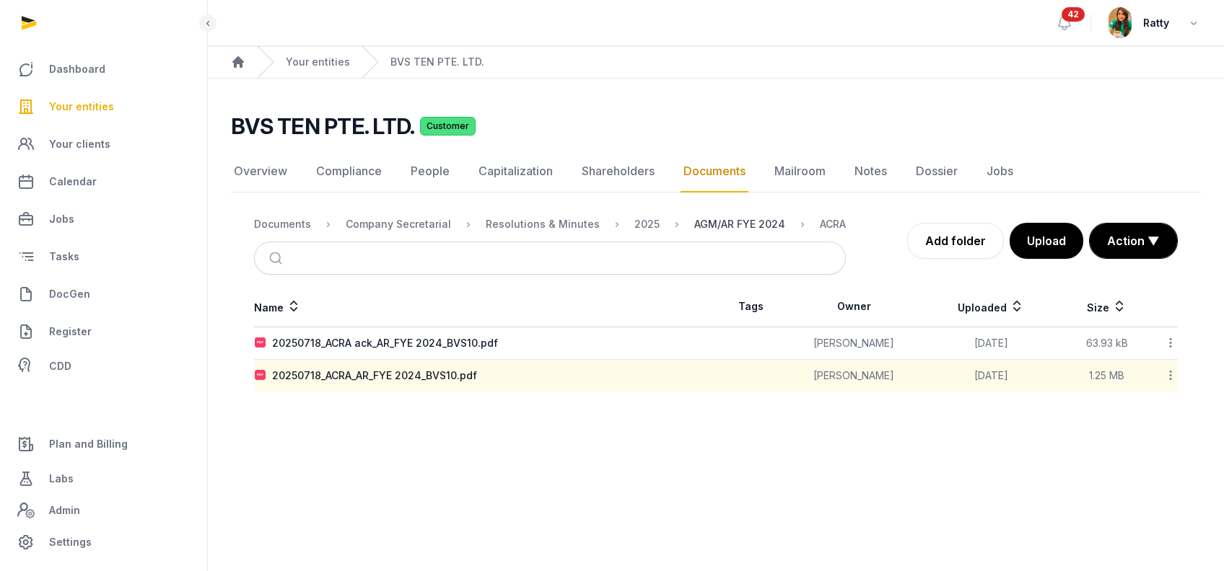
click at [696, 220] on div "AGM/AR FYE 2024" at bounding box center [739, 224] width 91 height 14
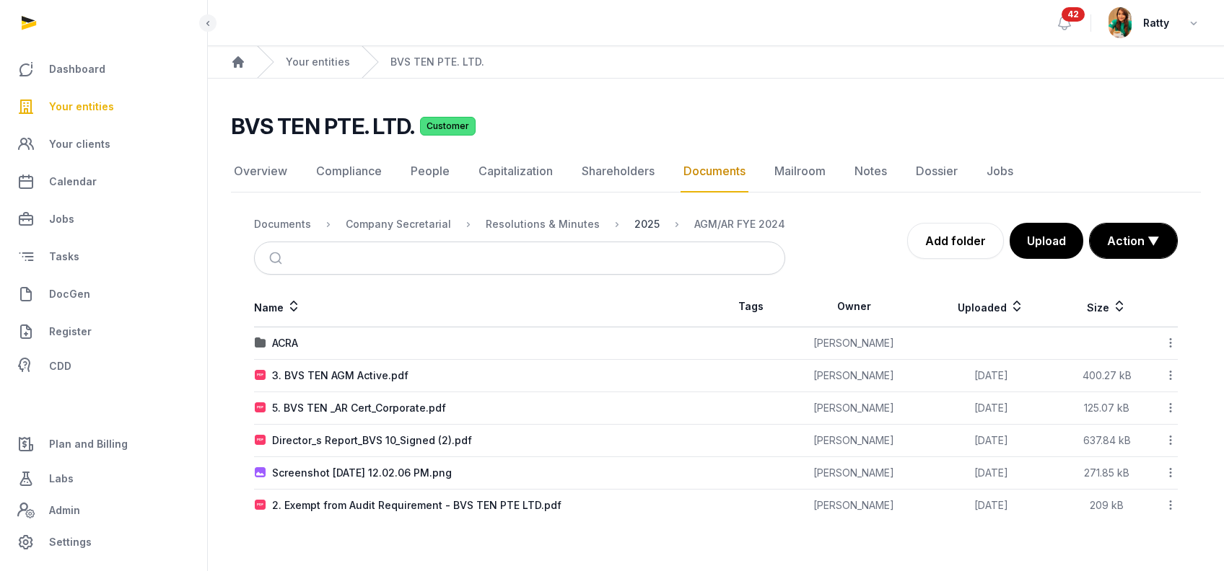
click at [634, 221] on div "2025" at bounding box center [646, 224] width 25 height 14
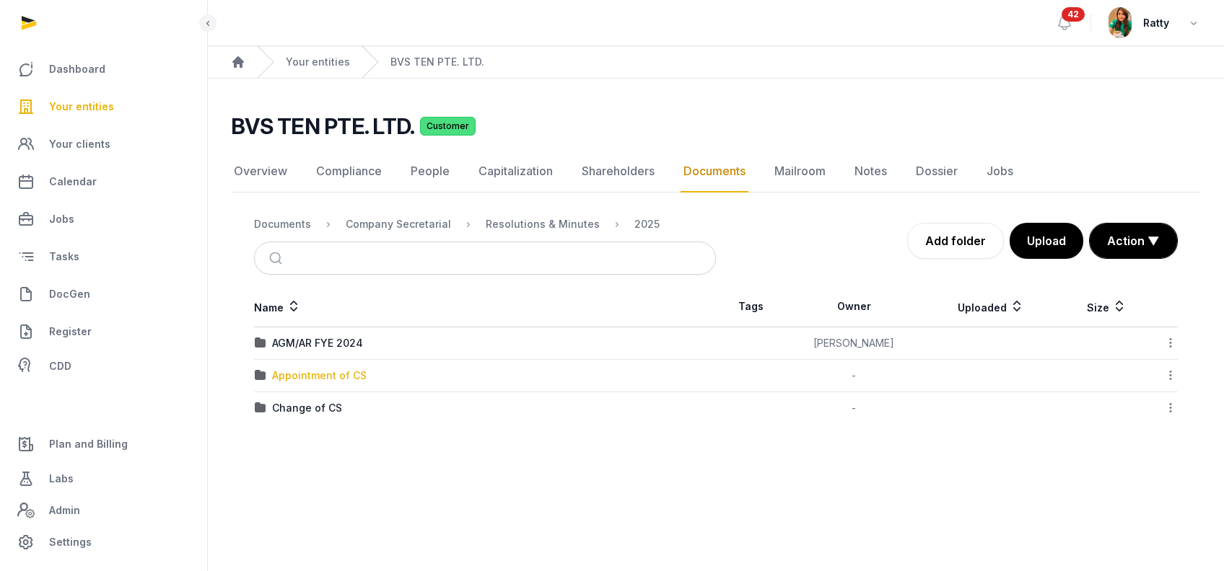
click at [301, 381] on div "Appointment of CS" at bounding box center [319, 376] width 95 height 14
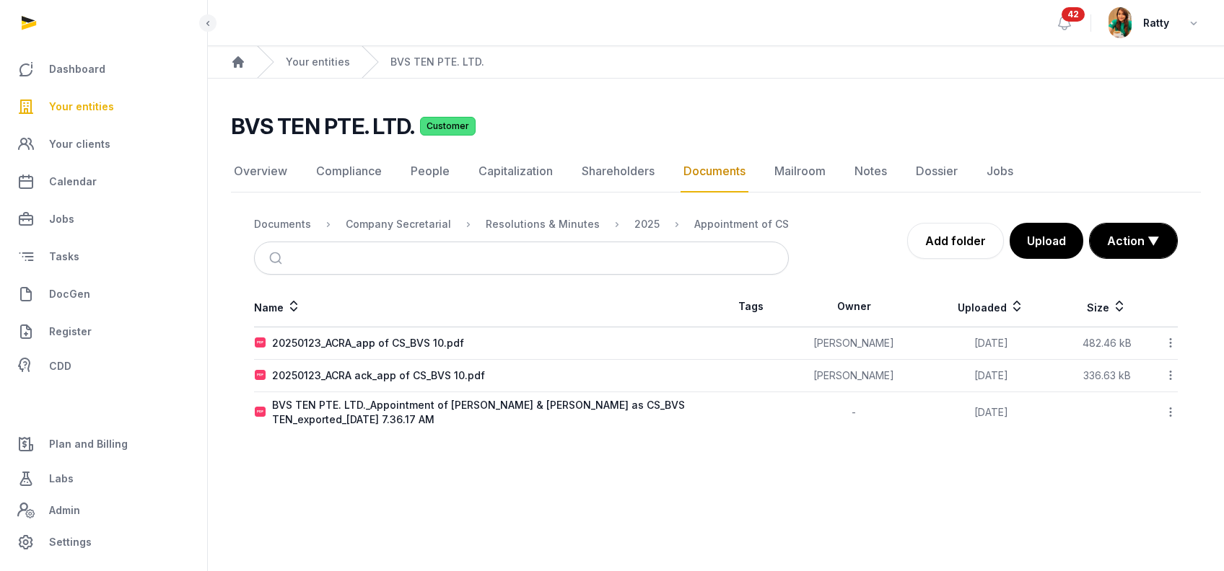
click at [1167, 346] on icon at bounding box center [1170, 342] width 13 height 15
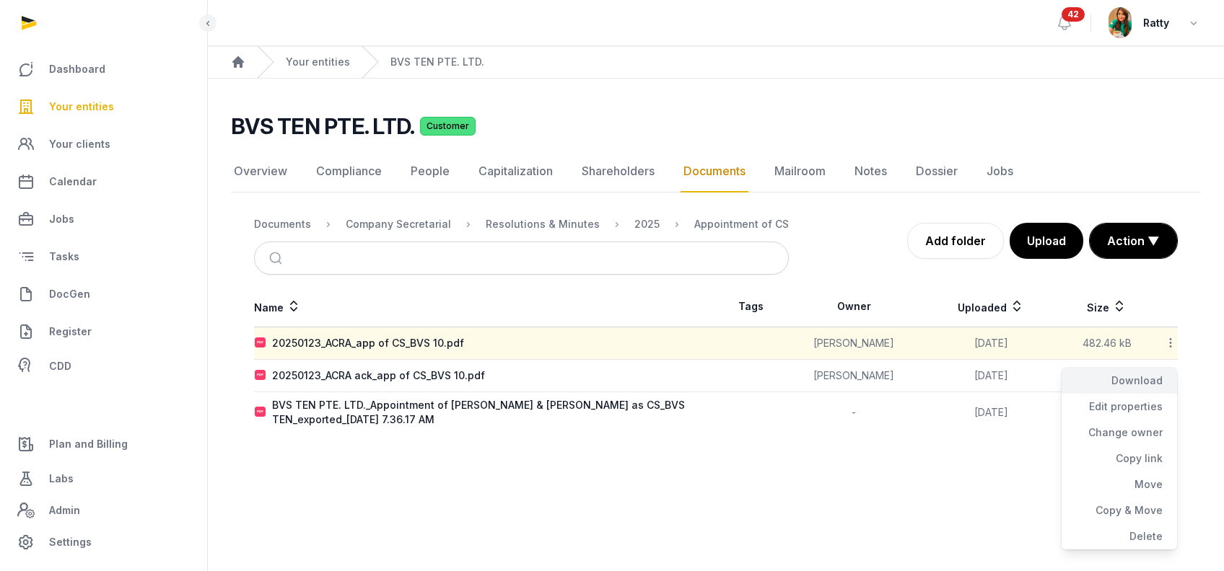
click at [1159, 369] on div "Download" at bounding box center [1118, 381] width 115 height 26
click at [1169, 377] on icon at bounding box center [1170, 375] width 13 height 15
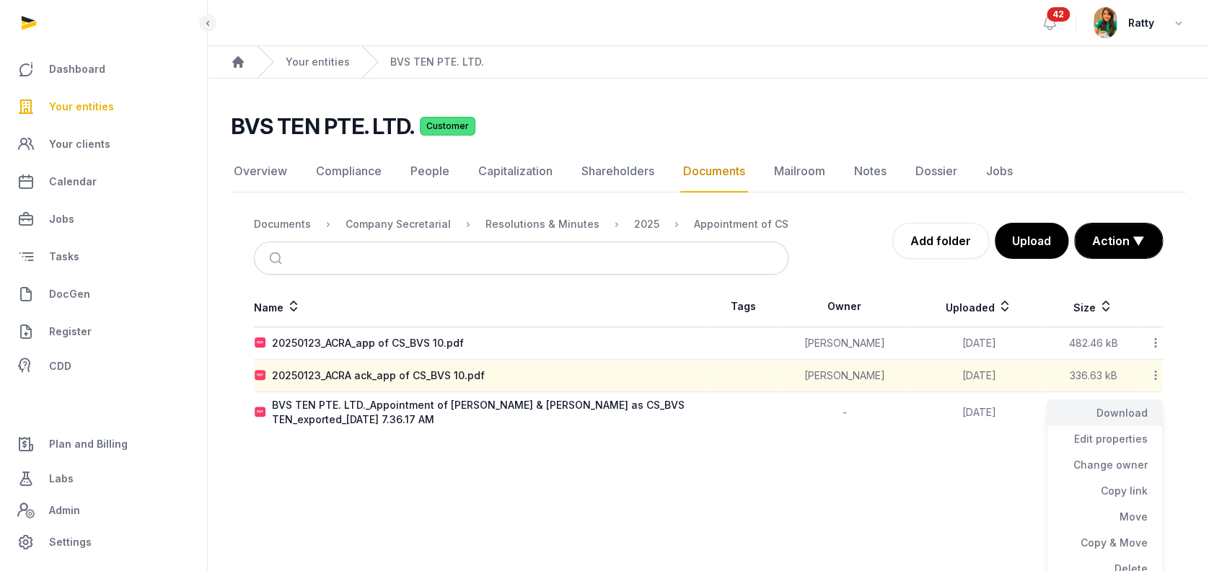
click at [1146, 408] on div "Download" at bounding box center [1104, 413] width 115 height 26
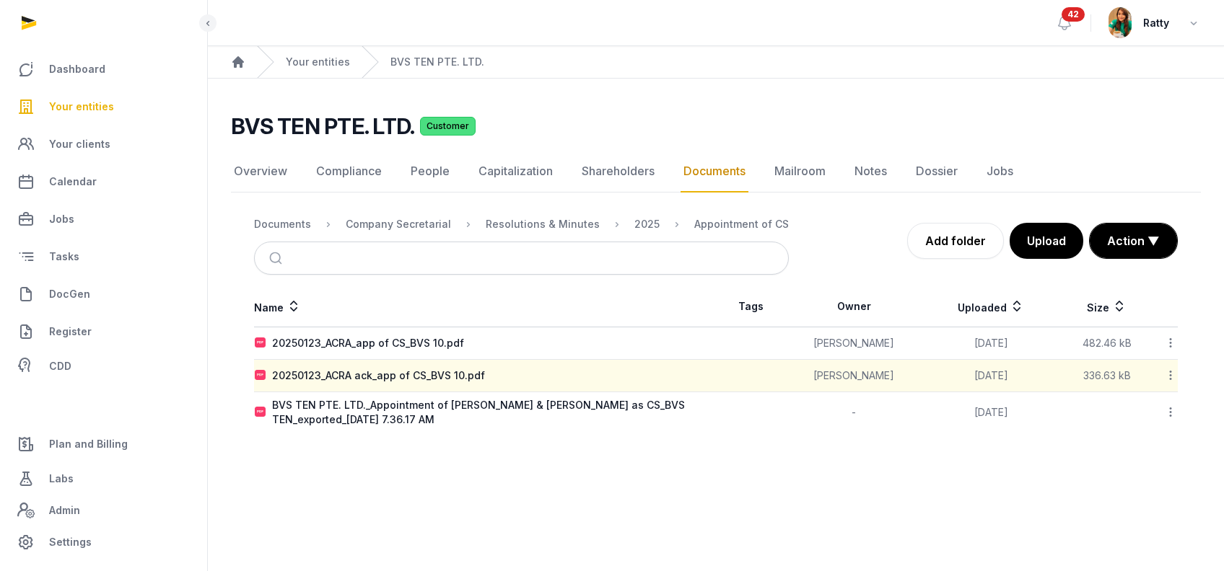
click at [1172, 413] on icon at bounding box center [1170, 412] width 13 height 15
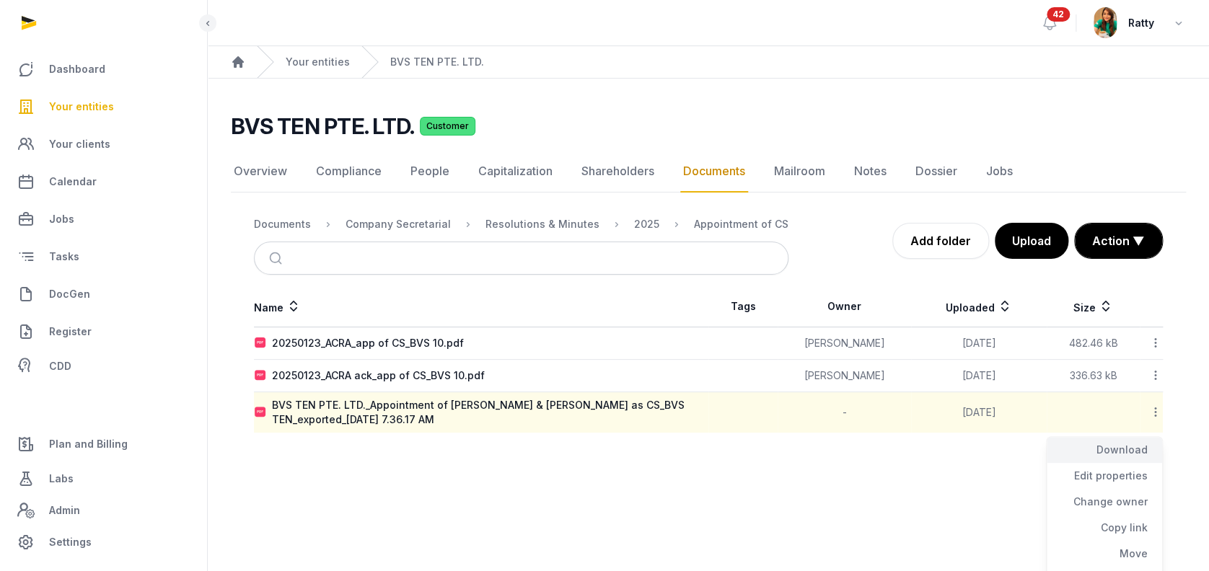
click at [1148, 441] on div "Download" at bounding box center [1104, 450] width 115 height 26
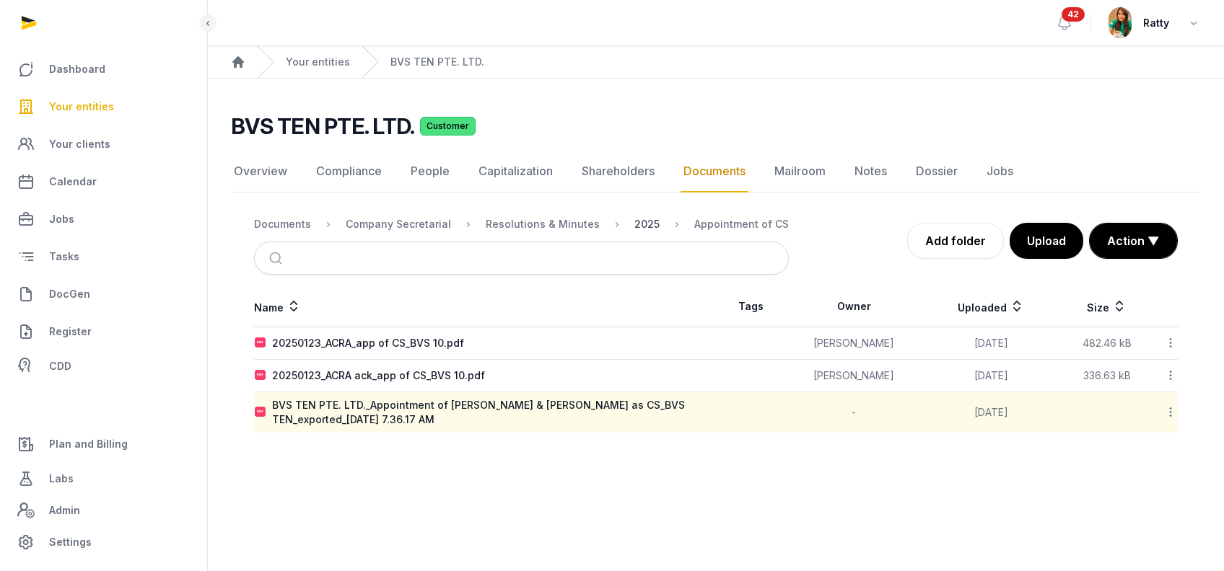
click at [641, 224] on div "2025" at bounding box center [646, 224] width 25 height 14
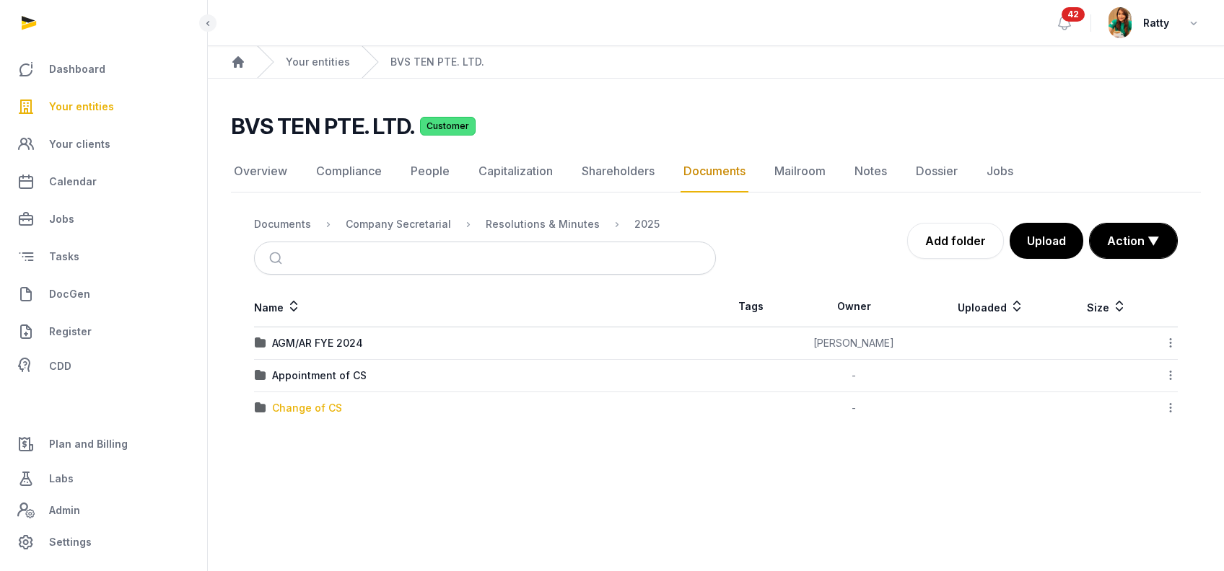
click at [305, 405] on div "Change of CS" at bounding box center [307, 408] width 70 height 14
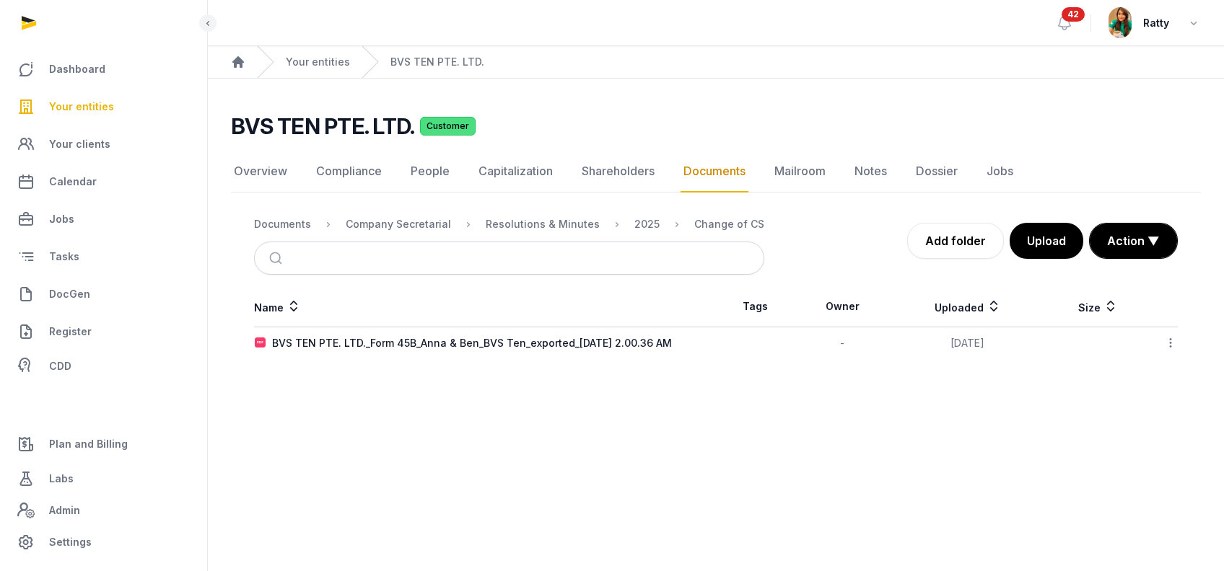
click at [1169, 336] on icon at bounding box center [1170, 342] width 13 height 15
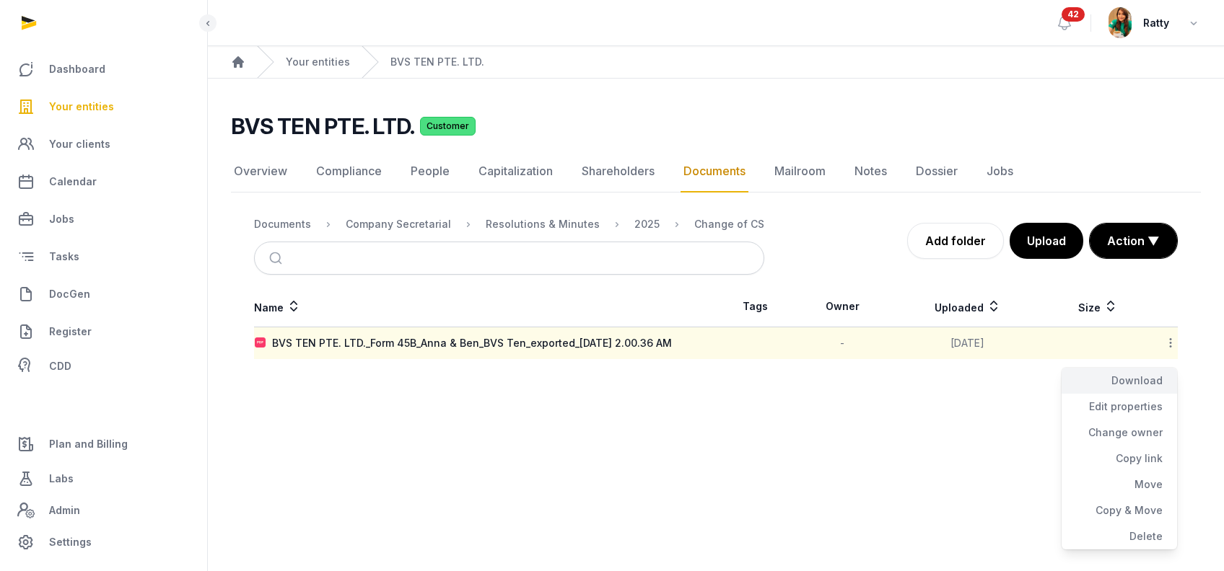
click at [1128, 377] on div "Download" at bounding box center [1118, 381] width 115 height 26
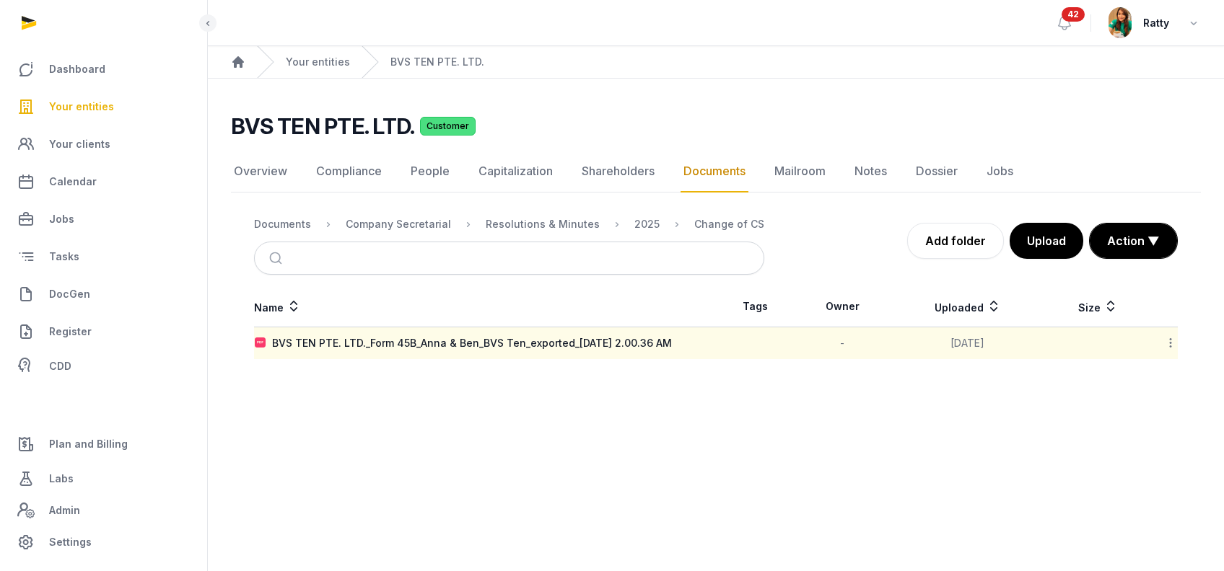
click at [539, 450] on main "Open sidebar 42 Ratty Home Your entities BVS TEN PTE. LTD. BVS TEN PTE. LTD. Cu…" at bounding box center [612, 285] width 1224 height 571
click at [525, 224] on div "Resolutions & Minutes" at bounding box center [543, 224] width 114 height 14
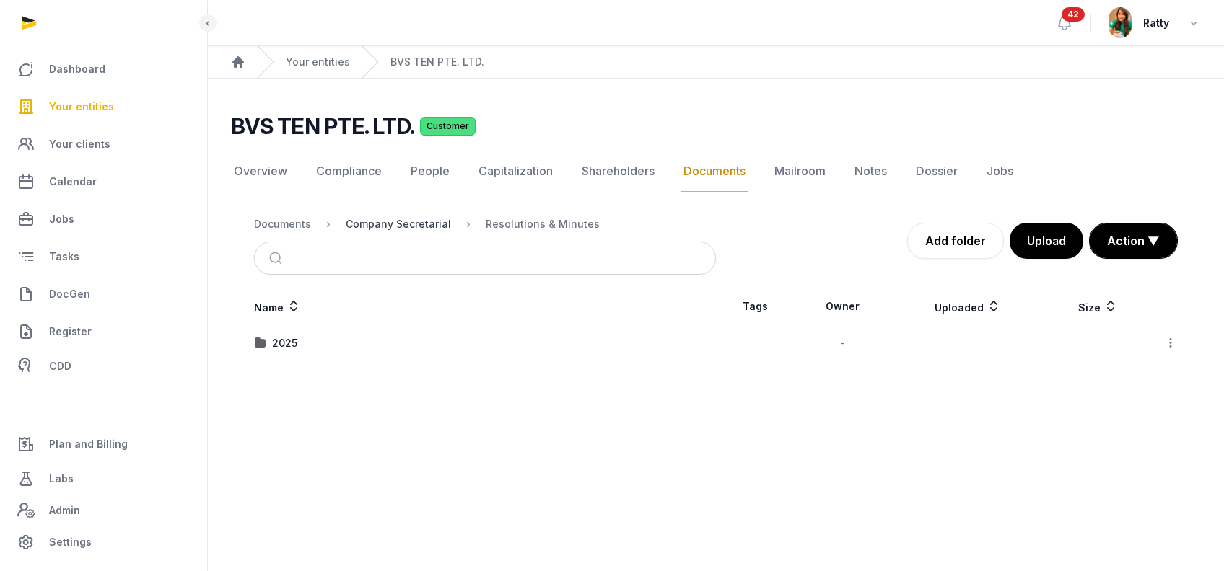
click at [377, 222] on div "Company Secretarial" at bounding box center [398, 224] width 105 height 14
click at [369, 224] on div "Company Secretarial" at bounding box center [398, 224] width 105 height 14
click at [286, 224] on div "Documents" at bounding box center [282, 224] width 57 height 14
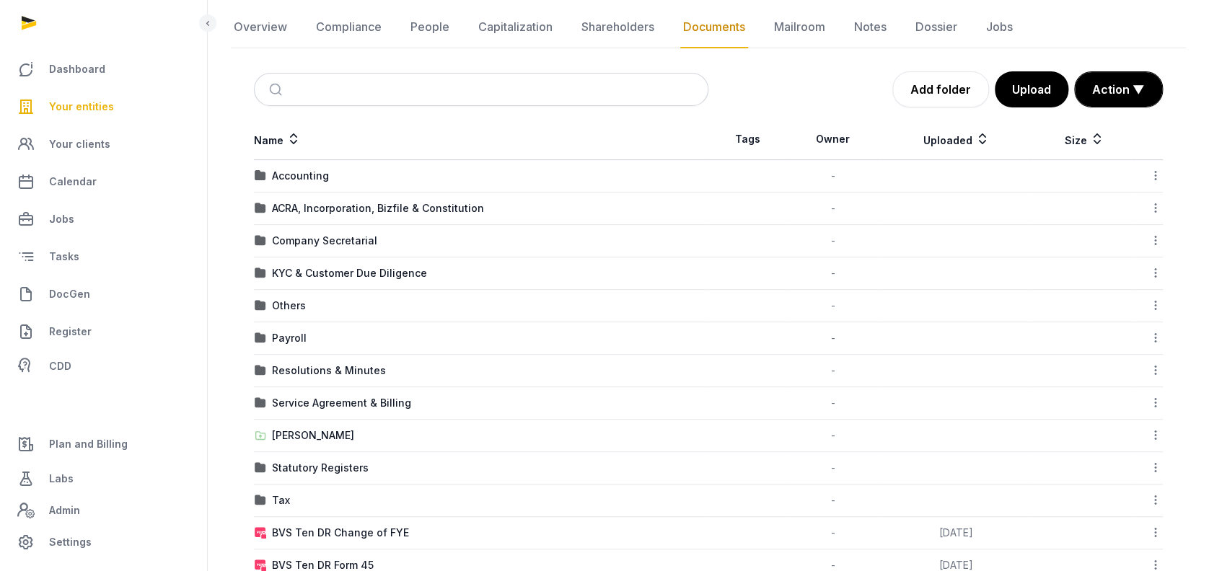
scroll to position [181, 0]
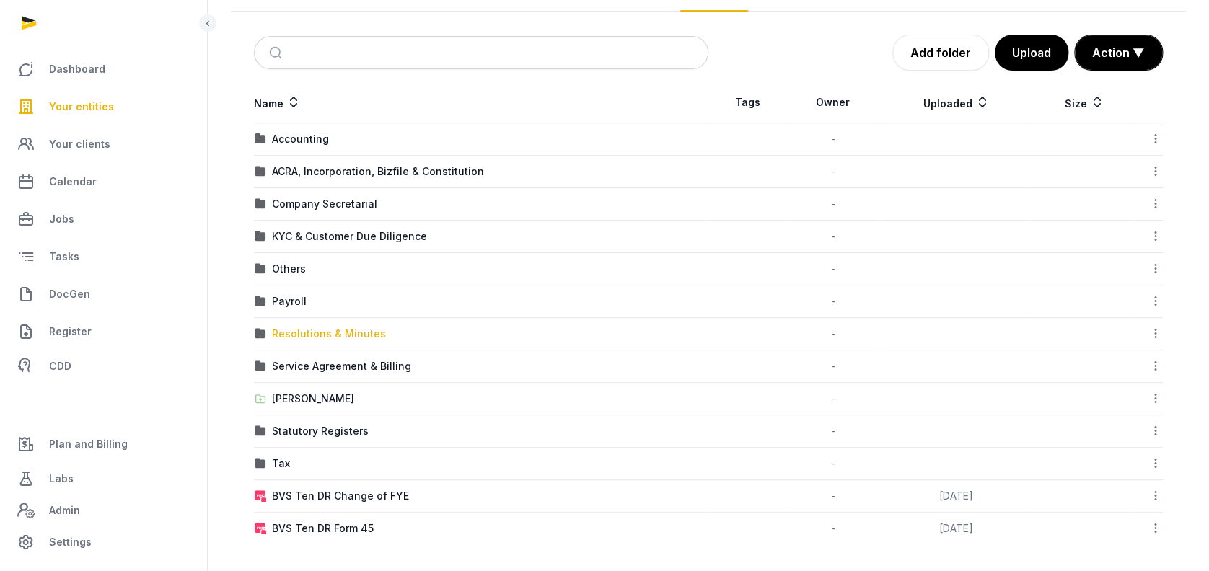
click at [304, 337] on div "Resolutions & Minutes" at bounding box center [329, 334] width 114 height 14
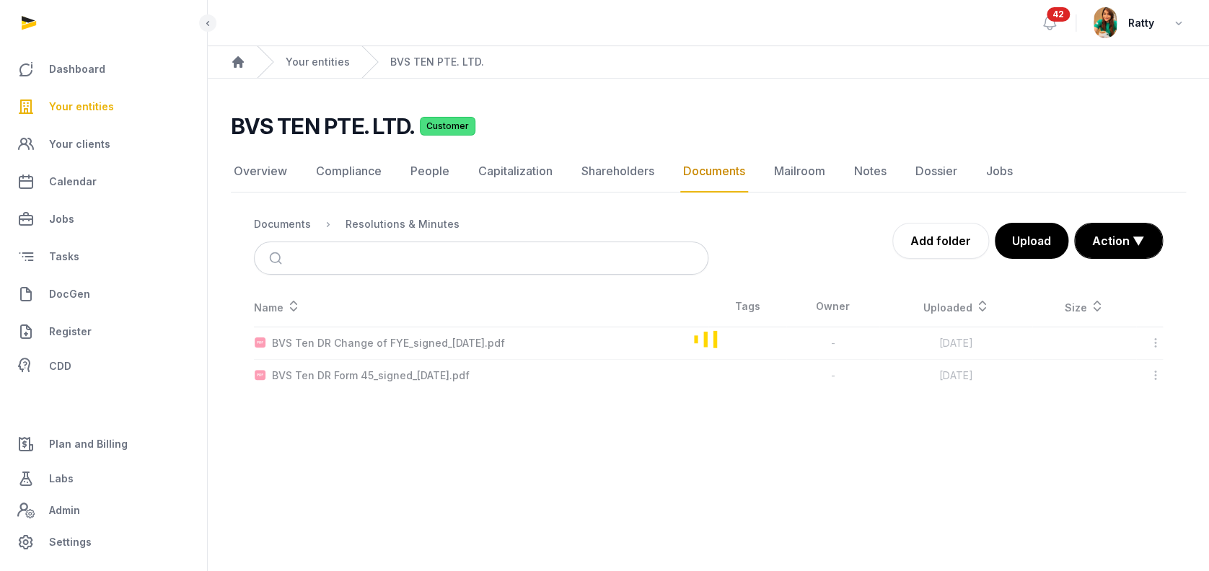
scroll to position [0, 0]
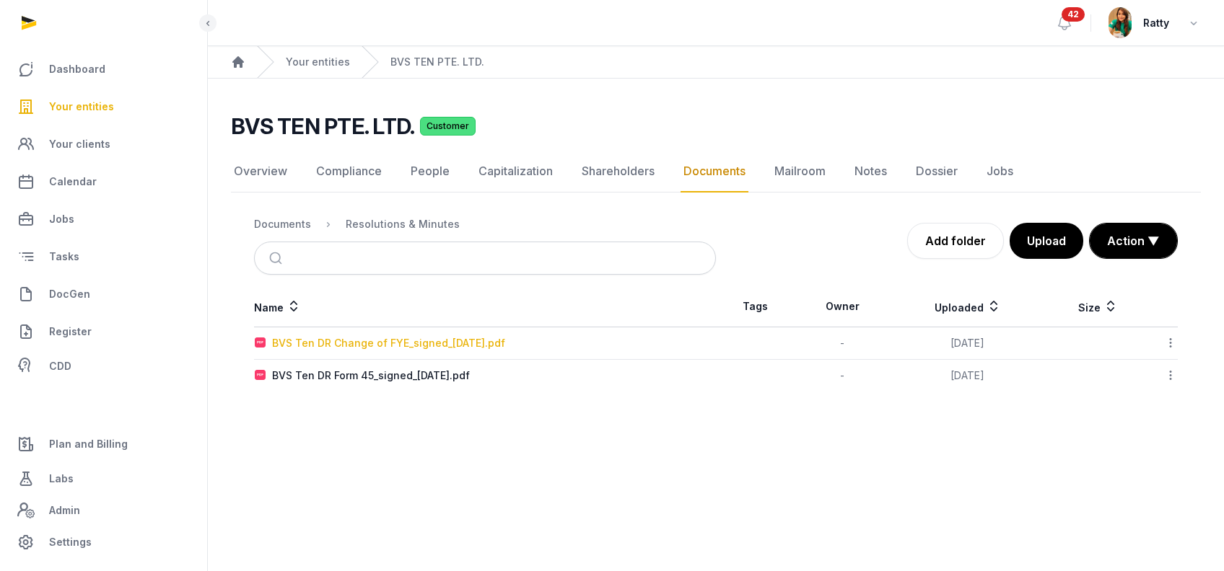
click at [304, 346] on div "BVS Ten DR Change of FYE_signed_2023-11-08.pdf" at bounding box center [388, 343] width 233 height 14
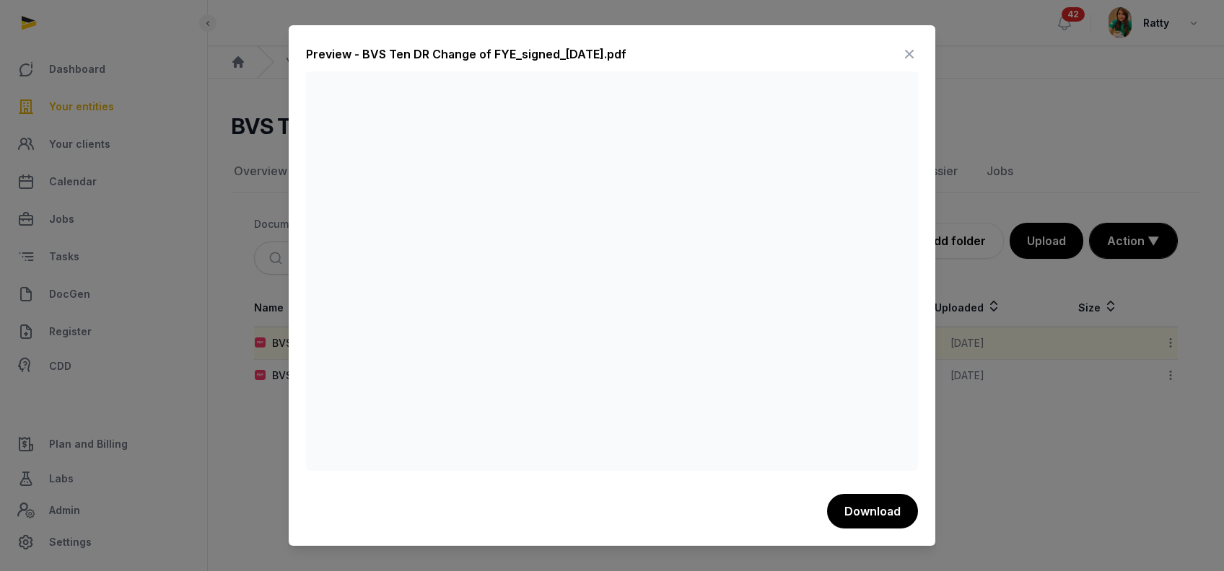
click at [912, 51] on icon at bounding box center [908, 54] width 17 height 23
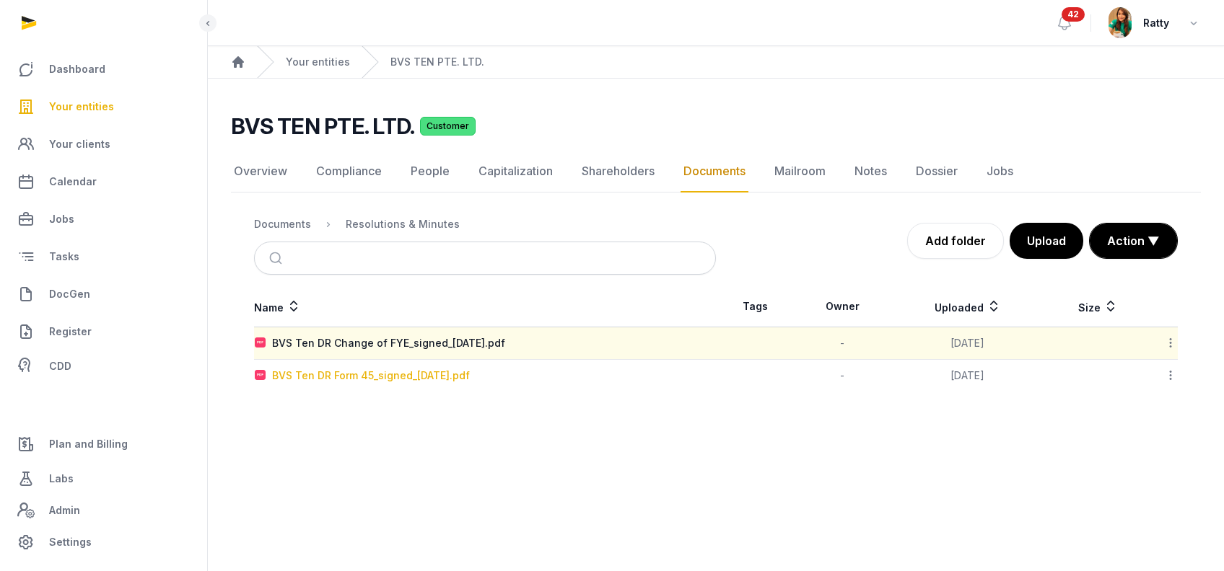
click at [358, 377] on div "BVS Ten DR Form 45_signed_2023-11-01.pdf" at bounding box center [371, 376] width 198 height 14
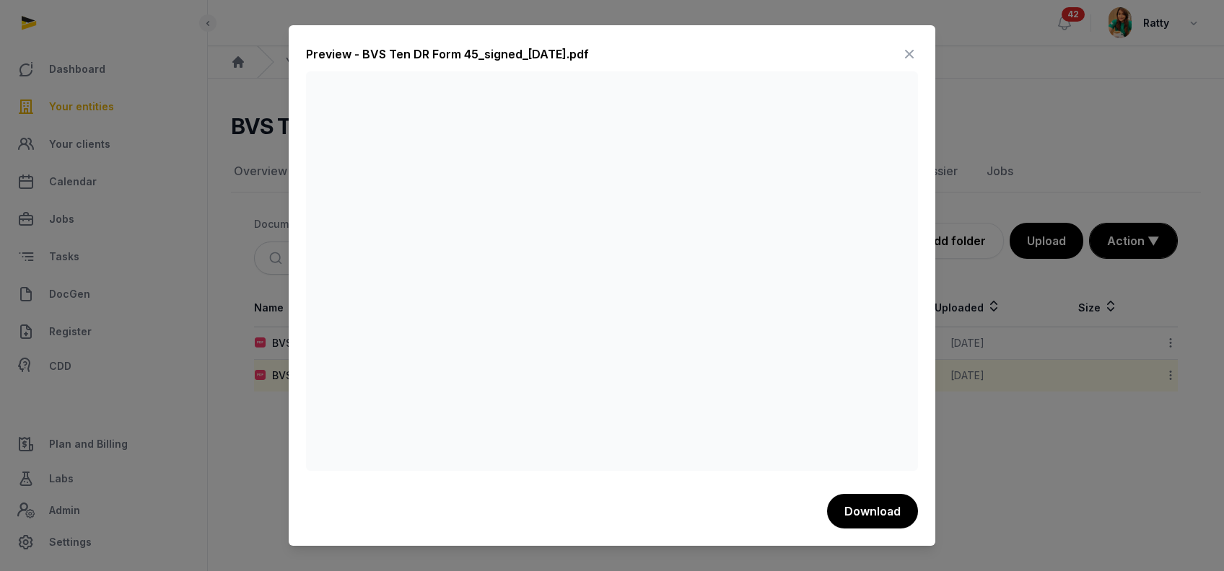
click at [912, 49] on icon at bounding box center [908, 54] width 17 height 23
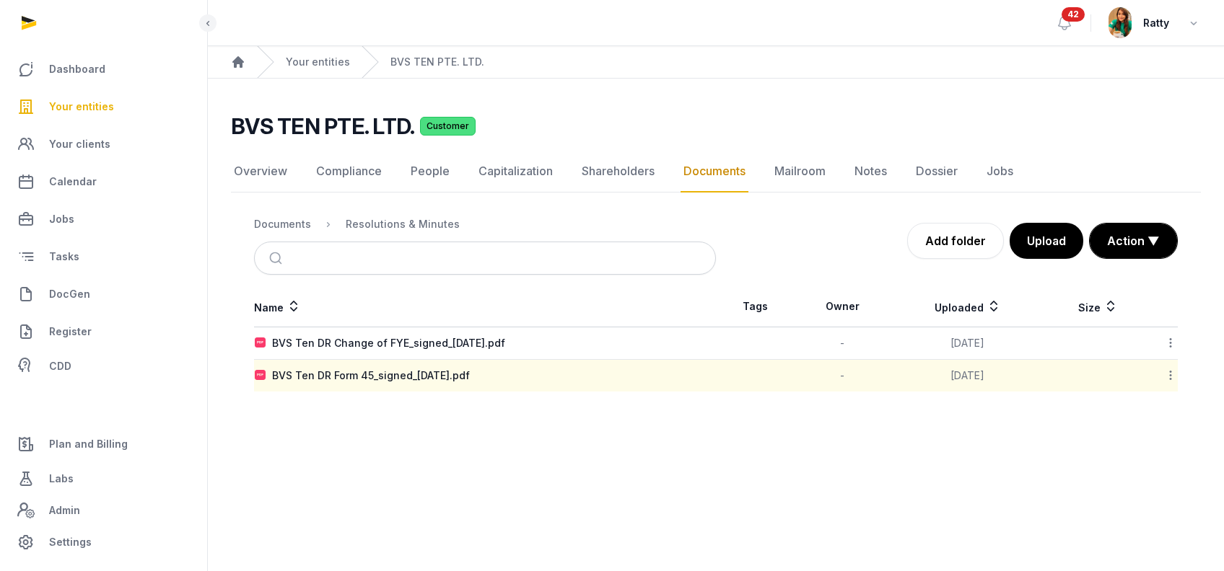
click at [1172, 337] on icon at bounding box center [1170, 342] width 13 height 15
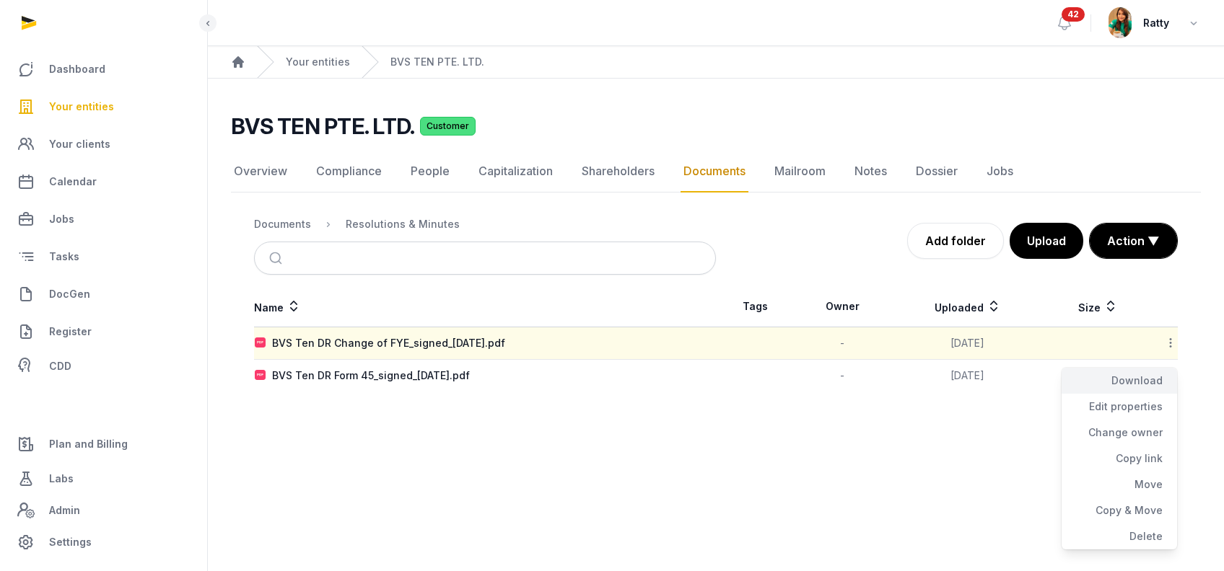
click at [1129, 377] on div "Download" at bounding box center [1118, 381] width 115 height 26
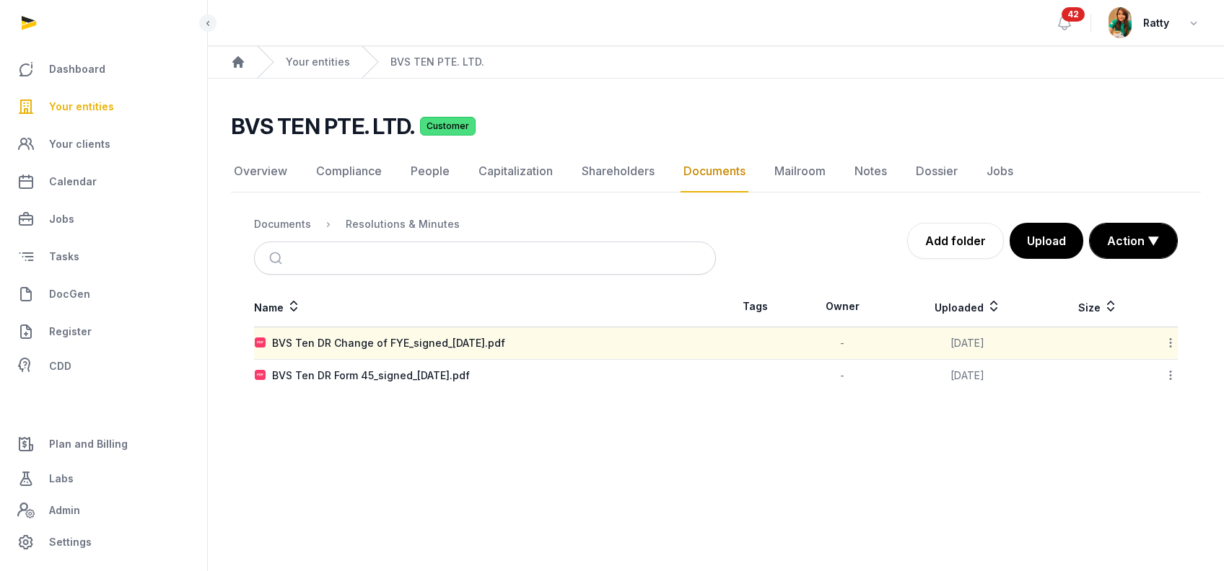
click at [1170, 374] on icon at bounding box center [1170, 375] width 13 height 15
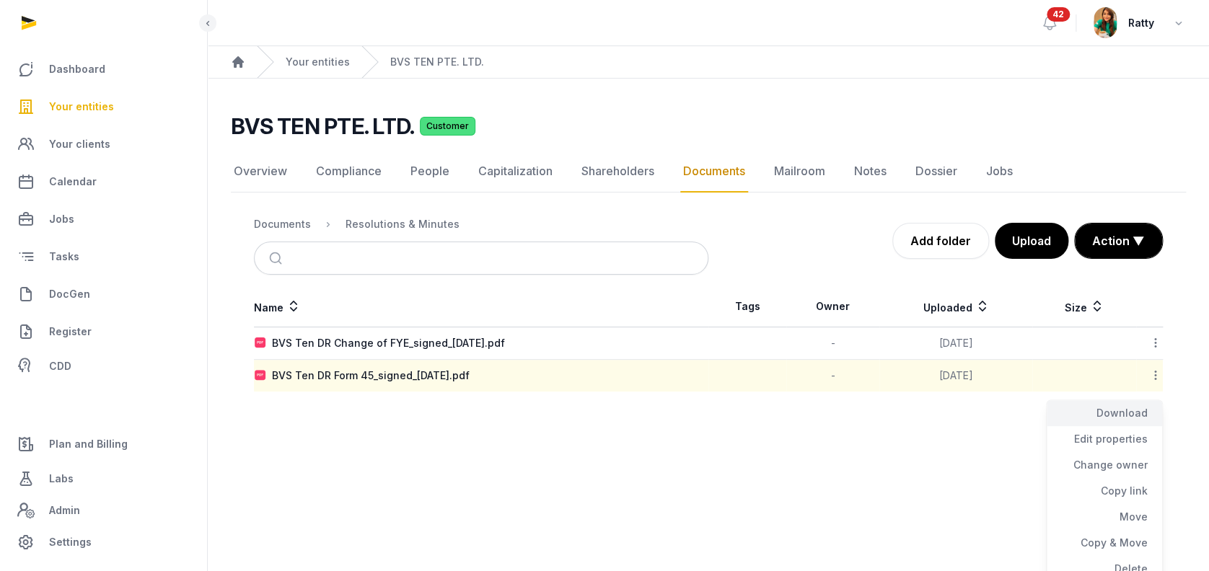
click at [1131, 416] on div "Download" at bounding box center [1104, 413] width 115 height 26
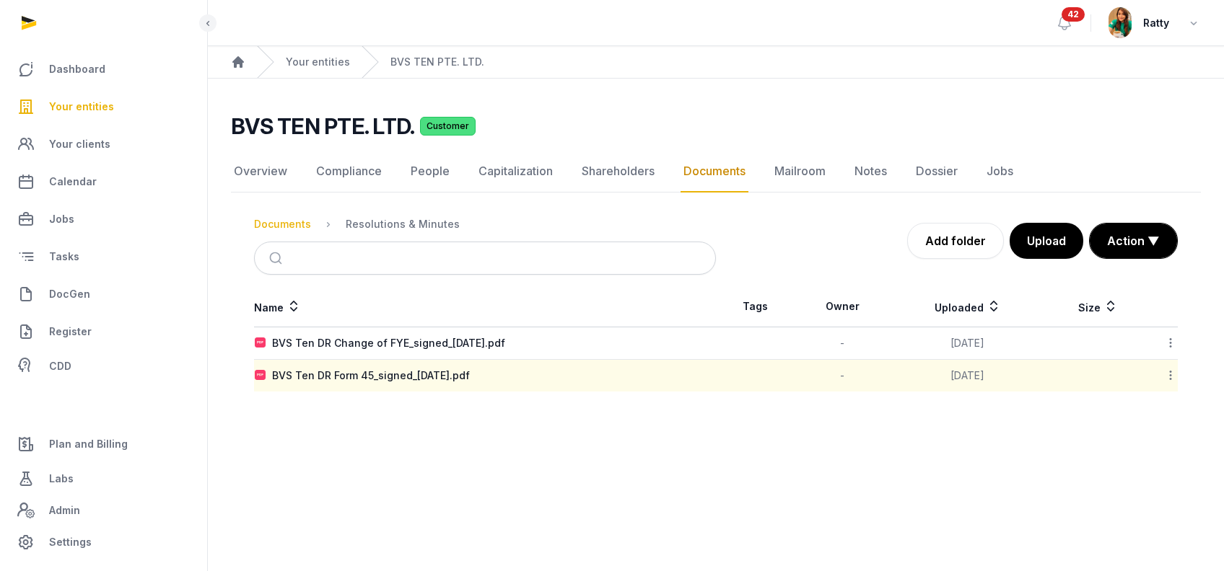
click at [281, 225] on div "Documents" at bounding box center [282, 224] width 57 height 14
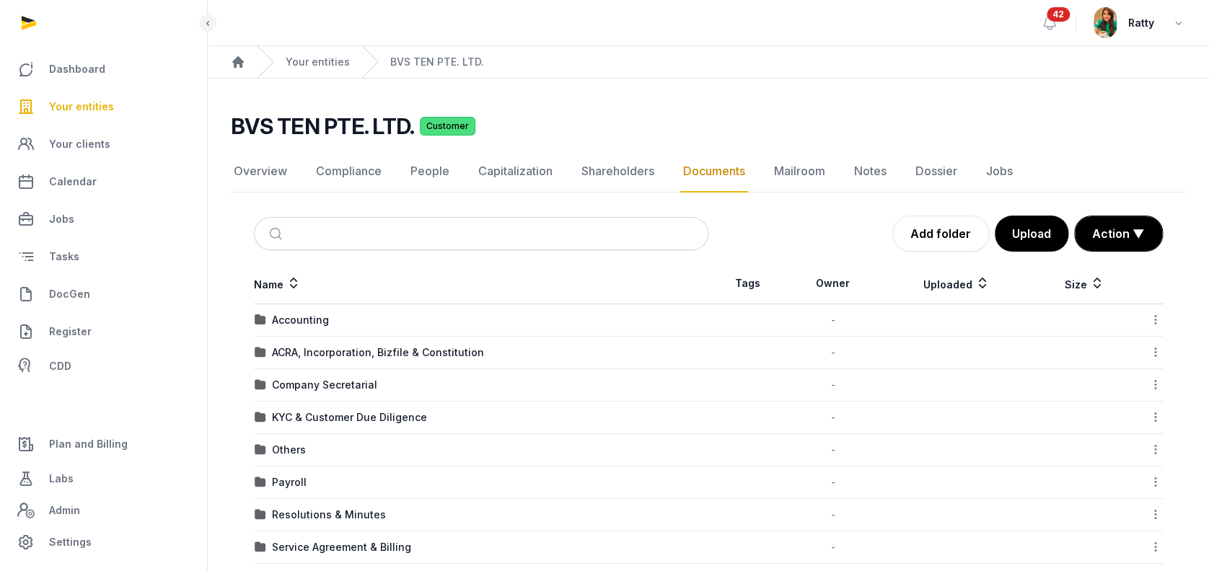
click at [344, 376] on td "Company Secretarial" at bounding box center [481, 385] width 455 height 32
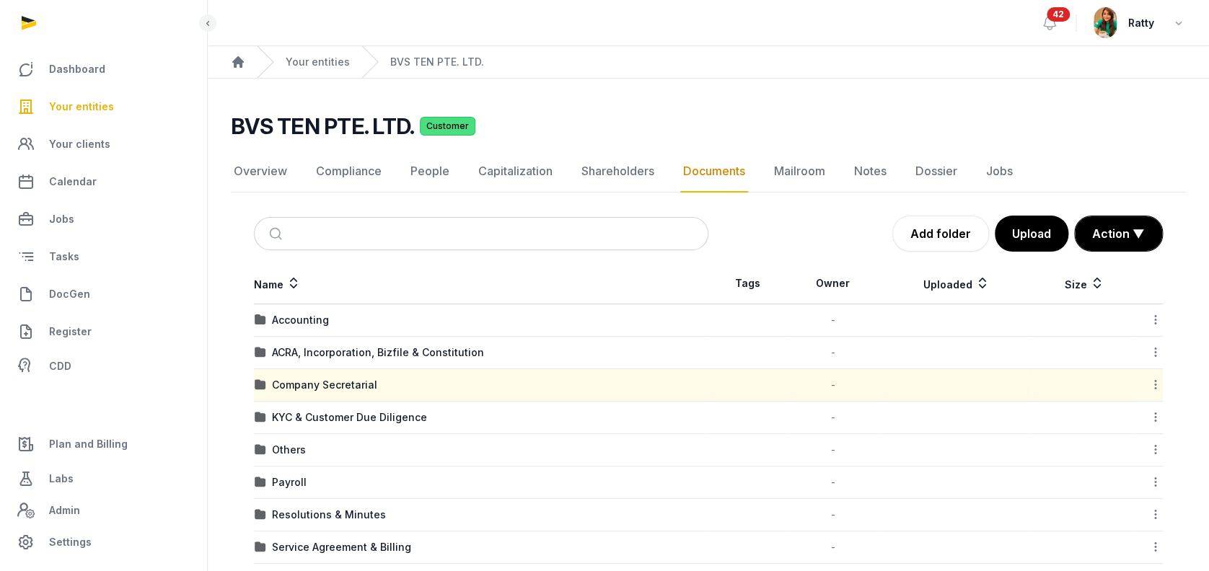
click at [346, 376] on td "Company Secretarial" at bounding box center [481, 385] width 455 height 32
click at [336, 387] on div "Company Secretarial" at bounding box center [324, 385] width 105 height 14
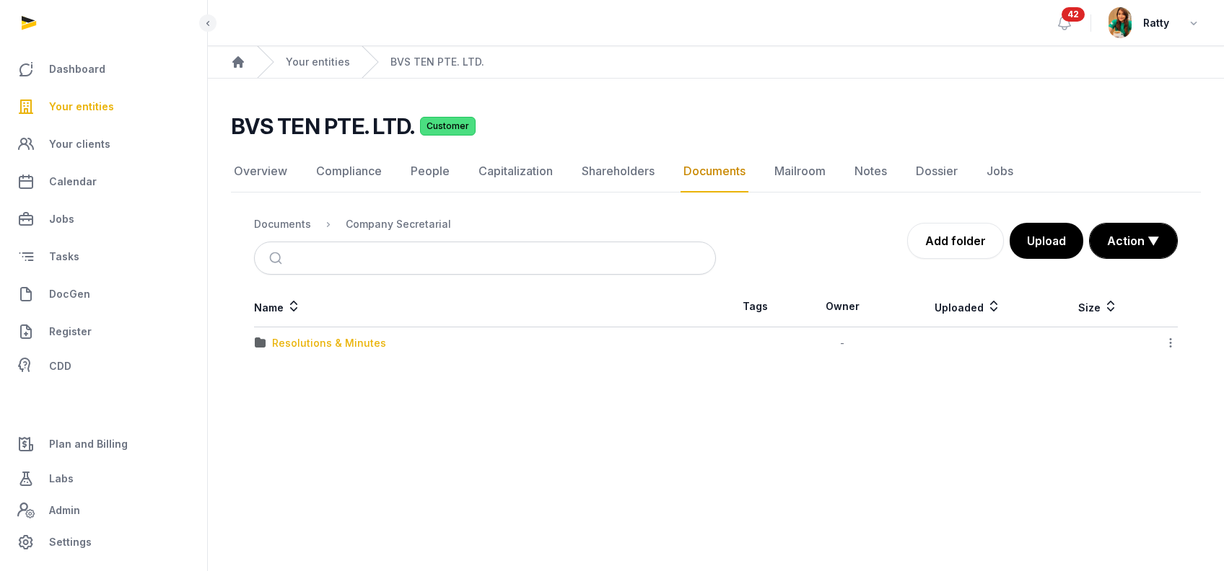
click at [327, 343] on div "Resolutions & Minutes" at bounding box center [329, 343] width 114 height 14
click at [394, 221] on div "Company Secretarial" at bounding box center [398, 224] width 105 height 14
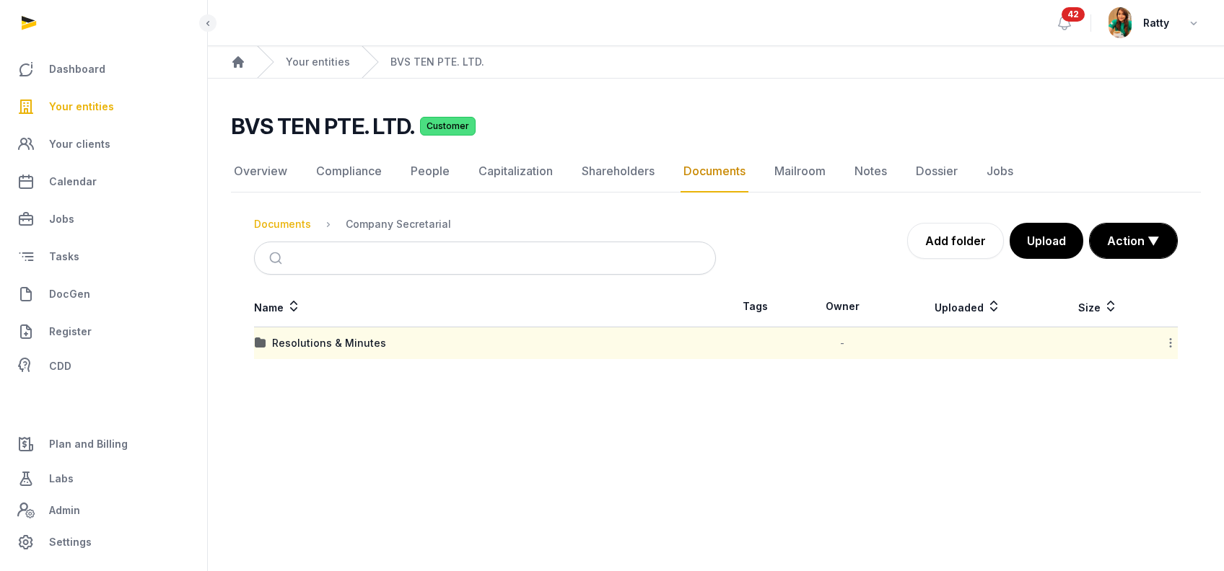
click at [281, 227] on div "Documents" at bounding box center [282, 224] width 57 height 14
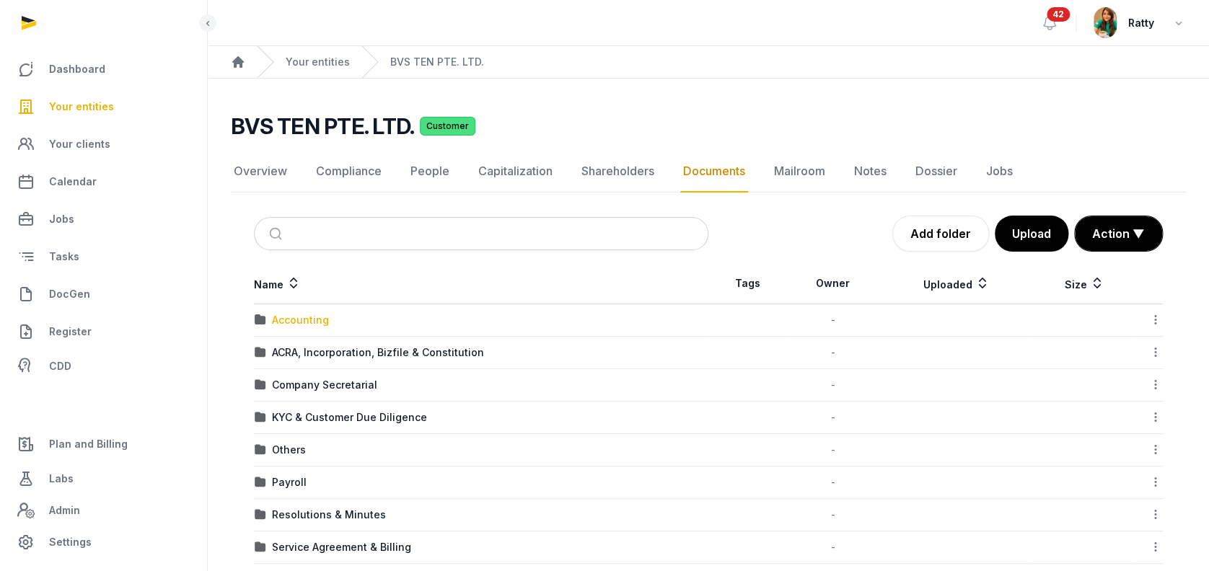
scroll to position [181, 0]
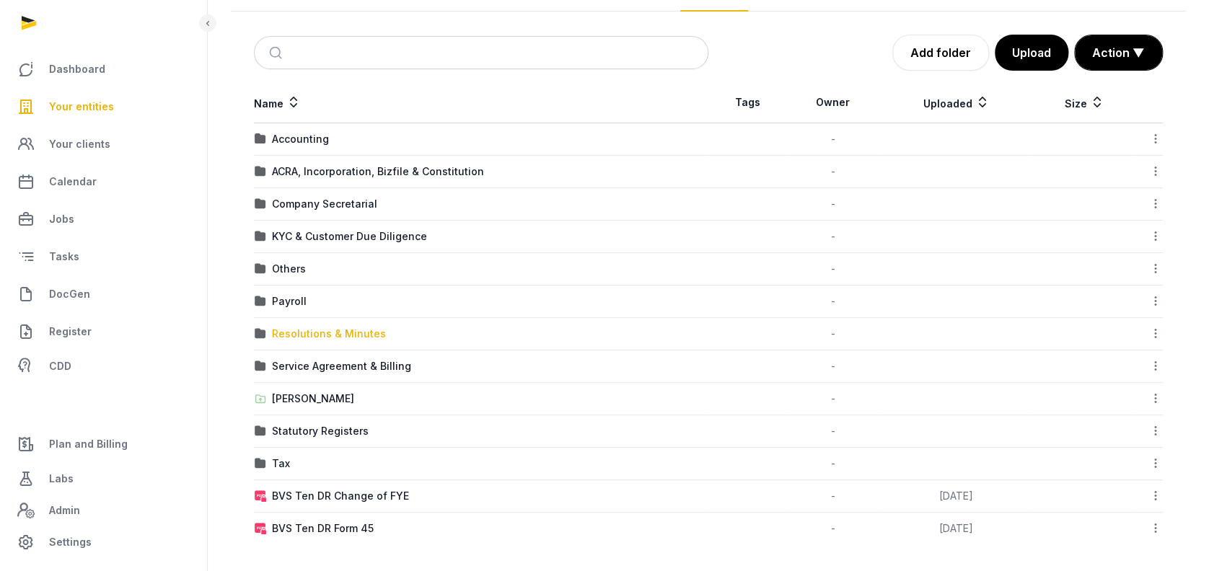
click at [337, 332] on div "Resolutions & Minutes" at bounding box center [329, 334] width 114 height 14
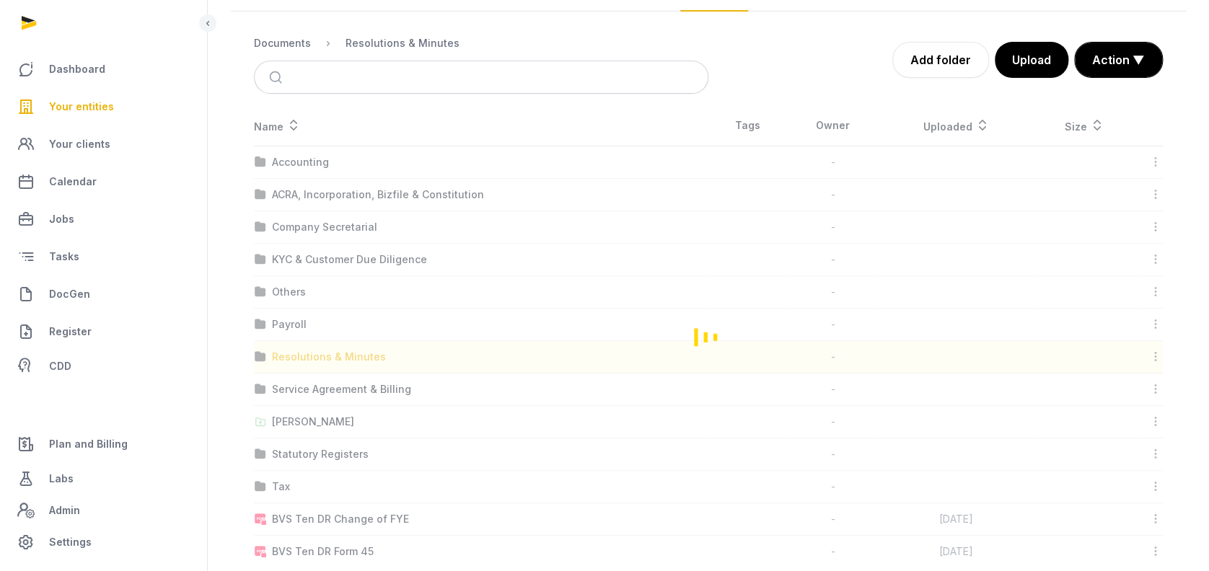
scroll to position [0, 0]
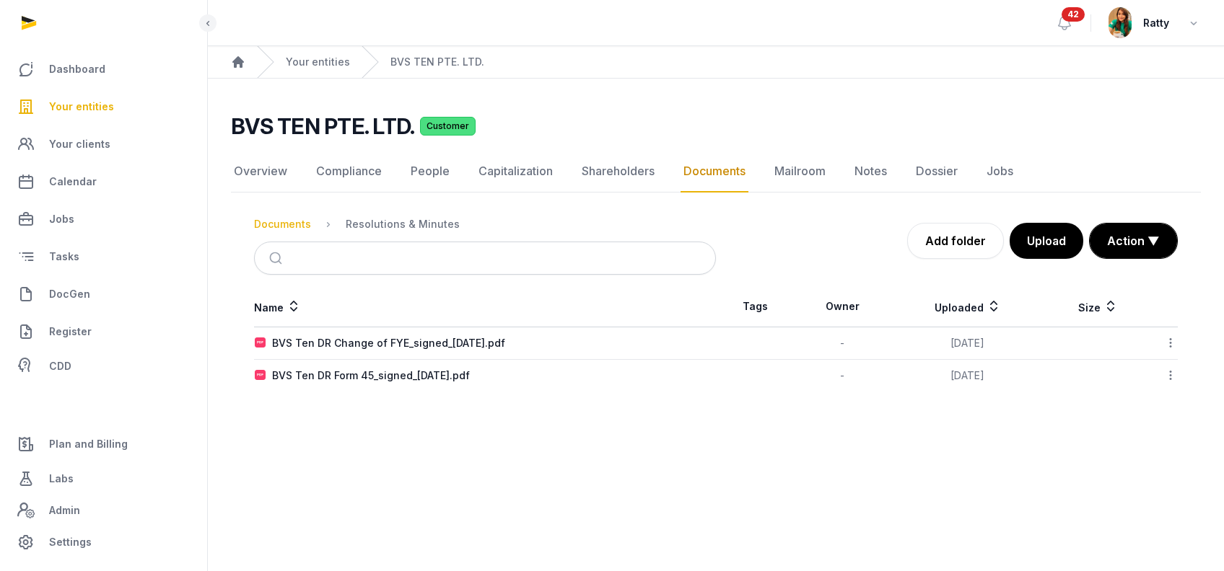
click at [283, 227] on div "Documents" at bounding box center [282, 224] width 57 height 14
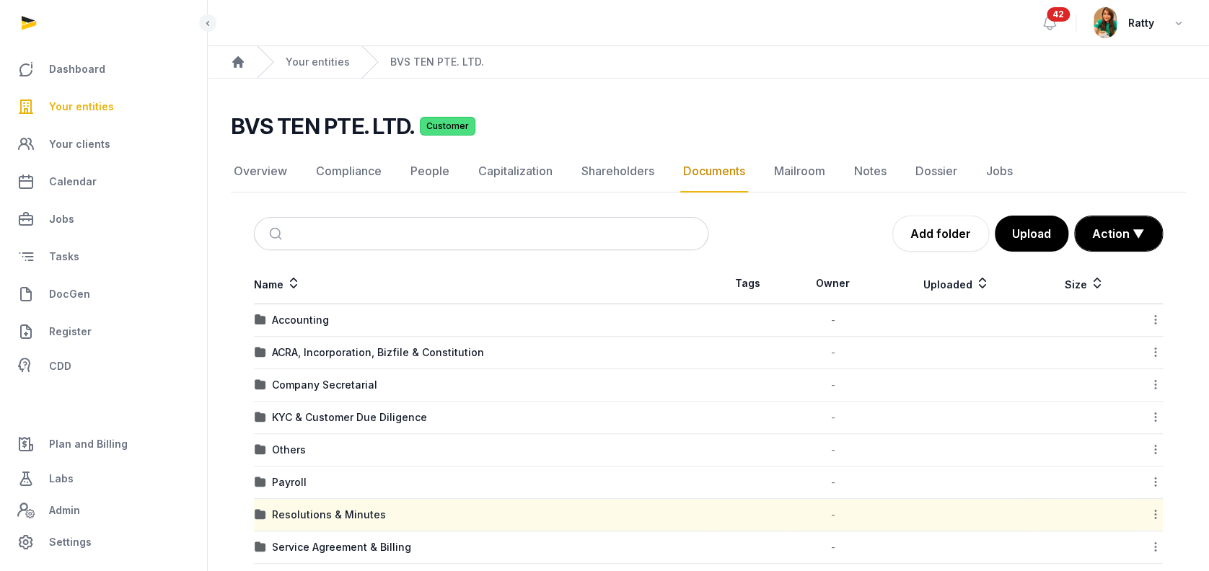
scroll to position [181, 0]
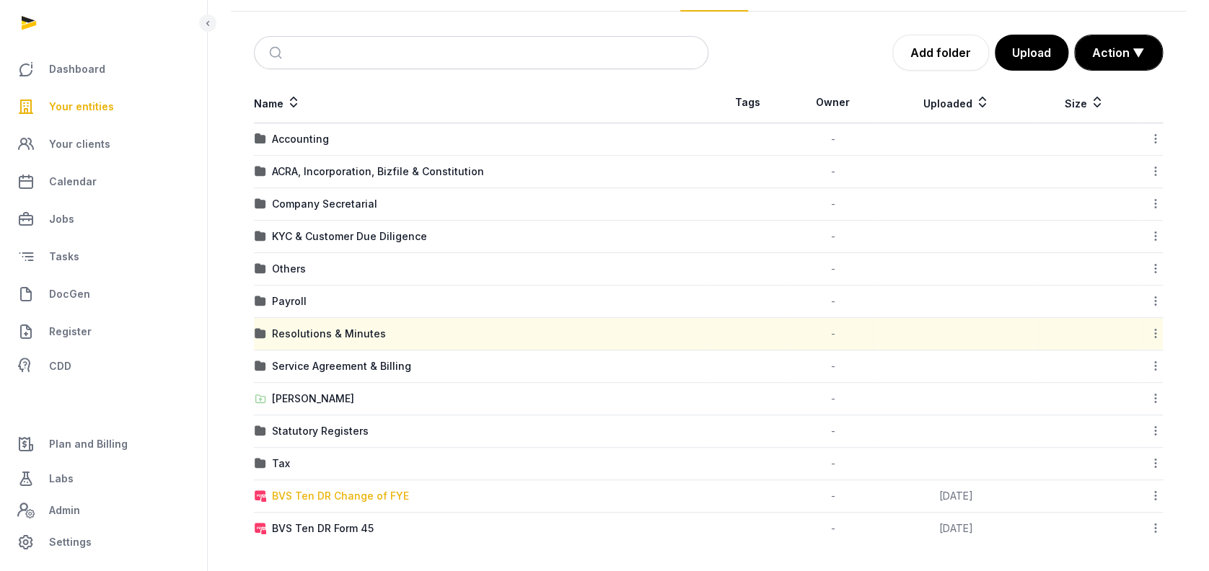
click at [341, 491] on div "BVS Ten DR Change of FYE" at bounding box center [340, 496] width 137 height 14
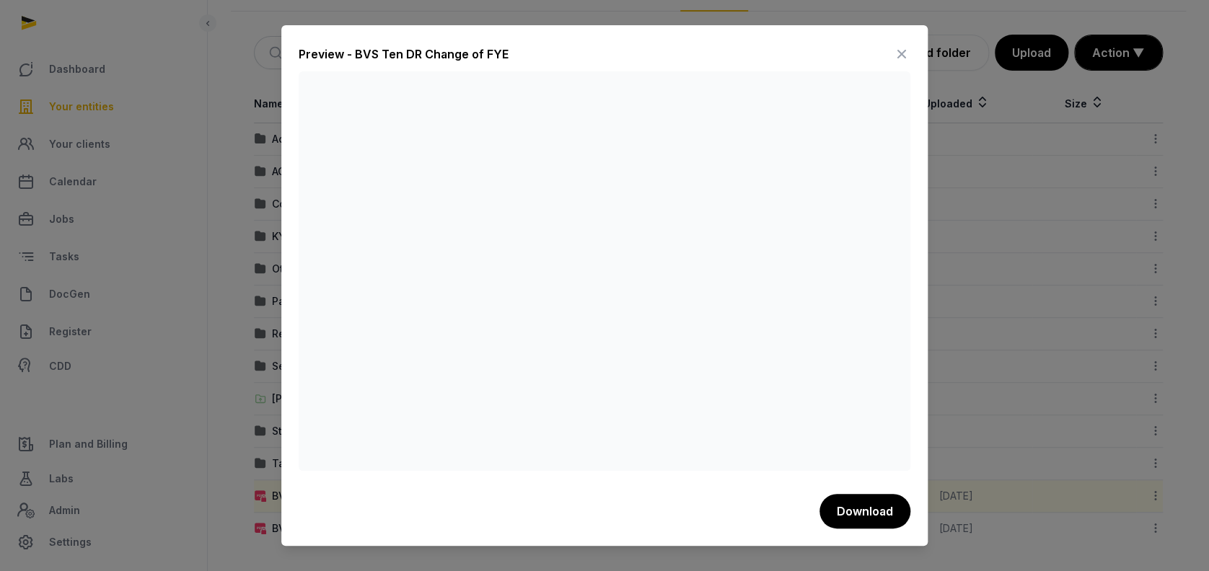
click at [903, 52] on icon at bounding box center [901, 54] width 17 height 23
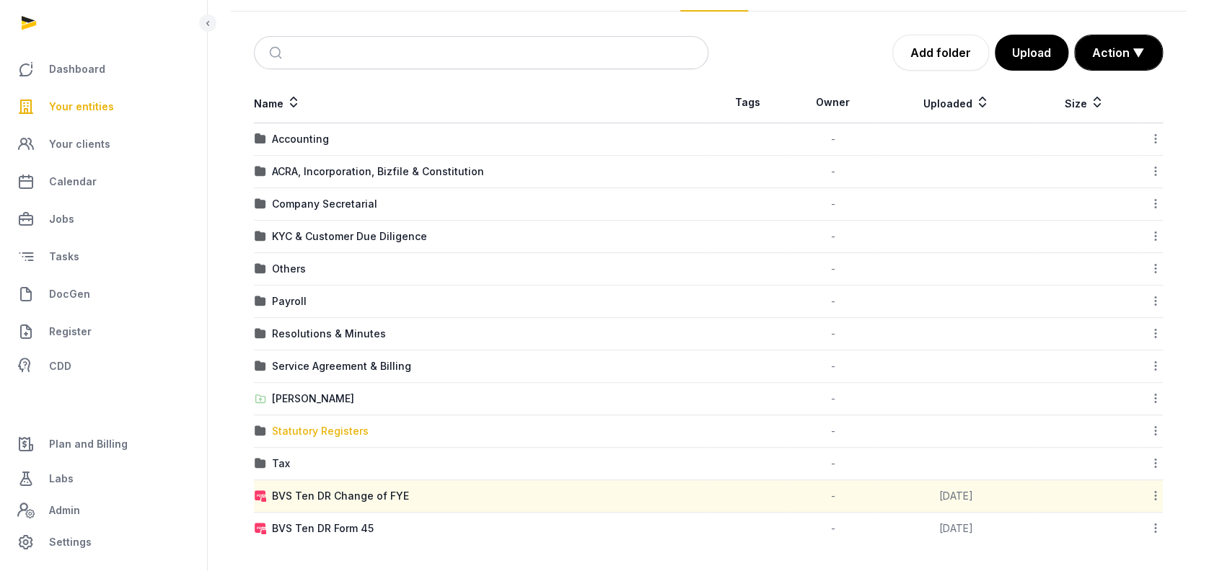
click at [357, 426] on div "Statutory Registers" at bounding box center [320, 431] width 97 height 14
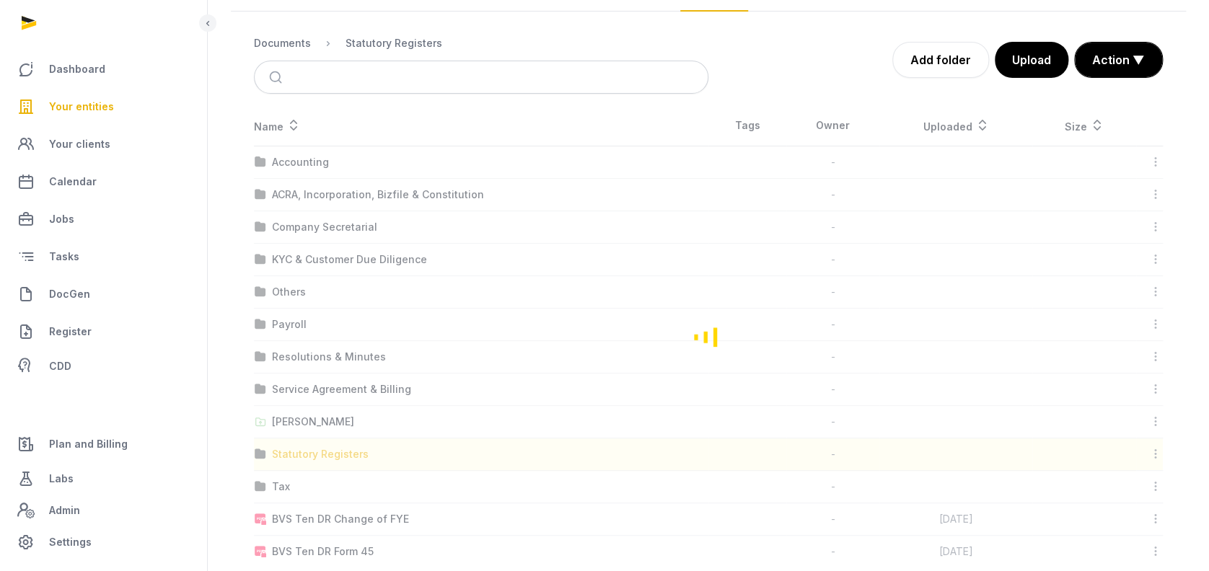
scroll to position [9, 0]
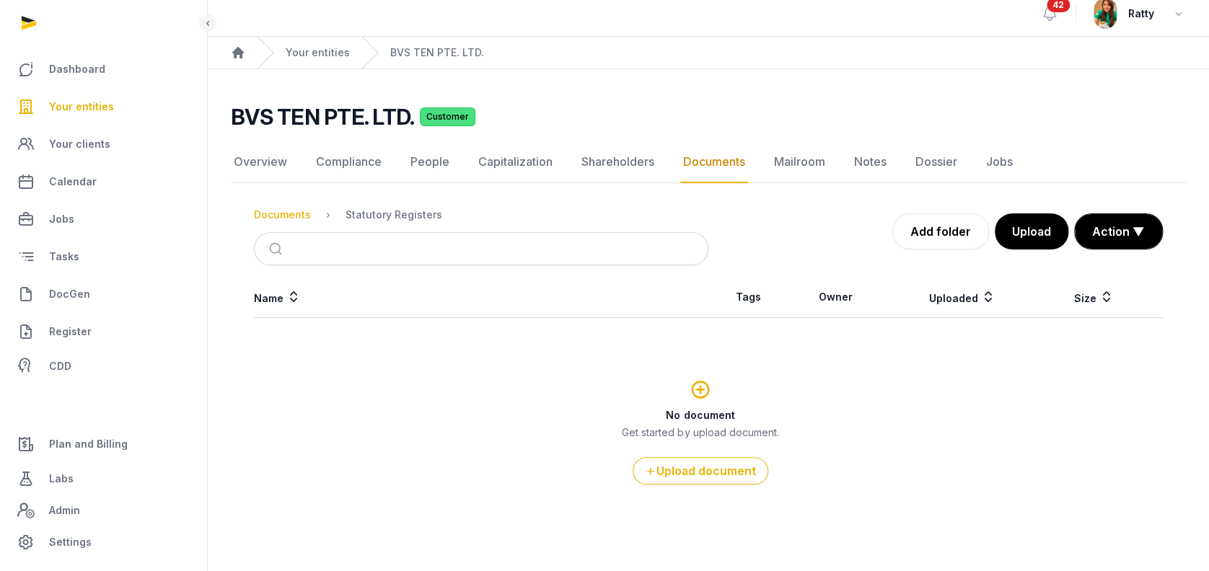
click at [283, 216] on div "Documents" at bounding box center [282, 215] width 57 height 14
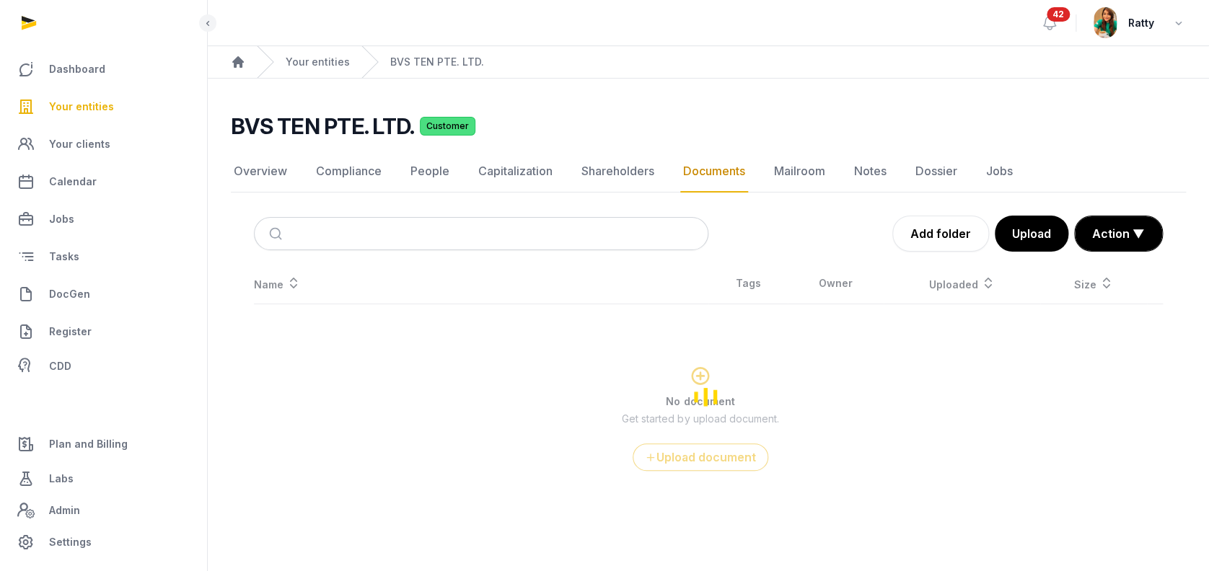
scroll to position [0, 0]
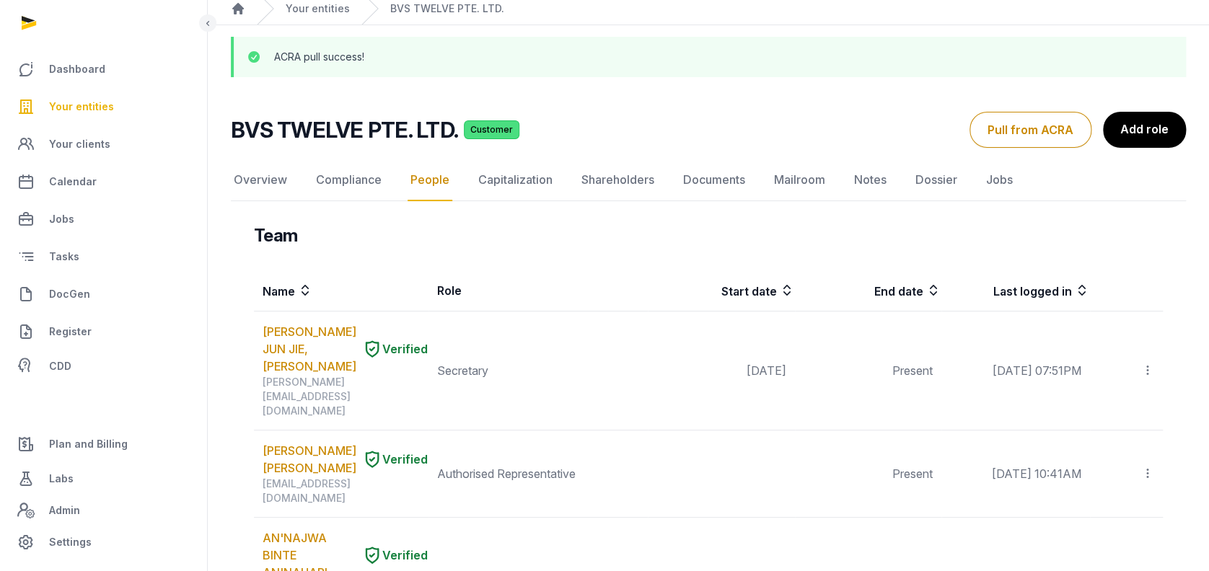
scroll to position [96, 0]
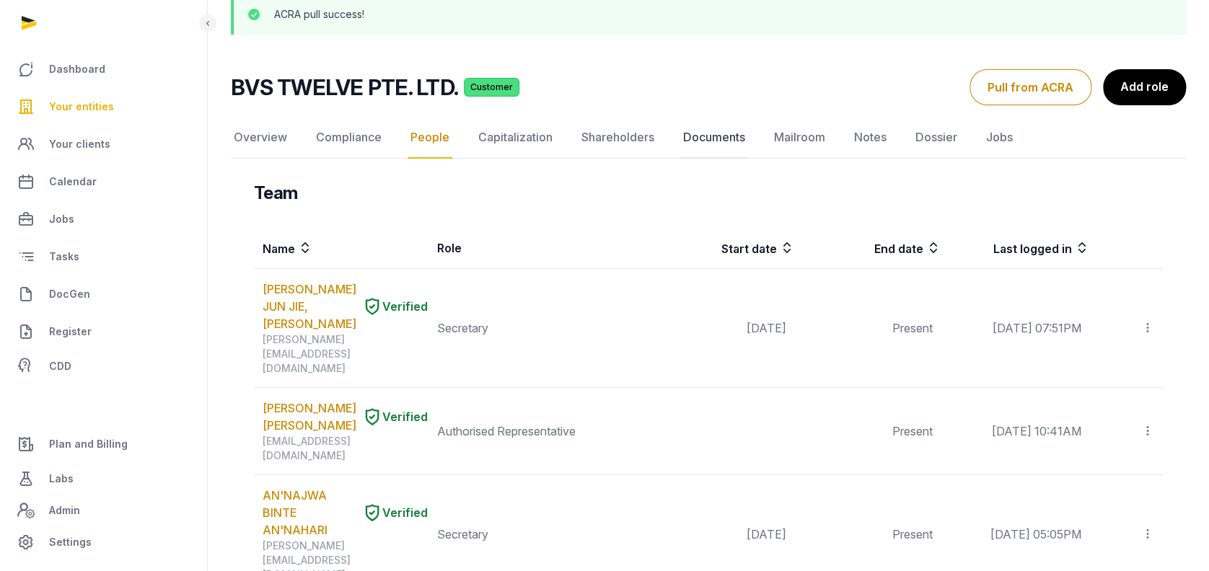
click at [709, 129] on link "Documents" at bounding box center [714, 138] width 68 height 42
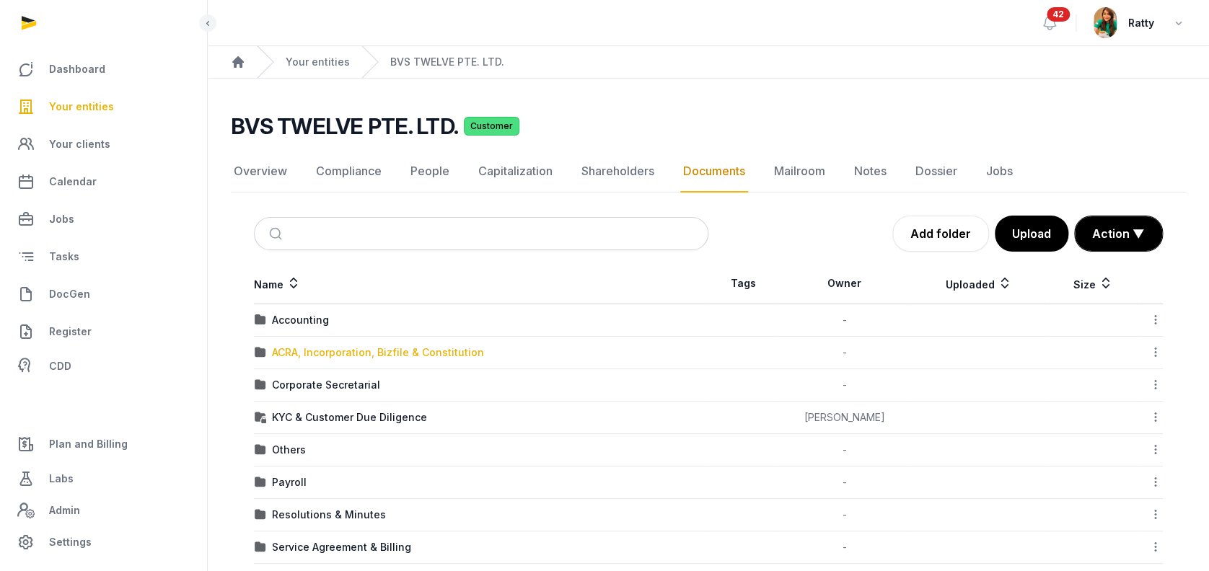
click at [362, 346] on div "ACRA, Incorporation, Bizfile & Constitution" at bounding box center [378, 353] width 212 height 14
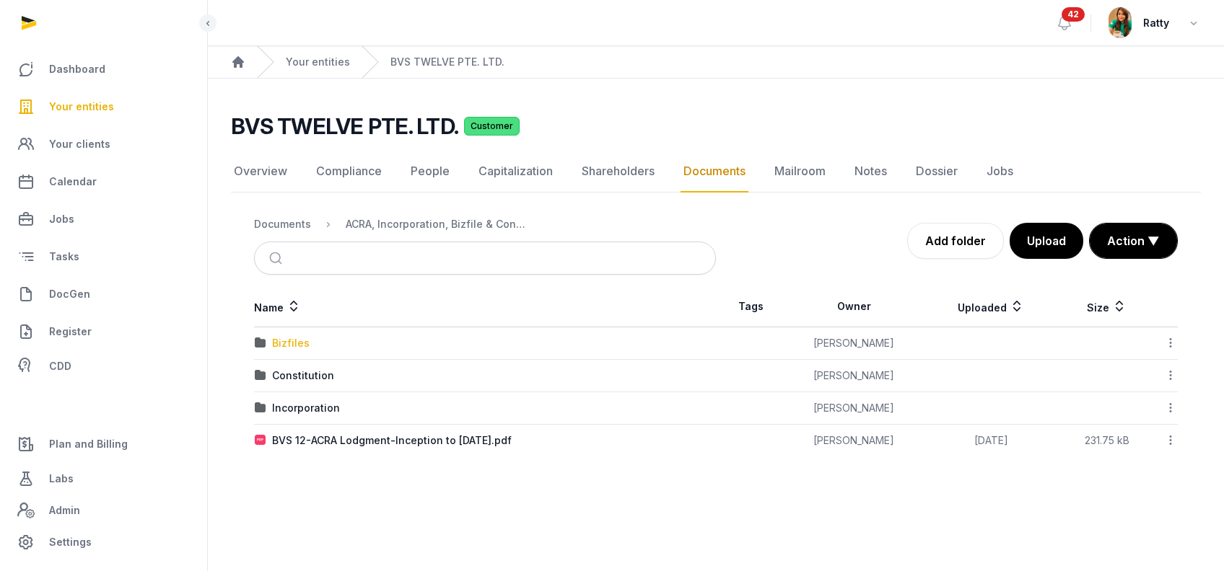
click at [287, 342] on div "Bizfiles" at bounding box center [291, 343] width 38 height 14
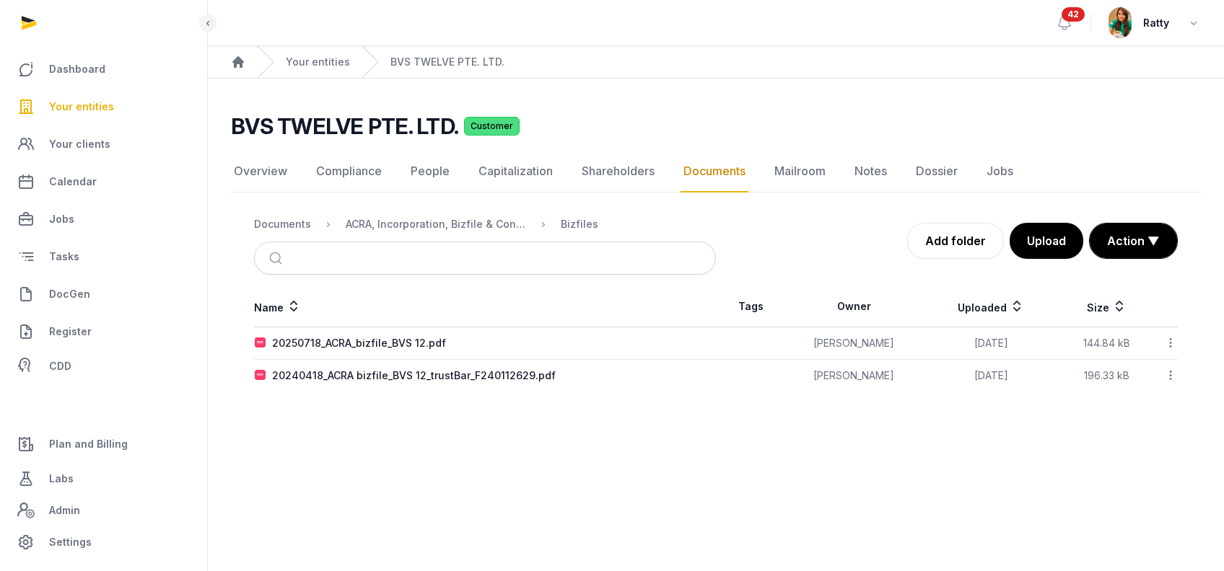
click at [1176, 343] on icon at bounding box center [1170, 342] width 13 height 15
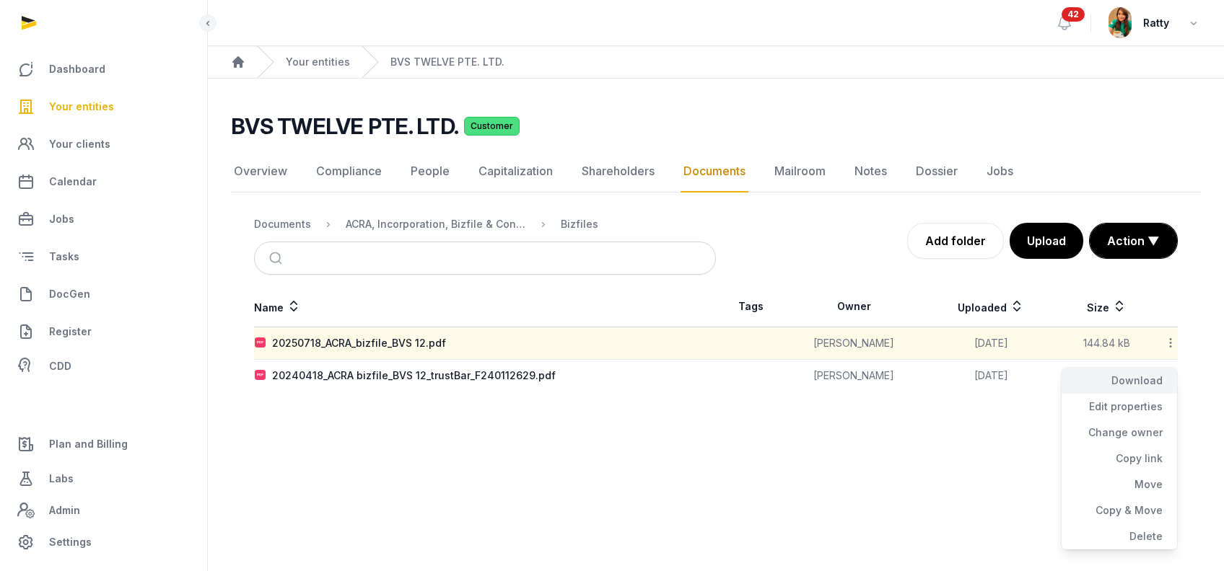
click at [1144, 375] on div "Download" at bounding box center [1118, 381] width 115 height 26
click at [479, 224] on div "ACRA, Incorporation, Bizfile & Constitution" at bounding box center [436, 224] width 180 height 14
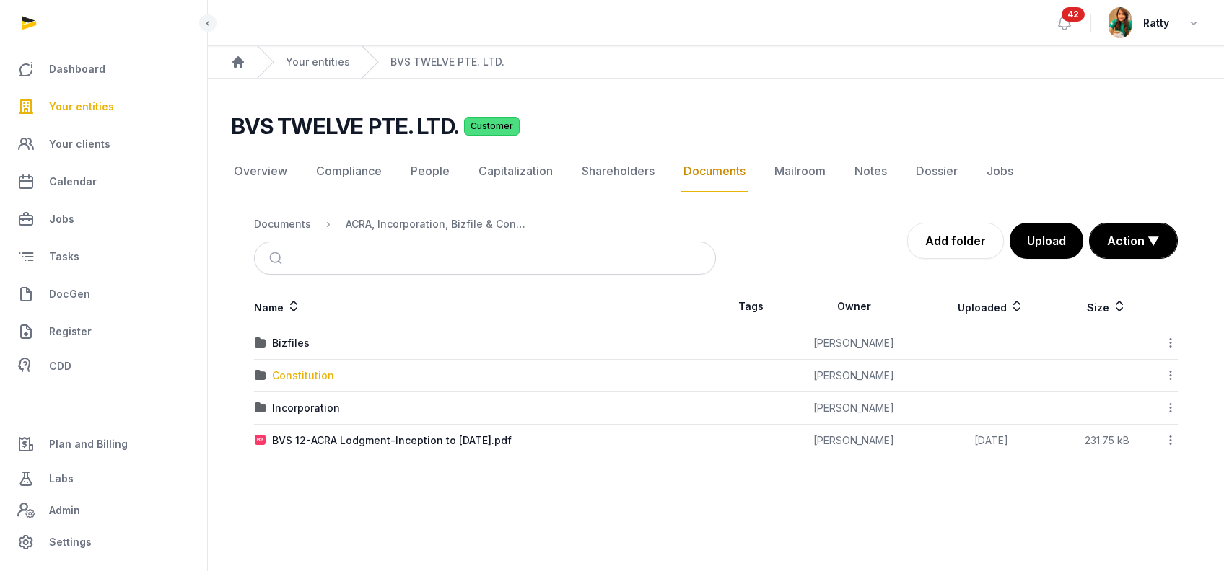
click at [299, 373] on div "Constitution" at bounding box center [303, 376] width 62 height 14
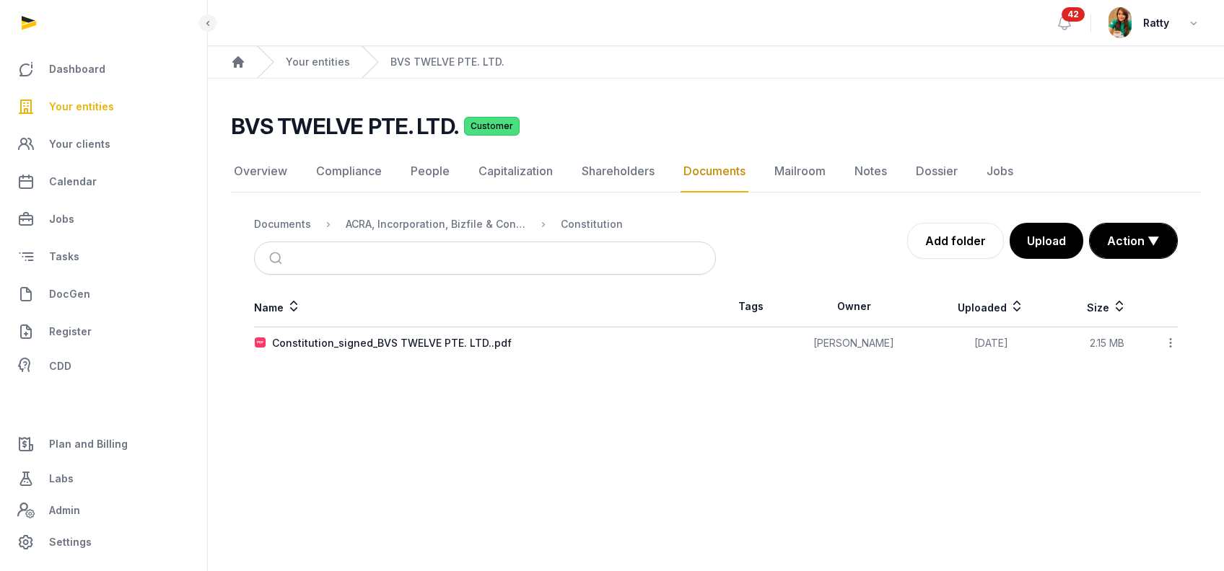
drag, startPoint x: 1168, startPoint y: 341, endPoint x: 1163, endPoint y: 348, distance: 8.2
click at [1168, 341] on icon at bounding box center [1170, 342] width 13 height 15
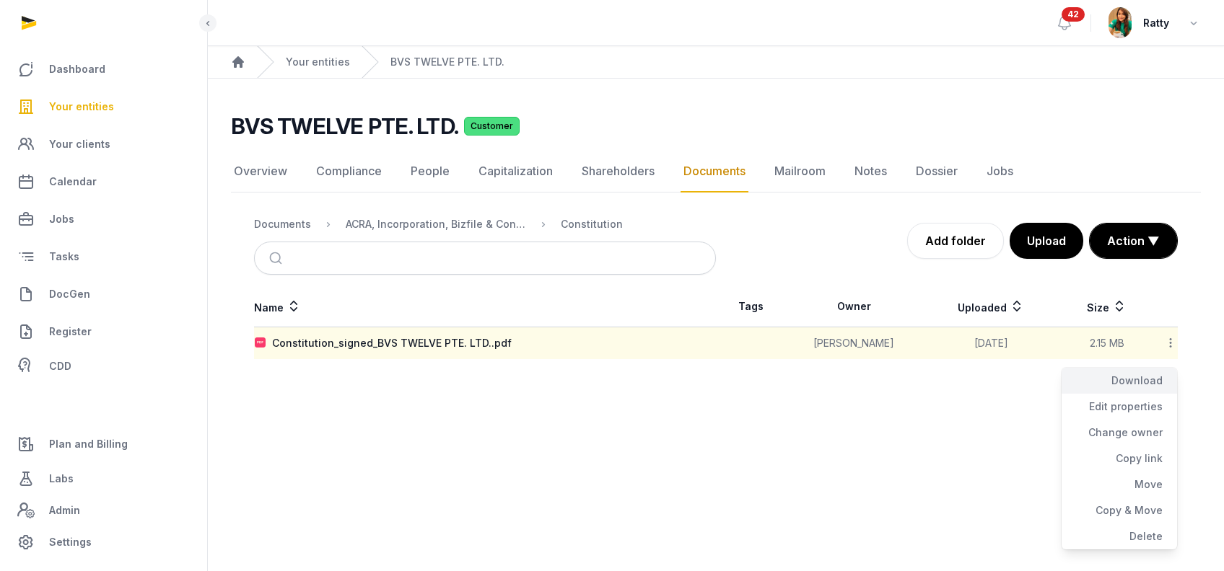
click at [1146, 372] on div "Download" at bounding box center [1118, 381] width 115 height 26
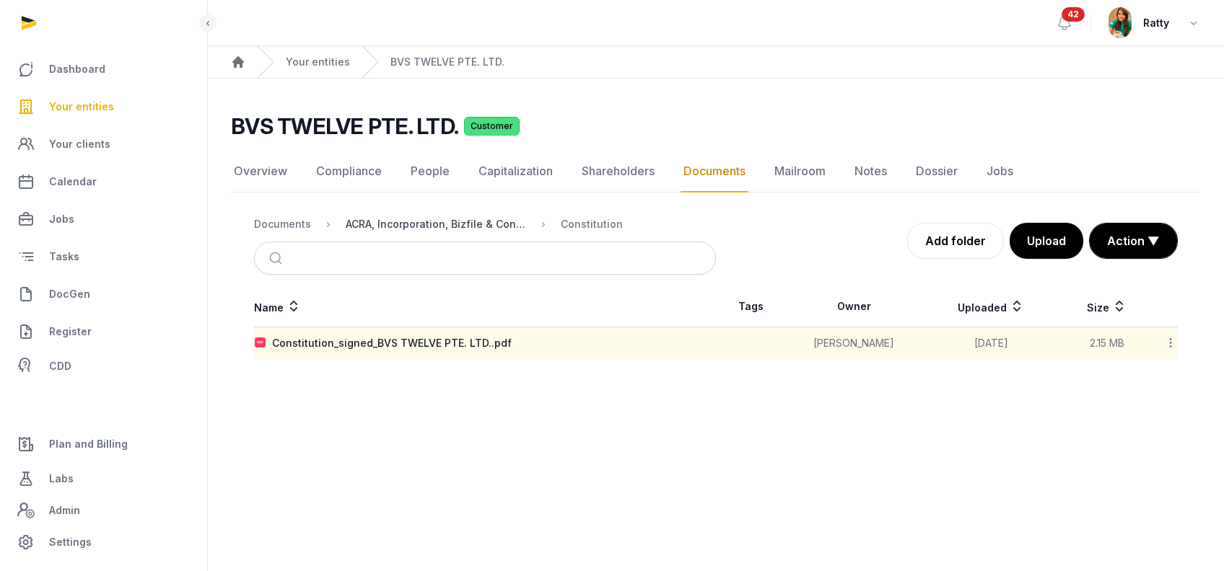
click at [468, 224] on div "ACRA, Incorporation, Bizfile & Constitution" at bounding box center [436, 224] width 180 height 14
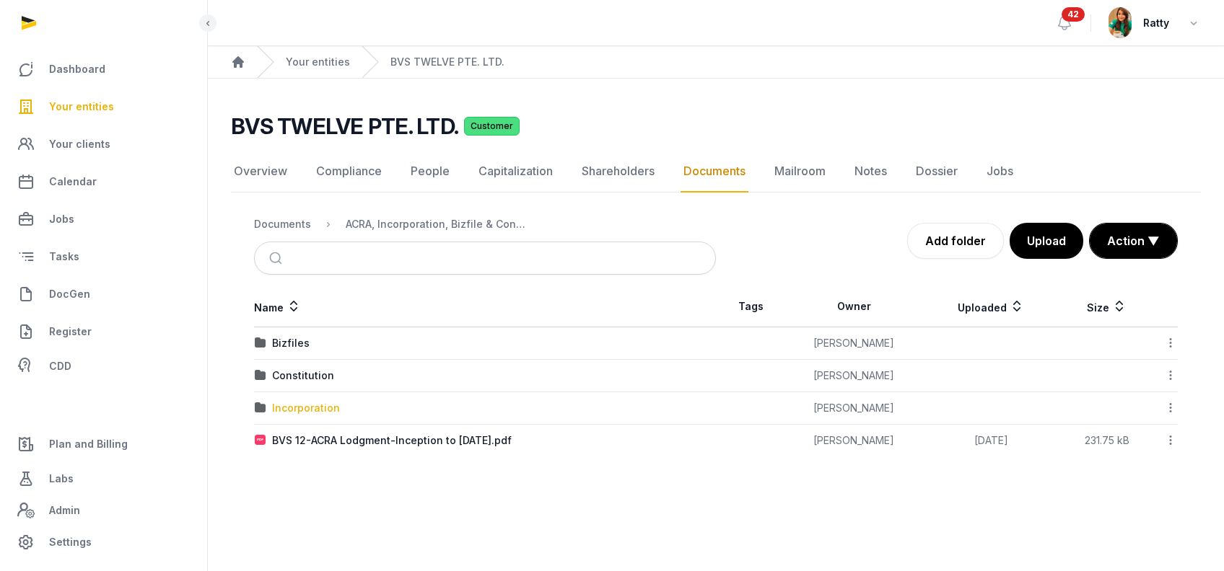
click at [312, 411] on div "Incorporation" at bounding box center [306, 408] width 68 height 14
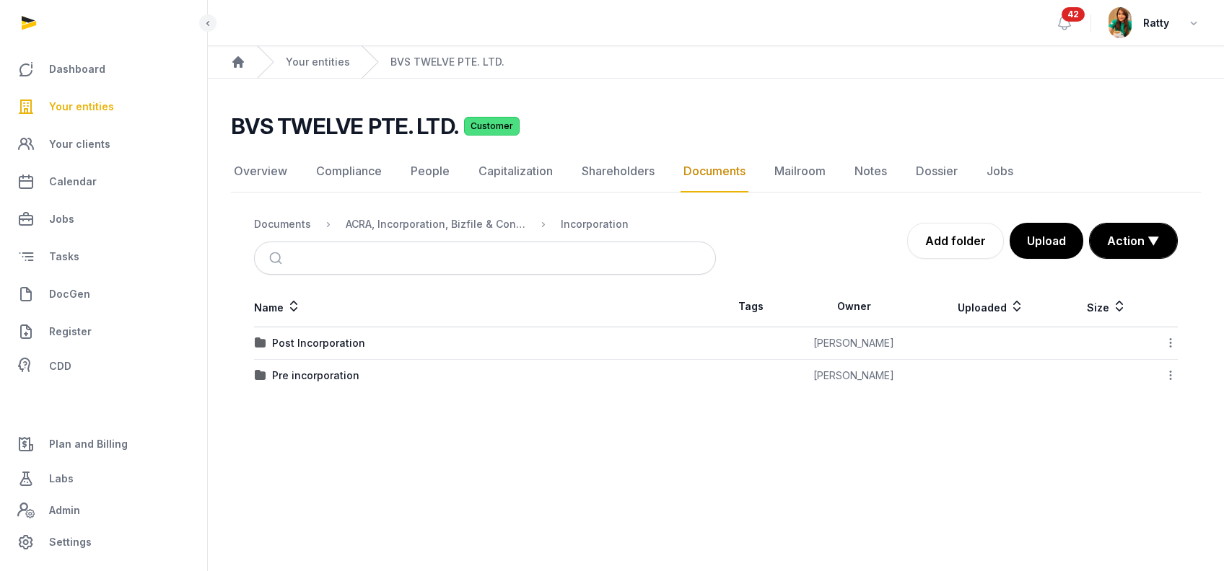
click at [1168, 344] on icon at bounding box center [1170, 342] width 13 height 15
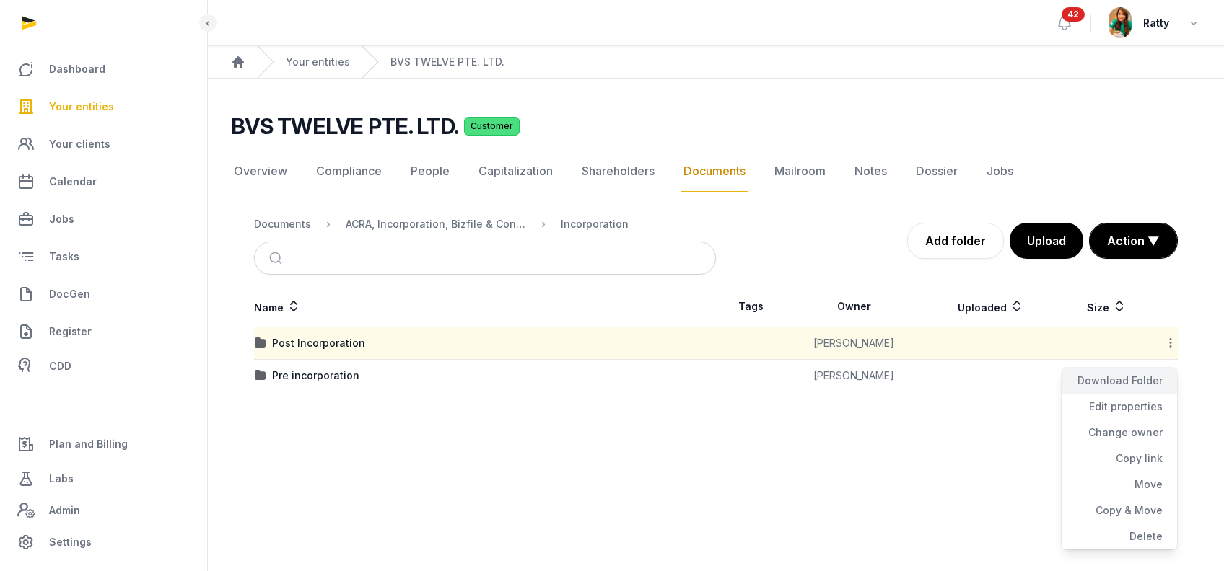
click at [1140, 375] on div "Download Folder" at bounding box center [1118, 381] width 115 height 26
drag, startPoint x: 597, startPoint y: 417, endPoint x: 696, endPoint y: 417, distance: 98.8
click at [599, 417] on main "BVS TWELVE PTE. LTD. Customer Documents Overview Compliance People Capitalizati…" at bounding box center [716, 250] width 1016 height 342
click at [1172, 380] on icon at bounding box center [1170, 375] width 13 height 15
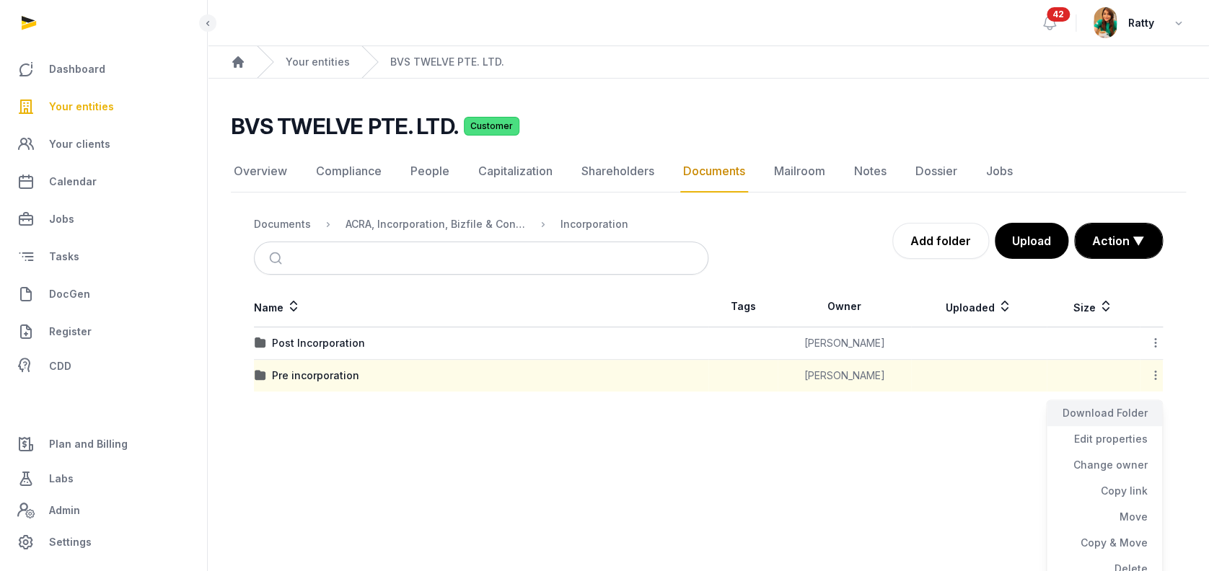
click at [1127, 410] on div "Download Folder" at bounding box center [1104, 413] width 115 height 26
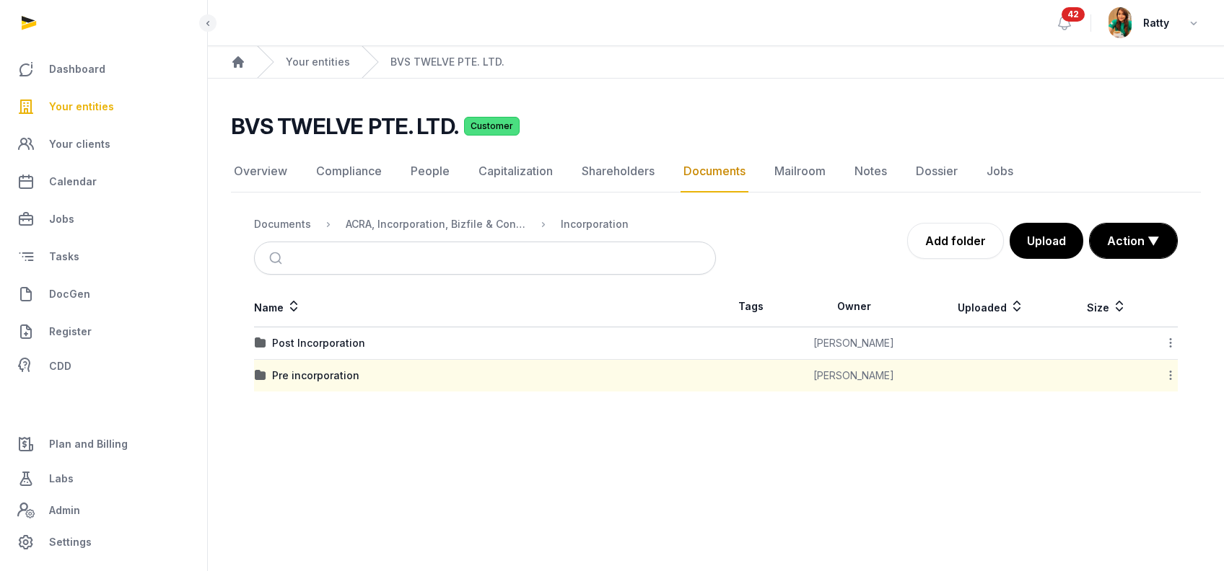
click at [628, 429] on main "Open sidebar 42 Ratty Home Your entities BVS TWELVE PTE. LTD. BVS TWELVE PTE. L…" at bounding box center [612, 285] width 1224 height 571
click at [494, 227] on div "ACRA, Incorporation, Bizfile & Constitution" at bounding box center [436, 224] width 180 height 14
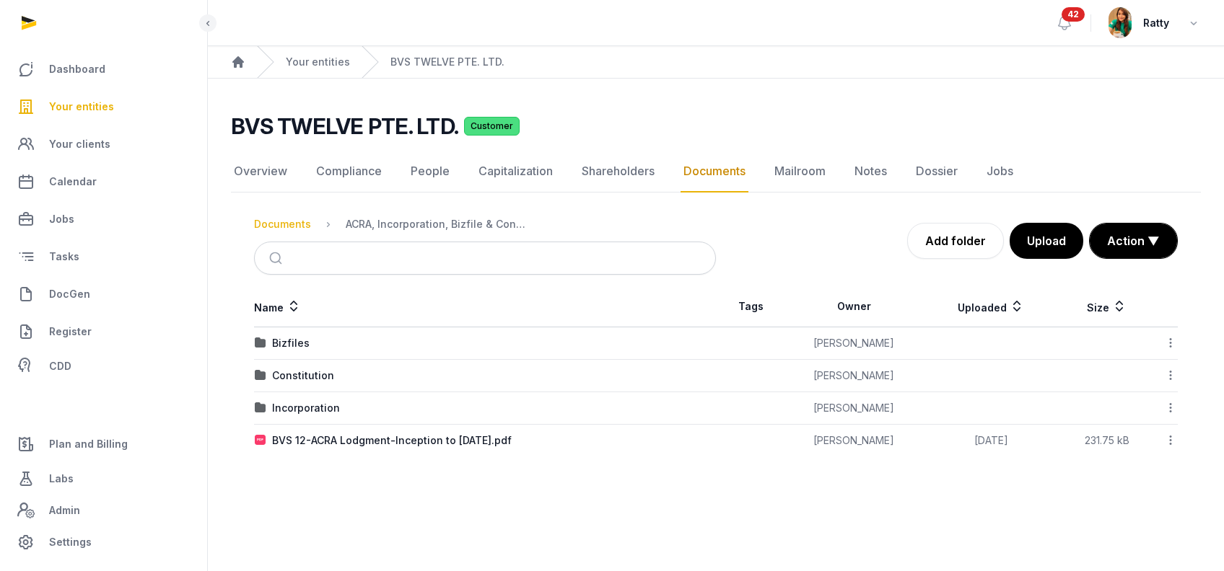
click at [294, 226] on div "Documents" at bounding box center [282, 224] width 57 height 14
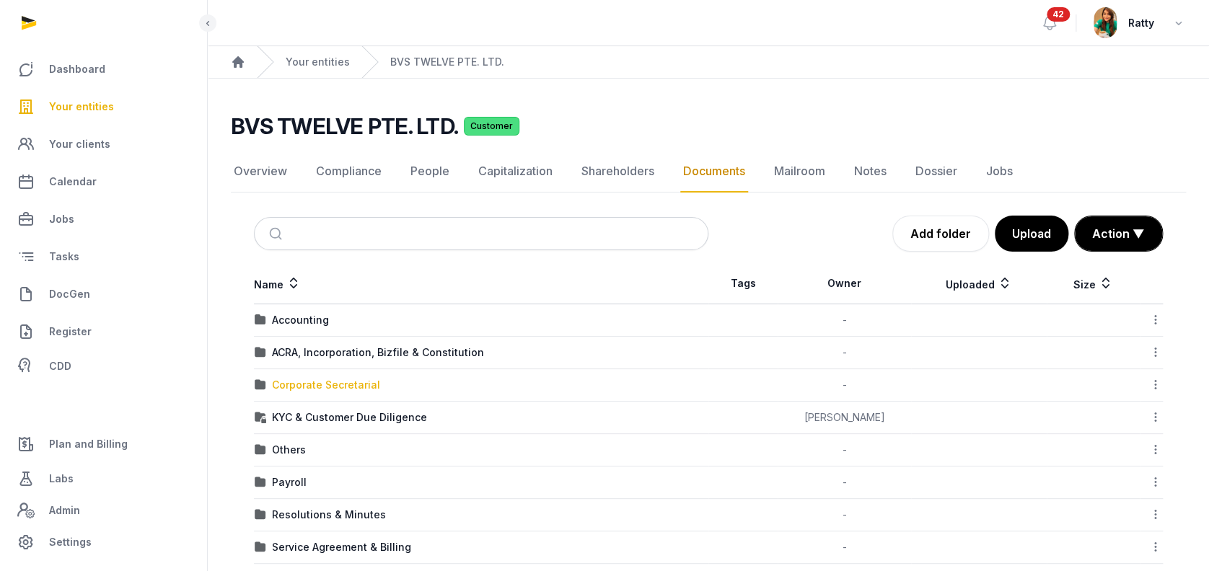
click at [334, 382] on div "Corporate Secretarial" at bounding box center [326, 385] width 108 height 14
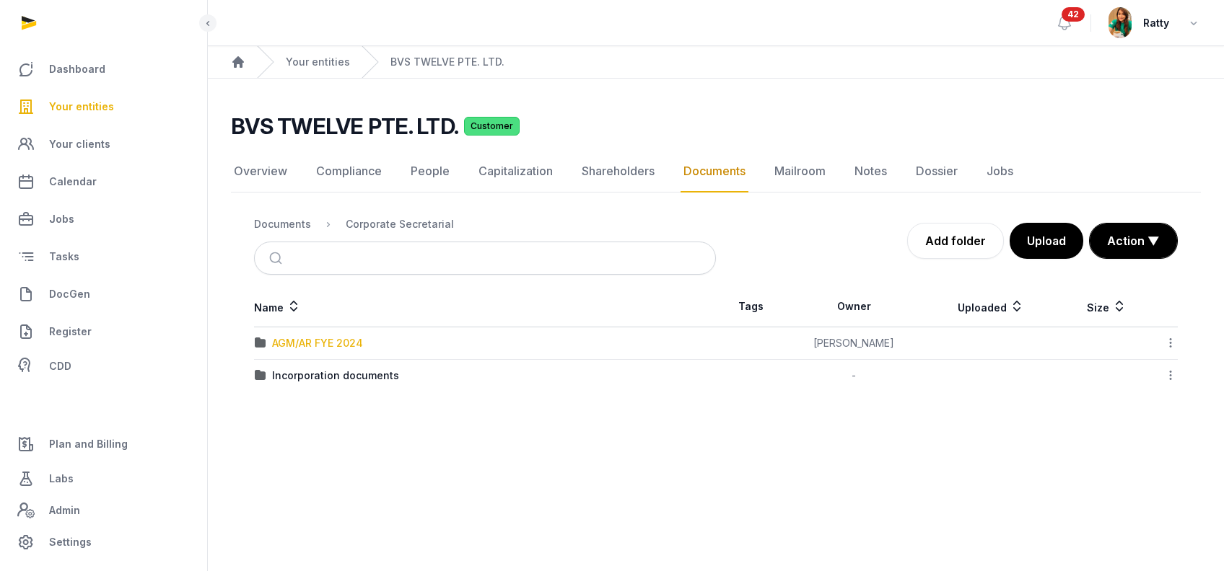
click at [326, 341] on div "AGM/AR FYE 2024" at bounding box center [317, 343] width 91 height 14
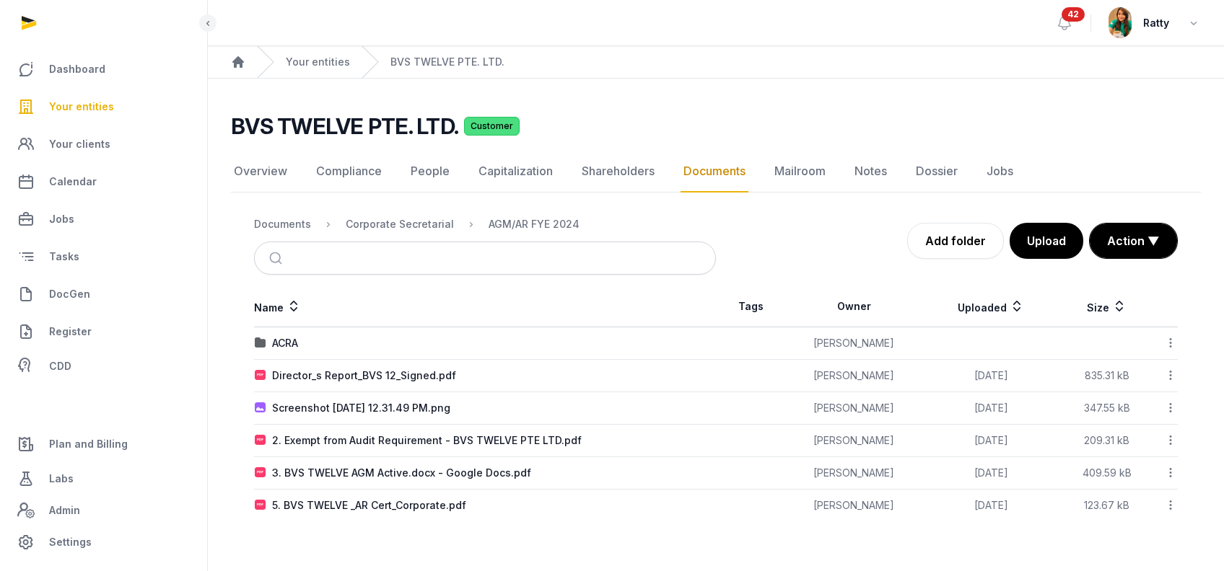
click at [1167, 369] on icon at bounding box center [1170, 375] width 13 height 15
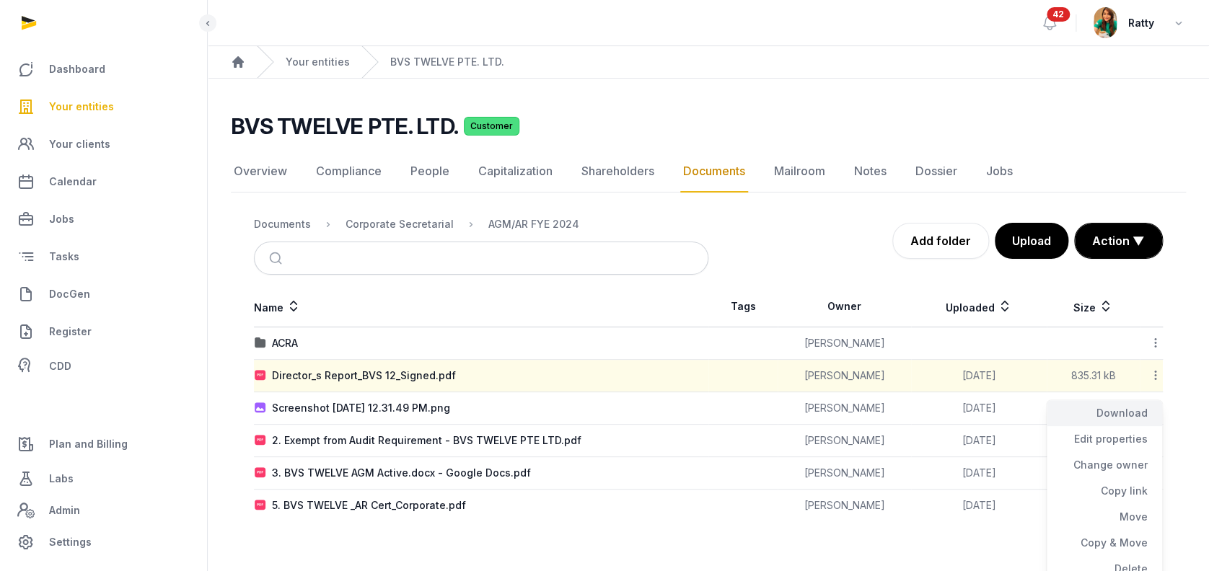
click at [1137, 408] on div "Download" at bounding box center [1104, 413] width 115 height 26
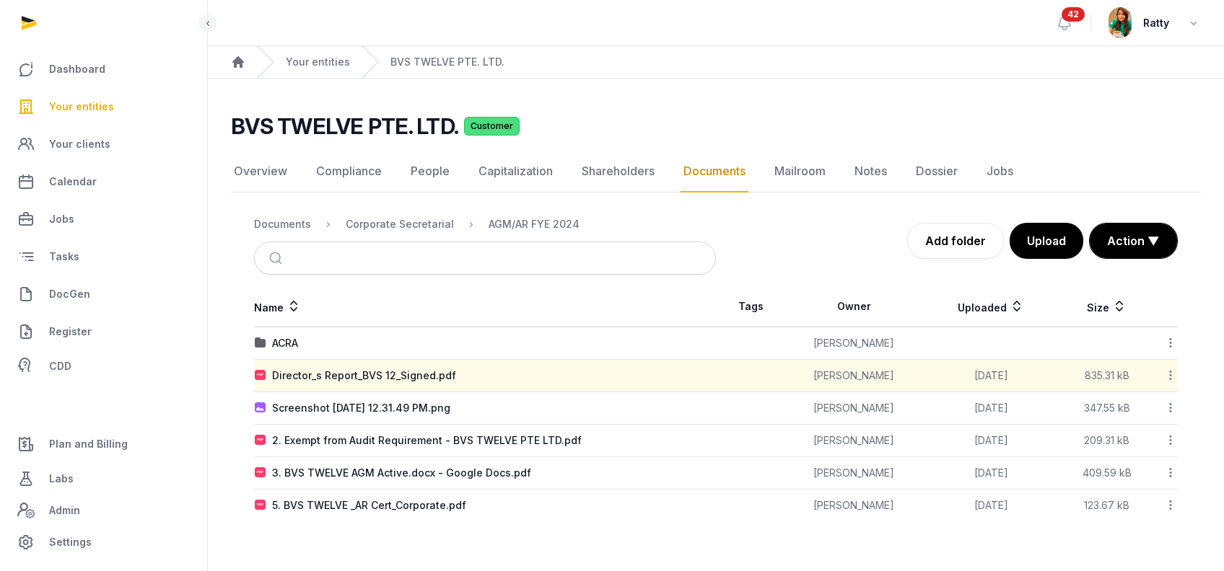
click at [1170, 407] on icon at bounding box center [1170, 407] width 13 height 15
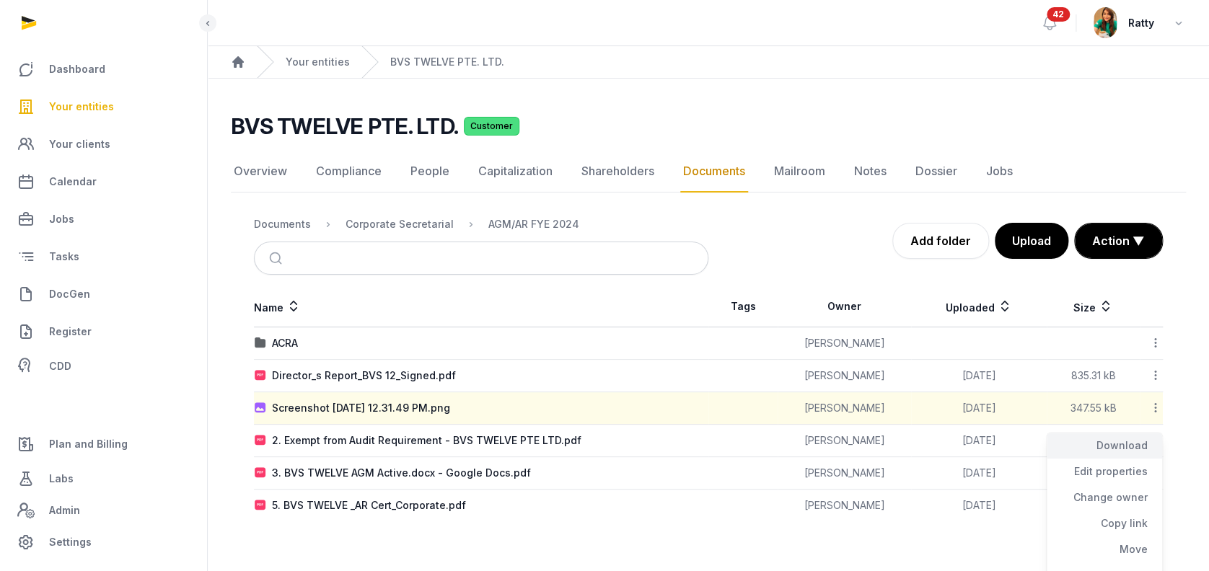
click at [1123, 444] on div "Download" at bounding box center [1104, 446] width 115 height 26
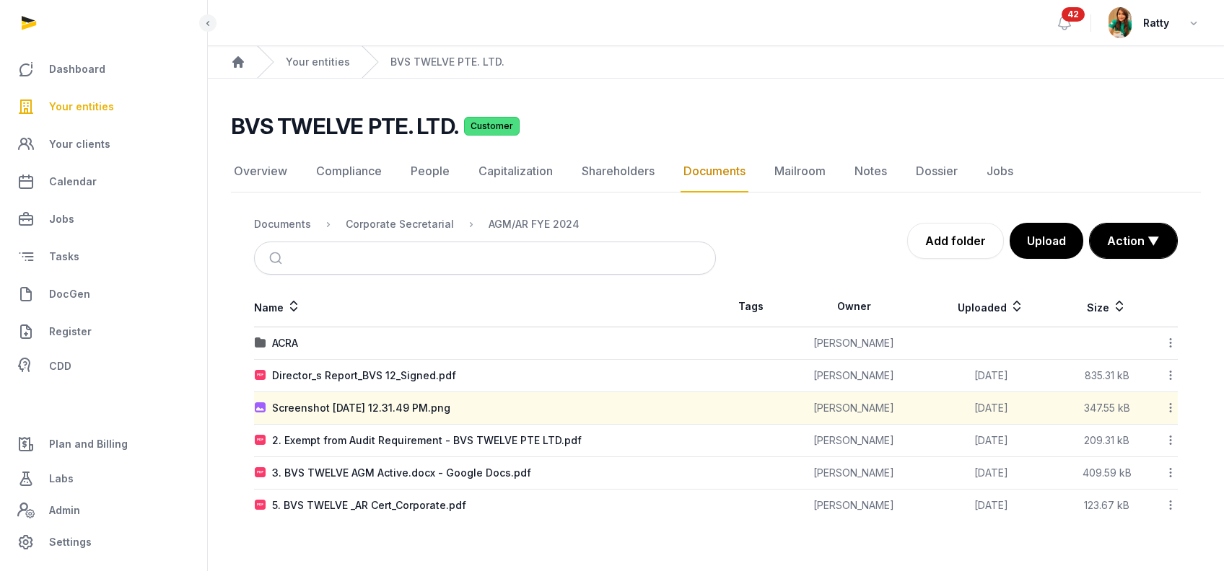
click at [1171, 437] on icon at bounding box center [1170, 440] width 13 height 15
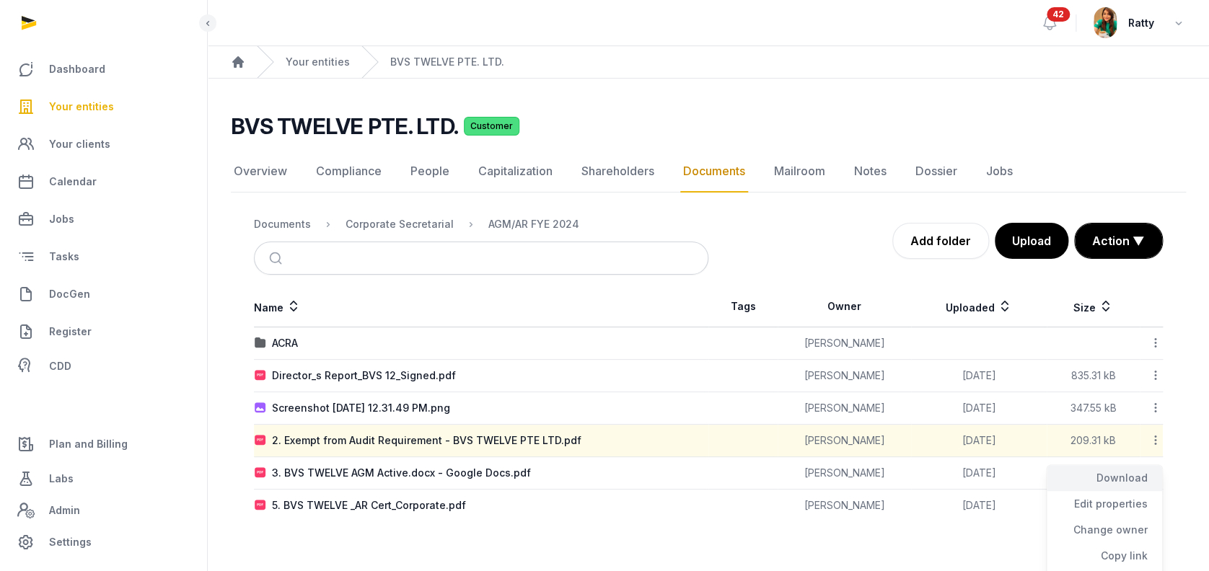
click at [1136, 472] on div "Download" at bounding box center [1104, 478] width 115 height 26
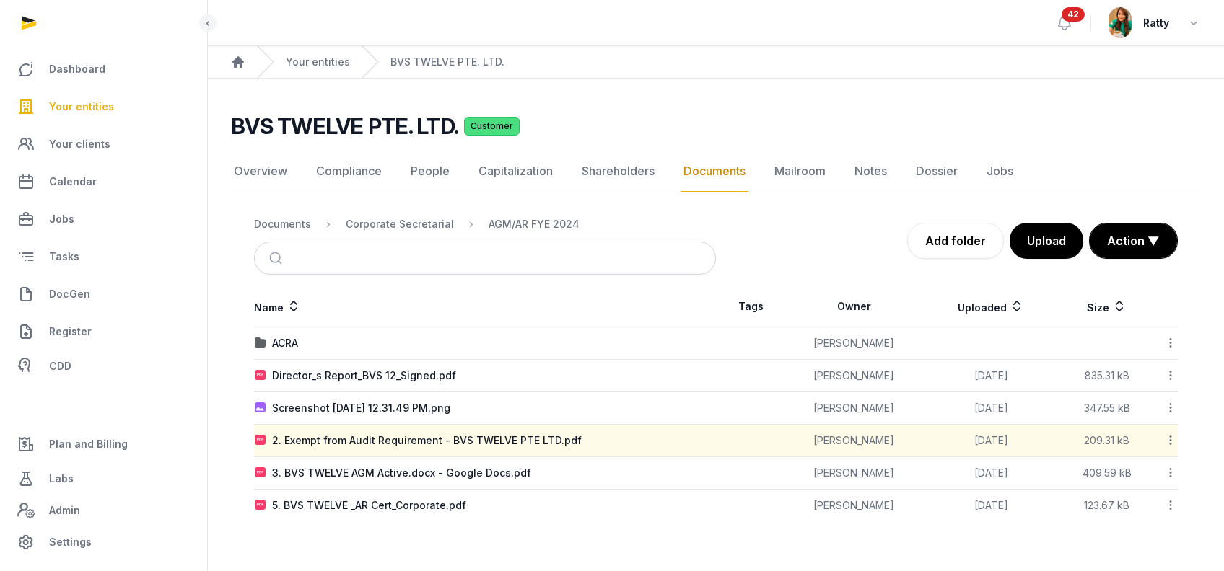
click at [1170, 470] on icon at bounding box center [1170, 472] width 13 height 15
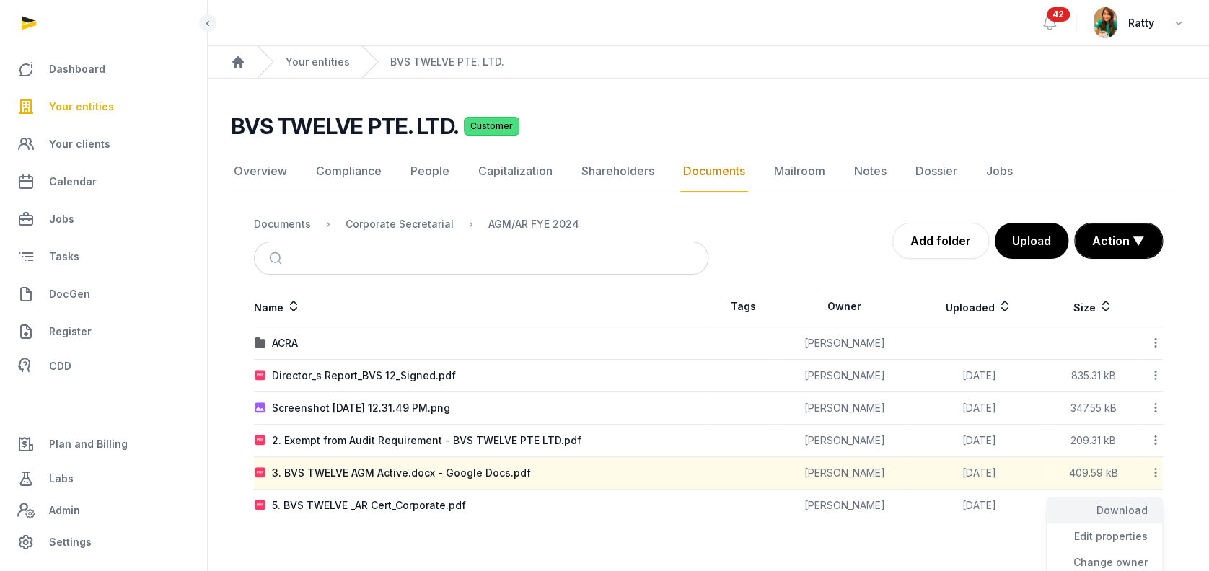
click at [1138, 498] on div "Download" at bounding box center [1104, 511] width 115 height 26
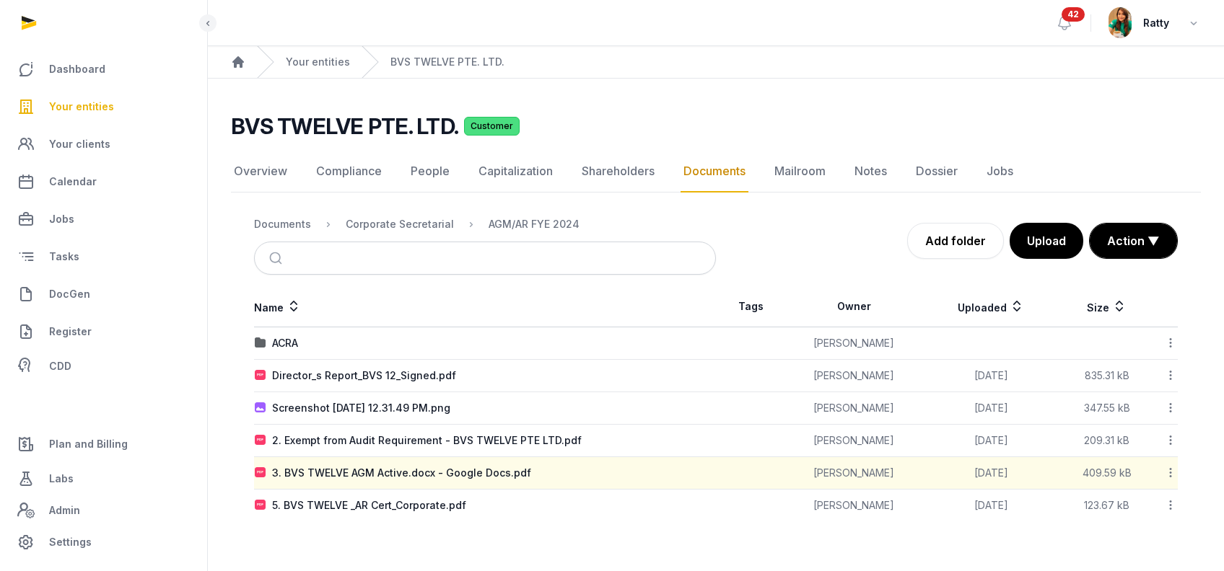
click at [1170, 506] on icon at bounding box center [1170, 505] width 13 height 15
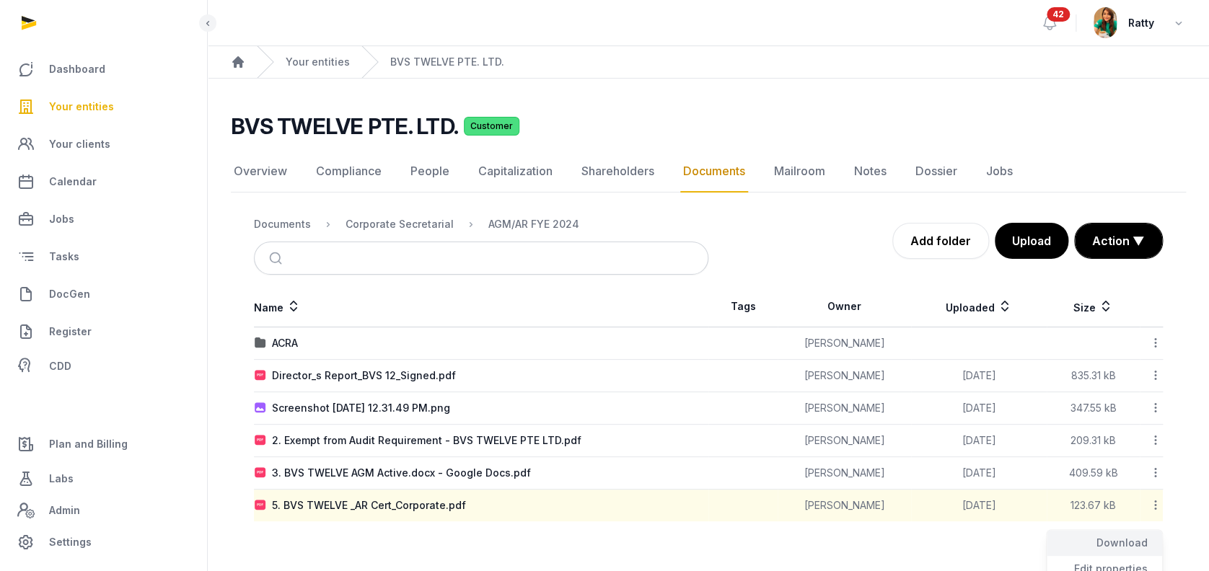
click at [1139, 535] on div "Download" at bounding box center [1104, 543] width 115 height 26
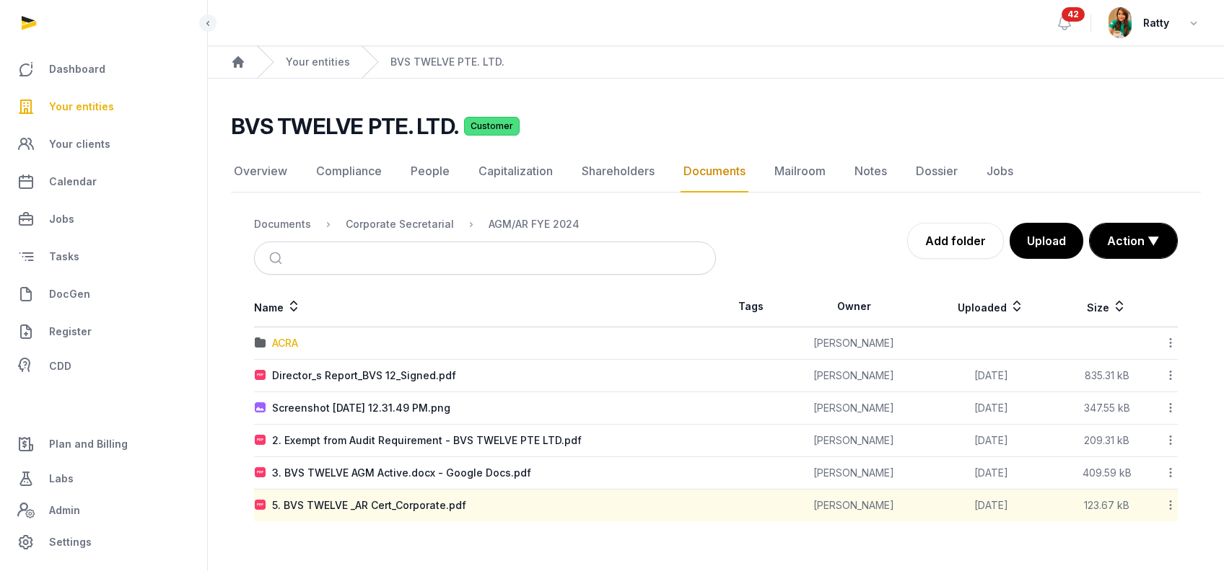
click at [286, 341] on div "ACRA" at bounding box center [285, 343] width 26 height 14
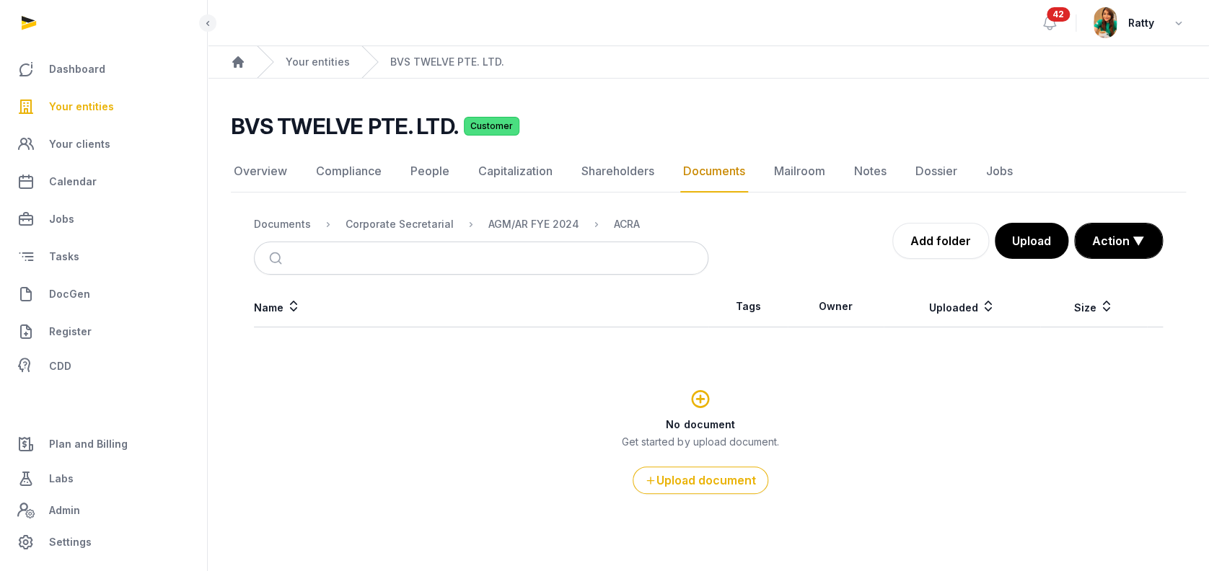
click at [522, 234] on nav "Documents Corporate Secretarial AGM/AR FYE 2024 ACRA" at bounding box center [481, 224] width 455 height 35
click at [522, 228] on div "AGM/AR FYE 2024" at bounding box center [533, 224] width 91 height 14
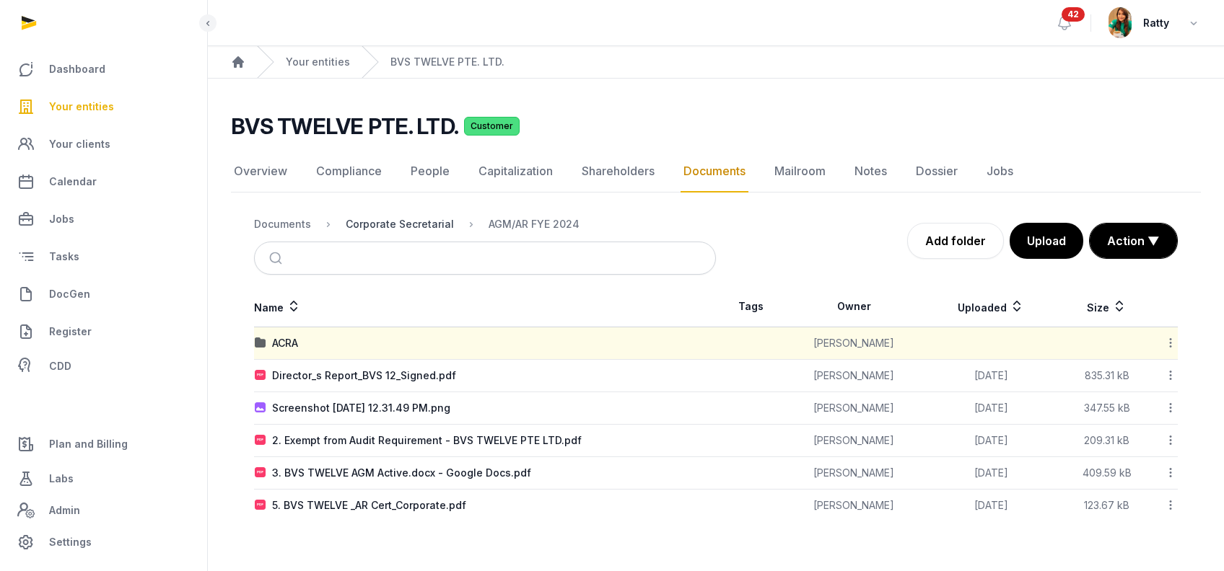
click at [405, 221] on div "Corporate Secretarial" at bounding box center [400, 224] width 108 height 14
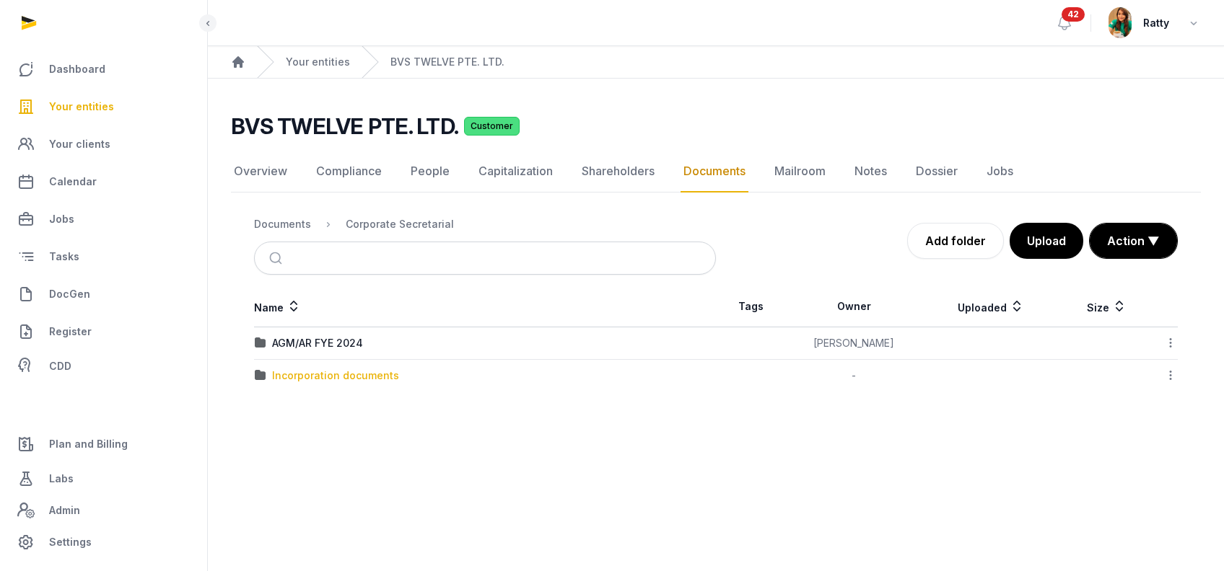
click at [348, 375] on div "Incorporation documents" at bounding box center [335, 376] width 127 height 14
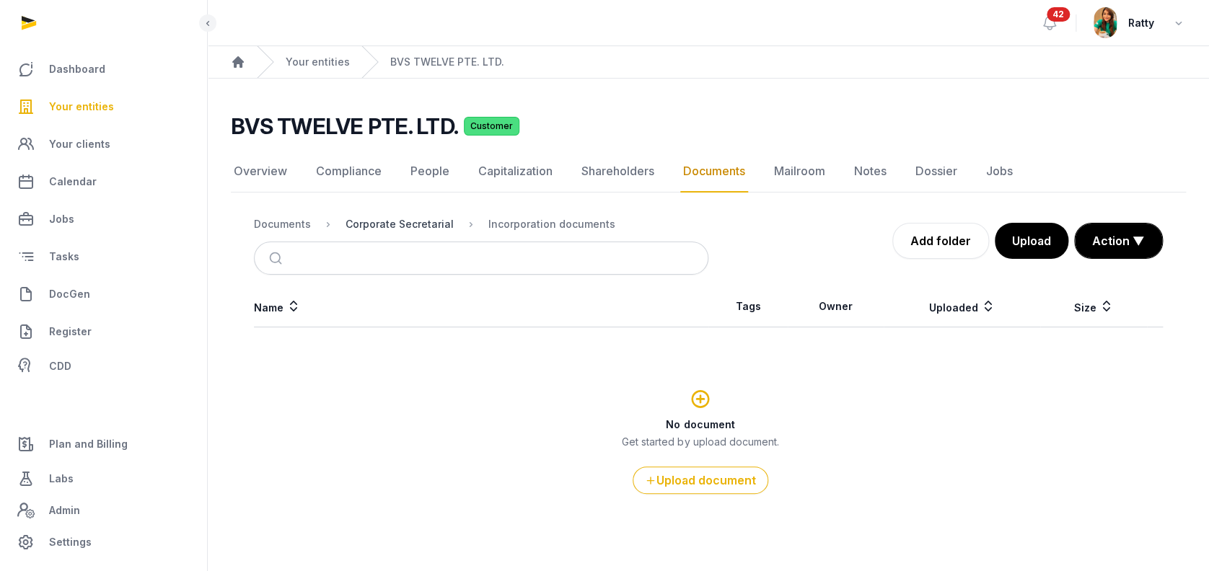
click at [413, 217] on div "Corporate Secretarial" at bounding box center [400, 224] width 108 height 14
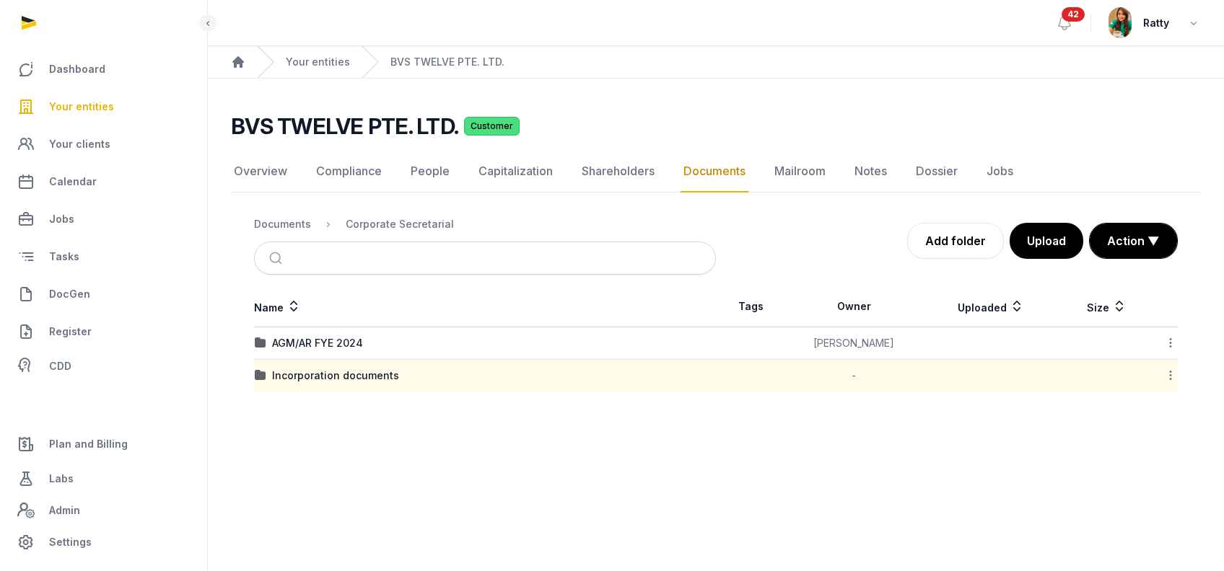
click at [292, 214] on nav "Documents Corporate Secretarial" at bounding box center [485, 224] width 462 height 35
click at [283, 225] on div "Documents" at bounding box center [282, 224] width 57 height 14
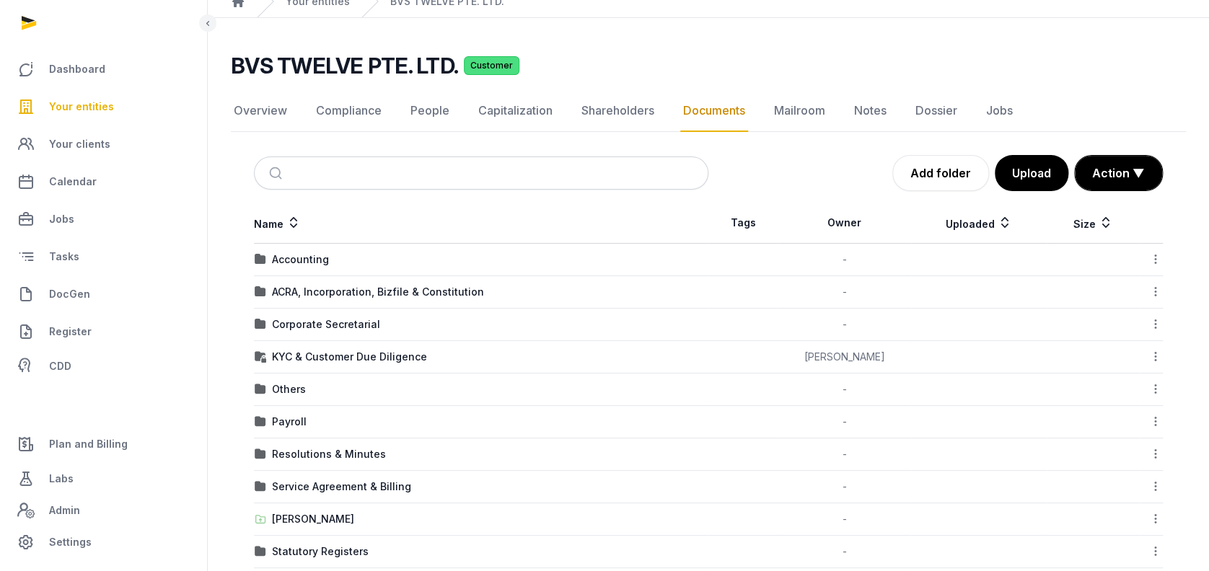
scroll to position [116, 0]
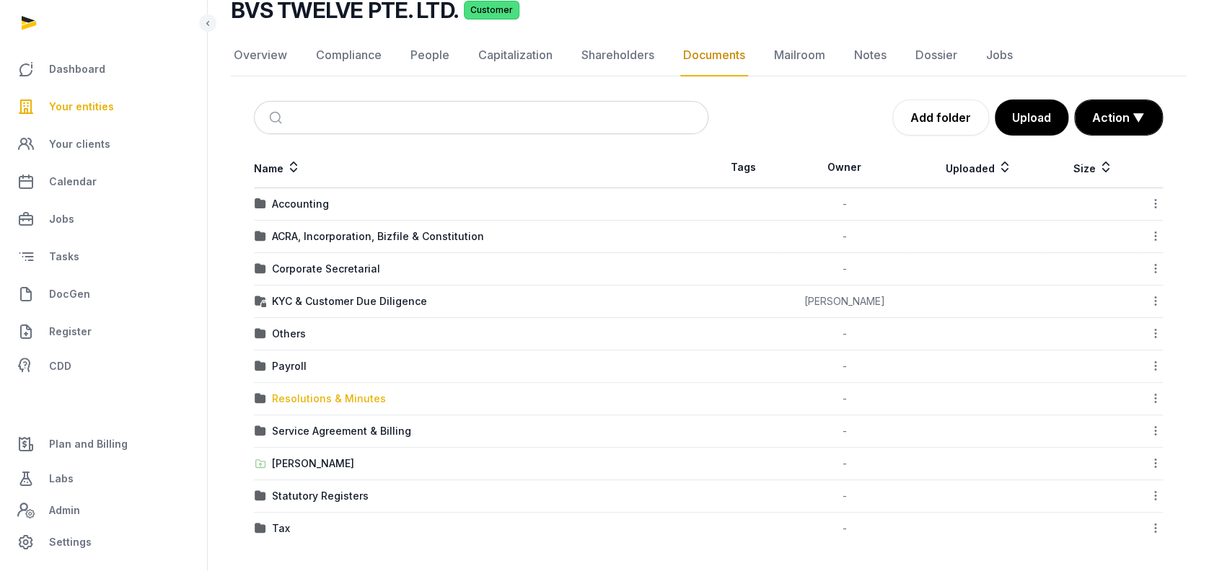
click at [323, 401] on div "Resolutions & Minutes" at bounding box center [329, 399] width 114 height 14
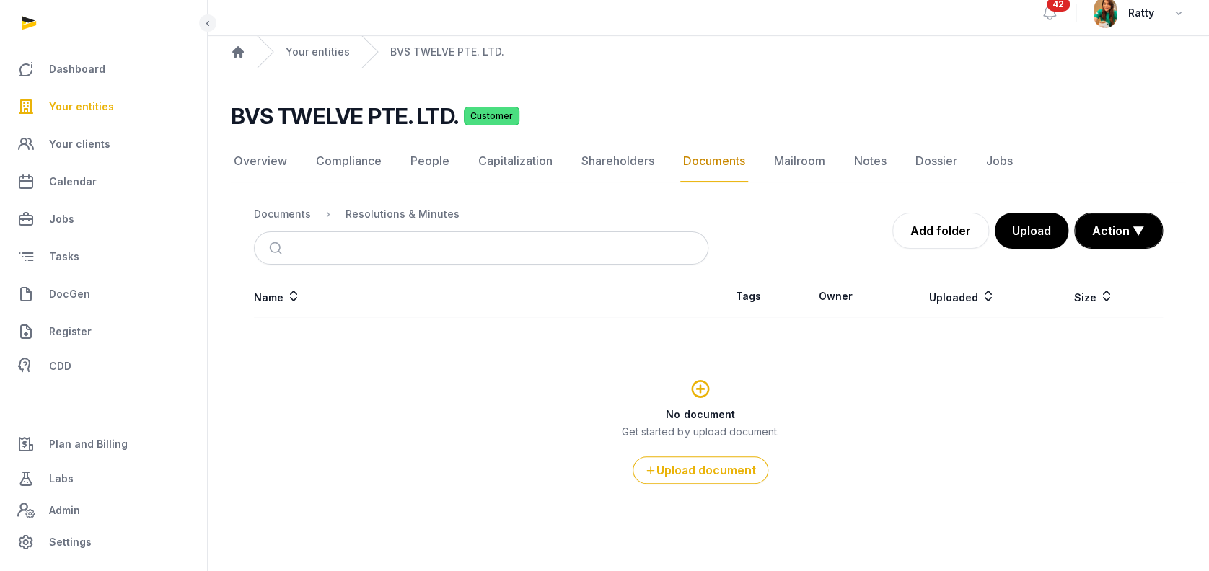
scroll to position [9, 0]
click at [294, 217] on div "Documents" at bounding box center [282, 215] width 57 height 14
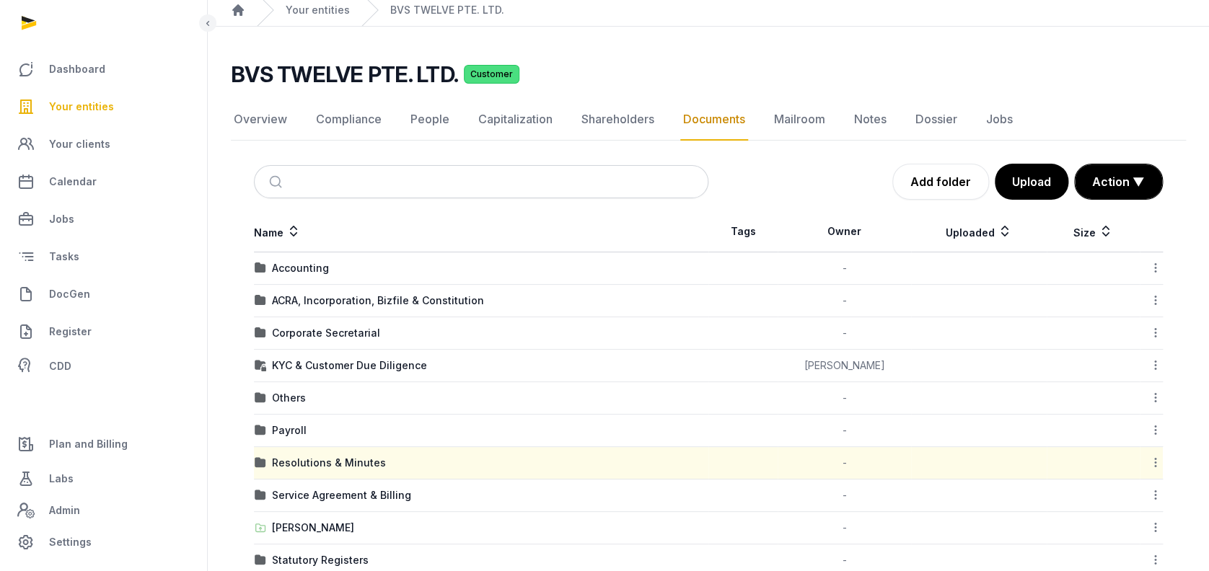
scroll to position [0, 0]
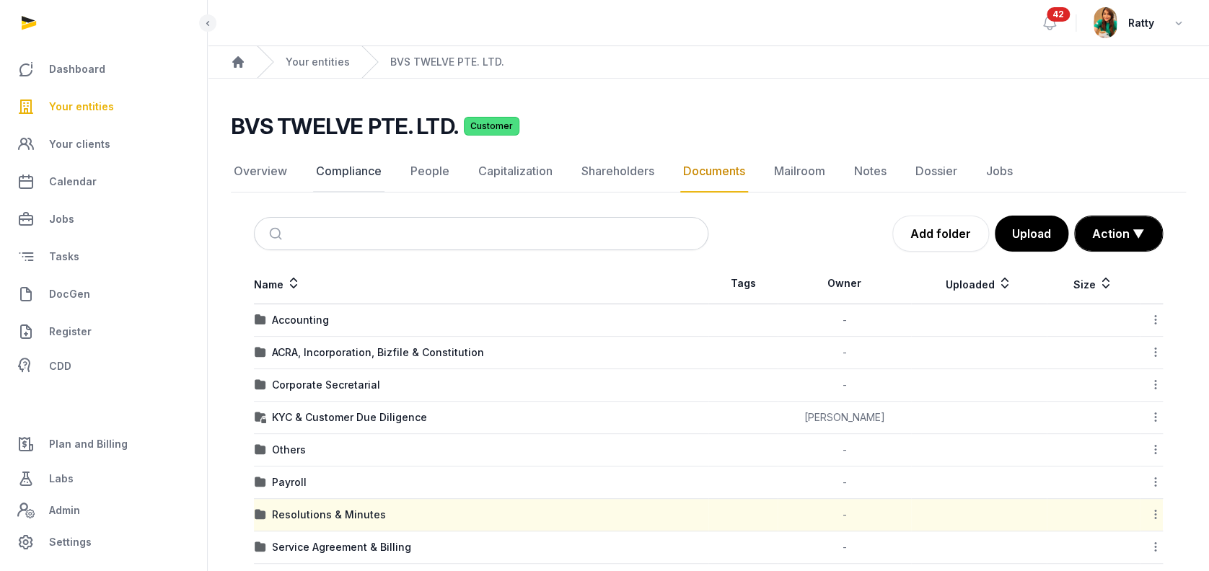
click at [368, 173] on link "Compliance" at bounding box center [348, 172] width 71 height 42
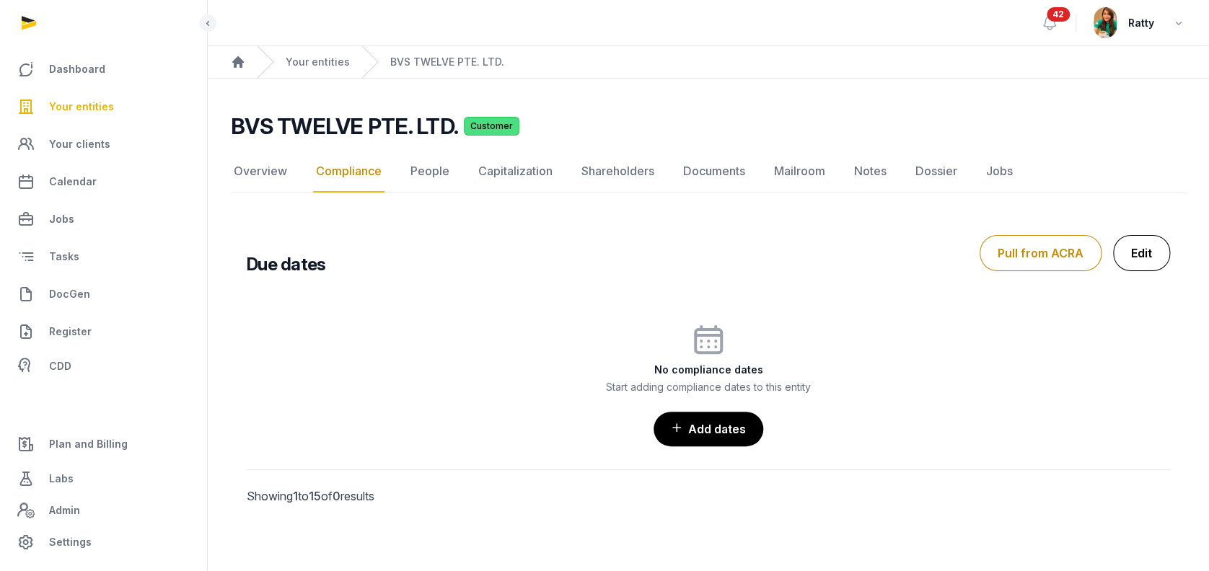
click at [1145, 249] on link "Edit" at bounding box center [1141, 253] width 57 height 36
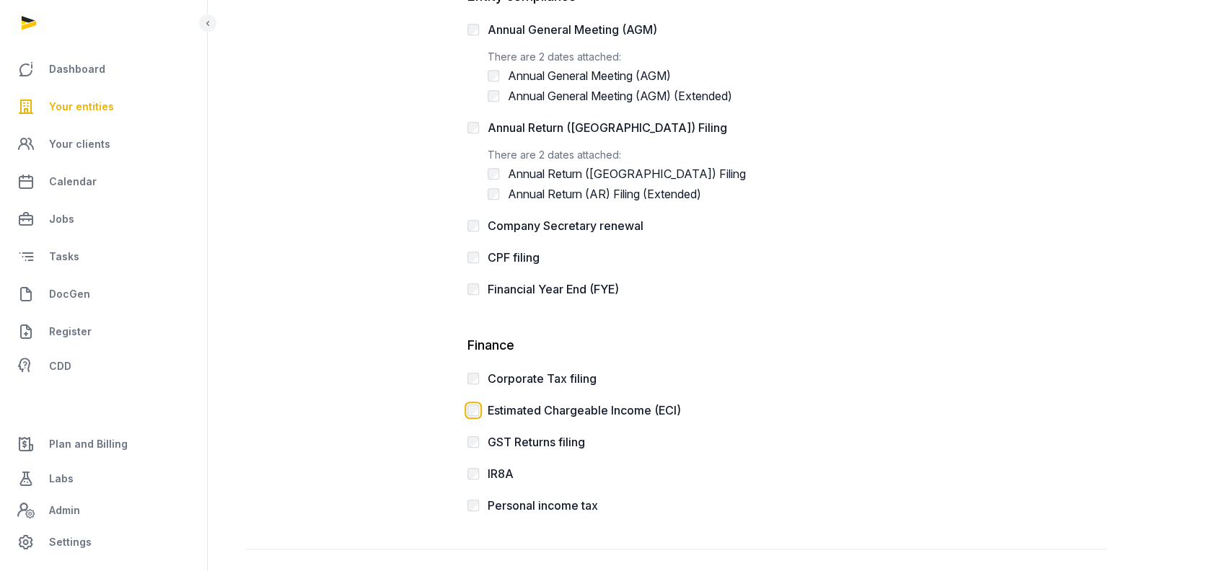
scroll to position [431, 0]
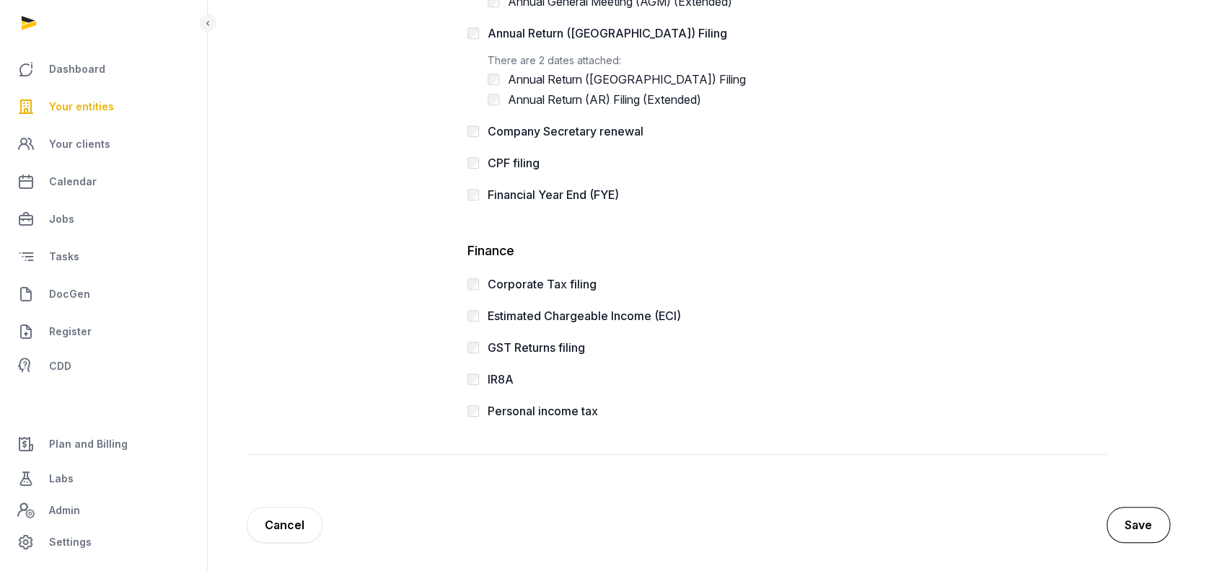
click at [1131, 517] on button "Save" at bounding box center [1138, 525] width 63 height 36
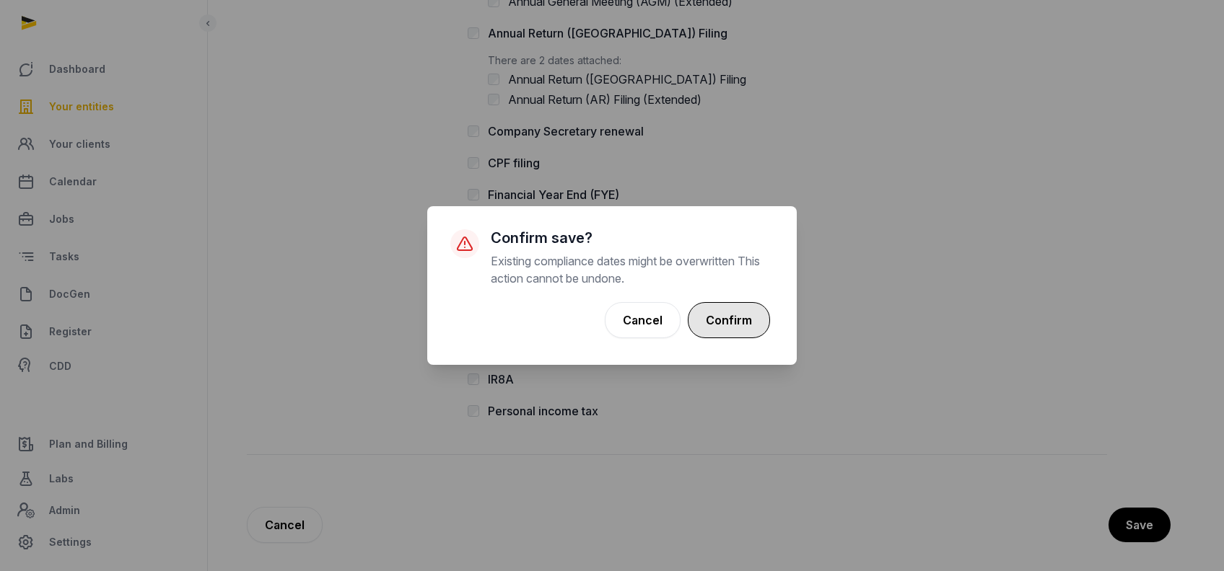
click at [746, 315] on button "Confirm" at bounding box center [729, 320] width 82 height 36
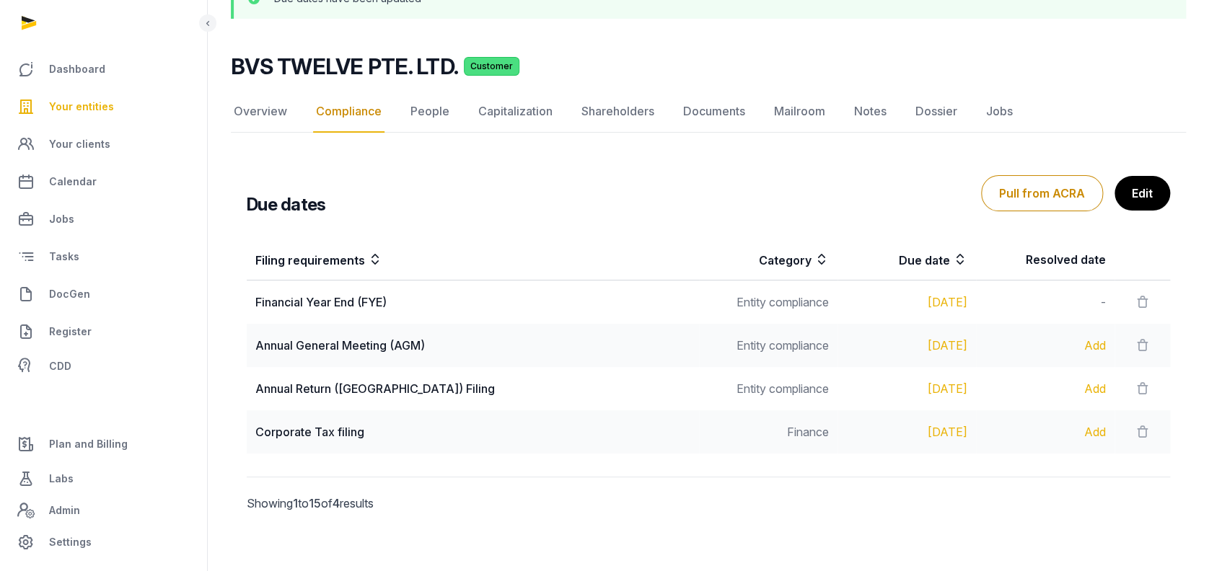
scroll to position [121, 0]
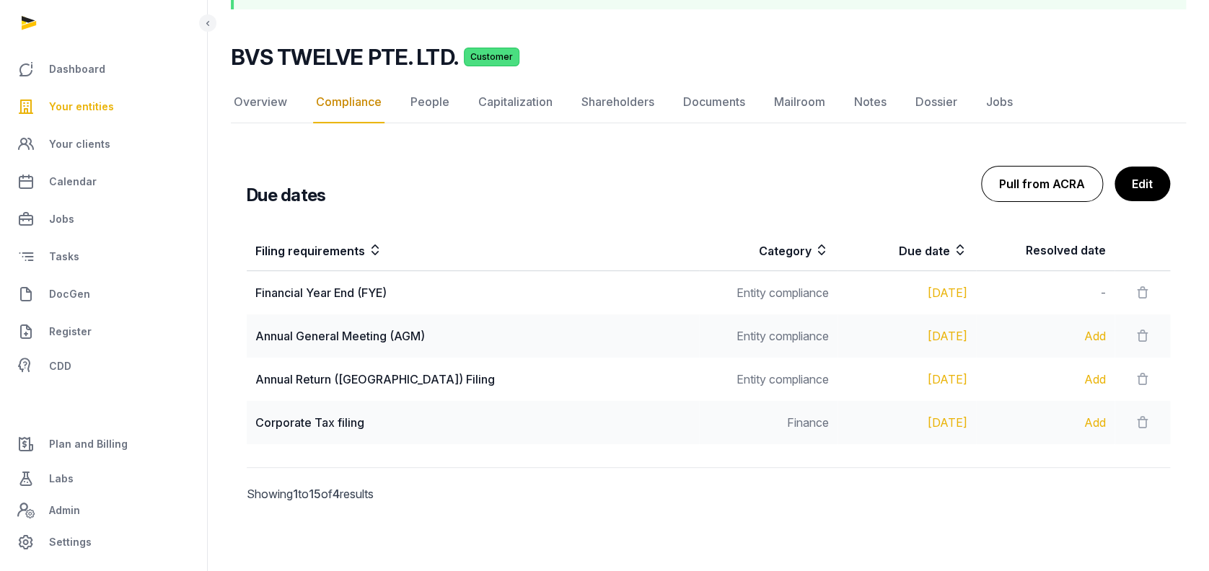
click at [1019, 180] on button "Pull from ACRA" at bounding box center [1042, 184] width 122 height 36
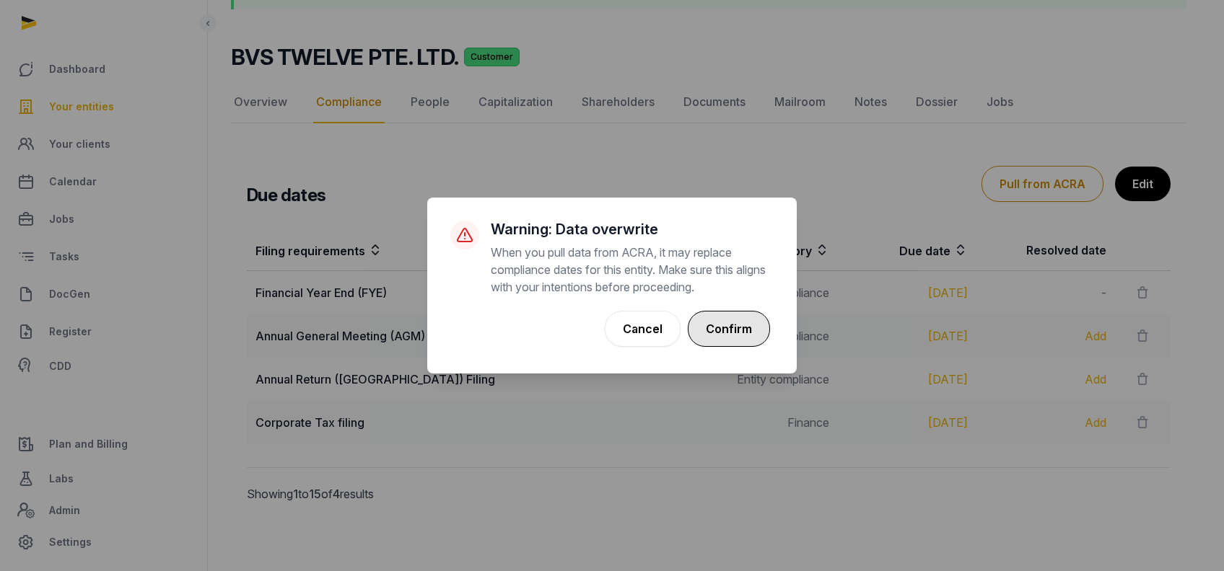
click at [742, 340] on button "Confirm" at bounding box center [729, 329] width 82 height 36
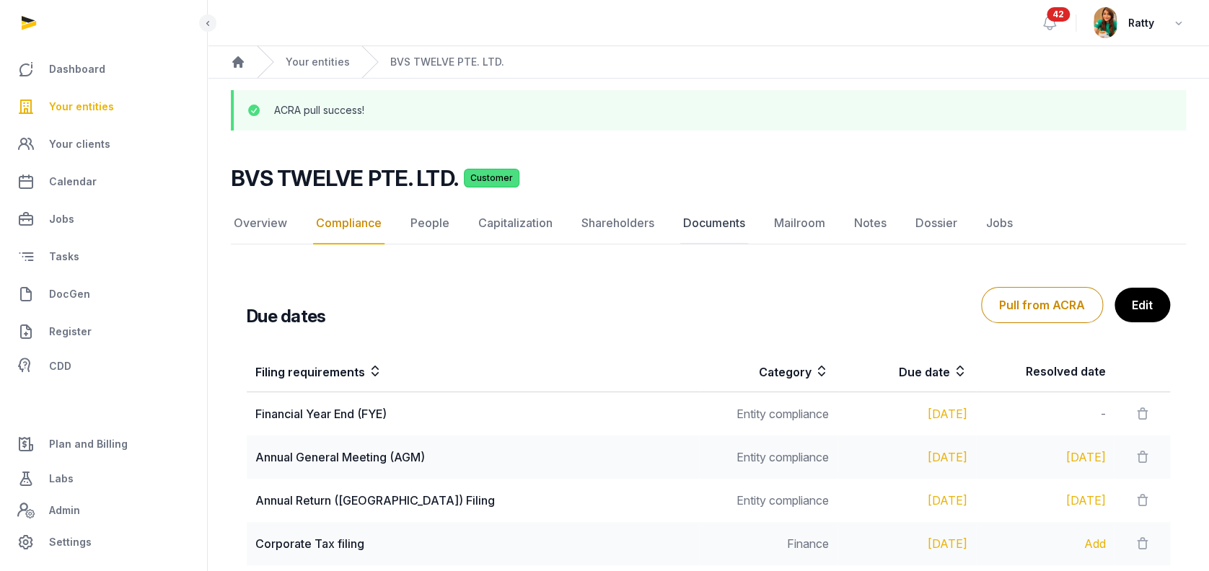
click at [727, 224] on link "Documents" at bounding box center [714, 224] width 68 height 42
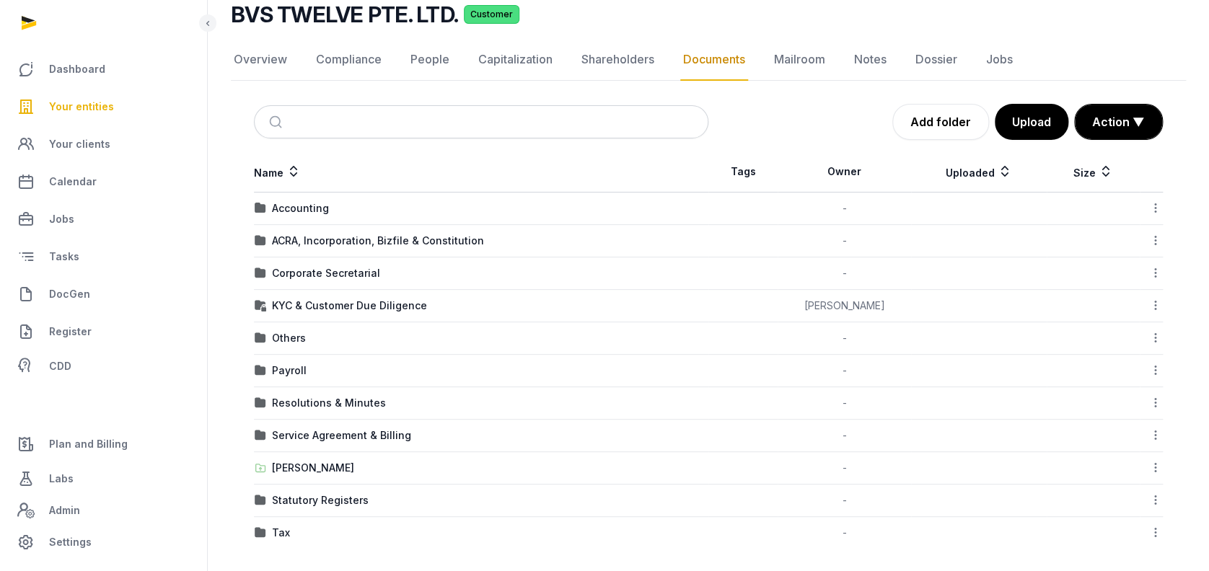
scroll to position [116, 0]
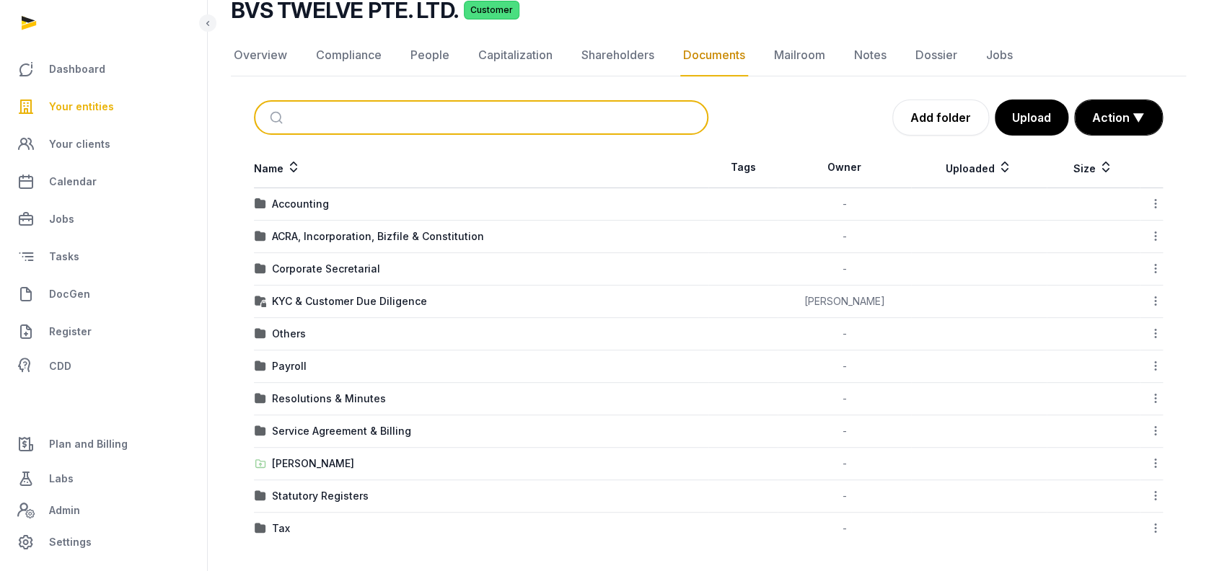
click at [427, 110] on input "search" at bounding box center [498, 118] width 406 height 32
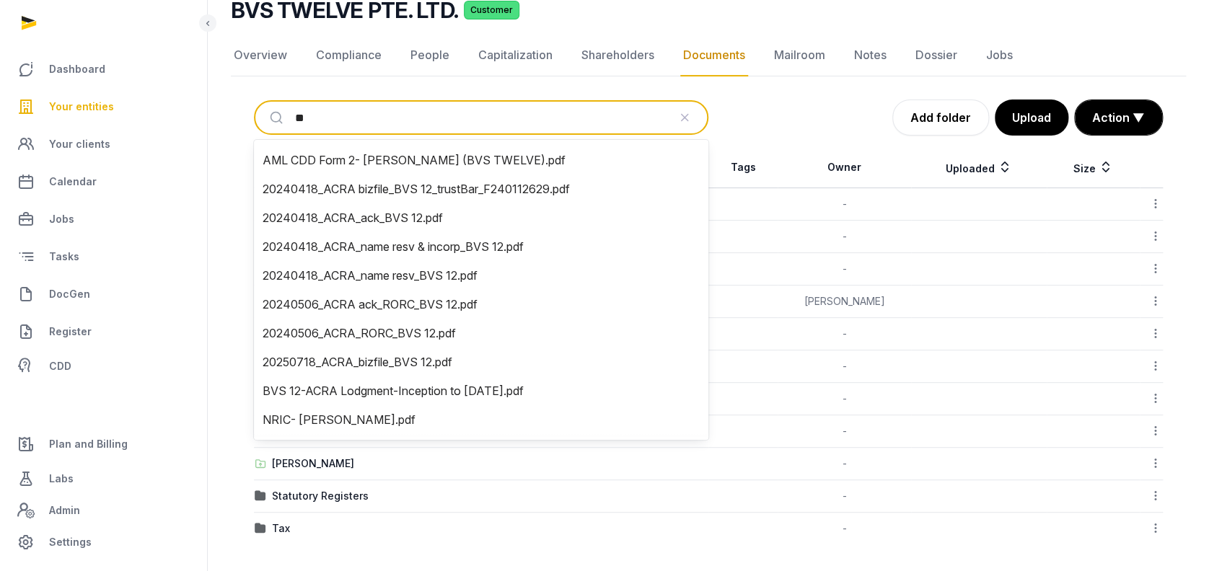
type input "***"
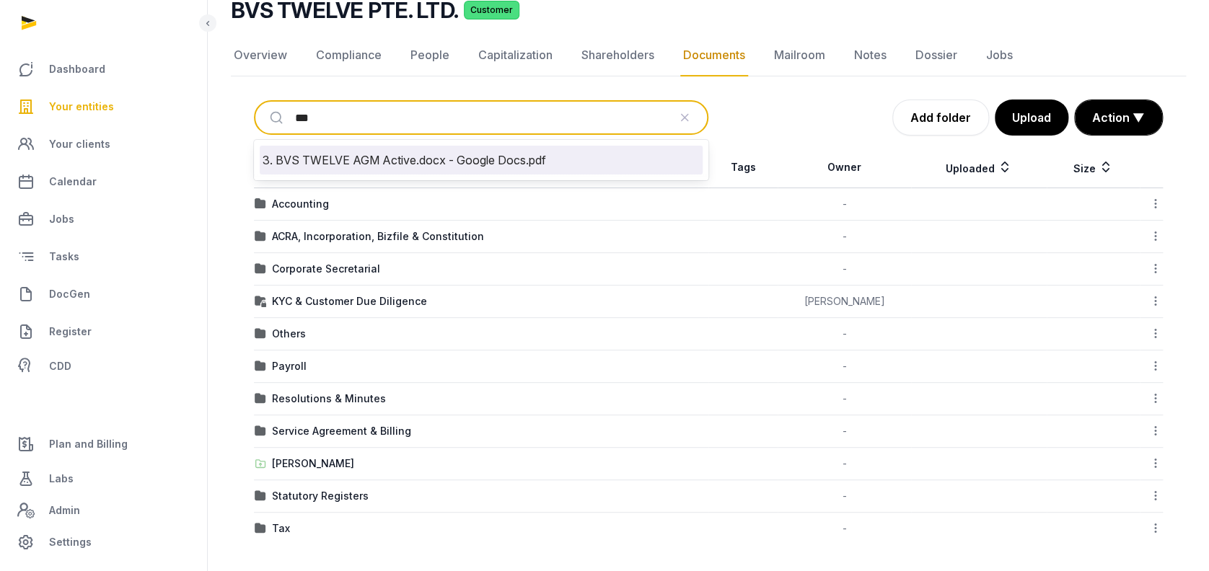
click at [414, 156] on li "3. BVS TWELVE AGM Active.docx - Google Docs.pdf" at bounding box center [481, 160] width 443 height 29
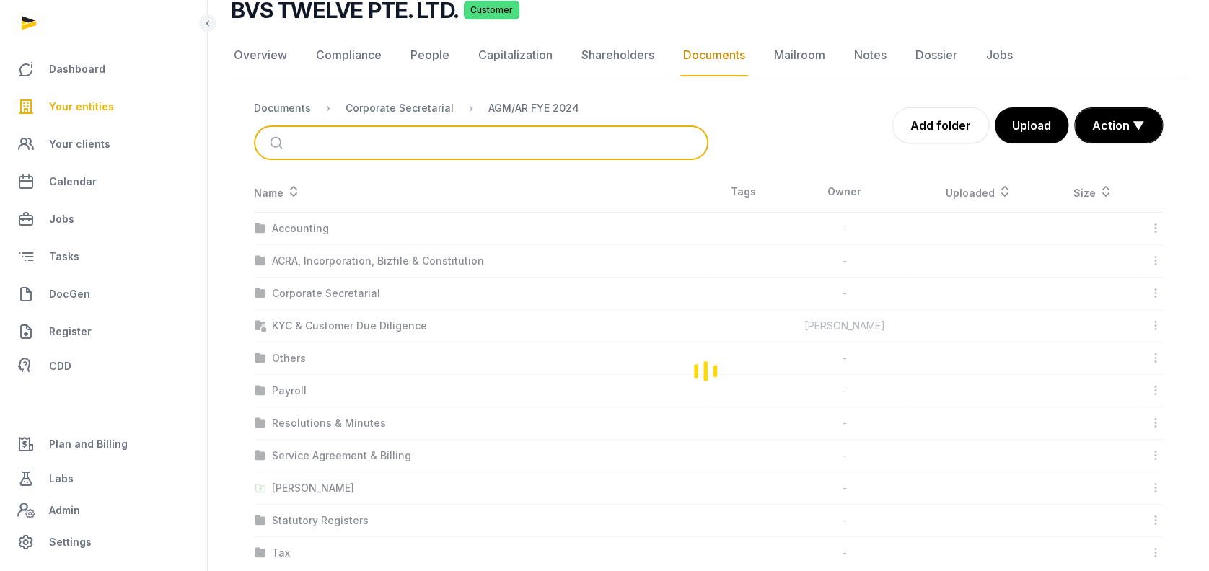
scroll to position [0, 0]
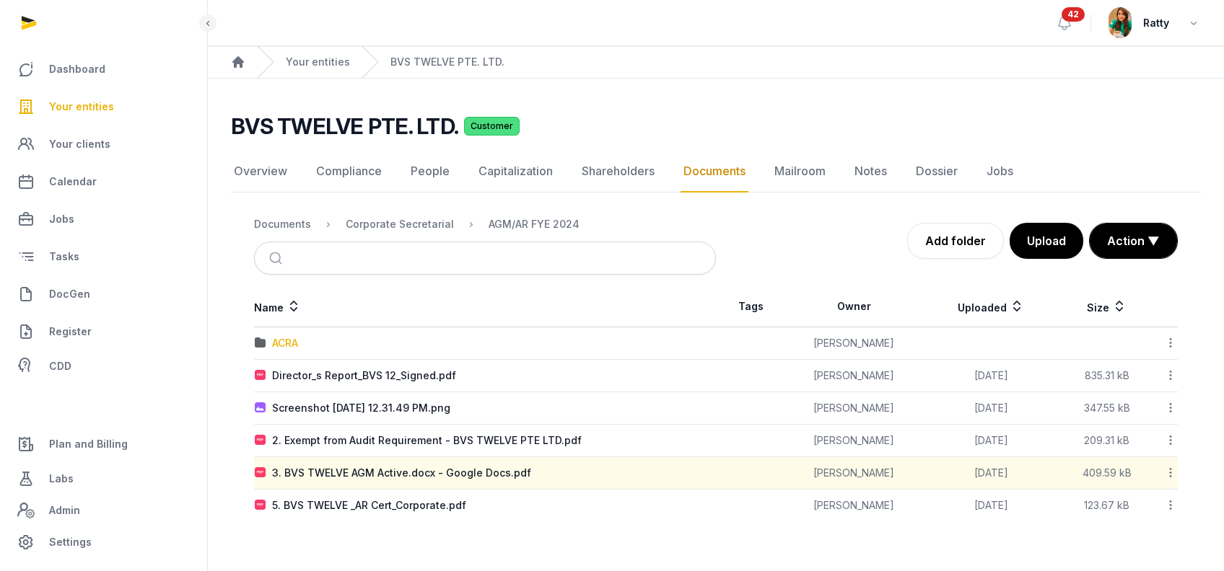
click at [298, 338] on div "ACRA" at bounding box center [285, 343] width 26 height 14
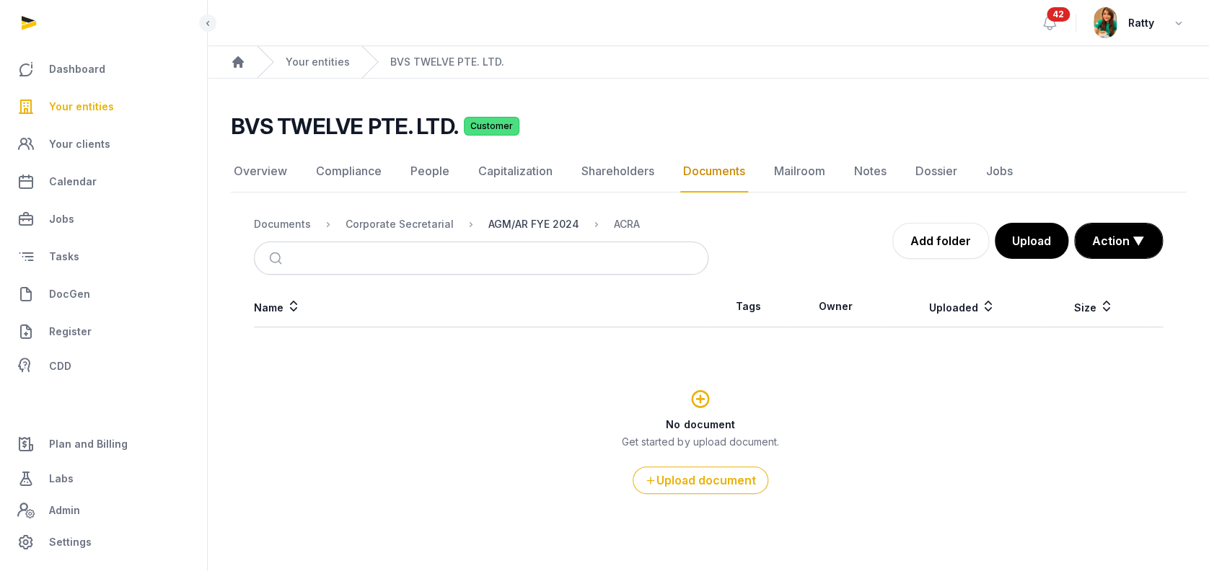
click at [539, 224] on div "AGM/AR FYE 2024" at bounding box center [533, 224] width 91 height 14
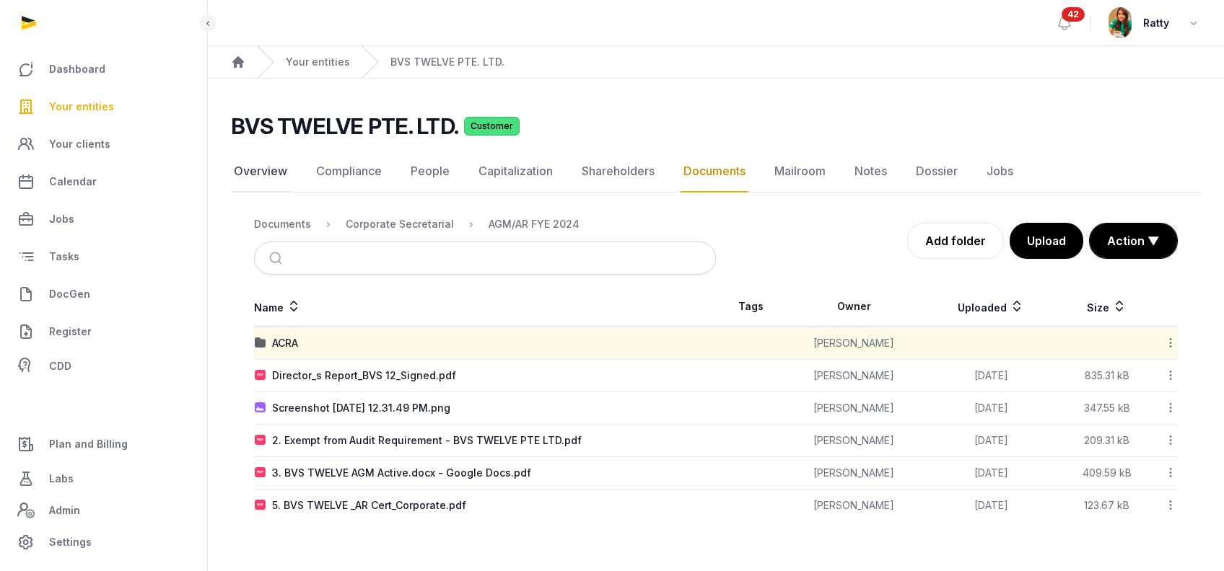
click at [266, 168] on link "Overview" at bounding box center [260, 172] width 59 height 42
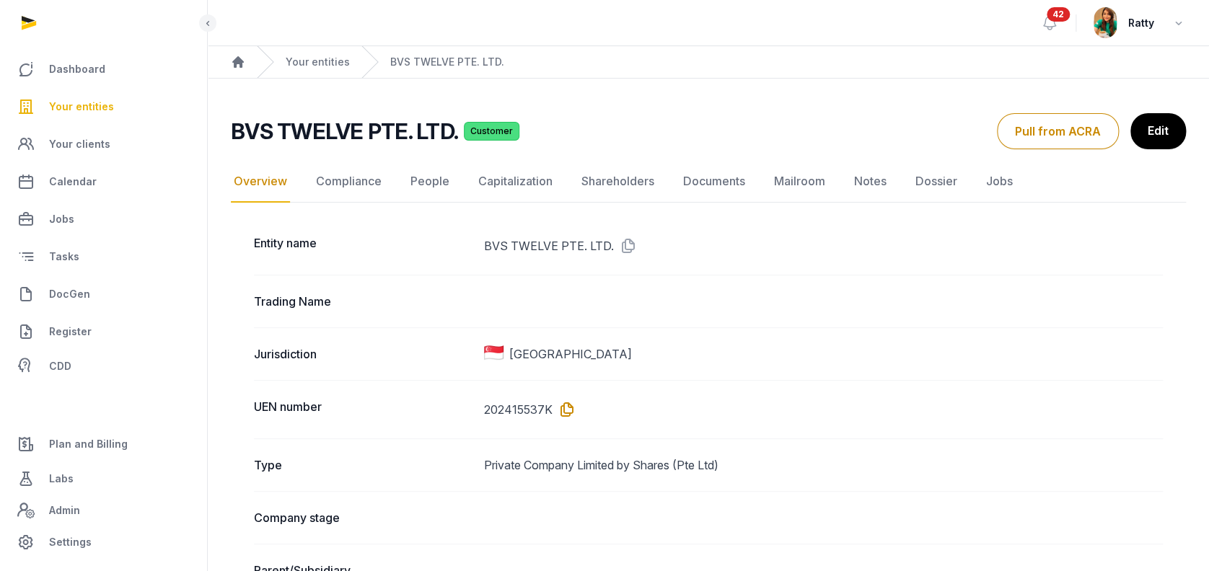
click at [566, 407] on icon at bounding box center [564, 409] width 23 height 23
click at [701, 173] on link "Documents" at bounding box center [714, 182] width 68 height 42
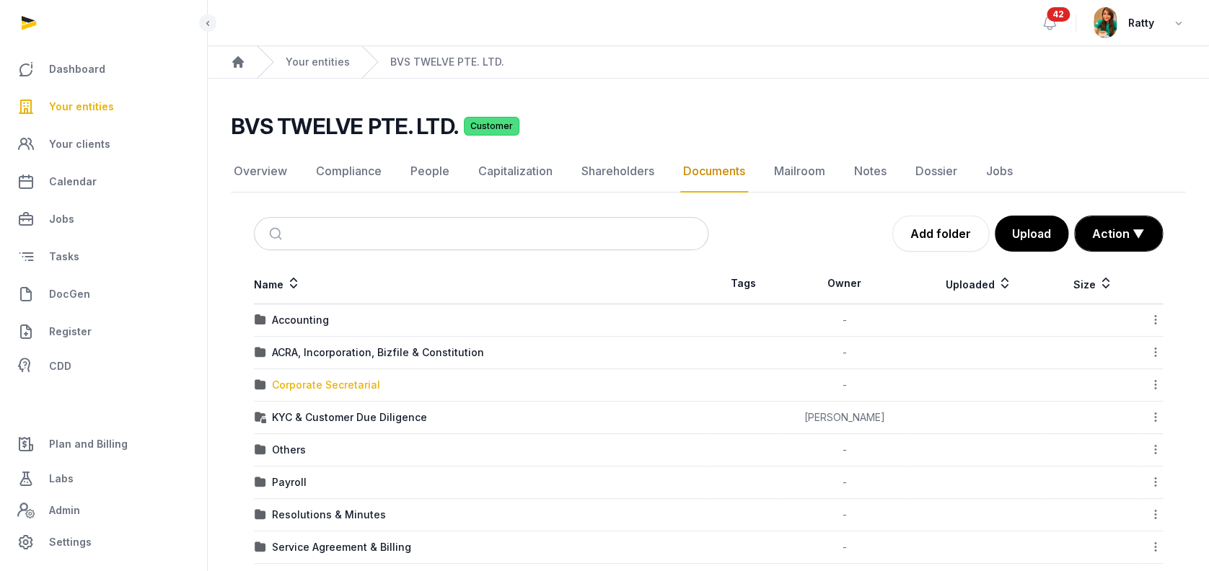
click at [335, 387] on div "Corporate Secretarial" at bounding box center [326, 385] width 108 height 14
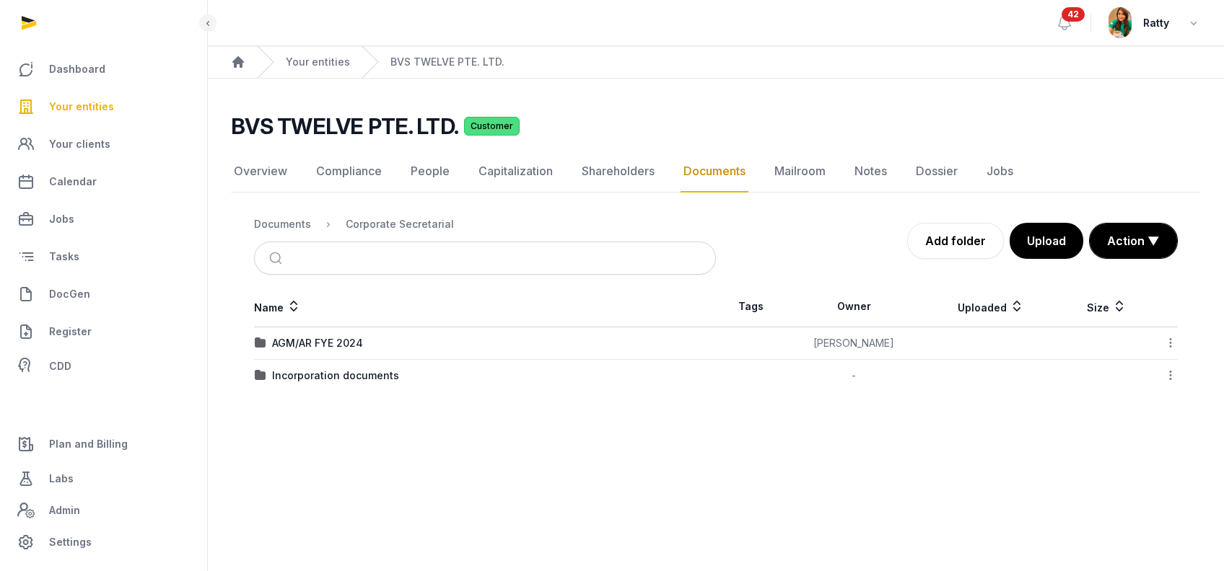
click at [323, 343] on div "AGM/AR FYE 2024" at bounding box center [317, 343] width 91 height 14
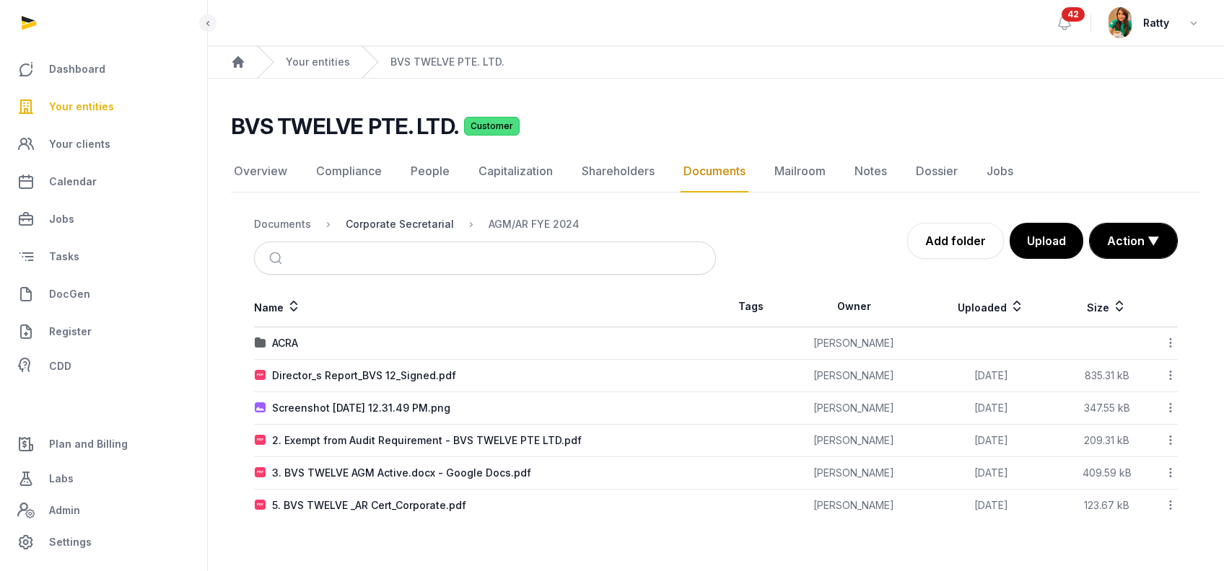
click at [434, 222] on div "Corporate Secretarial" at bounding box center [400, 224] width 108 height 14
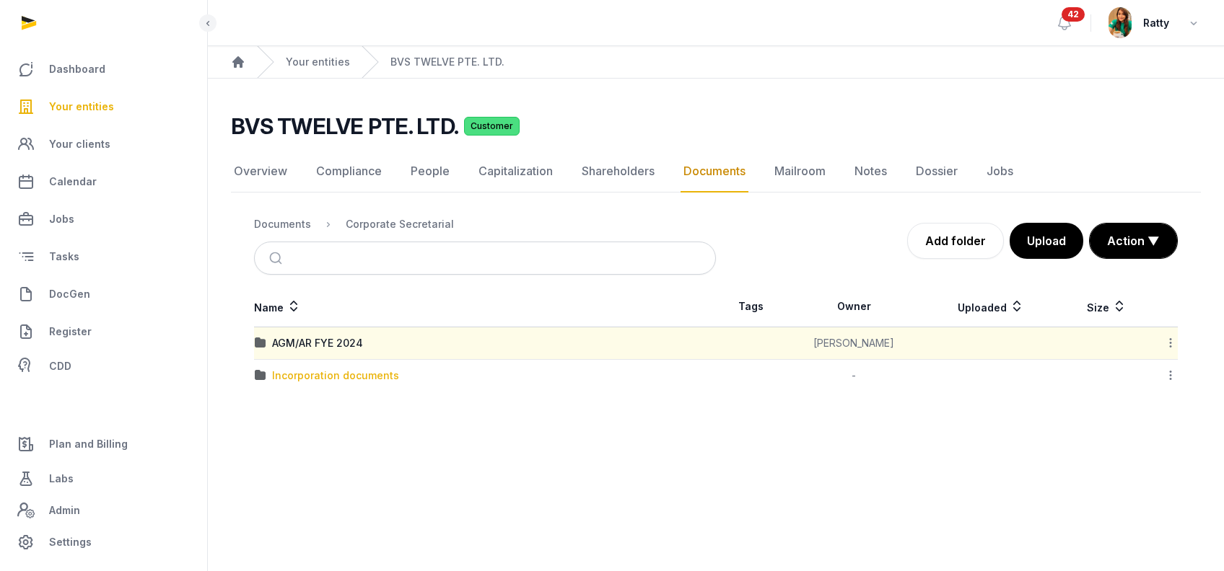
click at [323, 372] on div "Incorporation documents" at bounding box center [335, 376] width 127 height 14
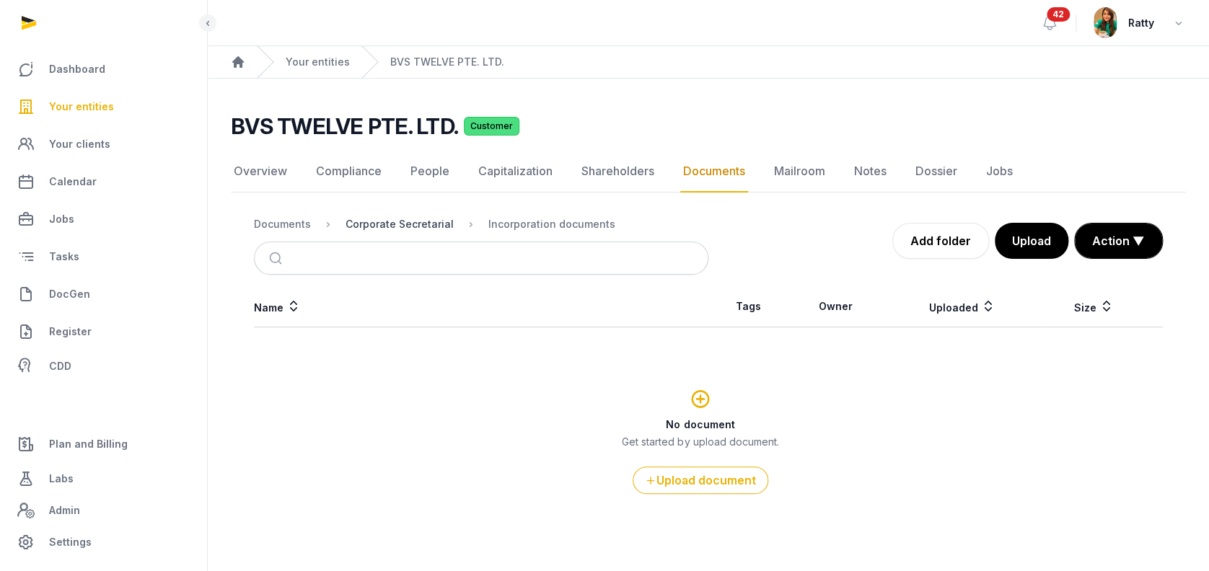
click at [400, 219] on div "Corporate Secretarial" at bounding box center [400, 224] width 108 height 14
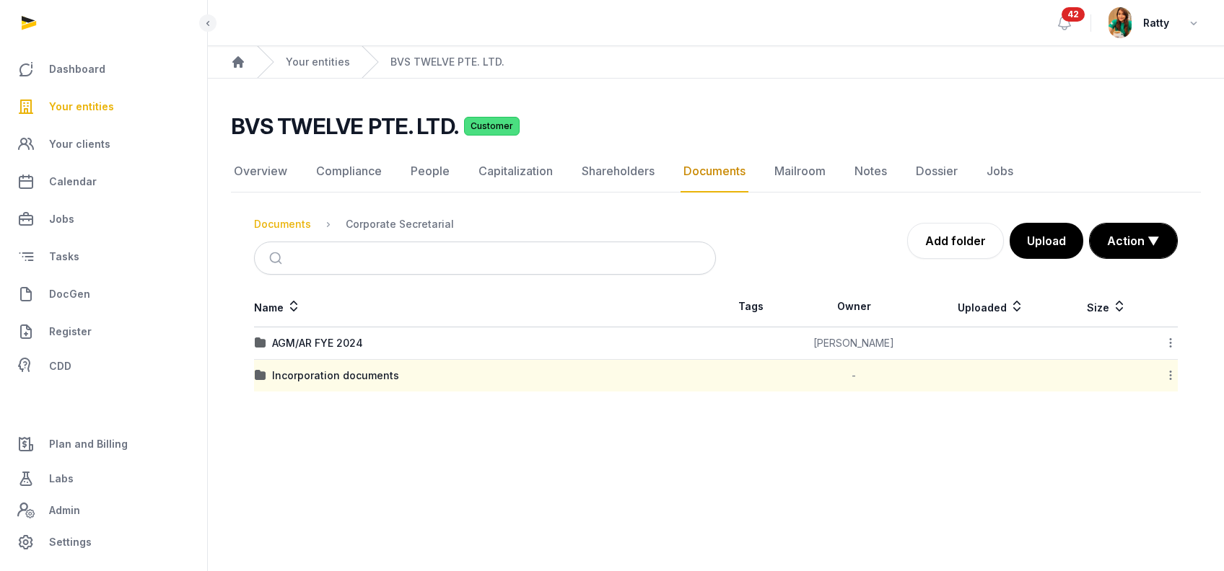
click at [270, 222] on div "Documents" at bounding box center [282, 224] width 57 height 14
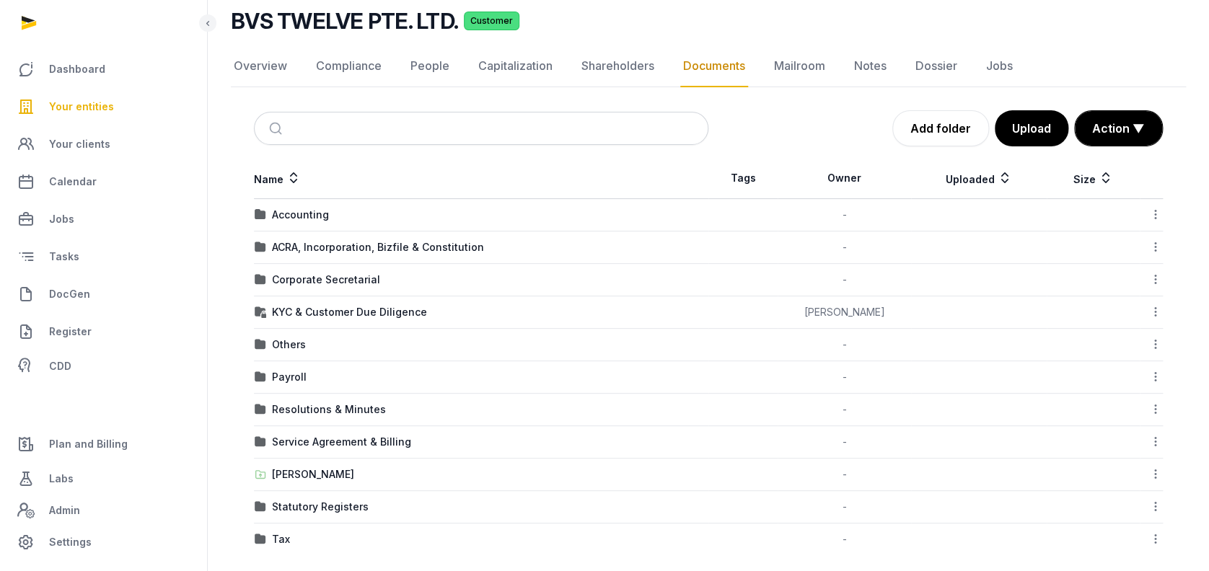
scroll to position [116, 0]
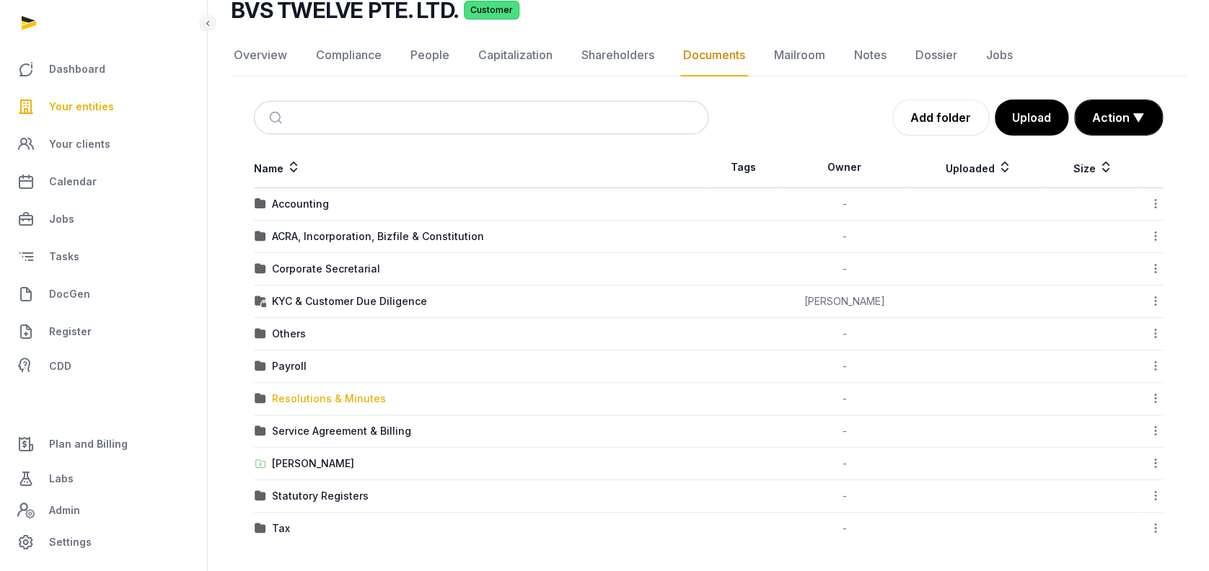
click at [335, 392] on div "Resolutions & Minutes" at bounding box center [329, 399] width 114 height 14
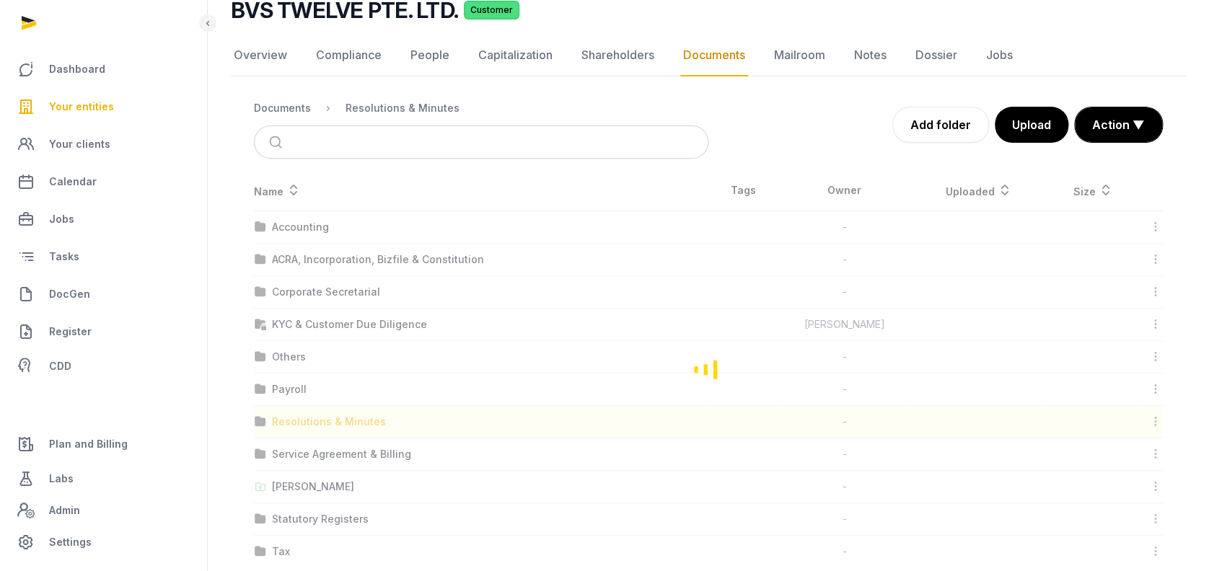
scroll to position [9, 0]
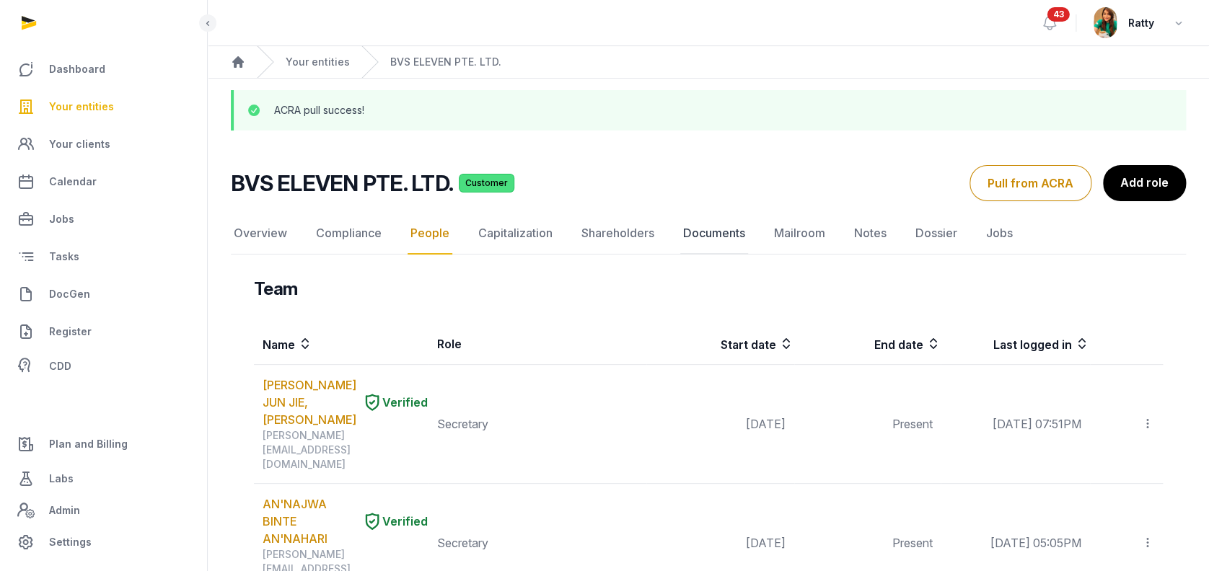
click at [723, 230] on link "Documents" at bounding box center [714, 234] width 68 height 42
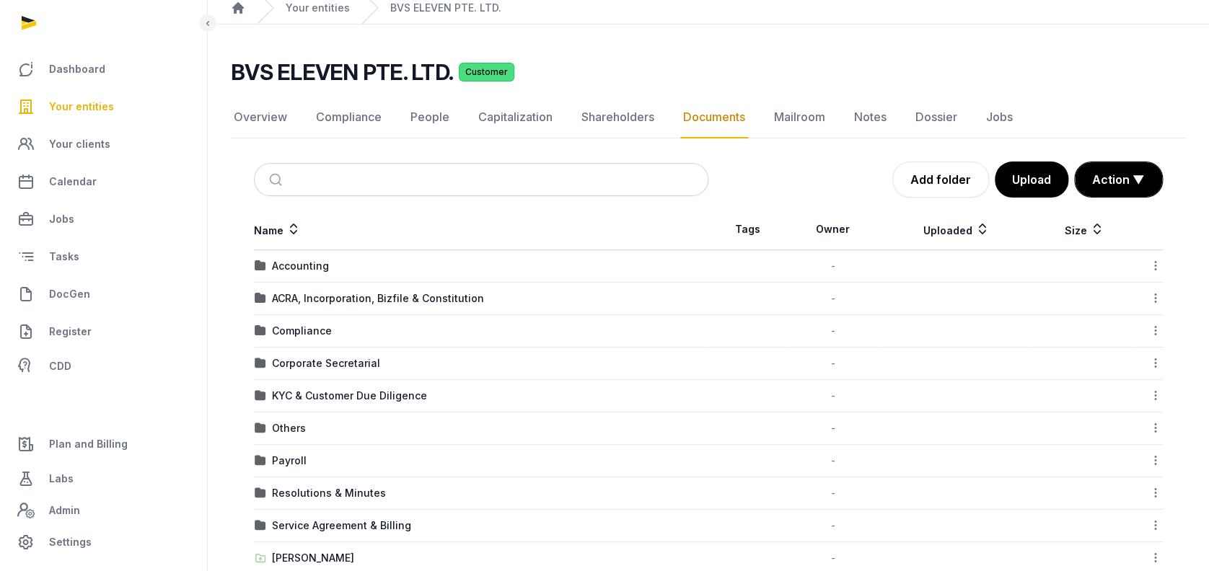
scroll to position [96, 0]
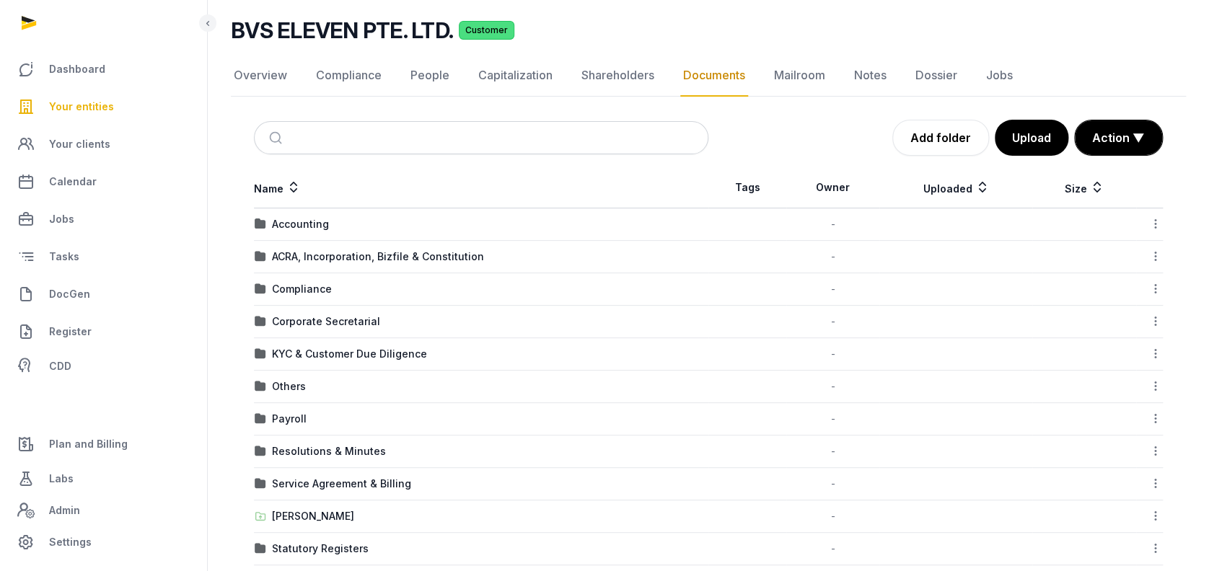
click at [328, 315] on div "Corporate Secretarial" at bounding box center [326, 322] width 108 height 14
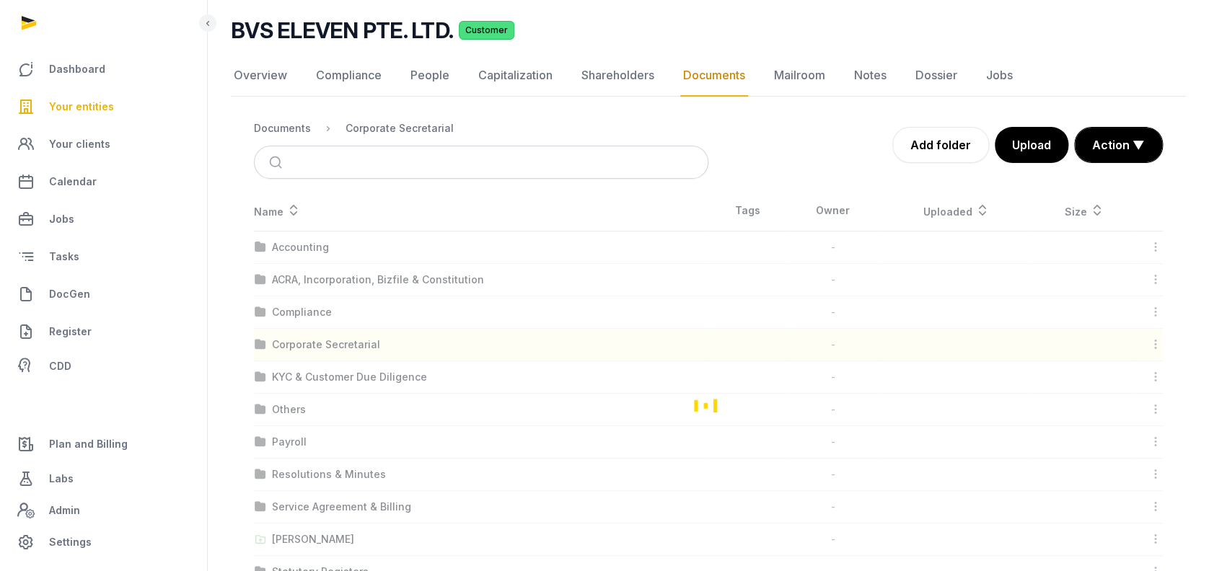
scroll to position [0, 0]
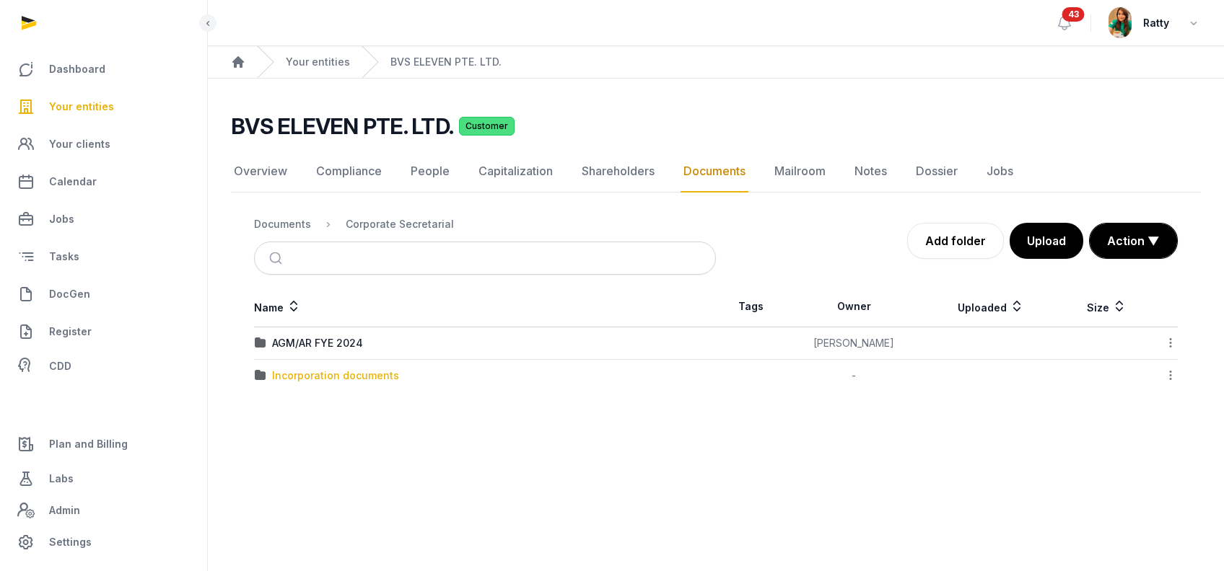
click at [309, 375] on div "Incorporation documents" at bounding box center [335, 376] width 127 height 14
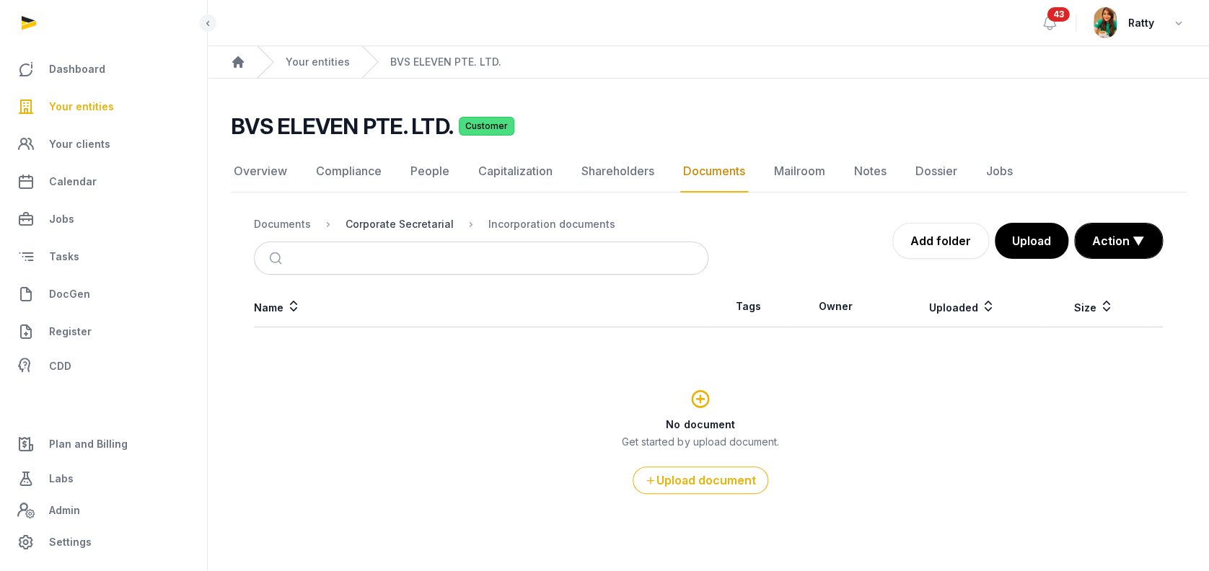
click at [411, 221] on div "Corporate Secretarial" at bounding box center [400, 224] width 108 height 14
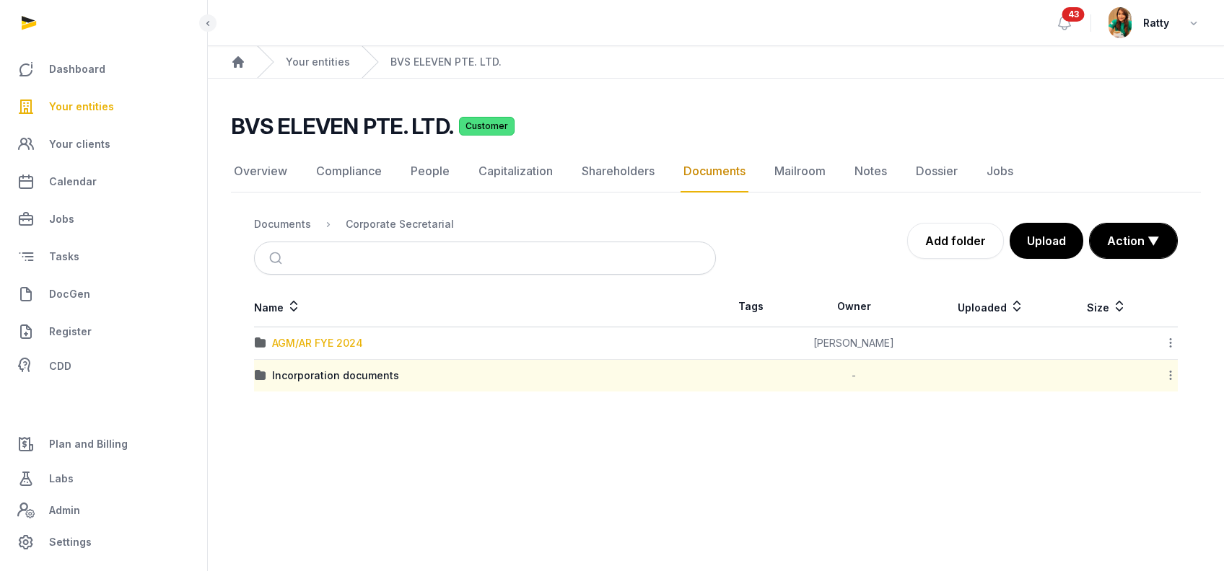
click at [304, 341] on div "AGM/AR FYE 2024" at bounding box center [317, 343] width 91 height 14
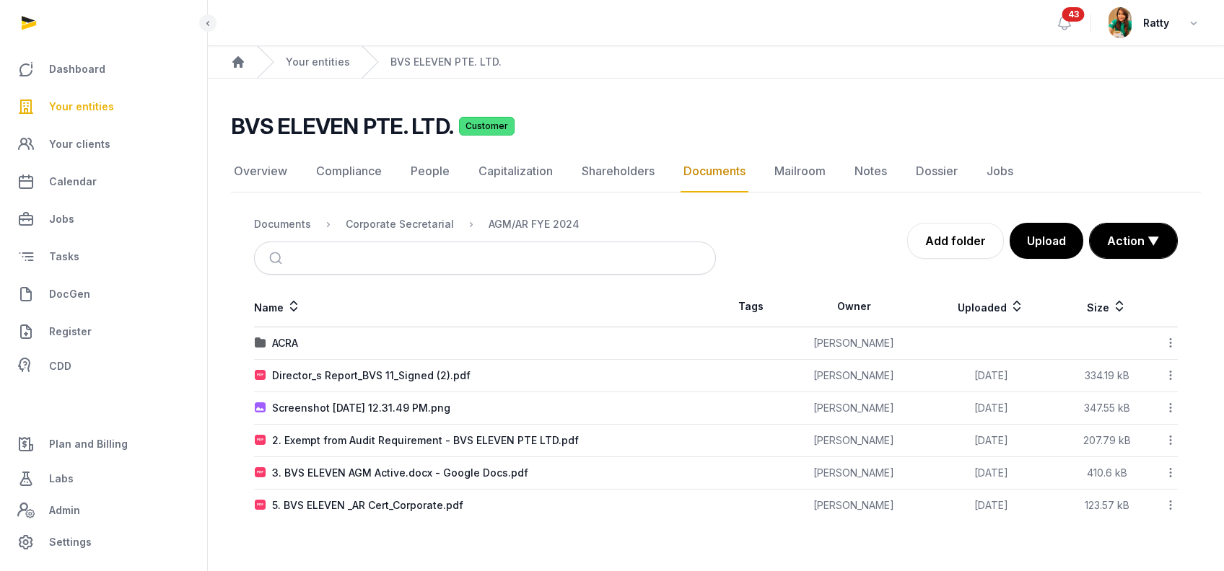
click at [1170, 377] on icon at bounding box center [1170, 375] width 13 height 15
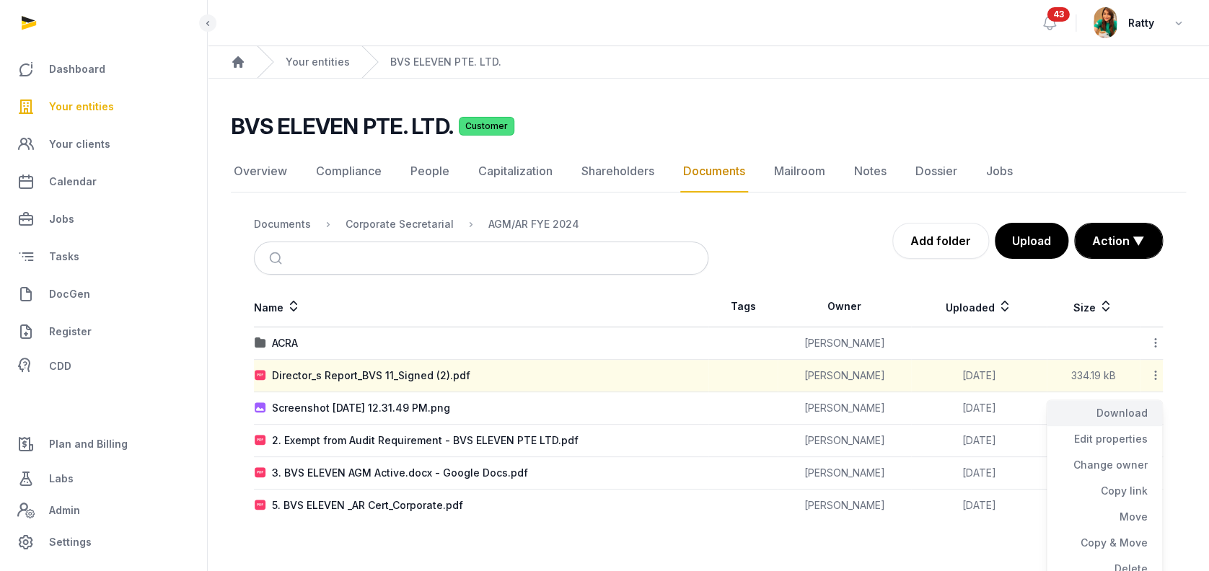
click at [1143, 404] on div "Download" at bounding box center [1104, 413] width 115 height 26
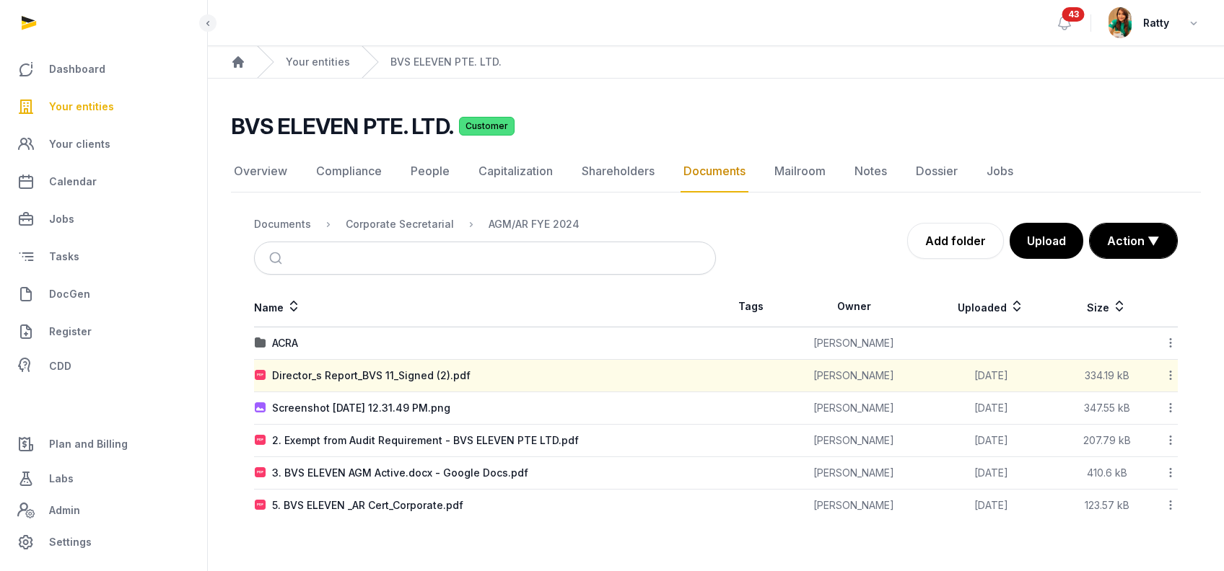
click at [1173, 410] on icon at bounding box center [1170, 407] width 13 height 15
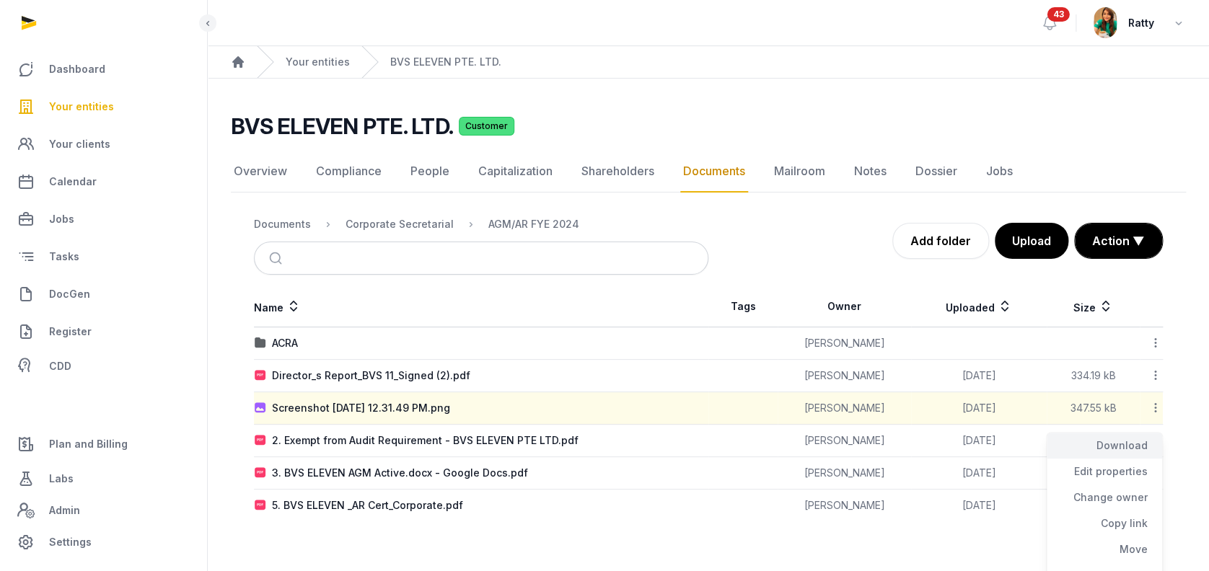
click at [1128, 444] on div "Download" at bounding box center [1104, 446] width 115 height 26
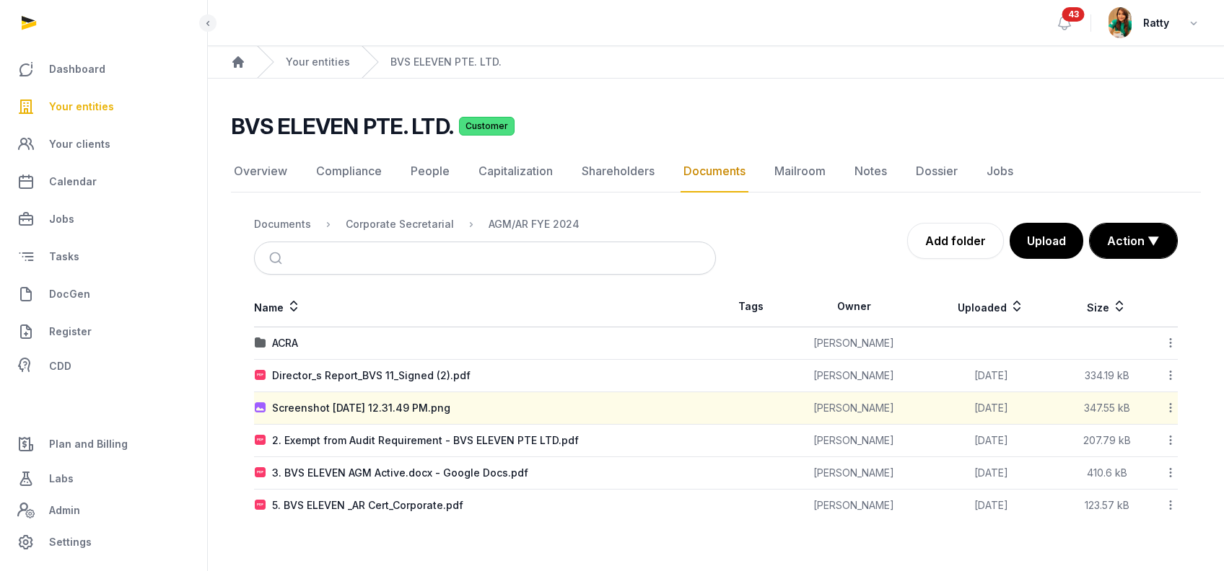
click at [1172, 442] on icon at bounding box center [1170, 440] width 13 height 15
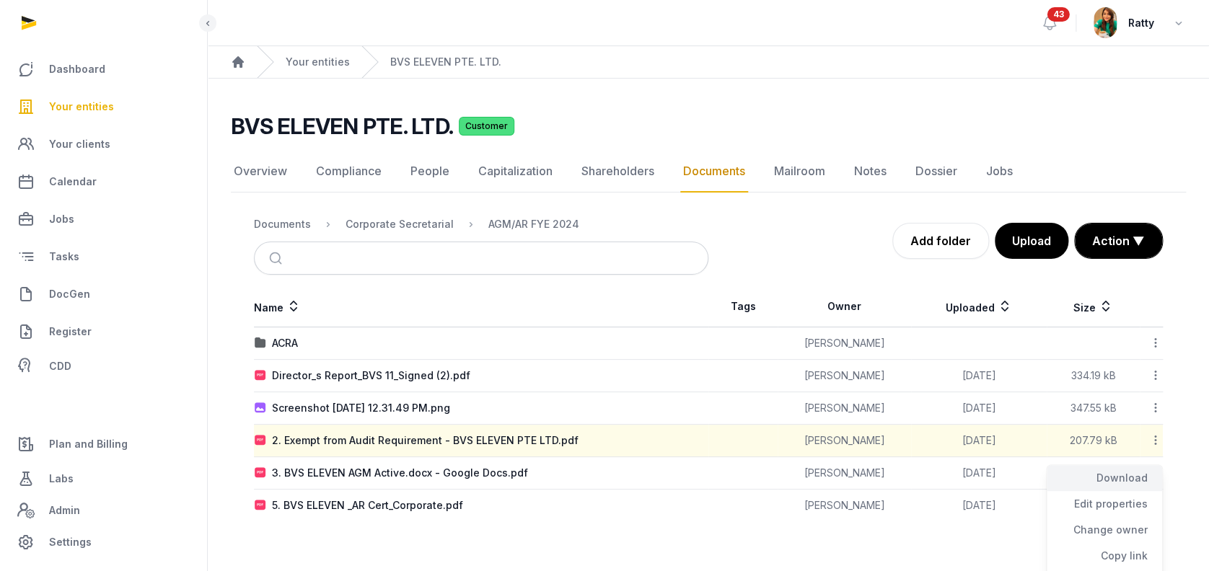
click at [1126, 479] on div "Download" at bounding box center [1104, 478] width 115 height 26
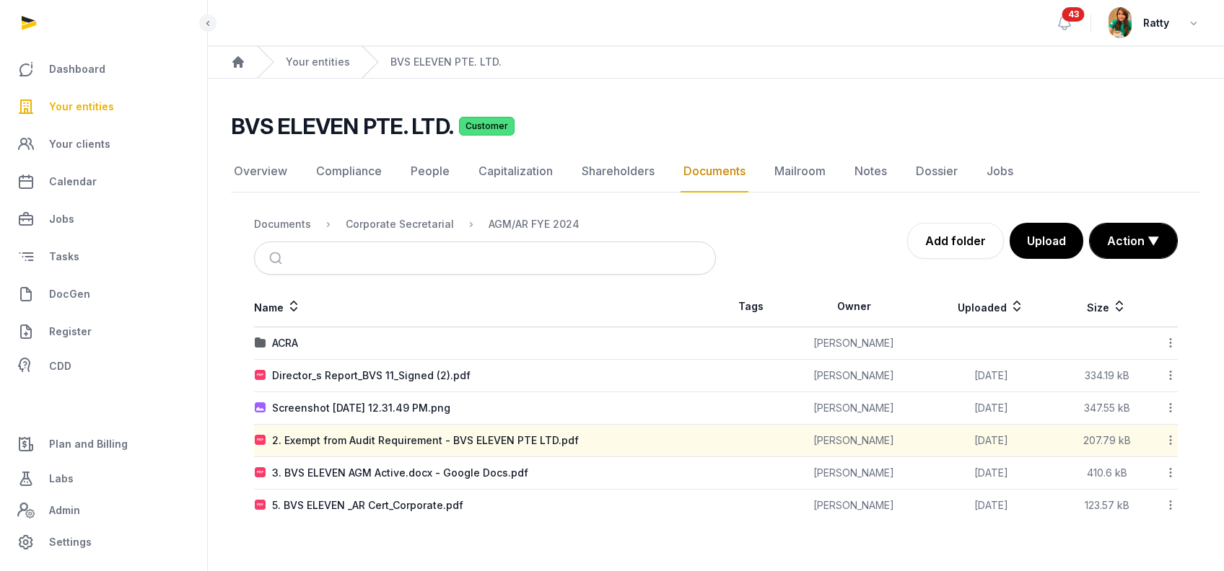
click at [1172, 471] on icon at bounding box center [1170, 472] width 13 height 15
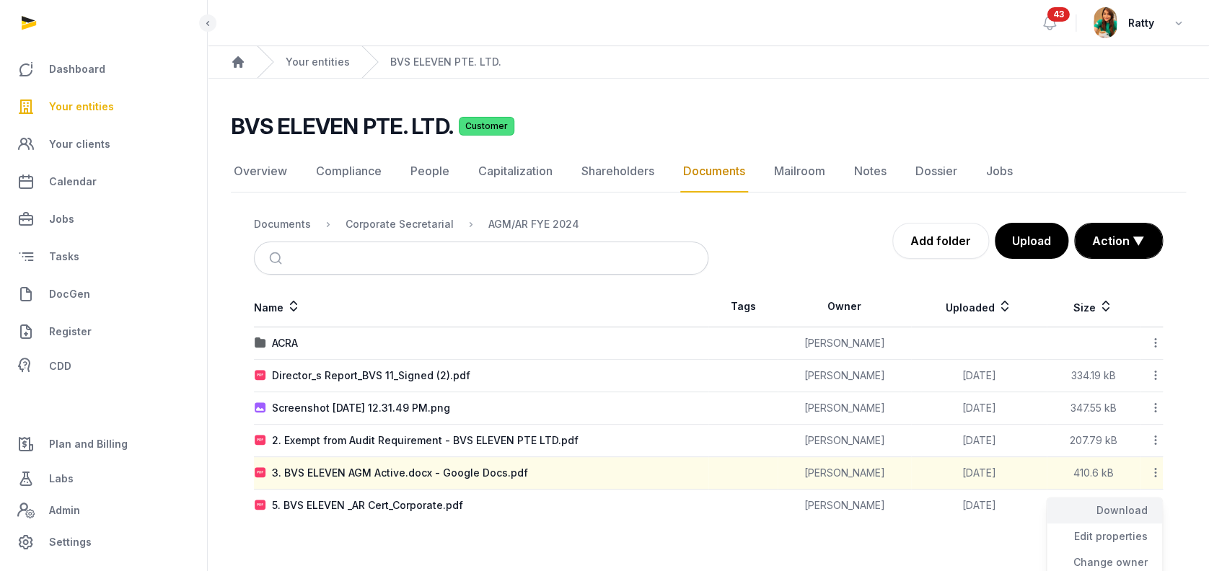
click at [1134, 501] on div "Download" at bounding box center [1104, 511] width 115 height 26
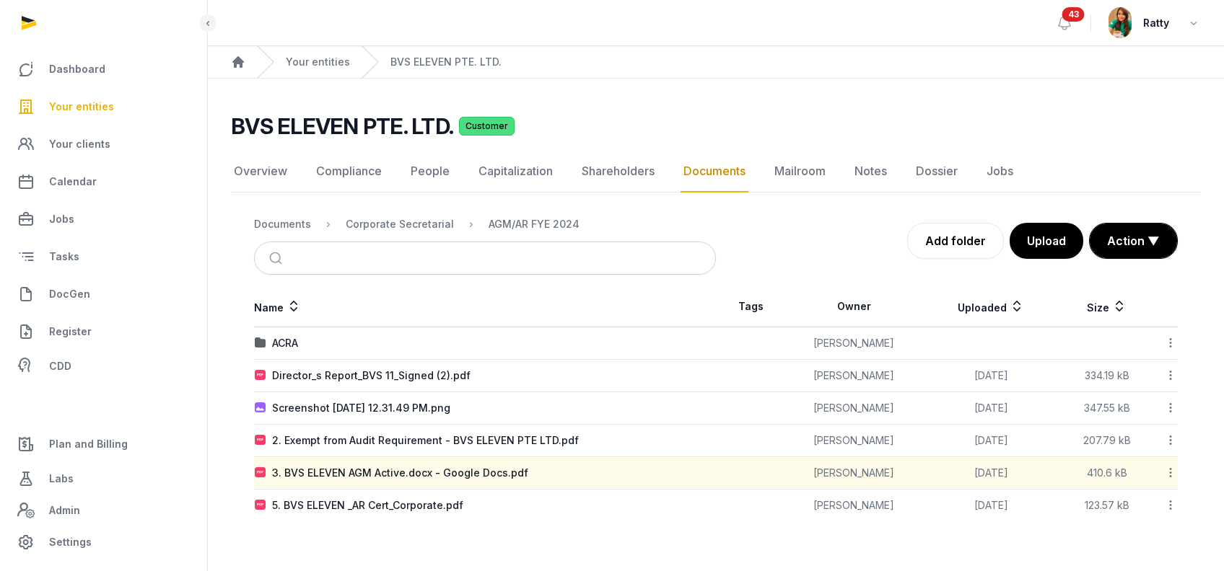
click at [1170, 503] on icon at bounding box center [1170, 505] width 13 height 15
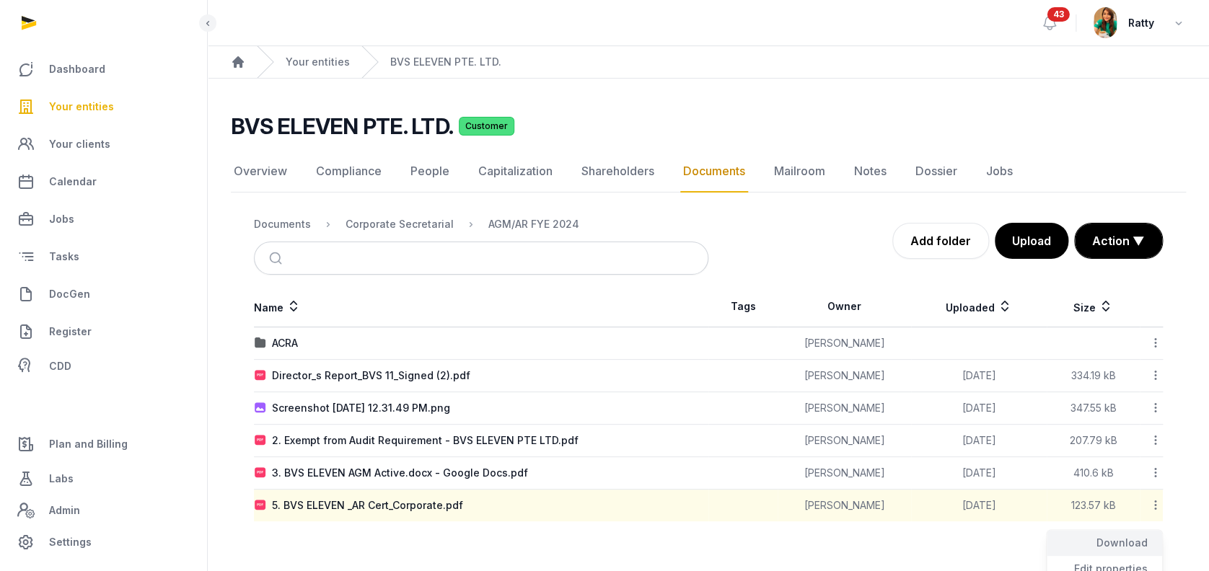
click at [1123, 543] on div "Download" at bounding box center [1104, 543] width 115 height 26
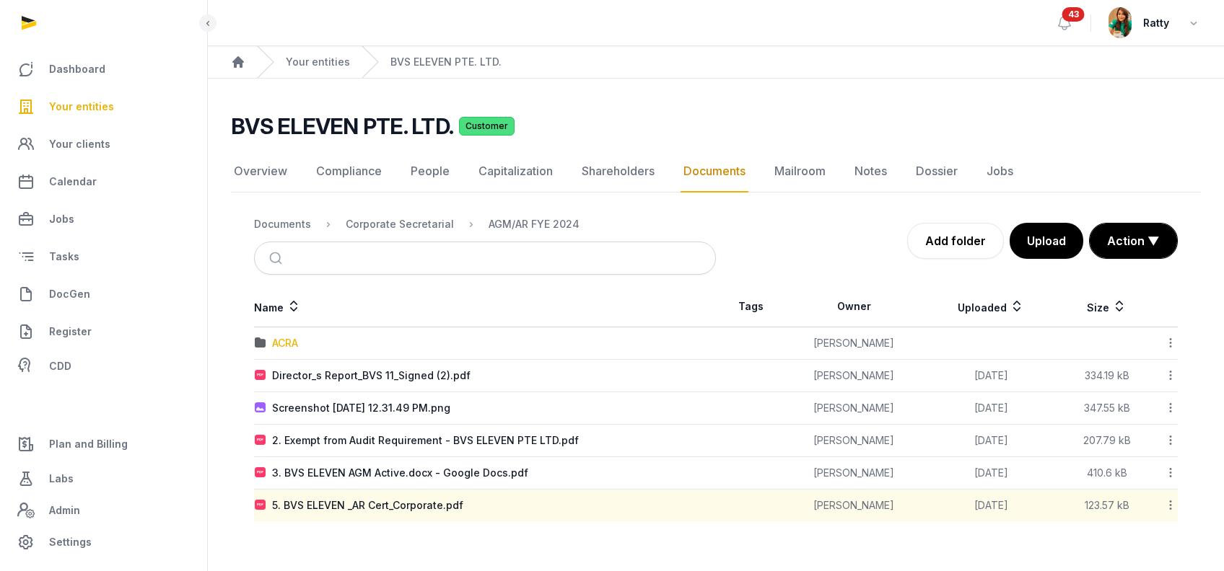
click at [292, 344] on div "ACRA" at bounding box center [285, 343] width 26 height 14
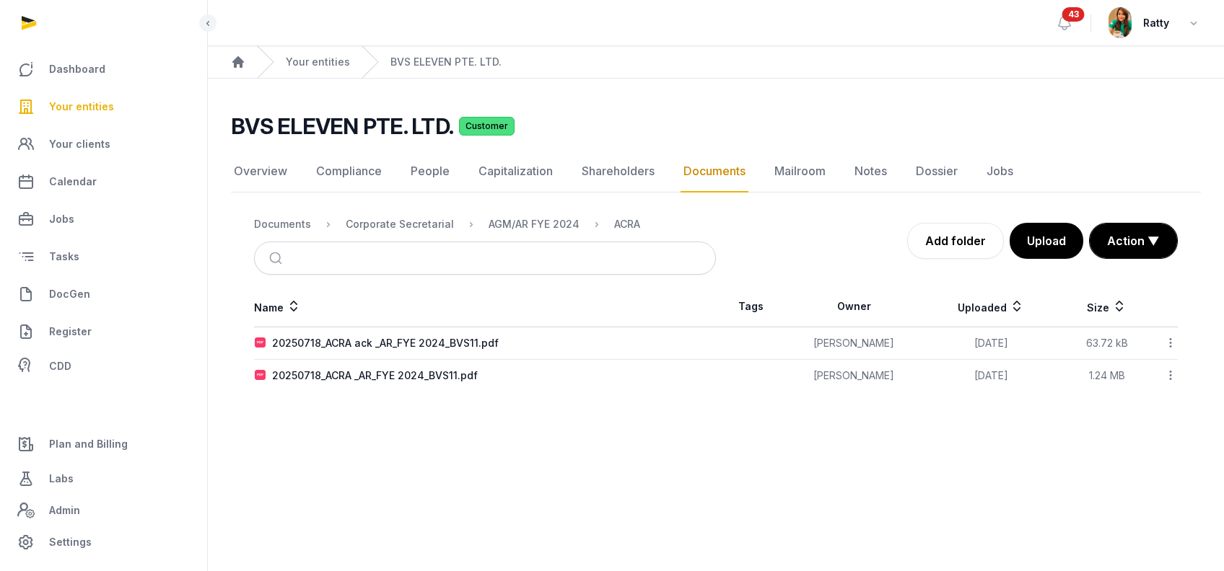
click at [1165, 346] on icon at bounding box center [1170, 342] width 13 height 15
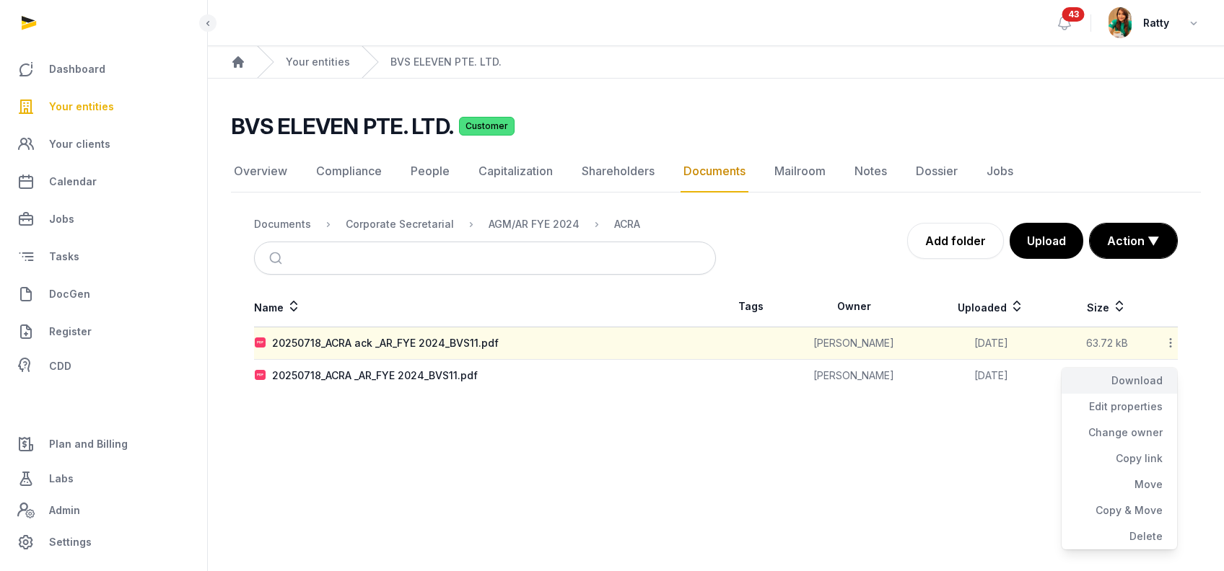
click at [1148, 377] on div "Download" at bounding box center [1118, 381] width 115 height 26
click at [1170, 377] on icon at bounding box center [1170, 375] width 13 height 15
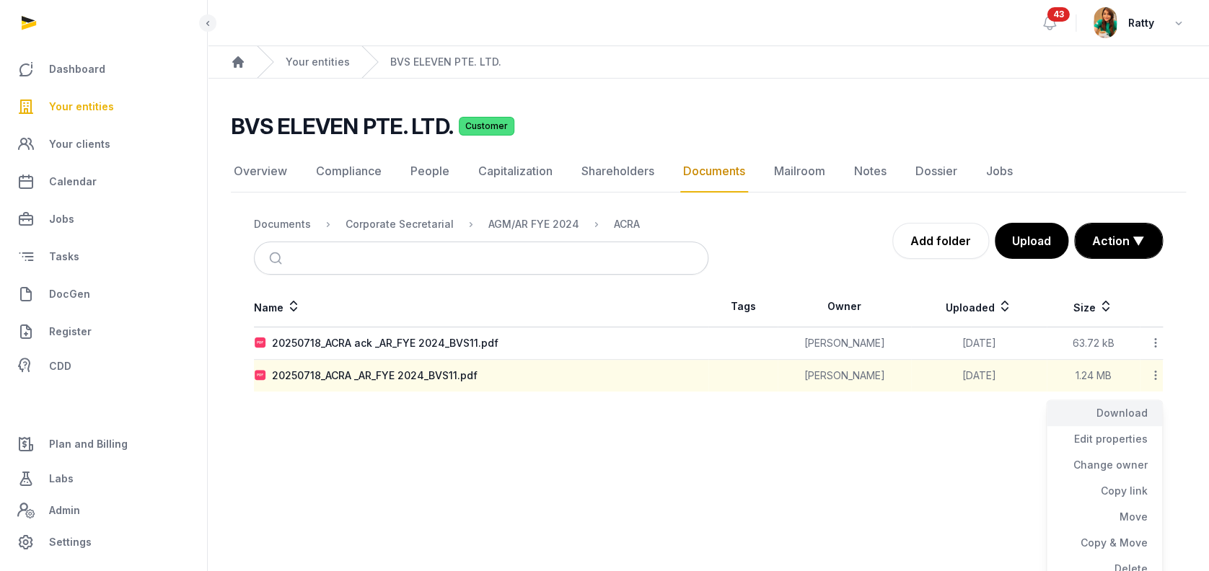
click at [1136, 408] on div "Download" at bounding box center [1104, 413] width 115 height 26
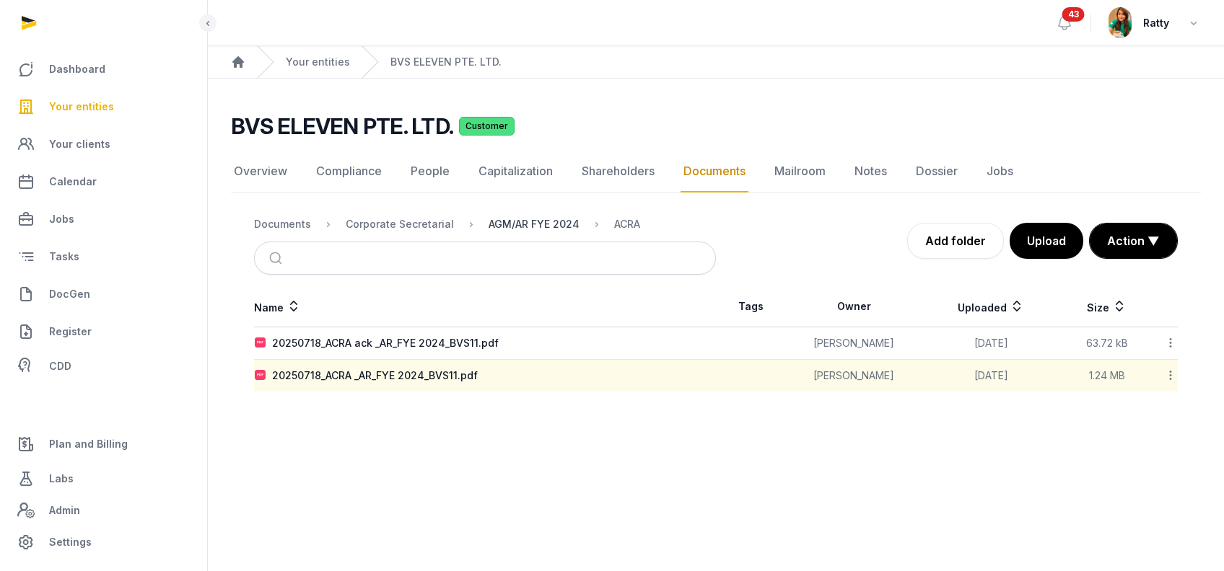
drag, startPoint x: 532, startPoint y: 229, endPoint x: 522, endPoint y: 221, distance: 13.3
click at [532, 229] on div "AGM/AR FYE 2024" at bounding box center [533, 224] width 91 height 14
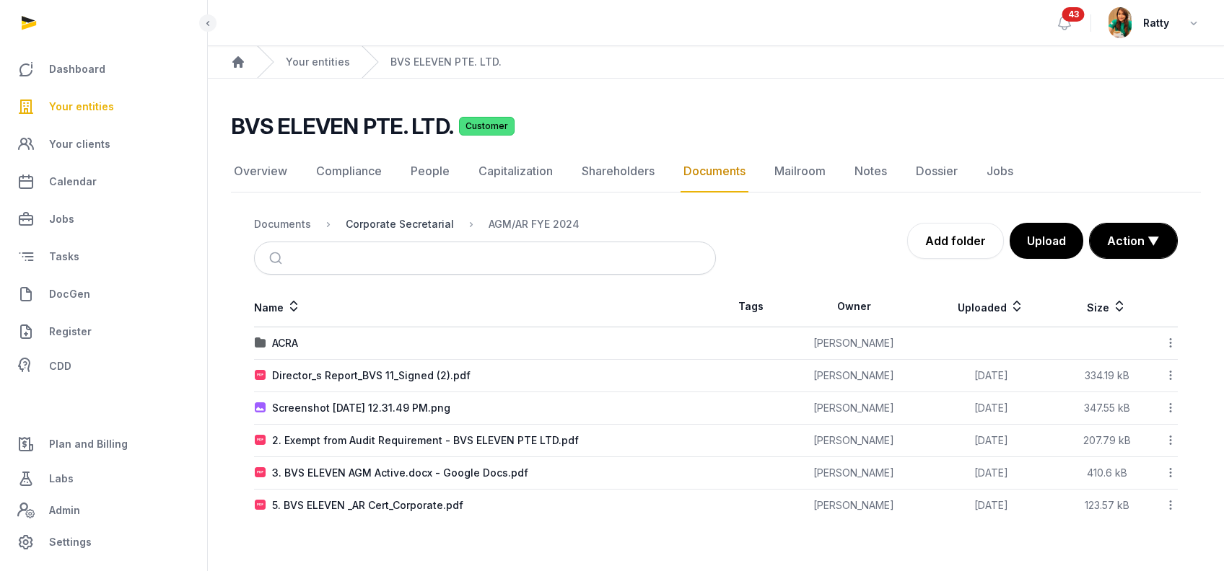
click at [417, 225] on div "Corporate Secretarial" at bounding box center [400, 224] width 108 height 14
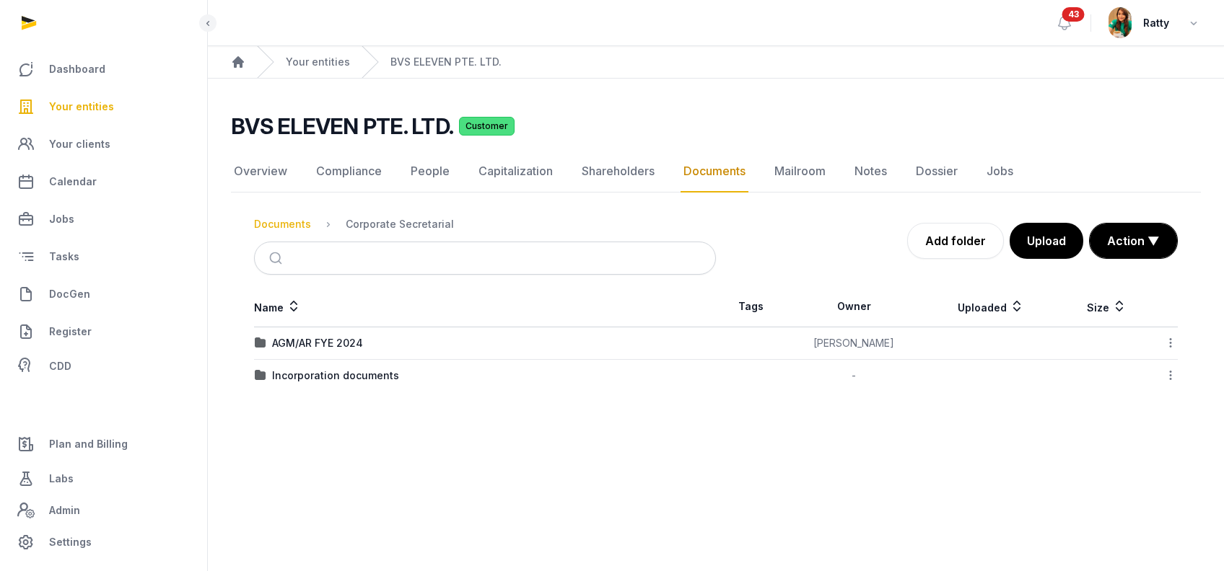
click at [290, 226] on div "Documents" at bounding box center [282, 224] width 57 height 14
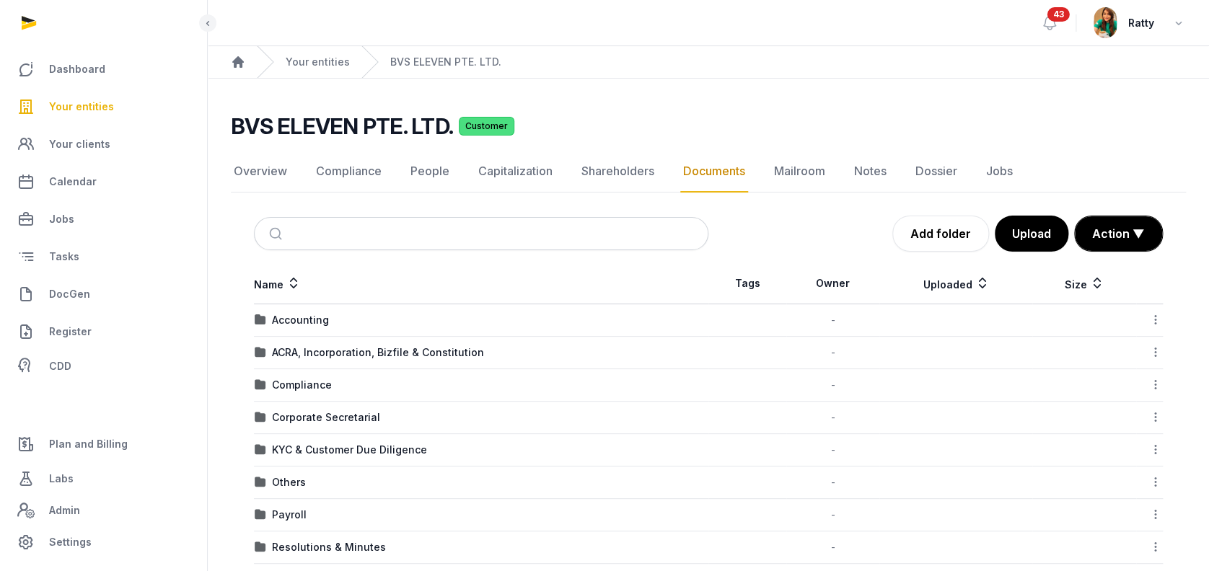
scroll to position [96, 0]
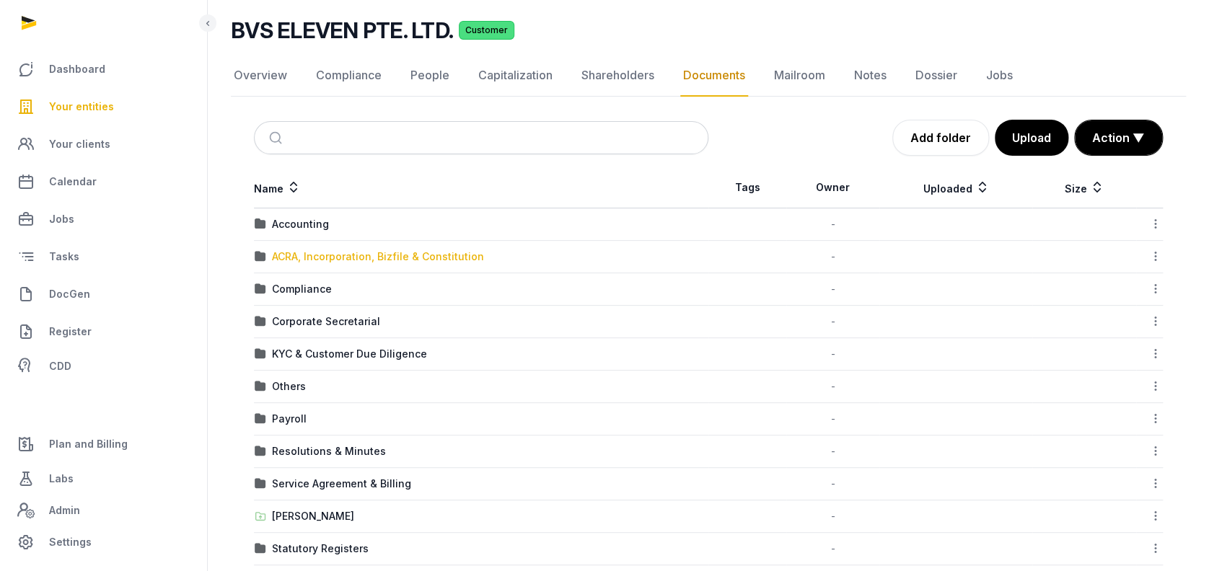
click at [328, 258] on div "ACRA, Incorporation, Bizfile & Constitution" at bounding box center [378, 257] width 212 height 14
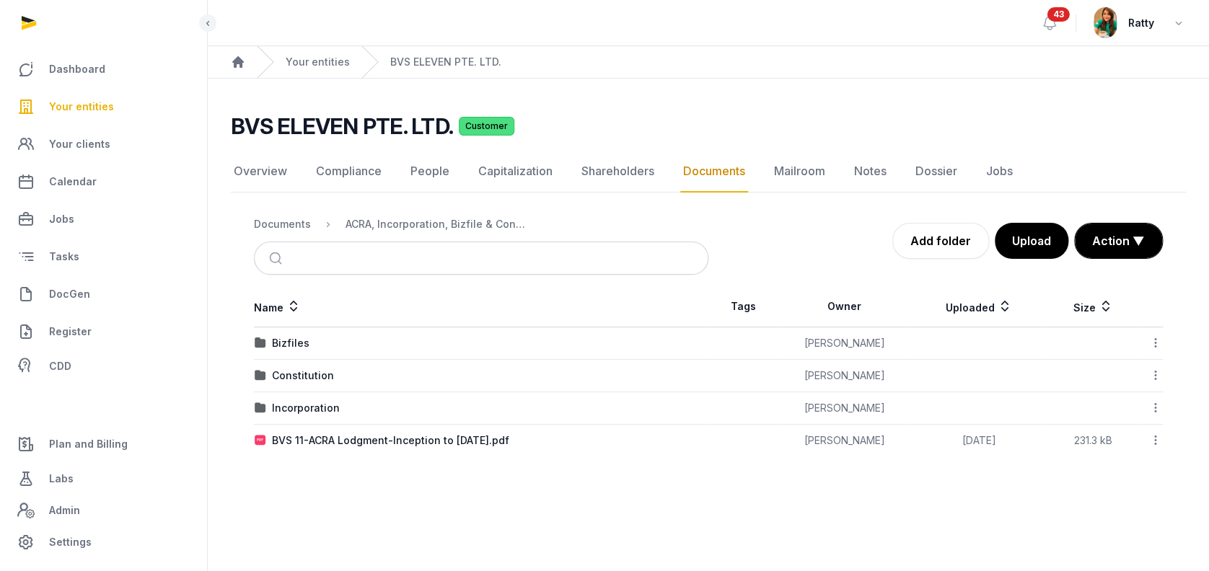
scroll to position [0, 0]
click at [273, 341] on div "Bizfiles" at bounding box center [291, 343] width 38 height 14
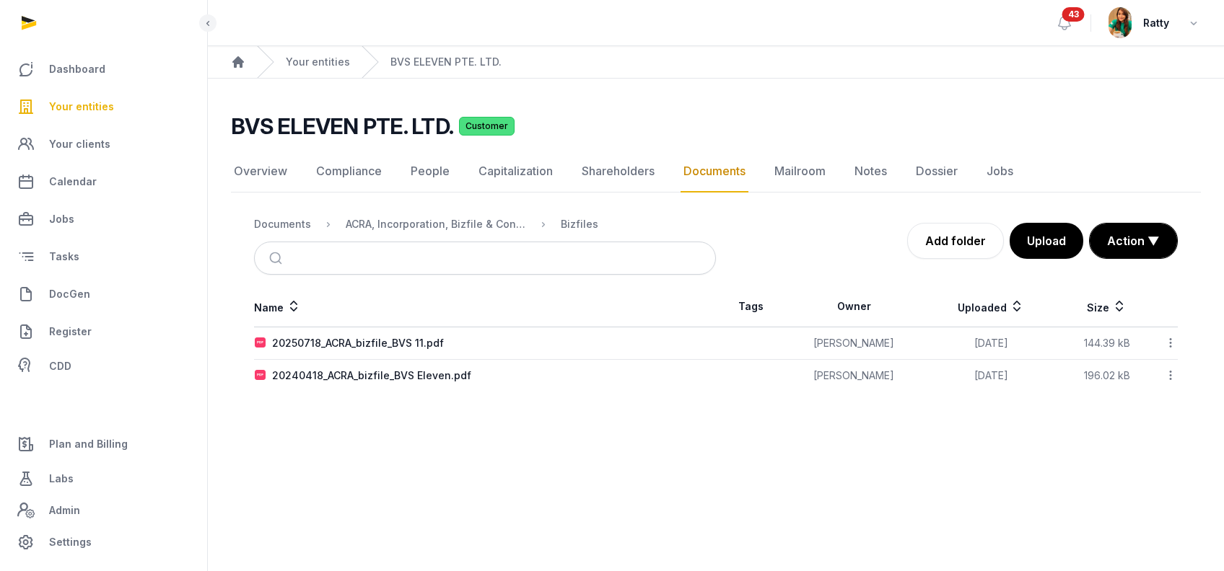
click at [1174, 341] on icon at bounding box center [1170, 342] width 13 height 15
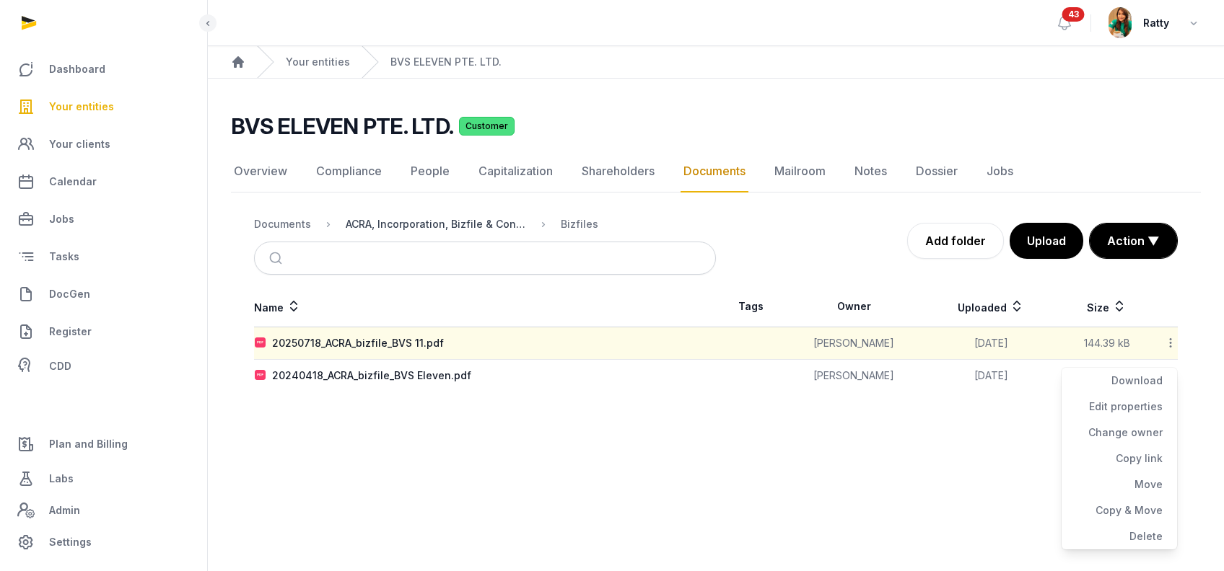
click at [497, 223] on div "ACRA, Incorporation, Bizfile & Constitution" at bounding box center [436, 224] width 180 height 14
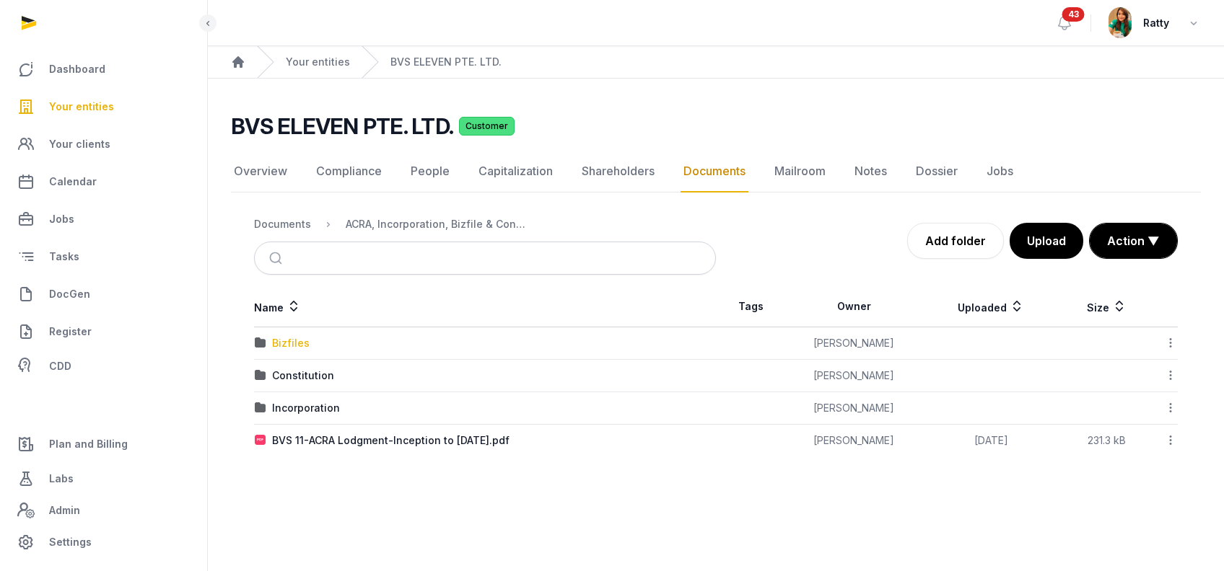
click at [279, 341] on div "Bizfiles" at bounding box center [291, 343] width 38 height 14
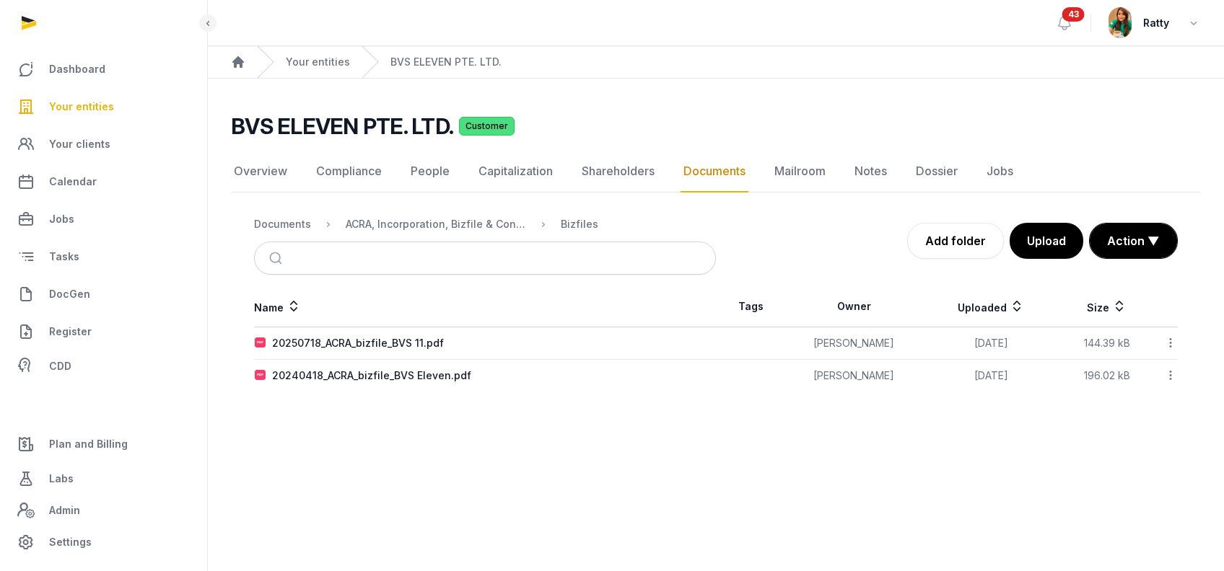
click at [1171, 341] on icon at bounding box center [1170, 342] width 13 height 15
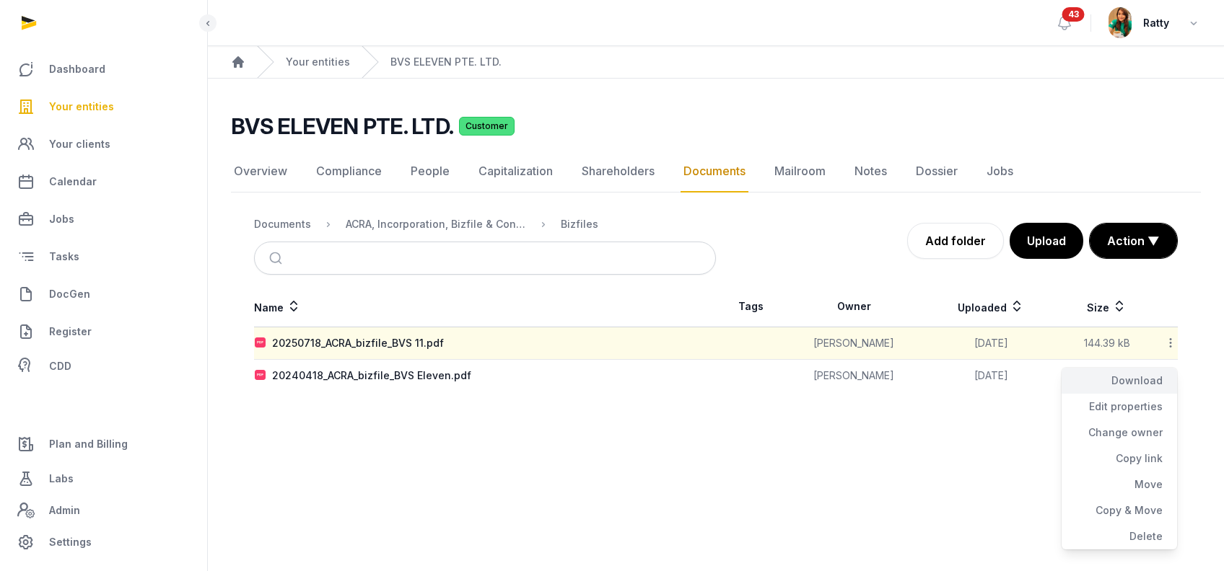
click at [1139, 381] on div "Download" at bounding box center [1118, 381] width 115 height 26
click at [494, 225] on div "ACRA, Incorporation, Bizfile & Constitution" at bounding box center [436, 224] width 180 height 14
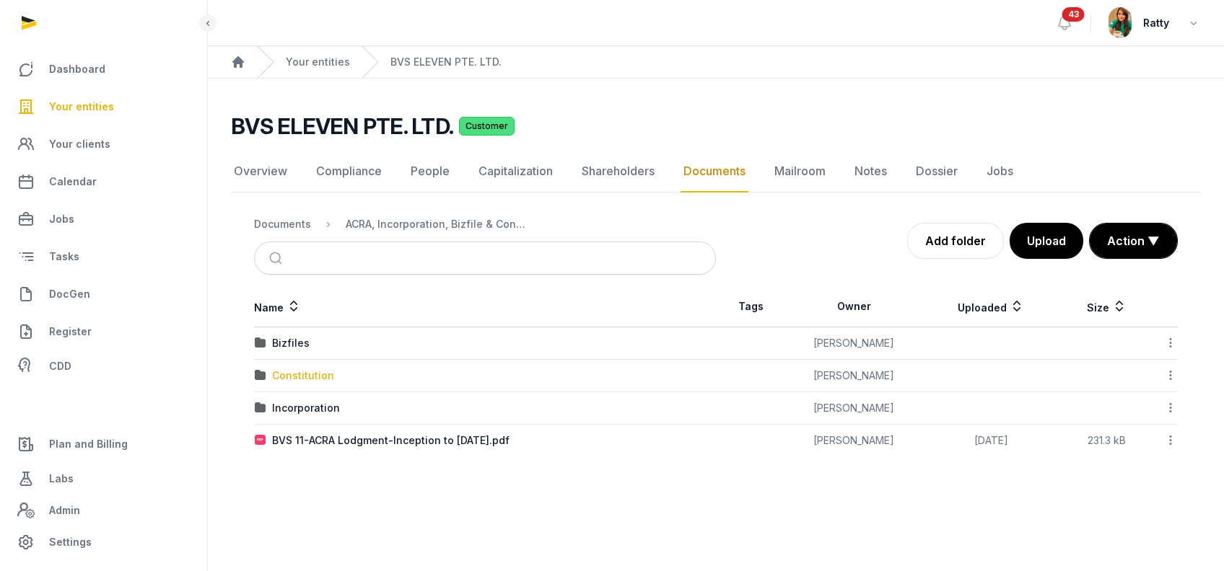
click at [284, 380] on div "Constitution" at bounding box center [303, 376] width 62 height 14
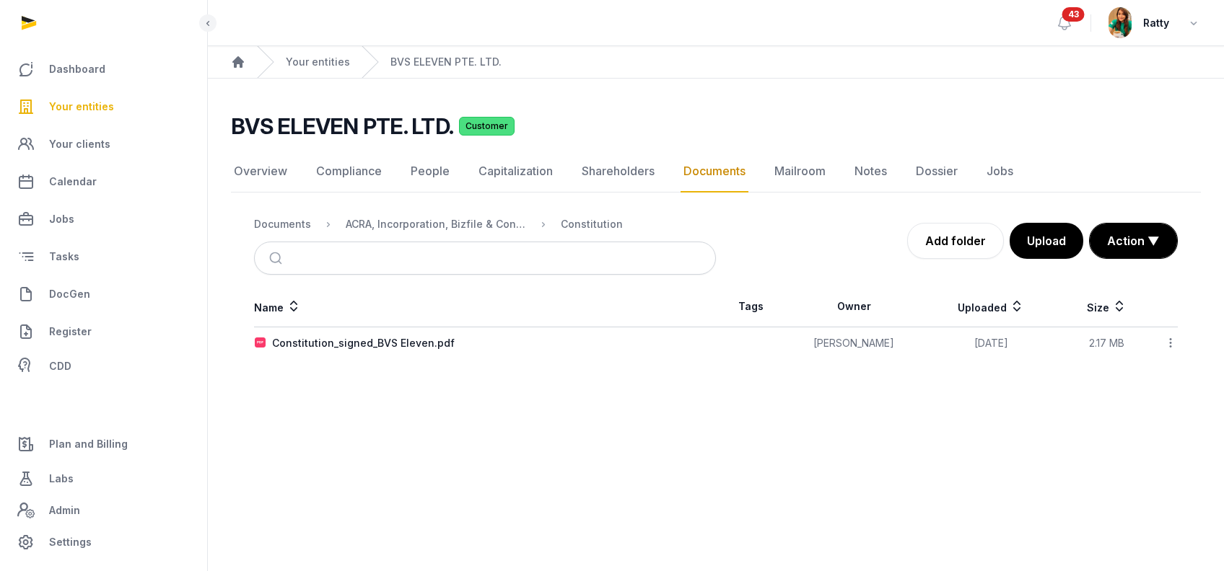
click at [1168, 348] on icon at bounding box center [1170, 342] width 13 height 15
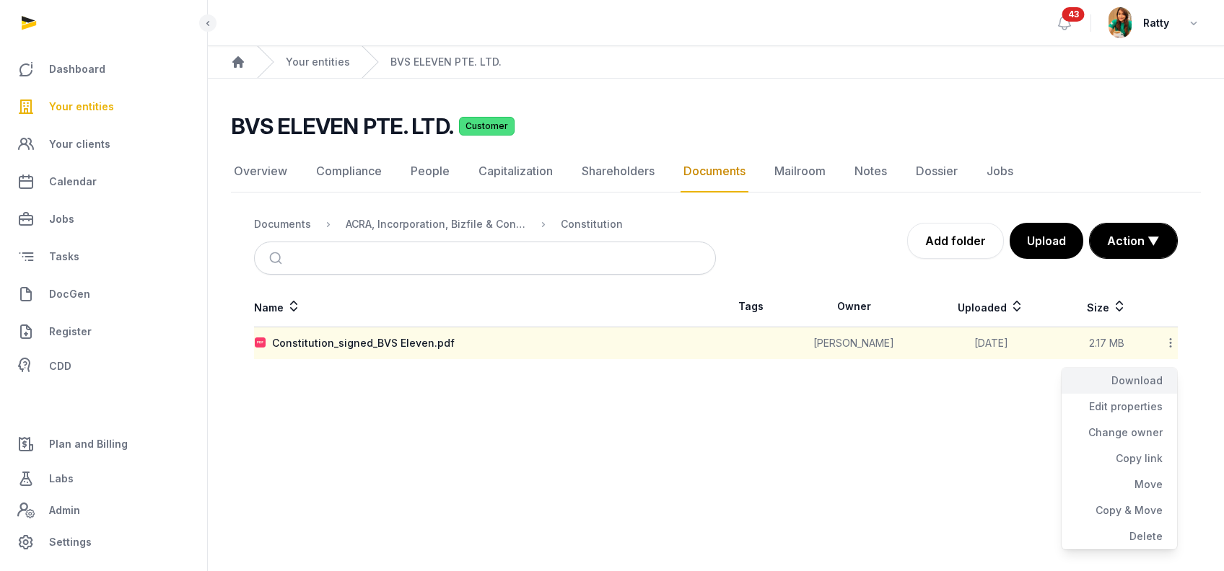
click at [1138, 377] on div "Download" at bounding box center [1118, 381] width 115 height 26
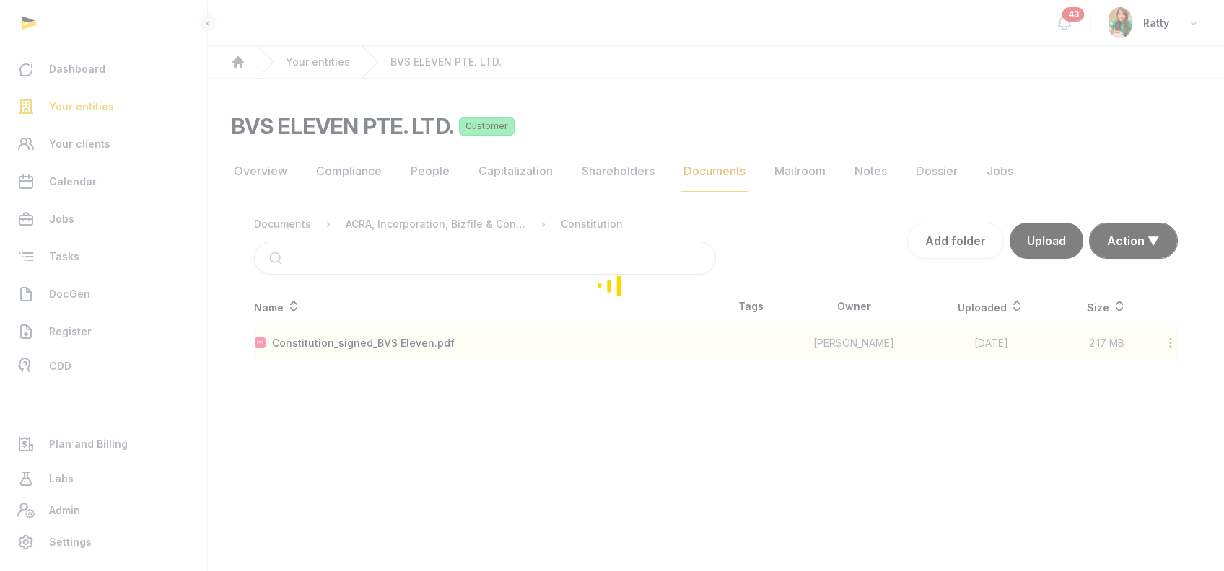
click at [491, 223] on div "Loading" at bounding box center [612, 285] width 1224 height 571
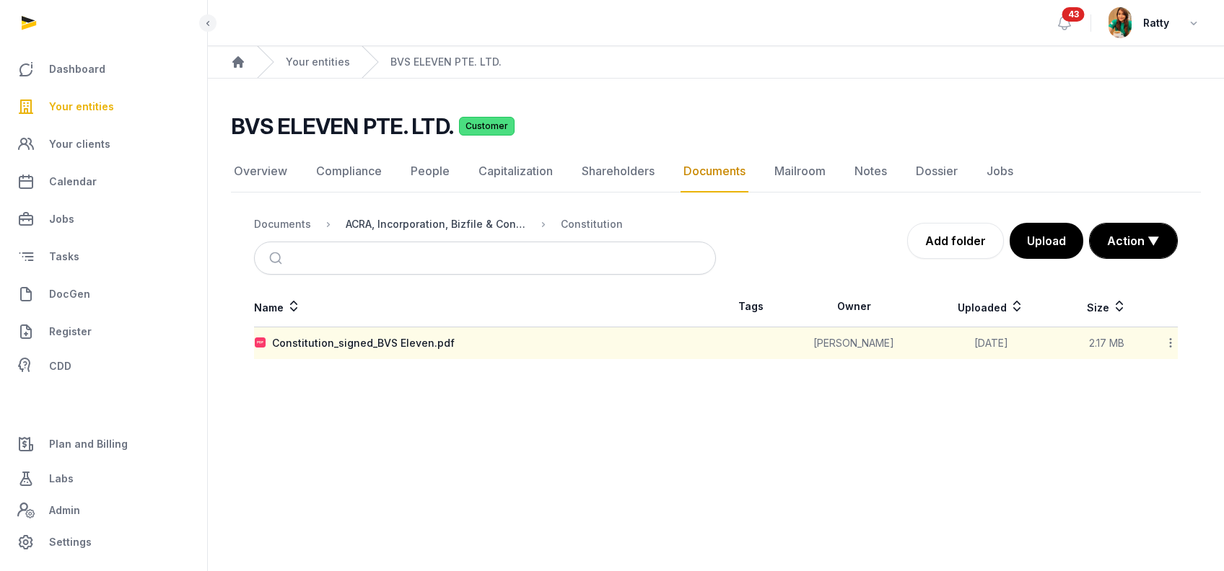
click at [475, 222] on div "ACRA, Incorporation, Bizfile & Constitution" at bounding box center [436, 224] width 180 height 14
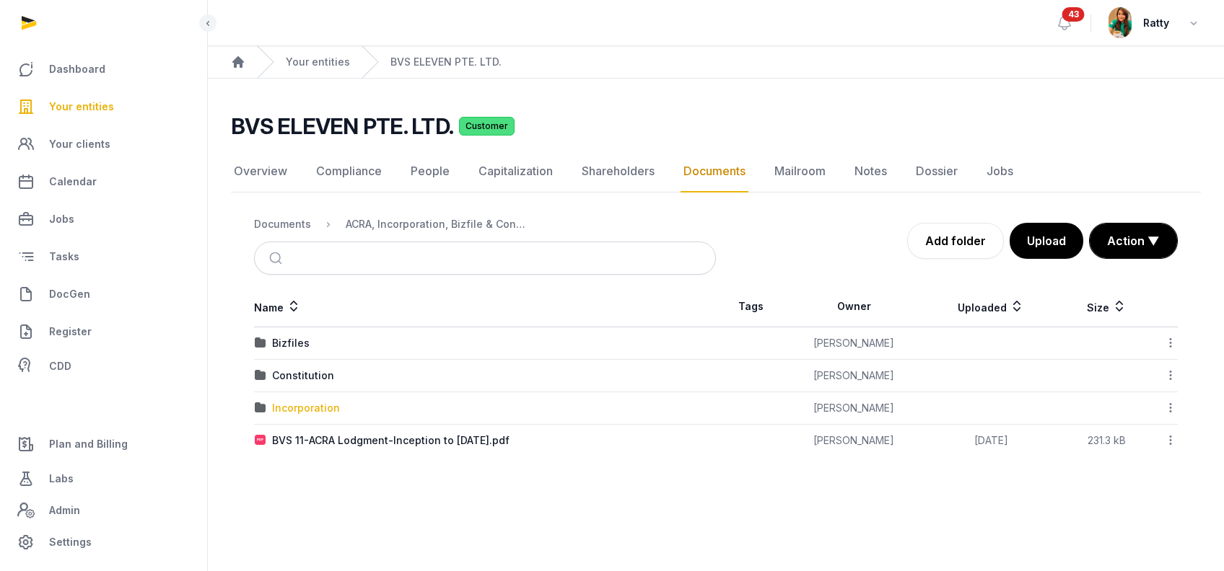
click at [306, 413] on div "Incorporation" at bounding box center [306, 408] width 68 height 14
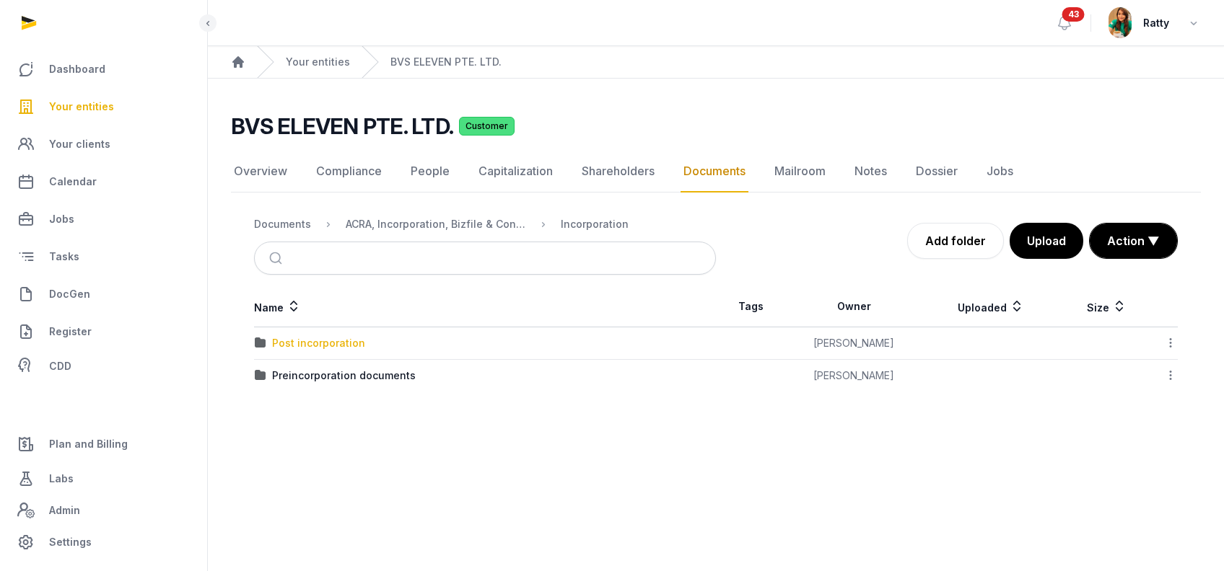
click at [323, 346] on div "Post incorporation" at bounding box center [318, 343] width 93 height 14
click at [595, 220] on div "Incorporation" at bounding box center [595, 224] width 68 height 14
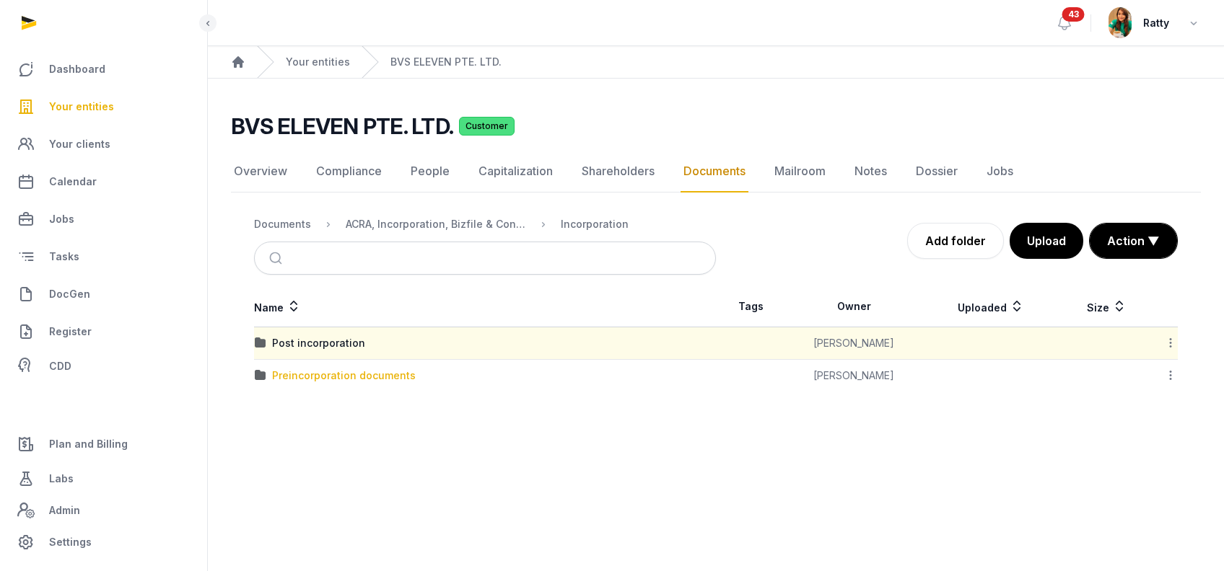
click at [338, 374] on div "Preincorporation documents" at bounding box center [344, 376] width 144 height 14
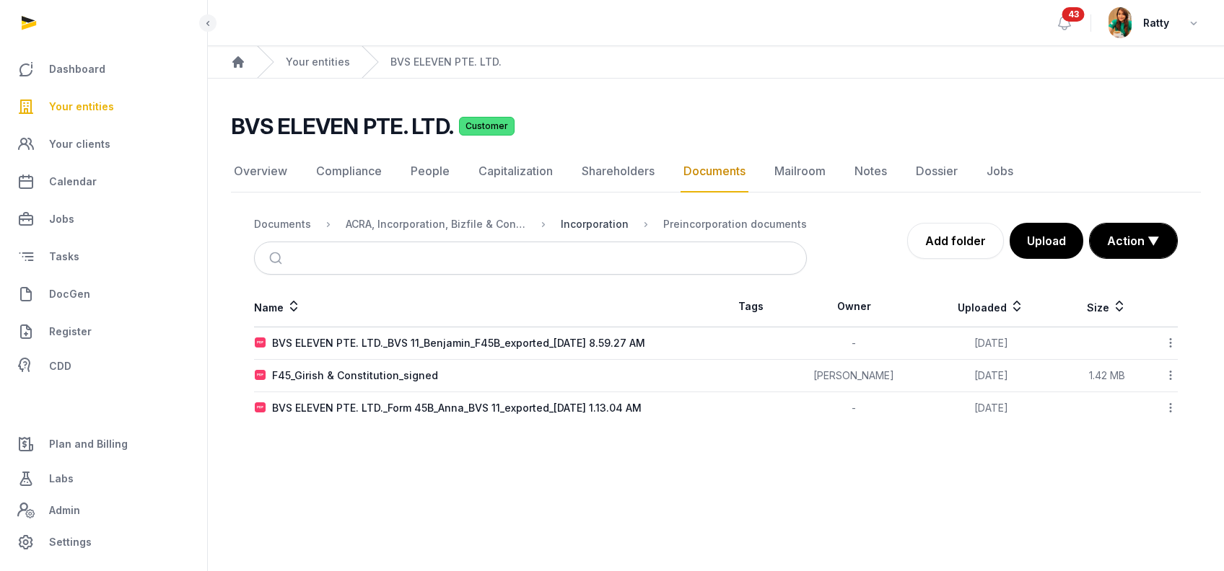
click at [595, 225] on div "Incorporation" at bounding box center [595, 224] width 68 height 14
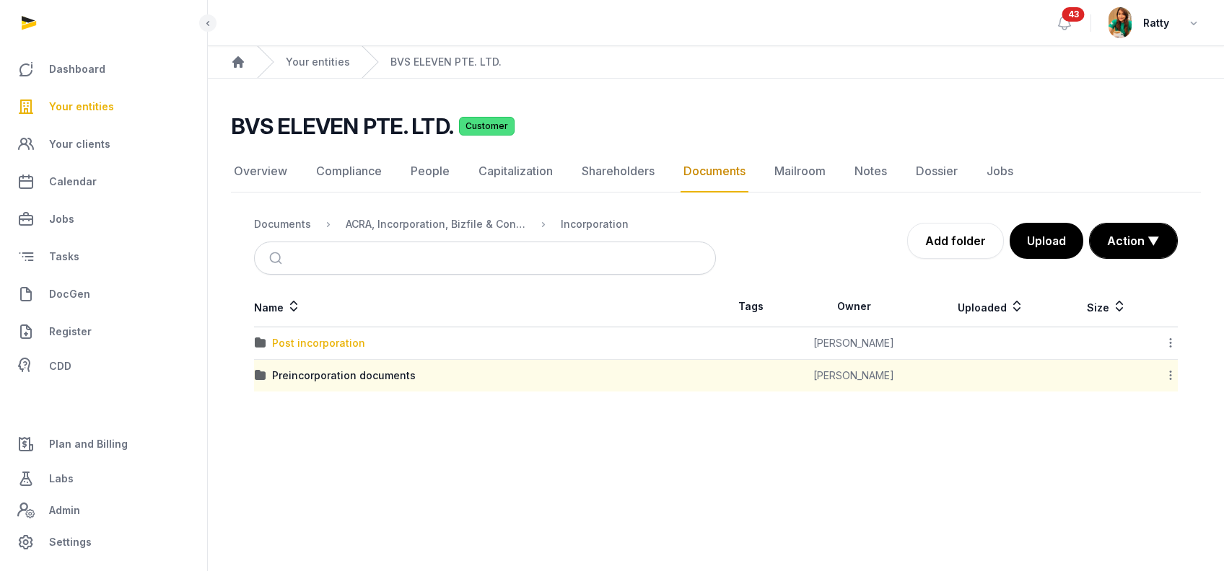
click at [359, 338] on div "Post incorporation" at bounding box center [318, 343] width 93 height 14
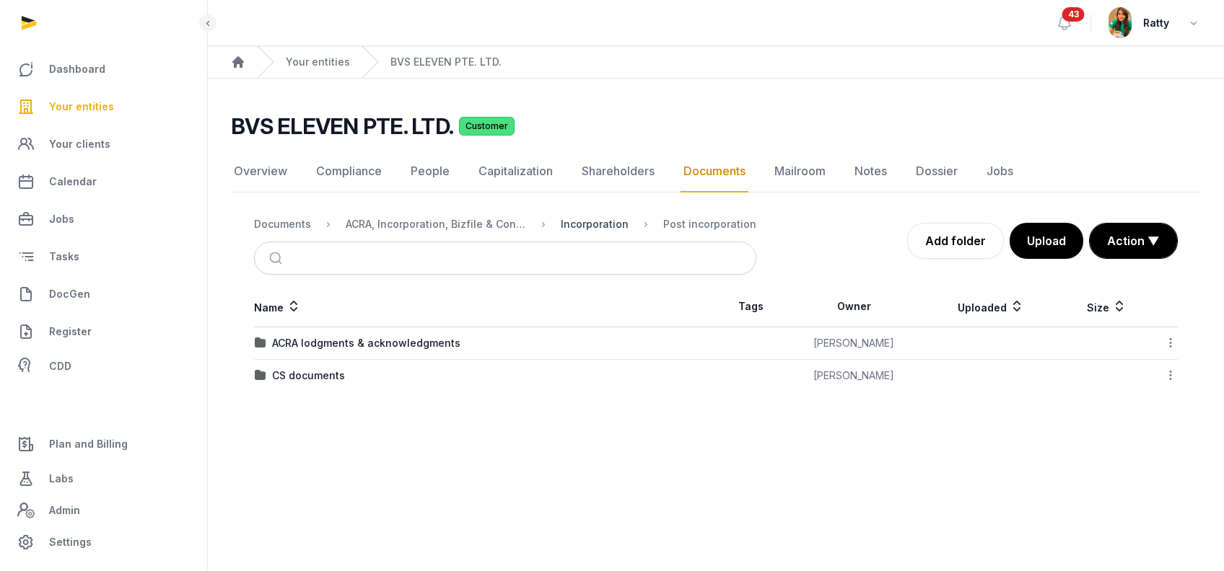
click at [602, 224] on div "Incorporation" at bounding box center [595, 224] width 68 height 14
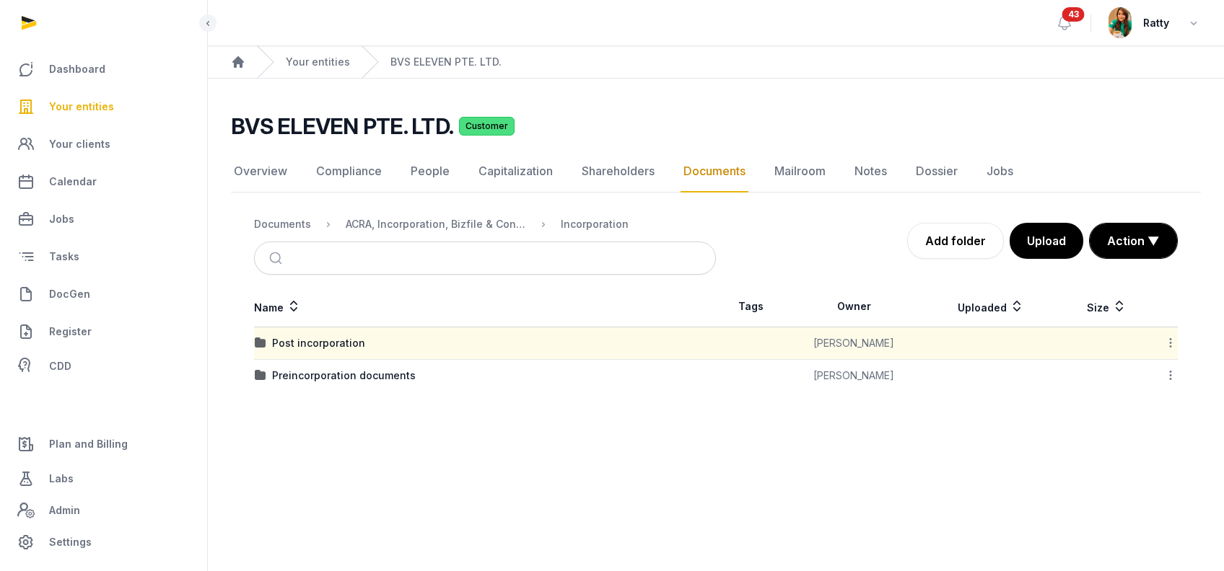
click at [1170, 341] on icon at bounding box center [1170, 342] width 13 height 15
click at [1139, 378] on div "Download Folder" at bounding box center [1118, 381] width 115 height 26
click at [1171, 369] on icon at bounding box center [1170, 375] width 13 height 15
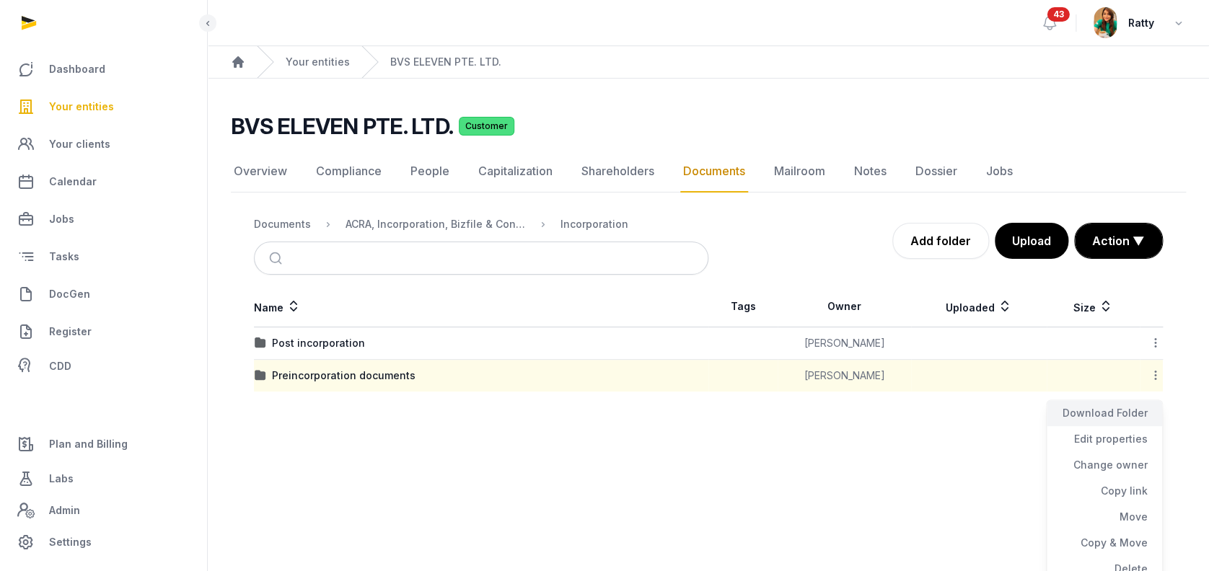
click at [1102, 404] on div "Download Folder" at bounding box center [1104, 413] width 115 height 26
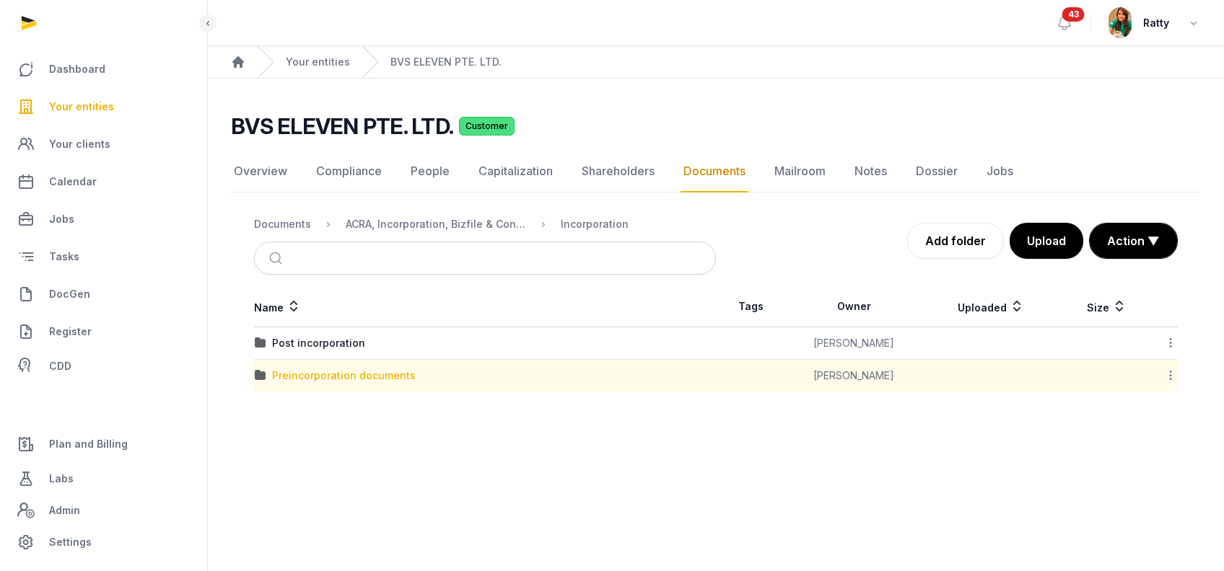
click at [310, 369] on div "Preincorporation documents" at bounding box center [344, 376] width 144 height 14
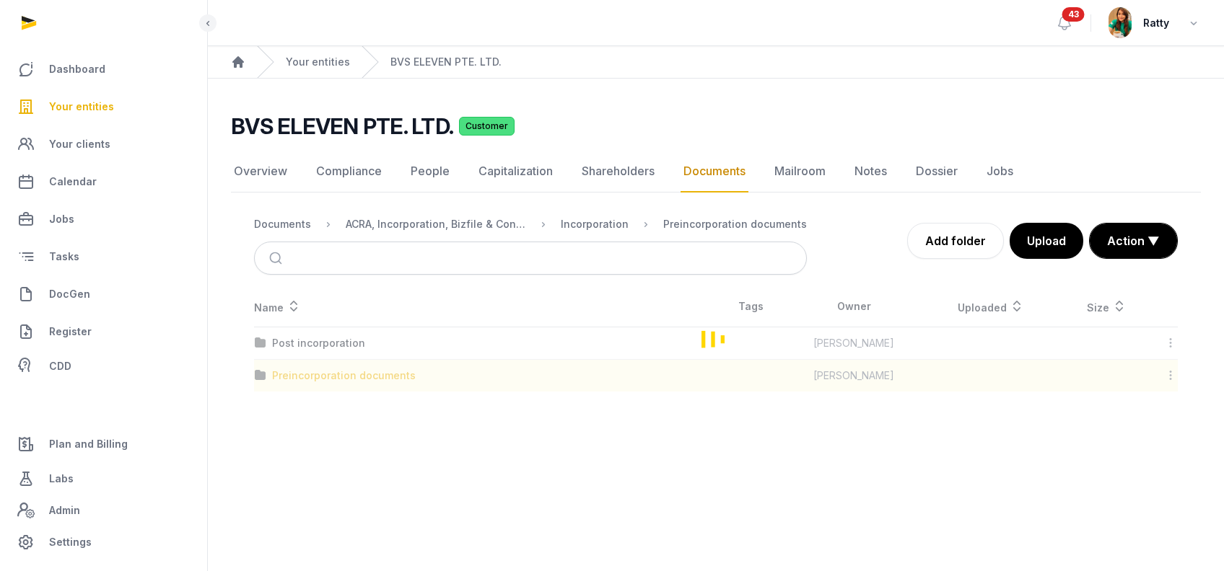
click at [310, 367] on div "Loading" at bounding box center [716, 338] width 970 height 105
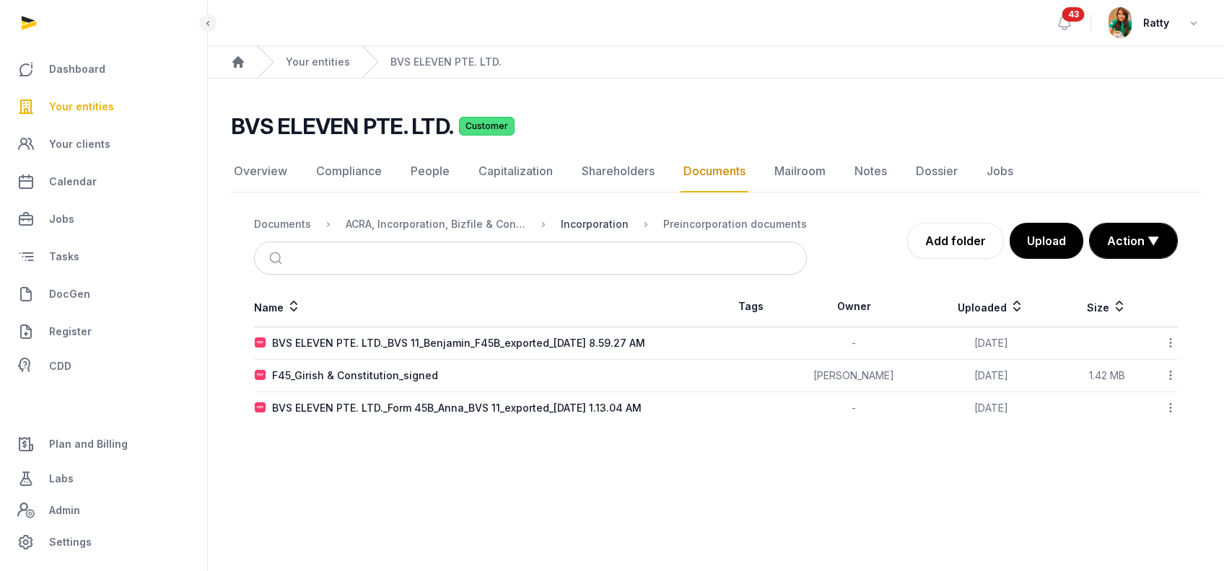
click at [600, 220] on div "Incorporation" at bounding box center [595, 224] width 68 height 14
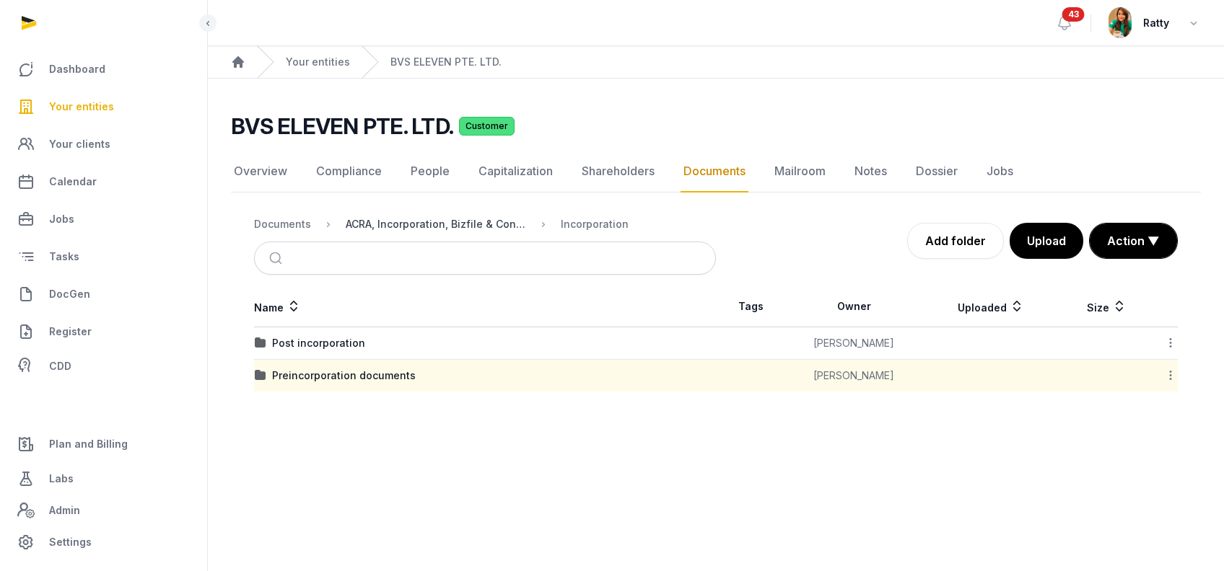
click at [484, 217] on div "ACRA, Incorporation, Bizfile & Constitution" at bounding box center [436, 224] width 180 height 14
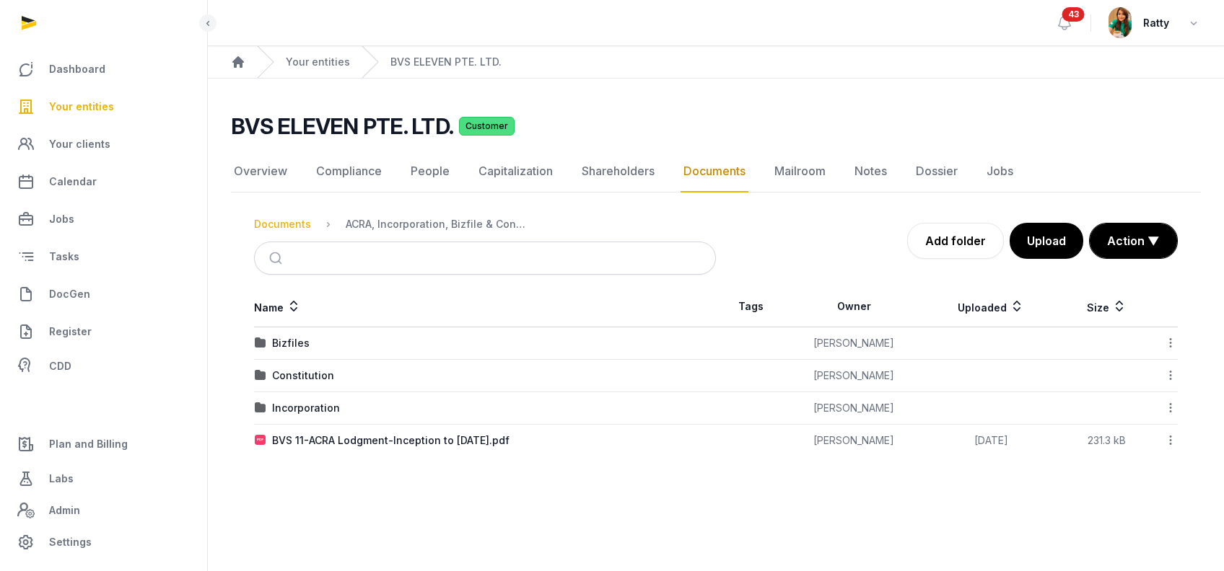
click at [282, 222] on div "Documents" at bounding box center [282, 224] width 57 height 14
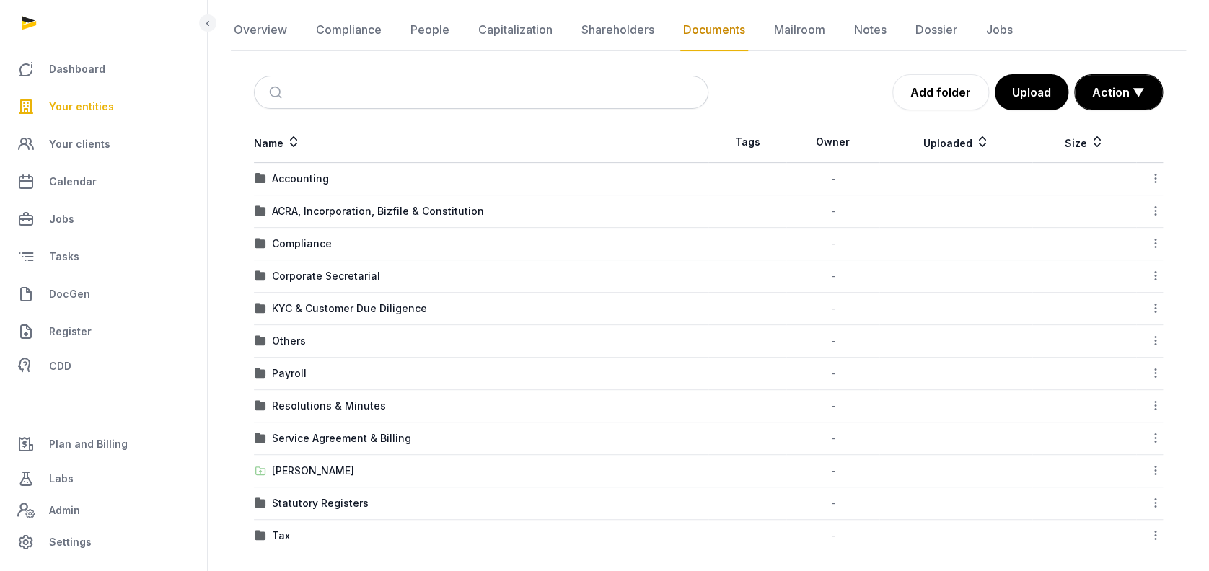
scroll to position [149, 0]
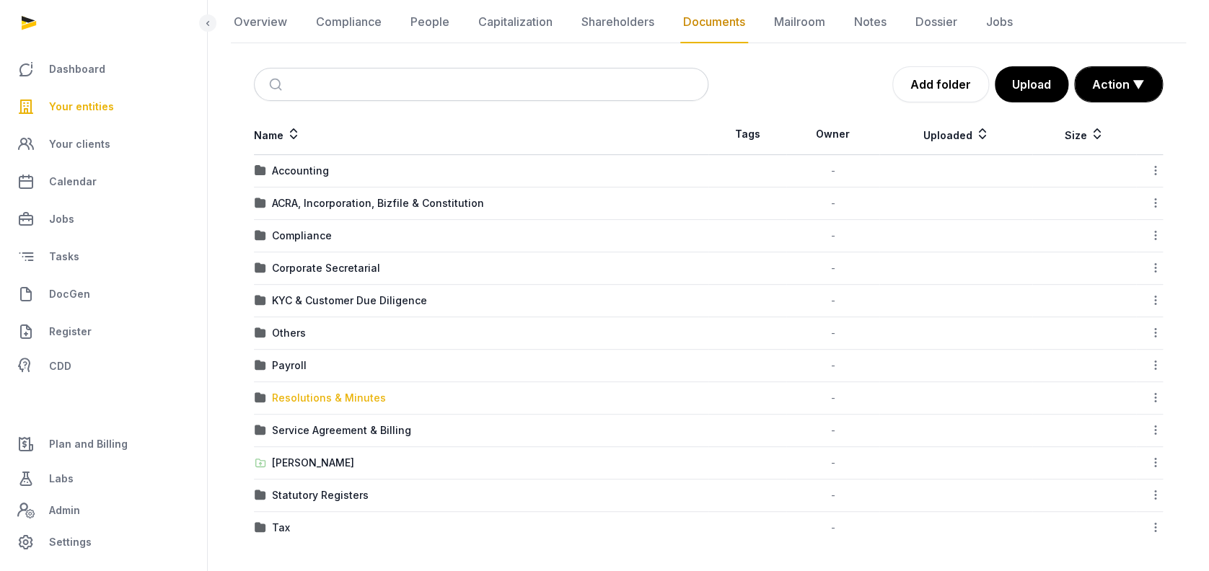
click at [307, 395] on div "Resolutions & Minutes" at bounding box center [329, 398] width 114 height 14
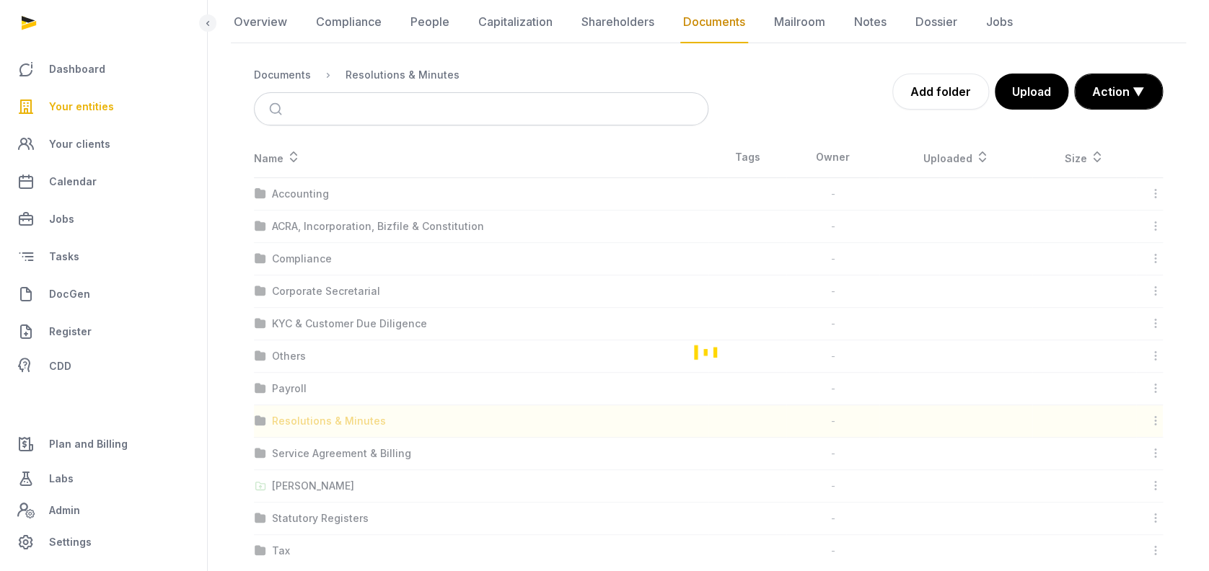
scroll to position [9, 0]
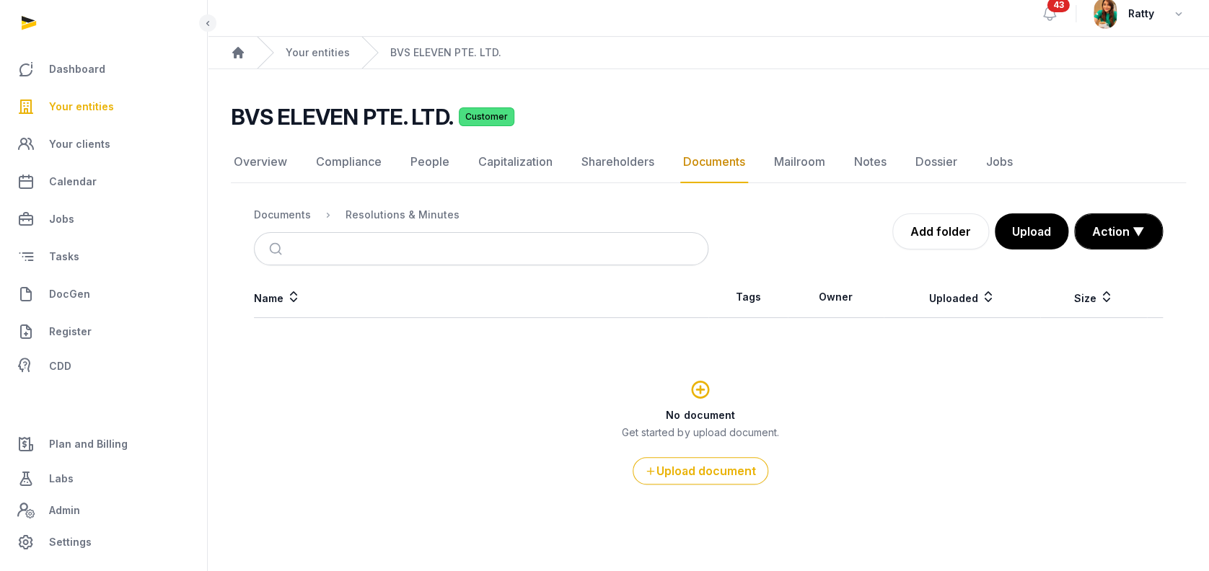
click at [293, 221] on div "Documents" at bounding box center [282, 215] width 57 height 14
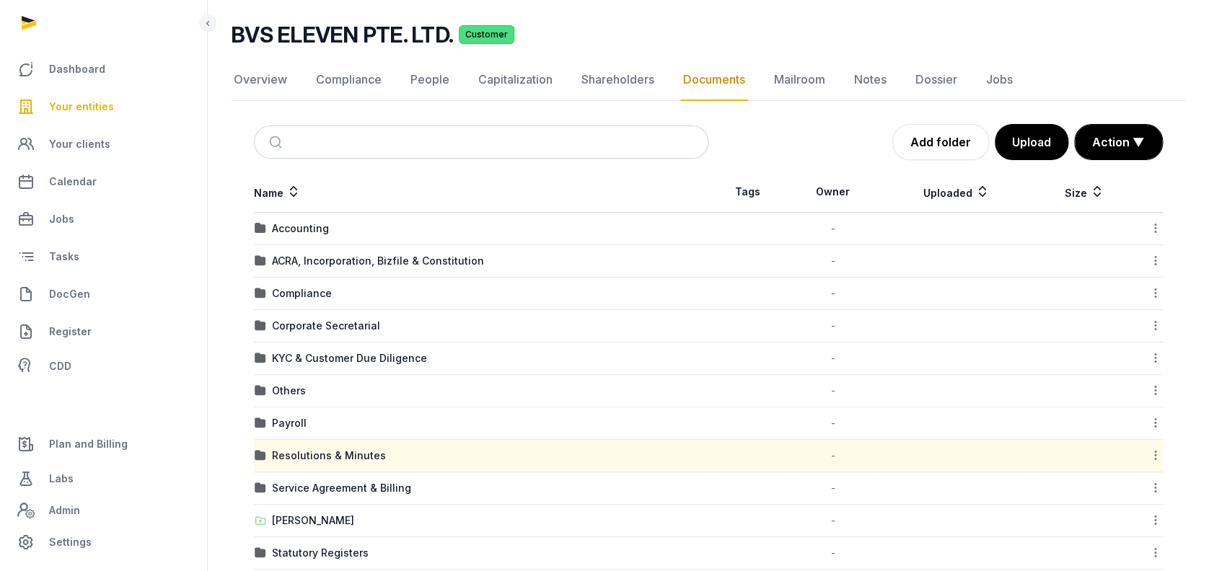
scroll to position [149, 0]
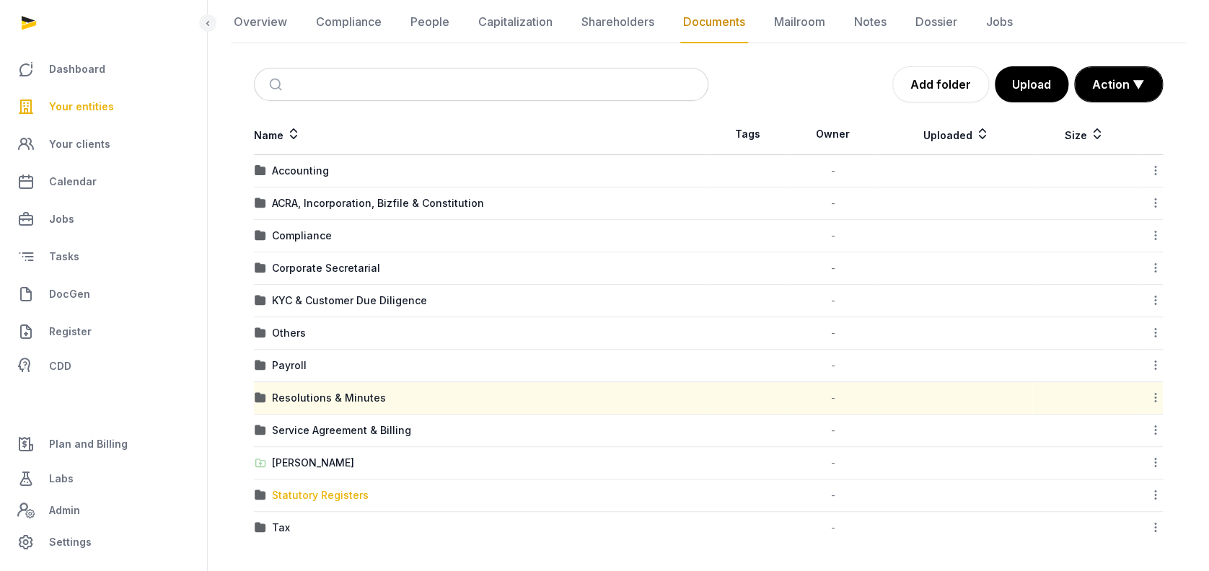
click at [310, 491] on div "Statutory Registers" at bounding box center [320, 495] width 97 height 14
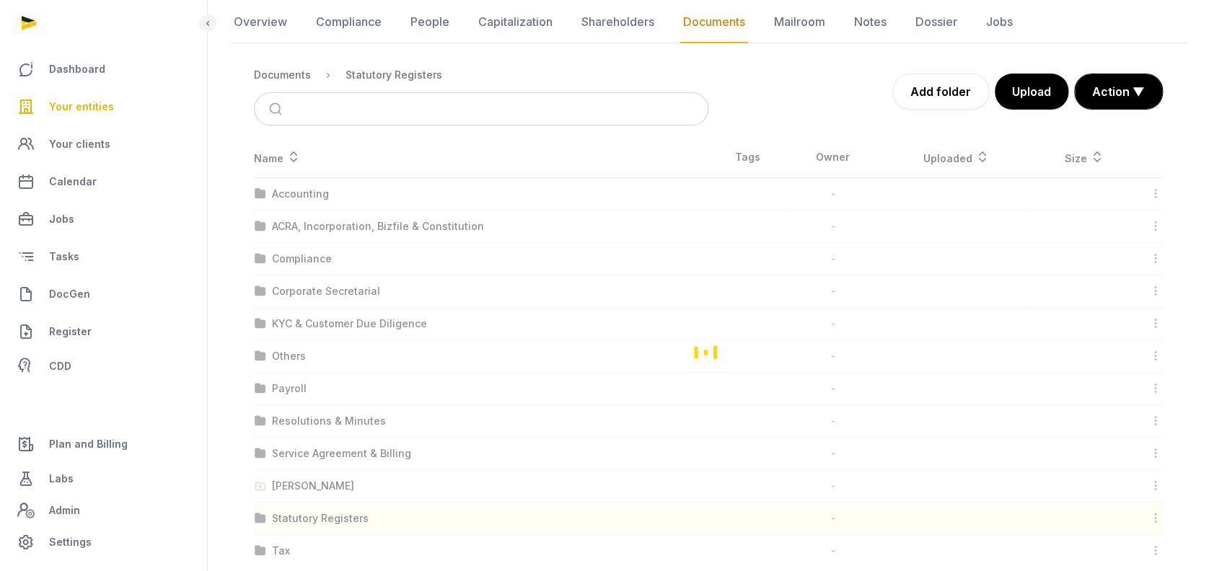
scroll to position [9, 0]
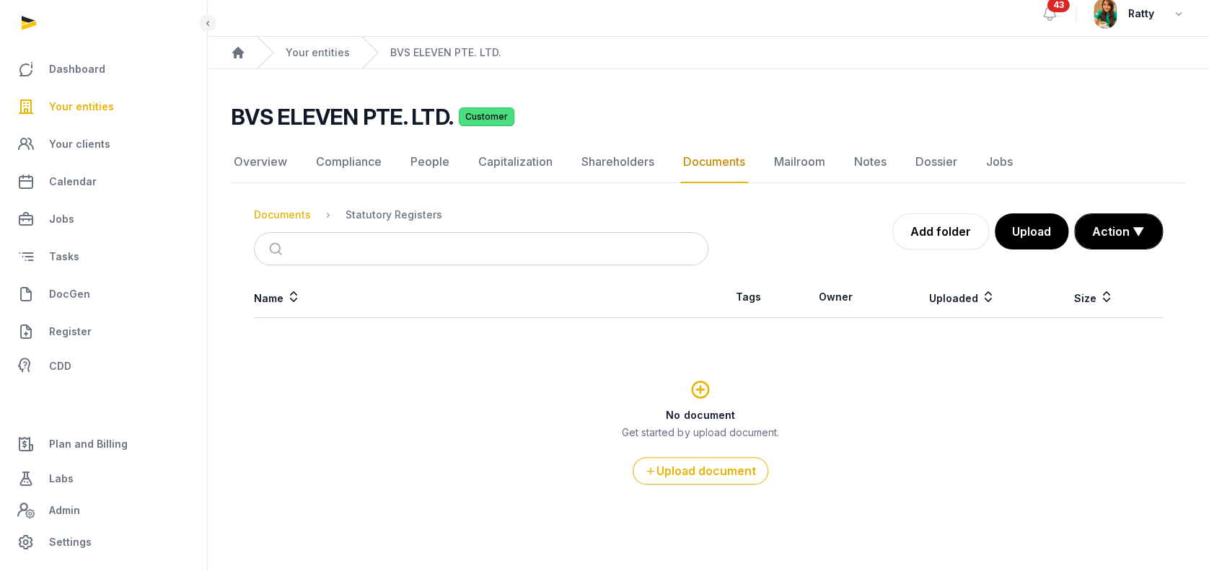
click at [278, 211] on div "Documents" at bounding box center [282, 215] width 57 height 14
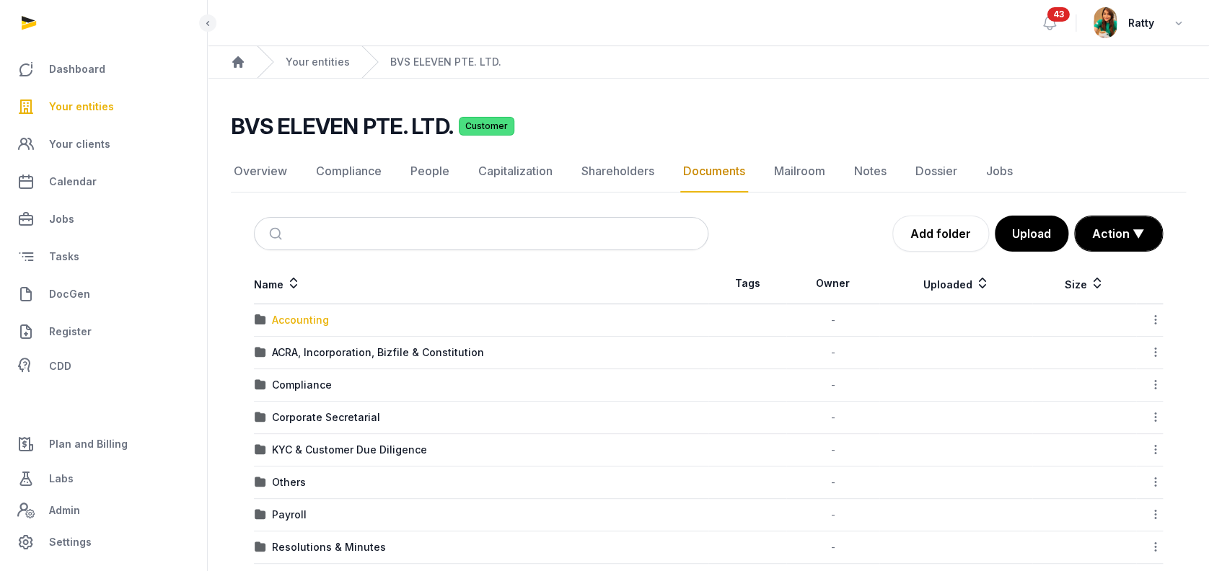
click at [301, 323] on div "Accounting" at bounding box center [300, 320] width 57 height 14
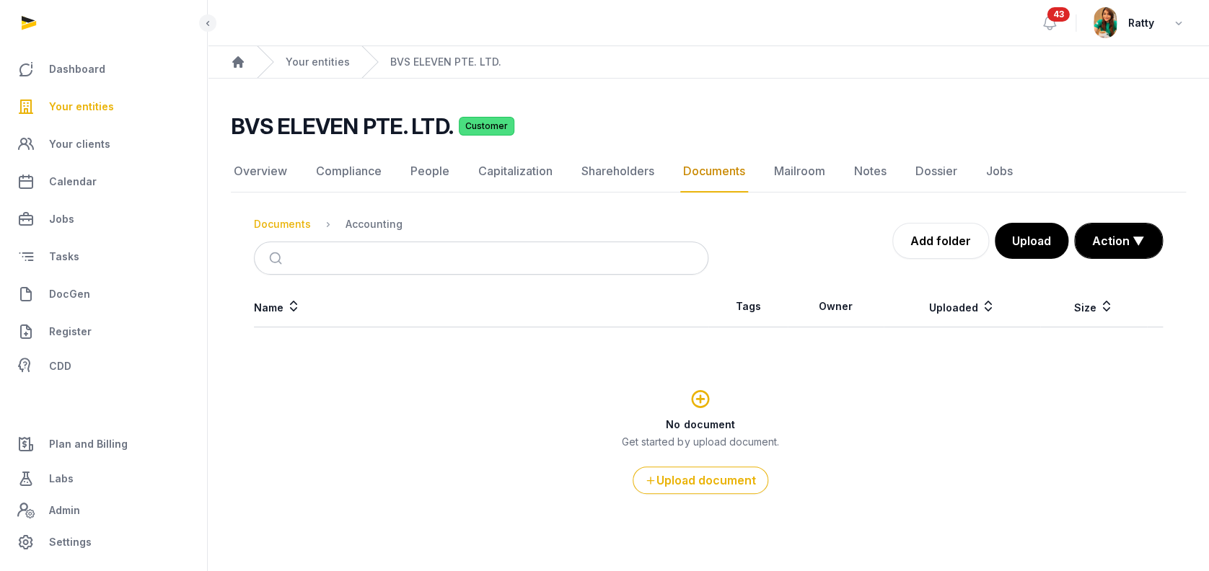
click at [271, 224] on div "Documents" at bounding box center [282, 224] width 57 height 14
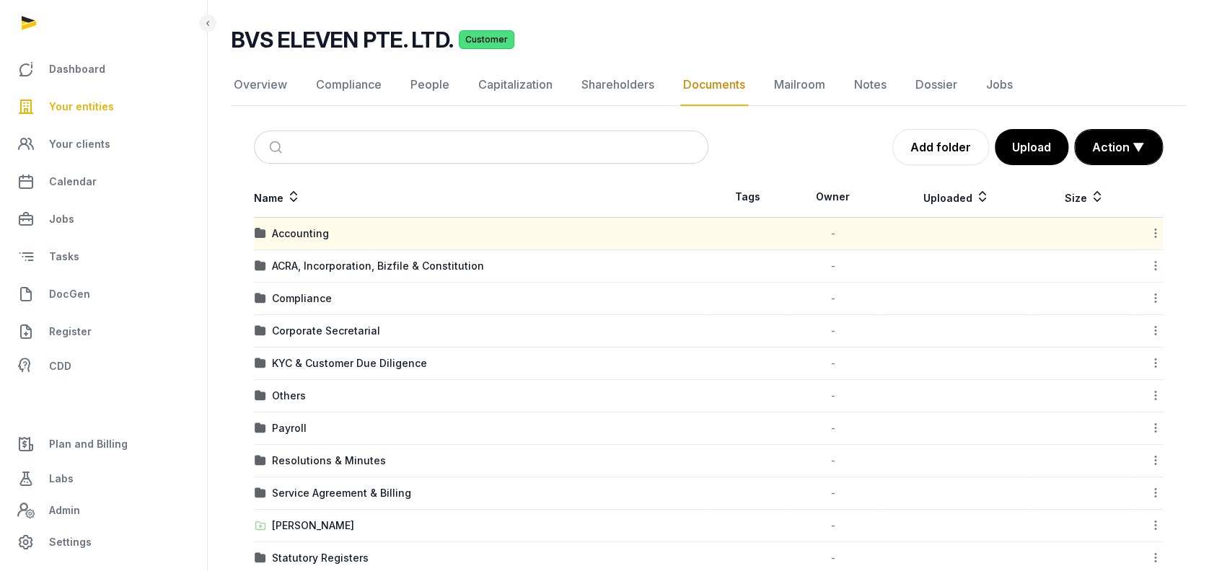
scroll to position [149, 0]
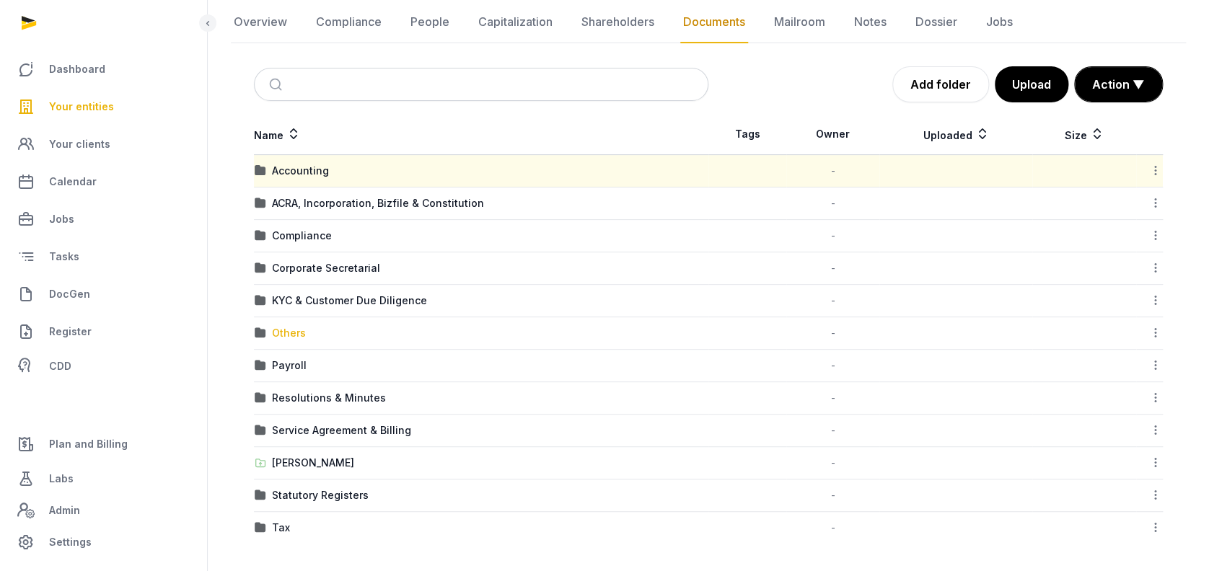
click at [289, 326] on div "Others" at bounding box center [289, 333] width 34 height 14
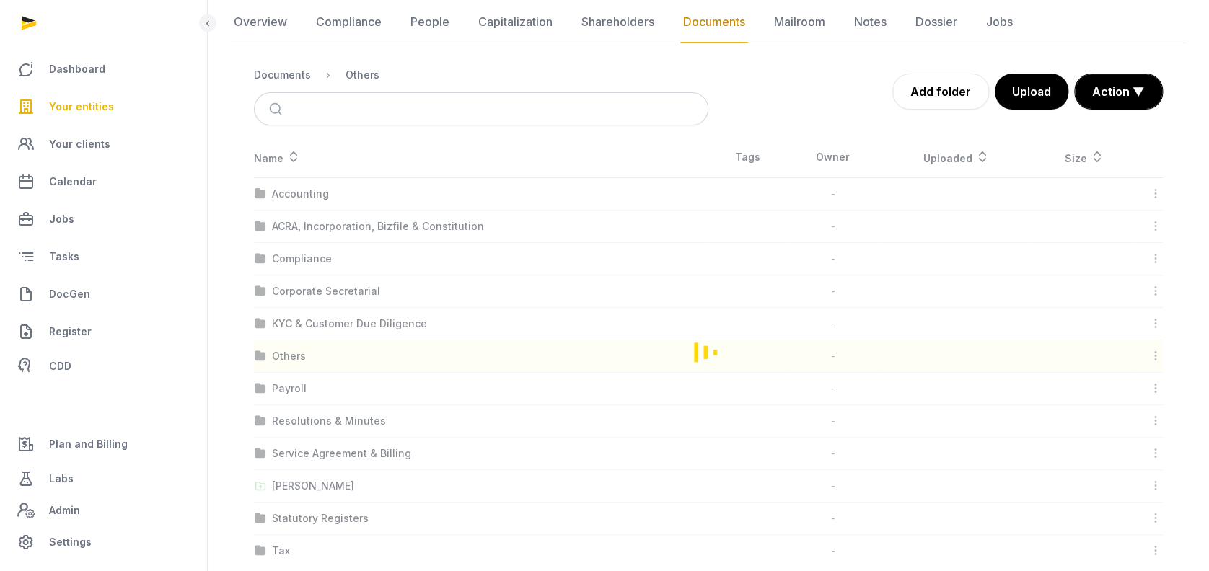
scroll to position [9, 0]
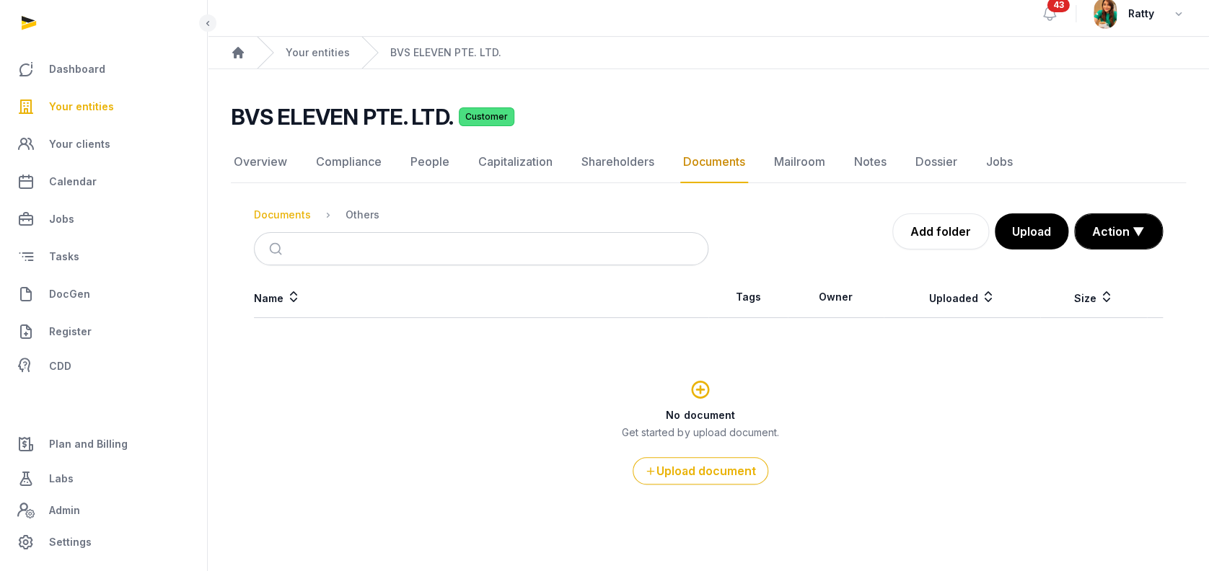
click at [273, 208] on div "Documents" at bounding box center [282, 215] width 57 height 14
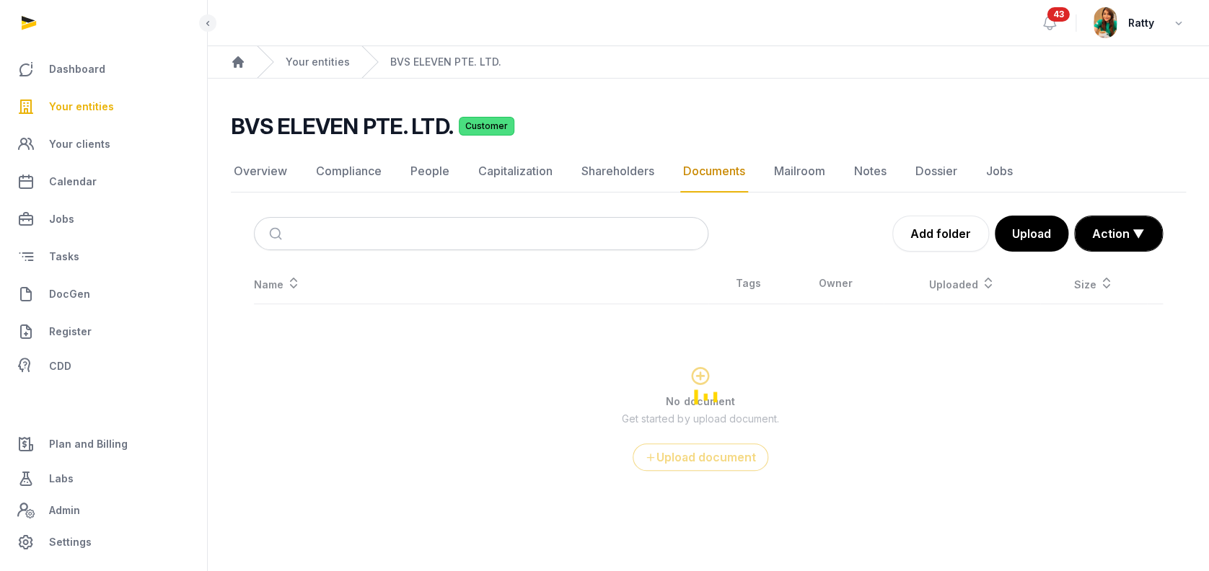
scroll to position [0, 0]
